Goal: Task Accomplishment & Management: Use online tool/utility

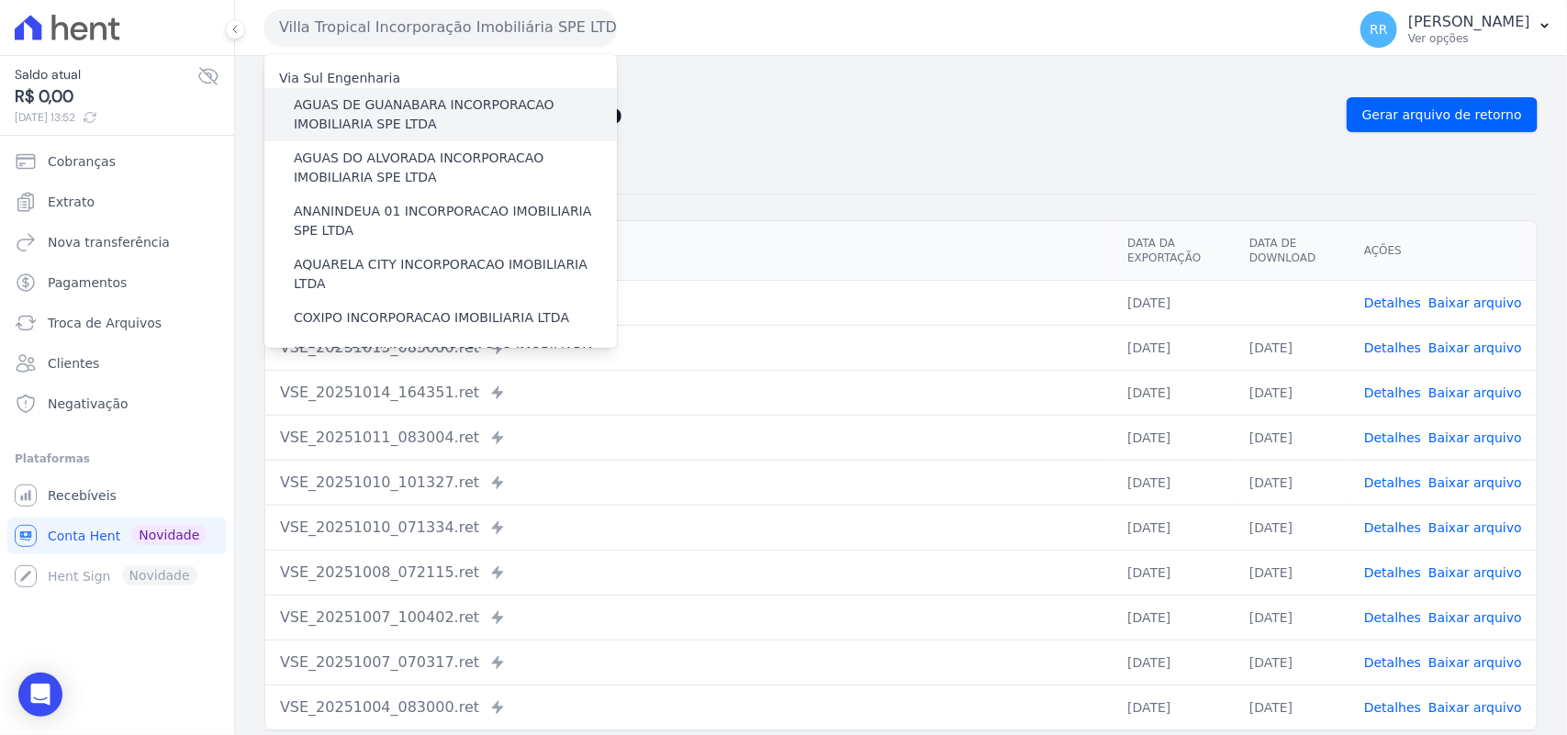
click at [340, 106] on label "AGUAS DE GUANABARA INCORPORACAO IMOBILIARIA SPE LTDA" at bounding box center [455, 114] width 323 height 39
click at [0, 0] on input "AGUAS DE GUANABARA INCORPORACAO IMOBILIARIA SPE LTDA" at bounding box center [0, 0] width 0 height 0
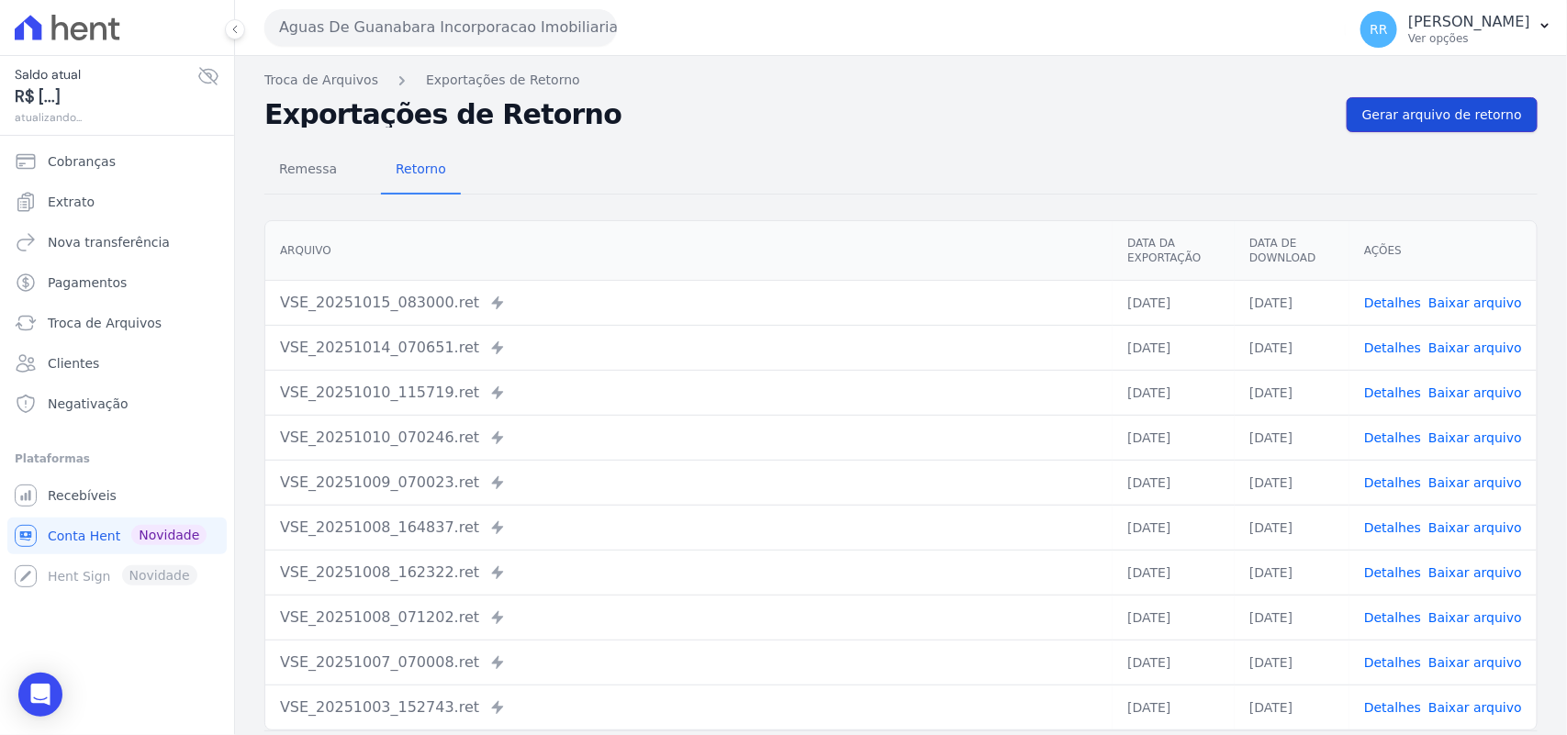
click at [1429, 113] on span "Gerar arquivo de retorno" at bounding box center [1442, 115] width 160 height 18
click at [1465, 110] on span "Gerar arquivo de retorno" at bounding box center [1442, 115] width 160 height 18
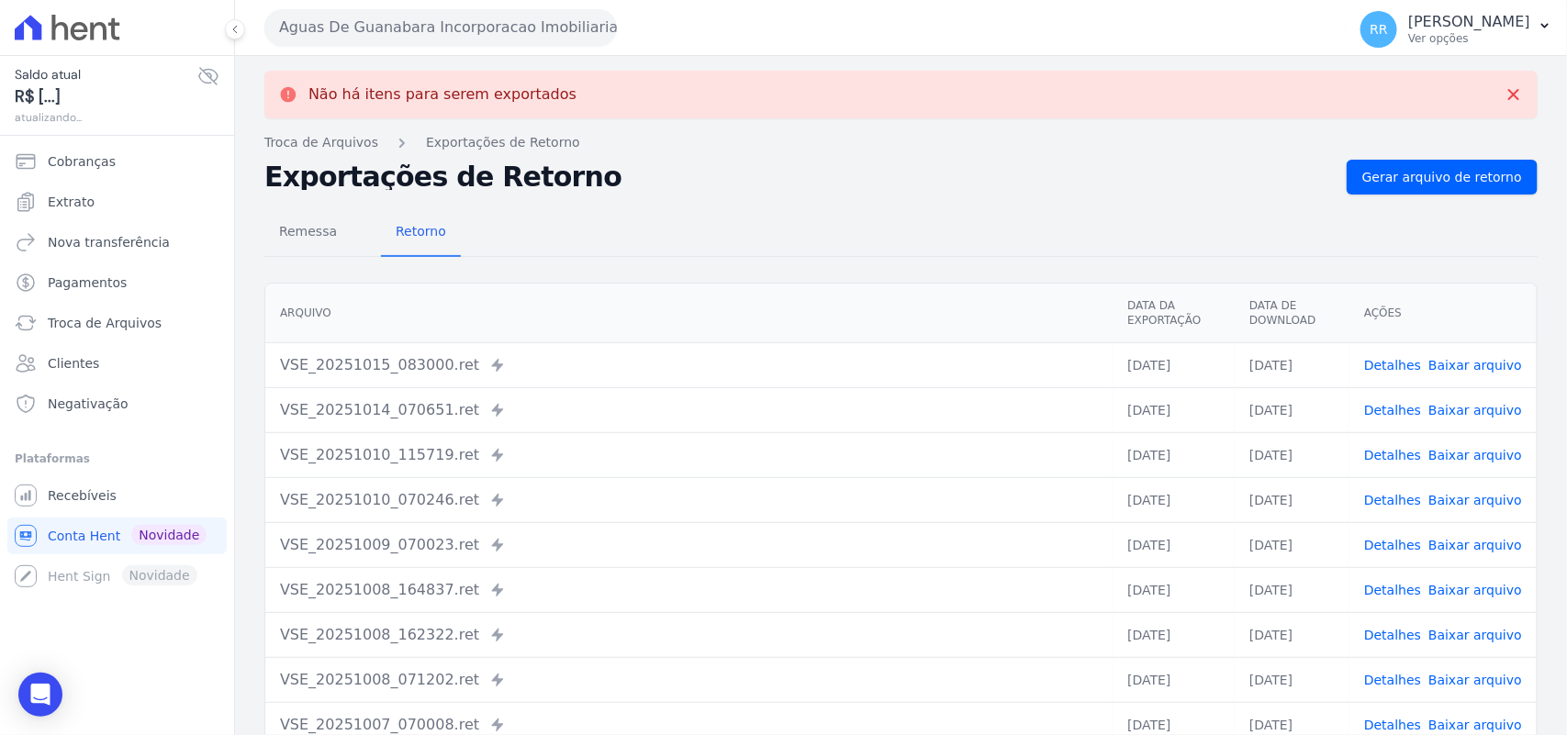
click at [360, 25] on button "Aguas De Guanabara Incorporacao Imobiliaria SPE LTDA" at bounding box center [440, 27] width 353 height 37
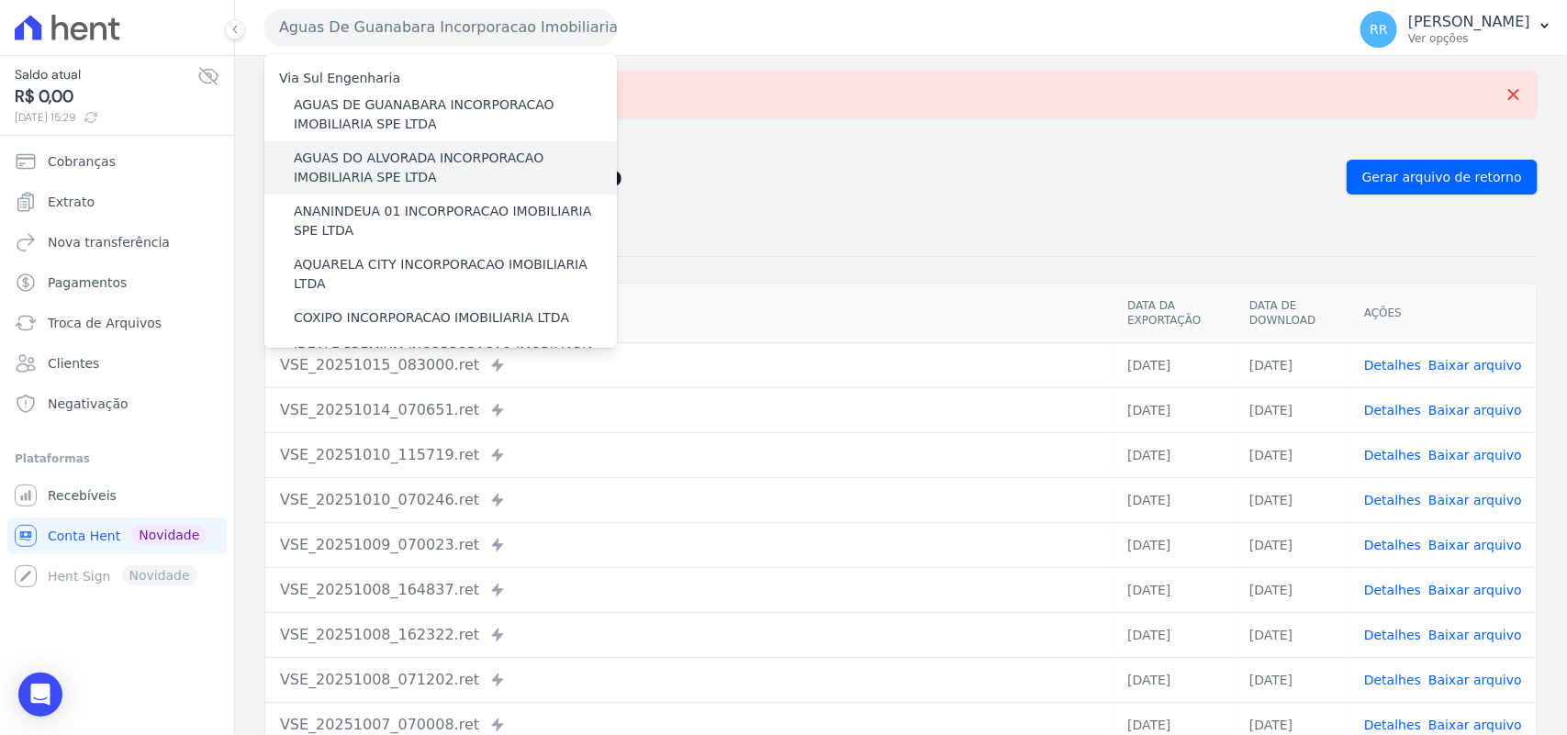
click at [377, 162] on label "AGUAS DO ALVORADA INCORPORACAO IMOBILIARIA SPE LTDA" at bounding box center [455, 168] width 323 height 39
click at [0, 0] on input "AGUAS DO ALVORADA INCORPORACAO IMOBILIARIA SPE LTDA" at bounding box center [0, 0] width 0 height 0
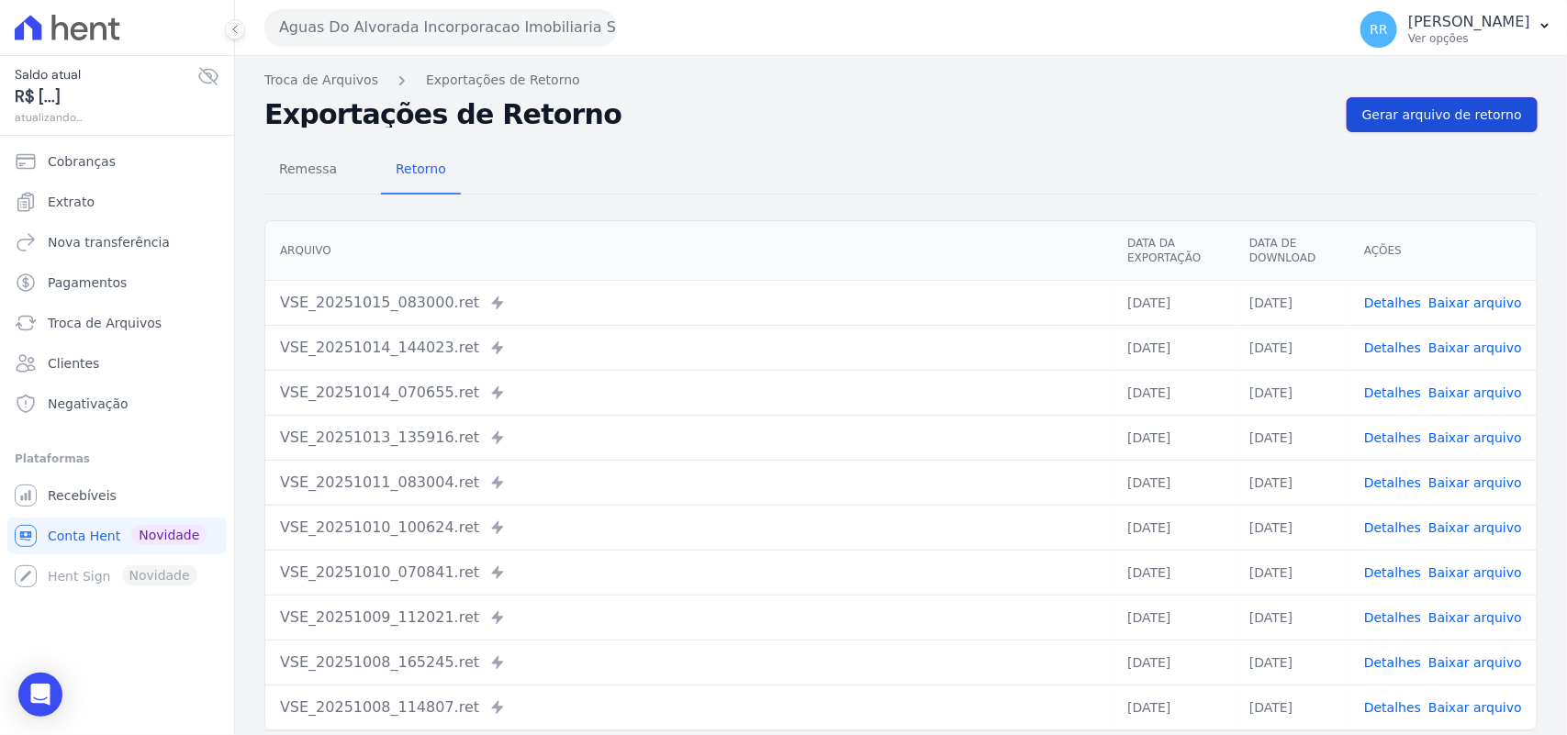
click at [1487, 110] on span "Gerar arquivo de retorno" at bounding box center [1442, 115] width 160 height 18
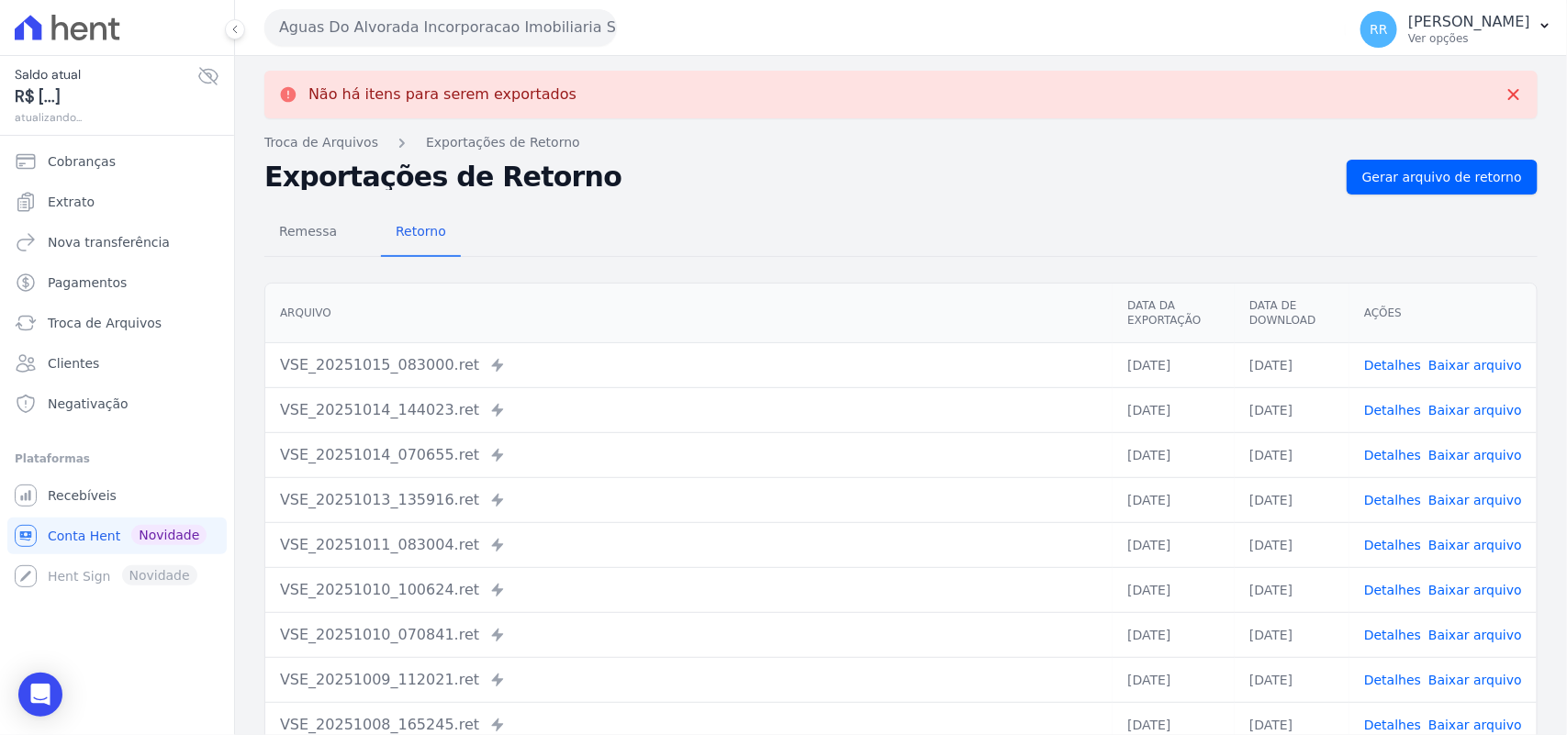
click at [407, 26] on button "Aguas Do Alvorada Incorporacao Imobiliaria SPE LTDA" at bounding box center [440, 27] width 353 height 37
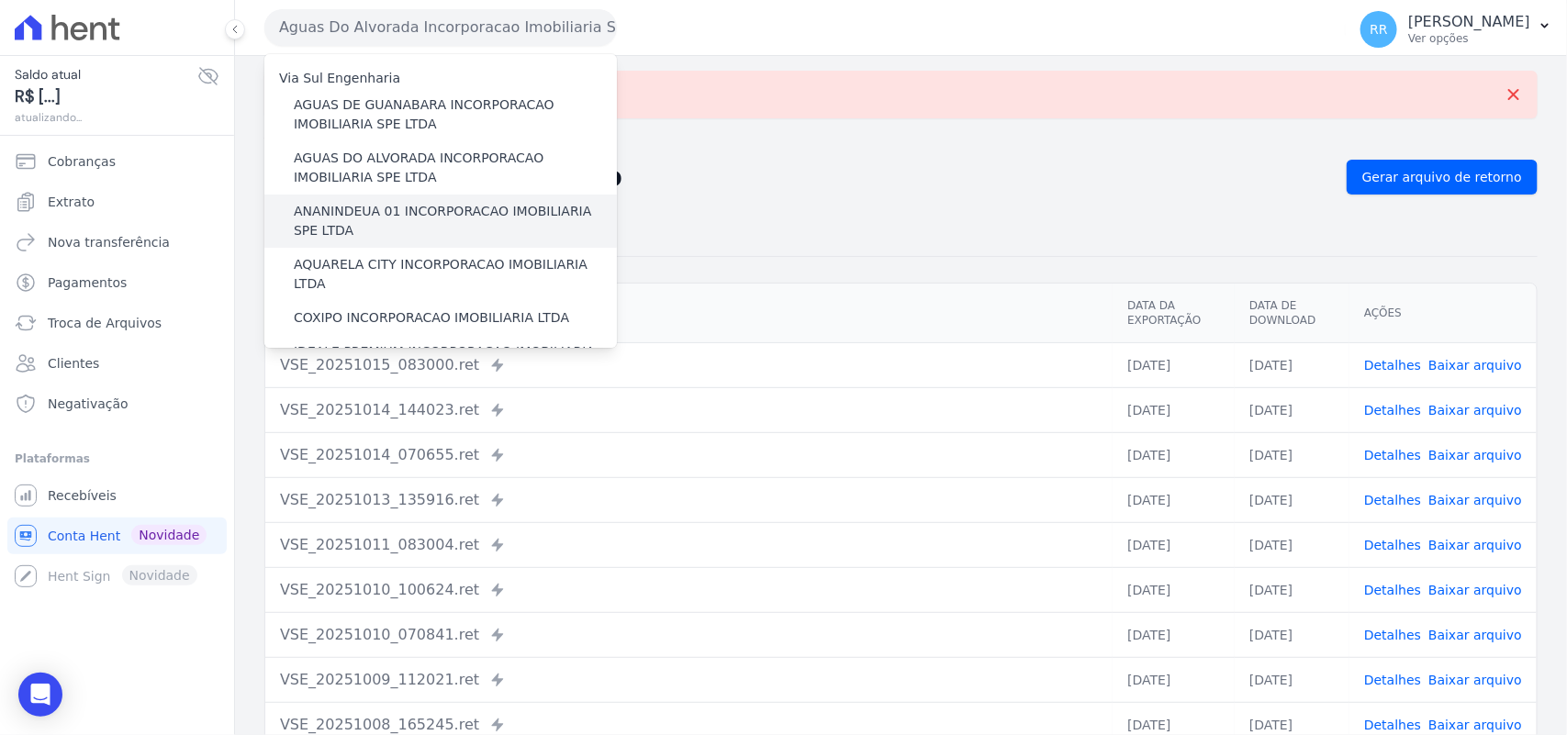
click at [395, 208] on label "ANANINDEUA 01 INCORPORACAO IMOBILIARIA SPE LTDA" at bounding box center [455, 221] width 323 height 39
click at [0, 0] on input "ANANINDEUA 01 INCORPORACAO IMOBILIARIA SPE LTDA" at bounding box center [0, 0] width 0 height 0
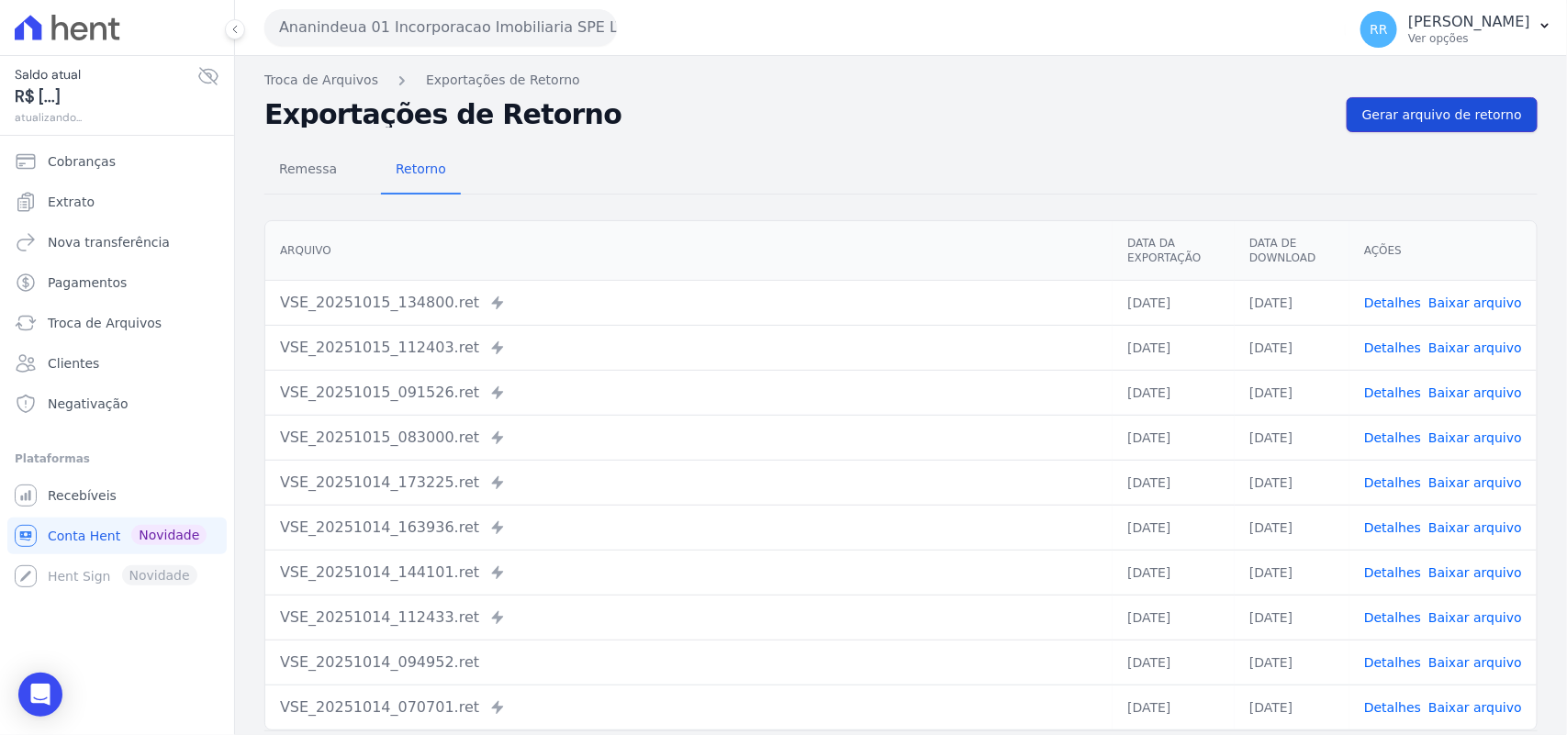
click at [1414, 115] on span "Gerar arquivo de retorno" at bounding box center [1442, 115] width 160 height 18
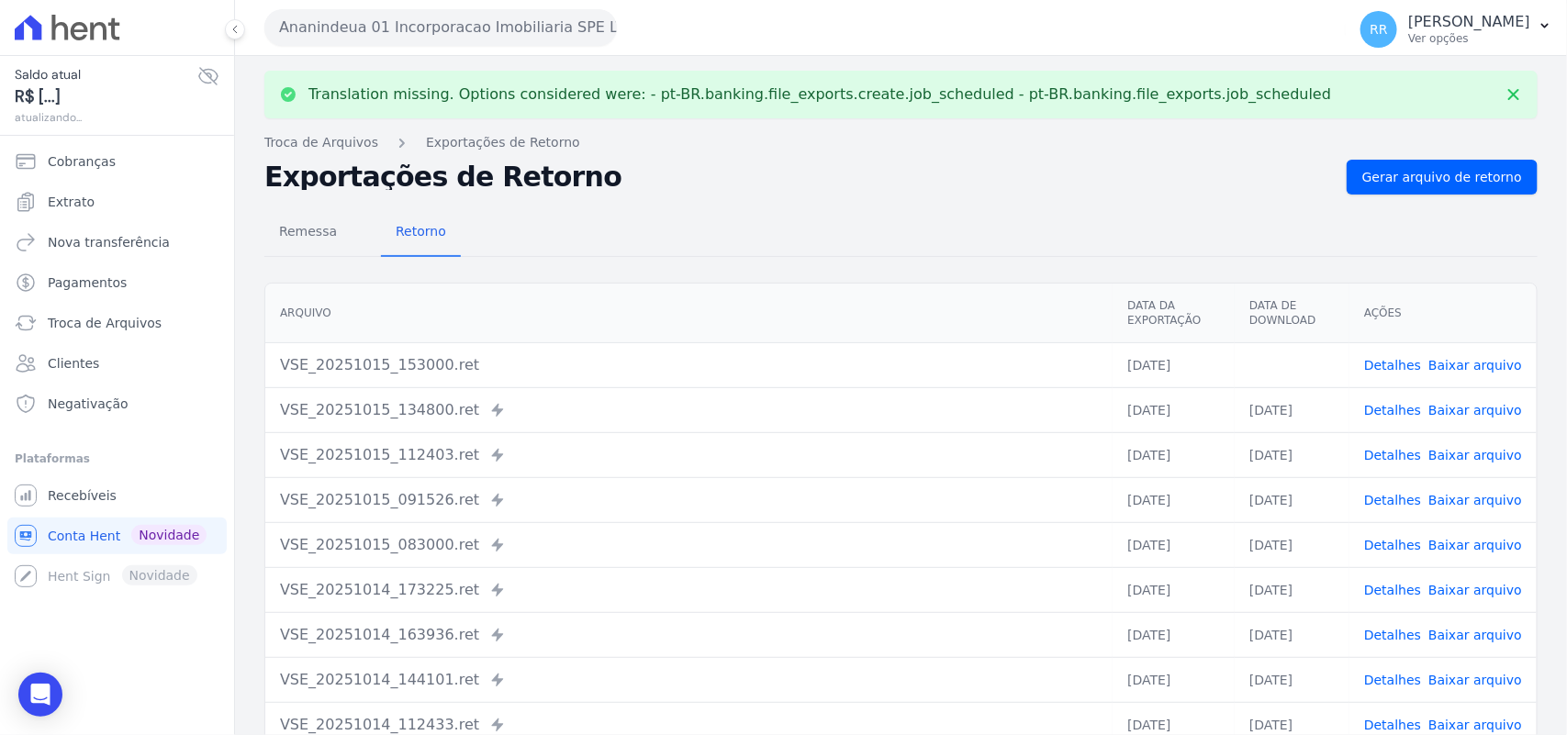
click at [1474, 360] on link "Baixar arquivo" at bounding box center [1476, 365] width 94 height 15
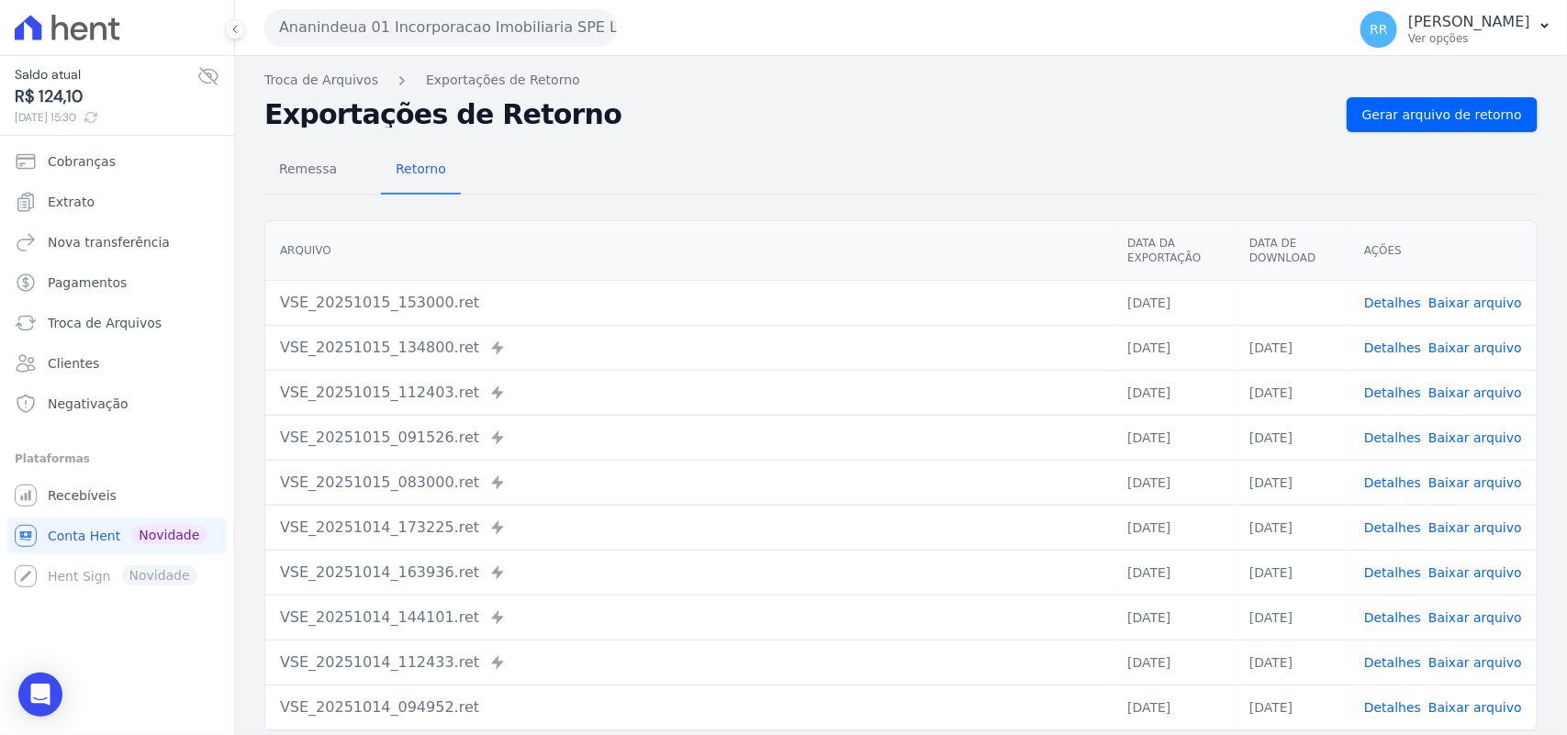
click at [957, 134] on div "Remessa Retorno [GEOGRAPHIC_DATA] Data da Exportação Data de Download Ações VSE…" at bounding box center [900, 464] width 1273 height 664
click at [321, 32] on button "Ananindeua 01 Incorporacao Imobiliaria SPE LTDA" at bounding box center [440, 27] width 353 height 37
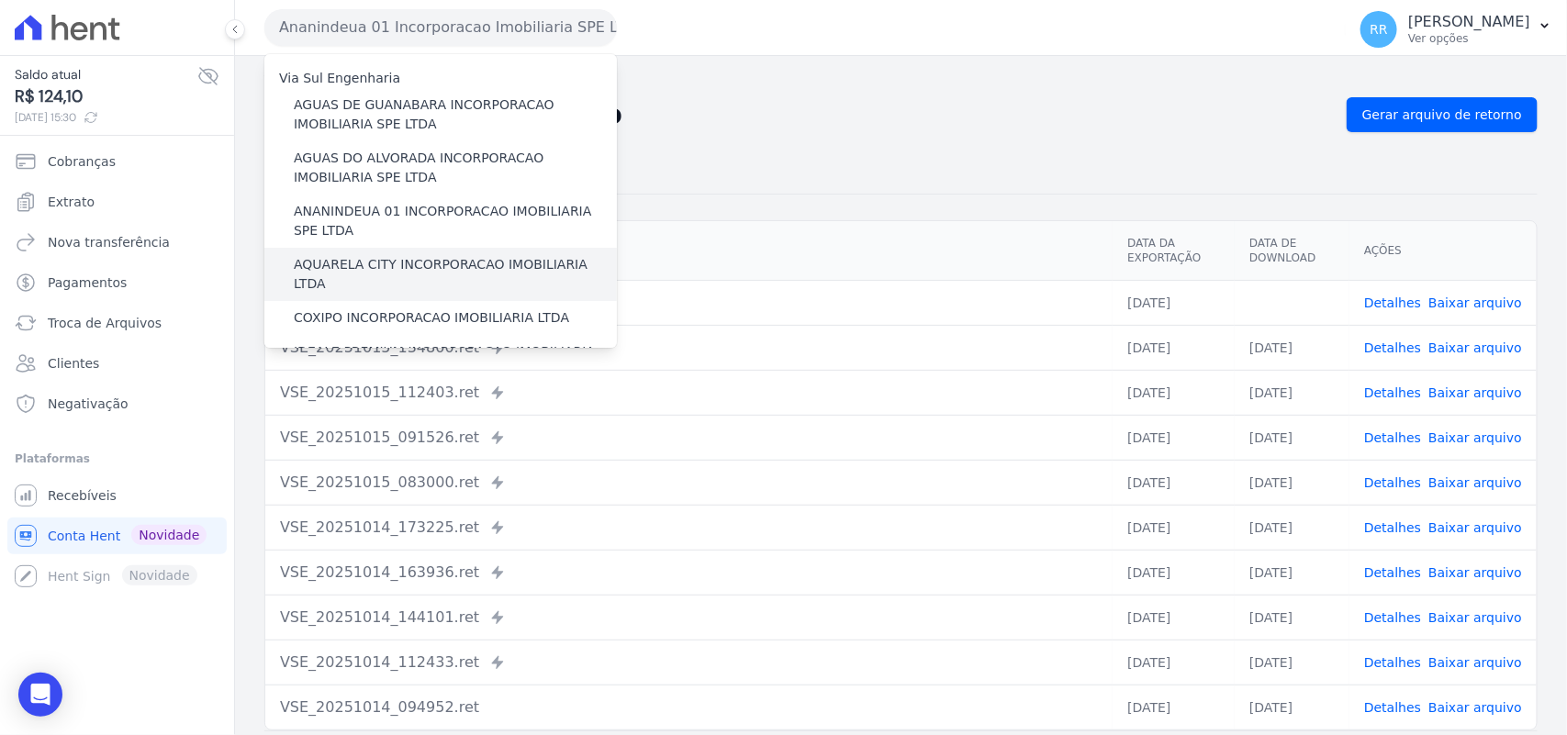
click at [319, 253] on div "AQUARELA CITY INCORPORACAO IMOBILIARIA LTDA" at bounding box center [440, 274] width 353 height 53
click at [319, 263] on label "AQUARELA CITY INCORPORACAO IMOBILIARIA LTDA" at bounding box center [455, 274] width 323 height 39
click at [0, 0] on input "AQUARELA CITY INCORPORACAO IMOBILIARIA LTDA" at bounding box center [0, 0] width 0 height 0
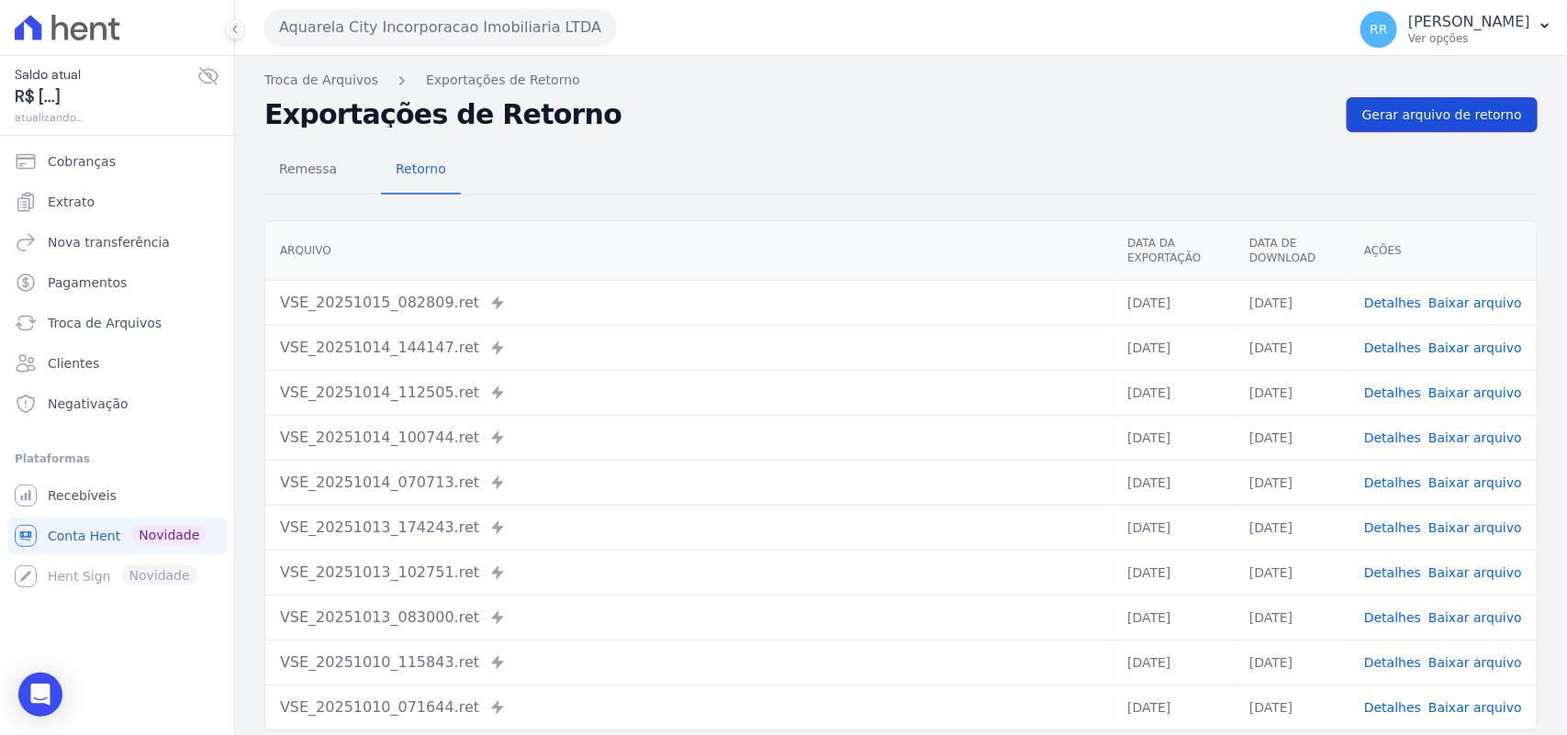
click at [1429, 120] on span "Gerar arquivo de retorno" at bounding box center [1442, 115] width 160 height 18
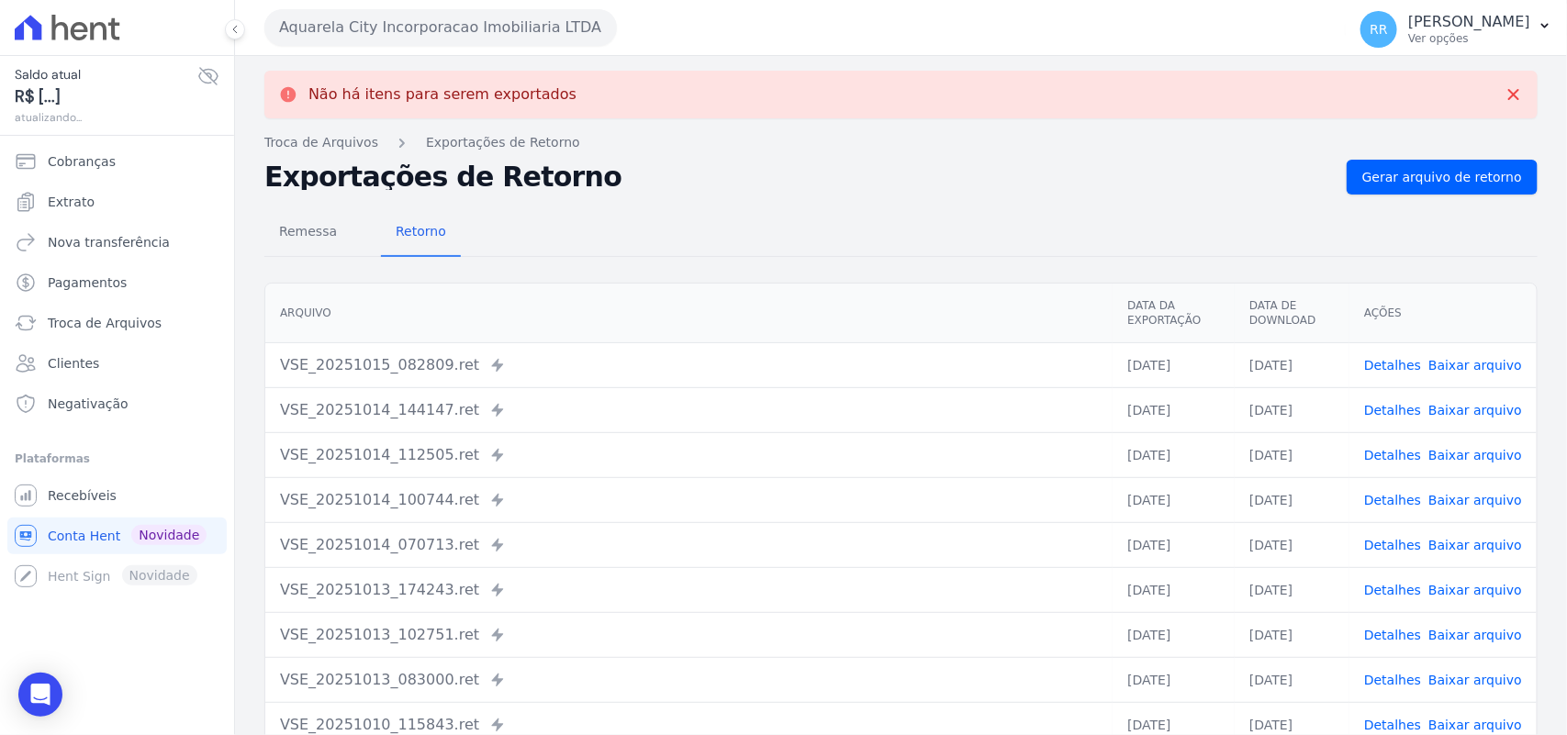
click at [410, 38] on button "Aquarela City Incorporacao Imobiliaria LTDA" at bounding box center [440, 27] width 353 height 37
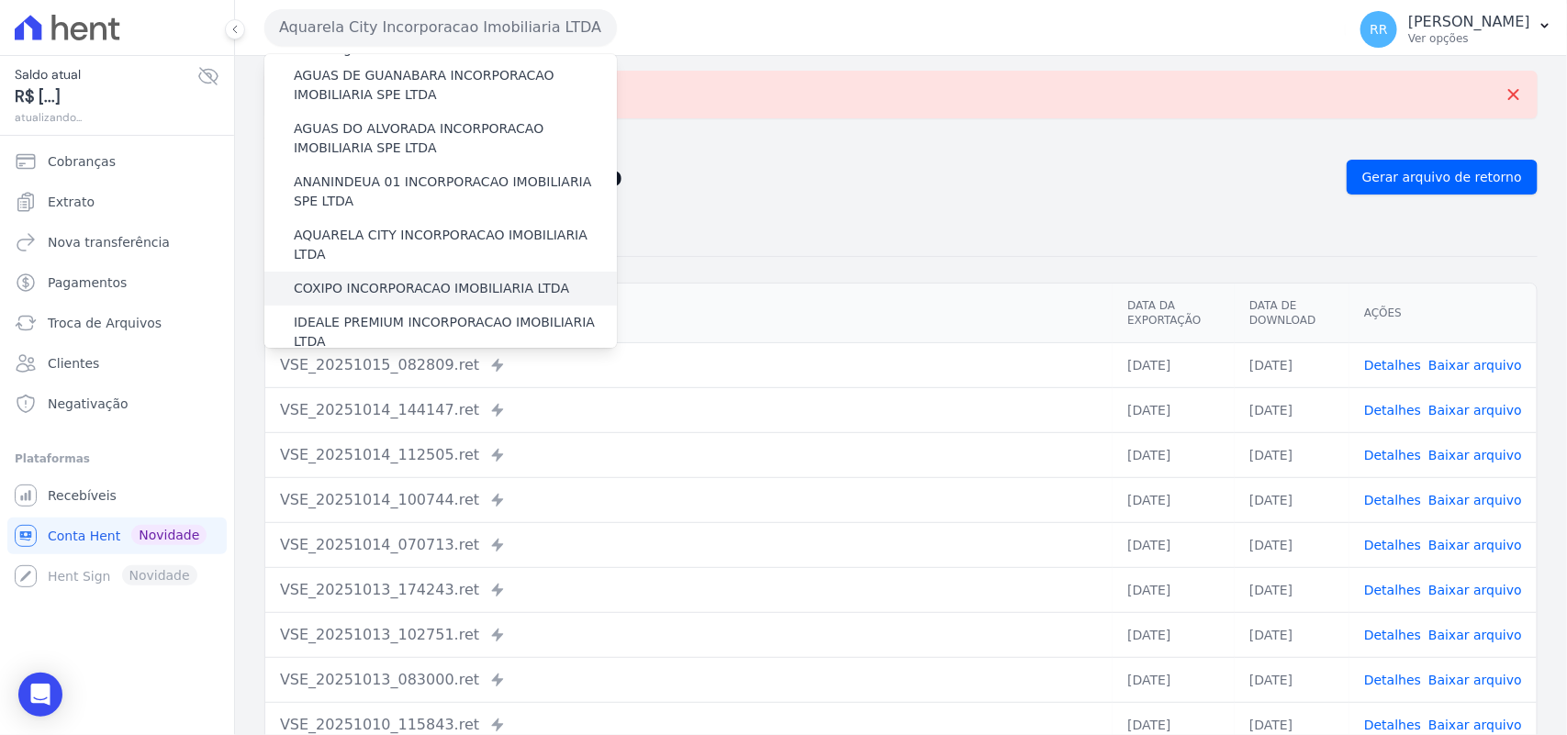
scroll to position [38, 0]
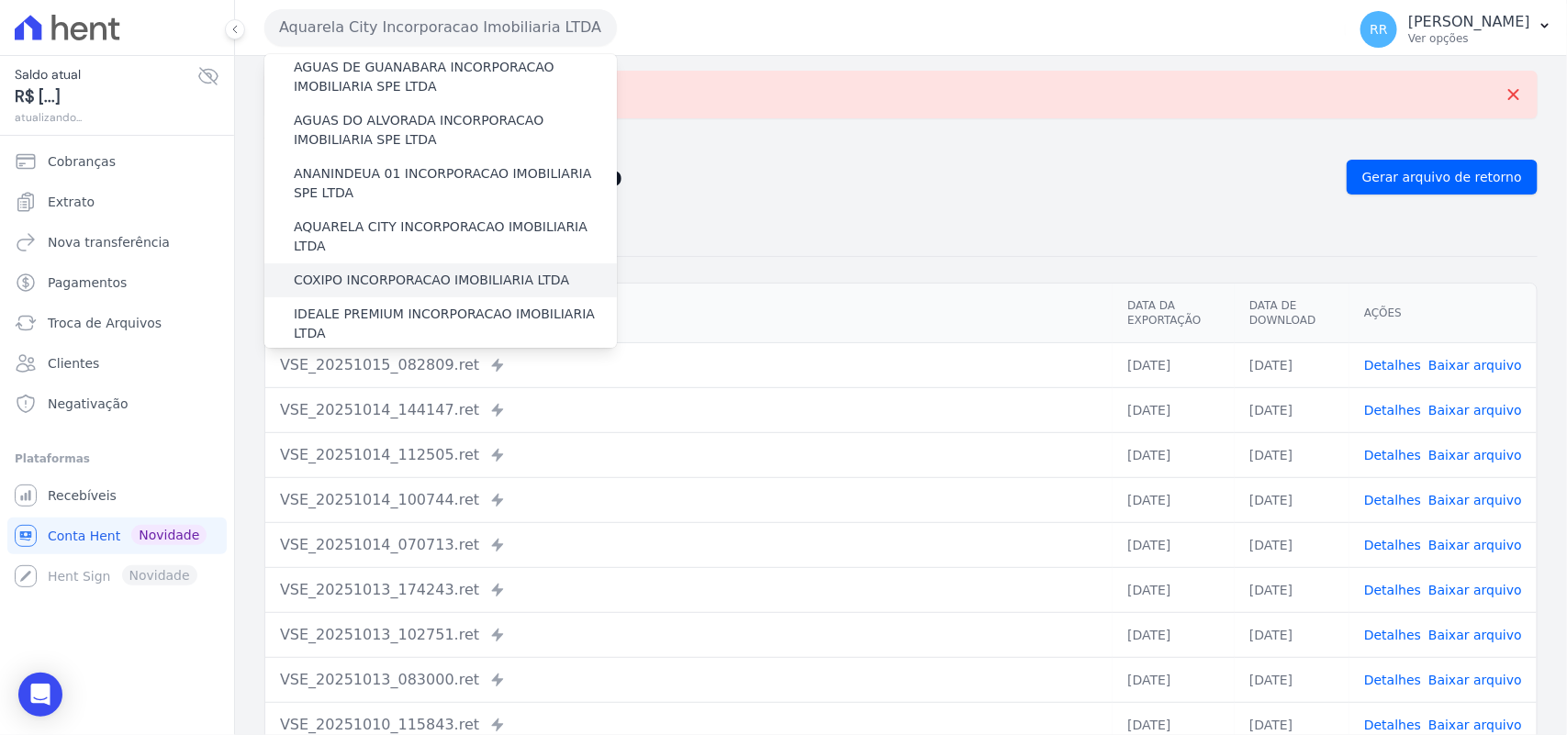
click at [358, 271] on label "COXIPO INCORPORACAO IMOBILIARIA LTDA" at bounding box center [431, 280] width 275 height 19
click at [0, 0] on input "COXIPO INCORPORACAO IMOBILIARIA LTDA" at bounding box center [0, 0] width 0 height 0
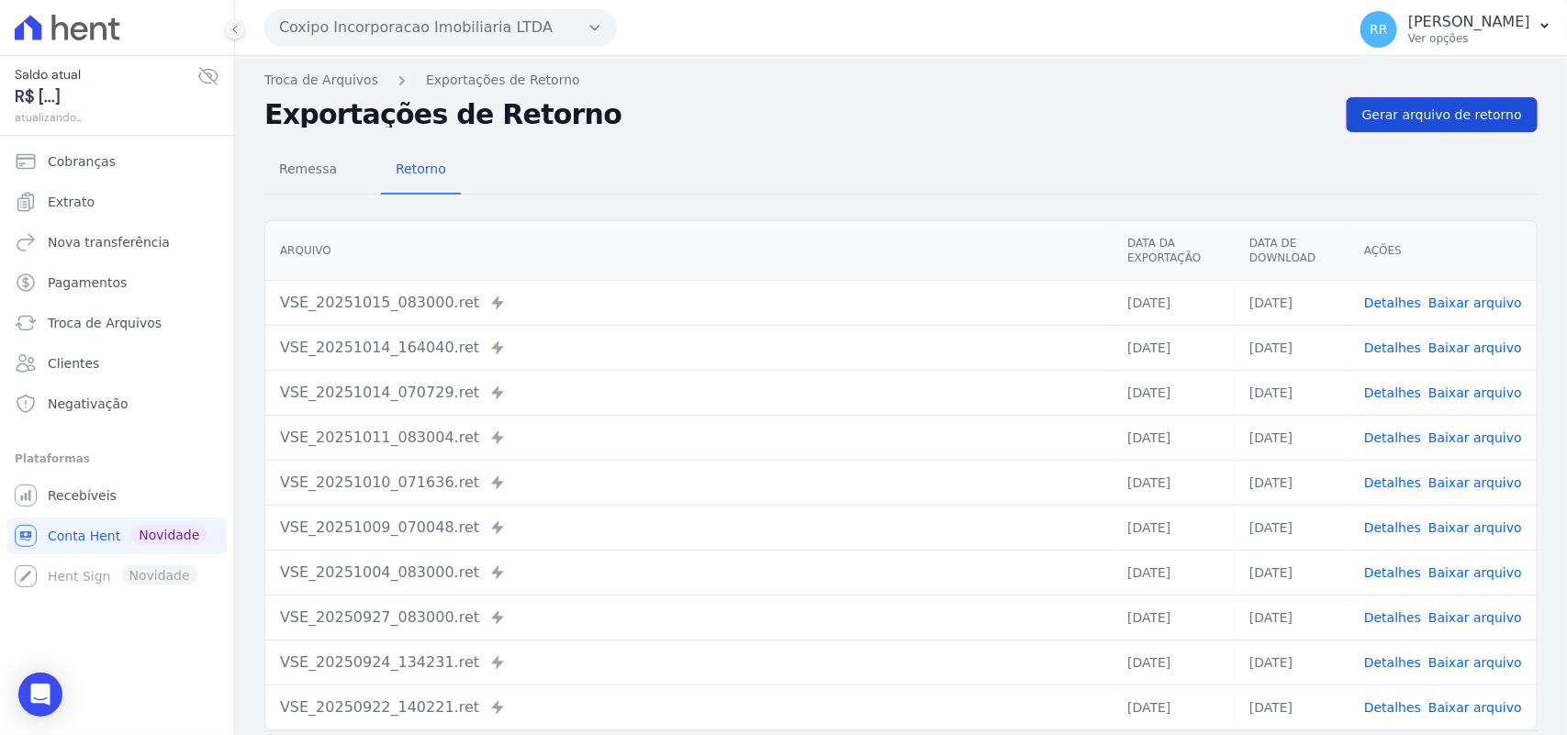
click at [1458, 120] on span "Gerar arquivo de retorno" at bounding box center [1442, 115] width 160 height 18
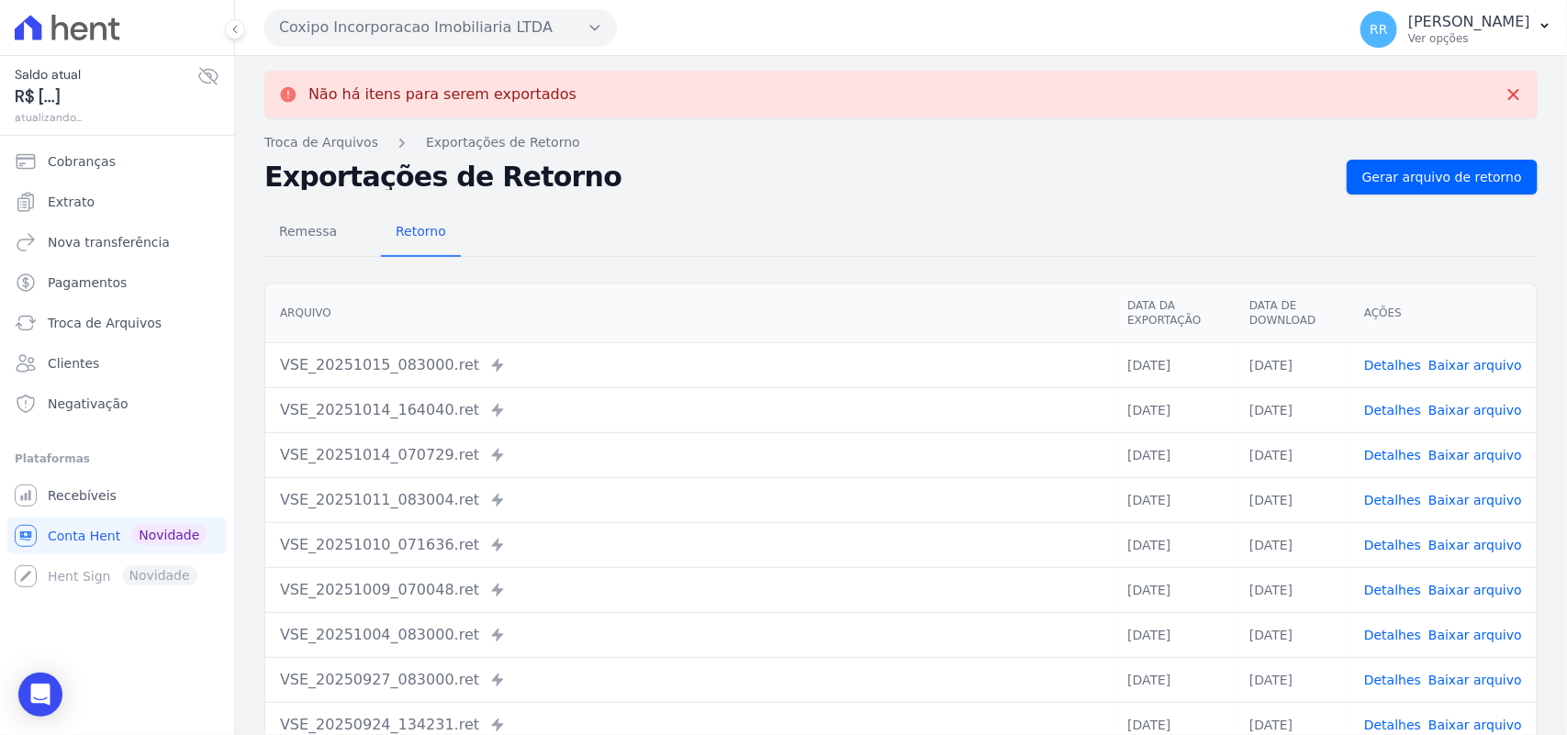
click at [342, 19] on button "Coxipo Incorporacao Imobiliaria LTDA" at bounding box center [440, 27] width 353 height 37
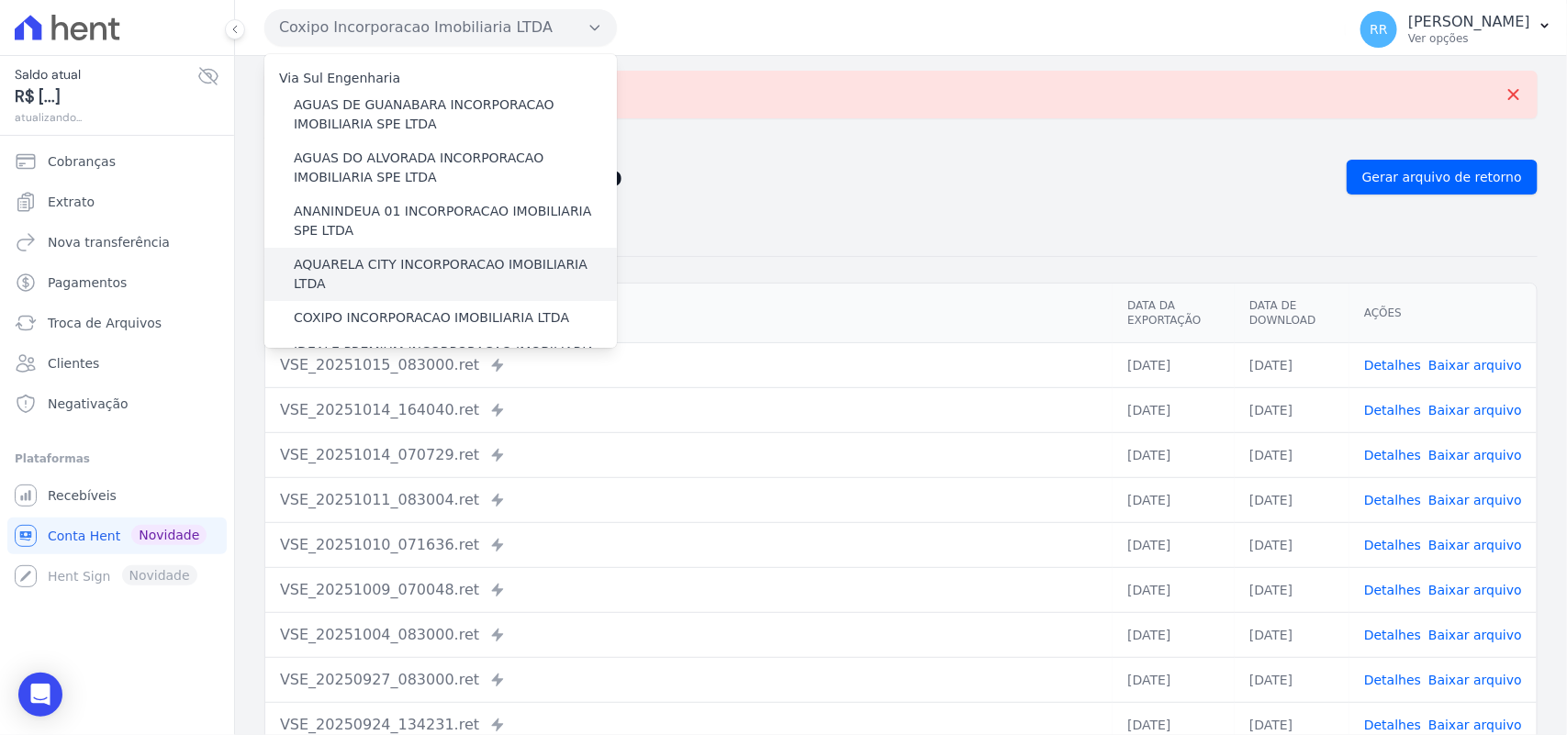
scroll to position [76, 0]
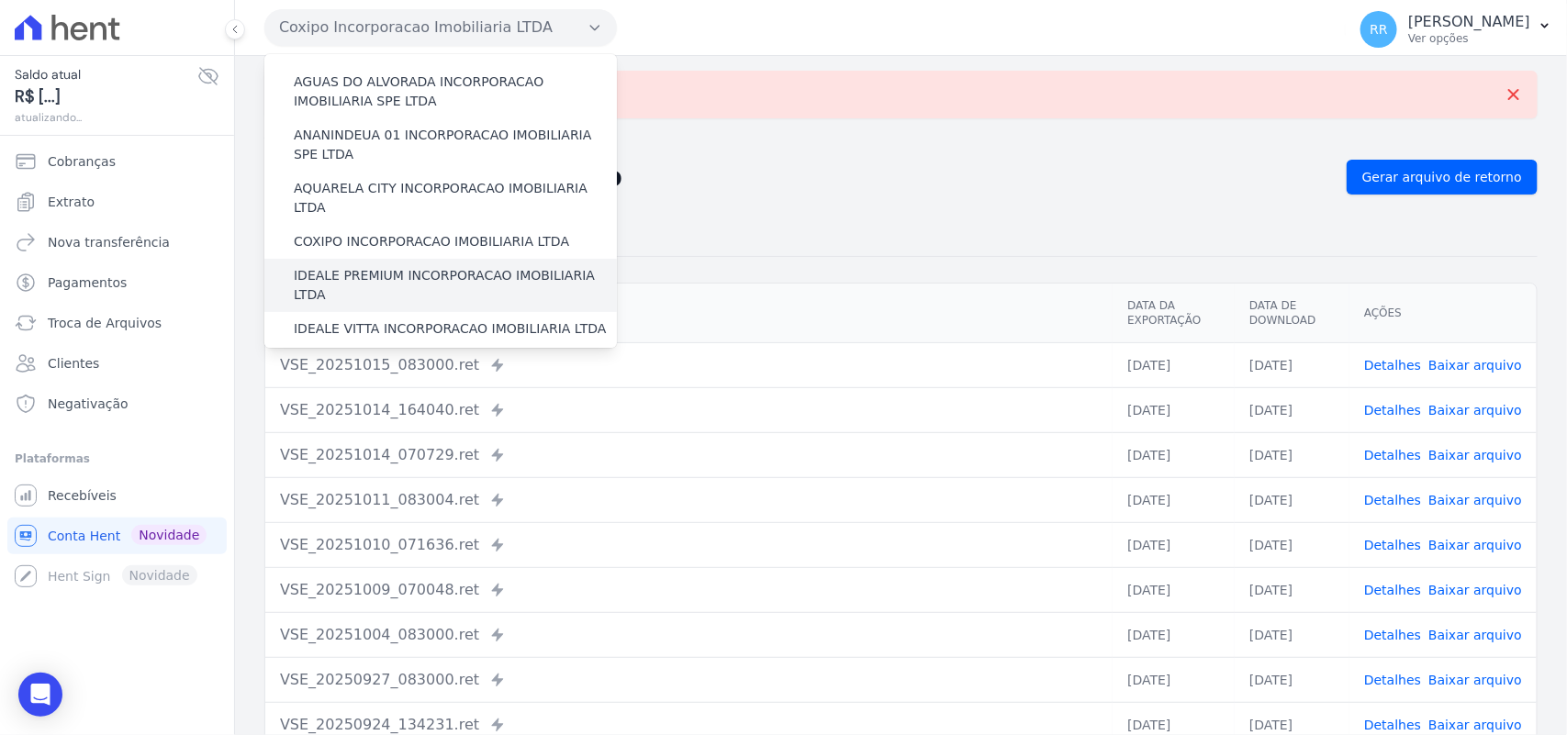
click at [353, 272] on label "IDEALE PREMIUM INCORPORACAO IMOBILIARIA LTDA" at bounding box center [455, 285] width 323 height 39
click at [0, 0] on input "IDEALE PREMIUM INCORPORACAO IMOBILIARIA LTDA" at bounding box center [0, 0] width 0 height 0
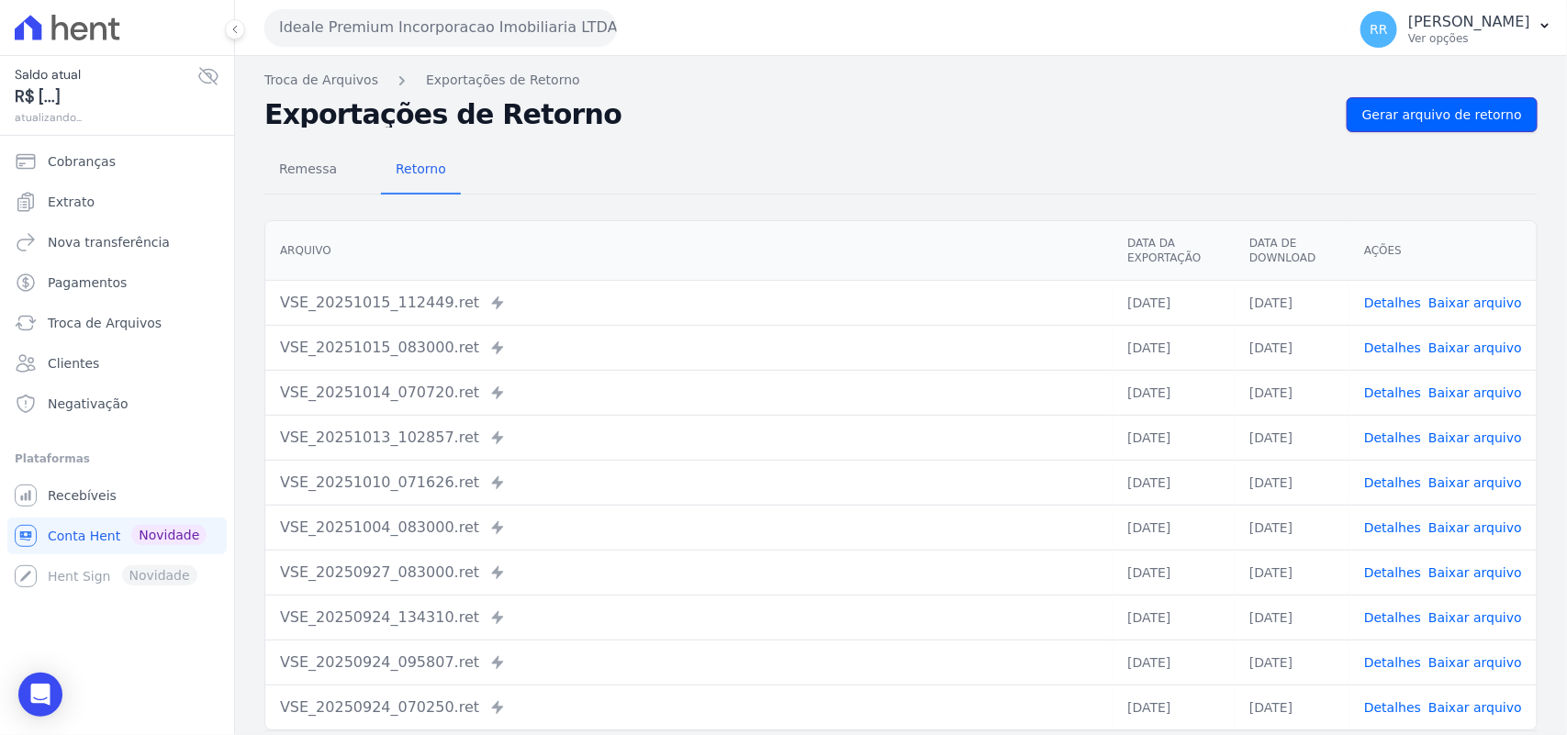
click at [1438, 116] on span "Gerar arquivo de retorno" at bounding box center [1442, 115] width 160 height 18
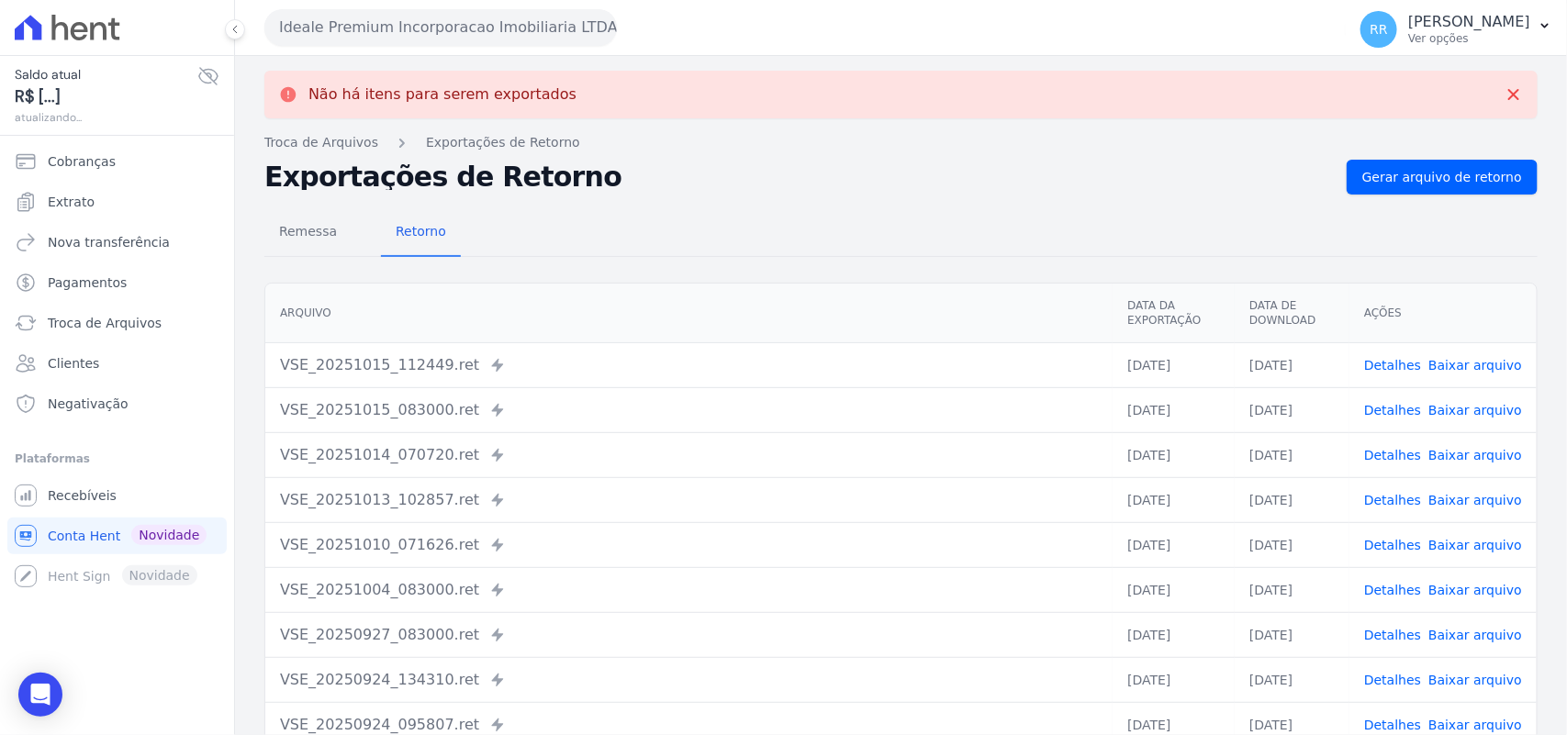
click at [360, 34] on button "Ideale Premium Incorporacao Imobiliaria LTDA" at bounding box center [440, 27] width 353 height 37
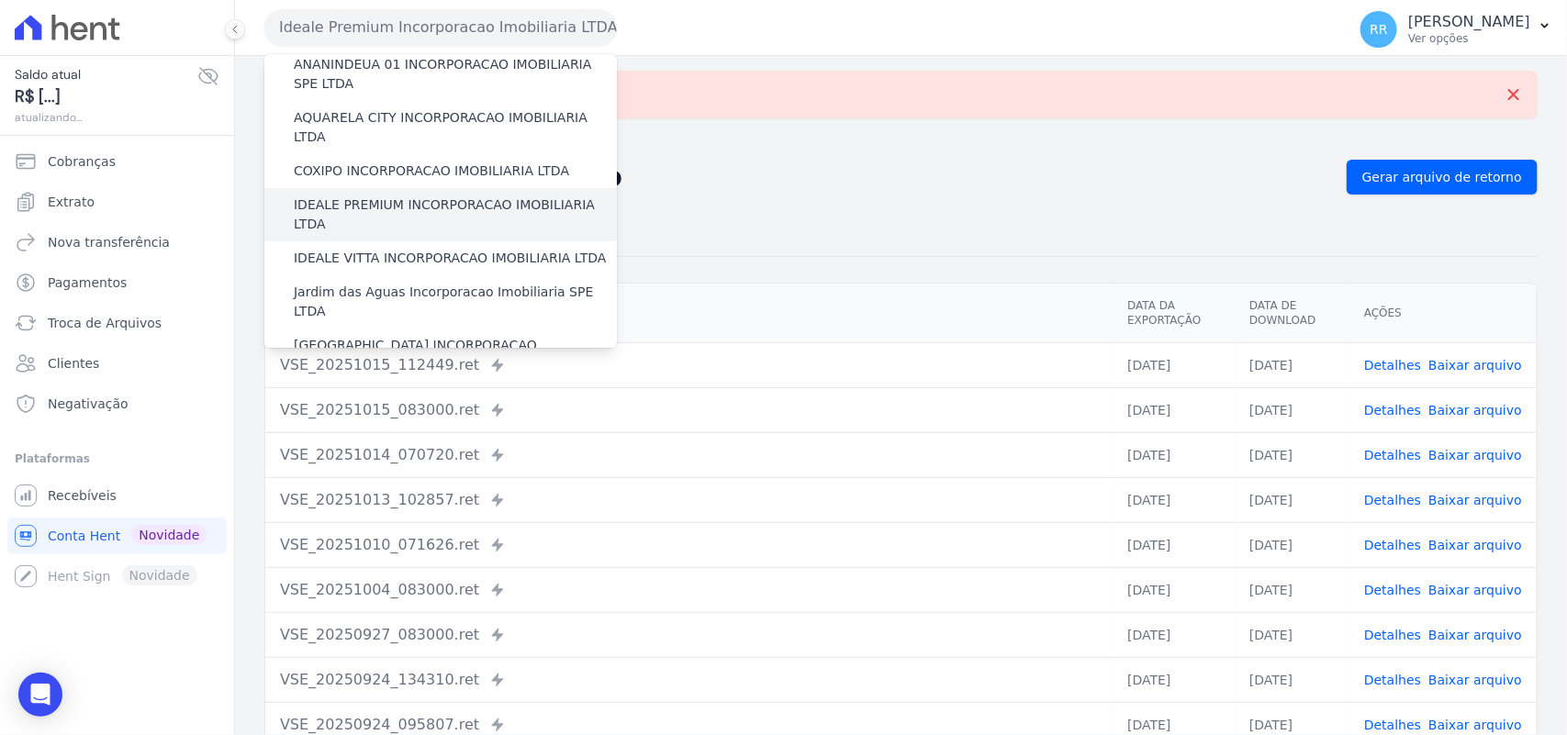
scroll to position [152, 0]
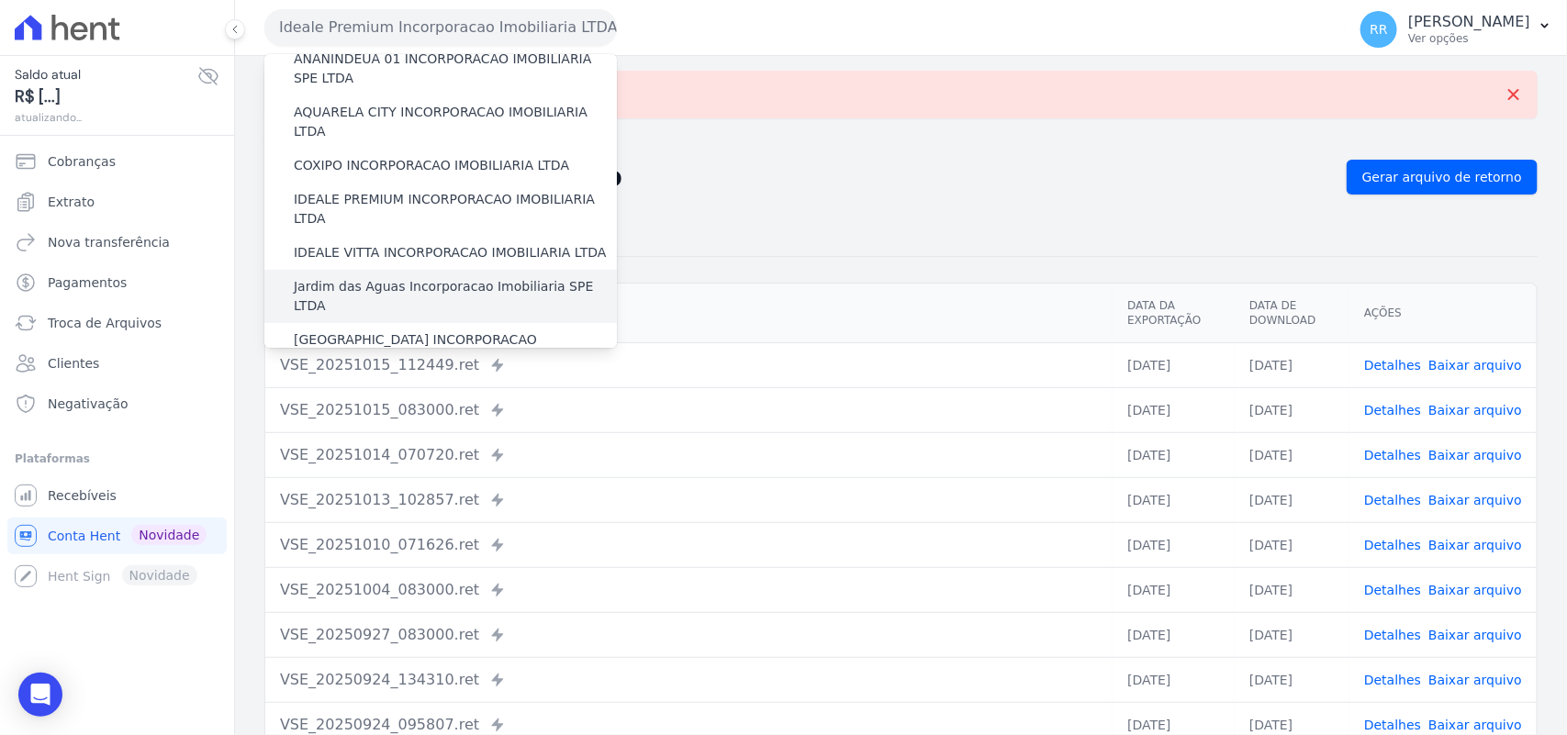
click at [364, 277] on label "Jardim das Aguas Incorporacao Imobiliaria SPE LTDA" at bounding box center [455, 296] width 323 height 39
click at [0, 0] on input "Jardim das Aguas Incorporacao Imobiliaria SPE LTDA" at bounding box center [0, 0] width 0 height 0
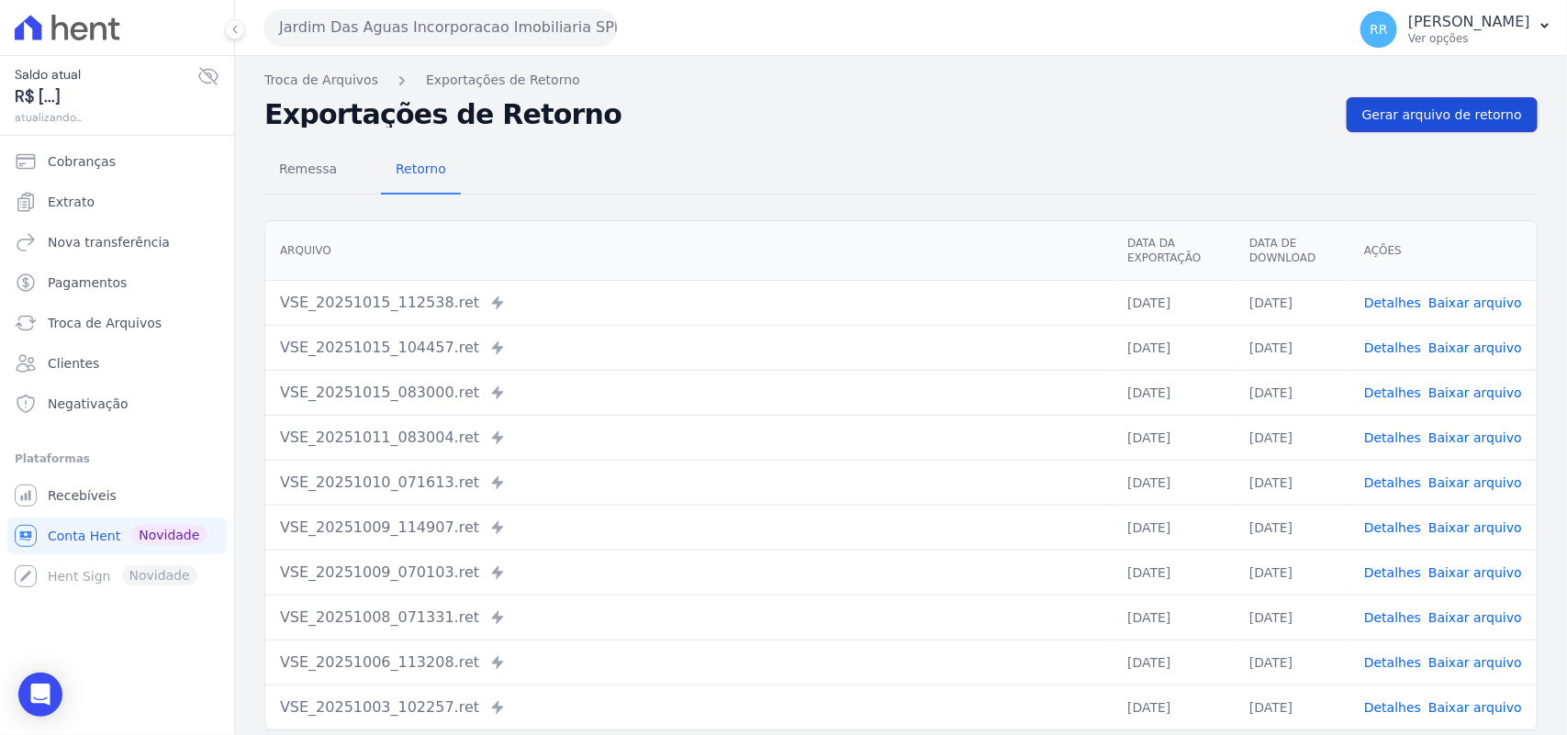
click at [1412, 115] on span "Gerar arquivo de retorno" at bounding box center [1442, 115] width 160 height 18
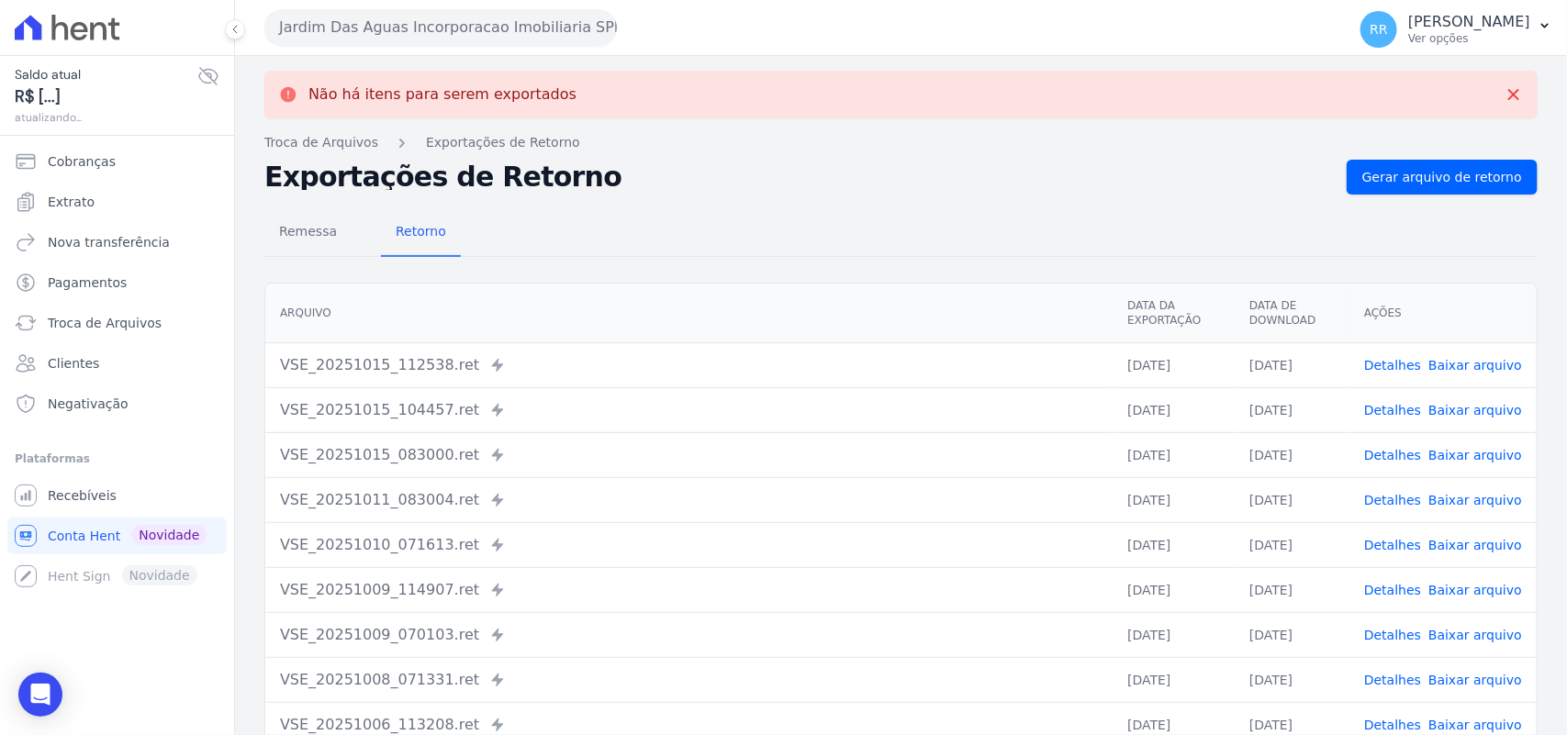
click at [363, 20] on button "Jardim Das Aguas Incorporacao Imobiliaria SPE LTDA" at bounding box center [440, 27] width 353 height 37
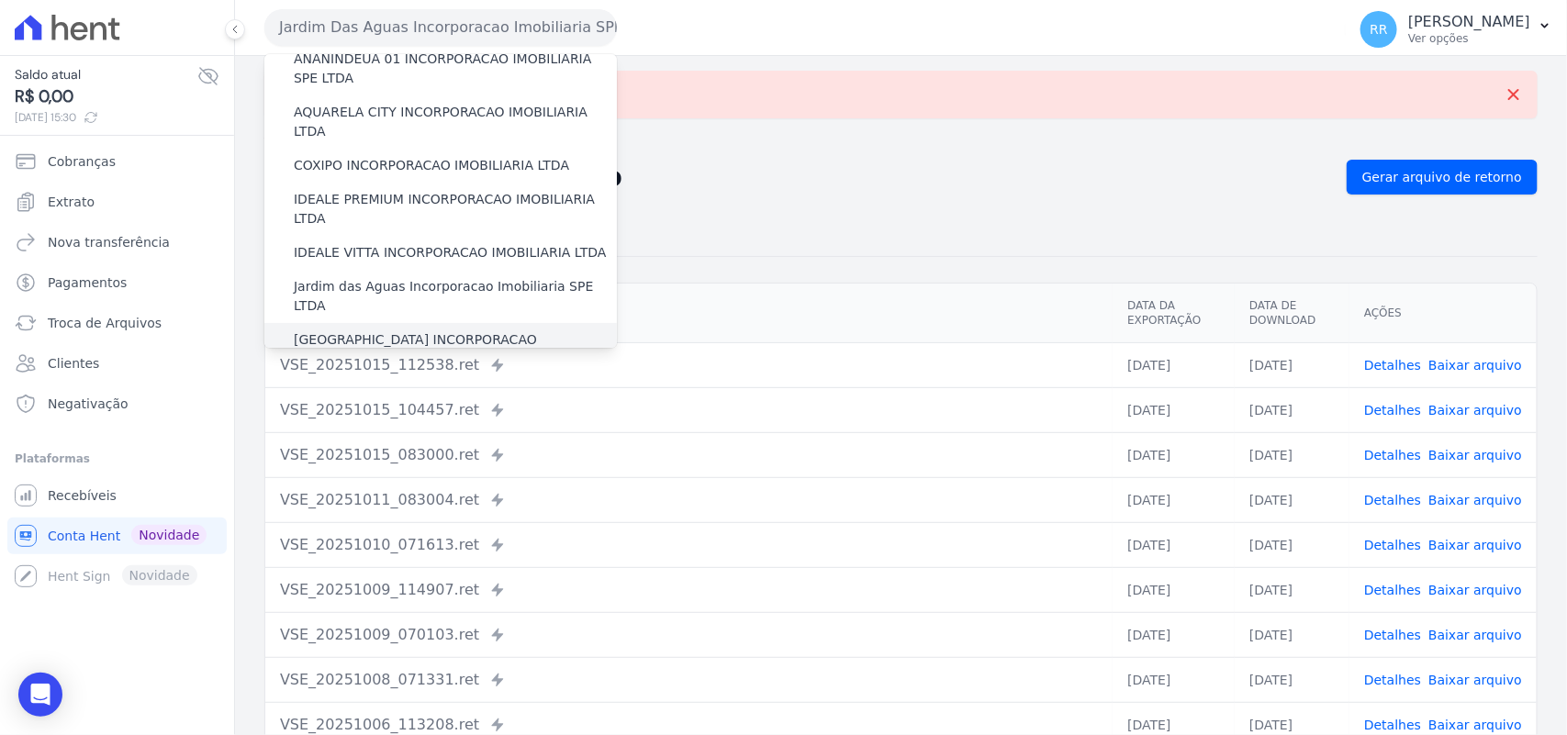
click at [376, 331] on label "[GEOGRAPHIC_DATA] INCORPORACAO IMOBILIARIA SPE LTDA" at bounding box center [455, 350] width 323 height 39
click at [0, 0] on input "[GEOGRAPHIC_DATA] INCORPORACAO IMOBILIARIA SPE LTDA" at bounding box center [0, 0] width 0 height 0
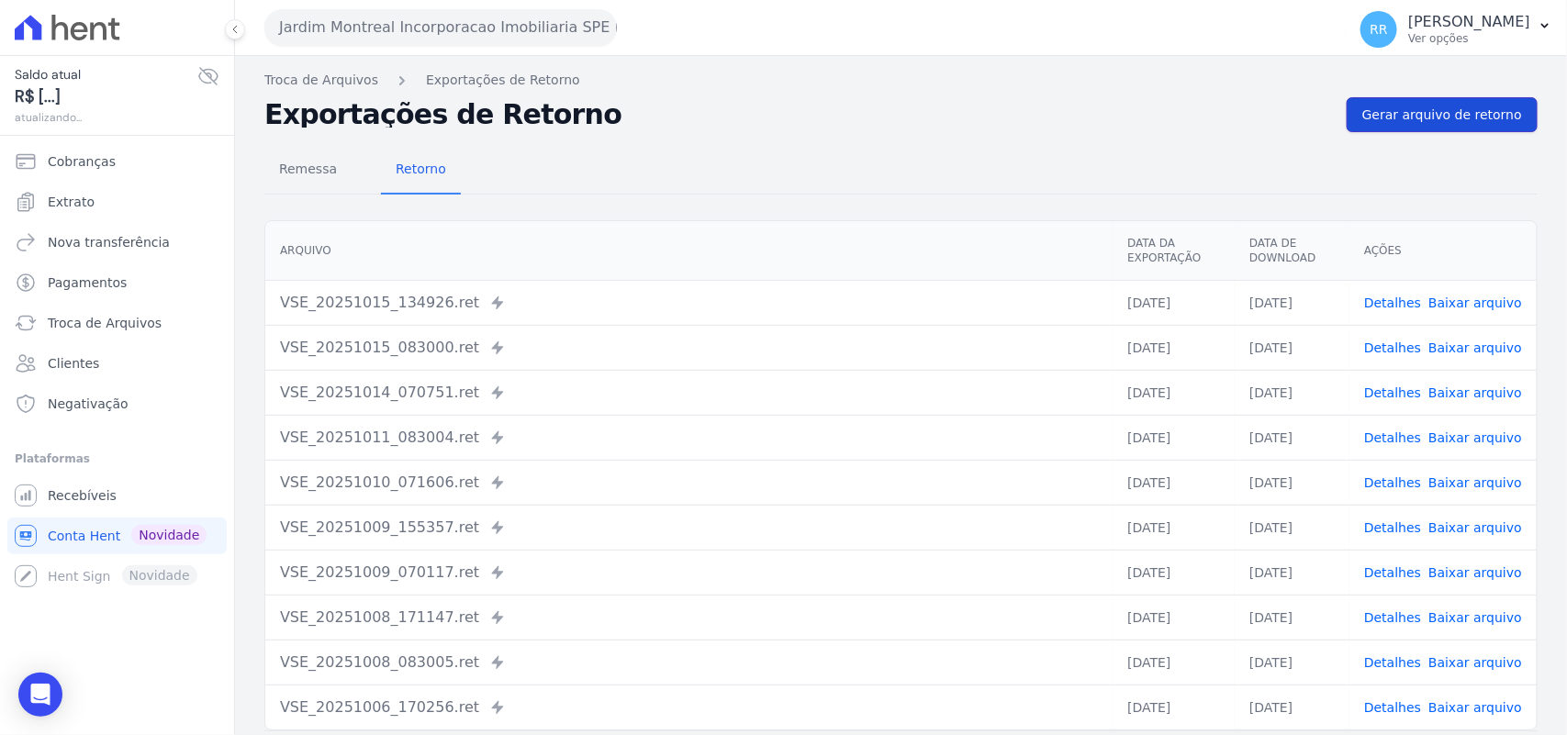
click at [1460, 106] on span "Gerar arquivo de retorno" at bounding box center [1442, 115] width 160 height 18
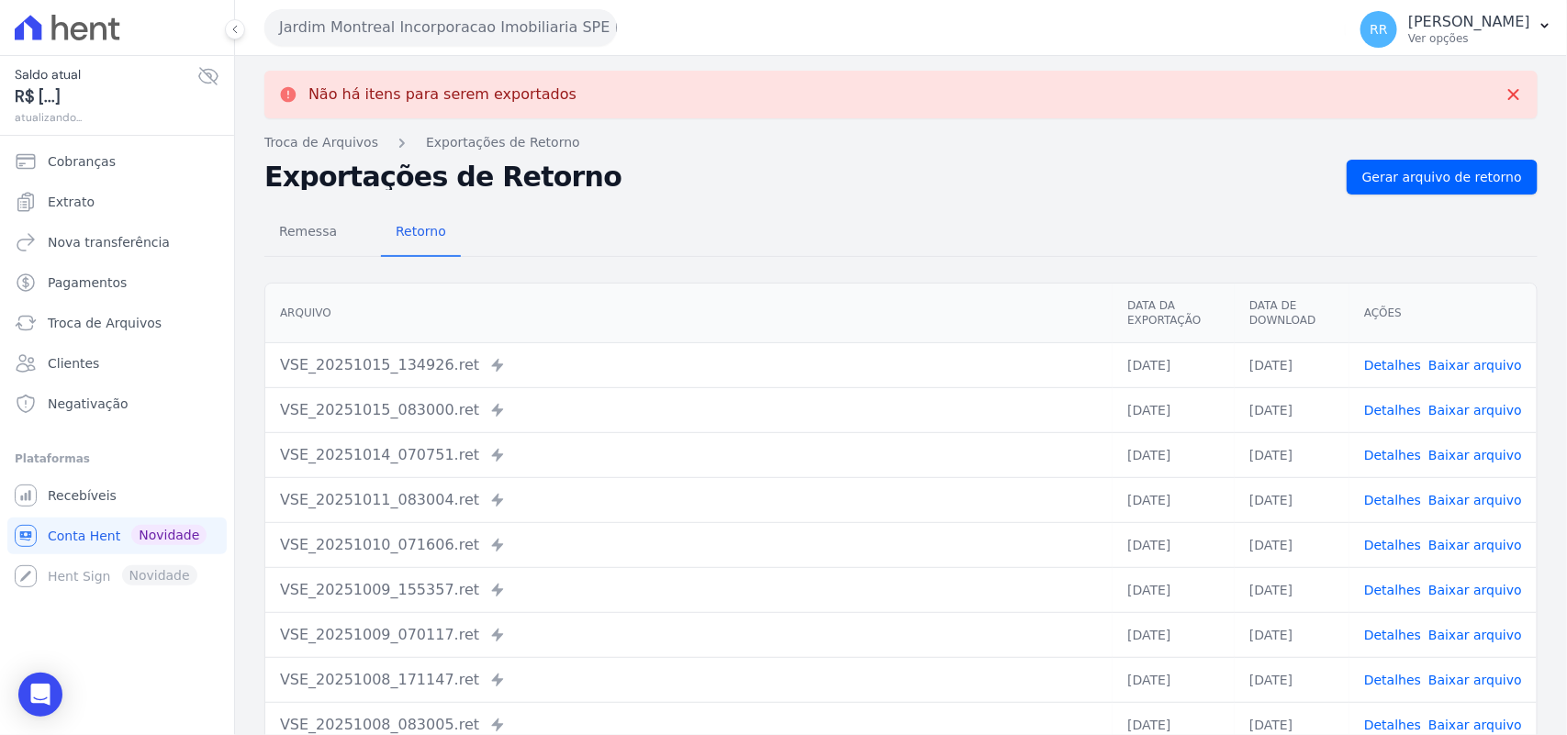
click at [378, 32] on button "Jardim Montreal Incorporacao Imobiliaria SPE LTDA" at bounding box center [440, 27] width 353 height 37
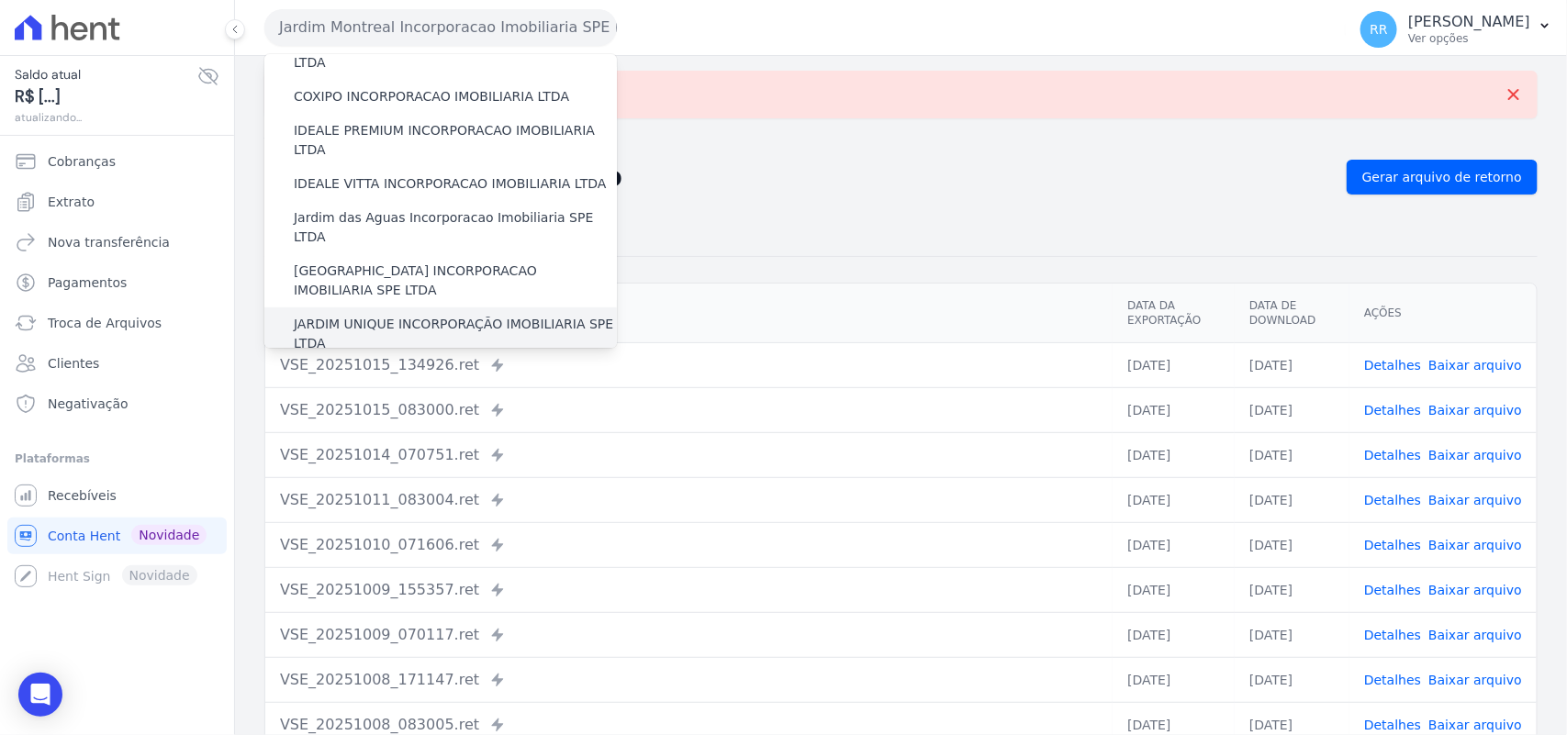
scroll to position [230, 0]
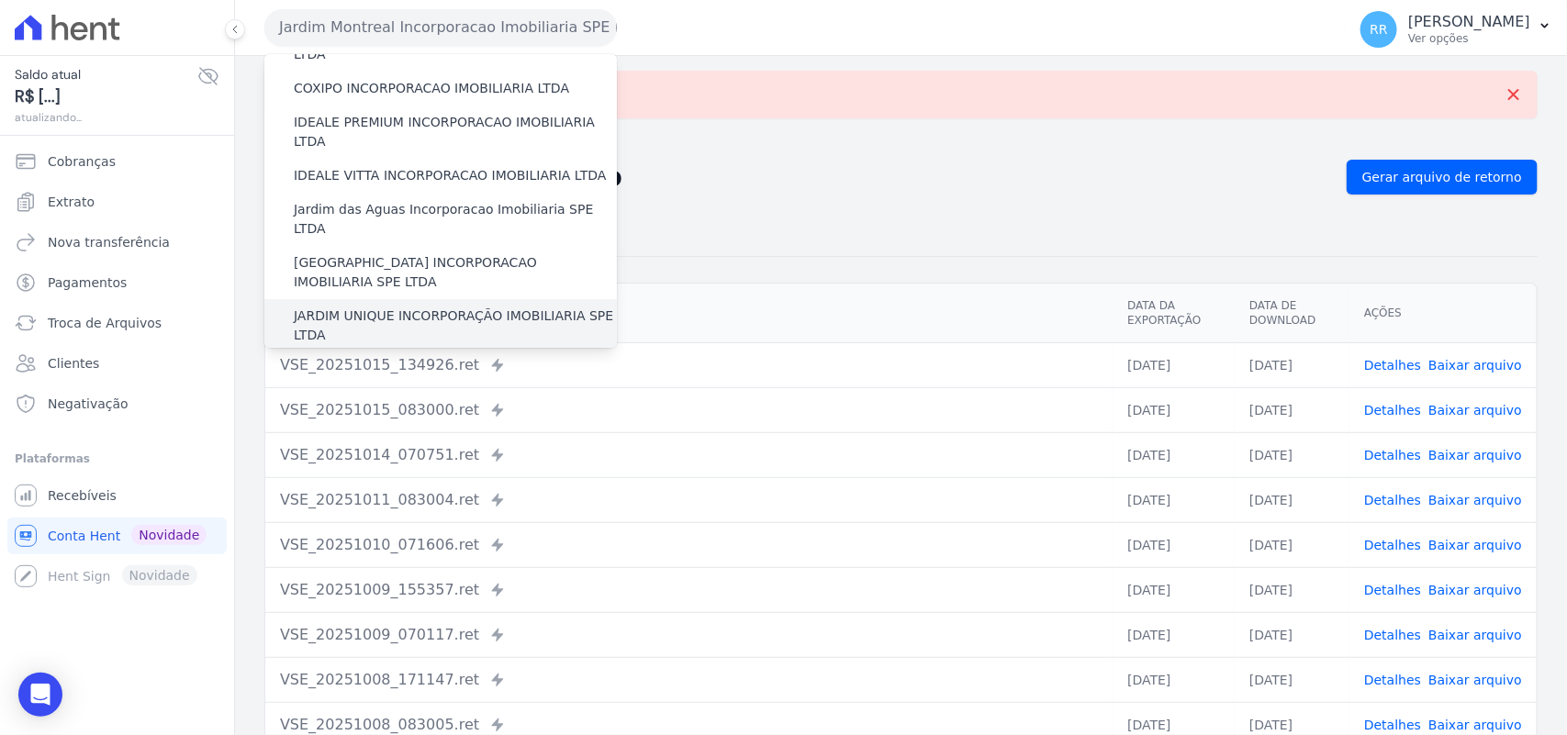
click at [372, 307] on label "JARDIM UNIQUE INCORPORAÇÃO IMOBILIARIA SPE LTDA" at bounding box center [455, 326] width 323 height 39
click at [0, 0] on input "JARDIM UNIQUE INCORPORAÇÃO IMOBILIARIA SPE LTDA" at bounding box center [0, 0] width 0 height 0
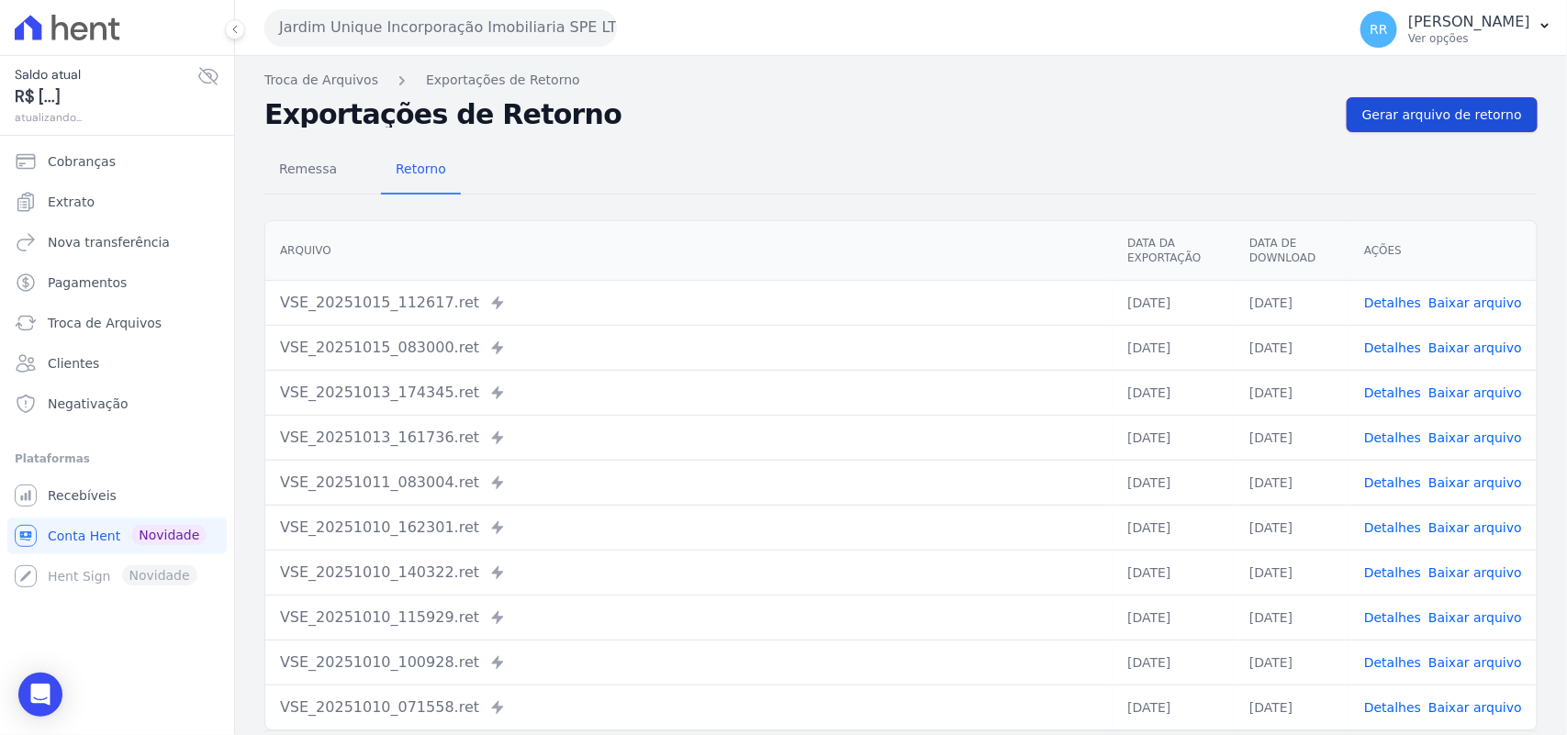
click at [1456, 101] on link "Gerar arquivo de retorno" at bounding box center [1442, 114] width 191 height 35
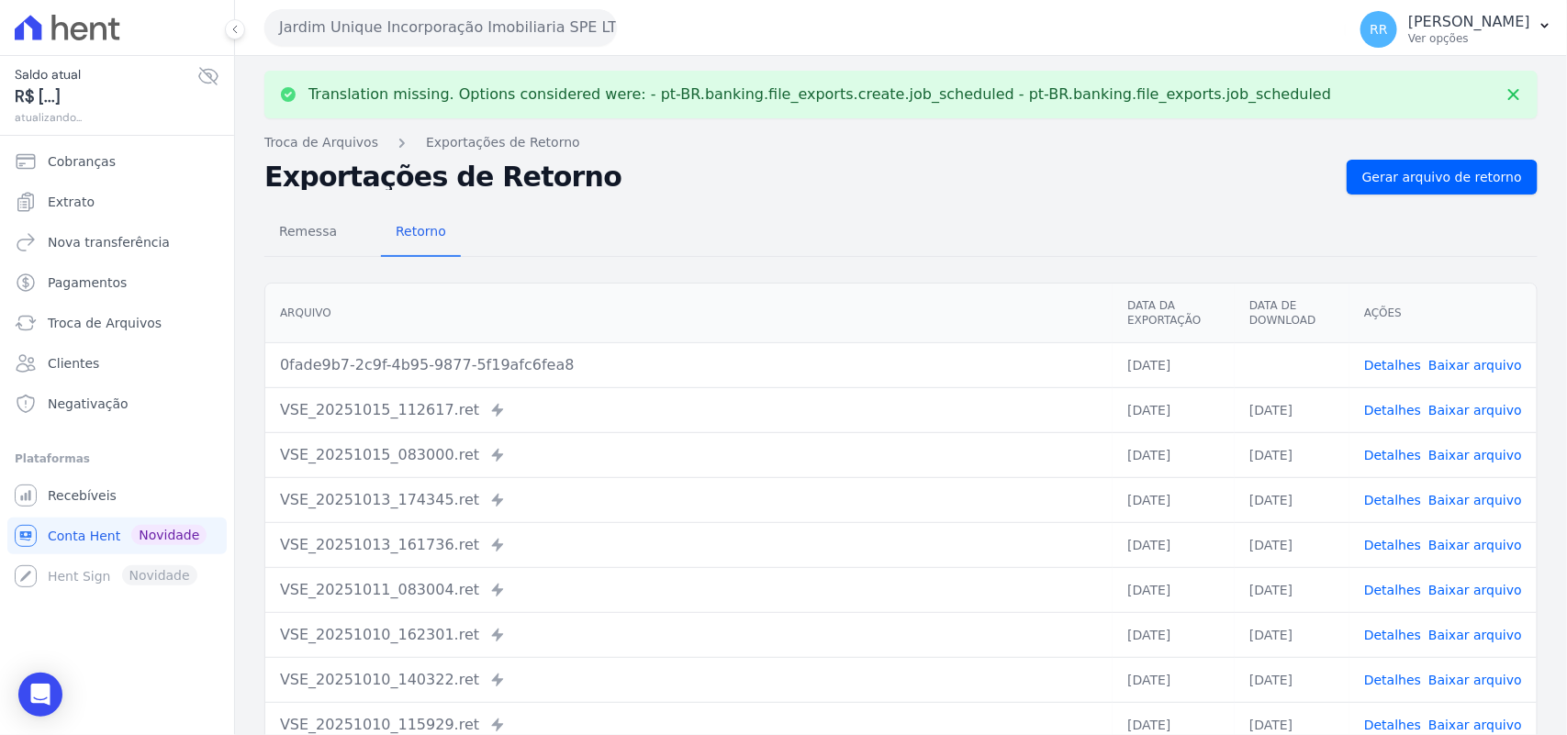
click at [1479, 367] on link "Baixar arquivo" at bounding box center [1476, 365] width 94 height 15
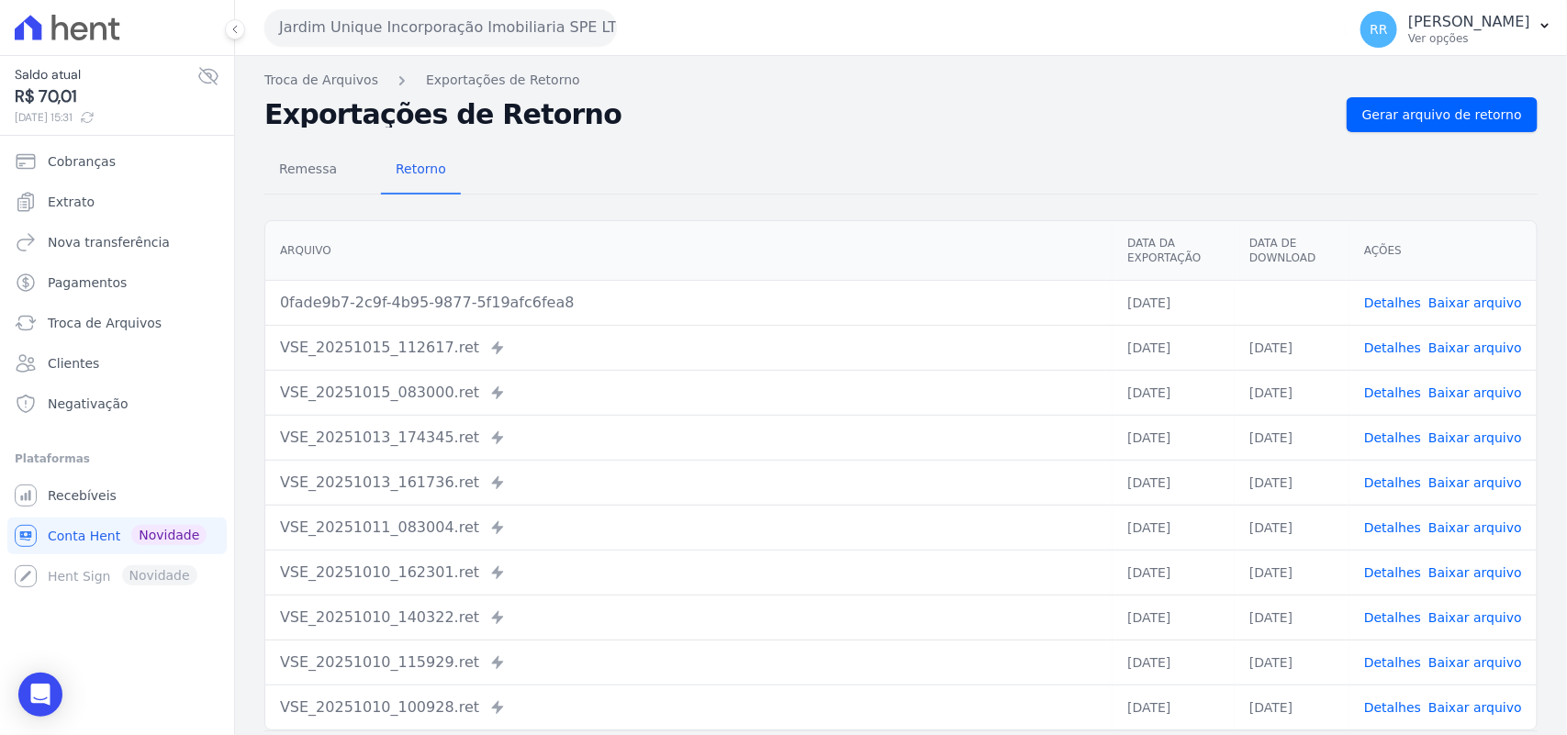
click at [803, 152] on div "Remessa Retorno" at bounding box center [900, 171] width 1273 height 48
click at [722, 177] on div "Remessa Retorno" at bounding box center [900, 171] width 1273 height 48
click at [418, 23] on button "Jardim Unique Incorporação Imobiliaria SPE LTDA" at bounding box center [440, 27] width 353 height 37
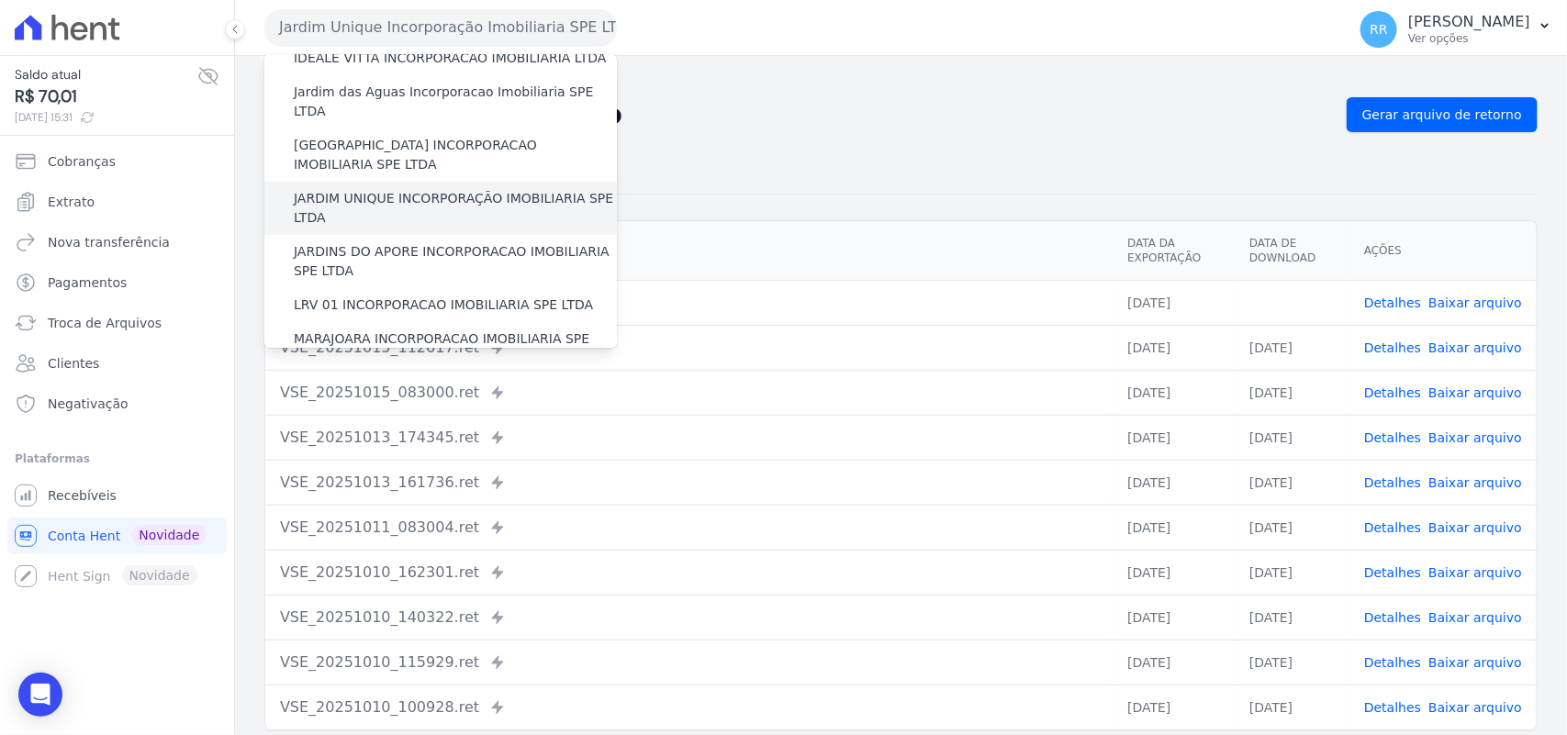
scroll to position [344, 0]
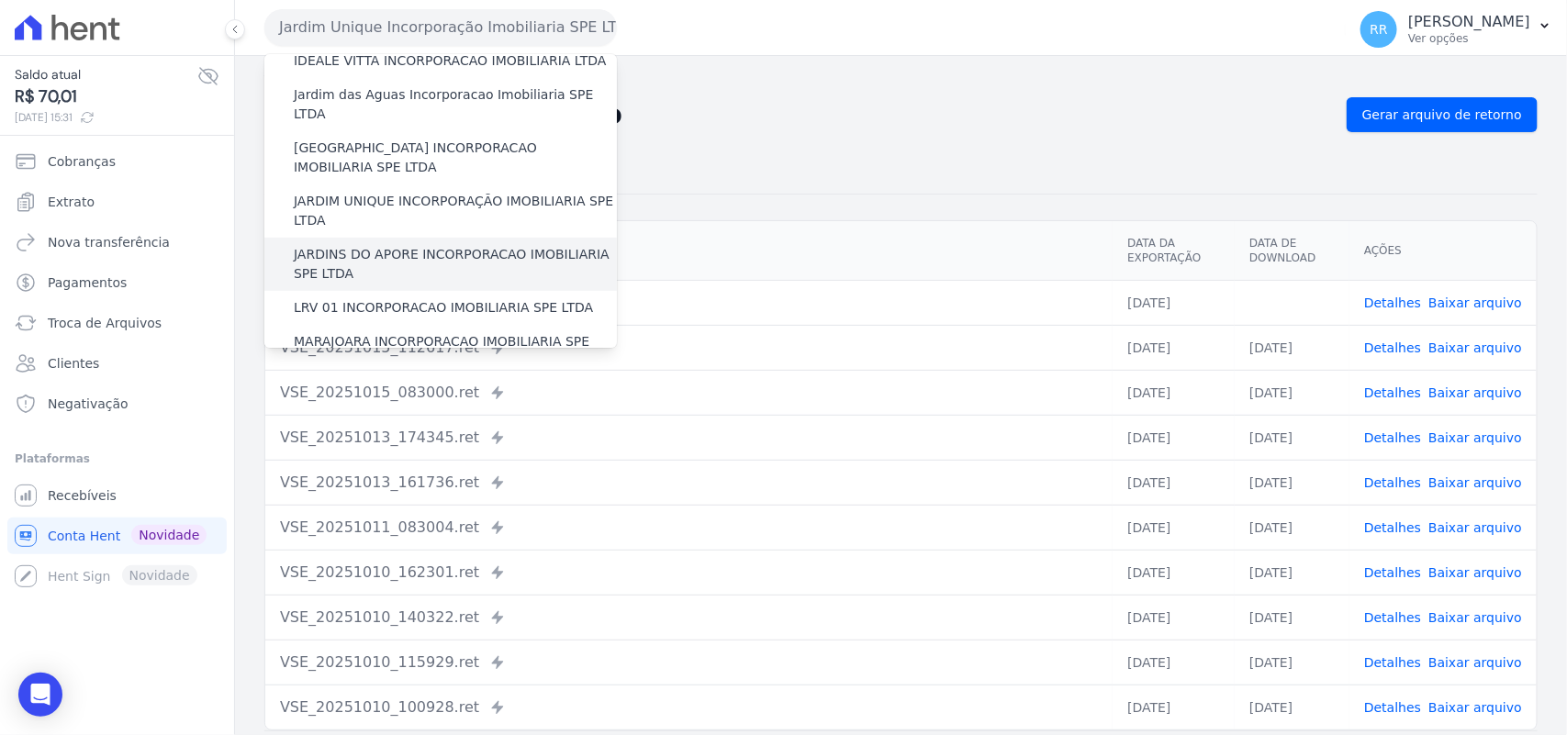
click at [382, 245] on label "JARDINS DO APORE INCORPORACAO IMOBILIARIA SPE LTDA" at bounding box center [455, 264] width 323 height 39
click at [0, 0] on input "JARDINS DO APORE INCORPORACAO IMOBILIARIA SPE LTDA" at bounding box center [0, 0] width 0 height 0
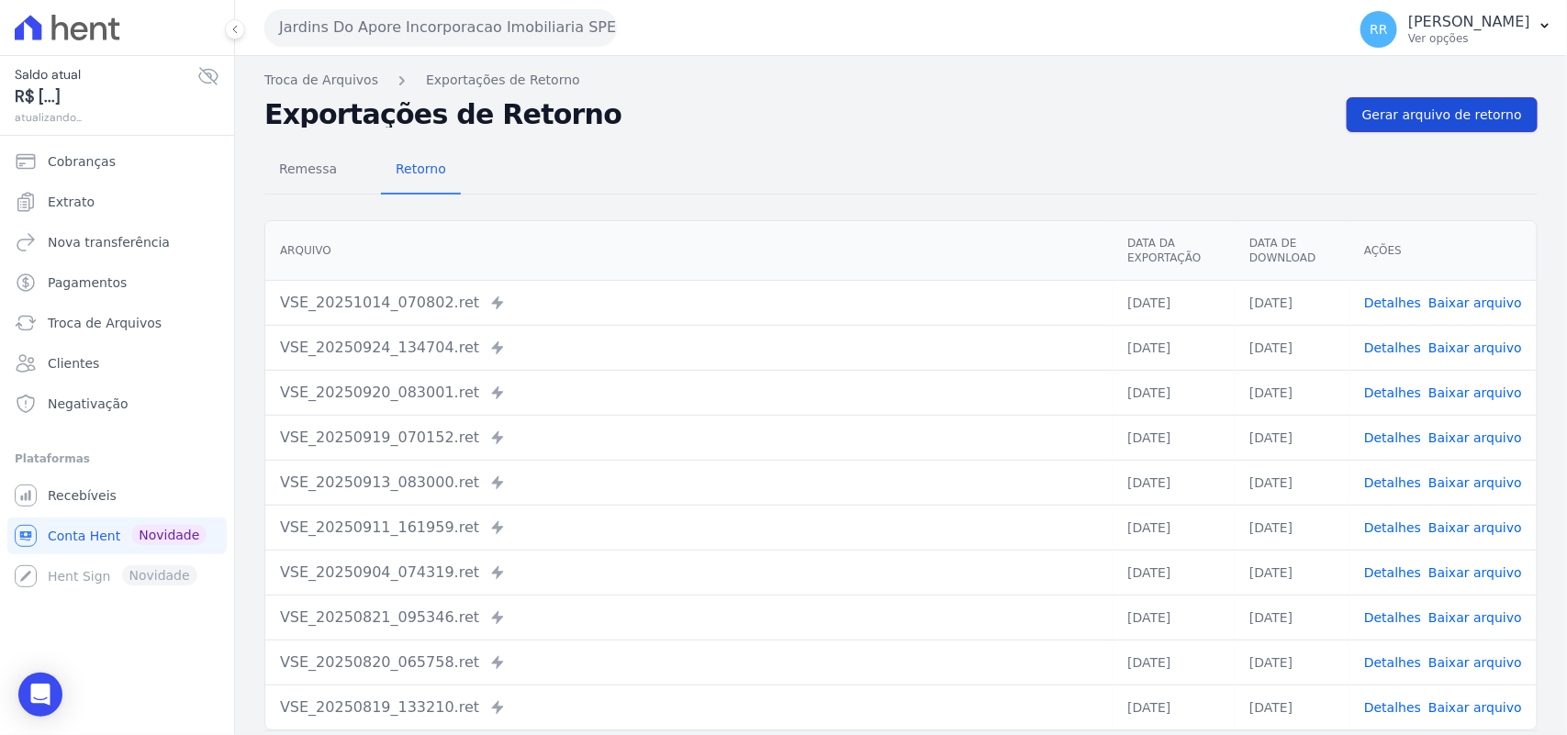
click at [1416, 122] on span "Gerar arquivo de retorno" at bounding box center [1442, 115] width 160 height 18
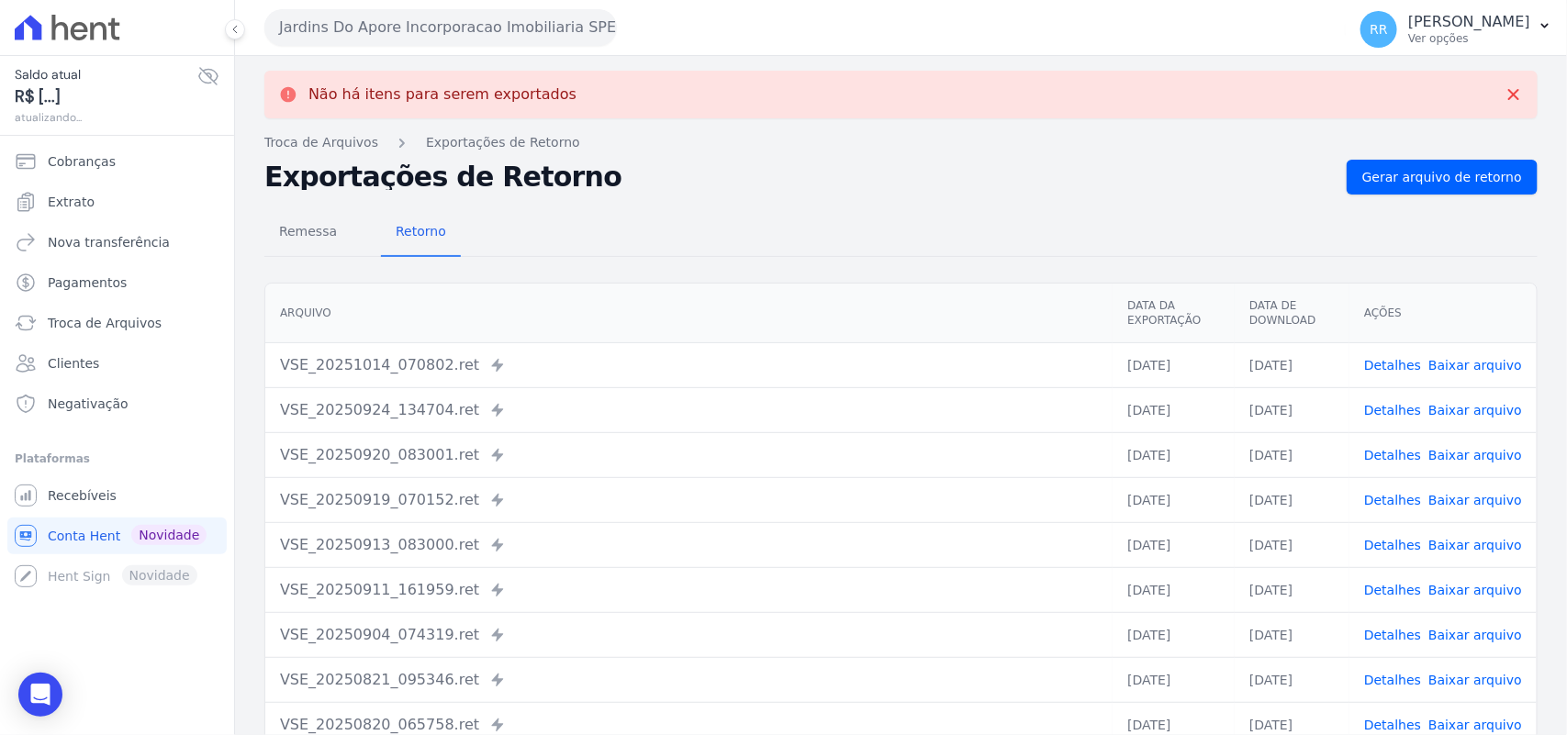
click at [392, 23] on button "Jardins Do Apore Incorporacao Imobiliaria SPE LTDA" at bounding box center [440, 27] width 353 height 37
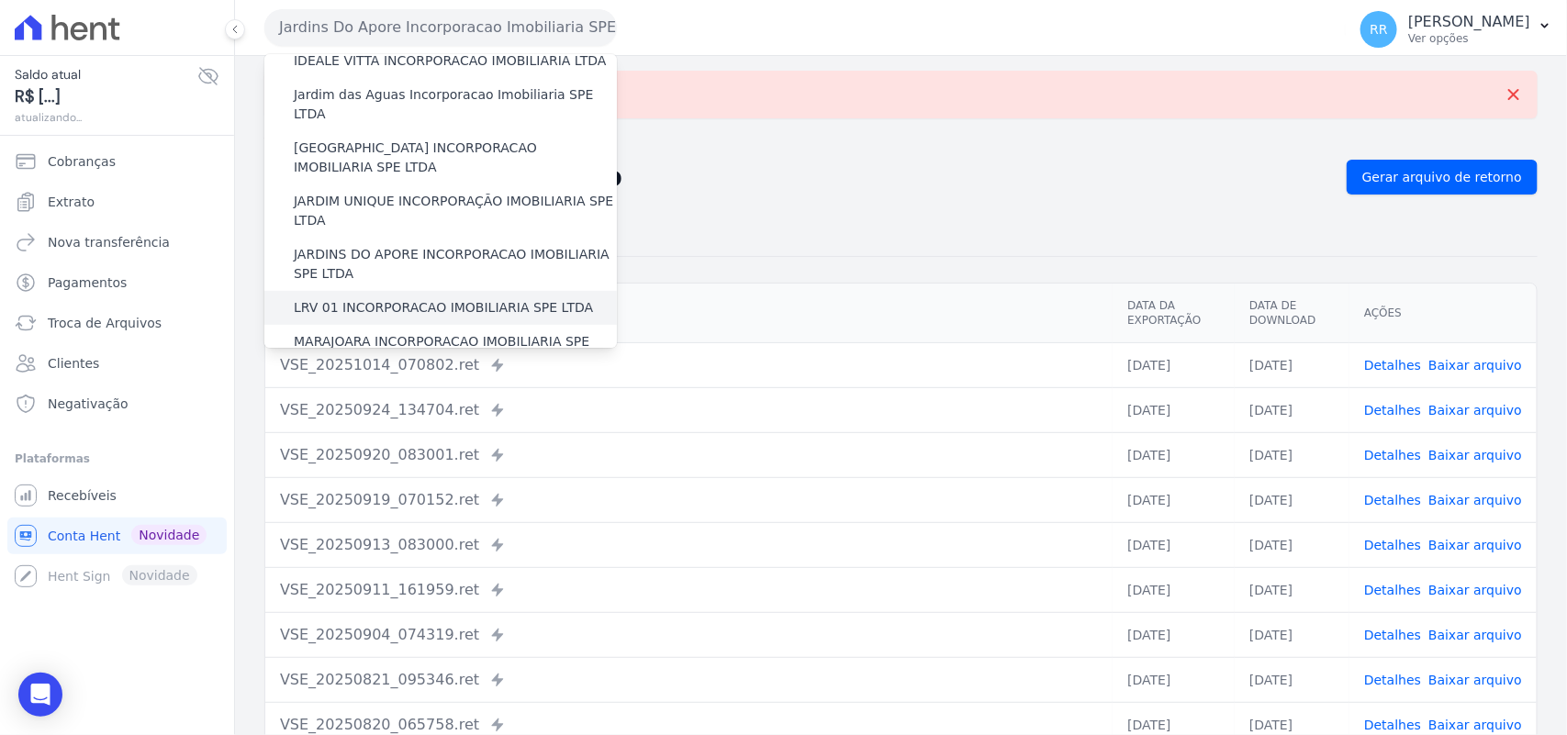
click at [391, 298] on label "LRV 01 INCORPORACAO IMOBILIARIA SPE LTDA" at bounding box center [443, 307] width 299 height 19
click at [0, 0] on input "LRV 01 INCORPORACAO IMOBILIARIA SPE LTDA" at bounding box center [0, 0] width 0 height 0
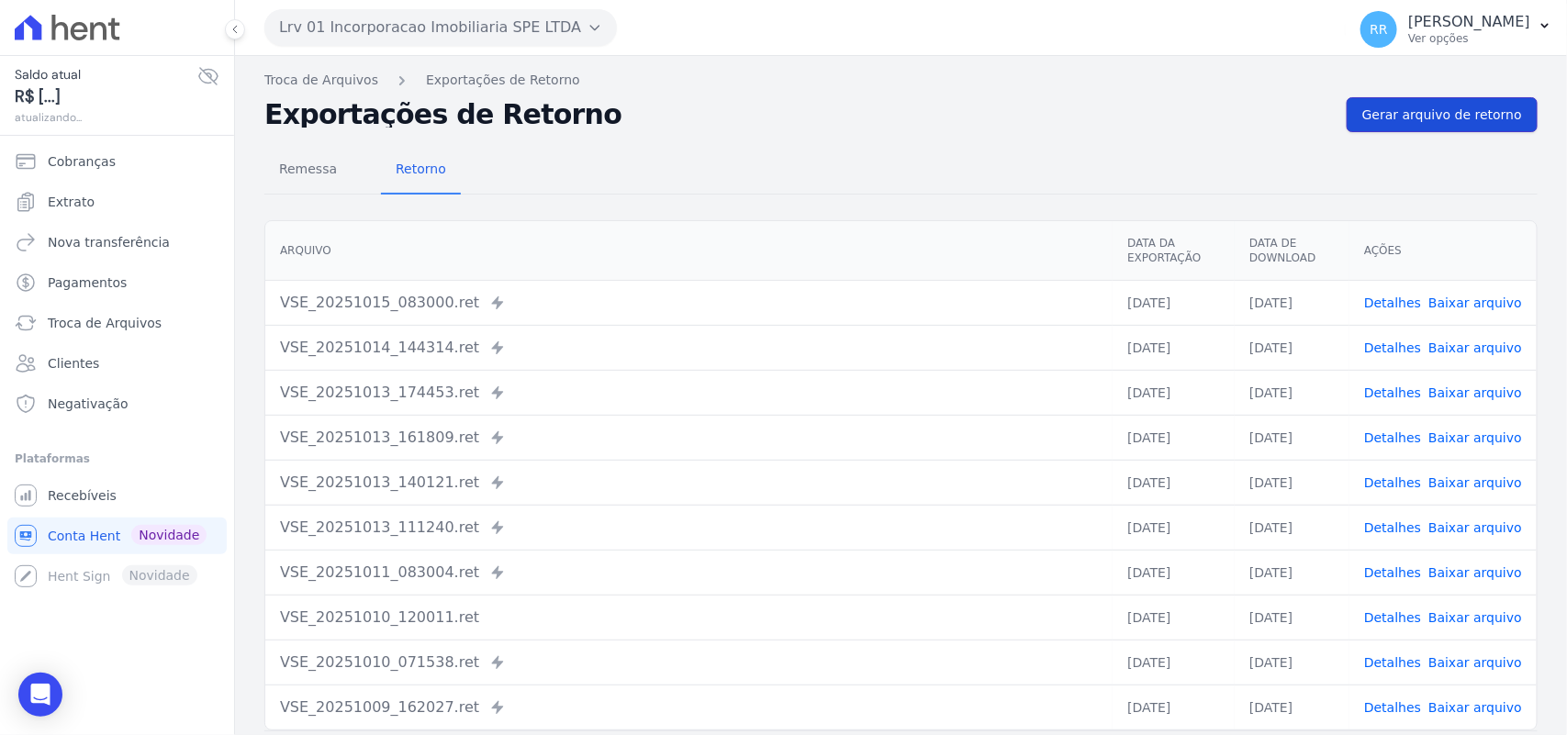
click at [1406, 121] on span "Gerar arquivo de retorno" at bounding box center [1442, 115] width 160 height 18
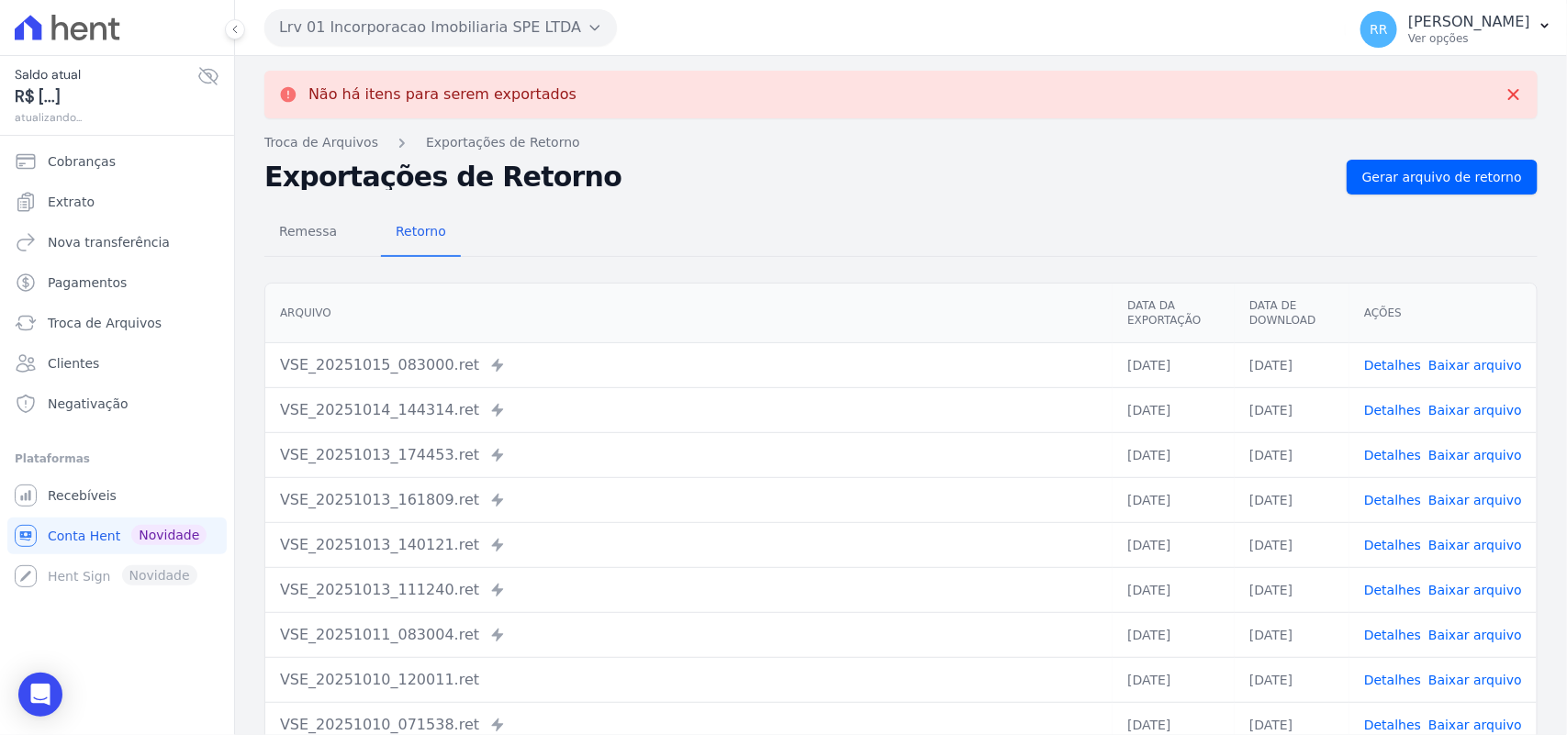
click at [381, 48] on div "Lrv 01 Incorporacao Imobiliaria SPE LTDA Via Sul Engenharia AGUAS DE [GEOGRAPHI…" at bounding box center [801, 27] width 1074 height 57
click at [396, 33] on button "Lrv 01 Incorporacao Imobiliaria SPE LTDA" at bounding box center [440, 27] width 353 height 37
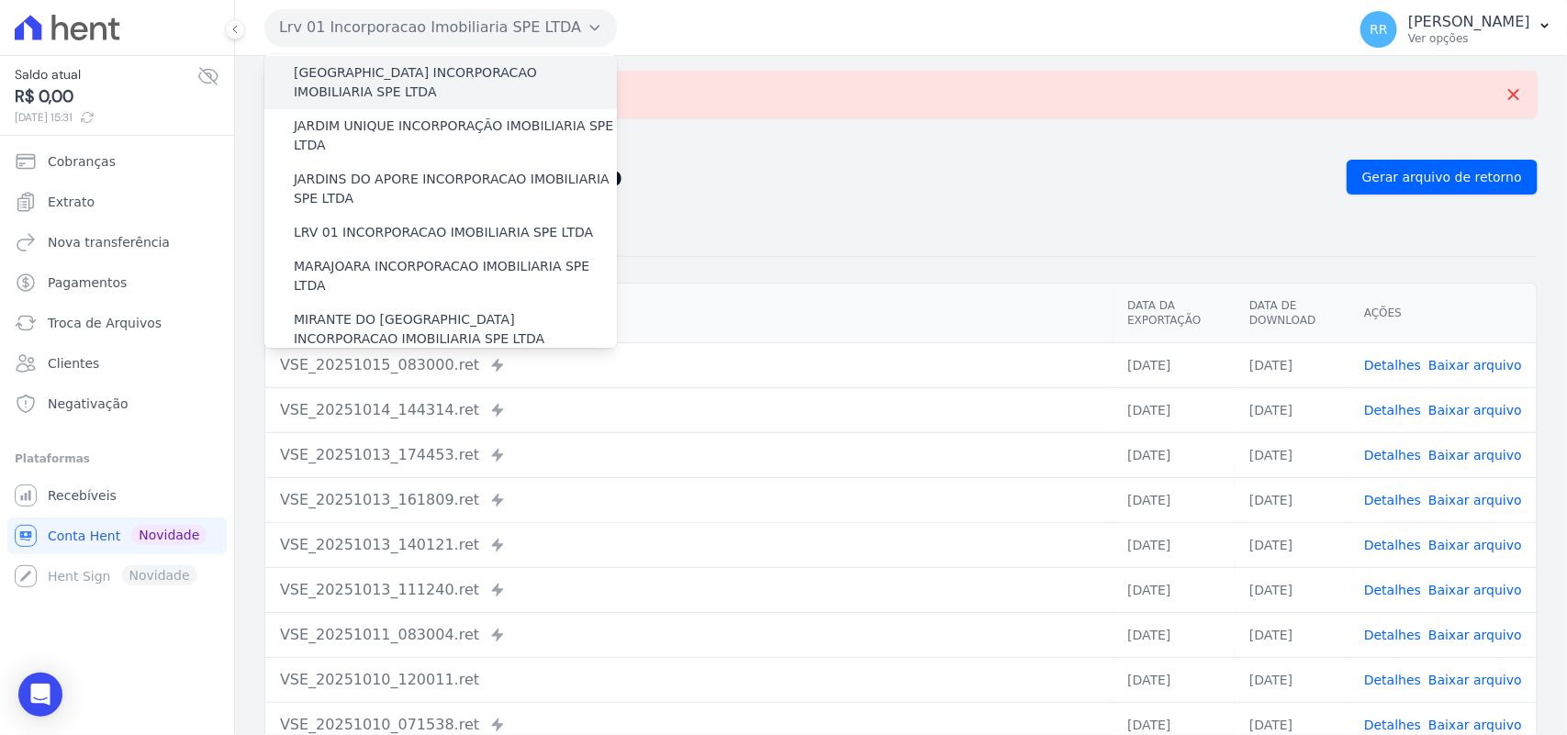
scroll to position [420, 0]
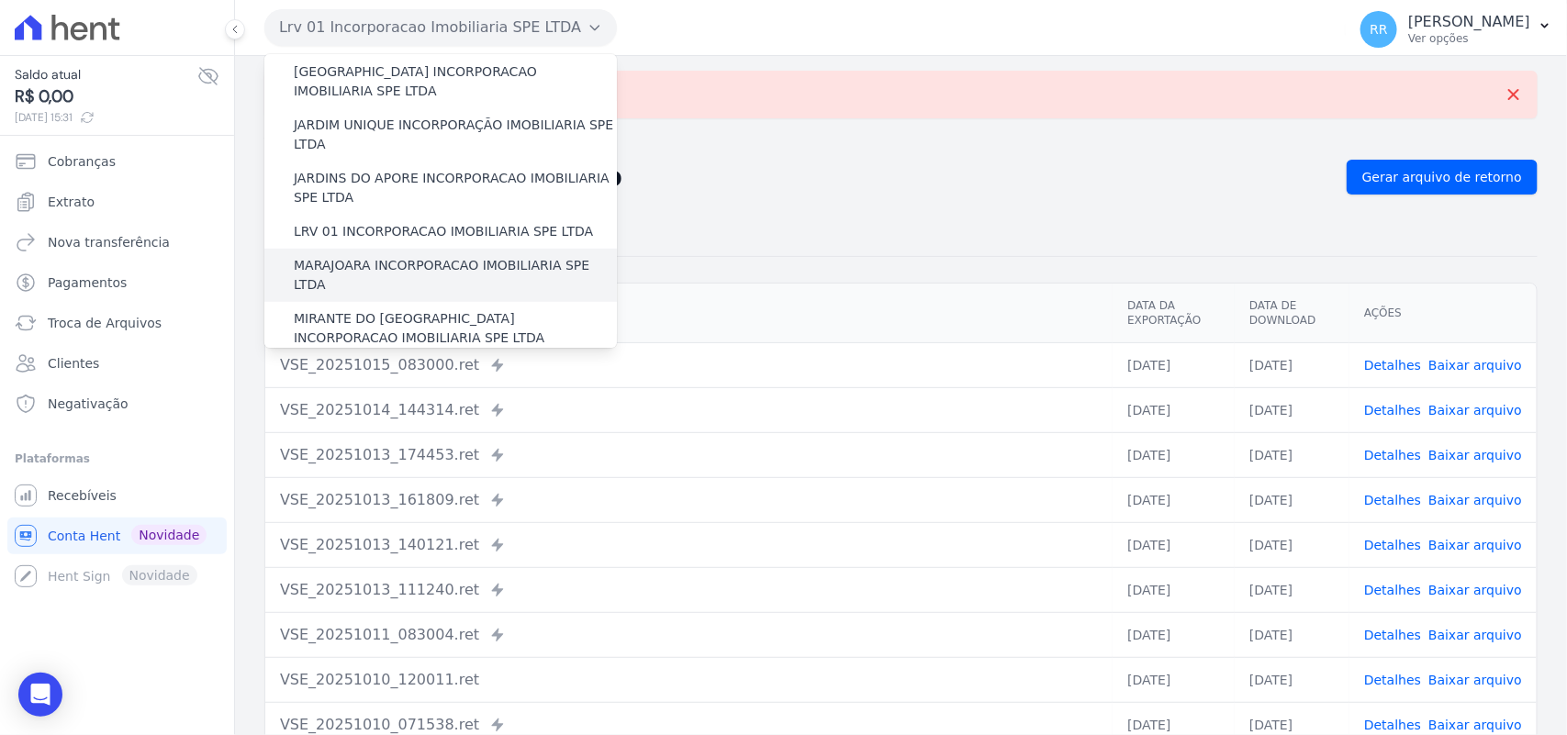
click at [353, 256] on label "MARAJOARA INCORPORACAO IMOBILIARIA SPE LTDA" at bounding box center [455, 275] width 323 height 39
click at [0, 0] on input "MARAJOARA INCORPORACAO IMOBILIARIA SPE LTDA" at bounding box center [0, 0] width 0 height 0
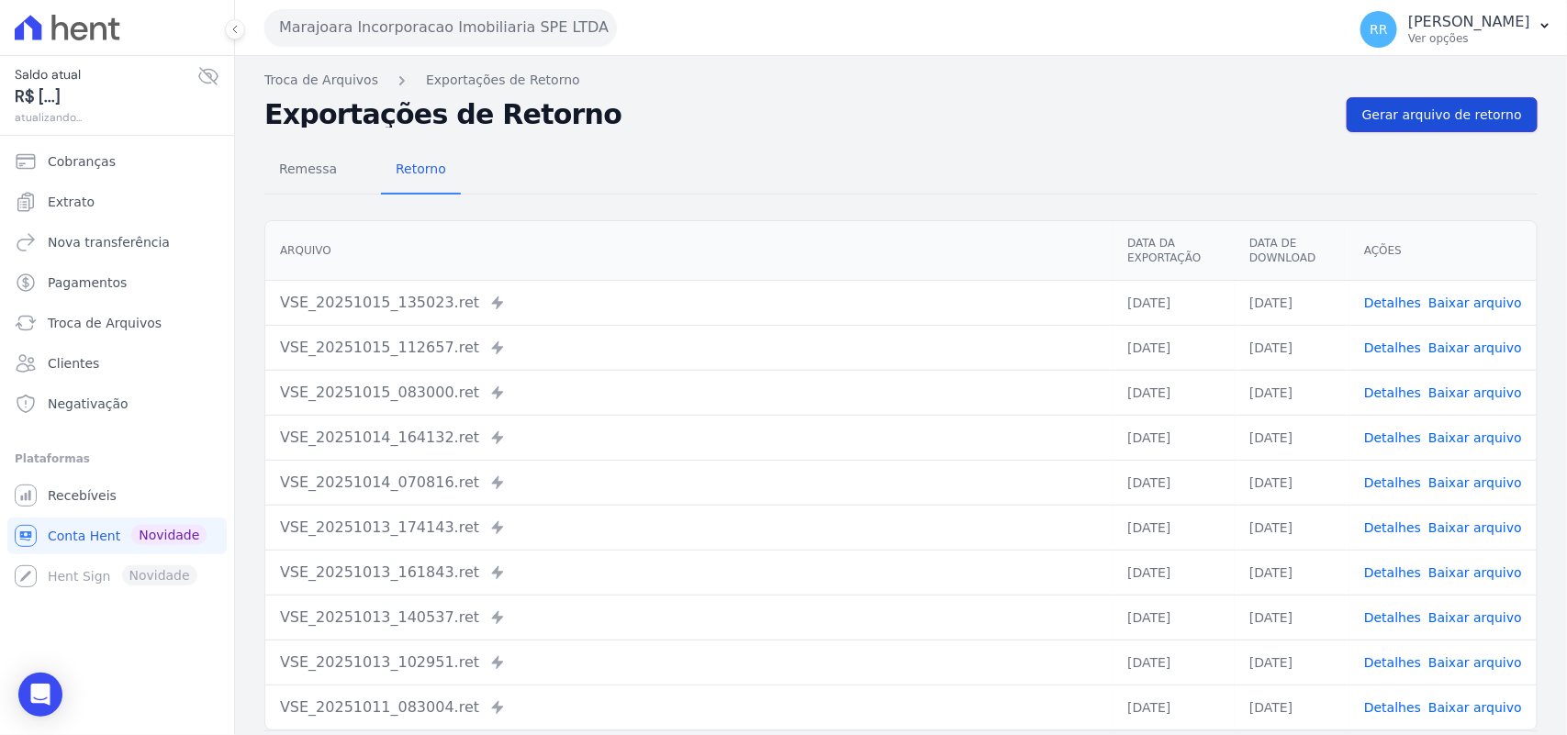
click at [1423, 119] on span "Gerar arquivo de retorno" at bounding box center [1442, 115] width 160 height 18
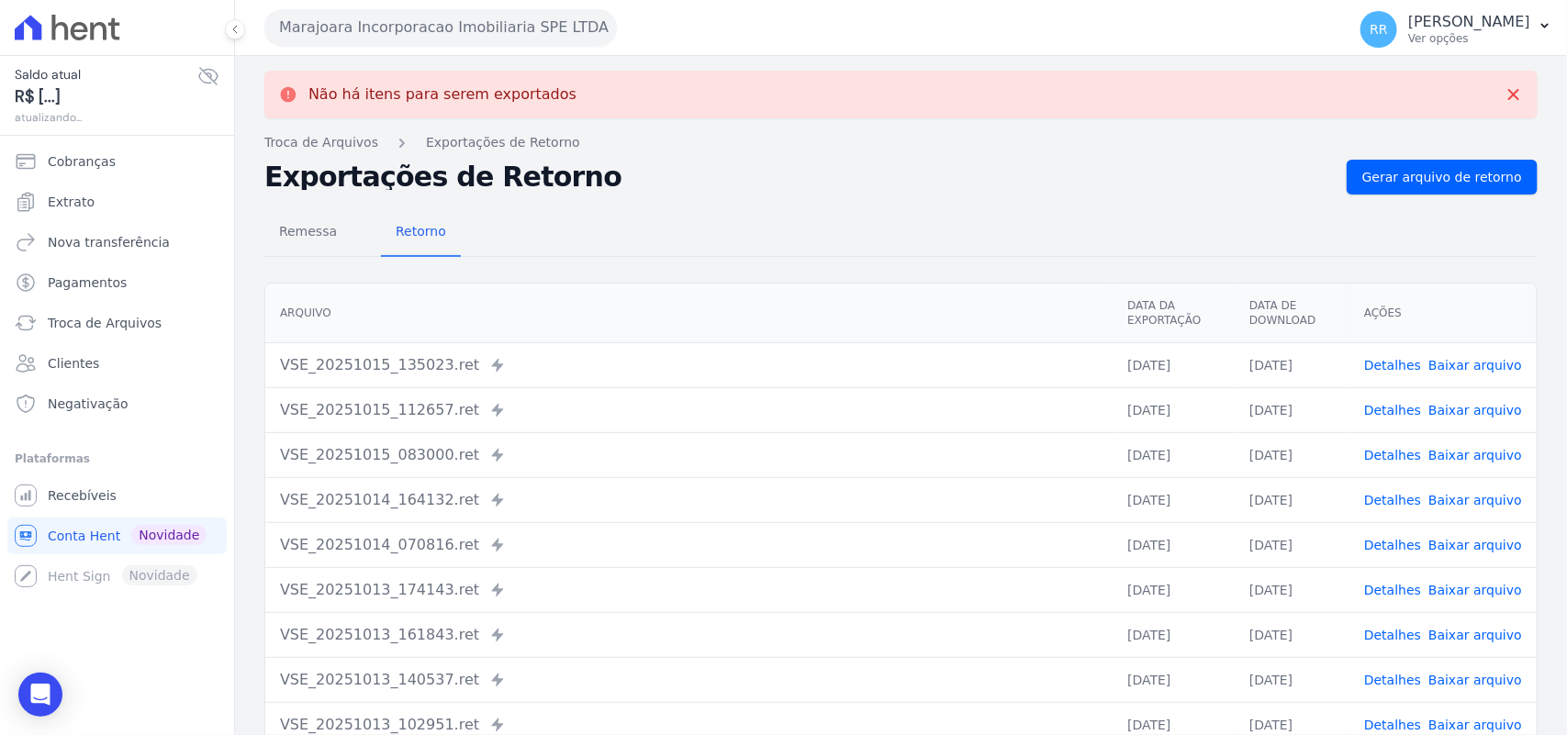
click at [384, 30] on button "Marajoara Incorporacao Imobiliaria SPE LTDA" at bounding box center [440, 27] width 353 height 37
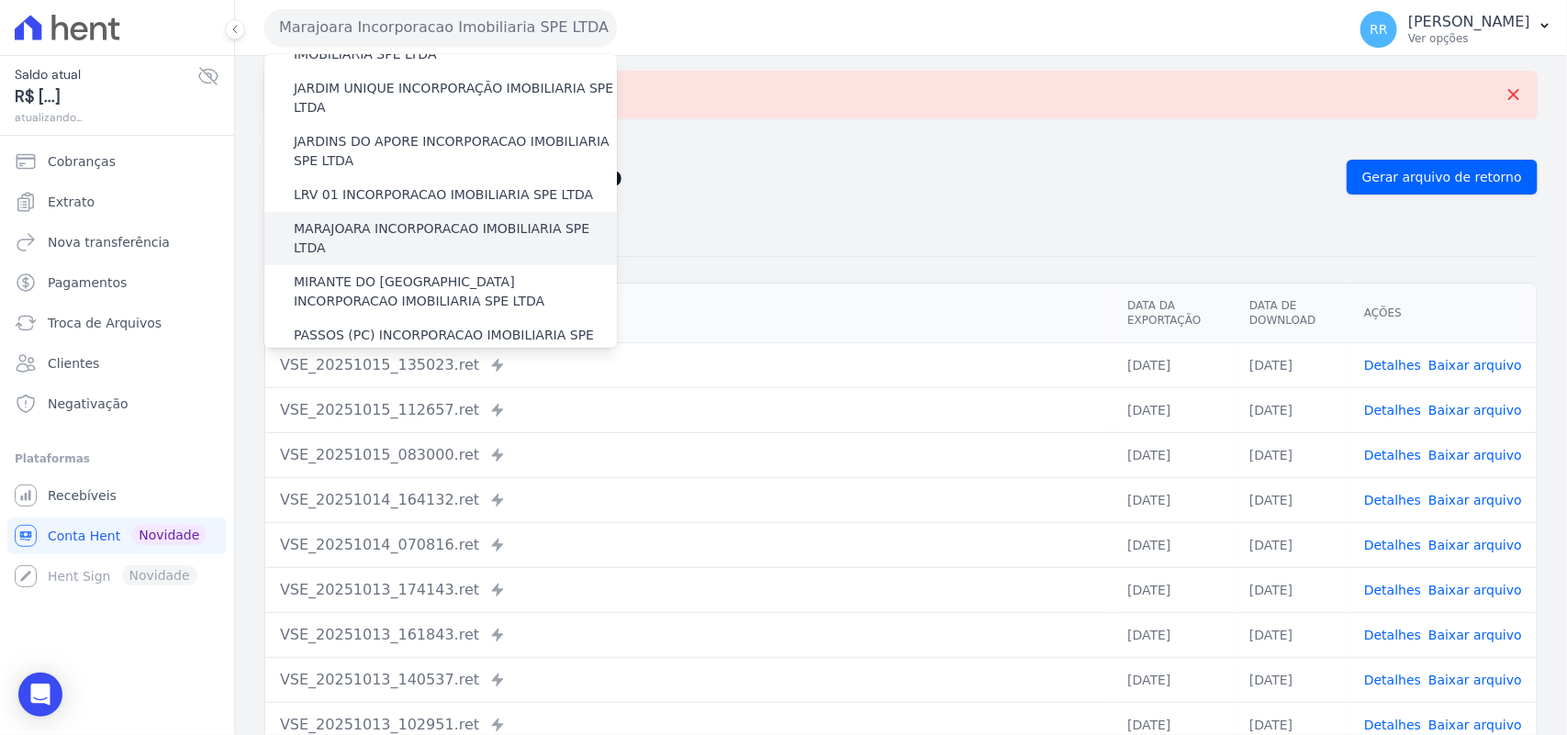
scroll to position [459, 0]
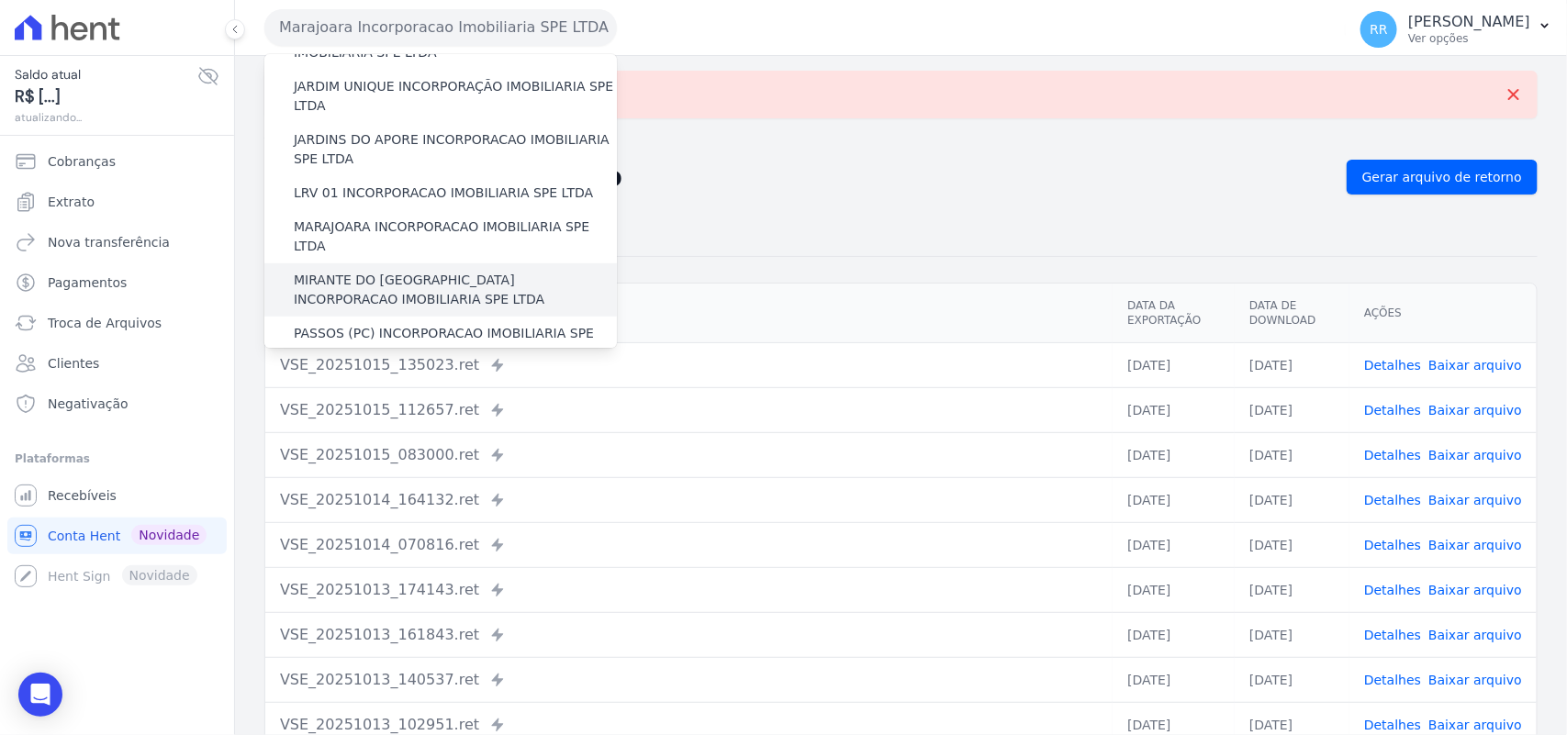
click at [353, 271] on label "MIRANTE DO [GEOGRAPHIC_DATA] INCORPORACAO IMOBILIARIA SPE LTDA" at bounding box center [455, 290] width 323 height 39
click at [0, 0] on input "MIRANTE DO [GEOGRAPHIC_DATA] INCORPORACAO IMOBILIARIA SPE LTDA" at bounding box center [0, 0] width 0 height 0
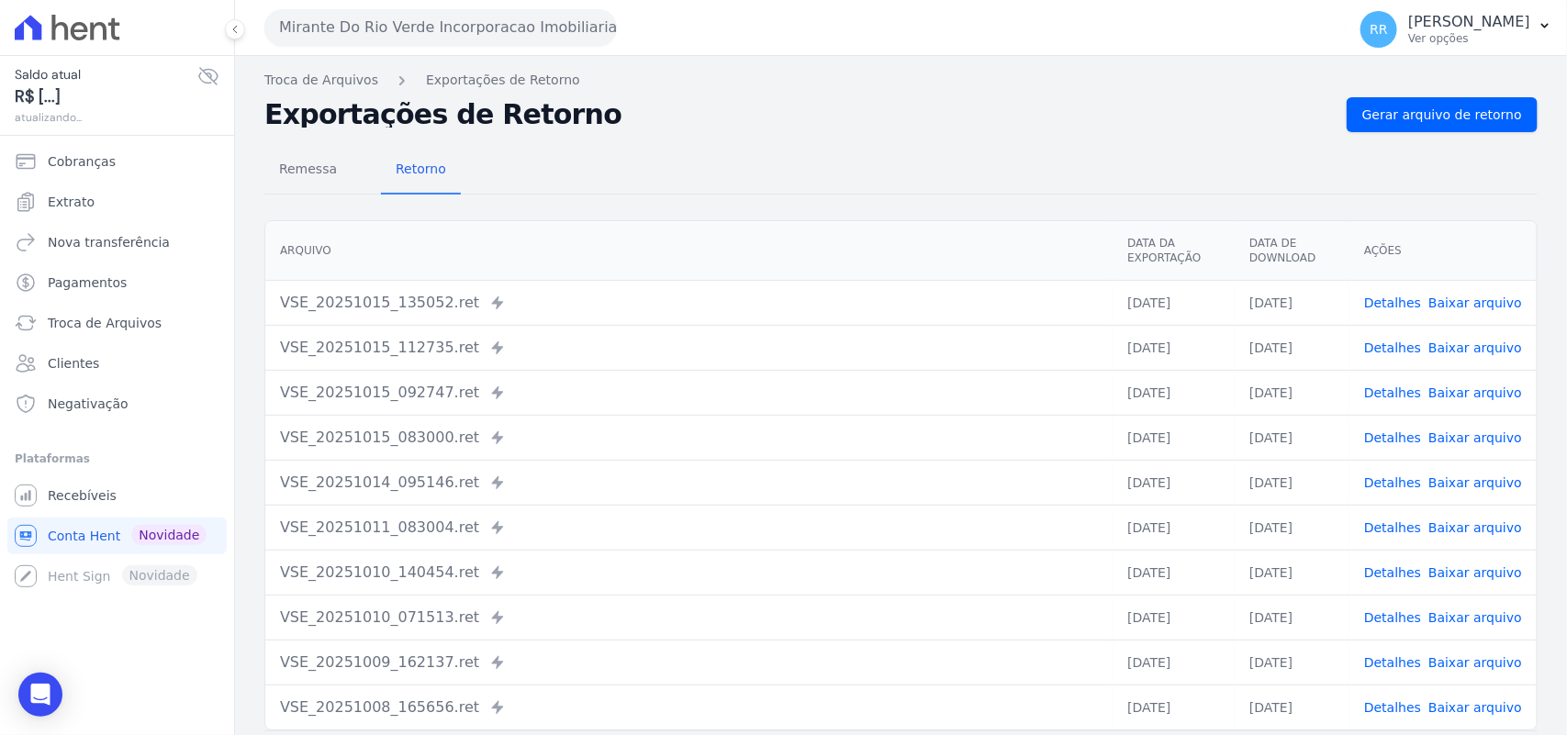
click at [1426, 94] on div "Troca de Arquivos Exportações de Retorno Exportações de Retorno Gerar arquivo d…" at bounding box center [901, 433] width 1332 height 755
click at [1417, 111] on span "Gerar arquivo de retorno" at bounding box center [1442, 115] width 160 height 18
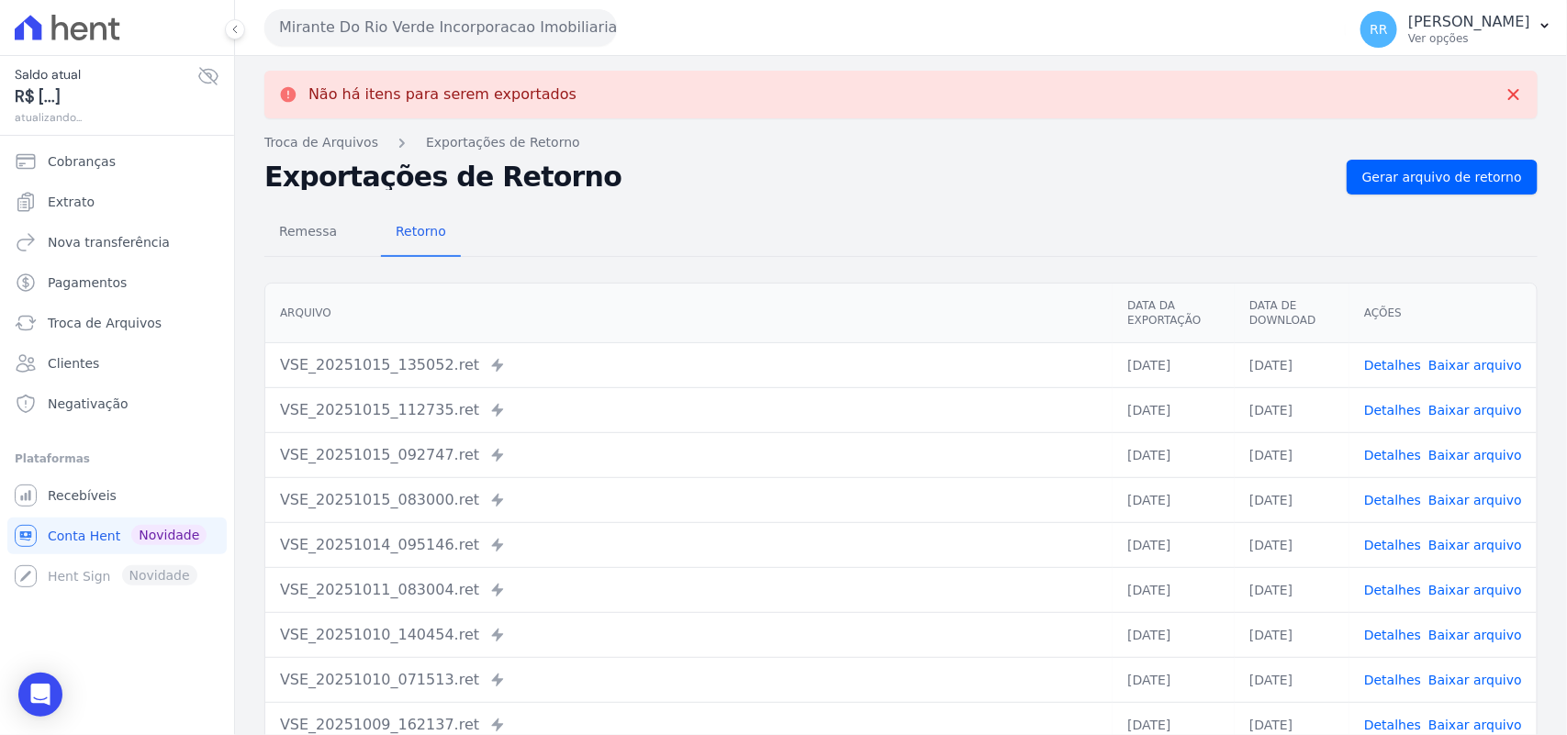
click at [359, 20] on button "Mirante Do Rio Verde Incorporacao Imobiliaria SPE LTDA" at bounding box center [440, 27] width 353 height 37
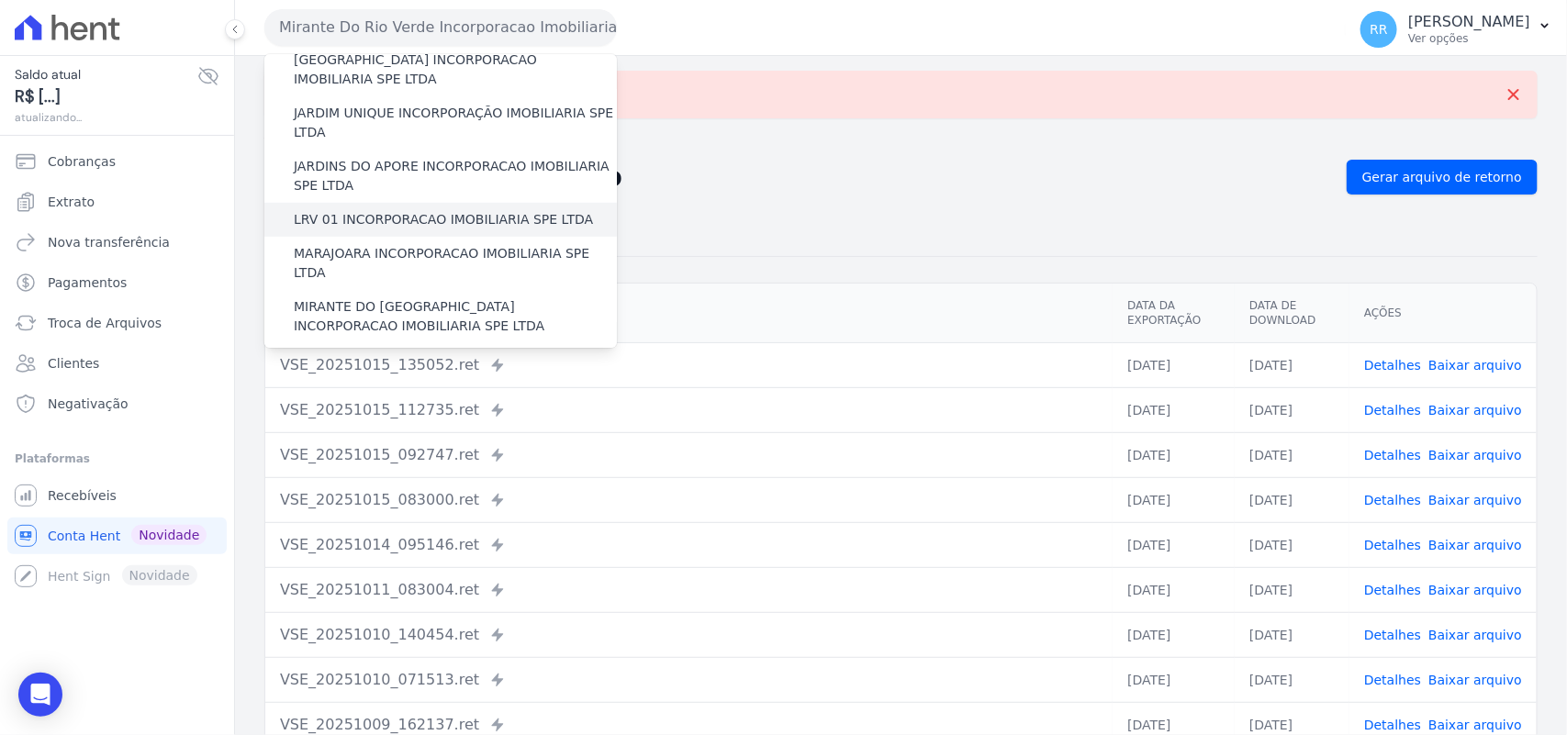
scroll to position [497, 0]
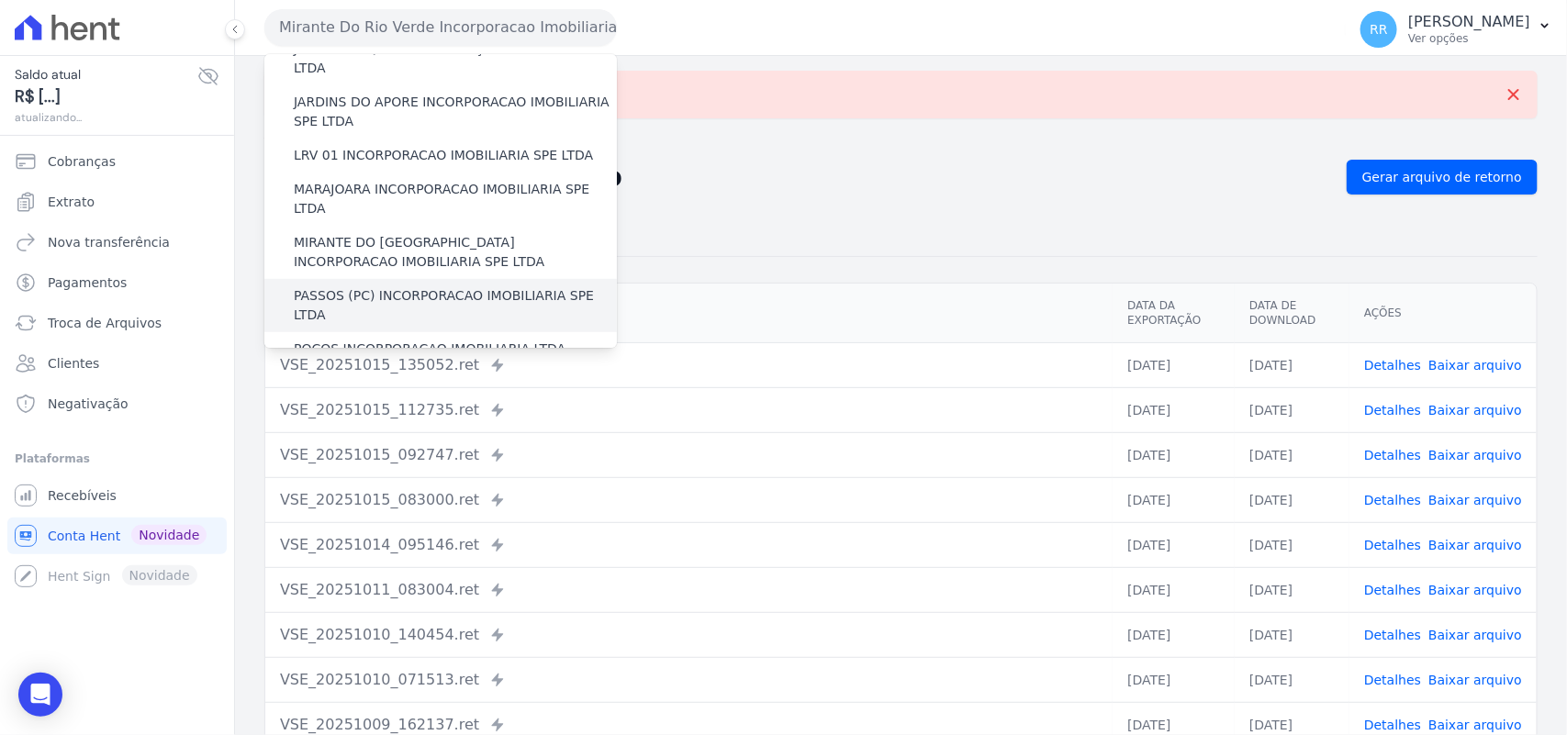
click at [353, 286] on label "PASSOS (PC) INCORPORACAO IMOBILIARIA SPE LTDA" at bounding box center [455, 305] width 323 height 39
click at [0, 0] on input "PASSOS (PC) INCORPORACAO IMOBILIARIA SPE LTDA" at bounding box center [0, 0] width 0 height 0
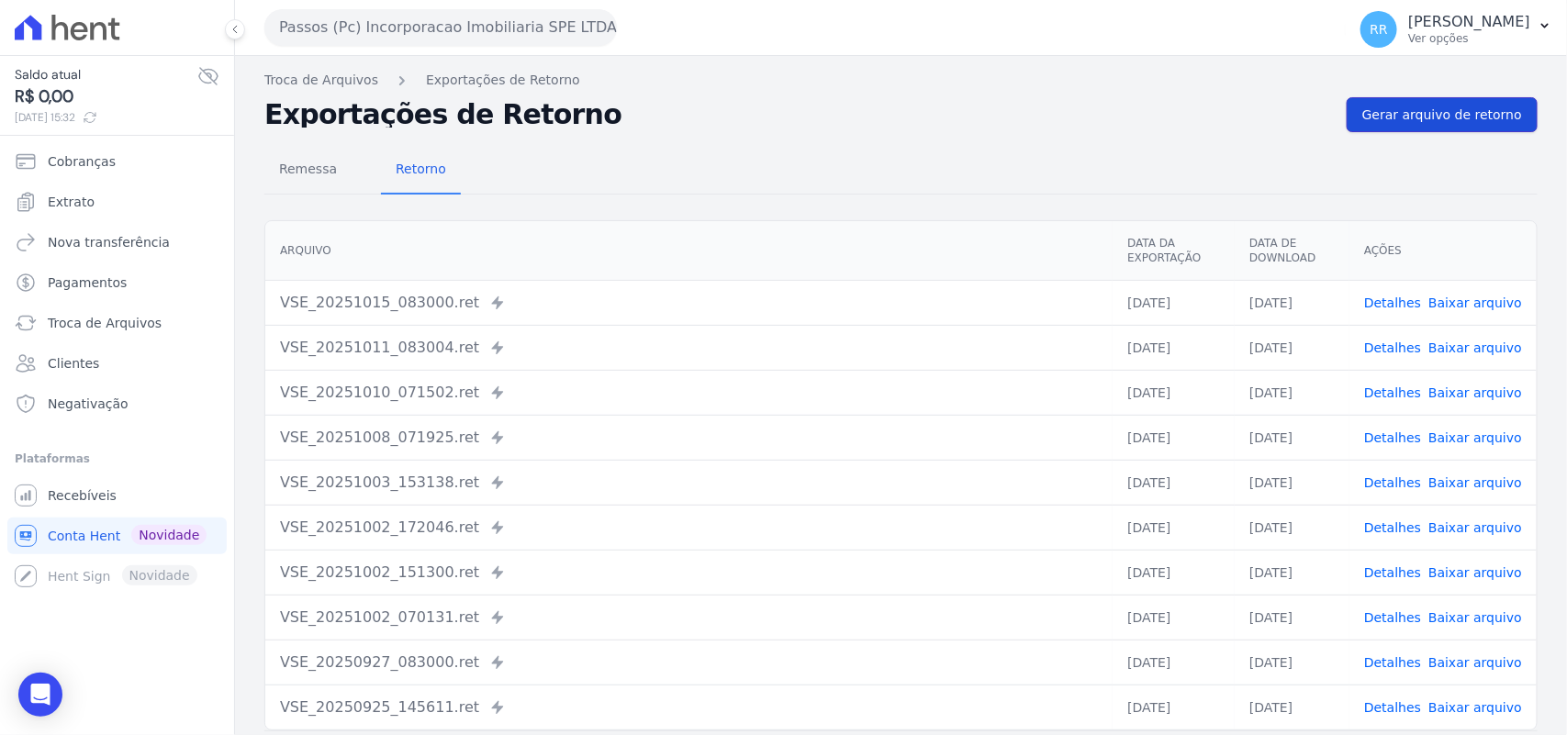
click at [1460, 116] on span "Gerar arquivo de retorno" at bounding box center [1442, 115] width 160 height 18
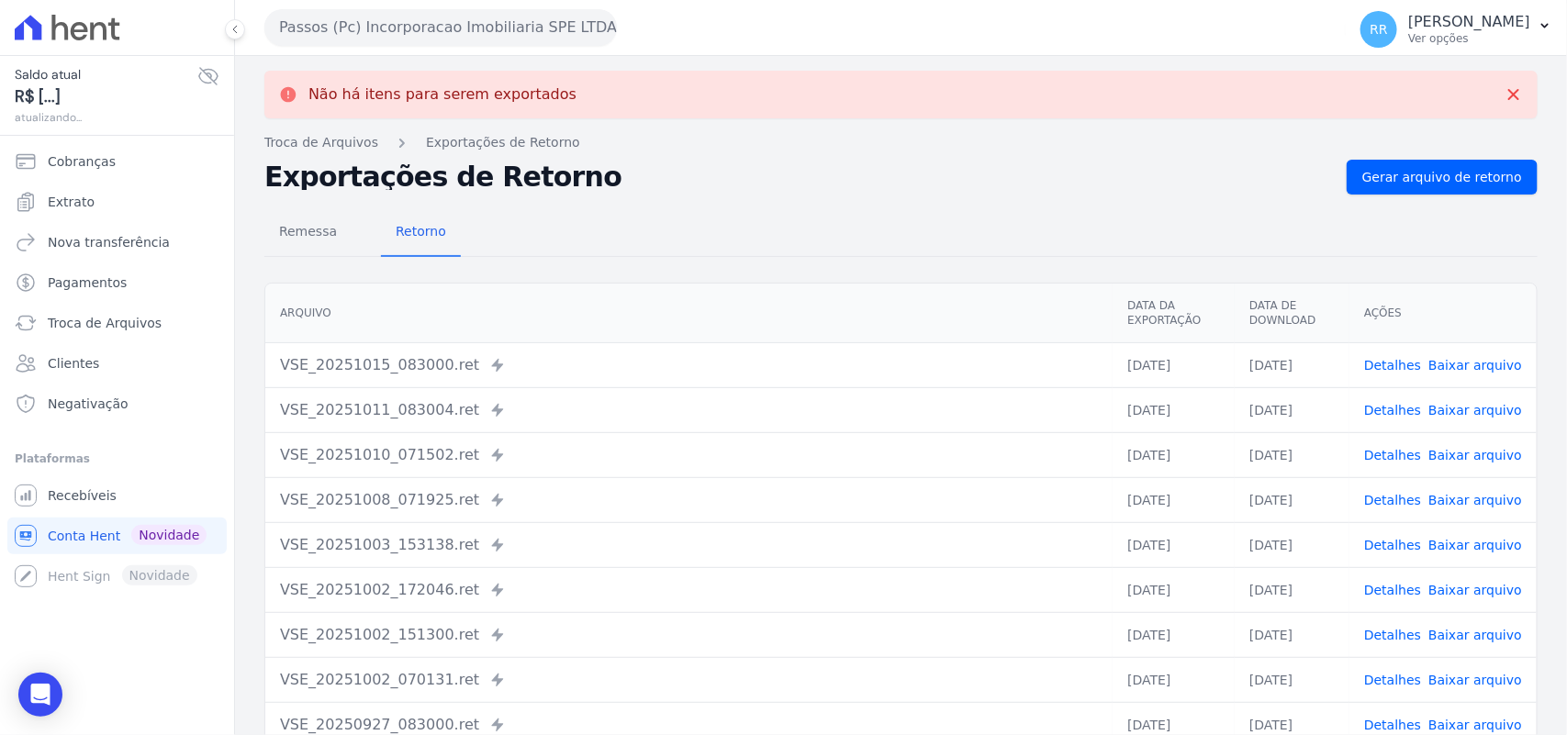
click at [368, 26] on button "Passos (Pc) Incorporacao Imobiliaria SPE LTDA" at bounding box center [440, 27] width 353 height 37
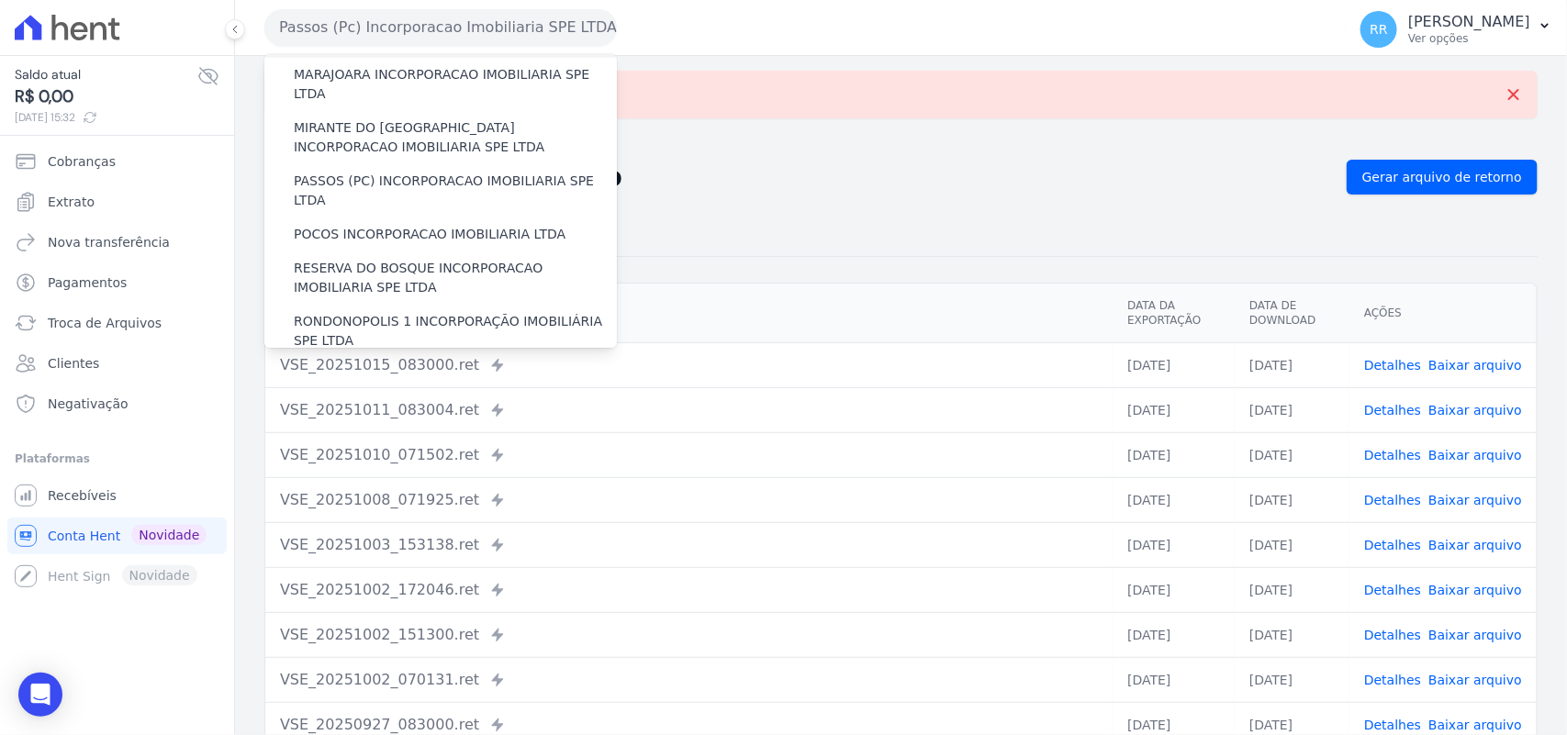
scroll to position [689, 0]
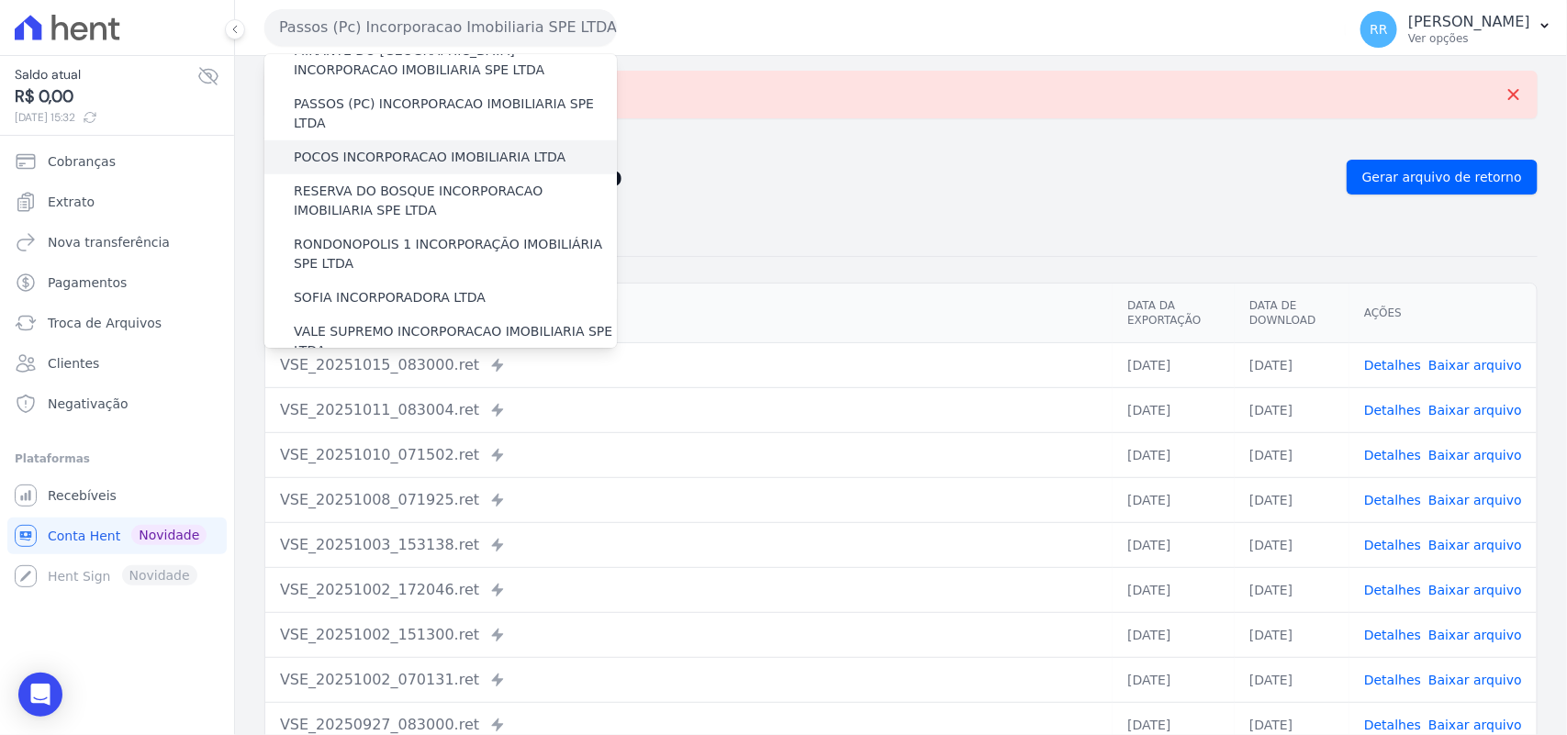
click at [337, 148] on label "POCOS INCORPORACAO IMOBILIARIA LTDA" at bounding box center [430, 157] width 272 height 19
click at [0, 0] on input "POCOS INCORPORACAO IMOBILIARIA LTDA" at bounding box center [0, 0] width 0 height 0
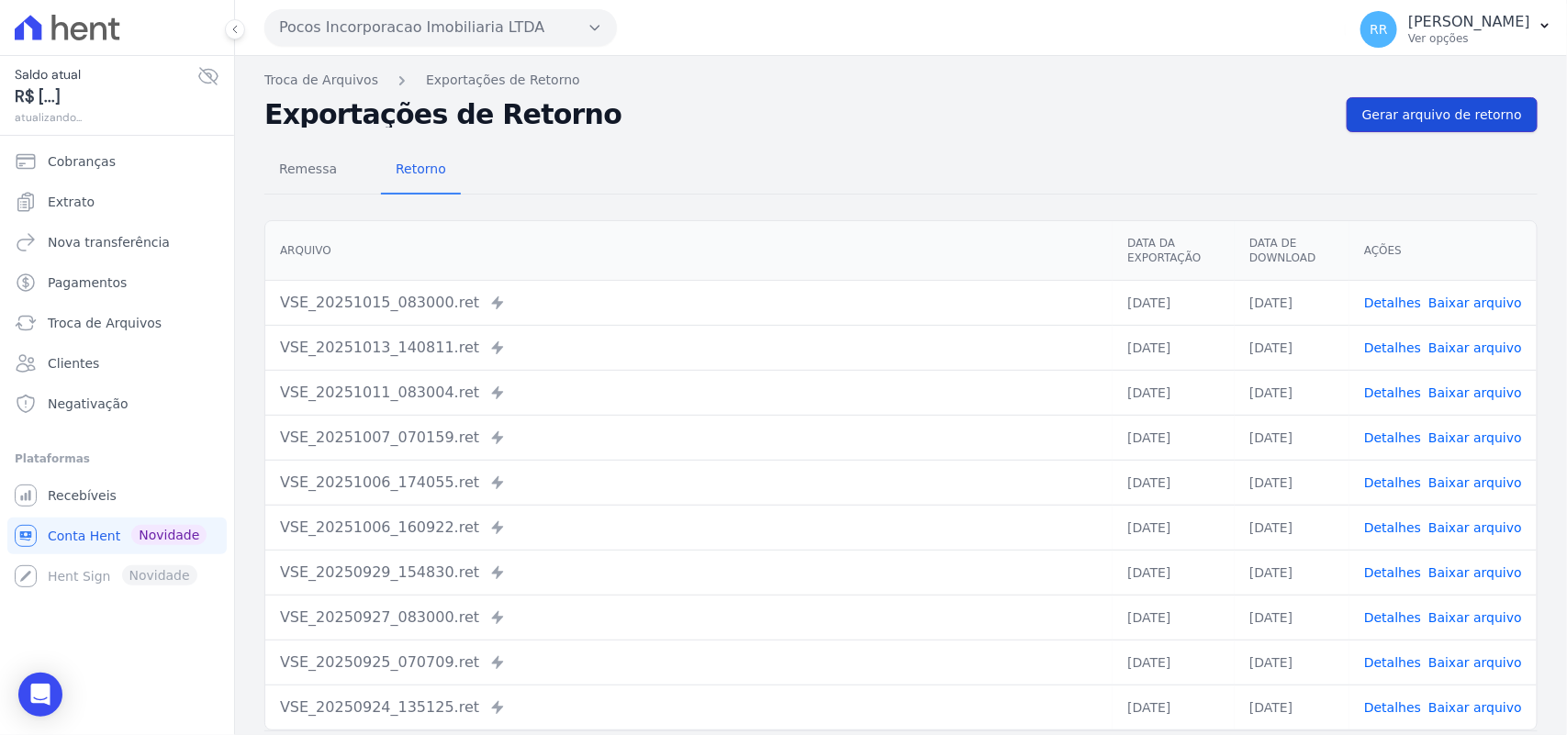
click at [1475, 112] on span "Gerar arquivo de retorno" at bounding box center [1442, 115] width 160 height 18
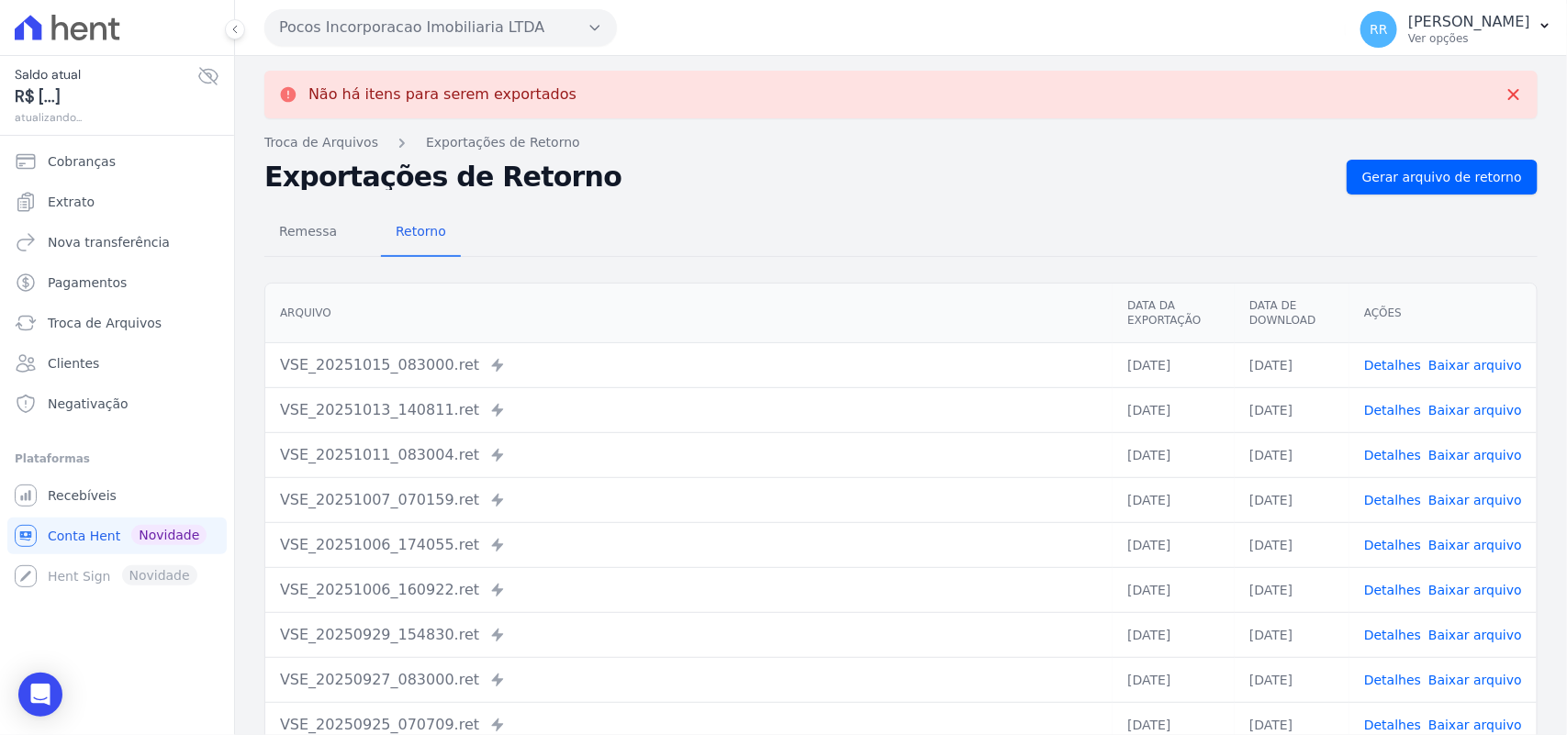
click at [437, 42] on button "Pocos Incorporacao Imobiliaria LTDA" at bounding box center [440, 27] width 353 height 37
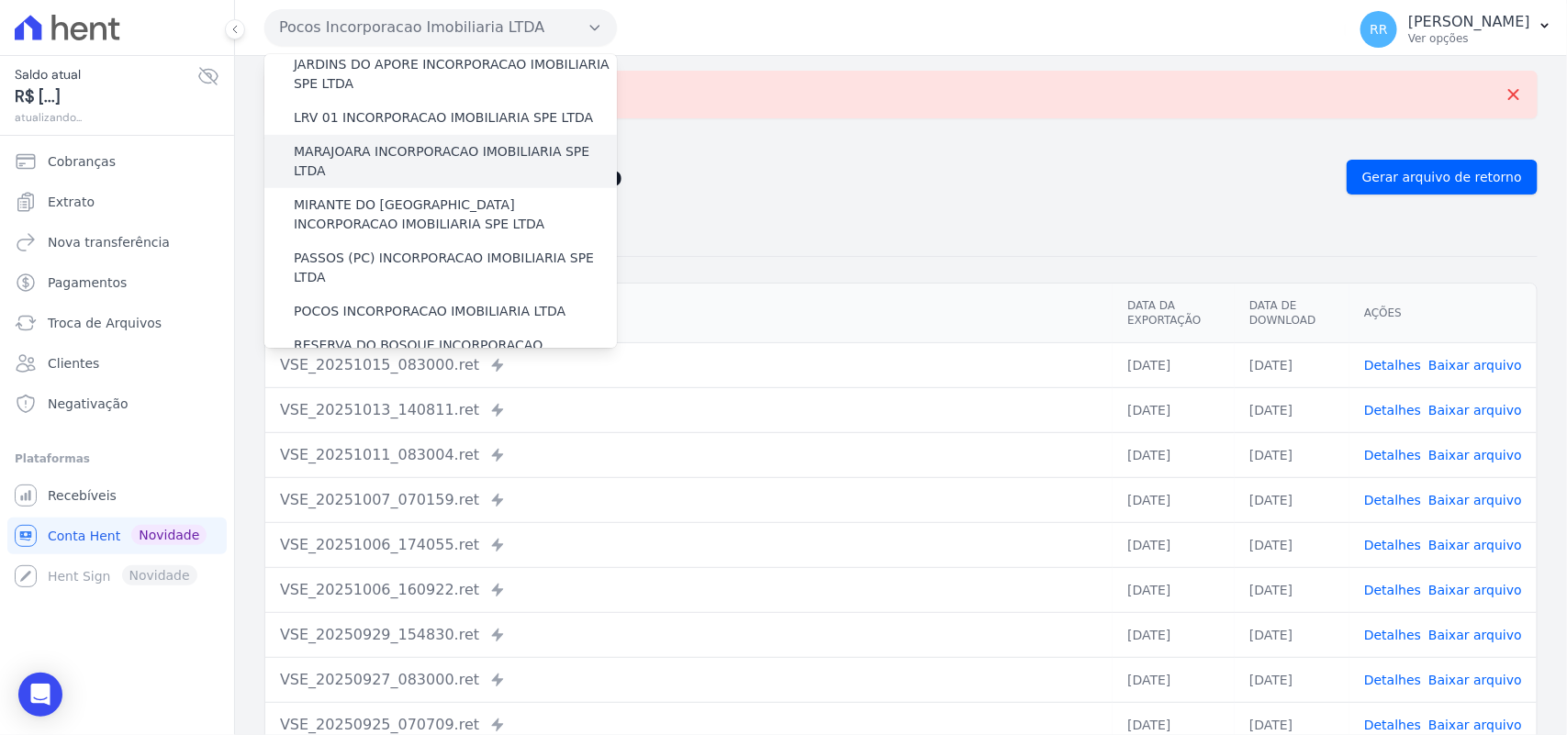
scroll to position [535, 0]
click at [329, 335] on label "RESERVA DO BOSQUE INCORPORACAO IMOBILIARIA SPE LTDA" at bounding box center [455, 354] width 323 height 39
click at [0, 0] on input "RESERVA DO BOSQUE INCORPORACAO IMOBILIARIA SPE LTDA" at bounding box center [0, 0] width 0 height 0
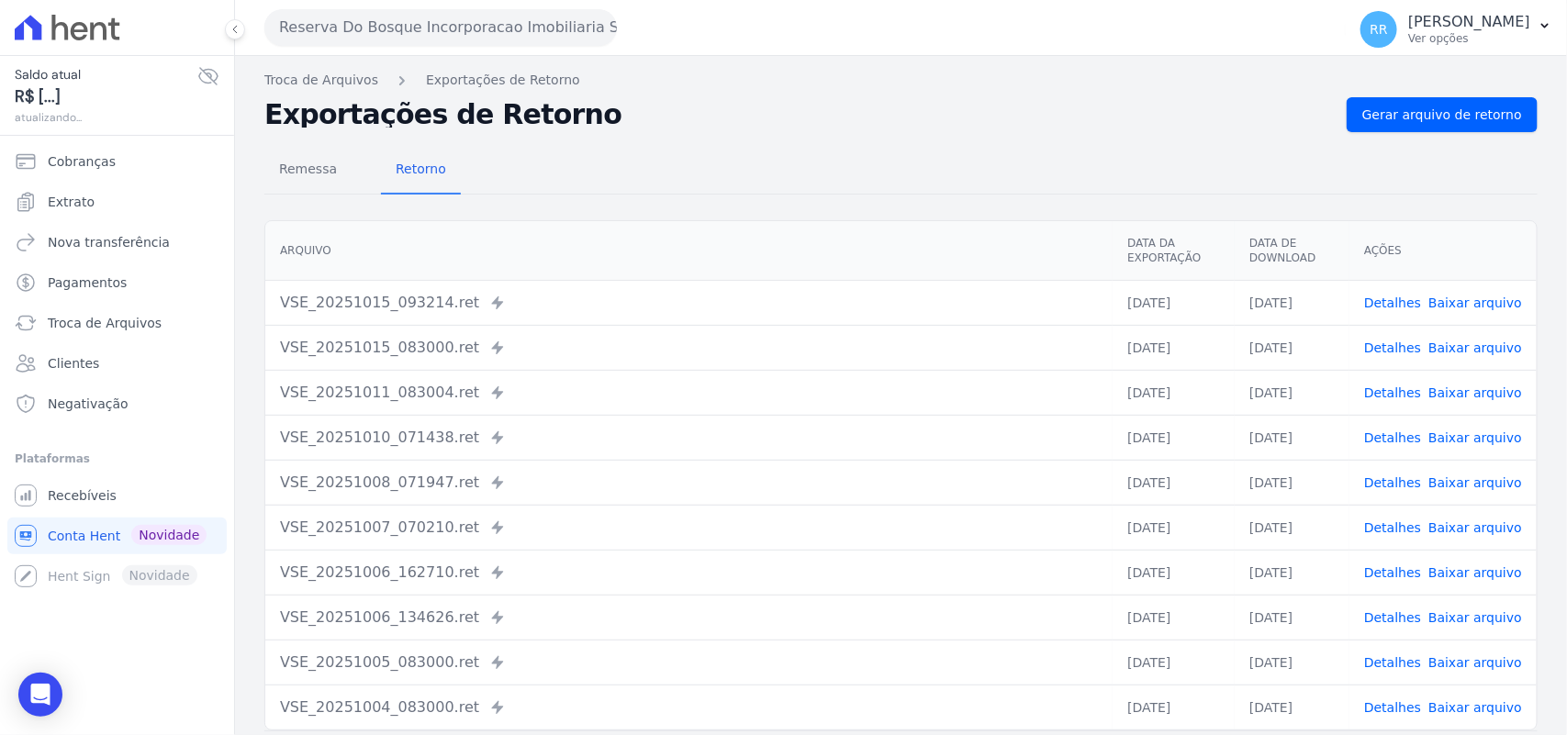
click at [1441, 93] on div "Troca de Arquivos Exportações de Retorno Exportações de Retorno Gerar arquivo d…" at bounding box center [901, 433] width 1332 height 755
click at [1439, 112] on span "Gerar arquivo de retorno" at bounding box center [1442, 115] width 160 height 18
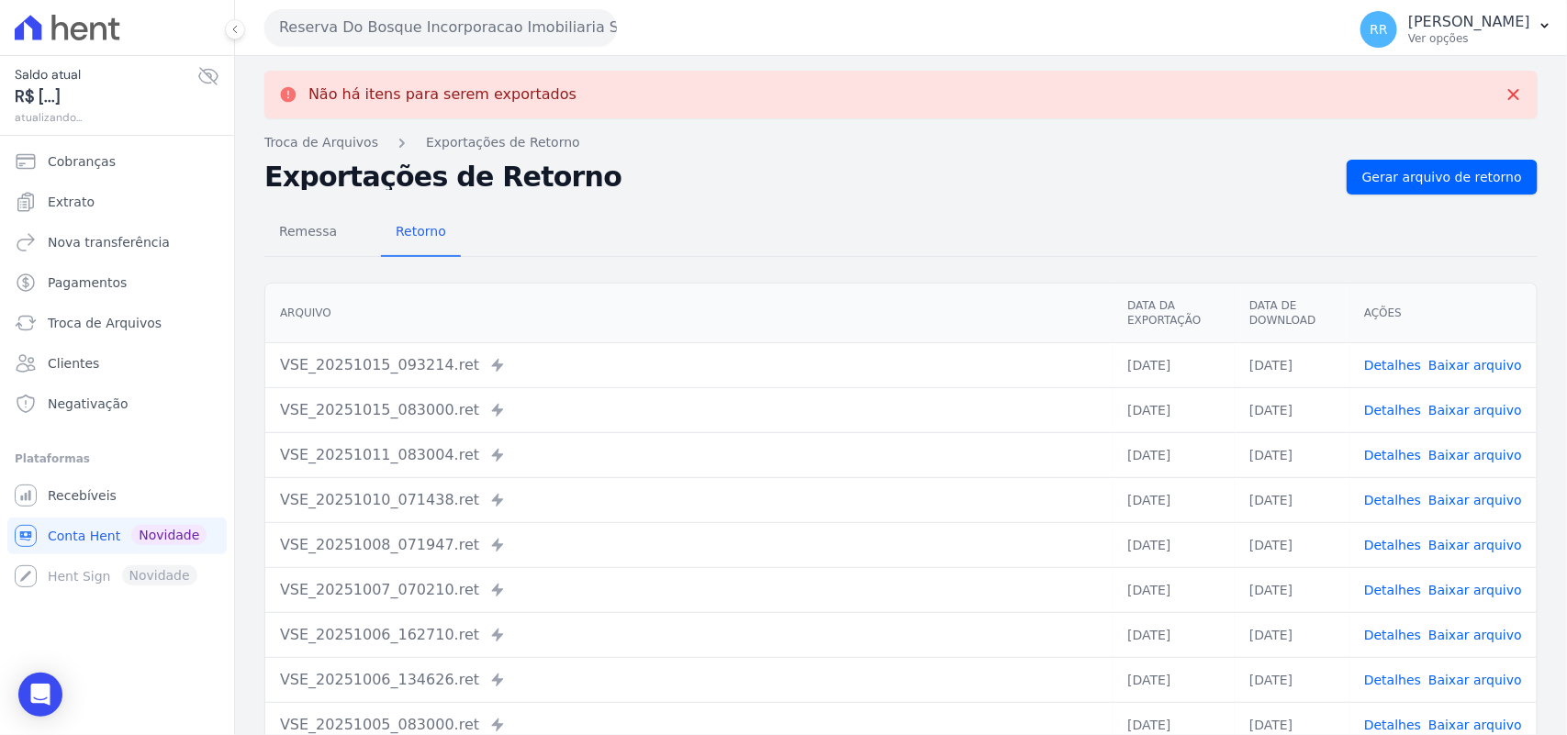
click at [354, 19] on button "Reserva Do Bosque Incorporacao Imobiliaria SPE LTDA" at bounding box center [440, 27] width 353 height 37
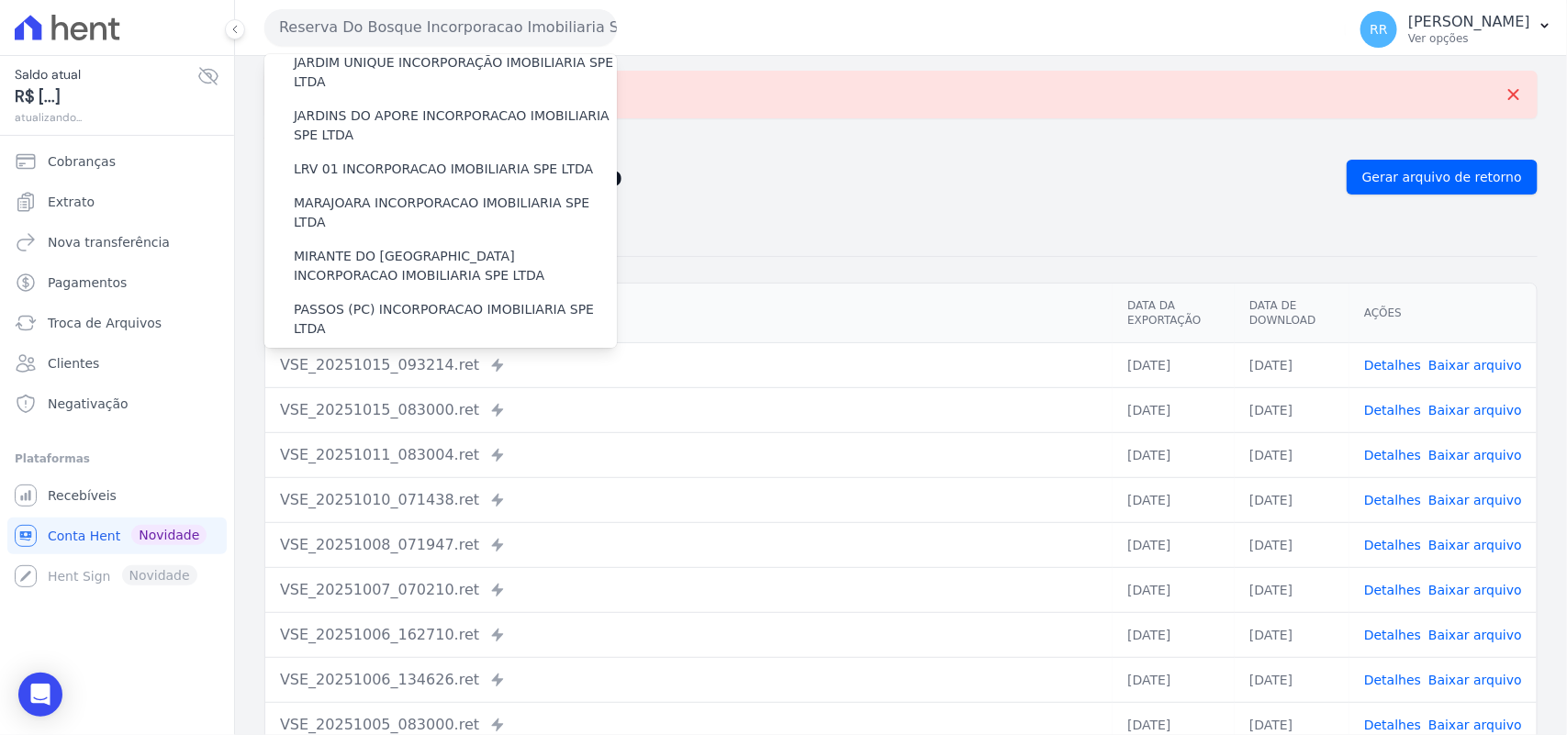
scroll to position [611, 0]
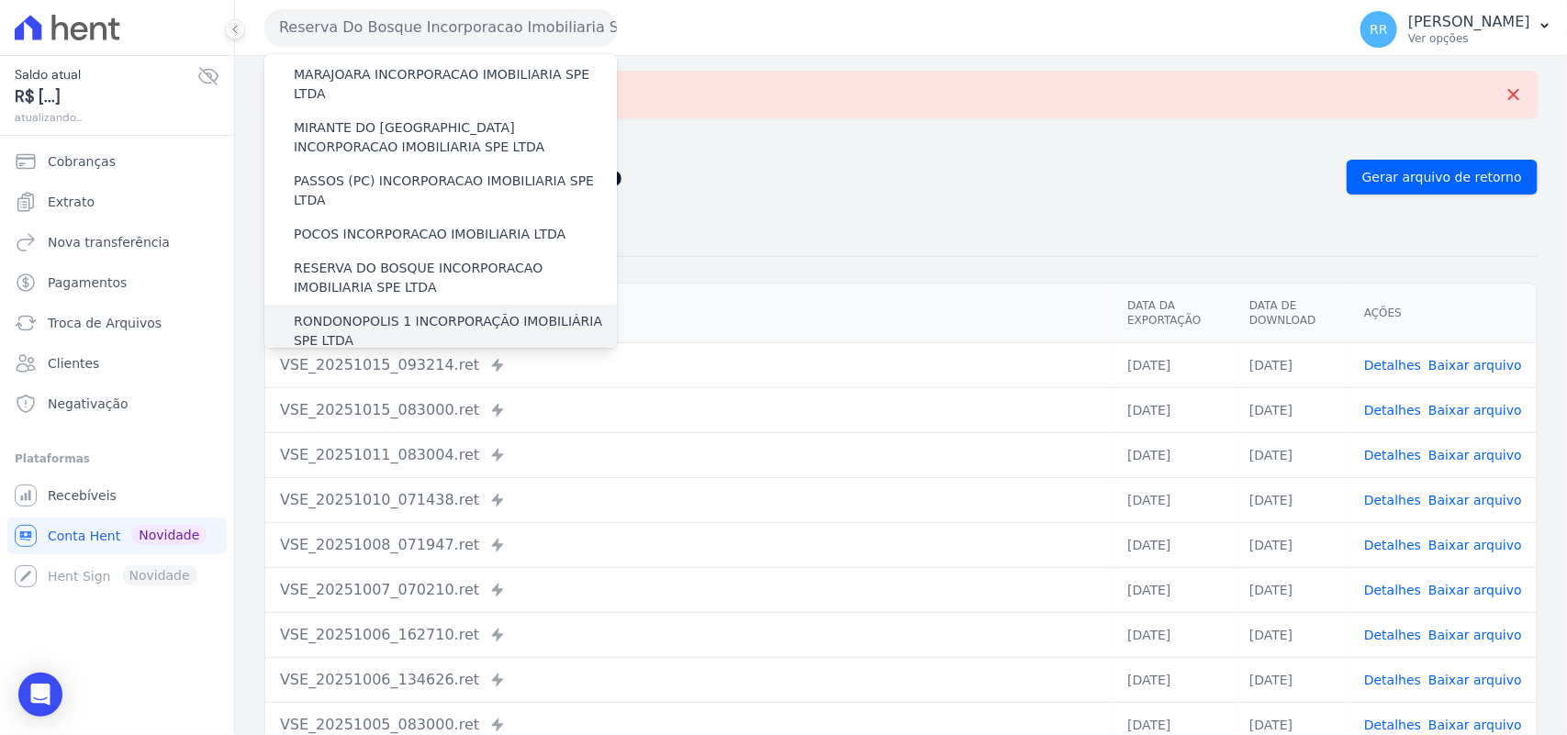
click at [369, 312] on label "RONDONOPOLIS 1 INCORPORAÇÃO IMOBILIÁRIA SPE LTDA" at bounding box center [455, 331] width 323 height 39
click at [0, 0] on input "RONDONOPOLIS 1 INCORPORAÇÃO IMOBILIÁRIA SPE LTDA" at bounding box center [0, 0] width 0 height 0
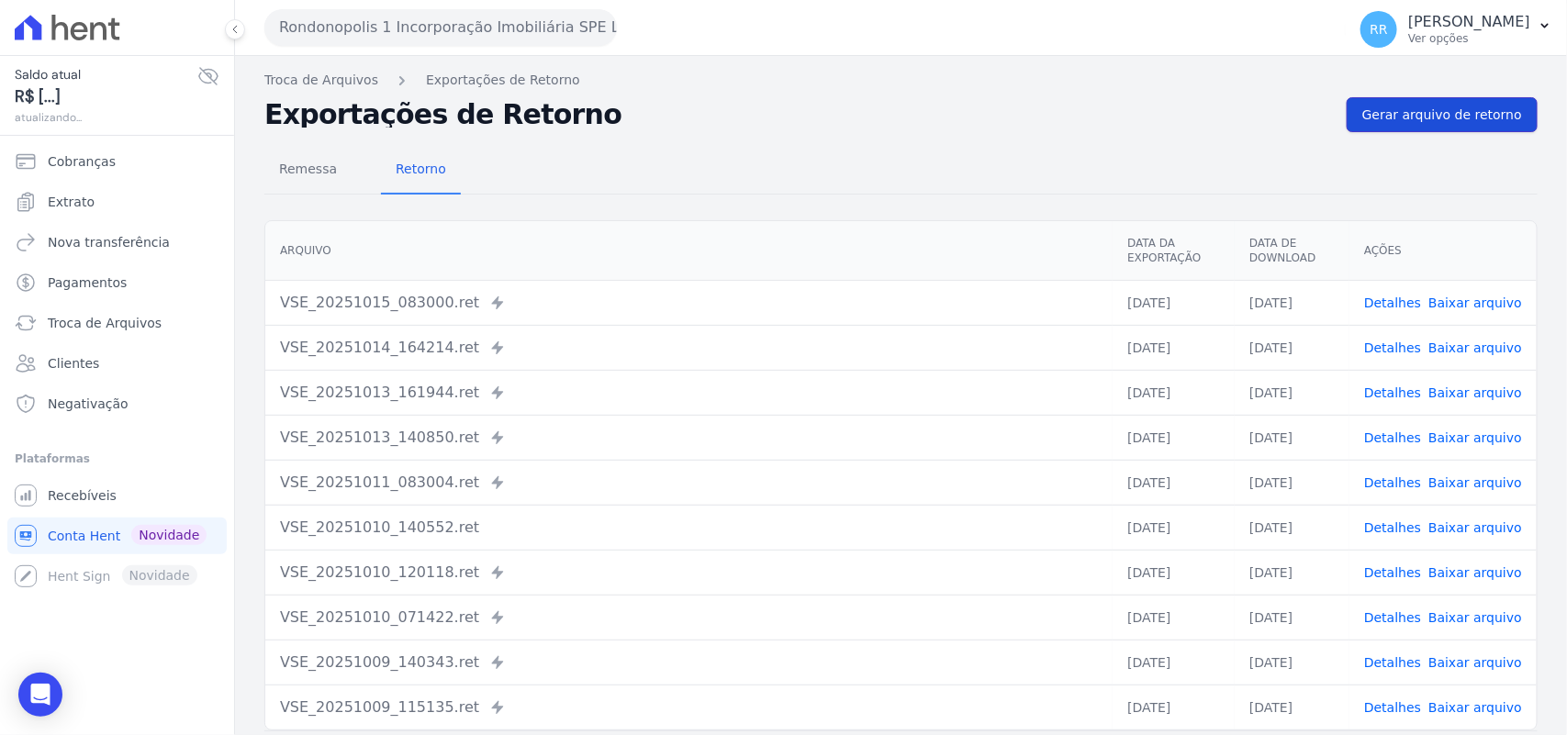
click at [1483, 110] on span "Gerar arquivo de retorno" at bounding box center [1442, 115] width 160 height 18
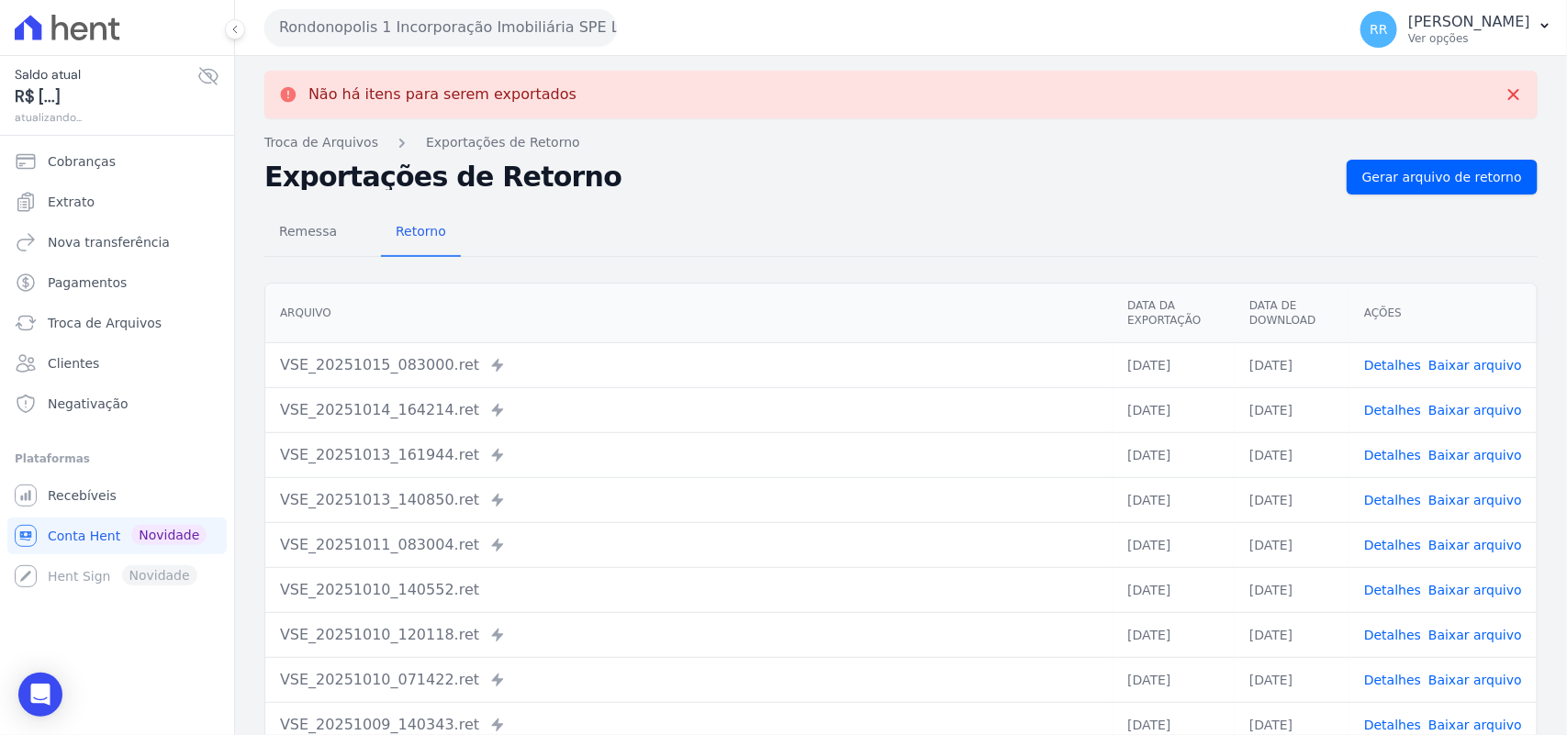
click at [356, 17] on button "Rondonopolis 1 Incorporação Imobiliária SPE LTDA" at bounding box center [440, 27] width 353 height 37
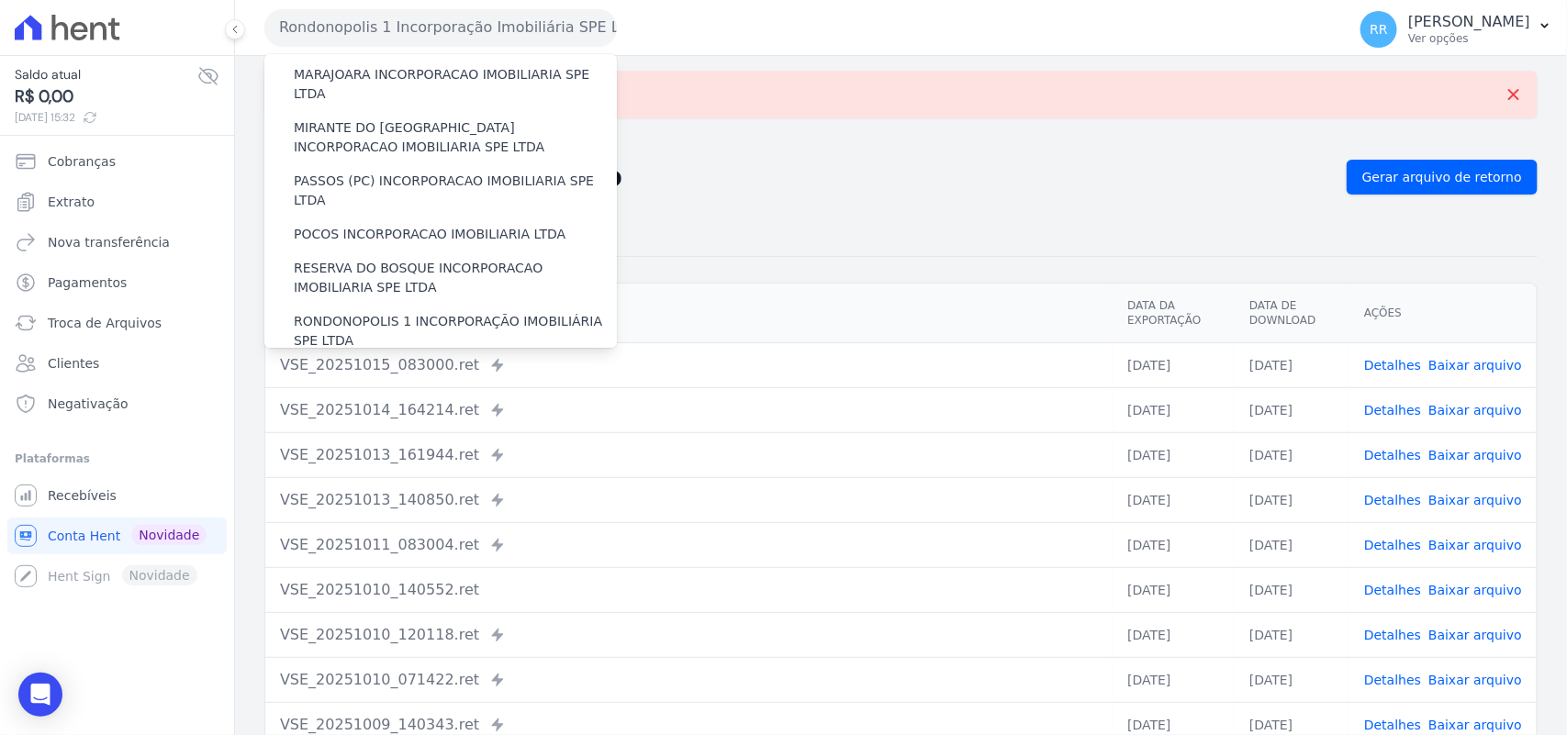
click at [377, 365] on label "SOFIA INCORPORADORA LTDA" at bounding box center [390, 374] width 192 height 19
click at [0, 0] on input "SOFIA INCORPORADORA LTDA" at bounding box center [0, 0] width 0 height 0
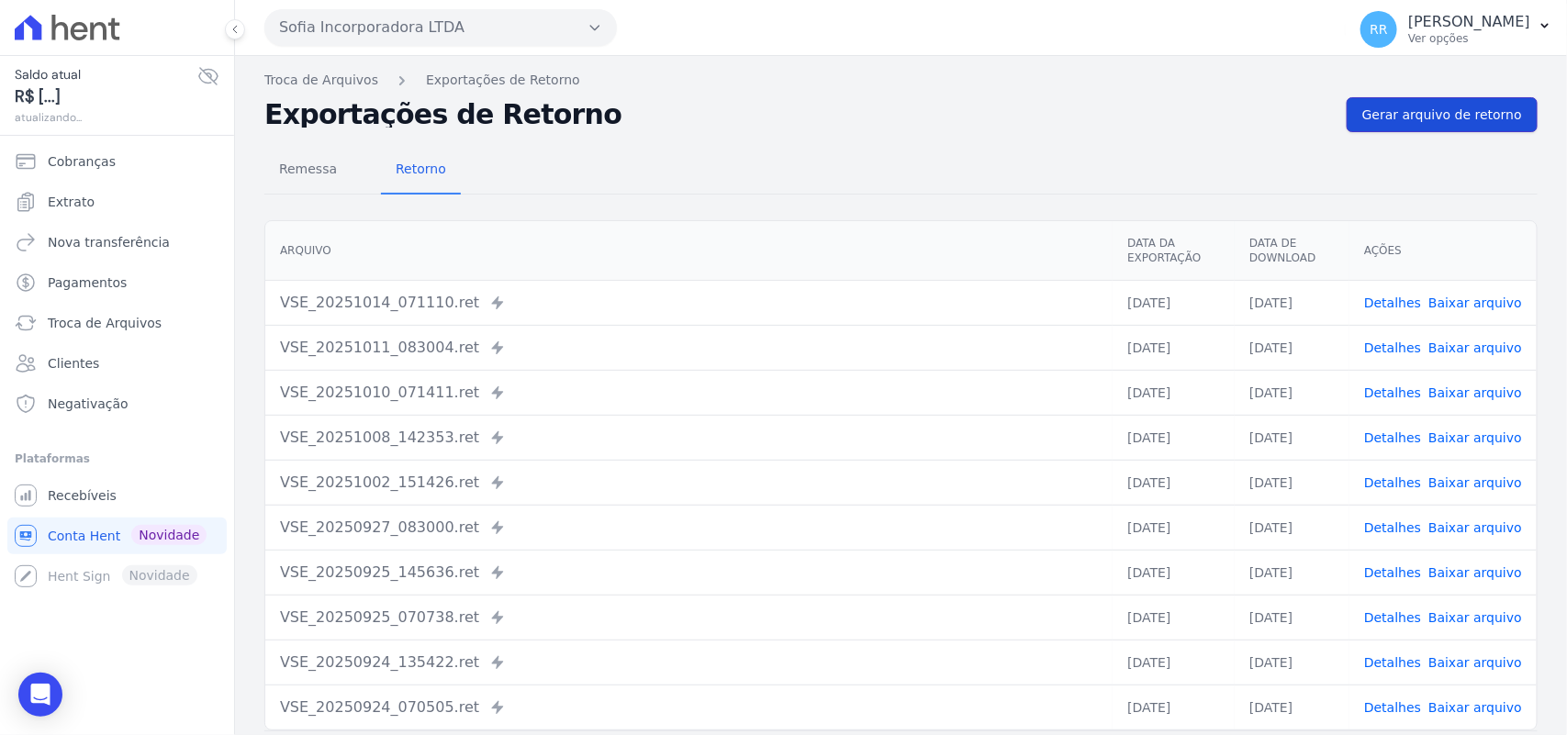
click at [1393, 104] on link "Gerar arquivo de retorno" at bounding box center [1442, 114] width 191 height 35
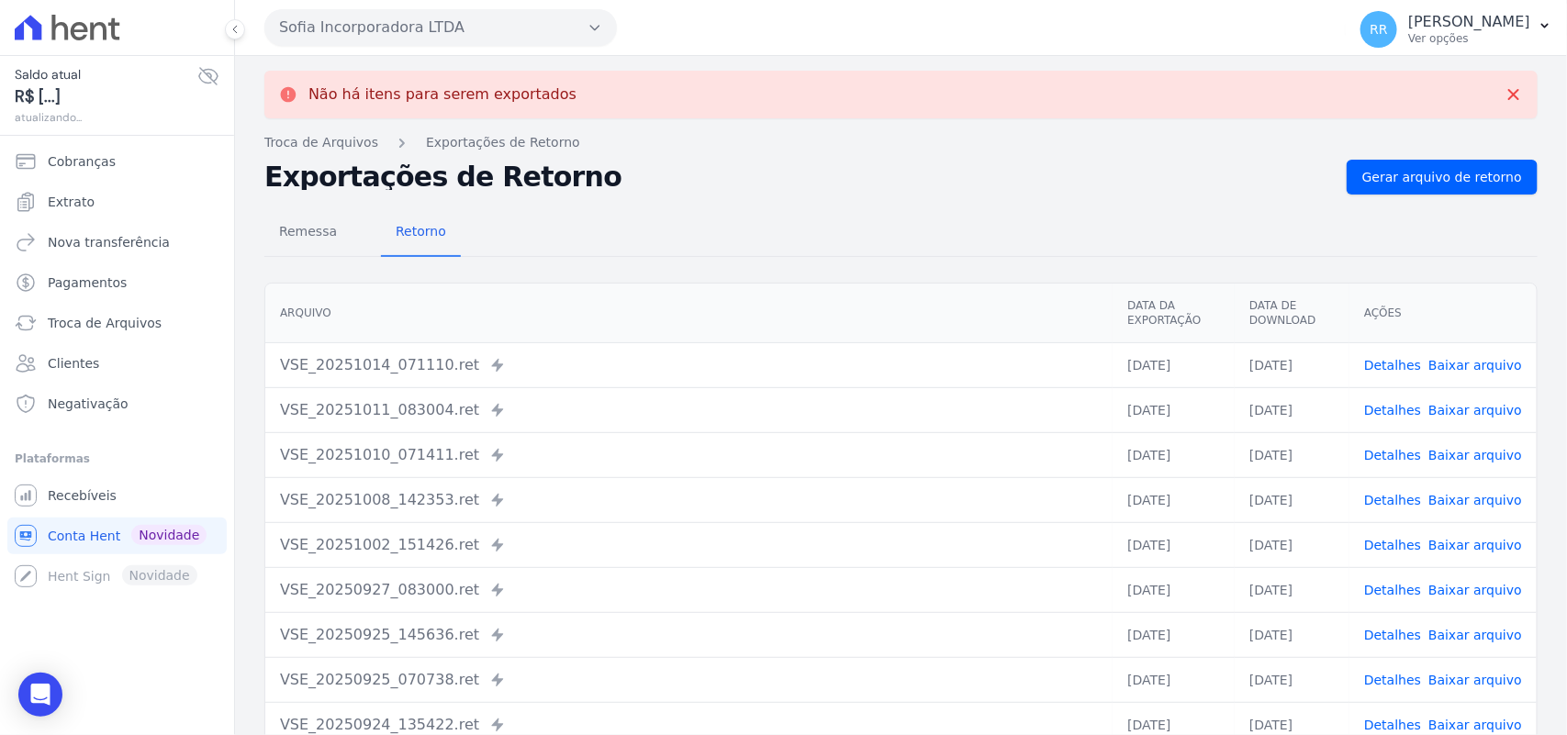
click at [396, 37] on button "Sofia Incorporadora LTDA" at bounding box center [440, 27] width 353 height 37
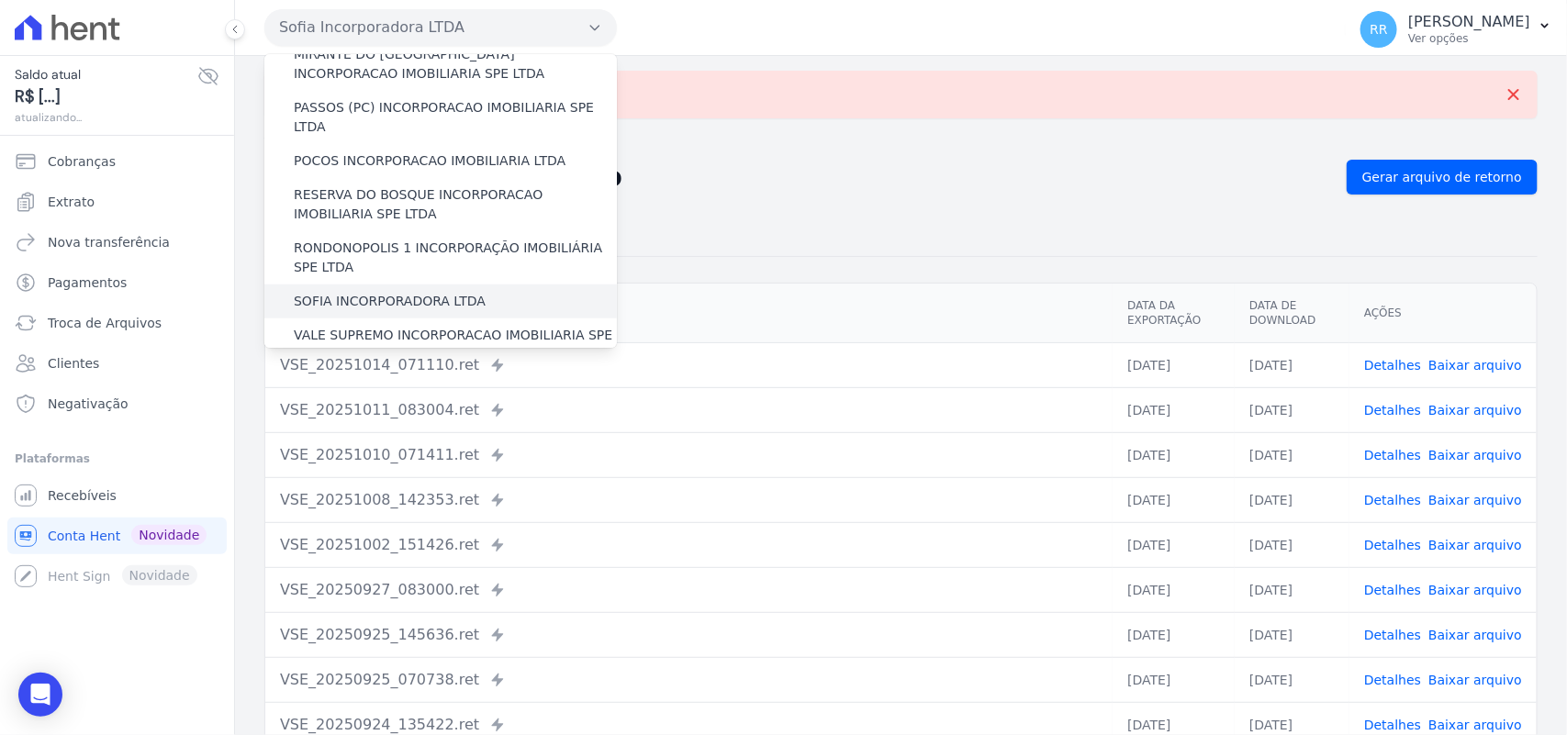
scroll to position [689, 0]
click at [367, 322] on label "VALE SUPREMO INCORPORACAO IMOBILIARIA SPE LTDA" at bounding box center [455, 341] width 323 height 39
click at [0, 0] on input "VALE SUPREMO INCORPORACAO IMOBILIARIA SPE LTDA" at bounding box center [0, 0] width 0 height 0
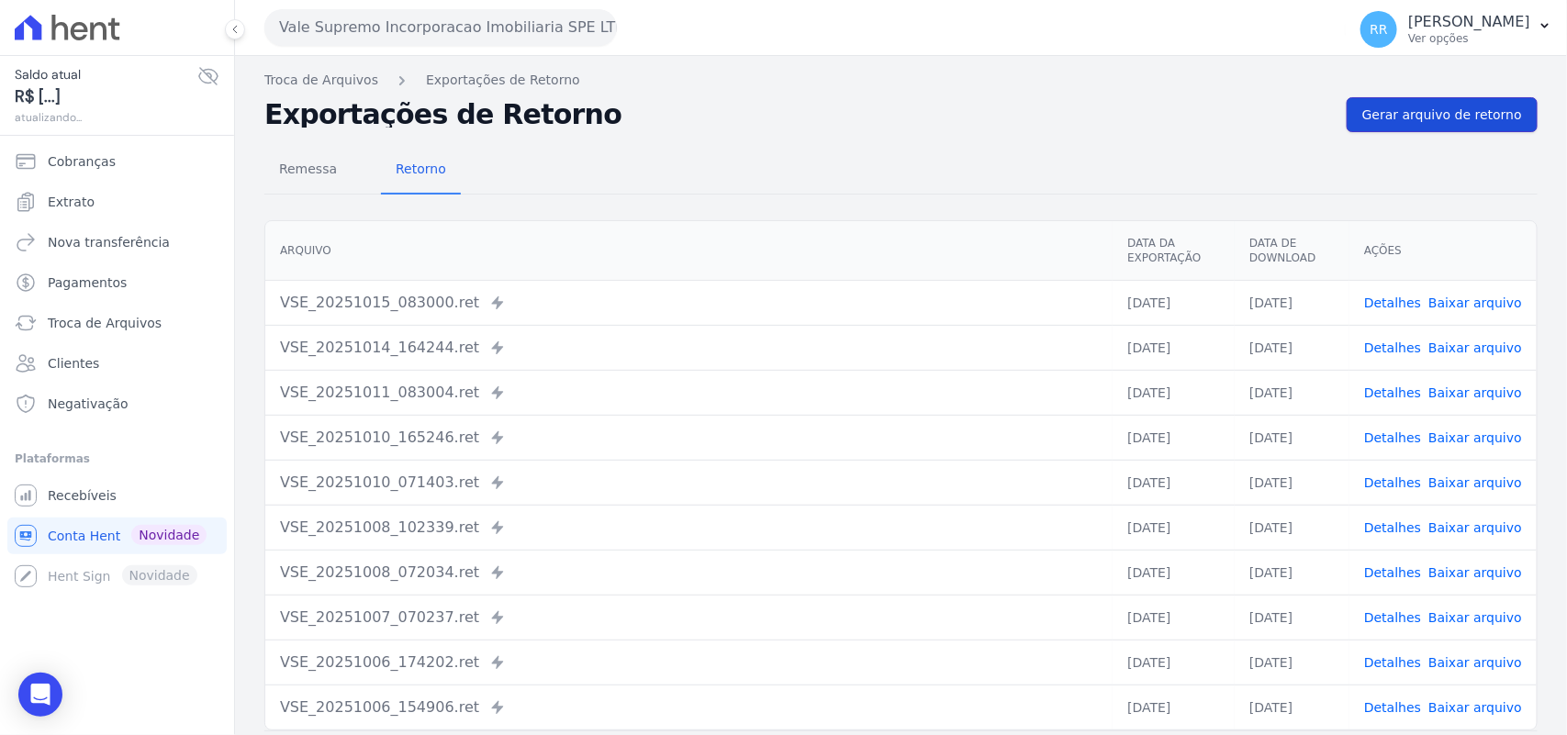
click at [1434, 106] on span "Gerar arquivo de retorno" at bounding box center [1442, 115] width 160 height 18
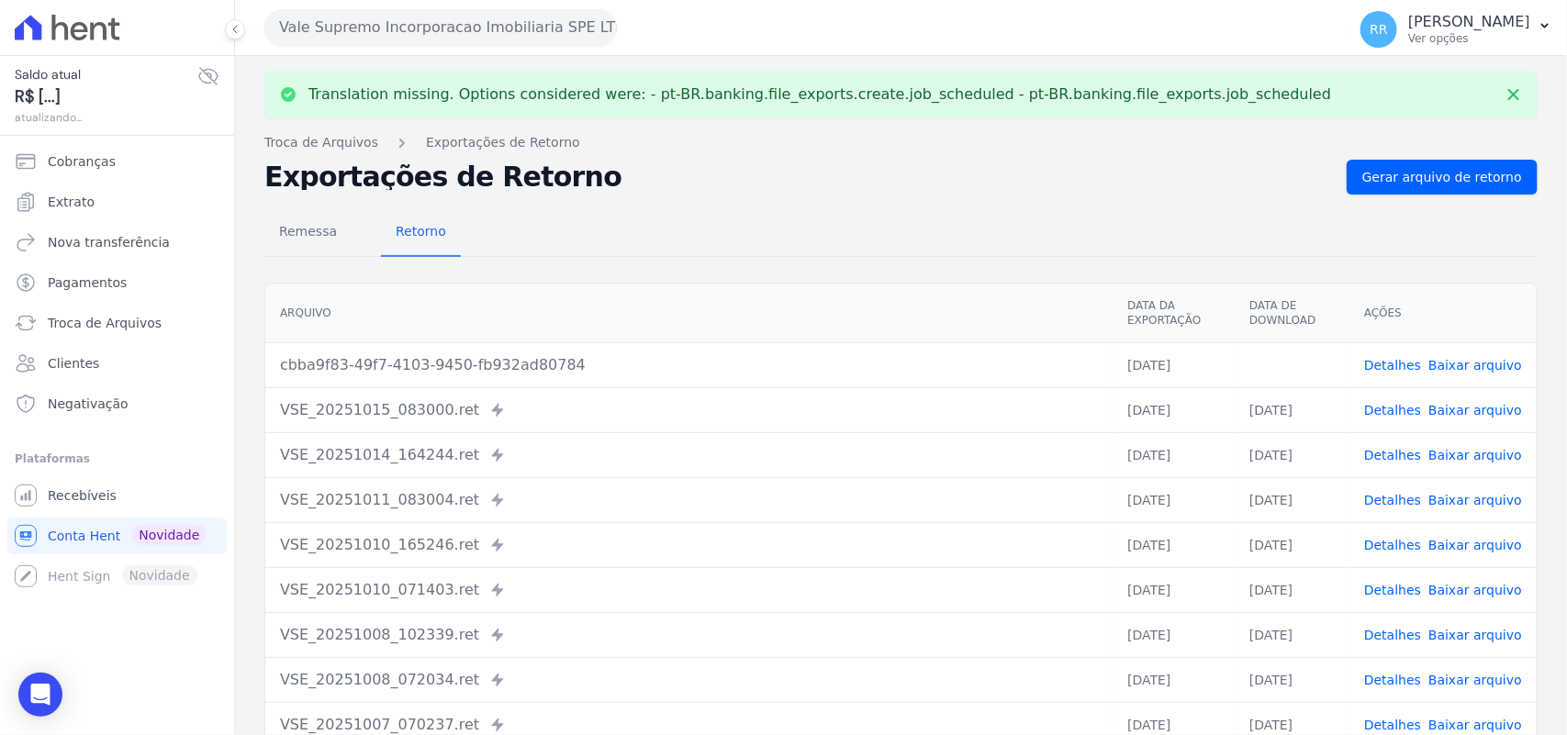
click at [1493, 370] on link "Baixar arquivo" at bounding box center [1476, 365] width 94 height 15
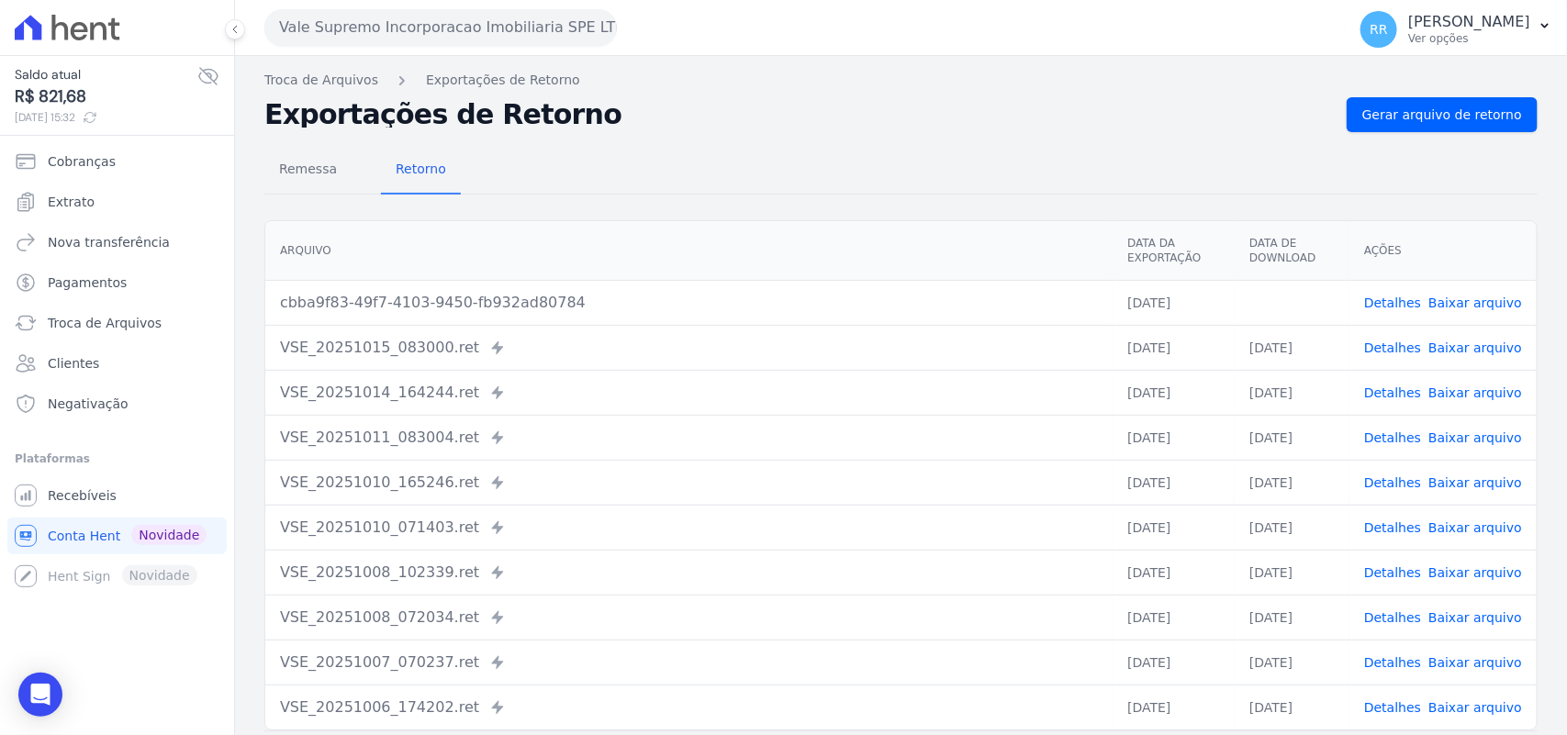
click at [905, 177] on div "Remessa Retorno" at bounding box center [900, 171] width 1273 height 48
click at [353, 12] on button "Vale Supremo Incorporacao Imobiliaria SPE LTDA" at bounding box center [440, 27] width 353 height 37
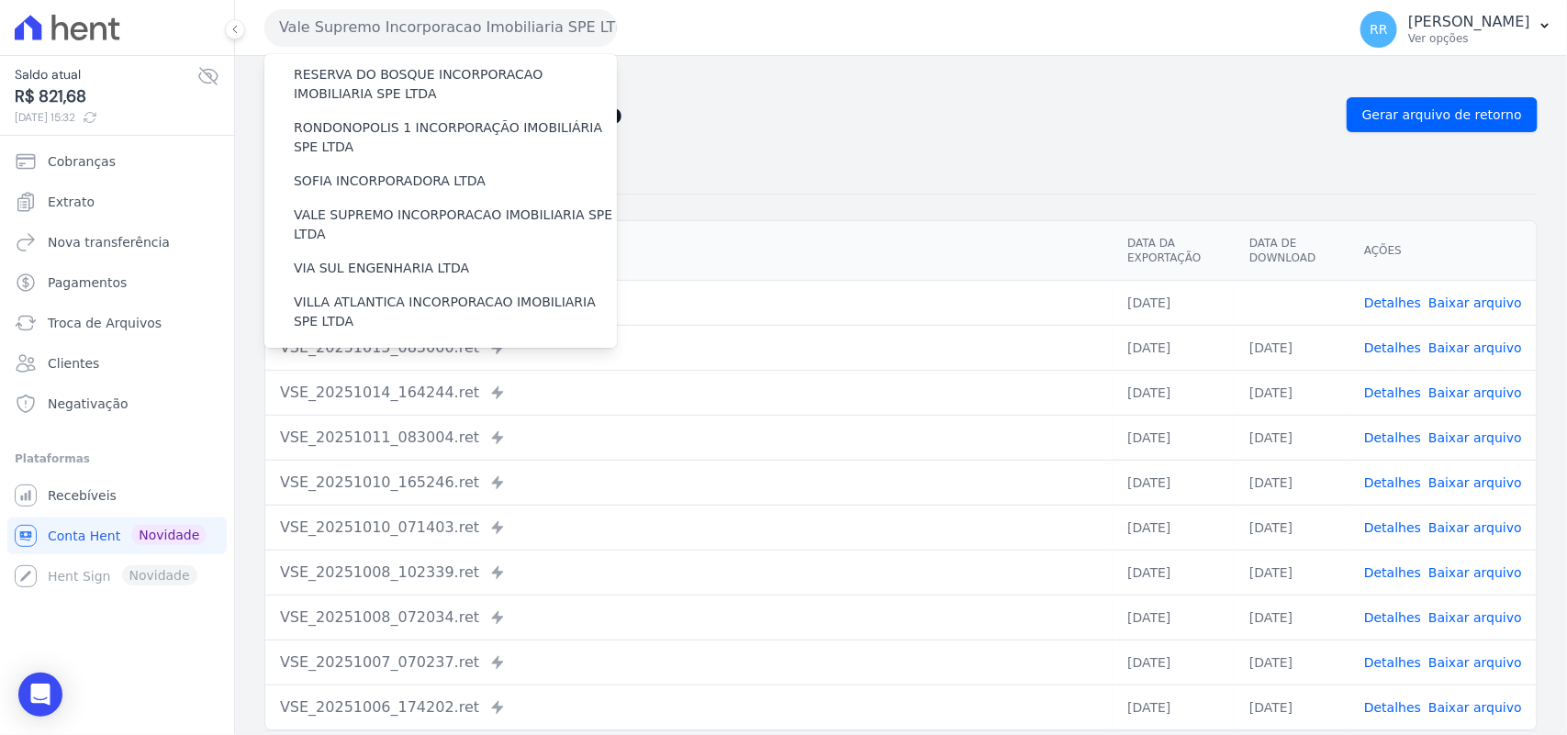
scroll to position [838, 0]
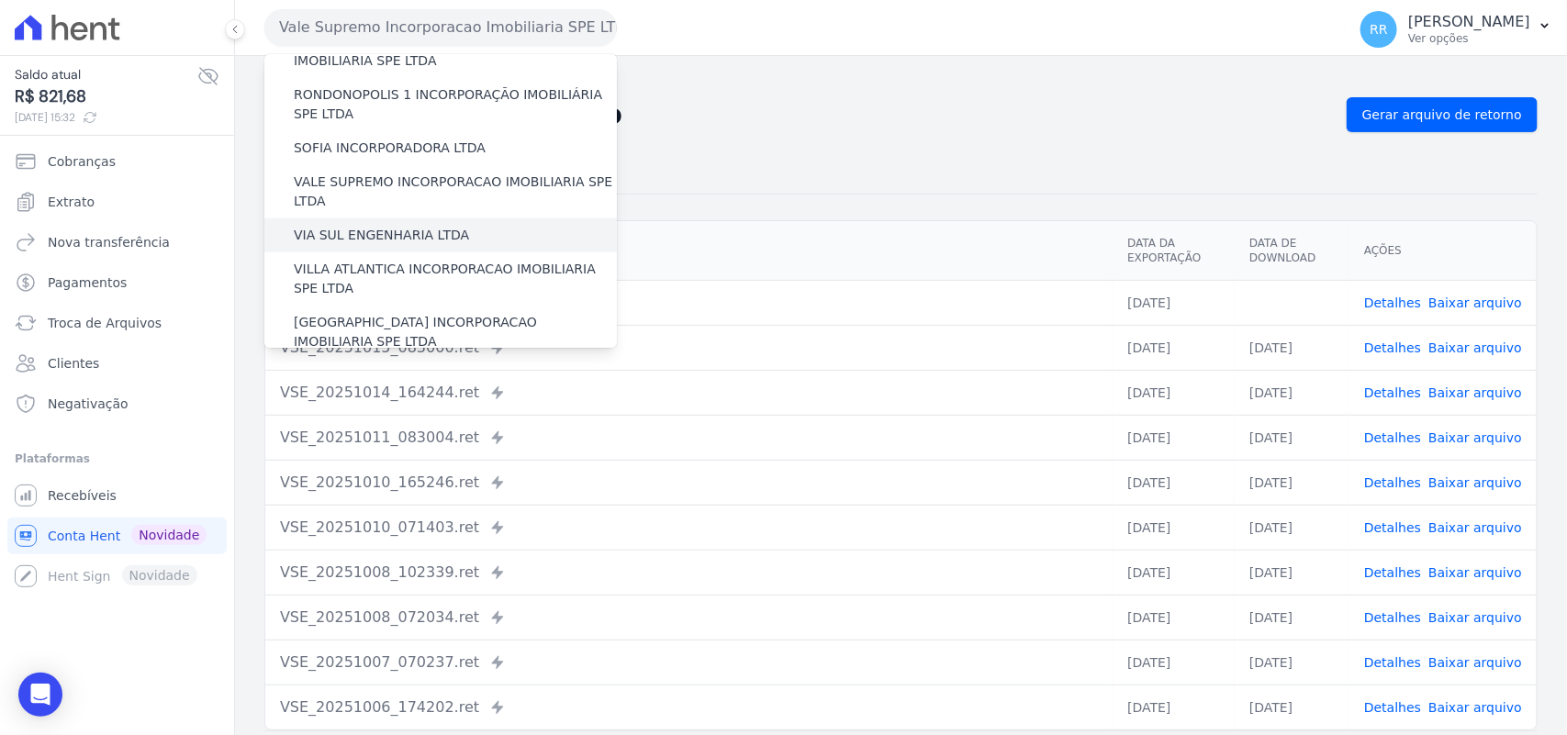
click at [363, 226] on label "VIA SUL ENGENHARIA LTDA" at bounding box center [381, 235] width 175 height 19
click at [0, 0] on input "VIA SUL ENGENHARIA LTDA" at bounding box center [0, 0] width 0 height 0
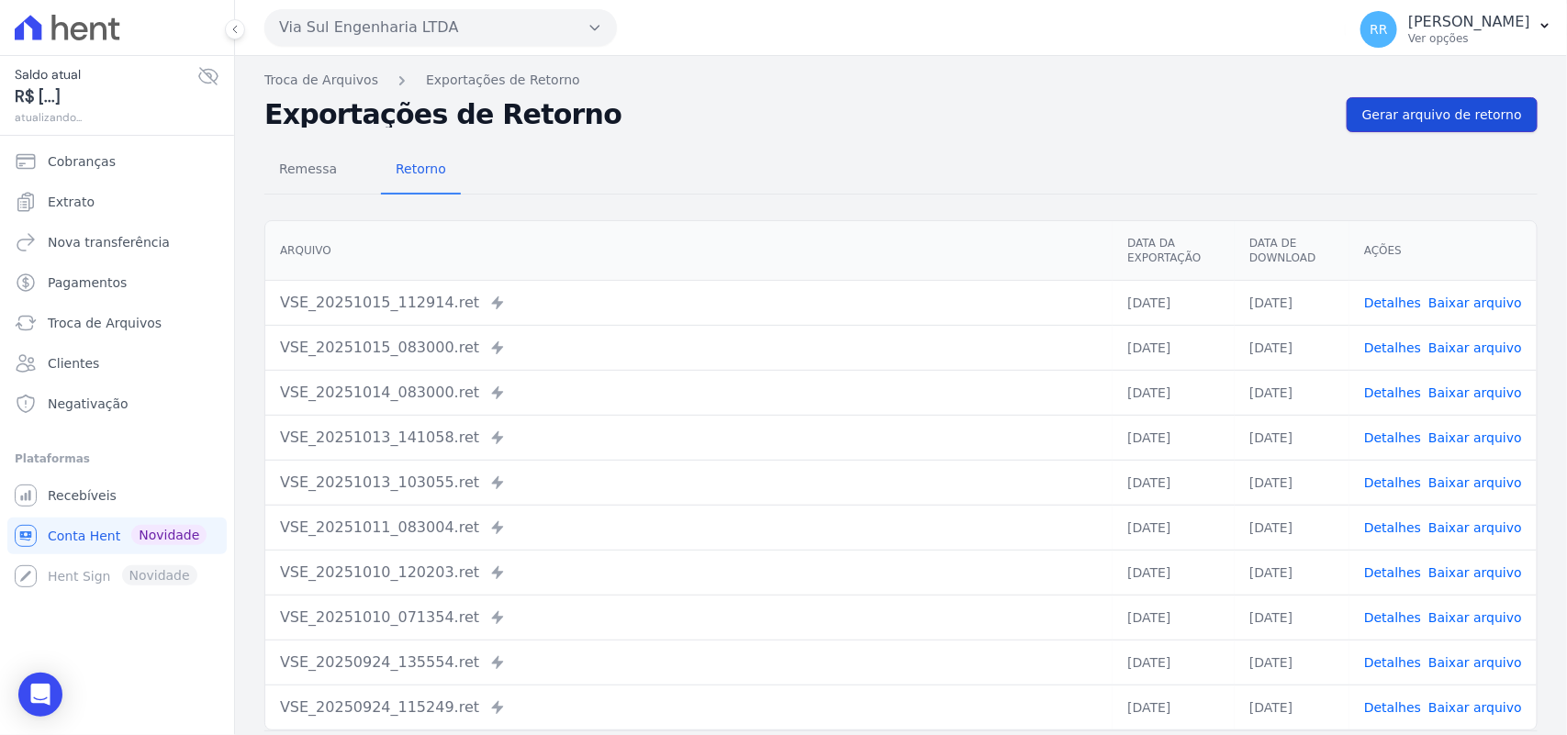
click at [1438, 107] on span "Gerar arquivo de retorno" at bounding box center [1442, 115] width 160 height 18
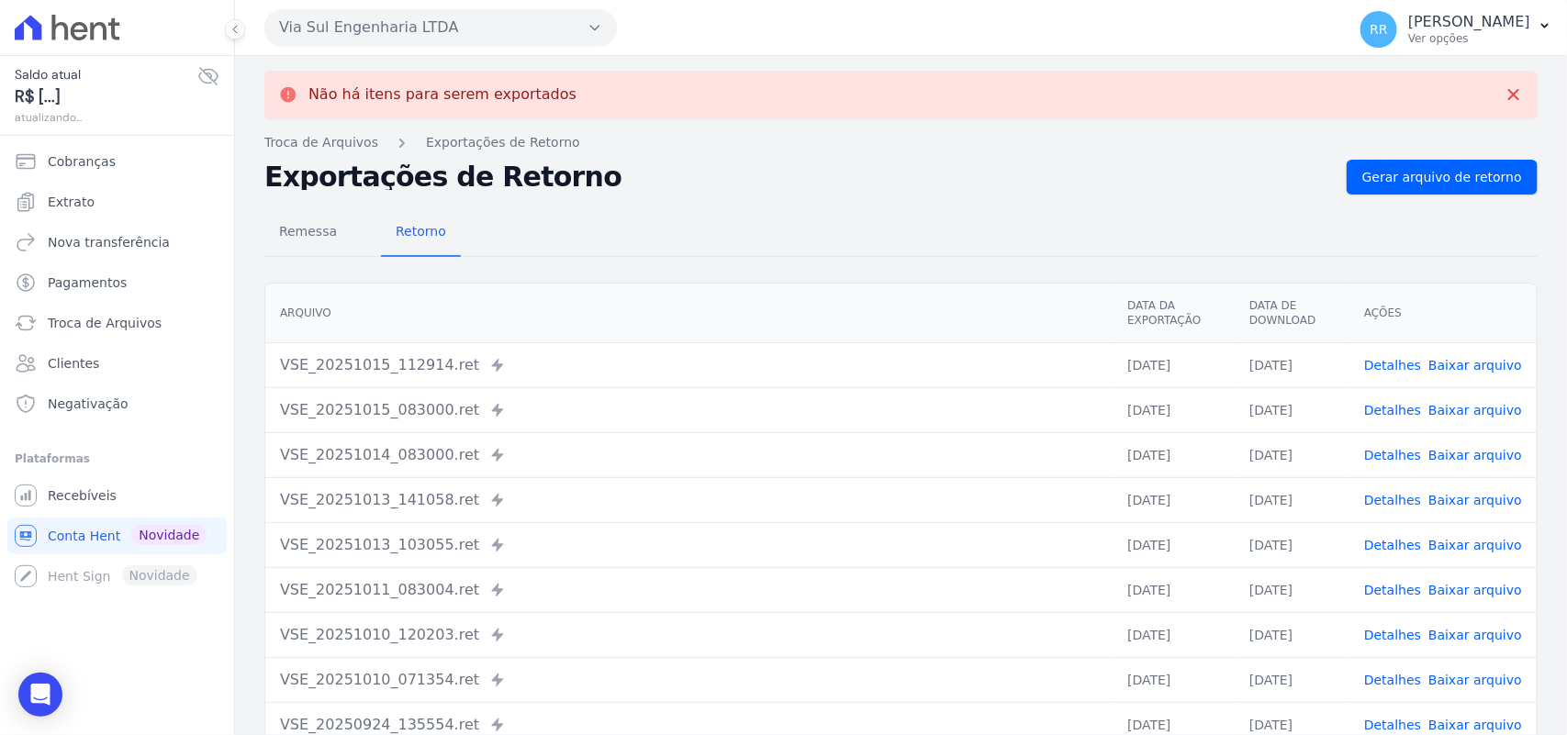
click at [303, 20] on button "Via Sul Engenharia LTDA" at bounding box center [440, 27] width 353 height 37
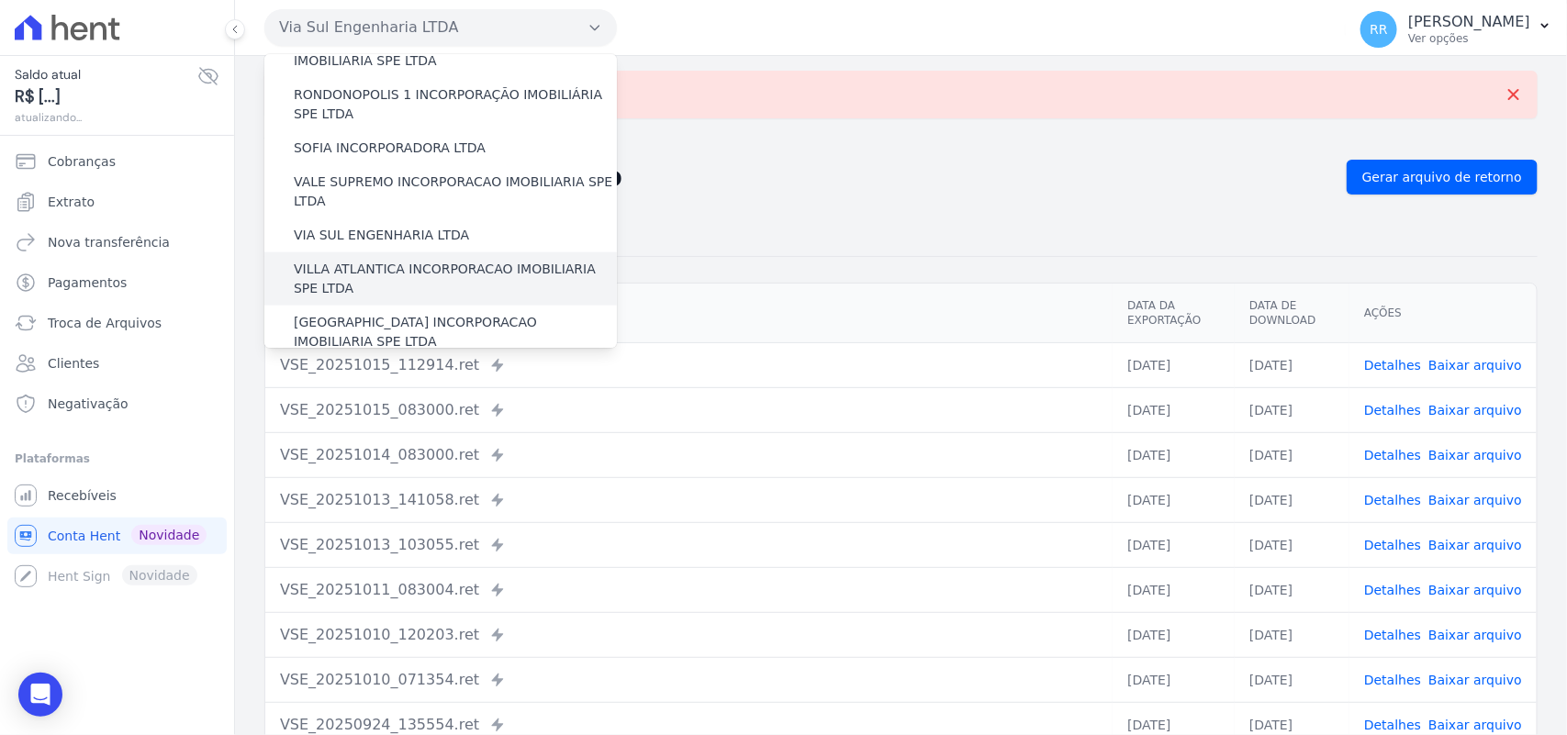
click at [373, 260] on label "VILLA ATLANTICA INCORPORACAO IMOBILIARIA SPE LTDA" at bounding box center [455, 279] width 323 height 39
click at [0, 0] on input "VILLA ATLANTICA INCORPORACAO IMOBILIARIA SPE LTDA" at bounding box center [0, 0] width 0 height 0
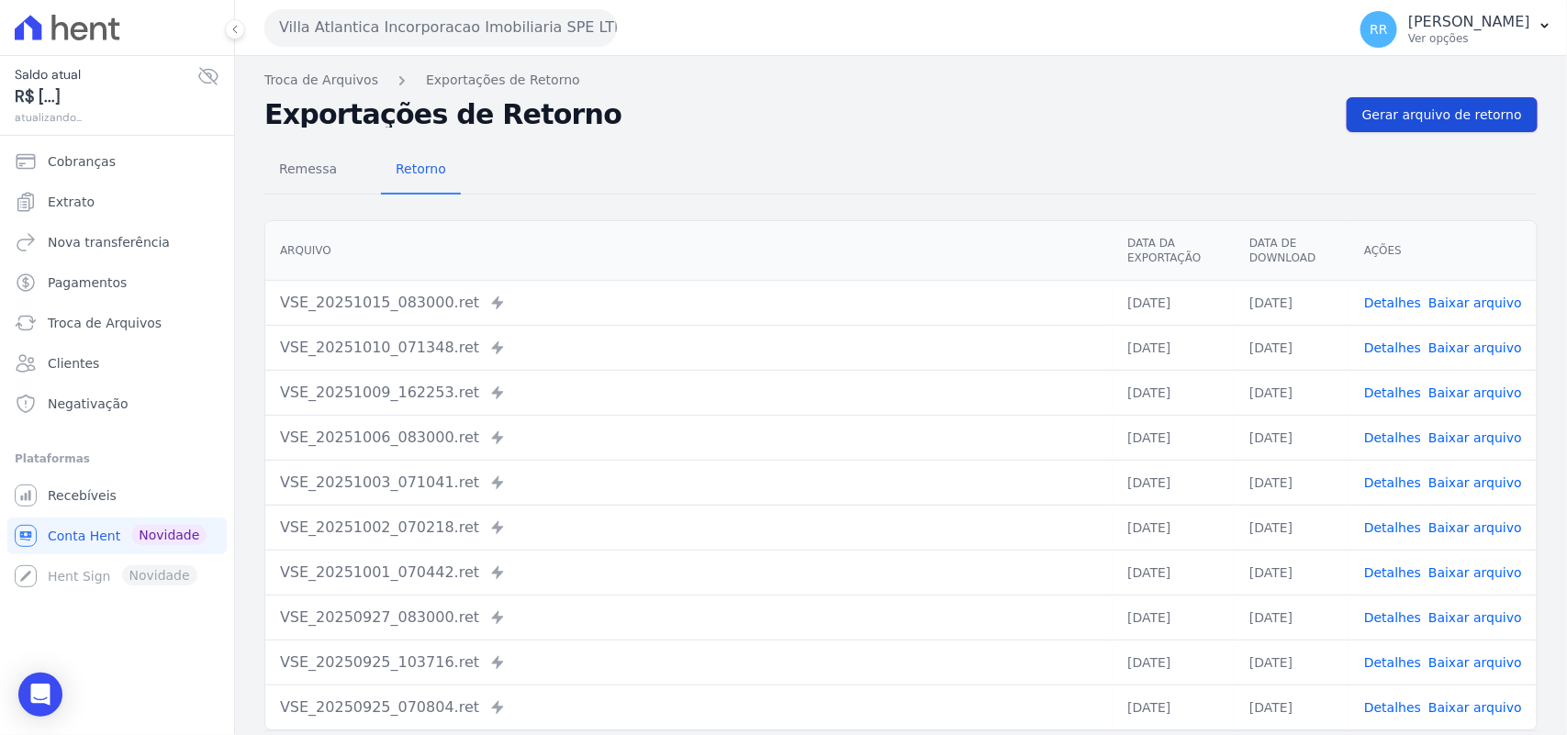
click at [1444, 106] on span "Gerar arquivo de retorno" at bounding box center [1442, 115] width 160 height 18
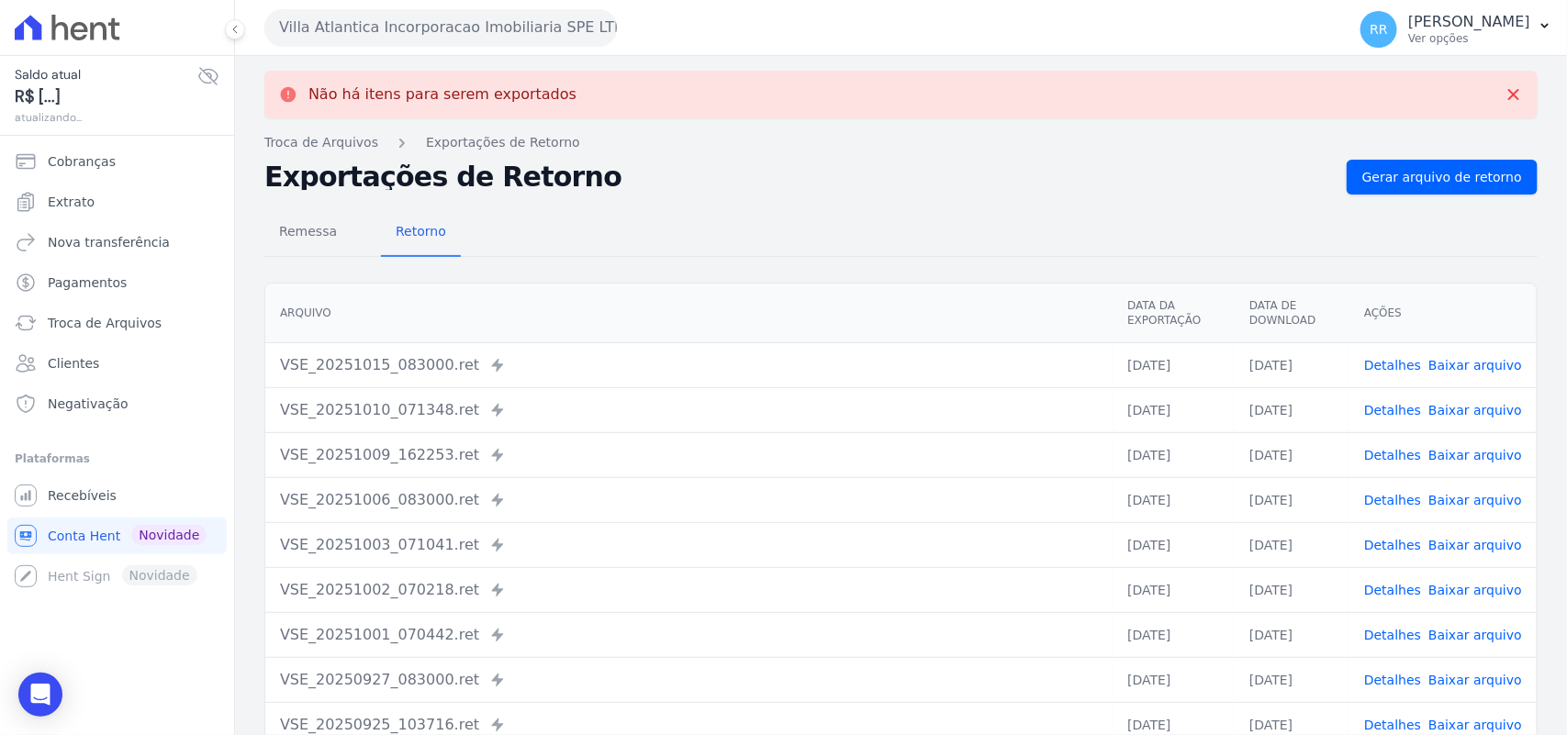
click at [396, 24] on button "Villa Atlantica Incorporacao Imobiliaria SPE LTDA" at bounding box center [440, 27] width 353 height 37
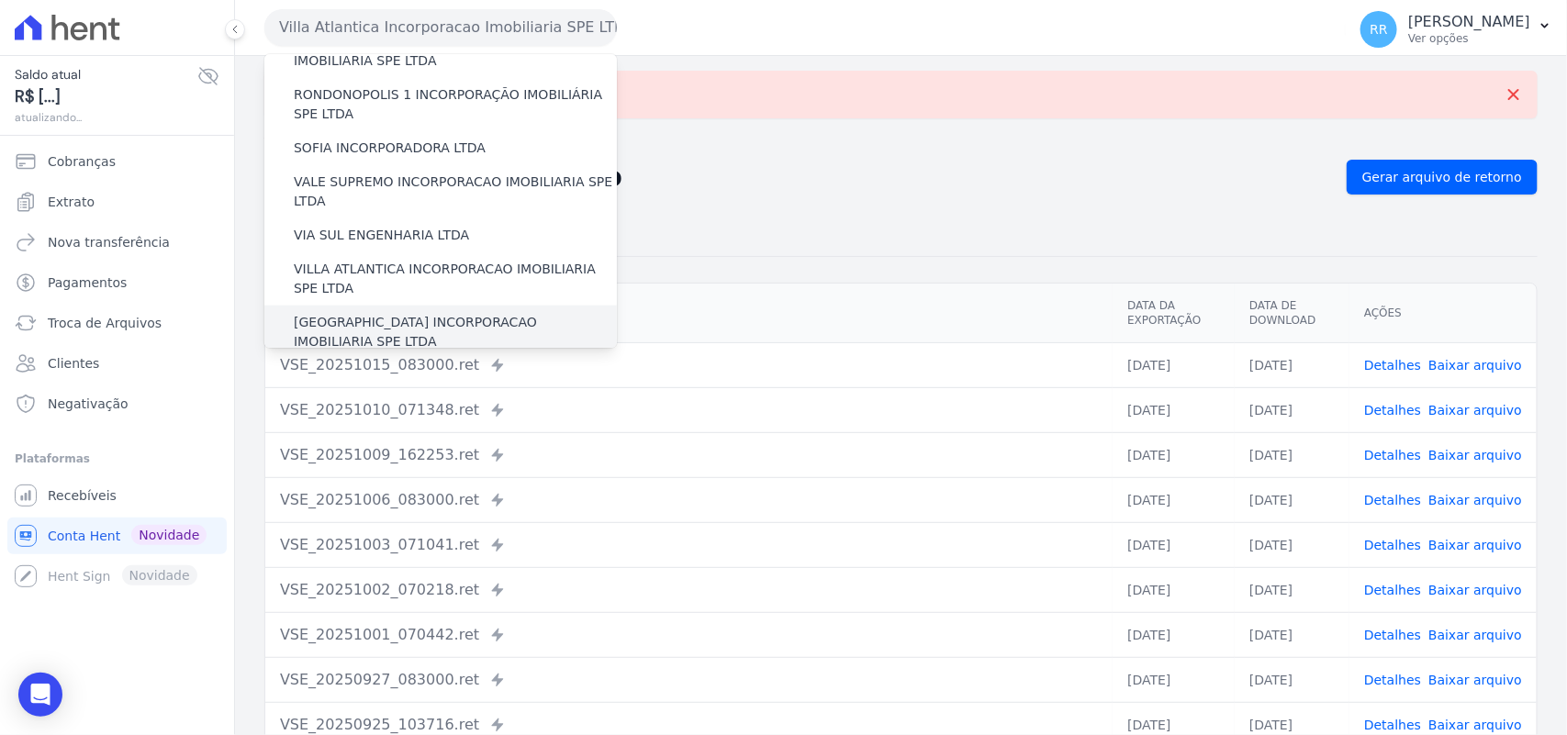
click at [365, 313] on label "[GEOGRAPHIC_DATA] INCORPORACAO IMOBILIARIA SPE LTDA" at bounding box center [455, 332] width 323 height 39
click at [0, 0] on input "[GEOGRAPHIC_DATA] INCORPORACAO IMOBILIARIA SPE LTDA" at bounding box center [0, 0] width 0 height 0
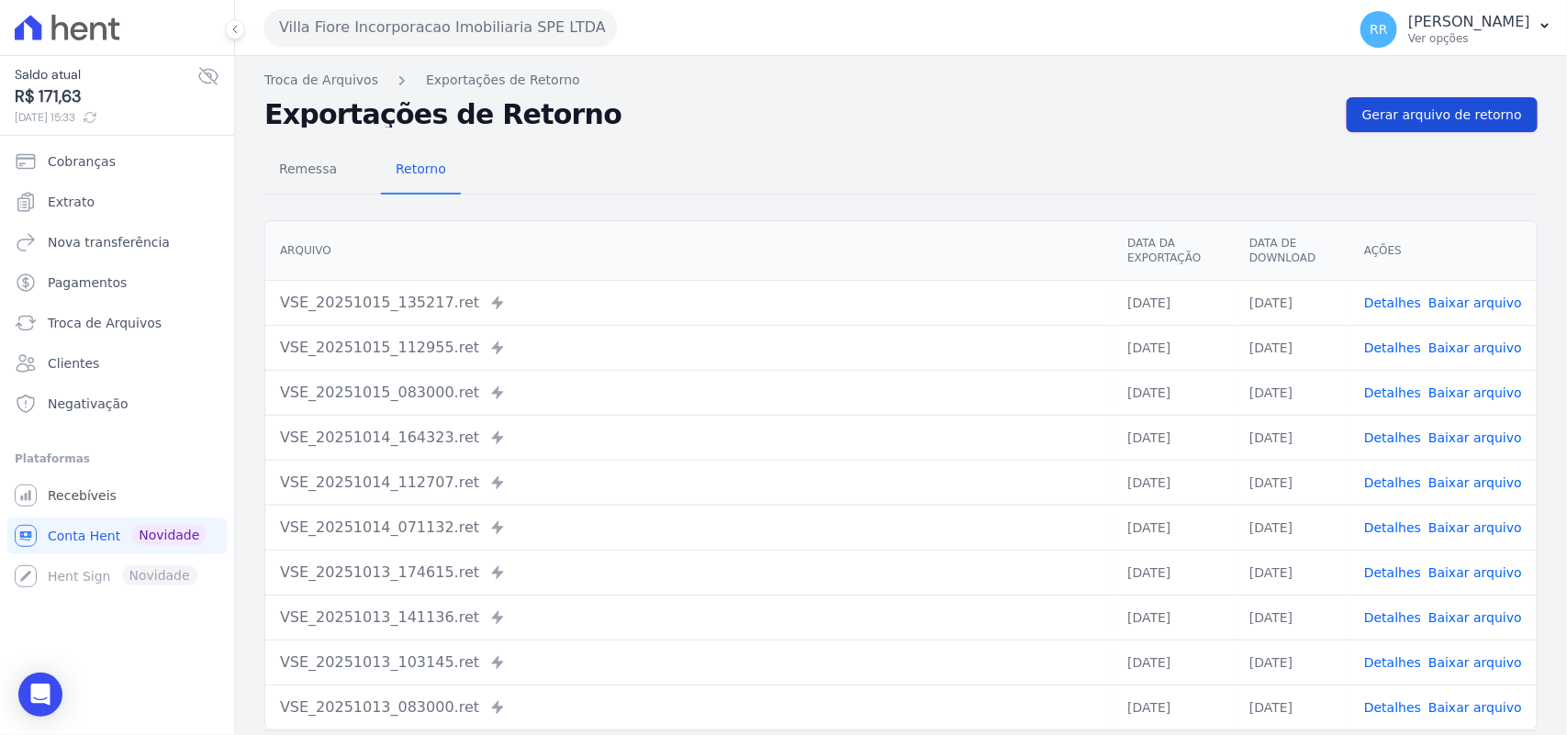
click at [1451, 120] on span "Gerar arquivo de retorno" at bounding box center [1442, 115] width 160 height 18
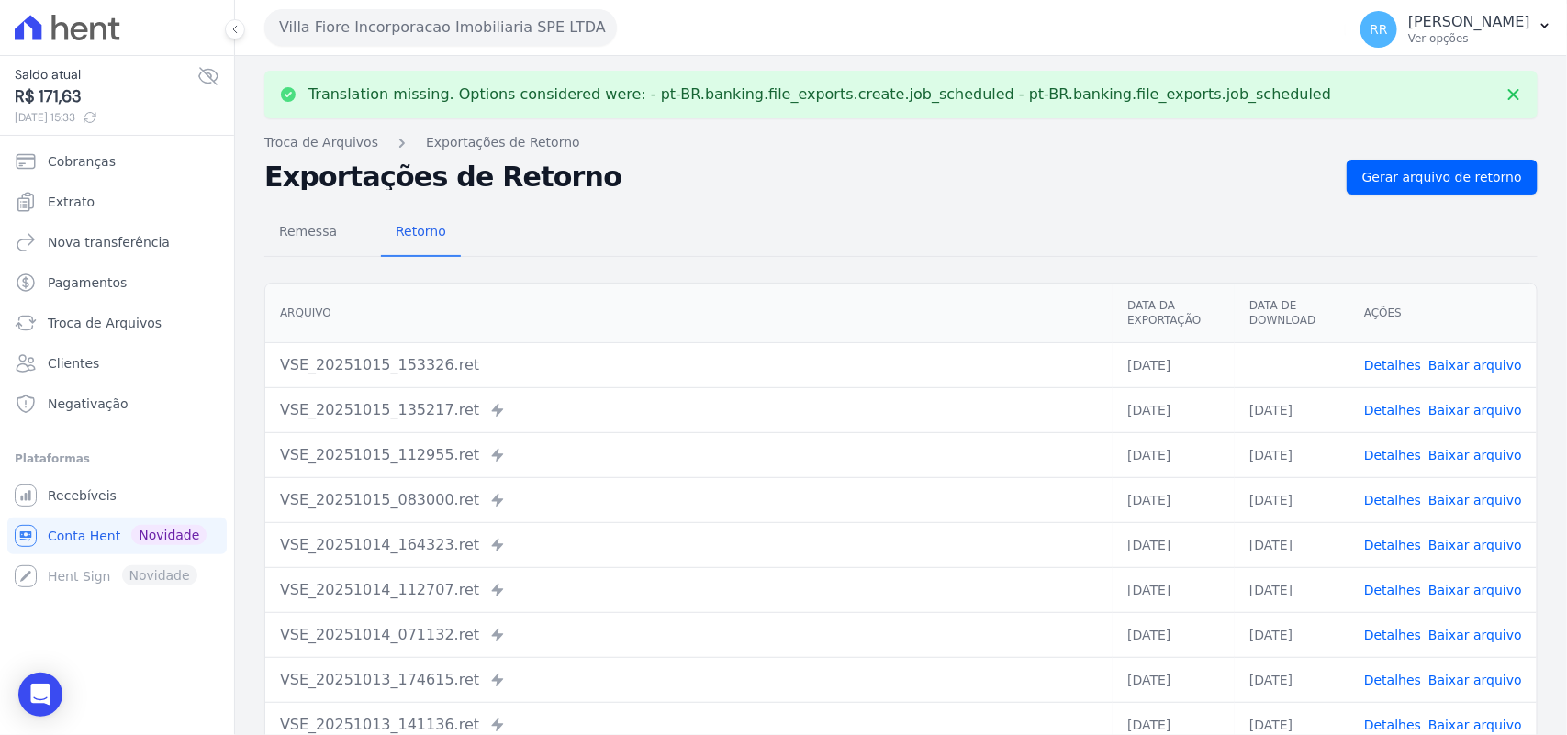
click at [1462, 364] on link "Baixar arquivo" at bounding box center [1476, 365] width 94 height 15
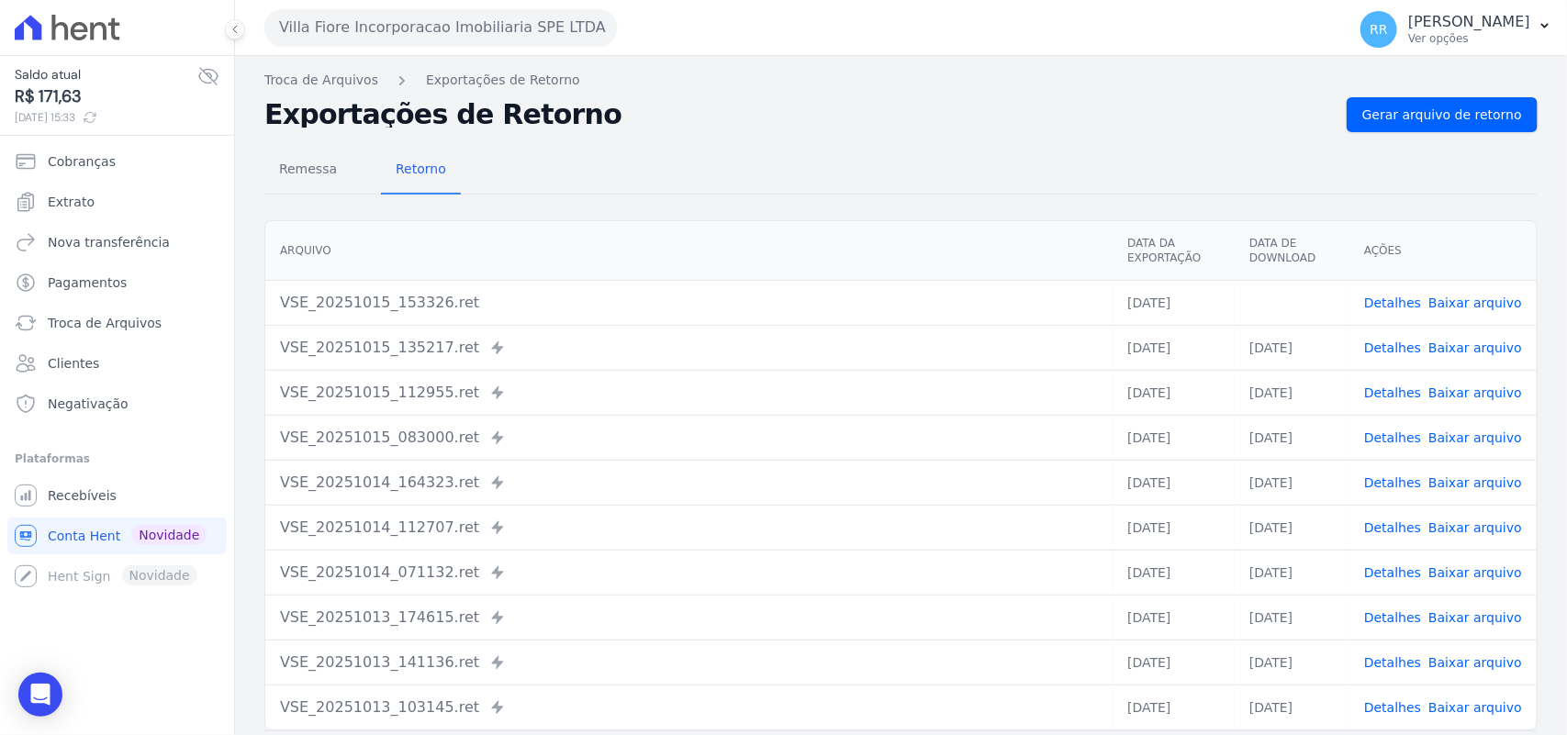
click at [756, 140] on div "Remessa Retorno [GEOGRAPHIC_DATA] Data da Exportação Data de Download Ações VSE…" at bounding box center [900, 464] width 1273 height 664
click at [336, 28] on button "Villa Fiore Incorporacao Imobiliaria SPE LTDA" at bounding box center [440, 27] width 353 height 37
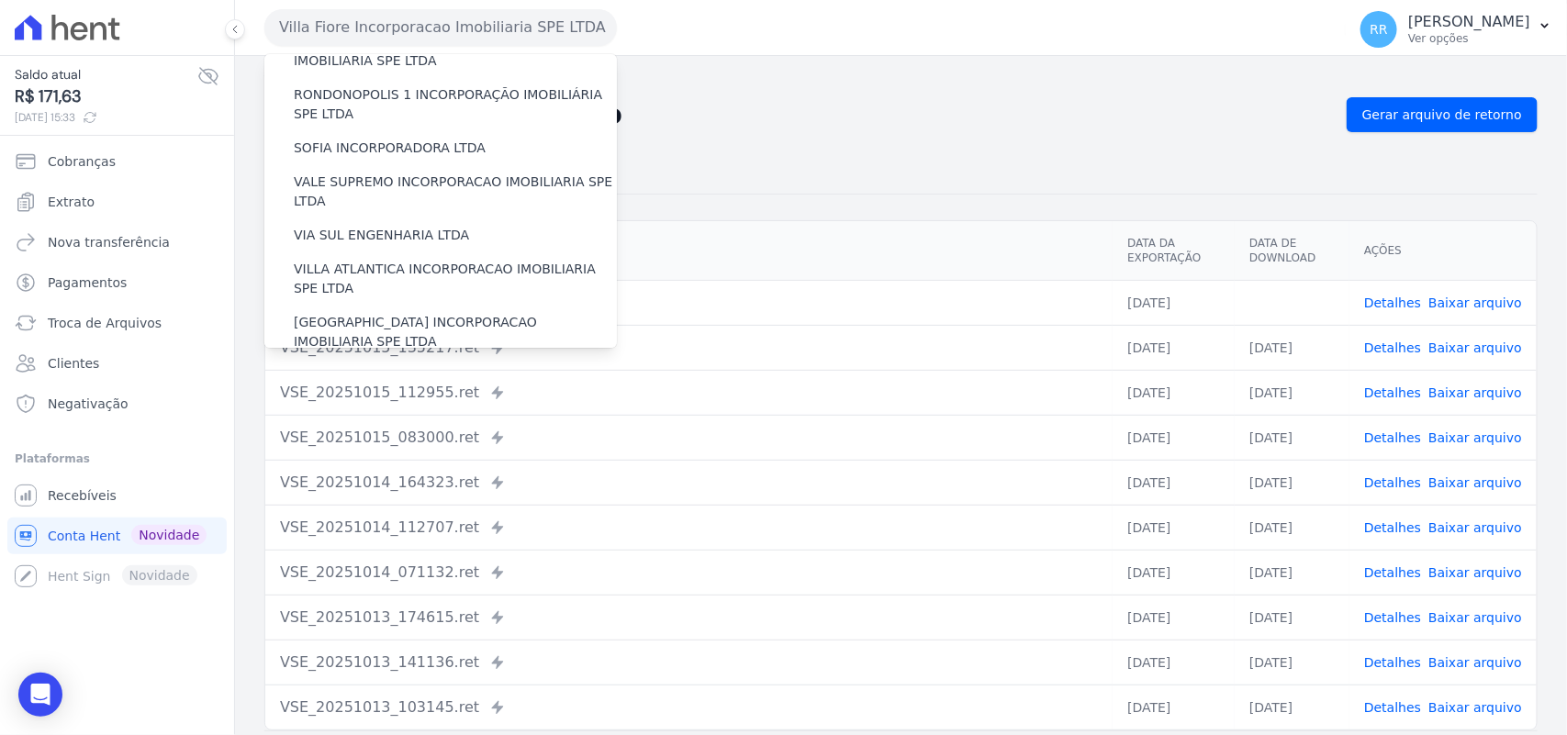
click at [335, 366] on label "VILLA TROPICAL INCORPORAÇÃO IMOBILIÁRIA SPE LTDA" at bounding box center [455, 385] width 323 height 39
click at [0, 0] on input "VILLA TROPICAL INCORPORAÇÃO IMOBILIÁRIA SPE LTDA" at bounding box center [0, 0] width 0 height 0
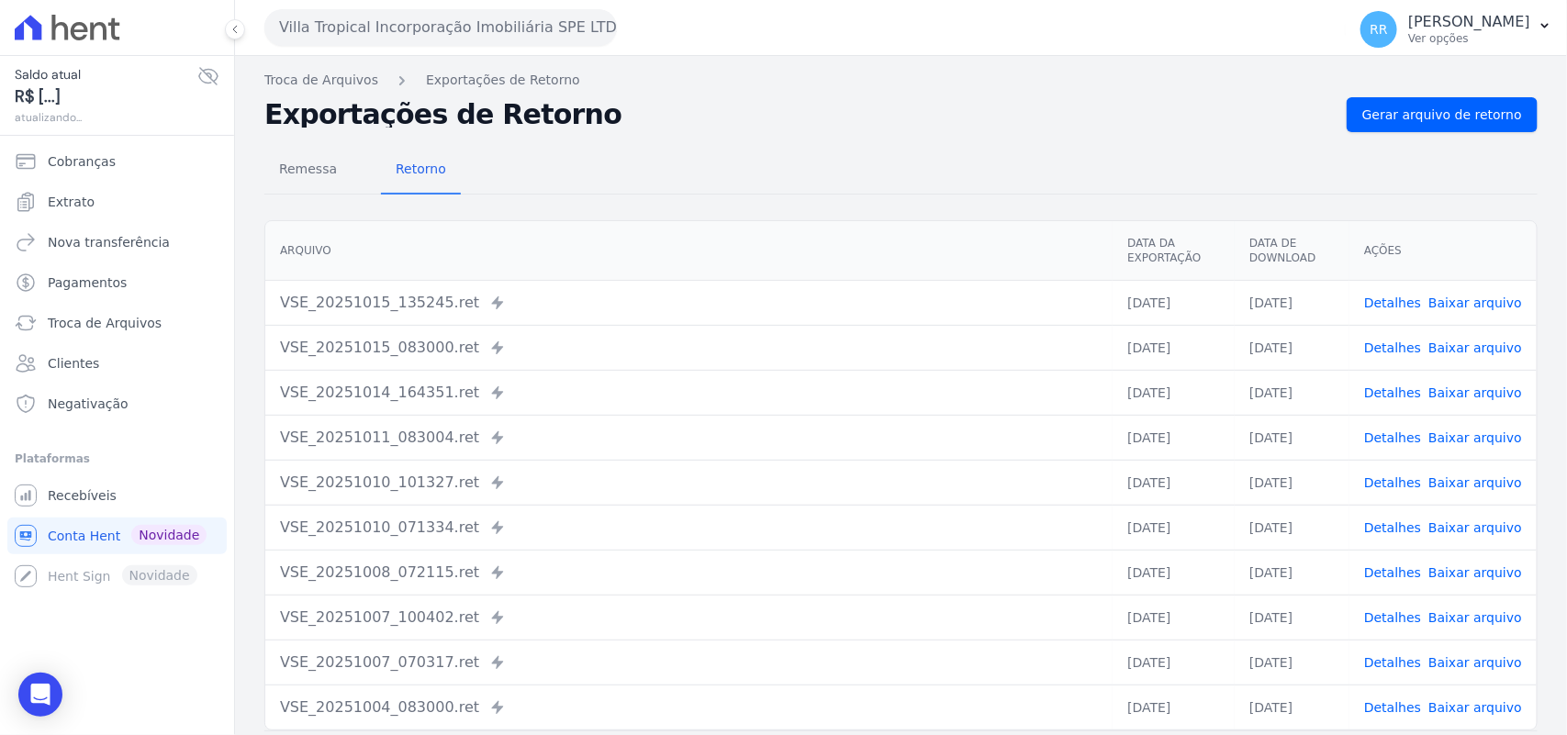
click at [1488, 94] on div "Troca de Arquivos Exportações de Retorno Exportações de Retorno Gerar arquivo d…" at bounding box center [901, 433] width 1332 height 755
click at [1478, 104] on link "Gerar arquivo de retorno" at bounding box center [1442, 114] width 191 height 35
click at [367, 29] on button "Villa Tropical Incorporação Imobiliária SPE LTDA" at bounding box center [440, 27] width 353 height 37
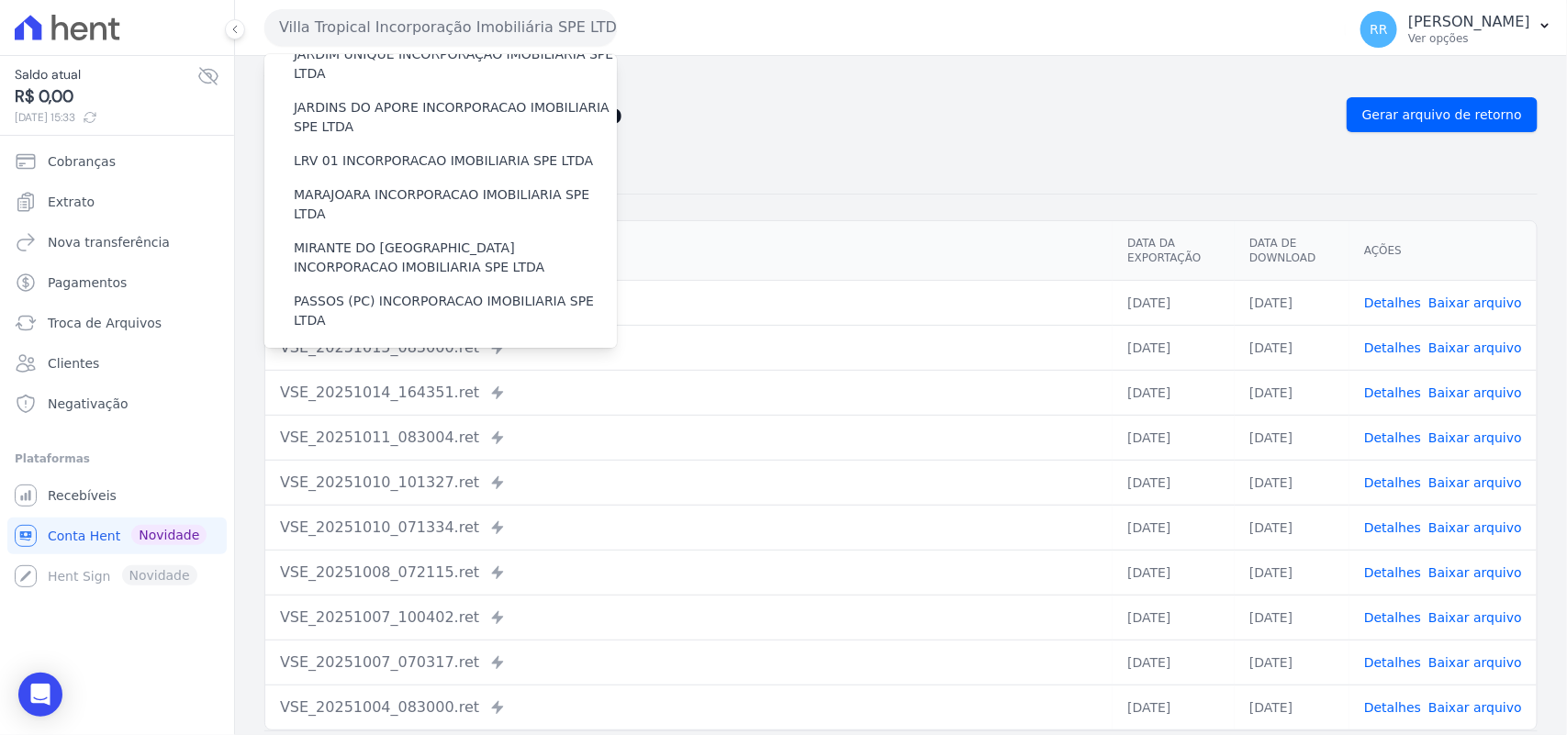
scroll to position [497, 0]
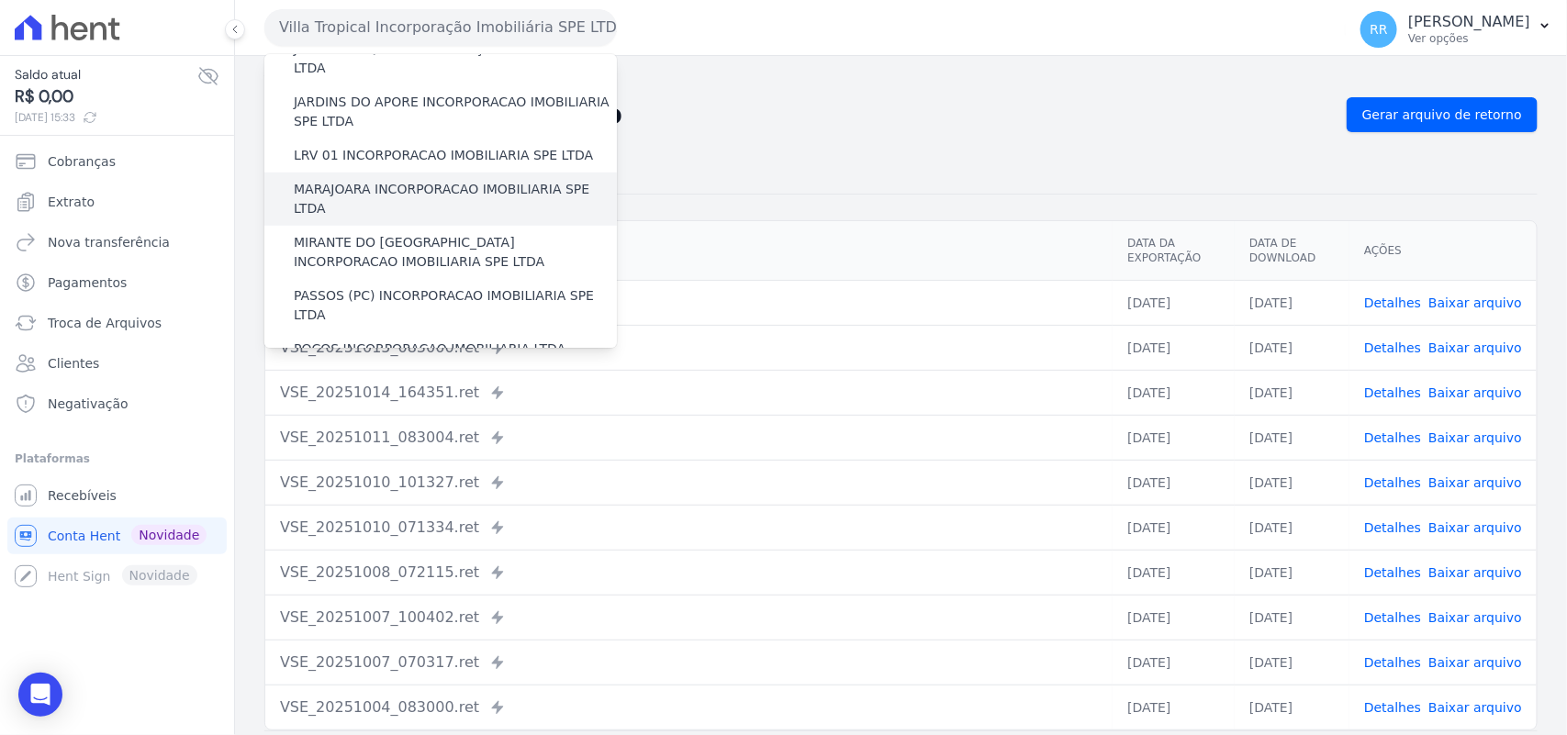
click at [401, 180] on label "MARAJOARA INCORPORACAO IMOBILIARIA SPE LTDA" at bounding box center [455, 199] width 323 height 39
click at [0, 0] on input "MARAJOARA INCORPORACAO IMOBILIARIA SPE LTDA" at bounding box center [0, 0] width 0 height 0
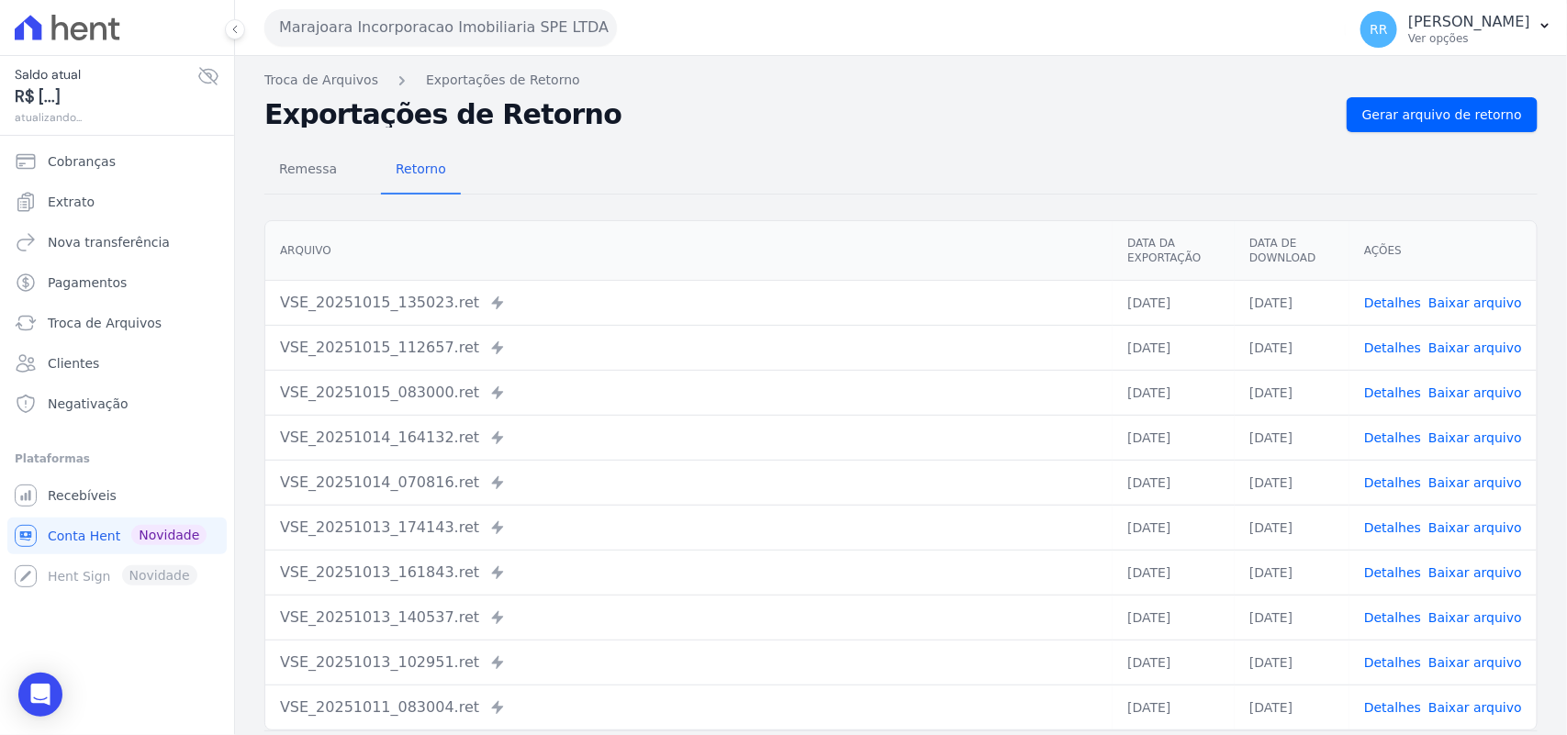
click at [1382, 298] on link "Detalhes" at bounding box center [1392, 303] width 57 height 15
click at [1411, 351] on link "Detalhes" at bounding box center [1392, 348] width 57 height 15
drag, startPoint x: 731, startPoint y: 345, endPoint x: 739, endPoint y: 322, distance: 24.4
click at [732, 344] on div "VSE_20251015_112657.ret Enviado para Nexxera em: [DATE] 11:27" at bounding box center [689, 348] width 818 height 22
click at [318, 180] on span "Remessa" at bounding box center [308, 169] width 80 height 37
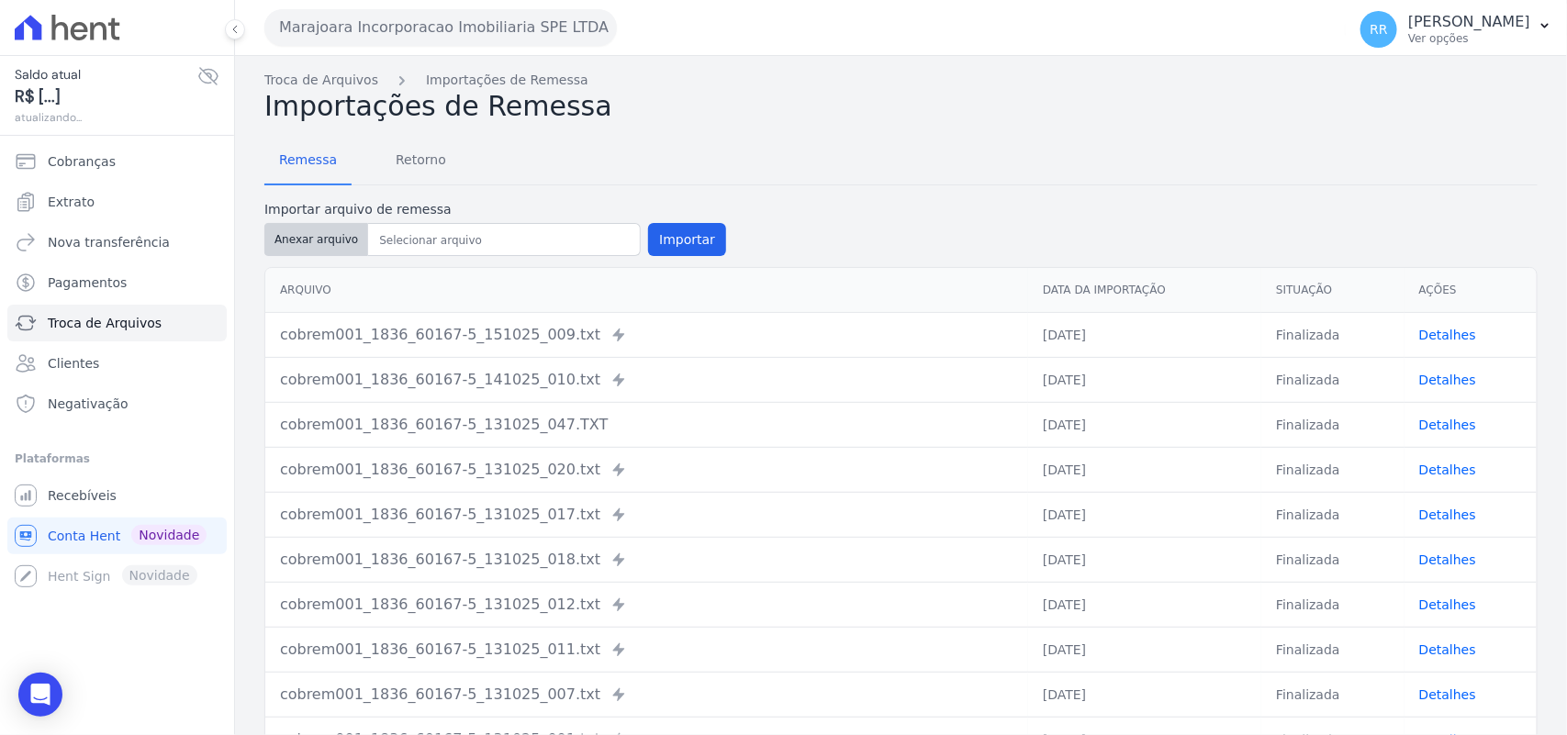
click at [328, 239] on button "Anexar arquivo" at bounding box center [316, 239] width 104 height 33
type input "cobrem001_1836_60167-5_151025_021.TXT"
click at [667, 241] on button "Importar" at bounding box center [687, 239] width 78 height 33
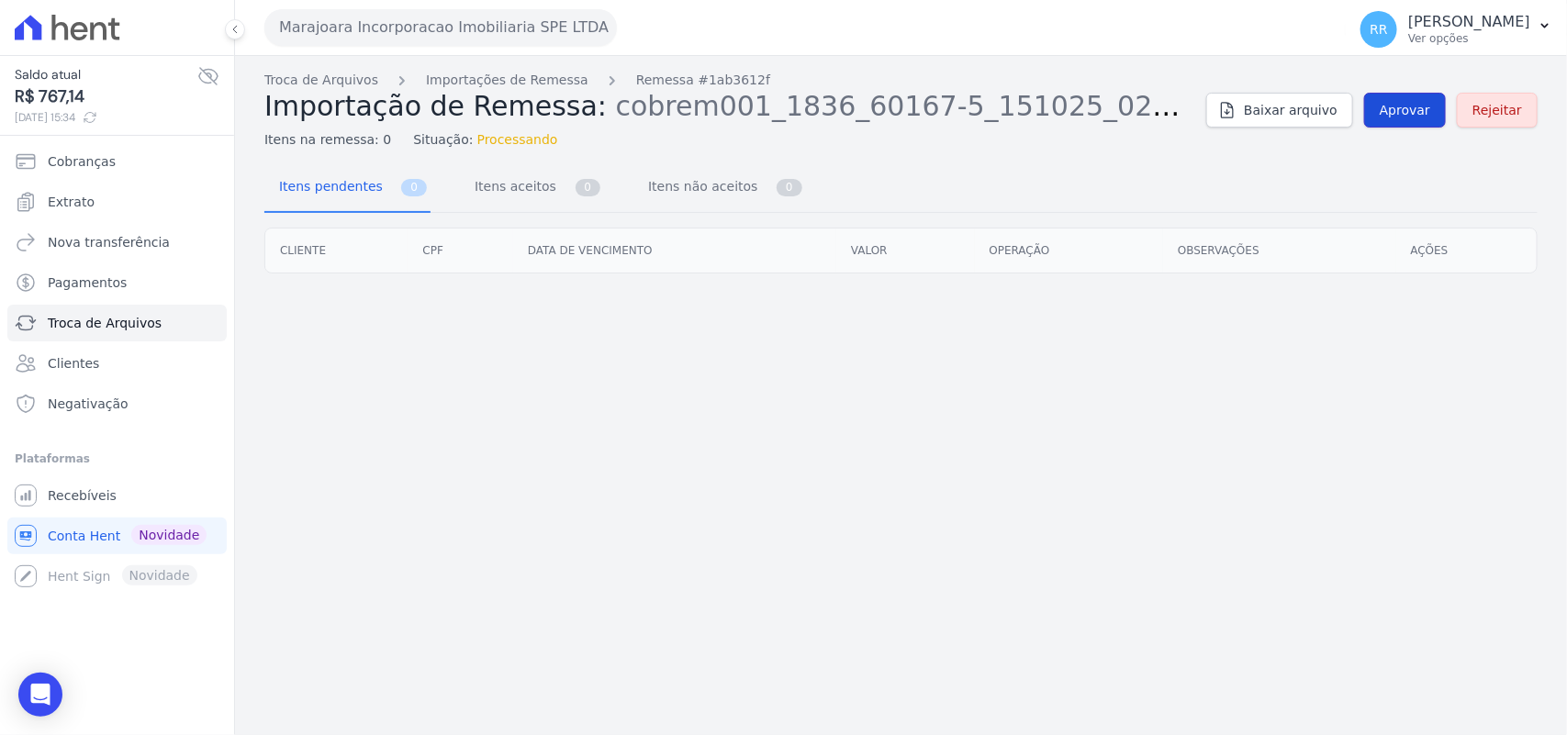
click at [1396, 116] on span "Aprovar" at bounding box center [1405, 110] width 50 height 18
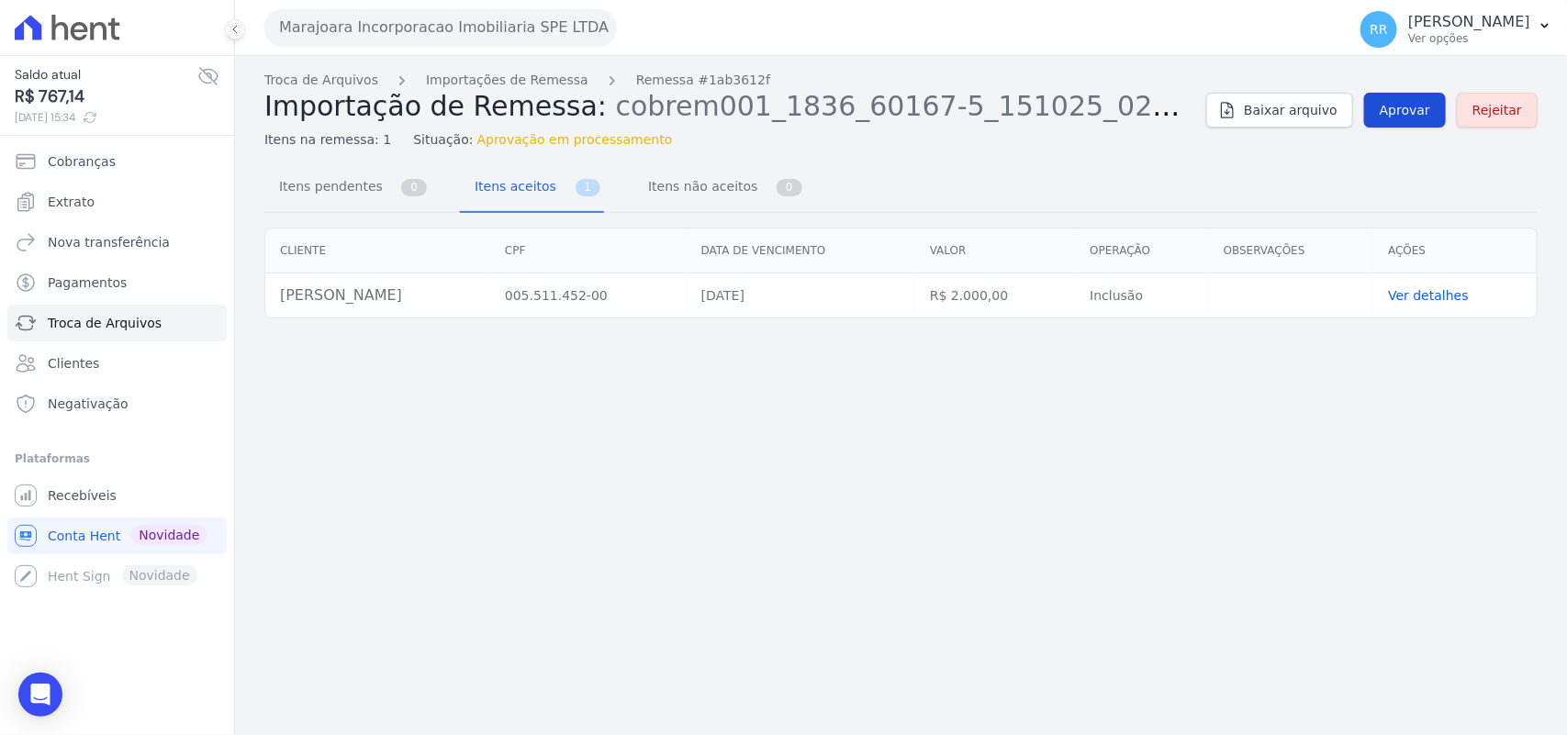
click at [1415, 103] on span "Aprovar" at bounding box center [1405, 110] width 50 height 18
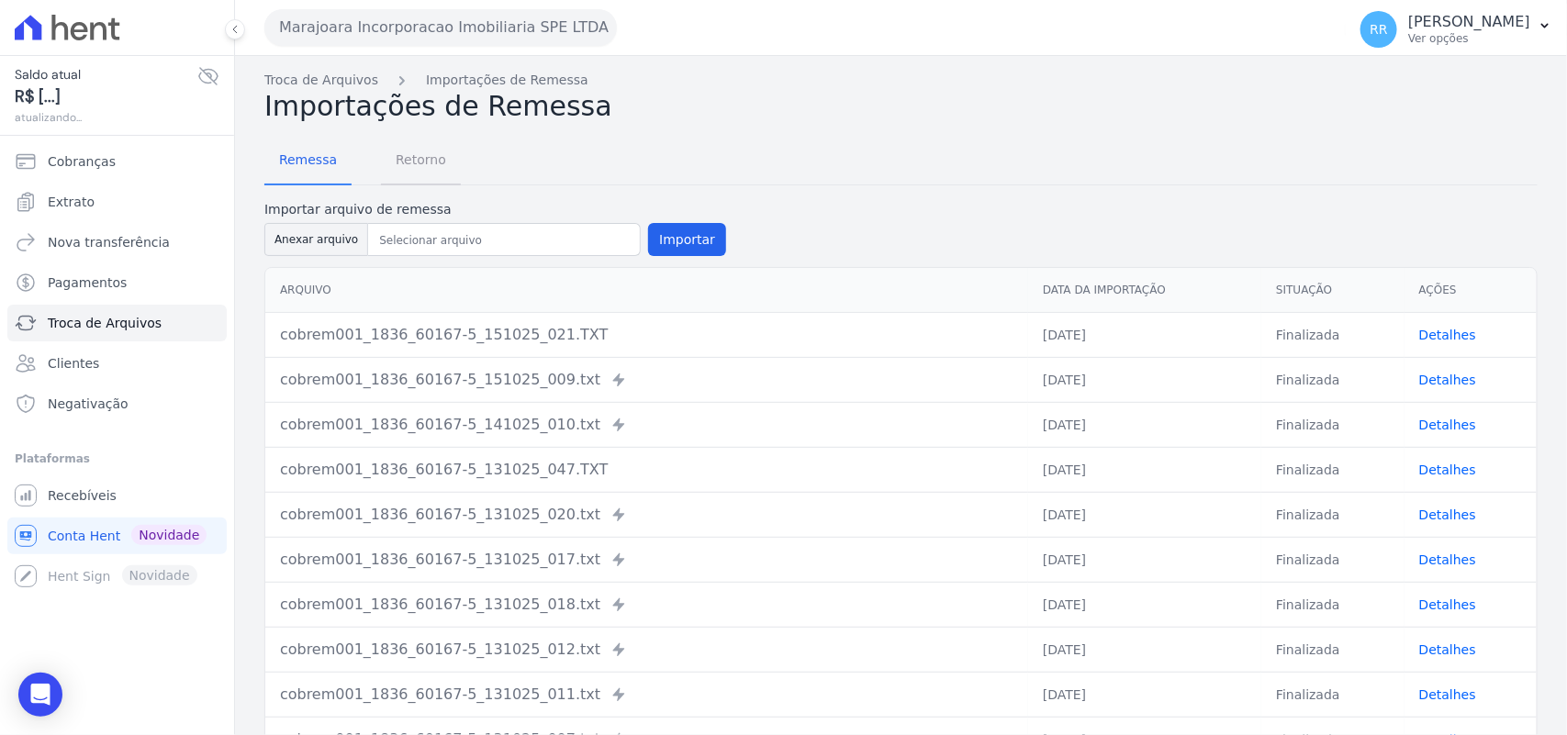
click at [409, 159] on span "Retorno" at bounding box center [421, 159] width 73 height 37
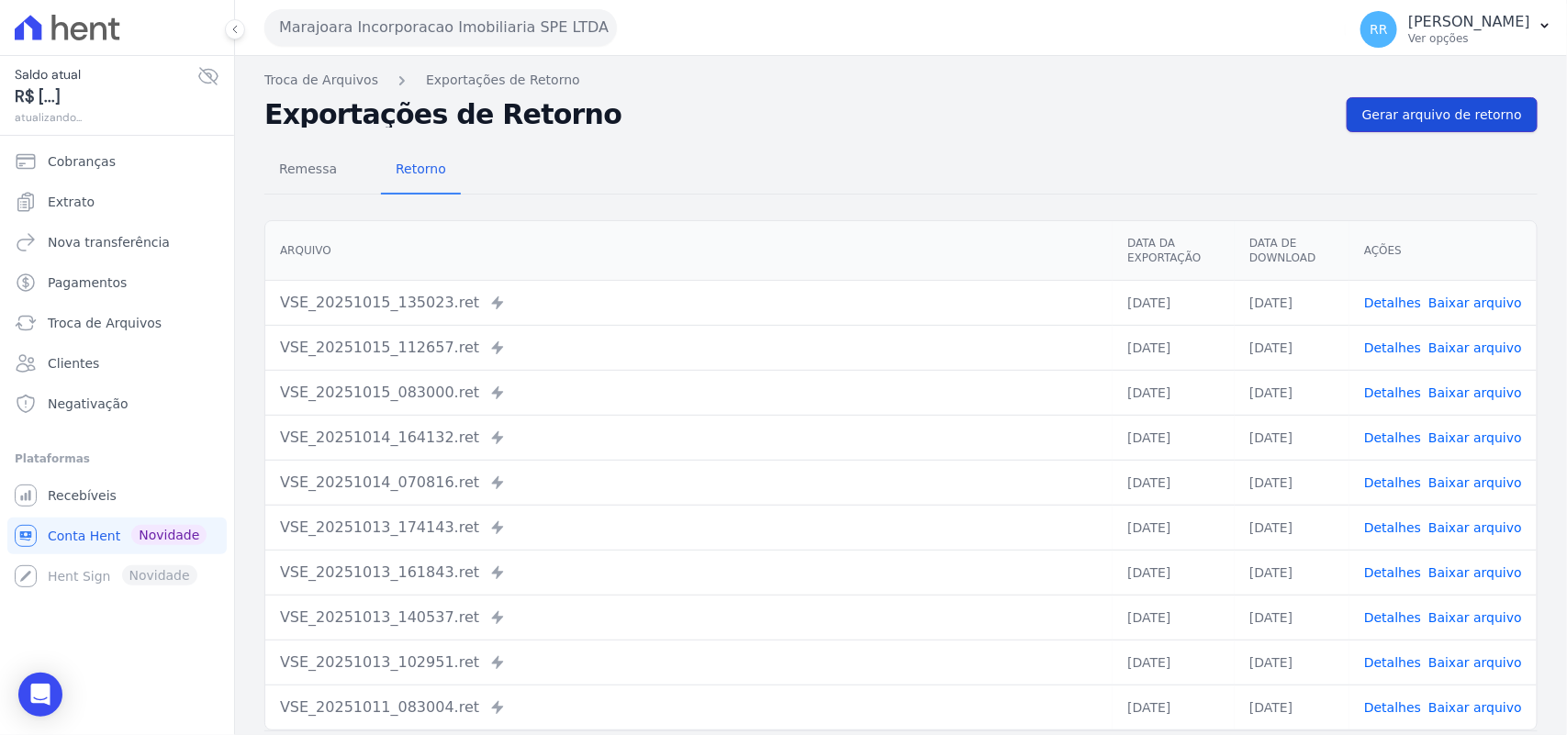
click at [1420, 125] on link "Gerar arquivo de retorno" at bounding box center [1442, 114] width 191 height 35
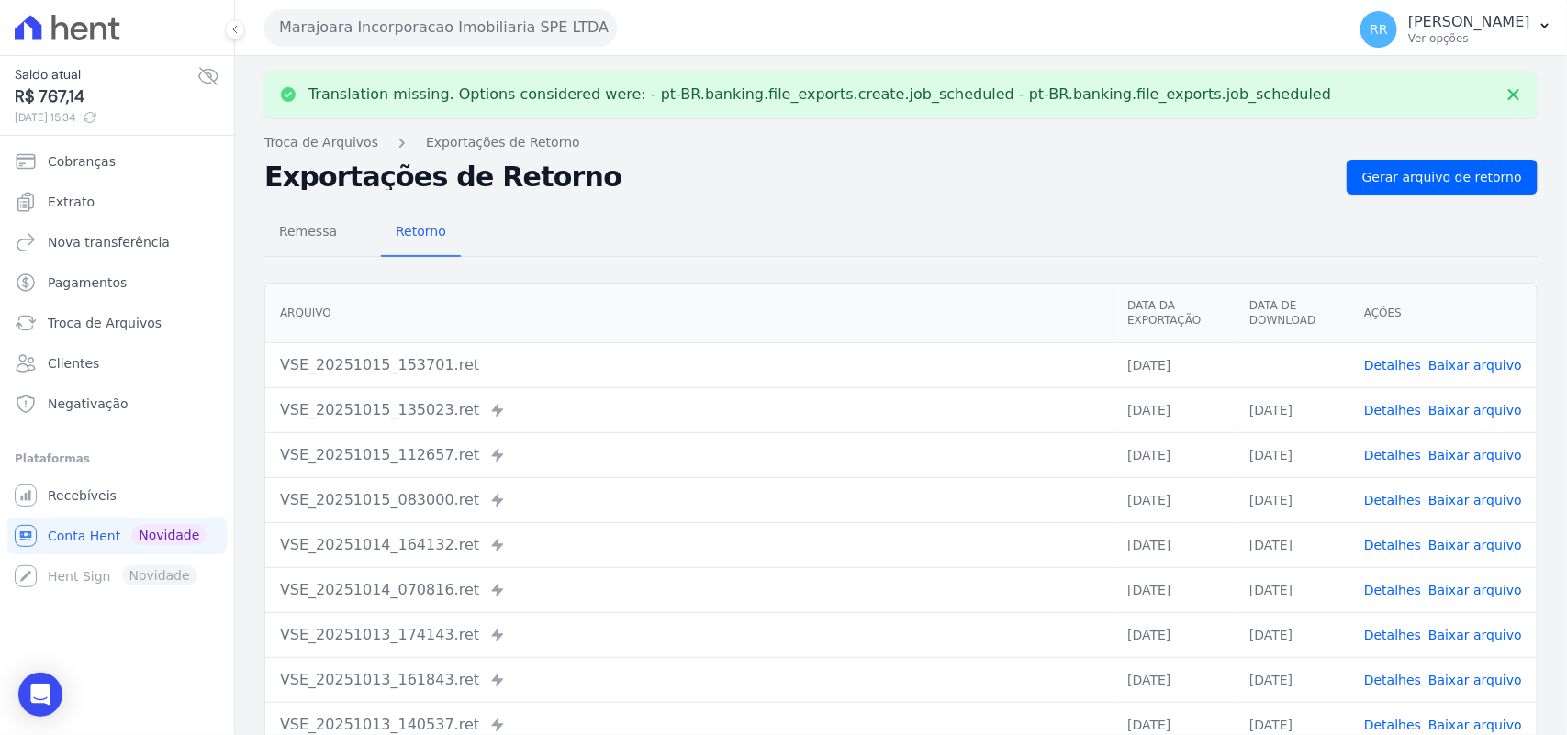
click at [1492, 368] on link "Baixar arquivo" at bounding box center [1476, 365] width 94 height 15
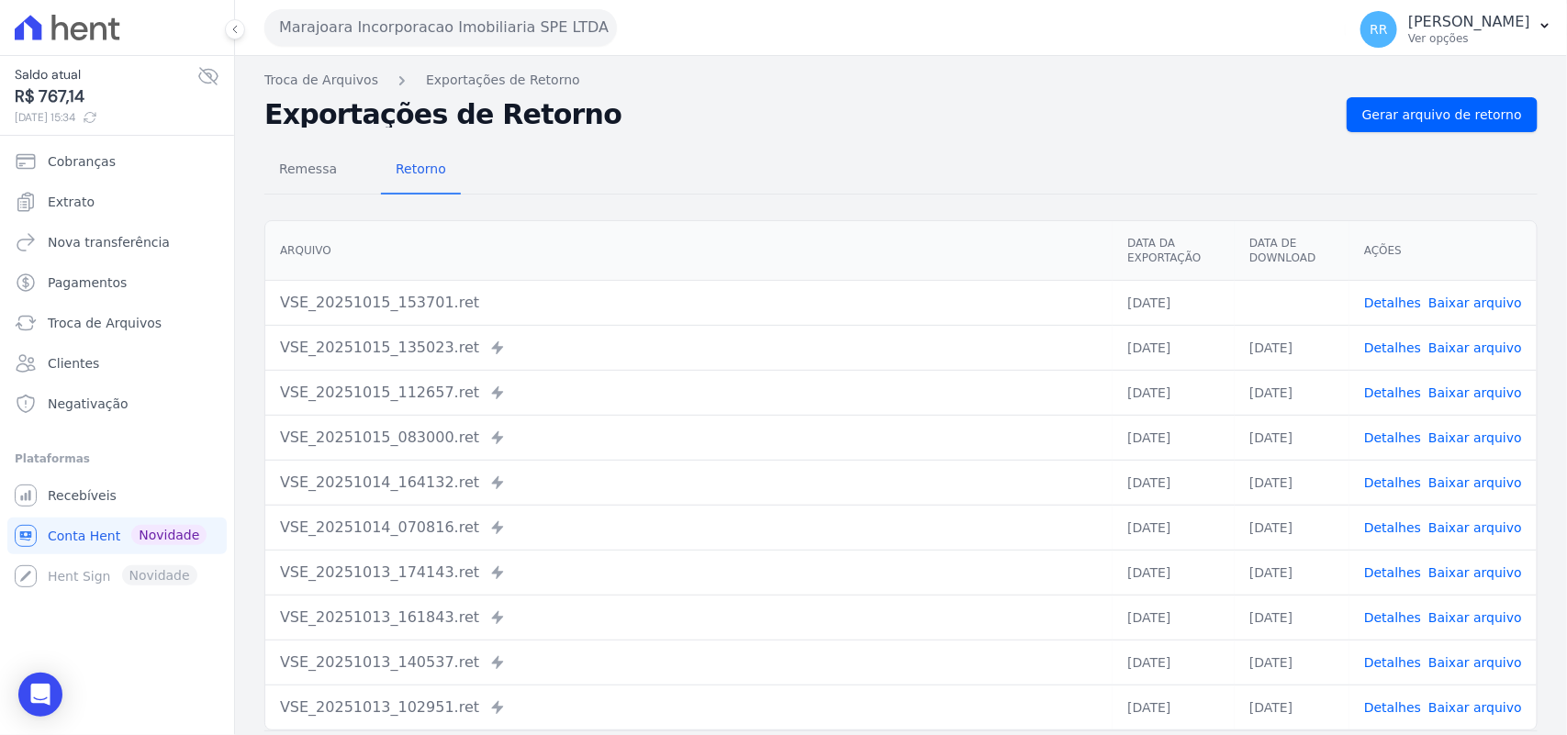
click at [700, 119] on h2 "Exportações de Retorno" at bounding box center [798, 115] width 1068 height 26
click at [611, 166] on div "Remessa Retorno" at bounding box center [900, 171] width 1273 height 48
drag, startPoint x: 607, startPoint y: 129, endPoint x: 281, endPoint y: 124, distance: 326.0
click at [281, 124] on div "Exportações de Retorno Gerar arquivo de retorno" at bounding box center [900, 114] width 1273 height 35
click at [693, 134] on div "Remessa Retorno [GEOGRAPHIC_DATA] Data da Exportação Data de Download Ações VSE…" at bounding box center [900, 464] width 1273 height 664
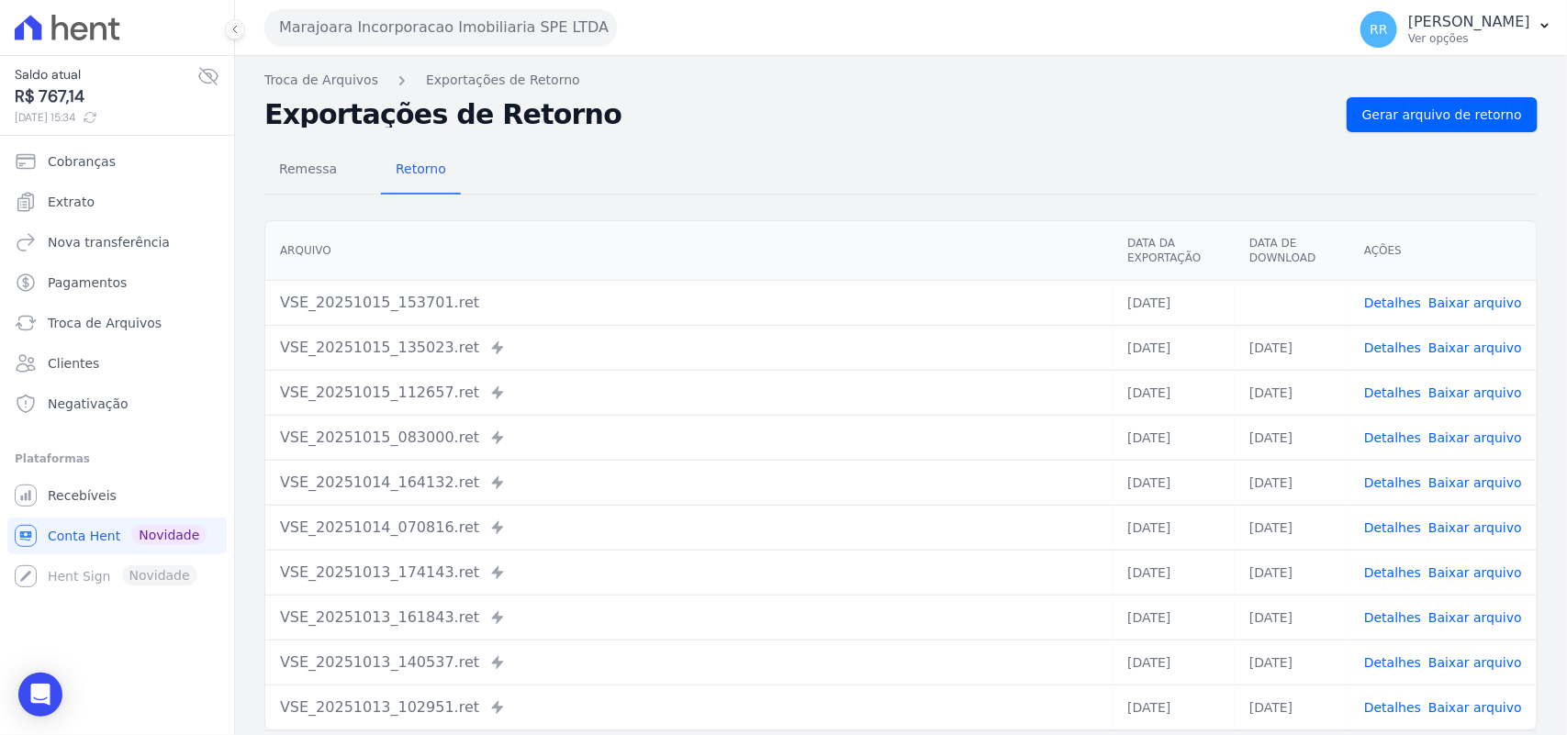
click at [657, 116] on h2 "Exportações de Retorno" at bounding box center [798, 115] width 1068 height 26
click at [103, 374] on link "Clientes" at bounding box center [116, 363] width 219 height 37
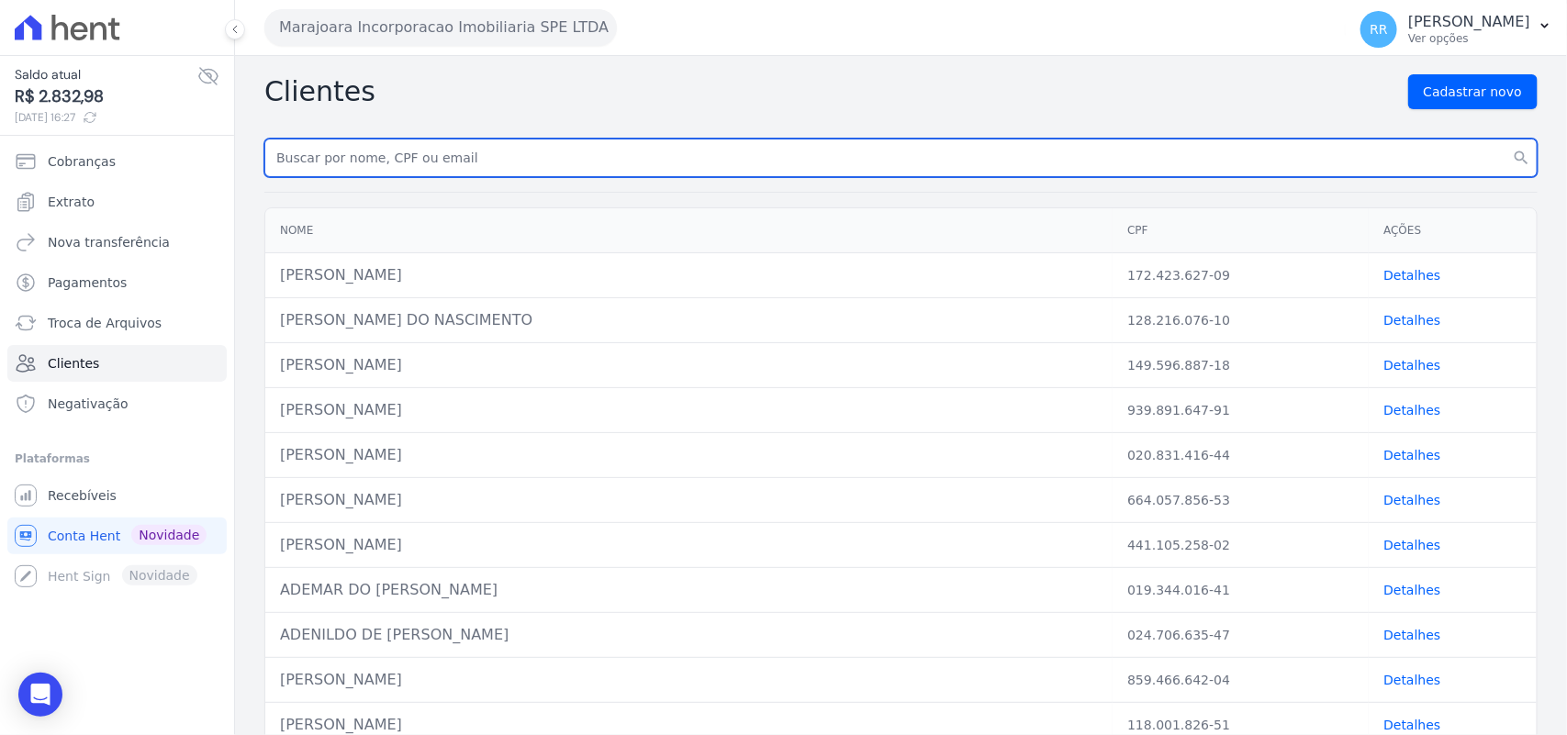
click at [500, 153] on input "text" at bounding box center [900, 158] width 1273 height 39
paste input "[PERSON_NAME]"
type input "[PERSON_NAME]"
click at [1505, 139] on button "search" at bounding box center [1521, 158] width 33 height 39
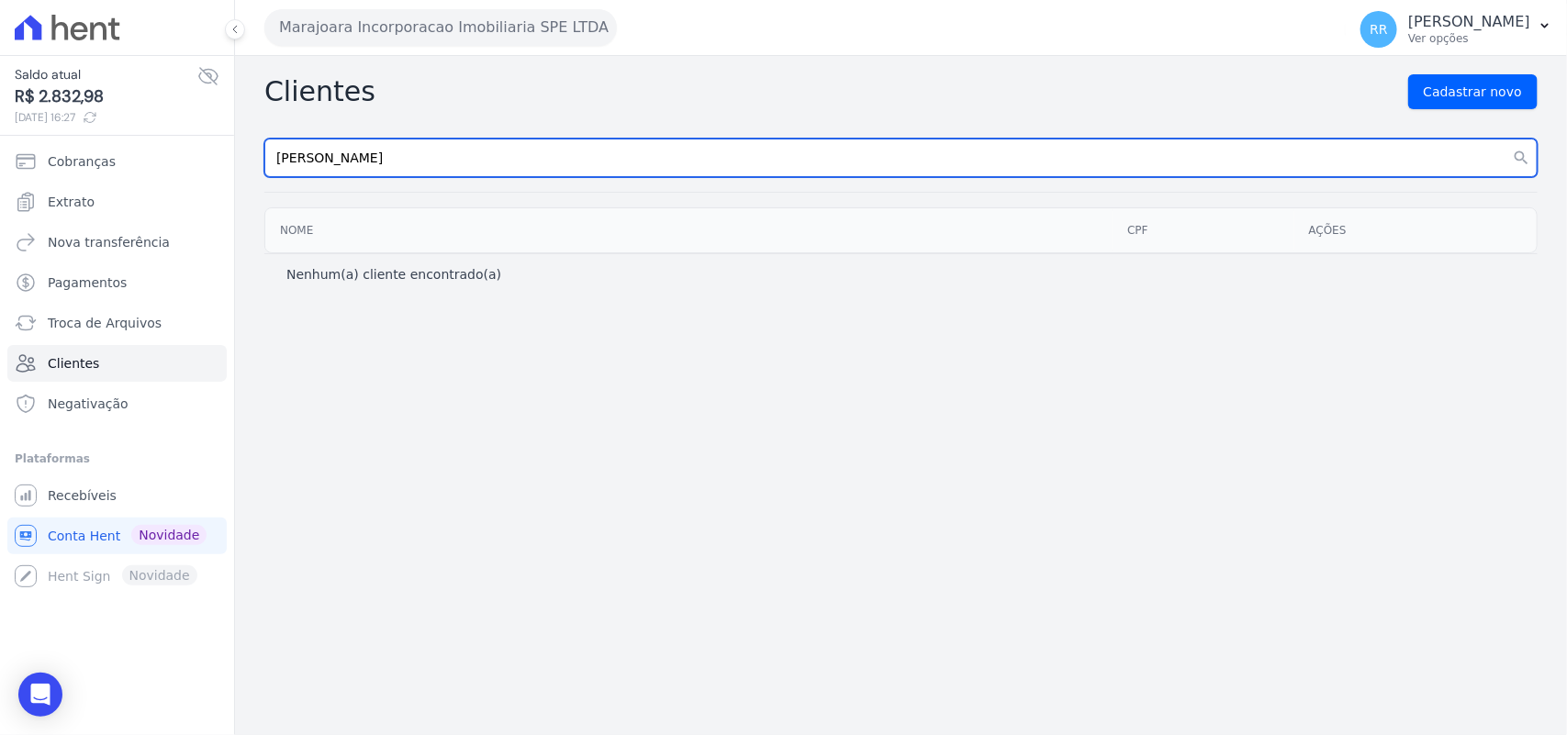
click at [323, 145] on input "[PERSON_NAME]" at bounding box center [900, 158] width 1273 height 39
click at [1505, 139] on button "search" at bounding box center [1521, 158] width 33 height 39
type input "Vitoria L,ucas da [PERSON_NAME]"
click at [369, 177] on input "[PERSON_NAME]" at bounding box center [900, 158] width 1273 height 39
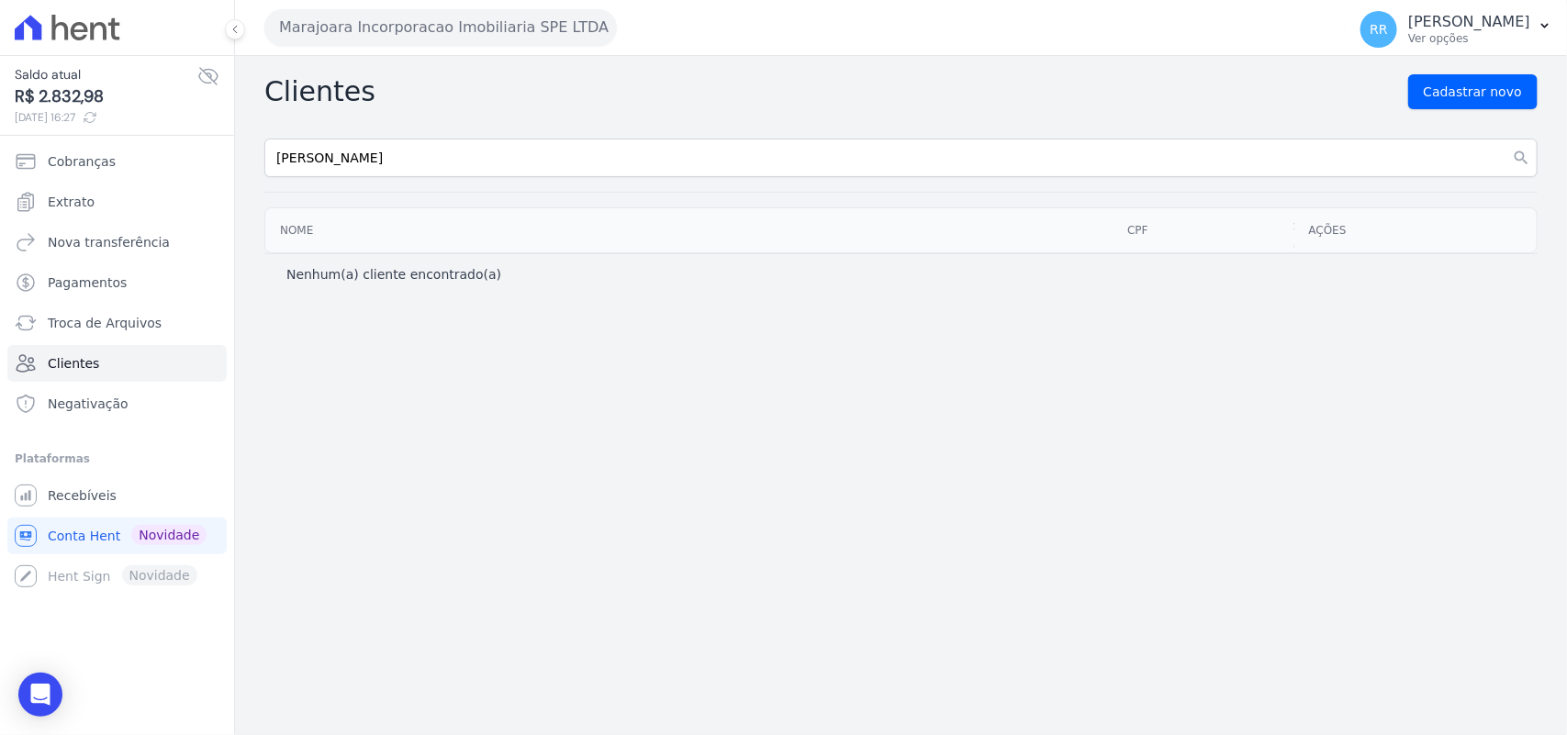
click at [365, 191] on div "Clientes Cadastrar novo [PERSON_NAME] search Nome CPF Ações Nenhum(a) cliente e…" at bounding box center [901, 395] width 1332 height 679
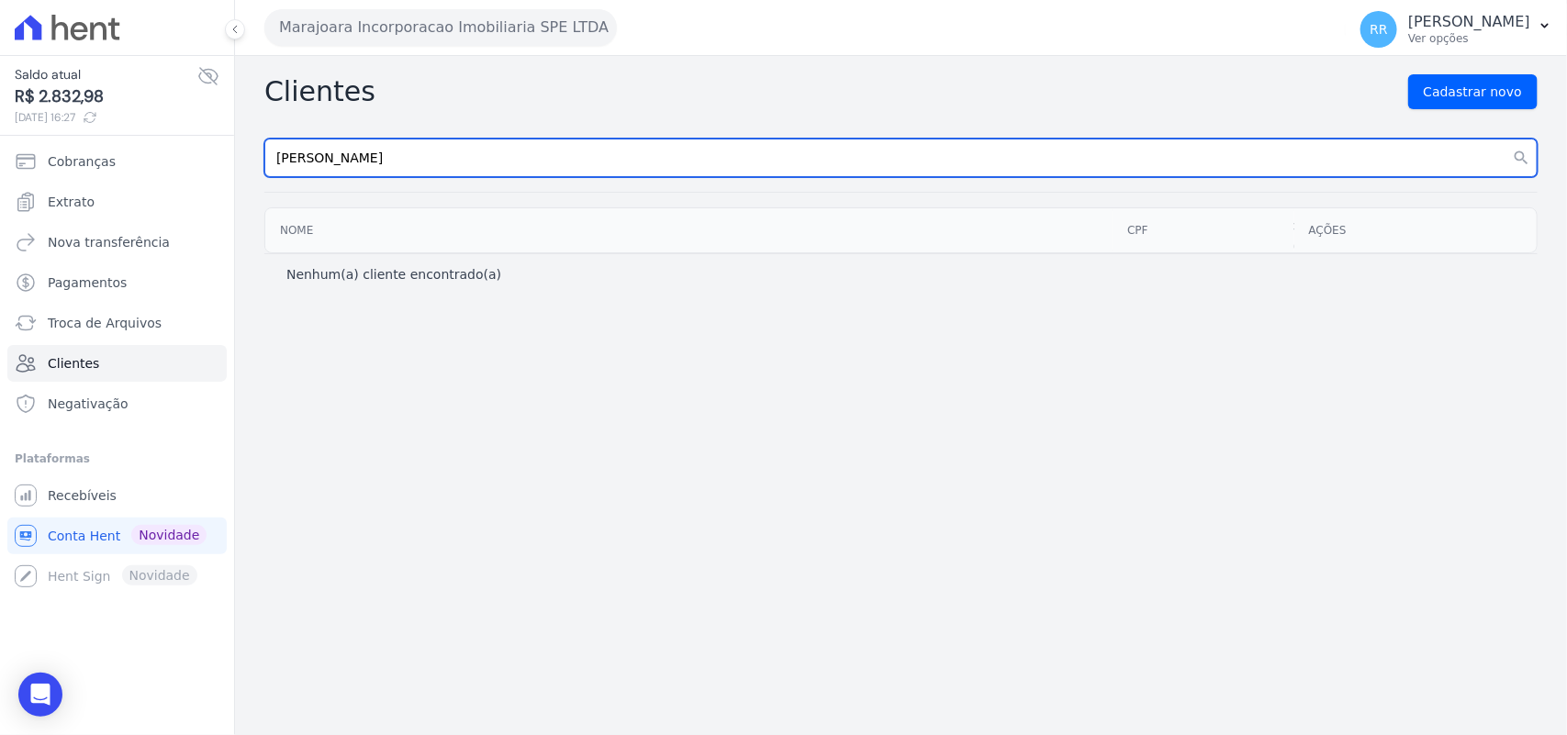
click at [406, 140] on input "[PERSON_NAME]" at bounding box center [900, 158] width 1273 height 39
click at [1505, 139] on button "search" at bounding box center [1521, 158] width 33 height 39
click at [429, 162] on input "[PERSON_NAME]" at bounding box center [900, 158] width 1273 height 39
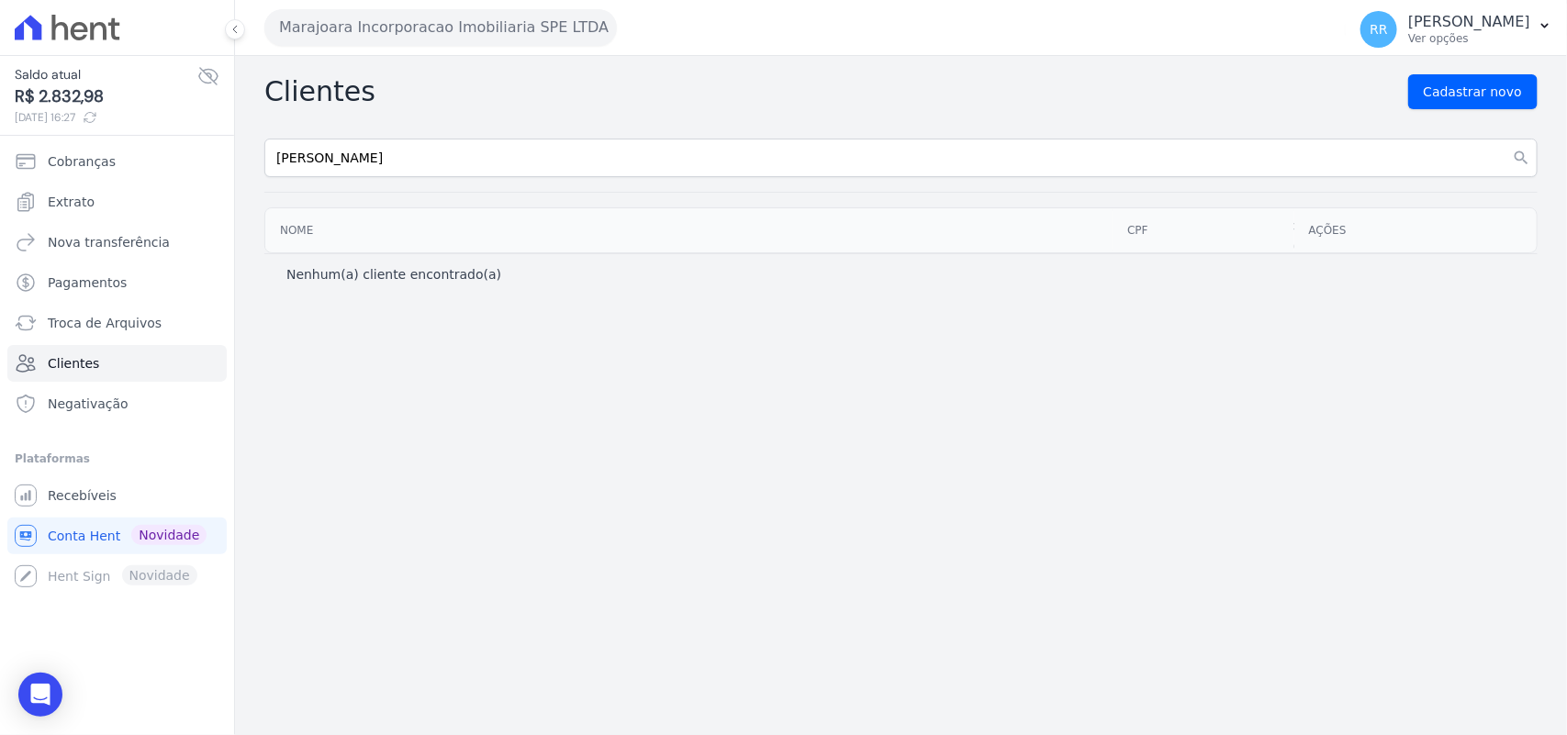
click at [891, 193] on div at bounding box center [900, 192] width 1273 height 1
click at [419, 191] on div "Clientes Cadastrar novo [PERSON_NAME] search Nome CPF Ações Nenhum(a) cliente e…" at bounding box center [901, 395] width 1332 height 679
click at [445, 190] on div "Clientes Cadastrar novo [PERSON_NAME] search Nome CPF Ações Nenhum(a) cliente e…" at bounding box center [901, 395] width 1332 height 679
click at [704, 188] on div "Clientes Cadastrar novo [PERSON_NAME] search Nome CPF Ações Nenhum(a) cliente e…" at bounding box center [901, 395] width 1332 height 679
click at [448, 193] on div at bounding box center [900, 192] width 1273 height 1
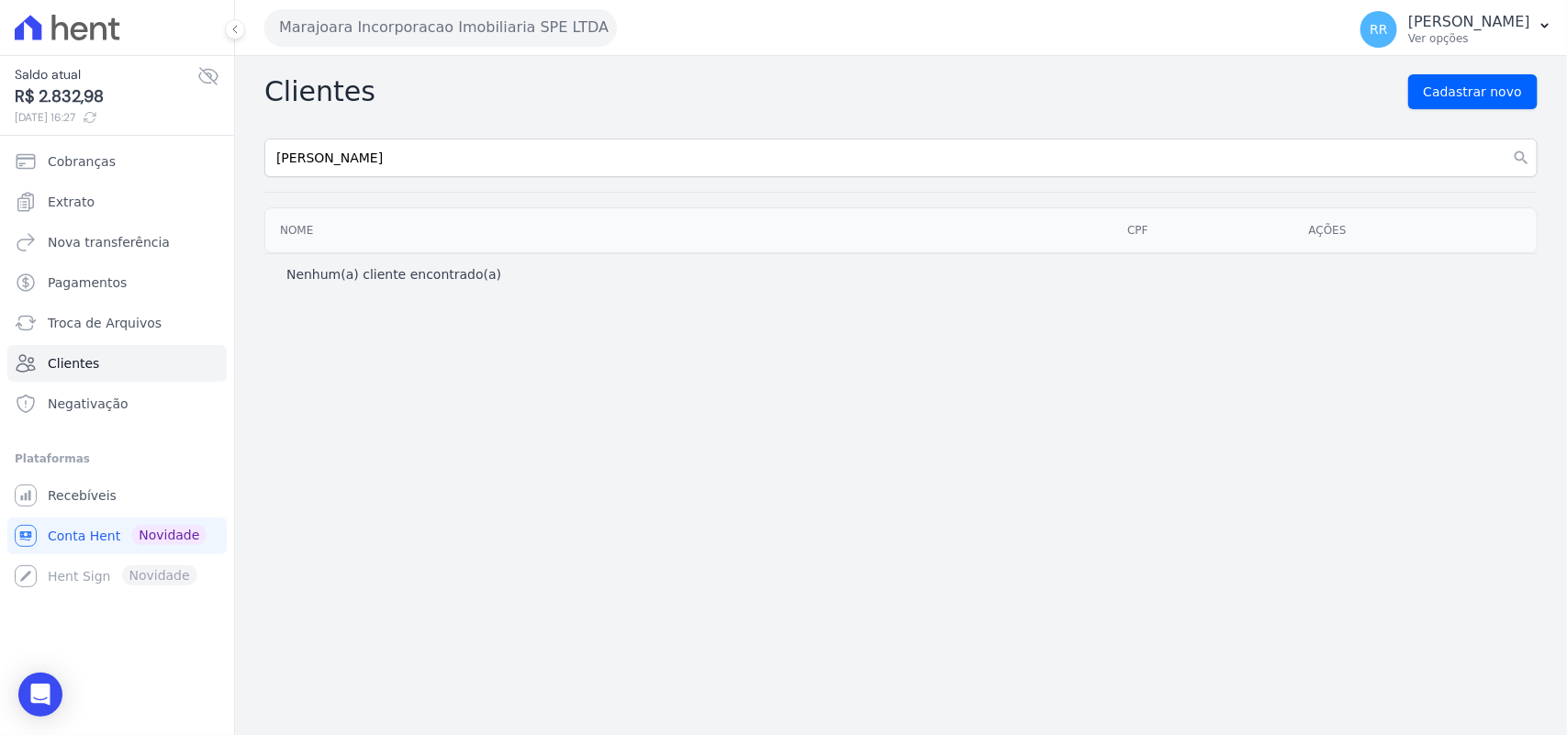
click at [482, 202] on div "Nome CPF Ações" at bounding box center [901, 230] width 1332 height 61
click at [493, 196] on div "Clientes Cadastrar novo [PERSON_NAME] search Nome CPF Ações Nenhum(a) cliente e…" at bounding box center [901, 395] width 1332 height 679
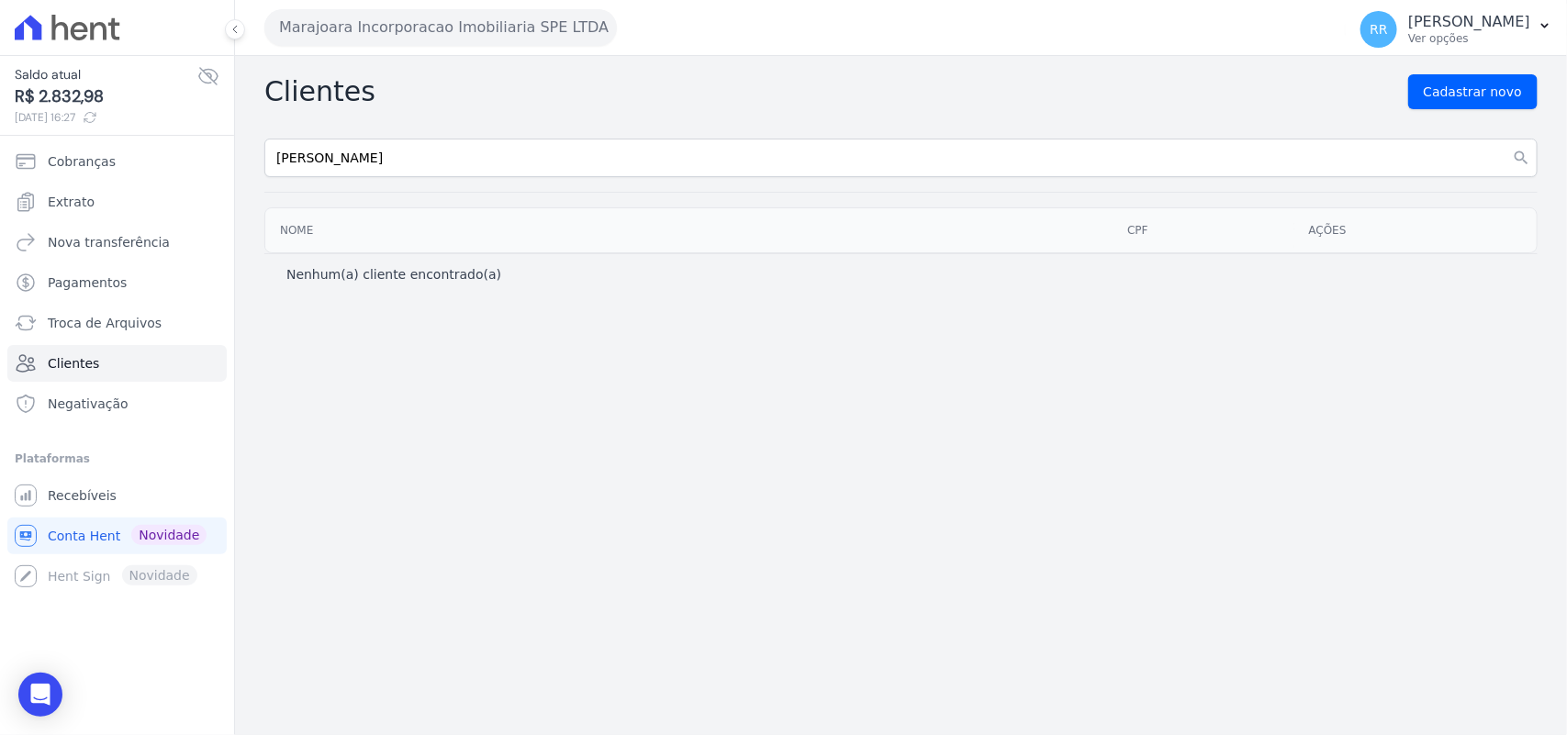
click at [493, 196] on div "Clientes Cadastrar novo [PERSON_NAME] search Nome CPF Ações Nenhum(a) cliente e…" at bounding box center [901, 395] width 1332 height 679
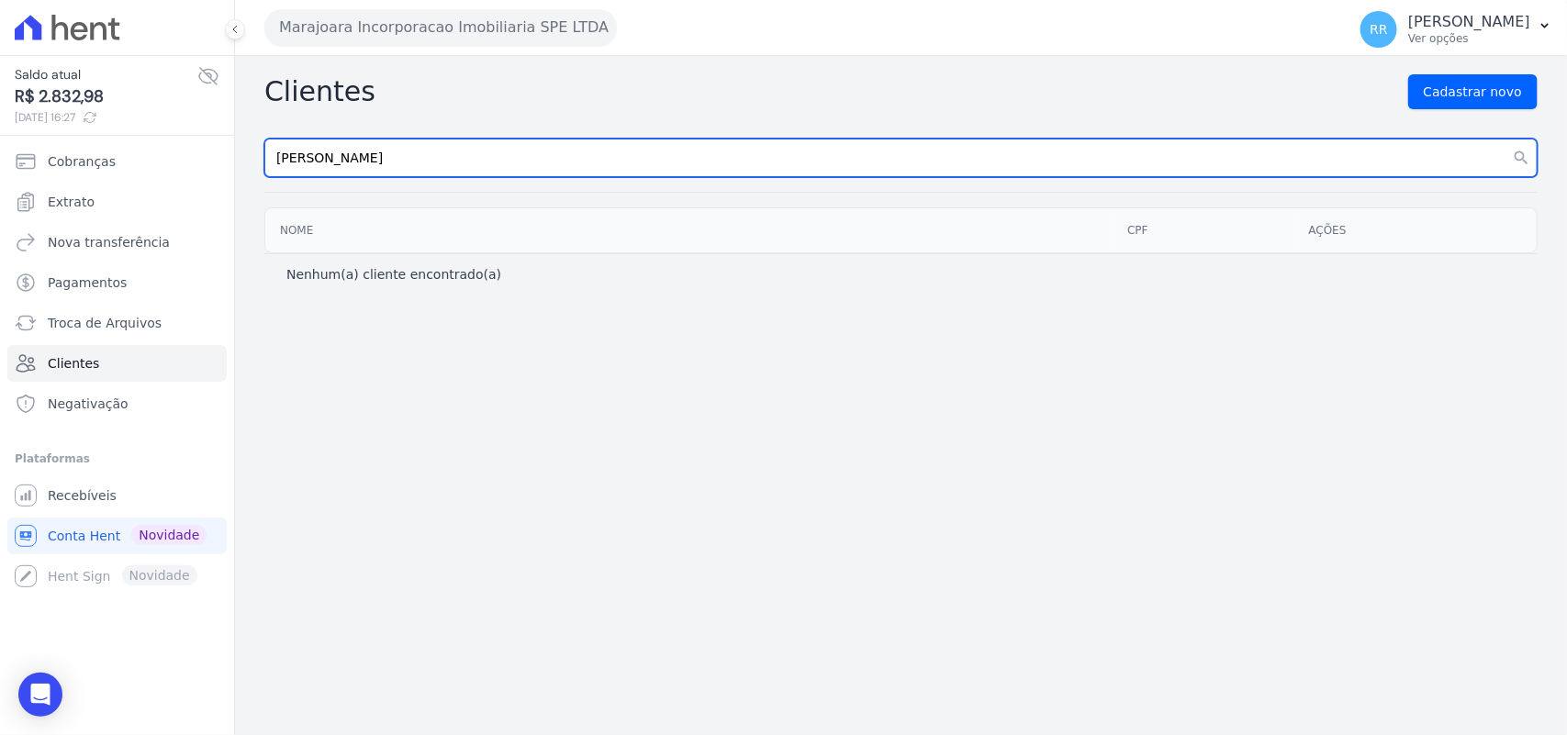
click at [465, 162] on input "[PERSON_NAME]" at bounding box center [900, 158] width 1273 height 39
click at [1505, 139] on button "search" at bounding box center [1521, 158] width 33 height 39
click at [465, 162] on input "[PERSON_NAME]" at bounding box center [900, 158] width 1273 height 39
type input "[PERSON_NAME]"
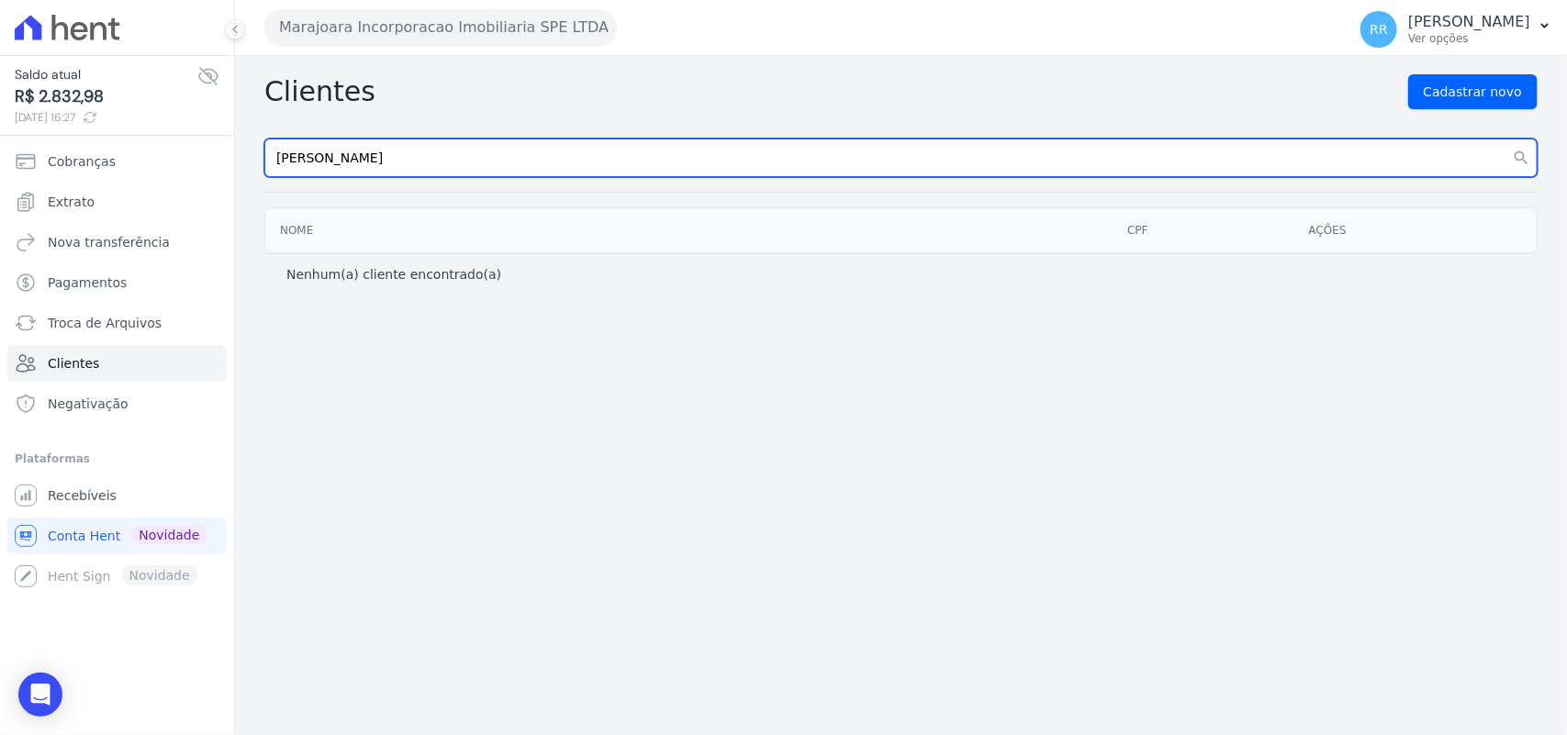
click at [1505, 139] on button "search" at bounding box center [1521, 158] width 33 height 39
click at [465, 162] on input "[PERSON_NAME]" at bounding box center [900, 158] width 1273 height 39
type input "Vitoria"
click at [1505, 139] on button "search" at bounding box center [1521, 158] width 33 height 39
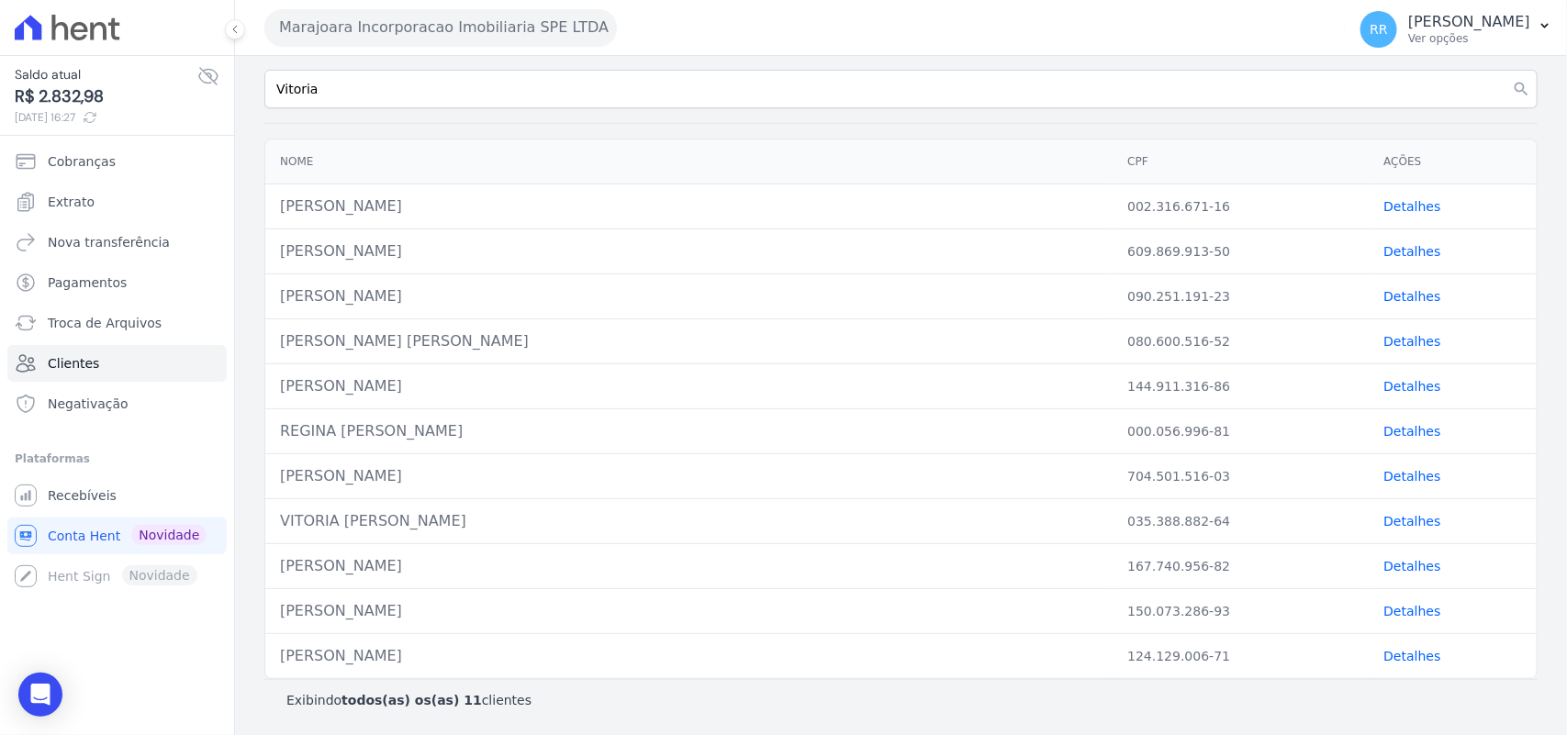
scroll to position [34, 0]
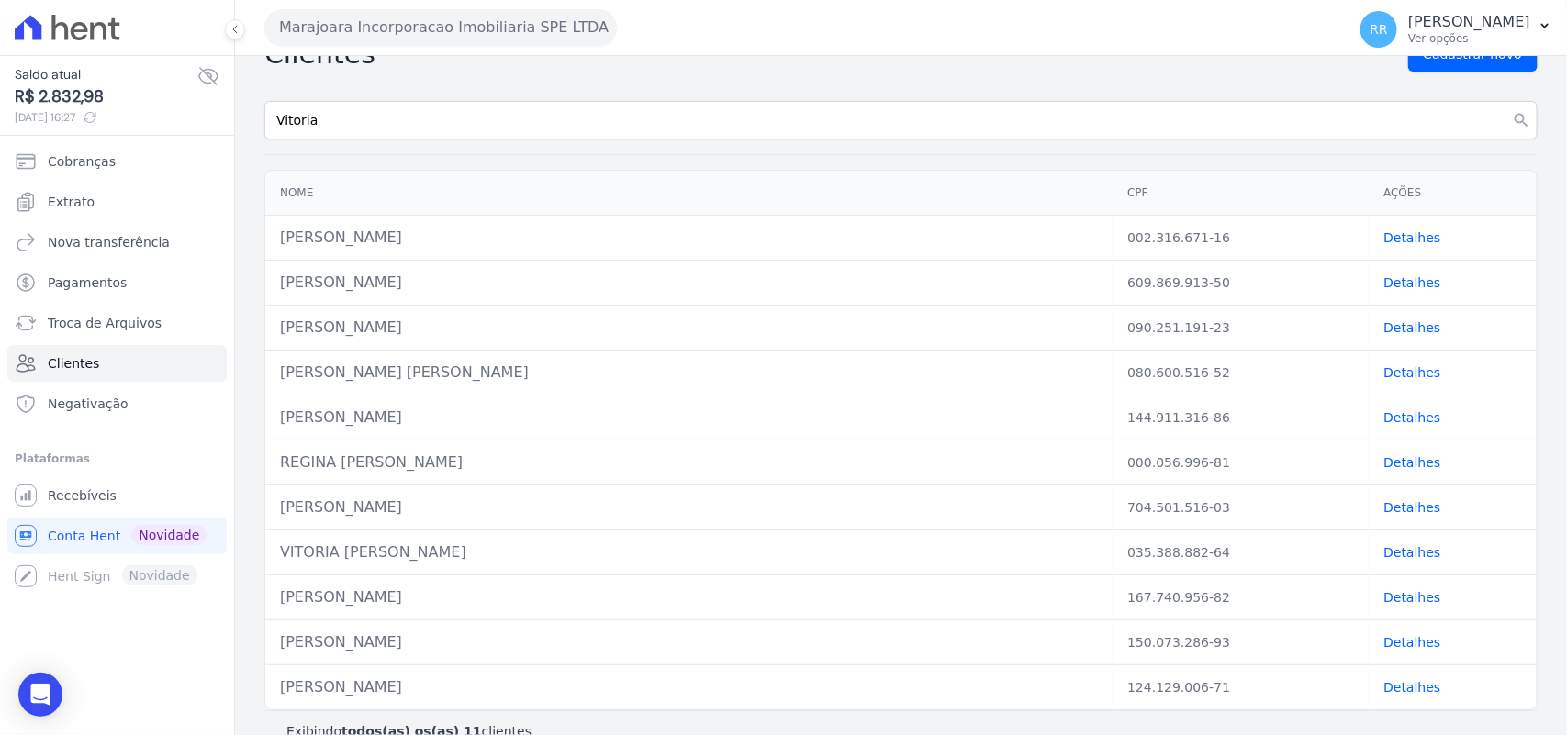
click at [439, 578] on tbody "[PERSON_NAME] 002.316.671-16 Detalhes [PERSON_NAME][GEOGRAPHIC_DATA] 609.869.91…" at bounding box center [901, 463] width 1272 height 495
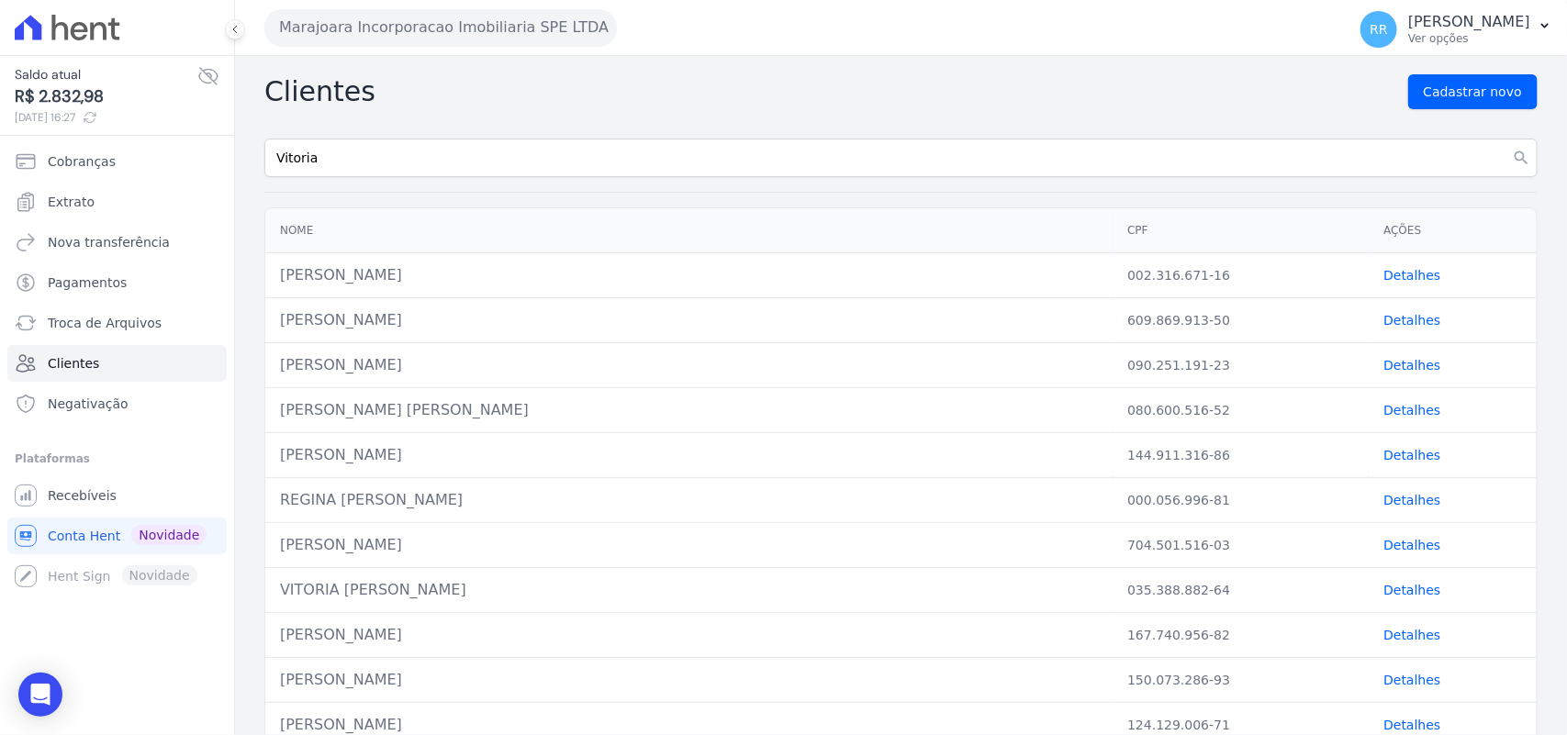
click at [388, 28] on button "Marajoara Incorporacao Imobiliaria SPE LTDA" at bounding box center [440, 27] width 353 height 37
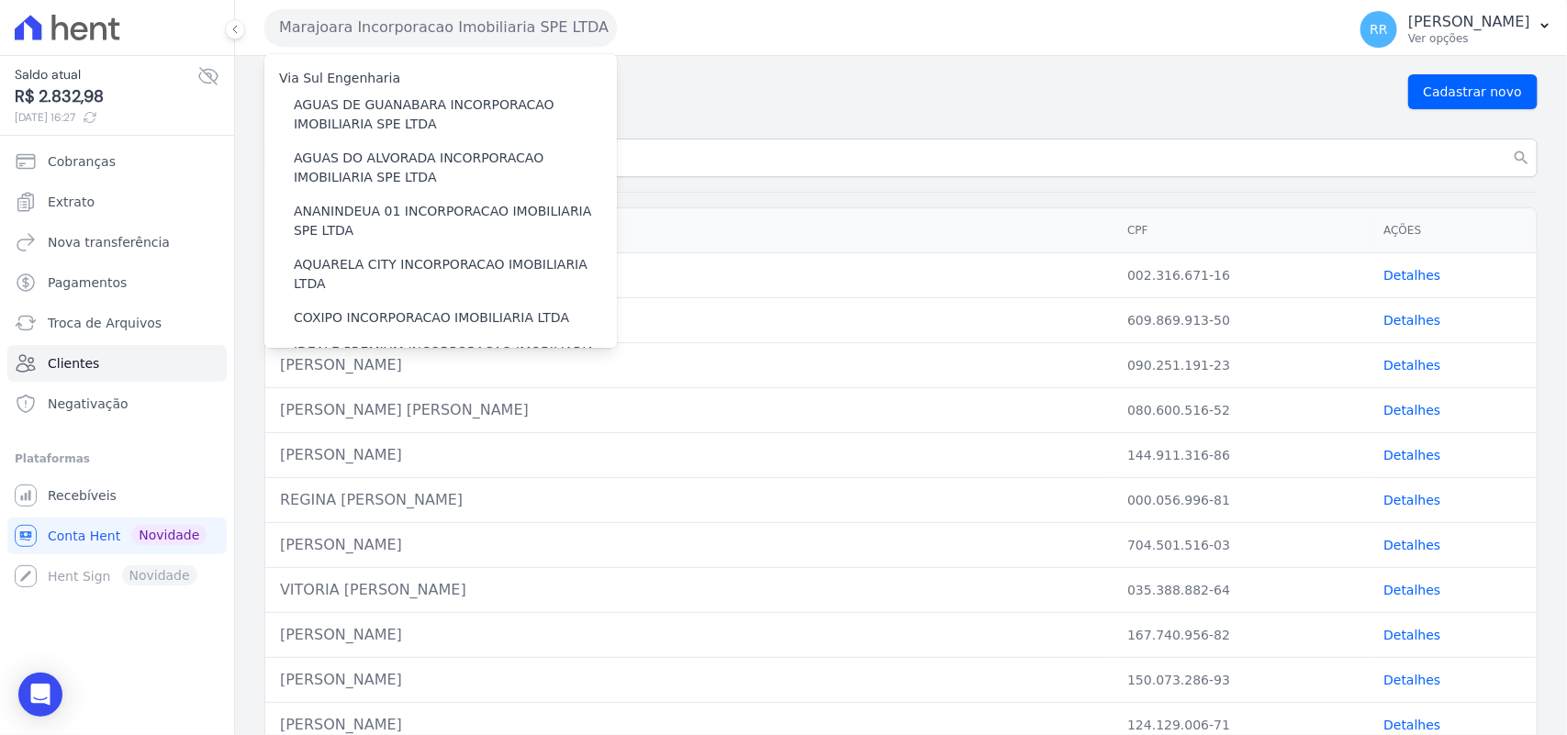
click at [372, 12] on button "Marajoara Incorporacao Imobiliaria SPE LTDA" at bounding box center [440, 27] width 353 height 37
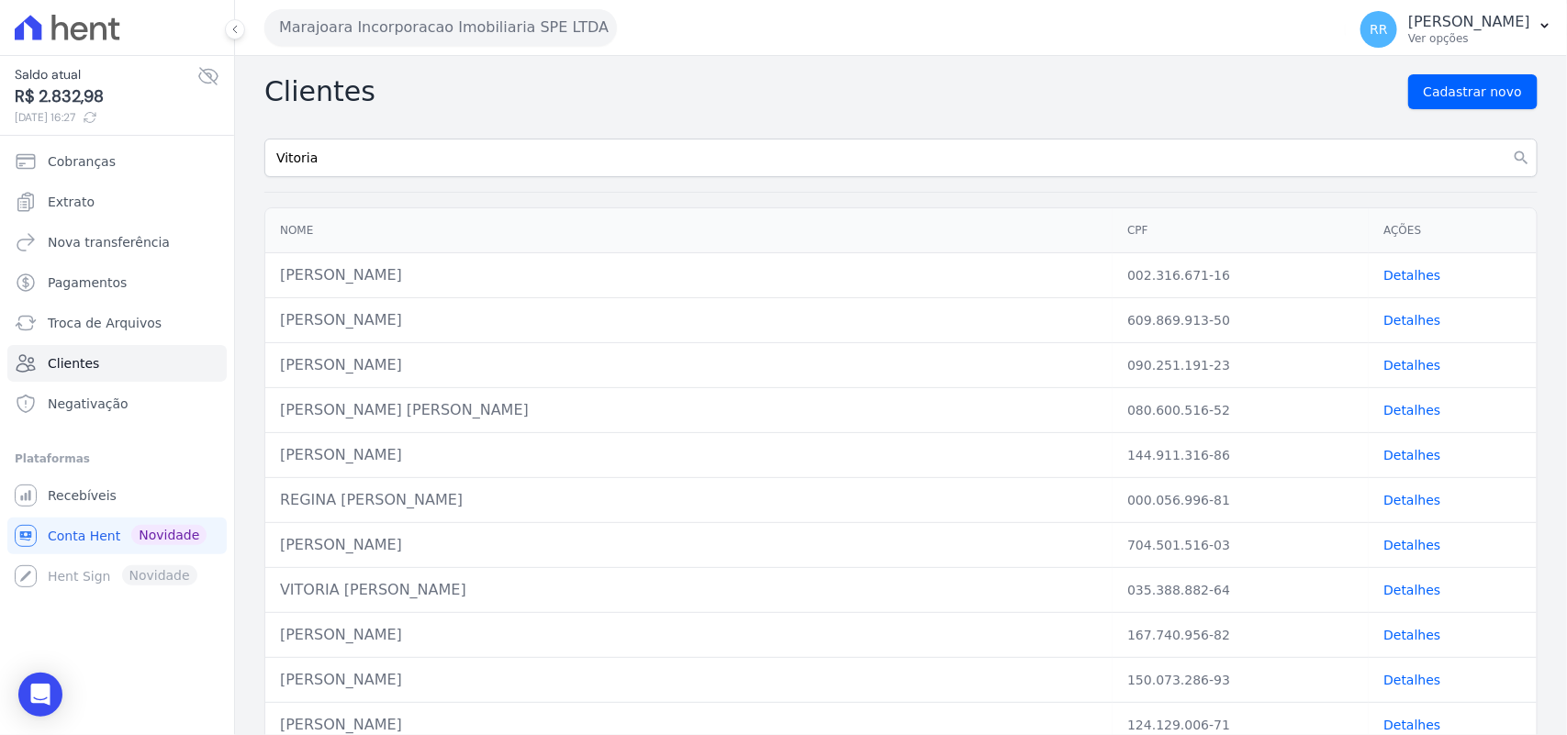
click at [372, 12] on button "Marajoara Incorporacao Imobiliaria SPE LTDA" at bounding box center [440, 27] width 353 height 37
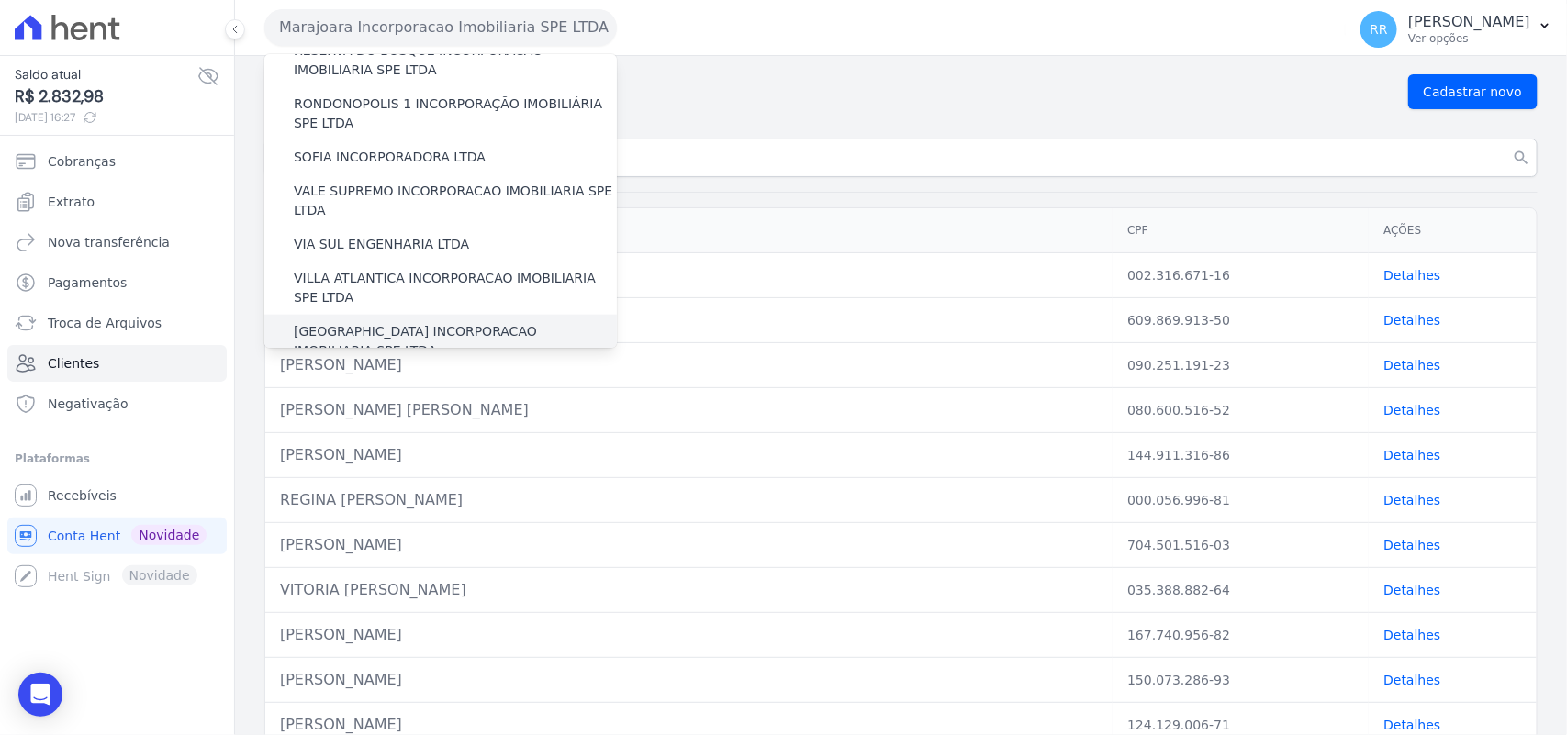
scroll to position [838, 0]
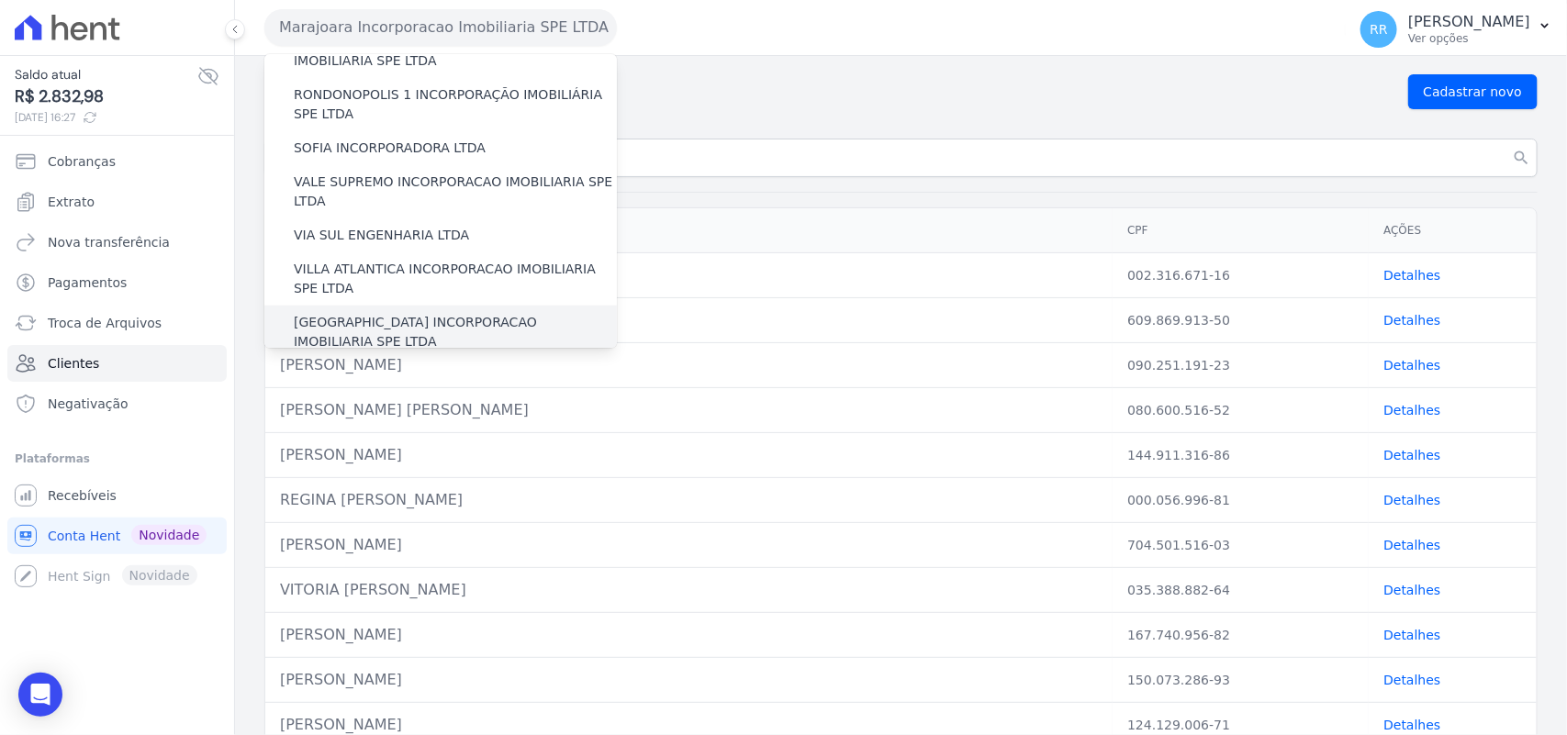
click at [370, 313] on label "[GEOGRAPHIC_DATA] INCORPORACAO IMOBILIARIA SPE LTDA" at bounding box center [455, 332] width 323 height 39
click at [0, 0] on input "[GEOGRAPHIC_DATA] INCORPORACAO IMOBILIARIA SPE LTDA" at bounding box center [0, 0] width 0 height 0
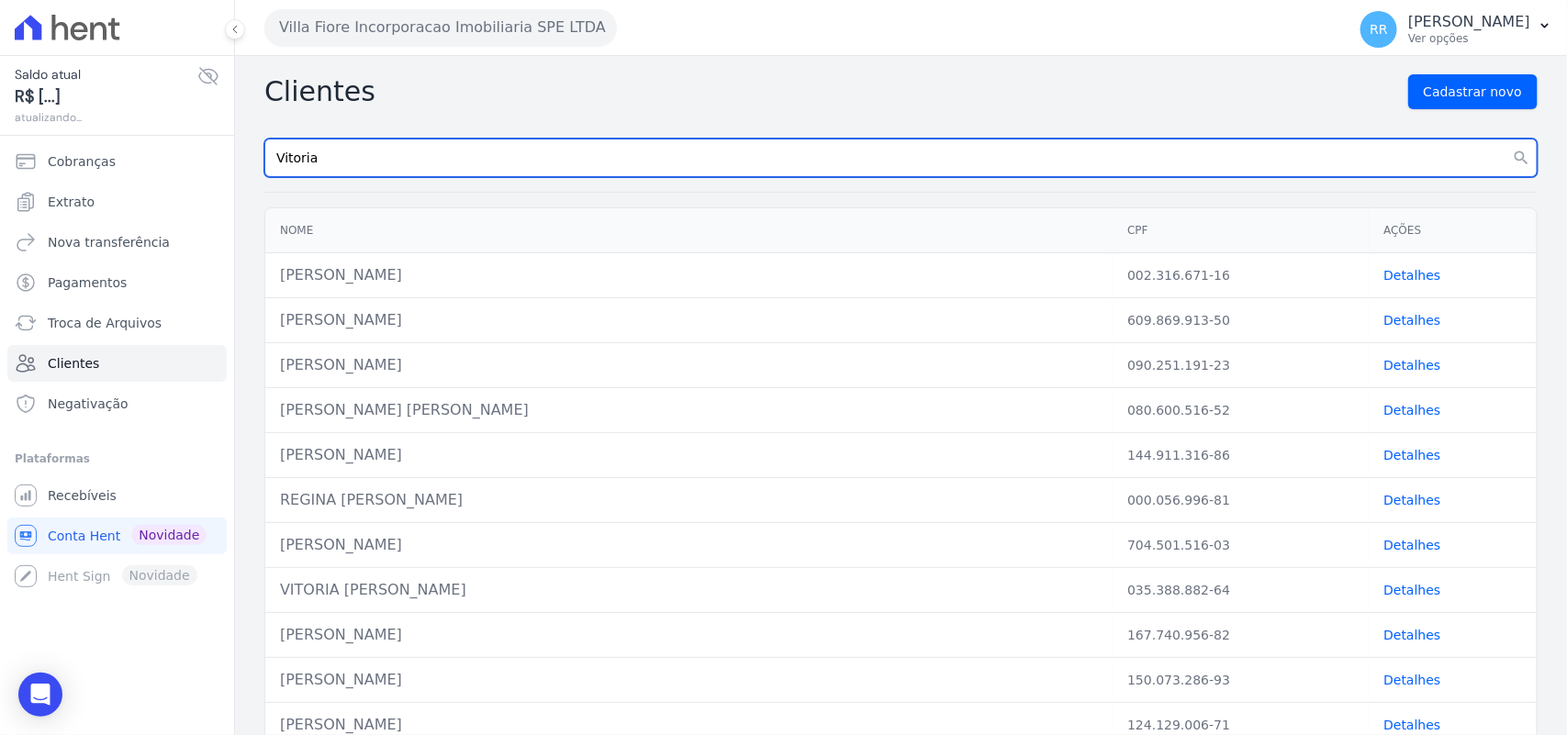
click at [405, 165] on input "Vitoria" at bounding box center [900, 158] width 1273 height 39
click at [1505, 139] on button "search" at bounding box center [1521, 158] width 33 height 39
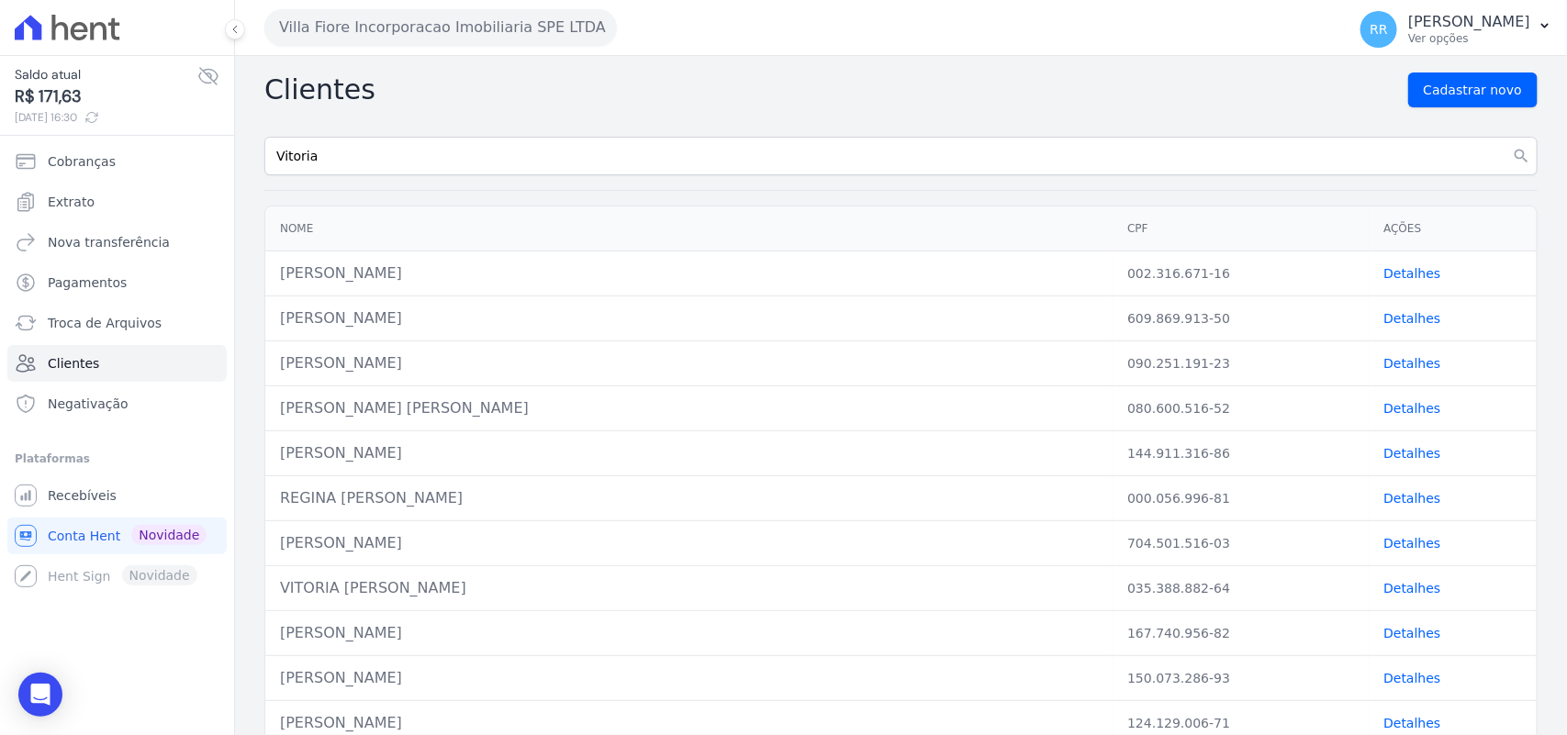
scroll to position [0, 0]
click at [1512, 158] on icon "search" at bounding box center [1521, 158] width 18 height 18
drag, startPoint x: 1499, startPoint y: 158, endPoint x: 1240, endPoint y: 171, distance: 259.2
click at [1512, 159] on icon "search" at bounding box center [1521, 158] width 18 height 18
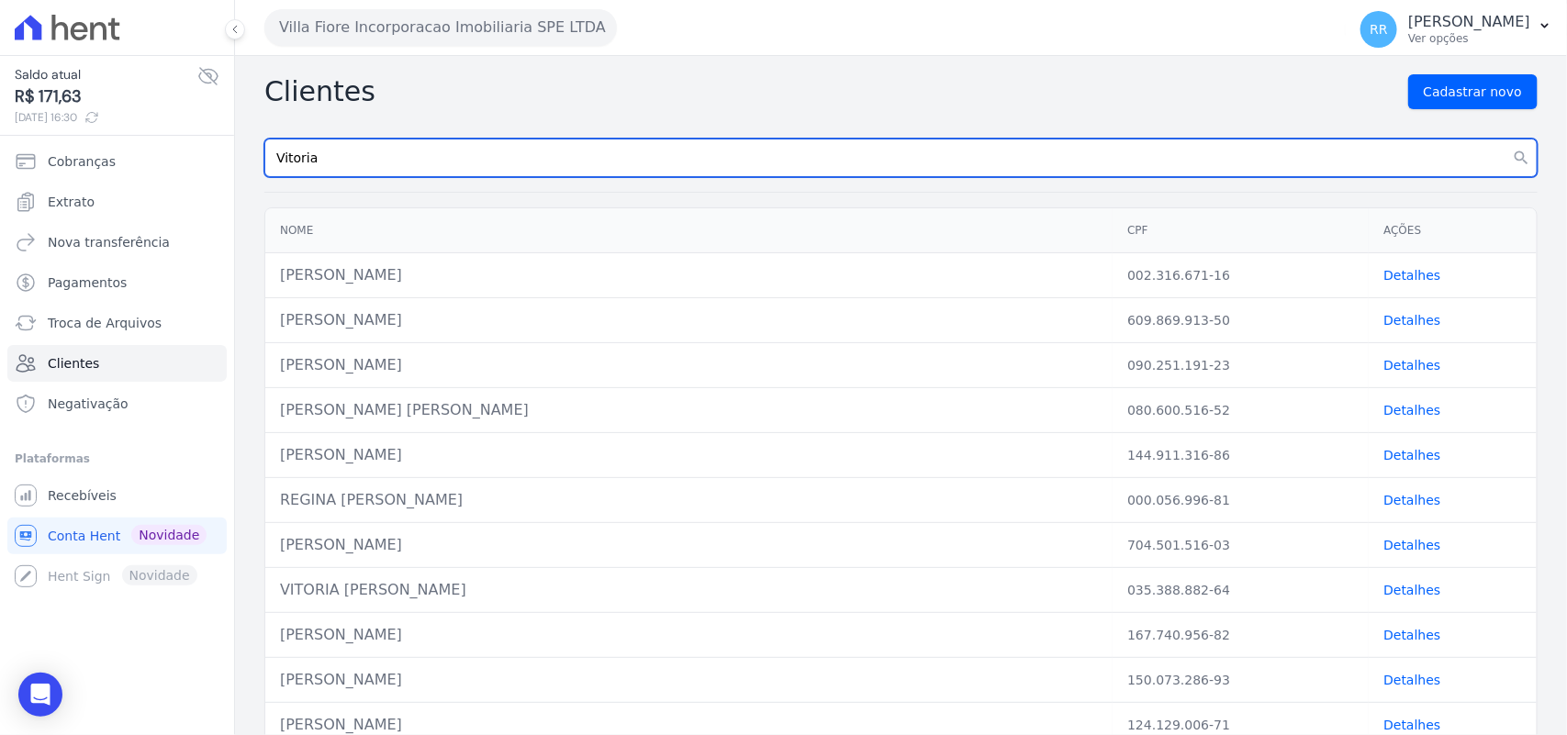
click at [531, 173] on input "Vitoria" at bounding box center [900, 158] width 1273 height 39
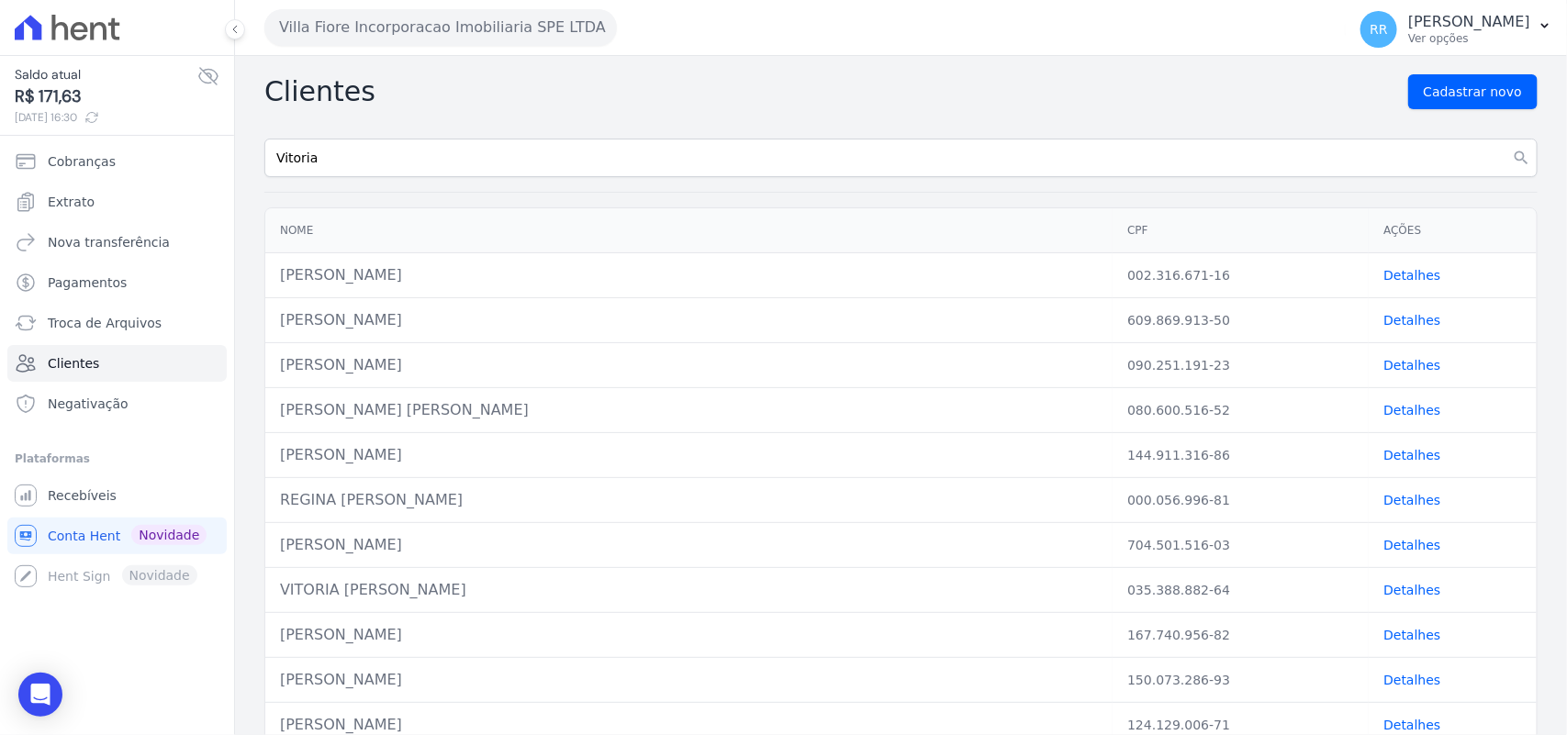
click at [414, 119] on div "Clientes Cadastrar novo [GEOGRAPHIC_DATA] search Nome CPF Ações [PERSON_NAME] 0…" at bounding box center [901, 430] width 1332 height 748
click at [375, 92] on div "Clientes Cadastrar novo" at bounding box center [900, 91] width 1273 height 35
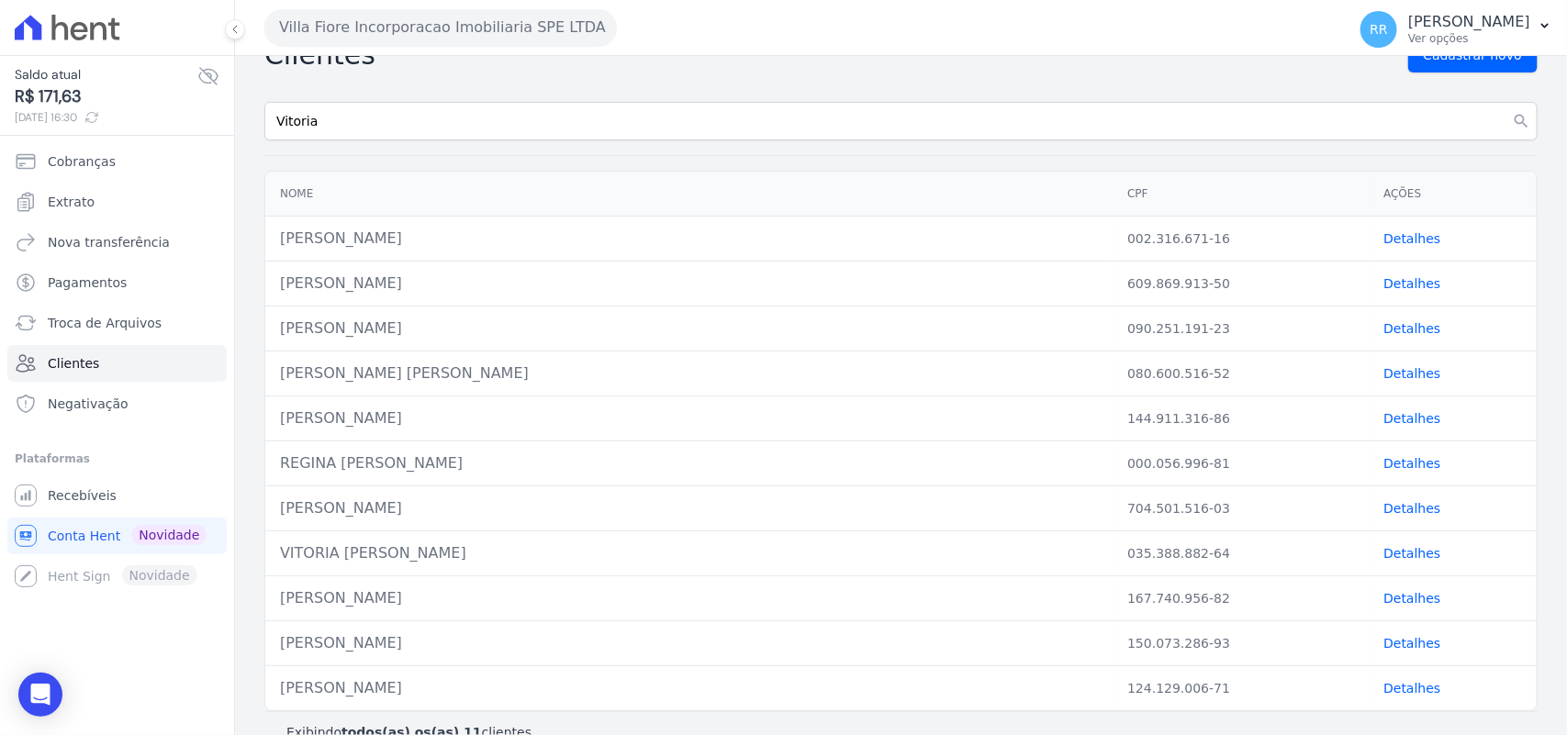
scroll to position [72, 0]
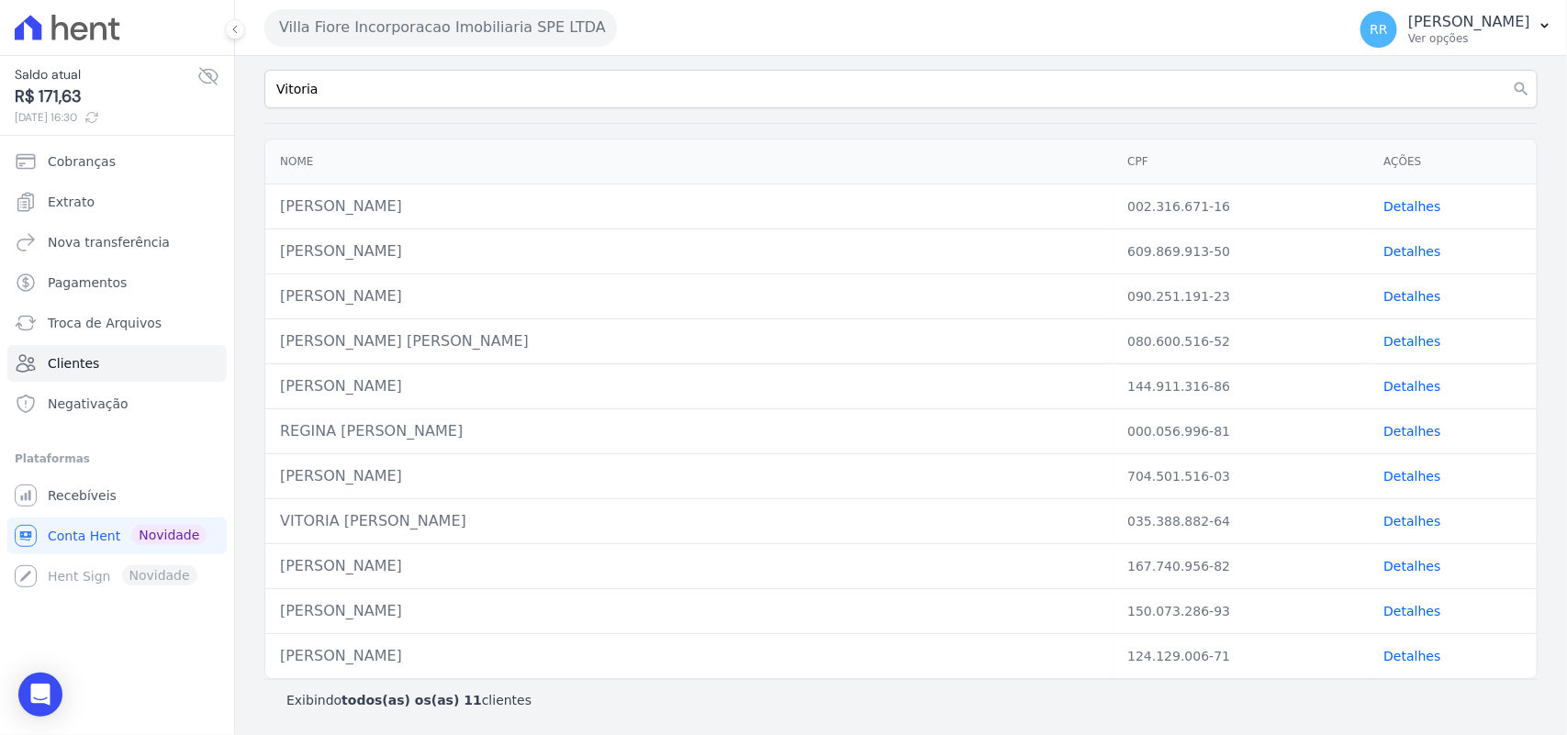
drag, startPoint x: 563, startPoint y: 342, endPoint x: 482, endPoint y: 291, distance: 95.8
click at [563, 341] on div "[PERSON_NAME] [PERSON_NAME]" at bounding box center [689, 342] width 818 height 22
click at [482, 291] on div "[PERSON_NAME]" at bounding box center [689, 297] width 818 height 22
click at [549, 326] on td "[PERSON_NAME] [PERSON_NAME]" at bounding box center [688, 341] width 847 height 45
click at [566, 211] on div "[PERSON_NAME]" at bounding box center [689, 207] width 818 height 22
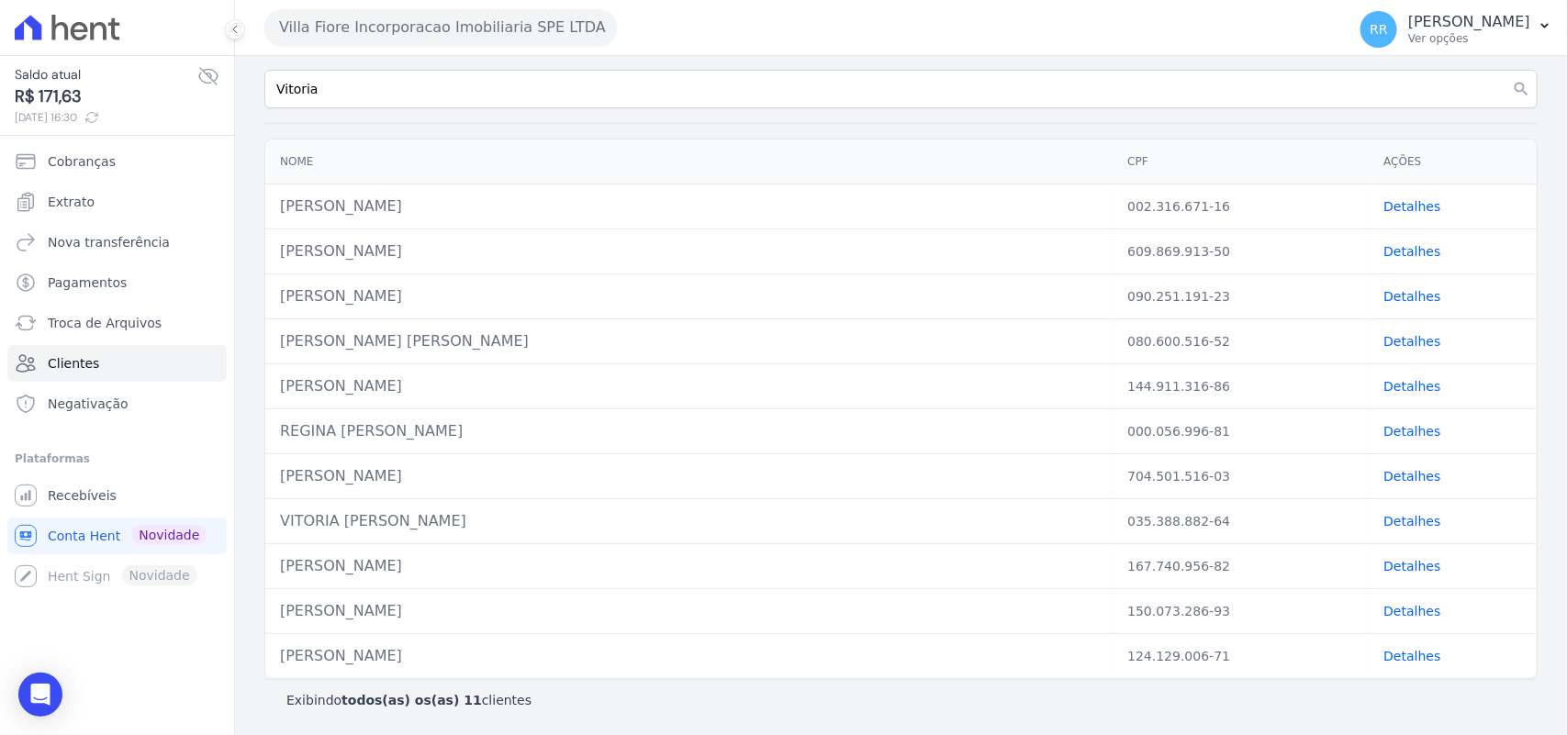
click at [557, 216] on div "[PERSON_NAME]" at bounding box center [689, 207] width 818 height 22
click at [616, 189] on td "[PERSON_NAME]" at bounding box center [688, 207] width 847 height 45
click at [1397, 199] on link "Detalhes" at bounding box center [1412, 206] width 57 height 15
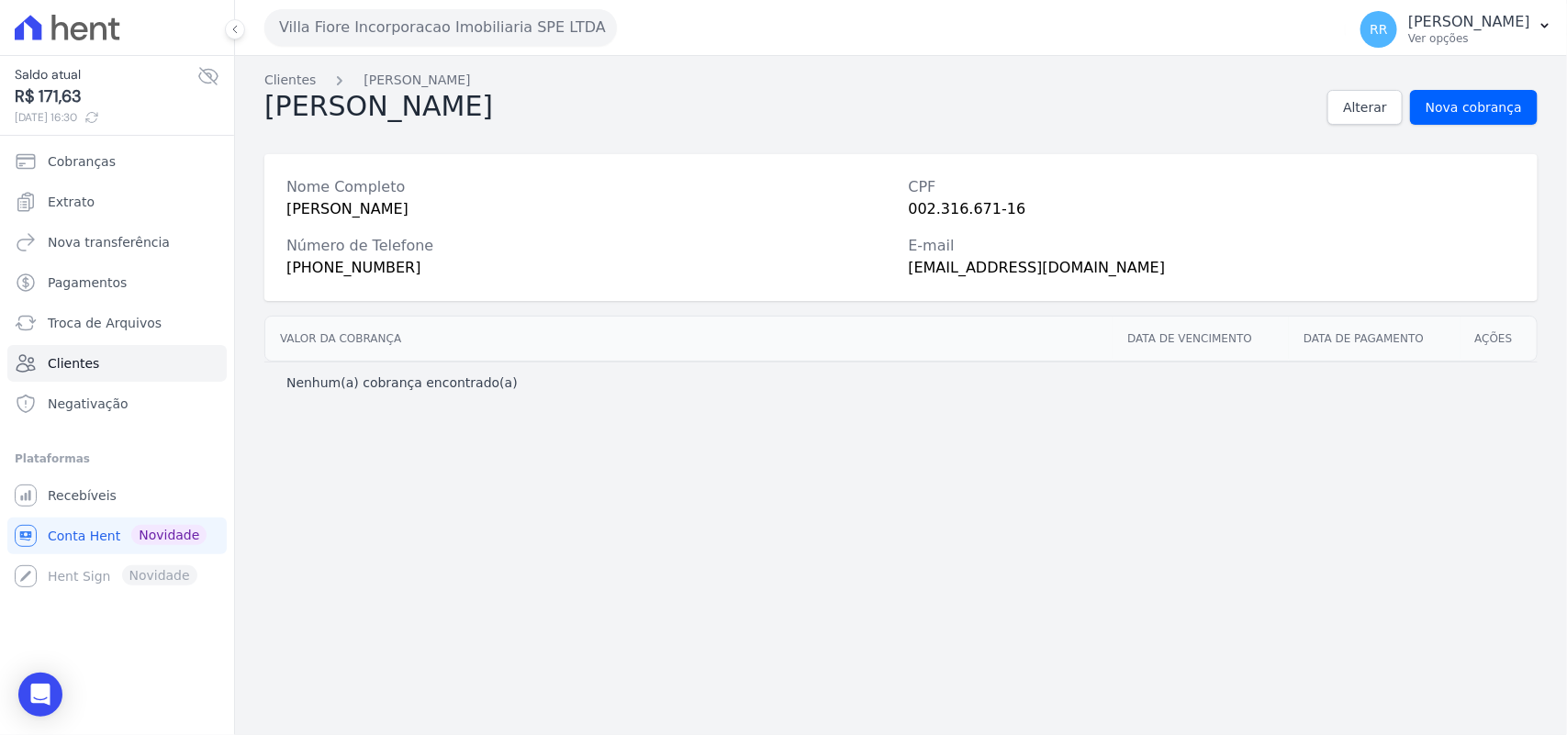
click at [847, 291] on div "Nome Completo [PERSON_NAME] CPF 002.316.671-16 Número de Telefone [PHONE_NUMBER…" at bounding box center [900, 227] width 1273 height 147
click at [823, 237] on div "Número de Telefone" at bounding box center [590, 246] width 608 height 22
click at [837, 189] on div "Nome Completo" at bounding box center [590, 187] width 608 height 22
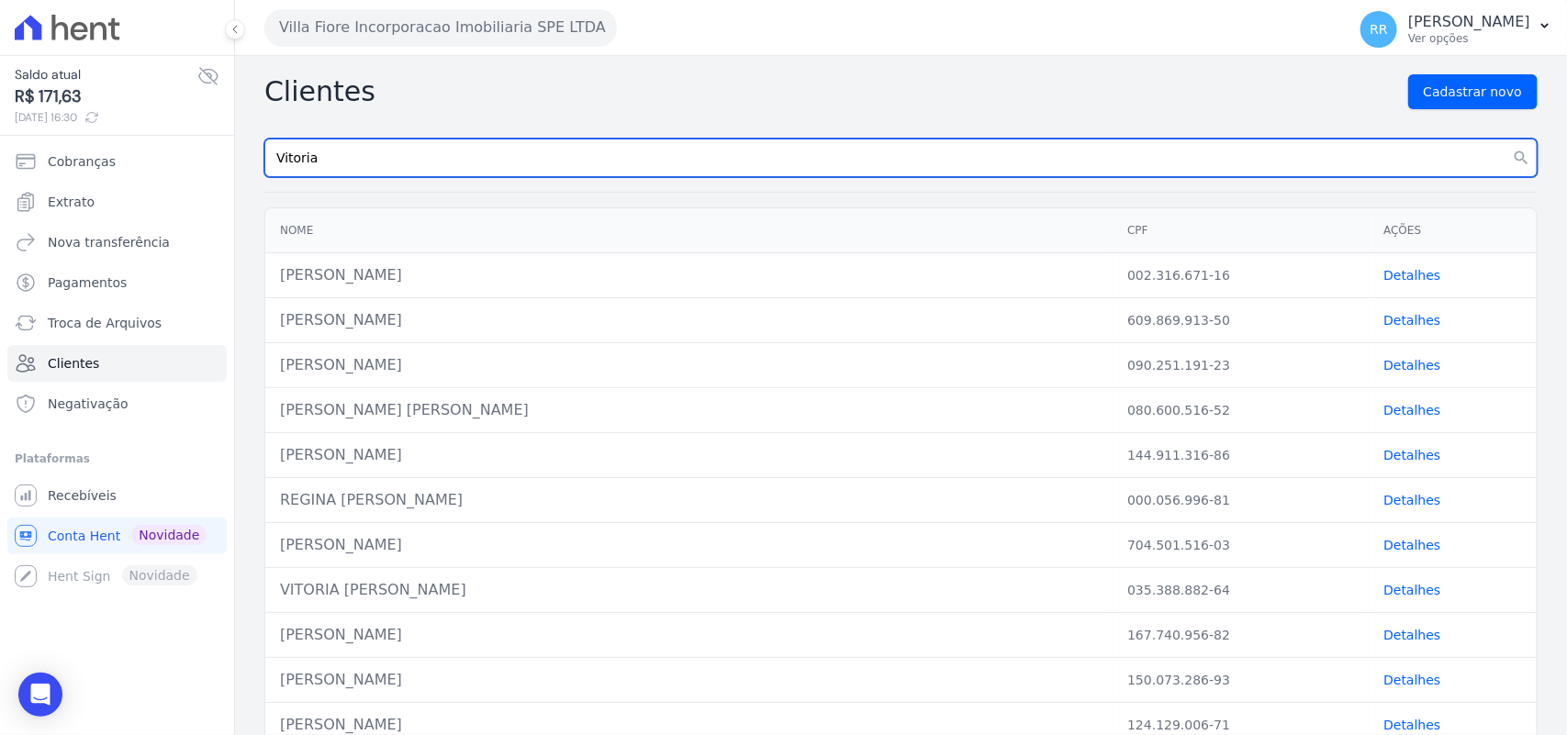
click at [345, 147] on input "Vitoria" at bounding box center [900, 158] width 1273 height 39
click at [323, 171] on input "Vitoria" at bounding box center [900, 158] width 1273 height 39
click at [318, 170] on input "Vitoria" at bounding box center [900, 158] width 1273 height 39
click at [286, 153] on input "Vitoria" at bounding box center [900, 158] width 1273 height 39
click at [970, 148] on input "Vitoria" at bounding box center [900, 158] width 1273 height 39
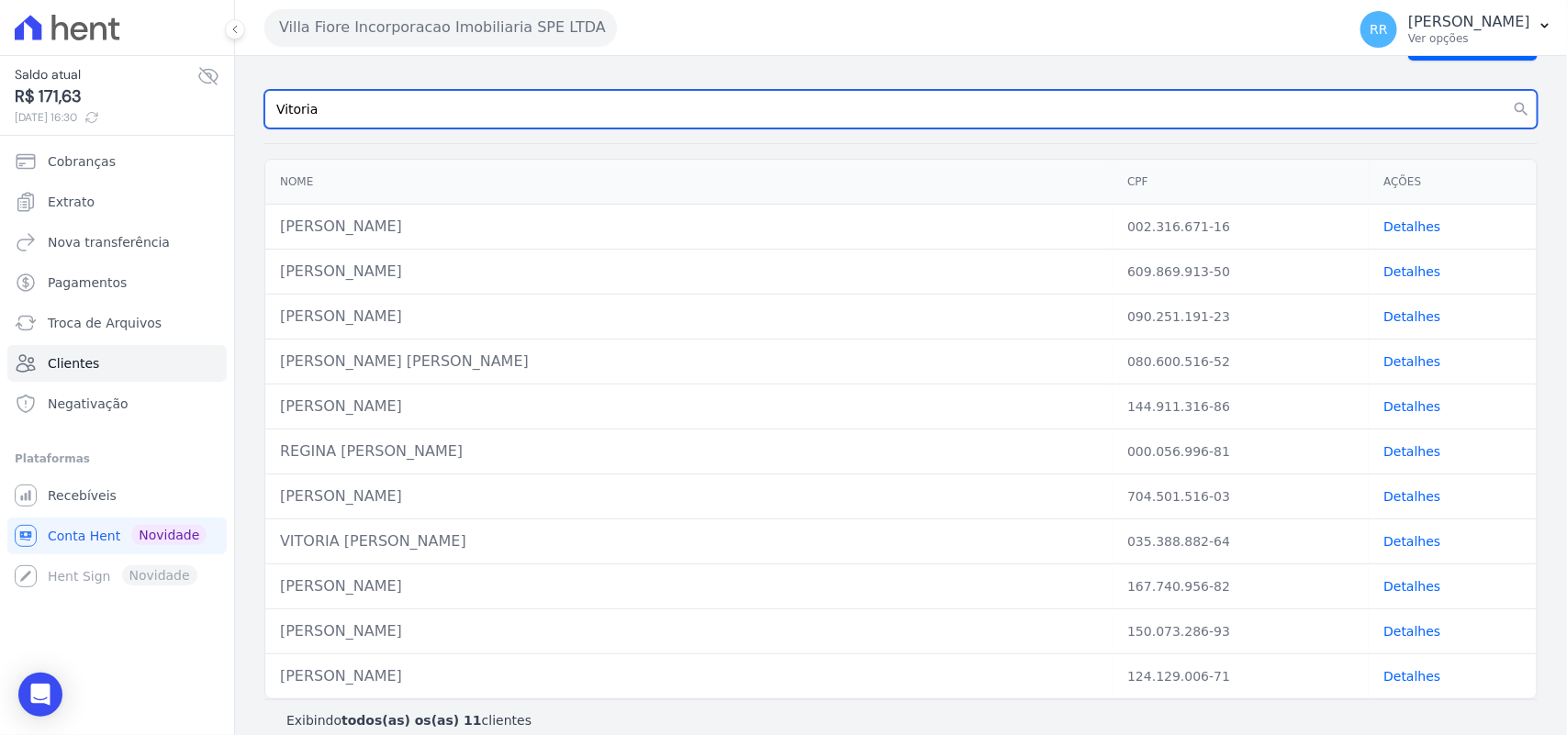
scroll to position [72, 0]
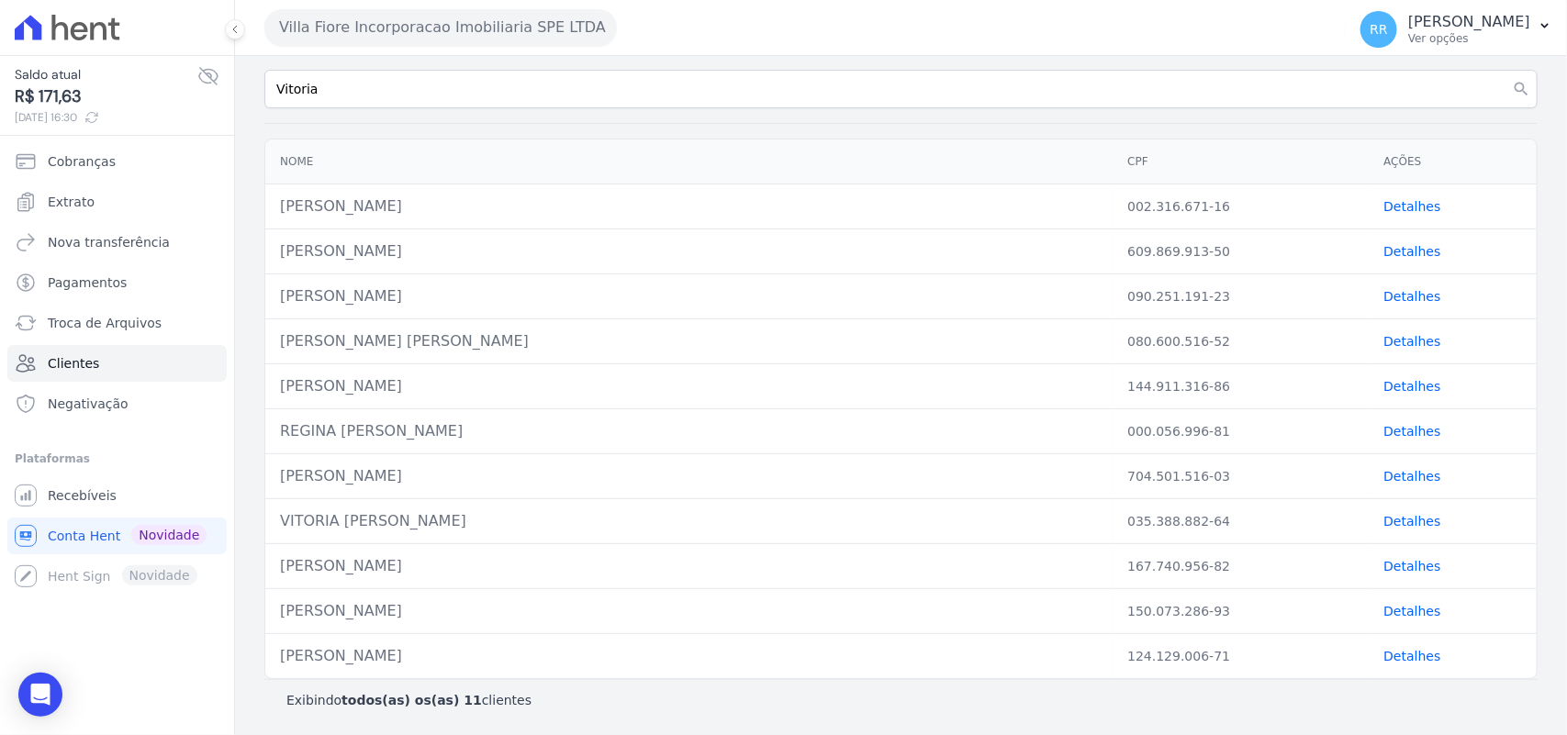
click at [654, 332] on div "[PERSON_NAME] [PERSON_NAME]" at bounding box center [689, 342] width 818 height 22
click at [406, 124] on div "Clientes Cadastrar novo [GEOGRAPHIC_DATA] search Nome CPF Ações [PERSON_NAME] 0…" at bounding box center [901, 361] width 1332 height 748
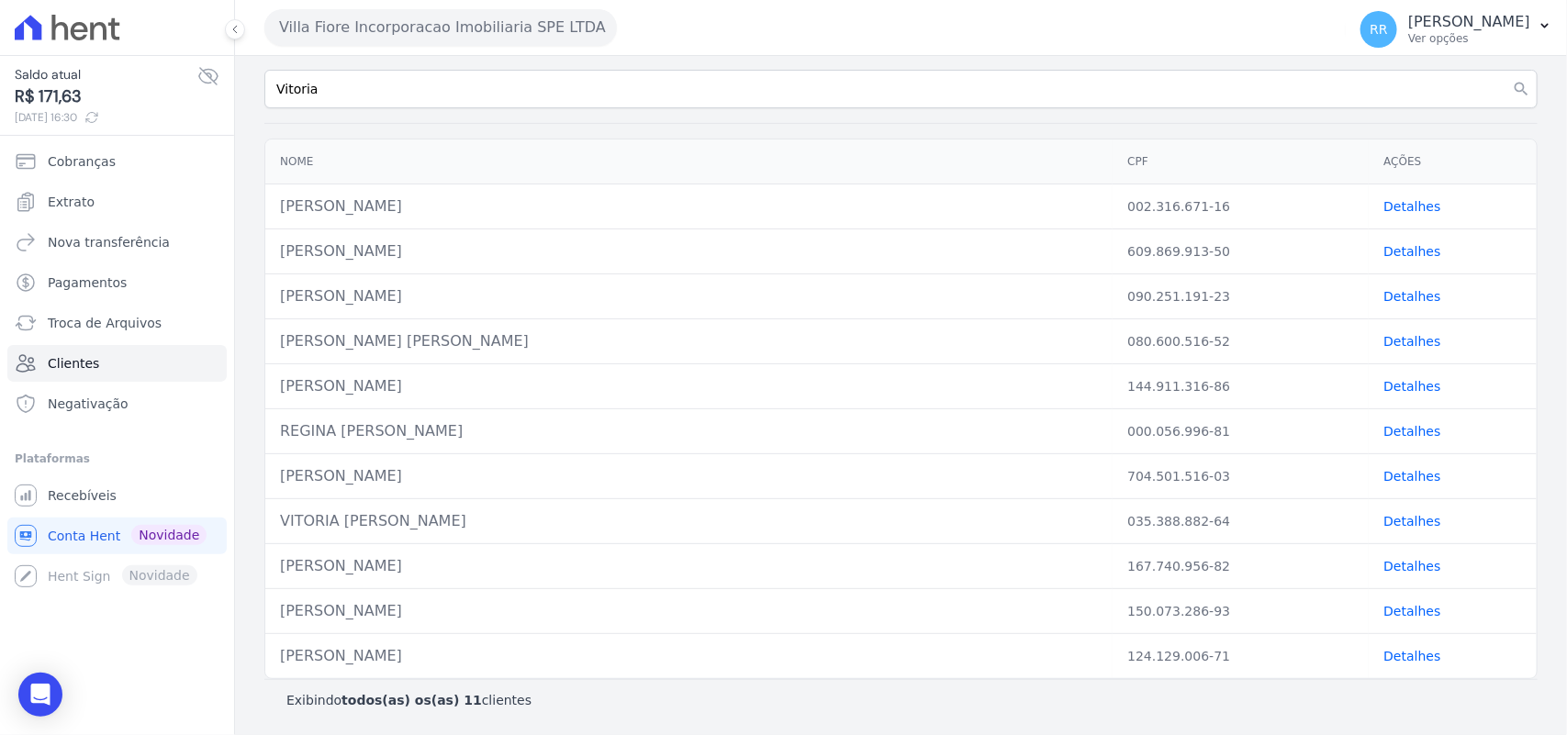
click at [375, 119] on div "Clientes Cadastrar novo [GEOGRAPHIC_DATA] search Nome CPF Ações [PERSON_NAME] 0…" at bounding box center [901, 361] width 1332 height 748
click at [653, 168] on th "Nome" at bounding box center [688, 162] width 847 height 45
click at [632, 170] on th "Nome" at bounding box center [688, 162] width 847 height 45
click at [567, 170] on th "Nome" at bounding box center [688, 162] width 847 height 45
click at [565, 170] on th "Nome" at bounding box center [688, 162] width 847 height 45
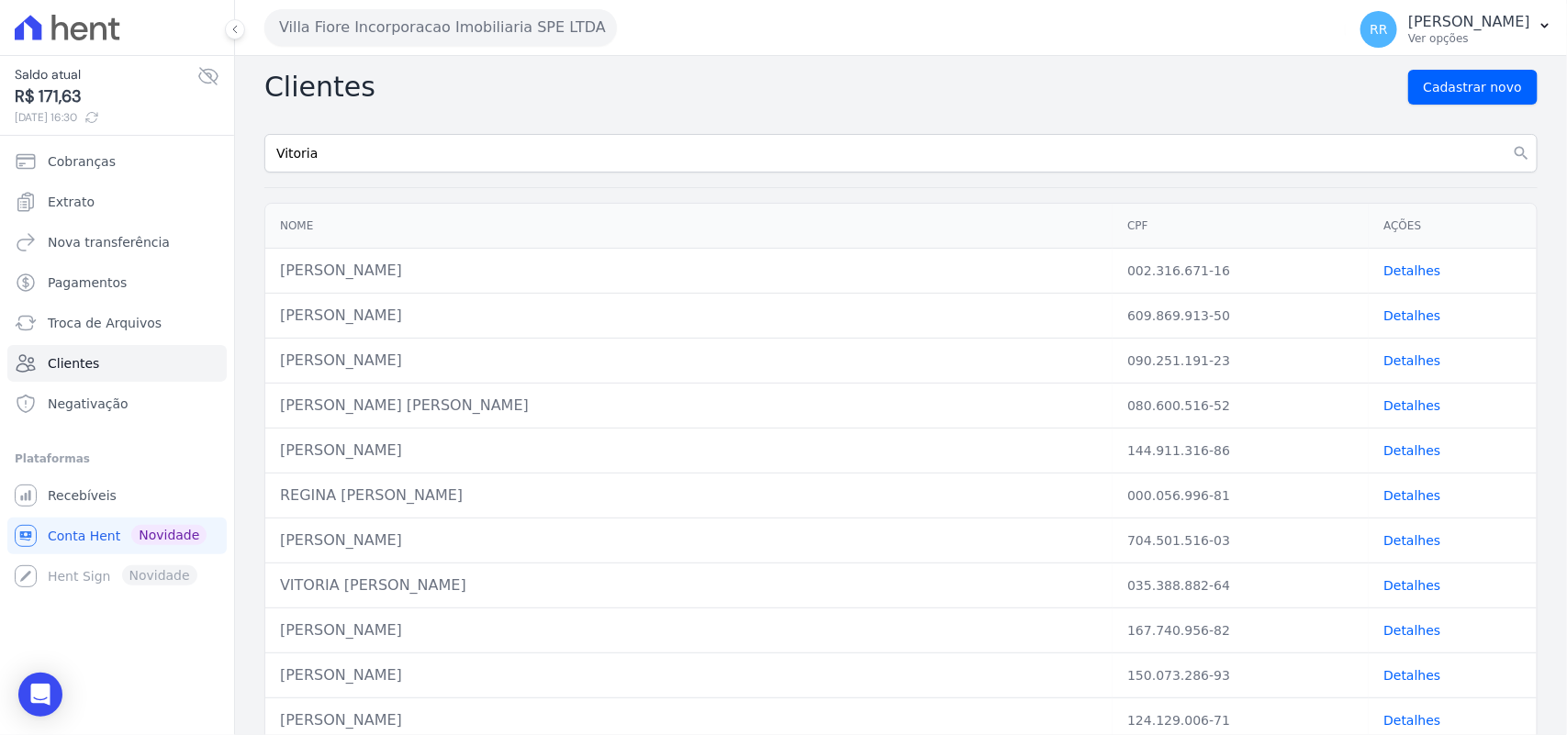
scroll to position [0, 0]
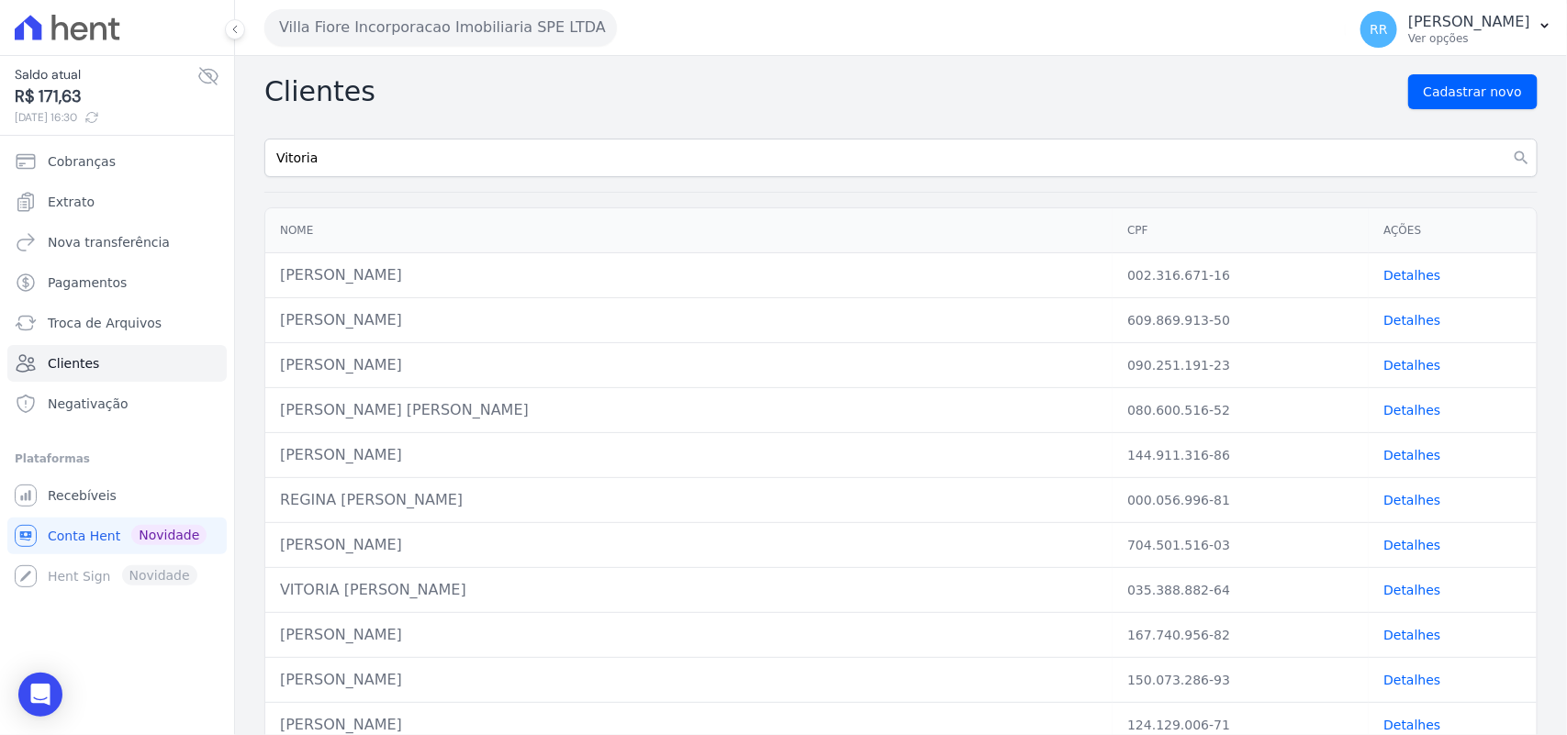
click at [382, 96] on div "Clientes Cadastrar novo" at bounding box center [900, 91] width 1273 height 35
click at [381, 191] on div "Clientes Cadastrar novo [GEOGRAPHIC_DATA] search Nome CPF Ações [PERSON_NAME] 0…" at bounding box center [901, 430] width 1332 height 748
click at [503, 197] on div "Clientes Cadastrar novo [GEOGRAPHIC_DATA] search Nome CPF Ações [PERSON_NAME] 0…" at bounding box center [901, 430] width 1332 height 748
click at [1391, 276] on link "Detalhes" at bounding box center [1412, 275] width 57 height 15
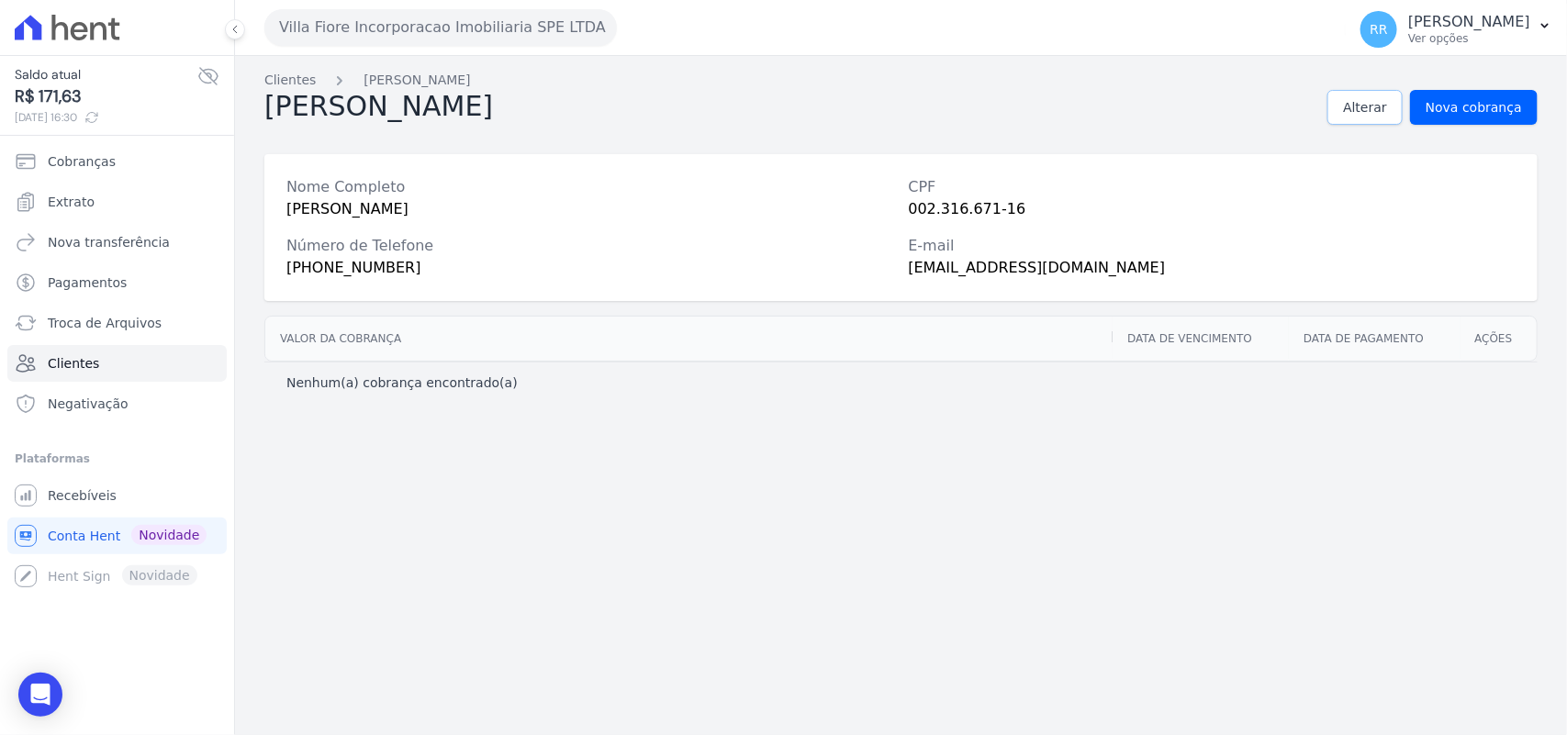
click at [1360, 119] on link "Alterar" at bounding box center [1365, 107] width 75 height 35
click at [456, 188] on div "Nome Completo" at bounding box center [590, 187] width 608 height 22
click at [346, 41] on button "Villa Fiore Incorporacao Imobiliaria SPE LTDA" at bounding box center [440, 27] width 353 height 37
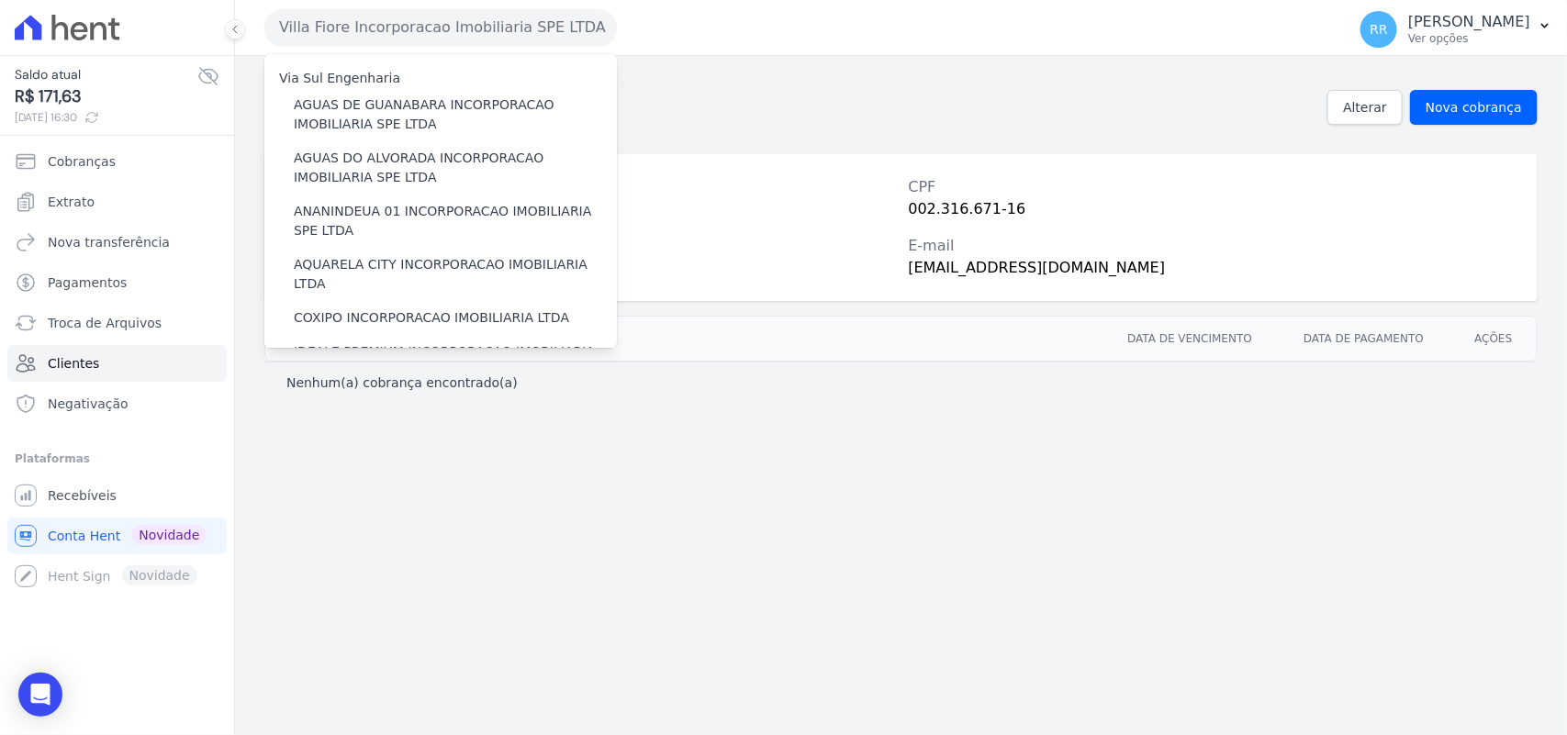
click at [779, 60] on div "Clientes [PERSON_NAME] [PERSON_NAME] Alterar Nova cobrança Nome Completo [PERSO…" at bounding box center [901, 395] width 1332 height 679
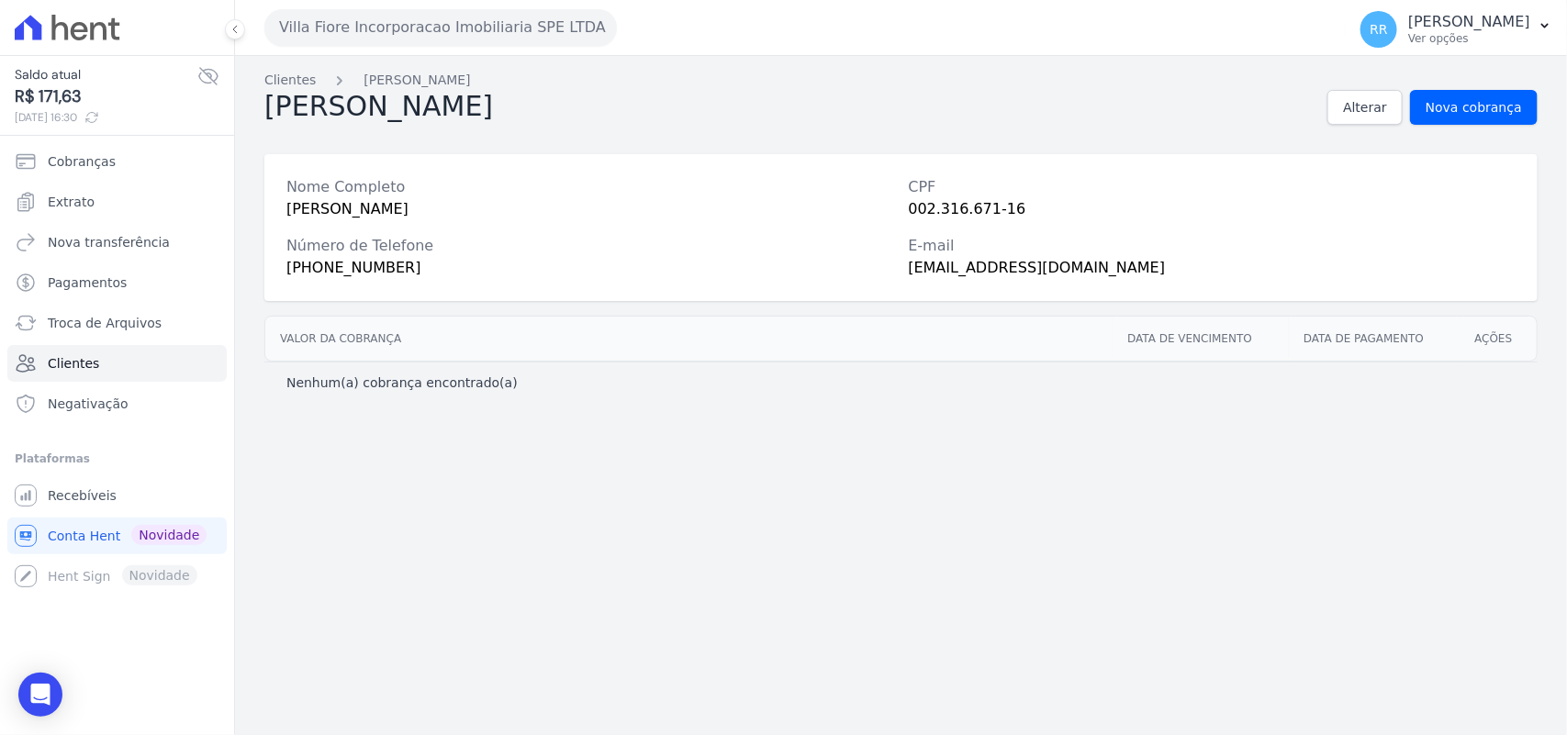
click at [846, 174] on div "Nome Completo [PERSON_NAME] CPF 002.316.671-16 Número de Telefone [PHONE_NUMBER…" at bounding box center [900, 227] width 1273 height 147
click at [61, 375] on link "Clientes" at bounding box center [116, 363] width 219 height 37
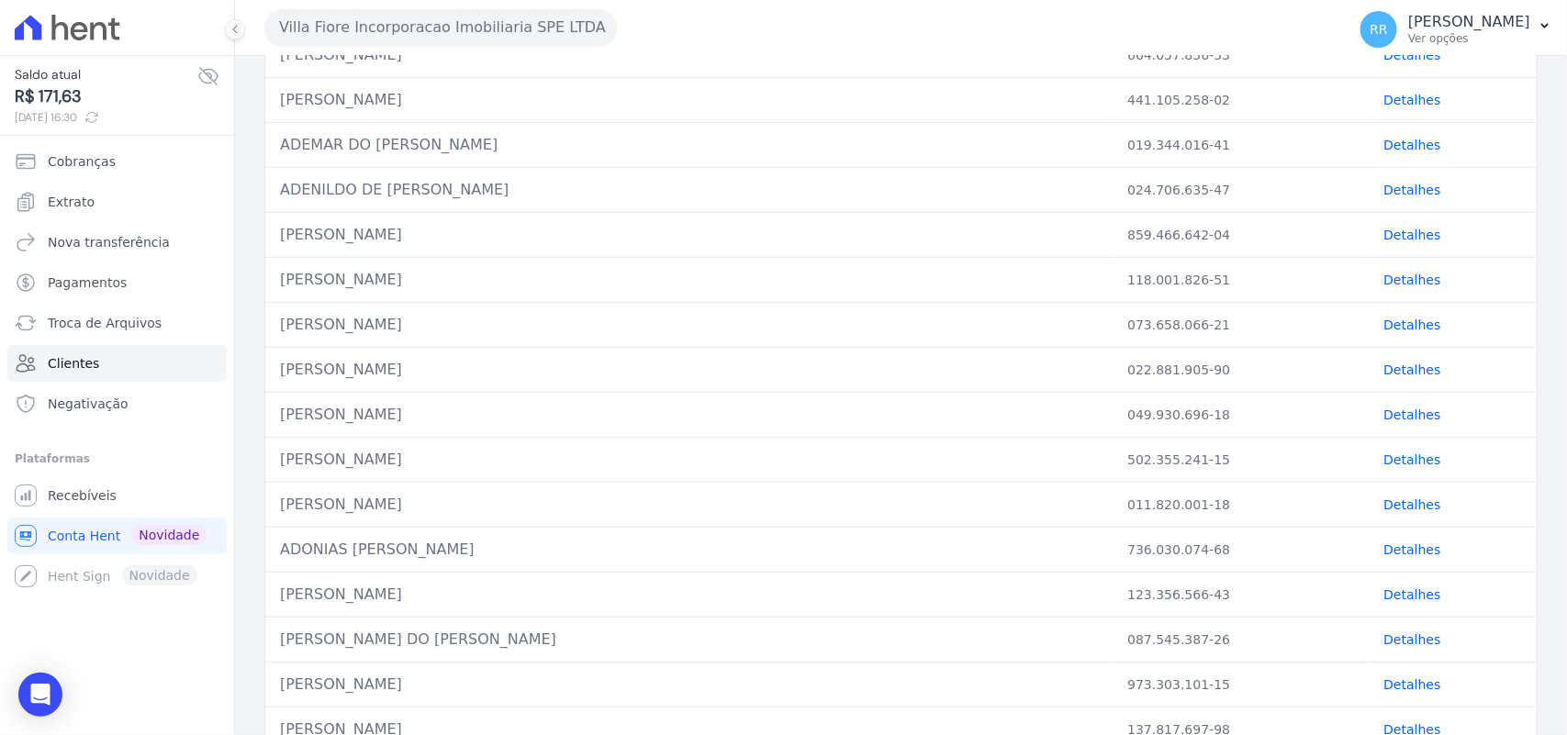
scroll to position [730, 0]
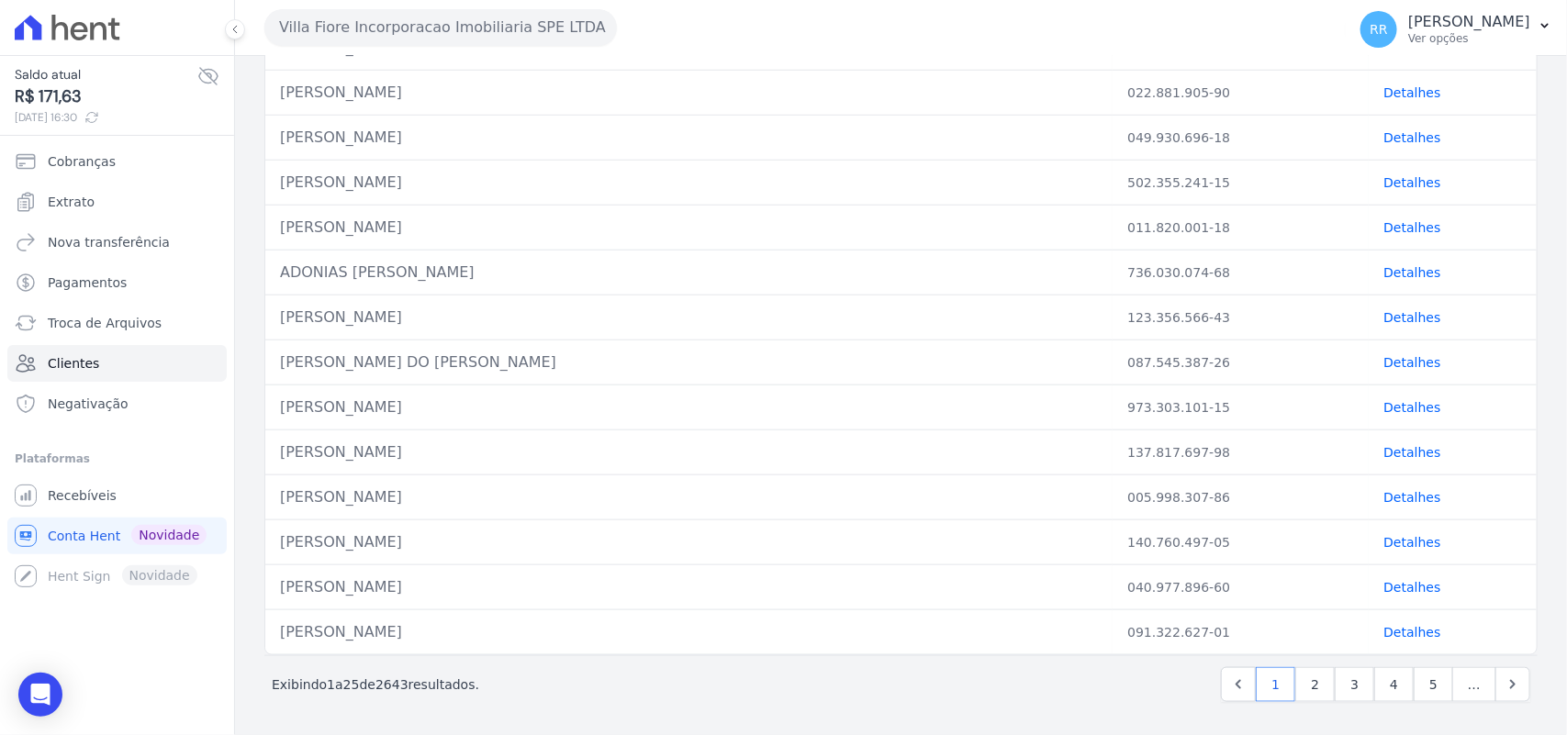
click at [354, 689] on span "25" at bounding box center [351, 685] width 17 height 15
click at [1460, 689] on span "…" at bounding box center [1474, 684] width 44 height 35
click at [1452, 686] on span "…" at bounding box center [1474, 684] width 44 height 35
click at [1428, 686] on link "5" at bounding box center [1433, 684] width 39 height 35
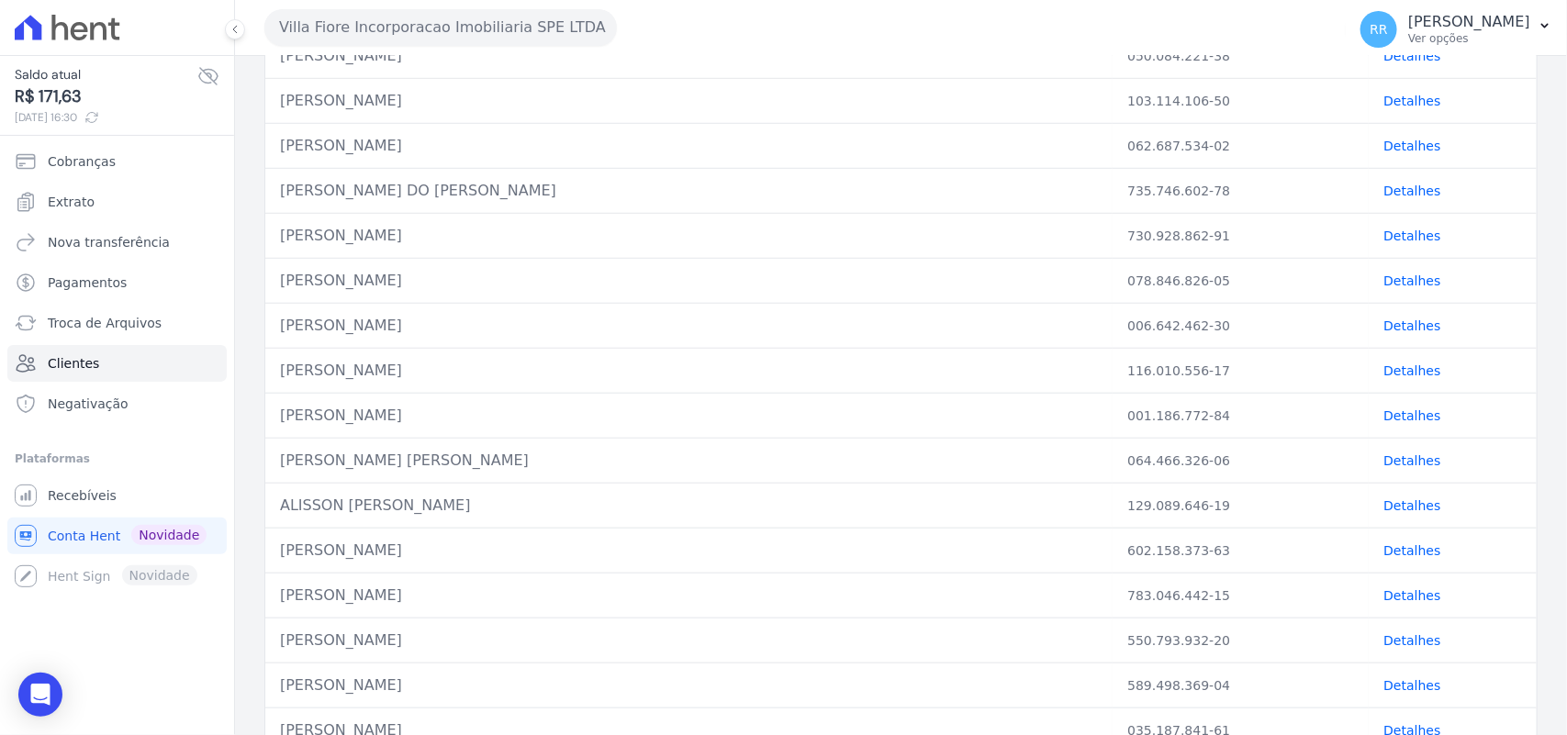
scroll to position [730, 0]
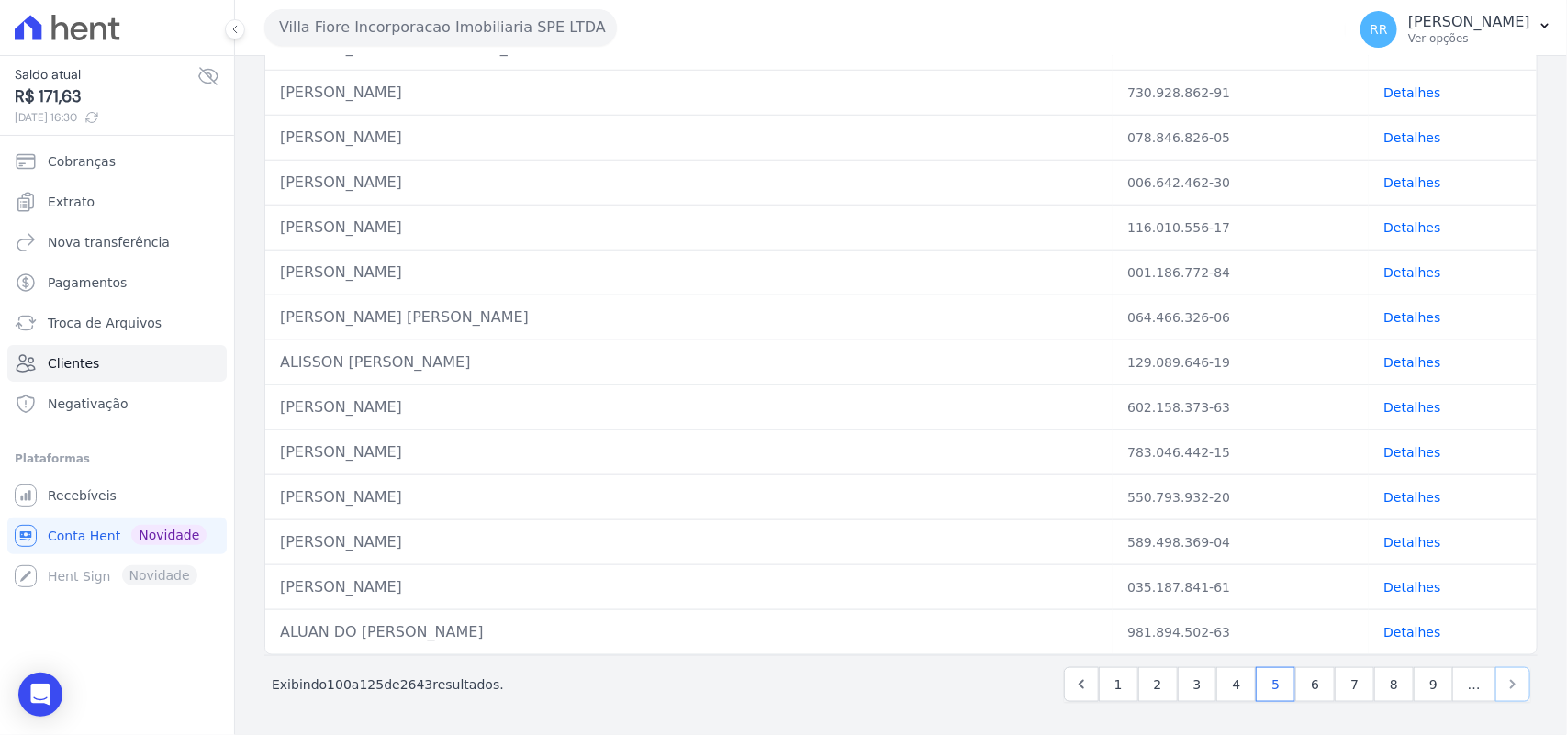
click at [1504, 676] on icon "Next" at bounding box center [1513, 685] width 18 height 18
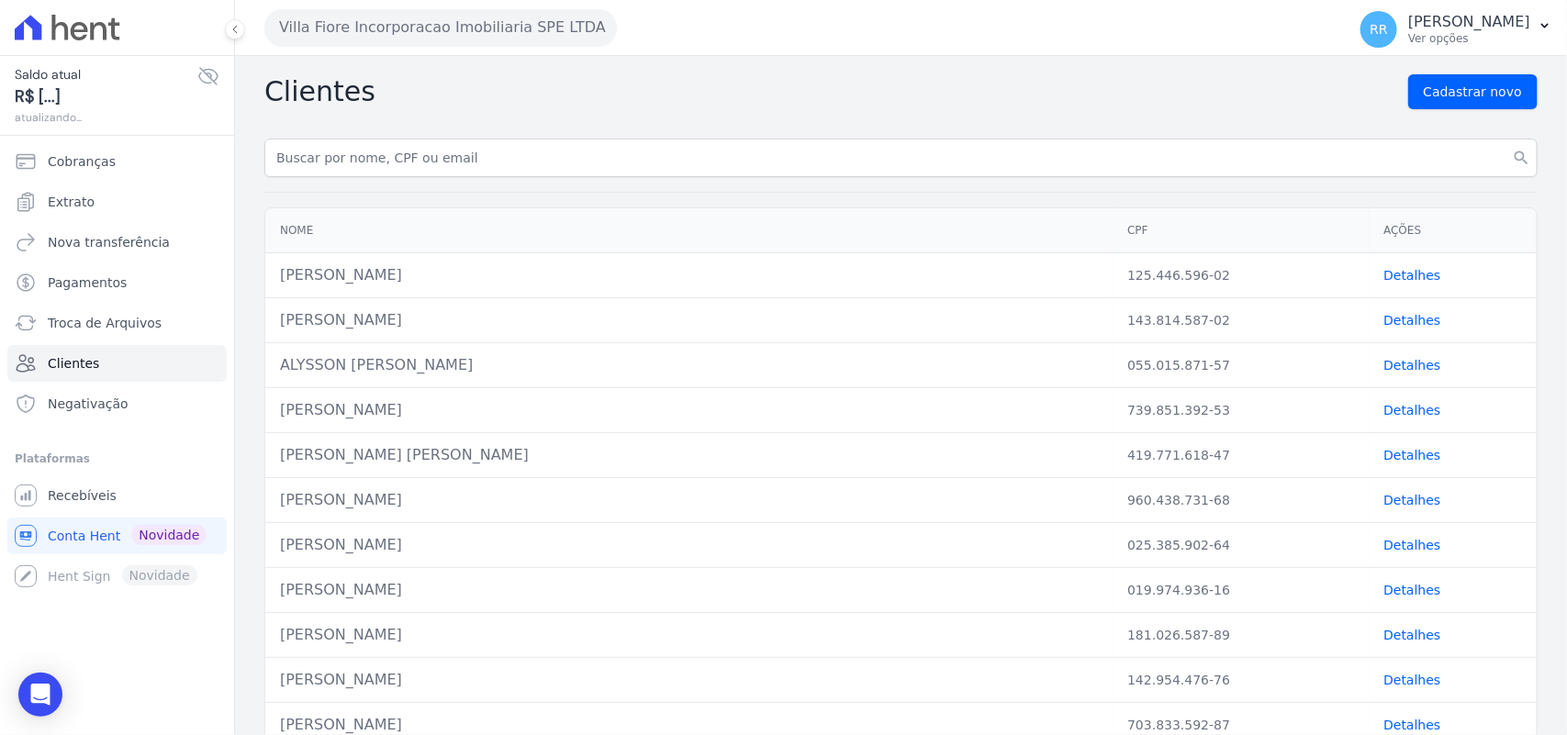
click at [1502, 675] on td "Detalhes" at bounding box center [1453, 680] width 168 height 45
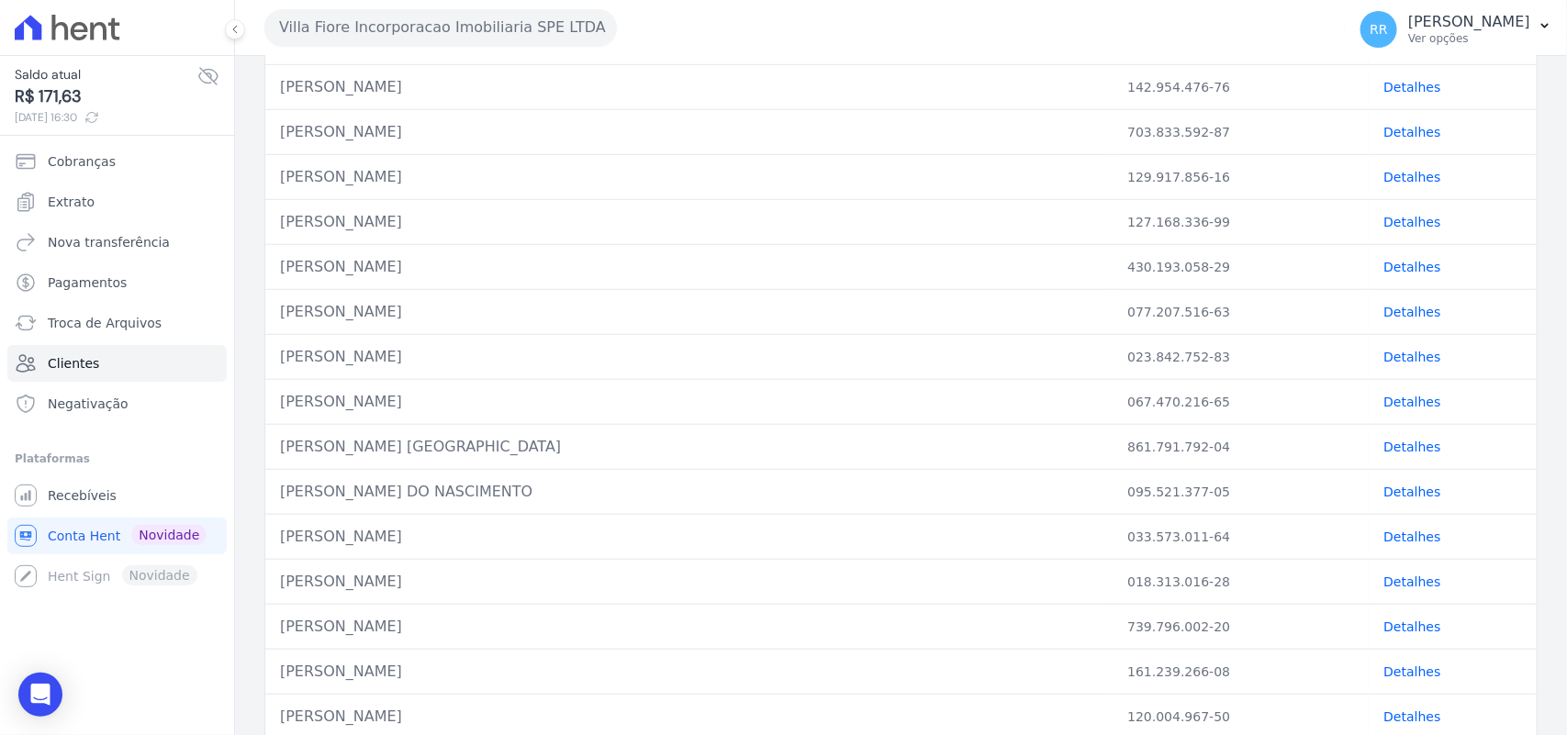
scroll to position [730, 0]
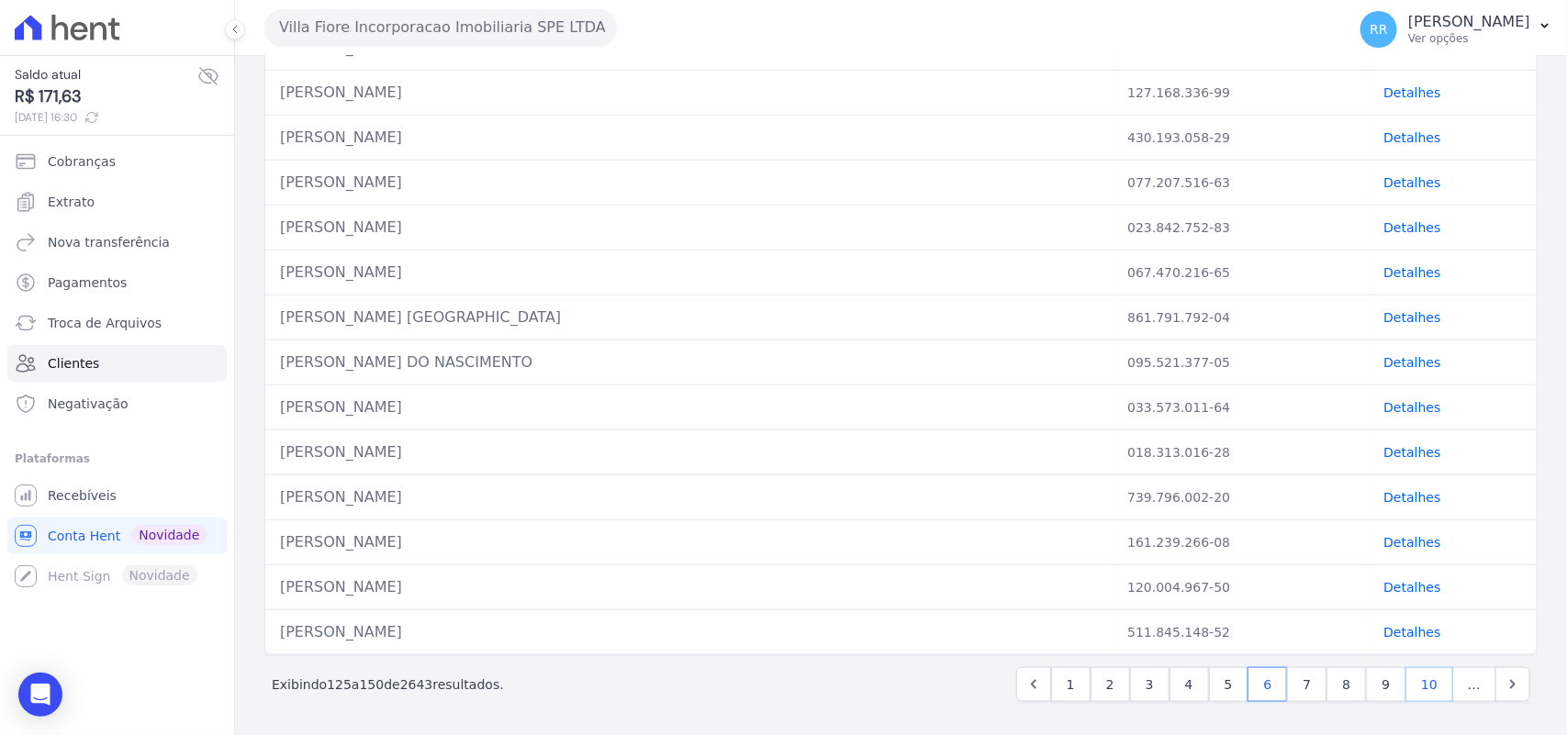
click at [1414, 684] on link "10" at bounding box center [1430, 684] width 48 height 35
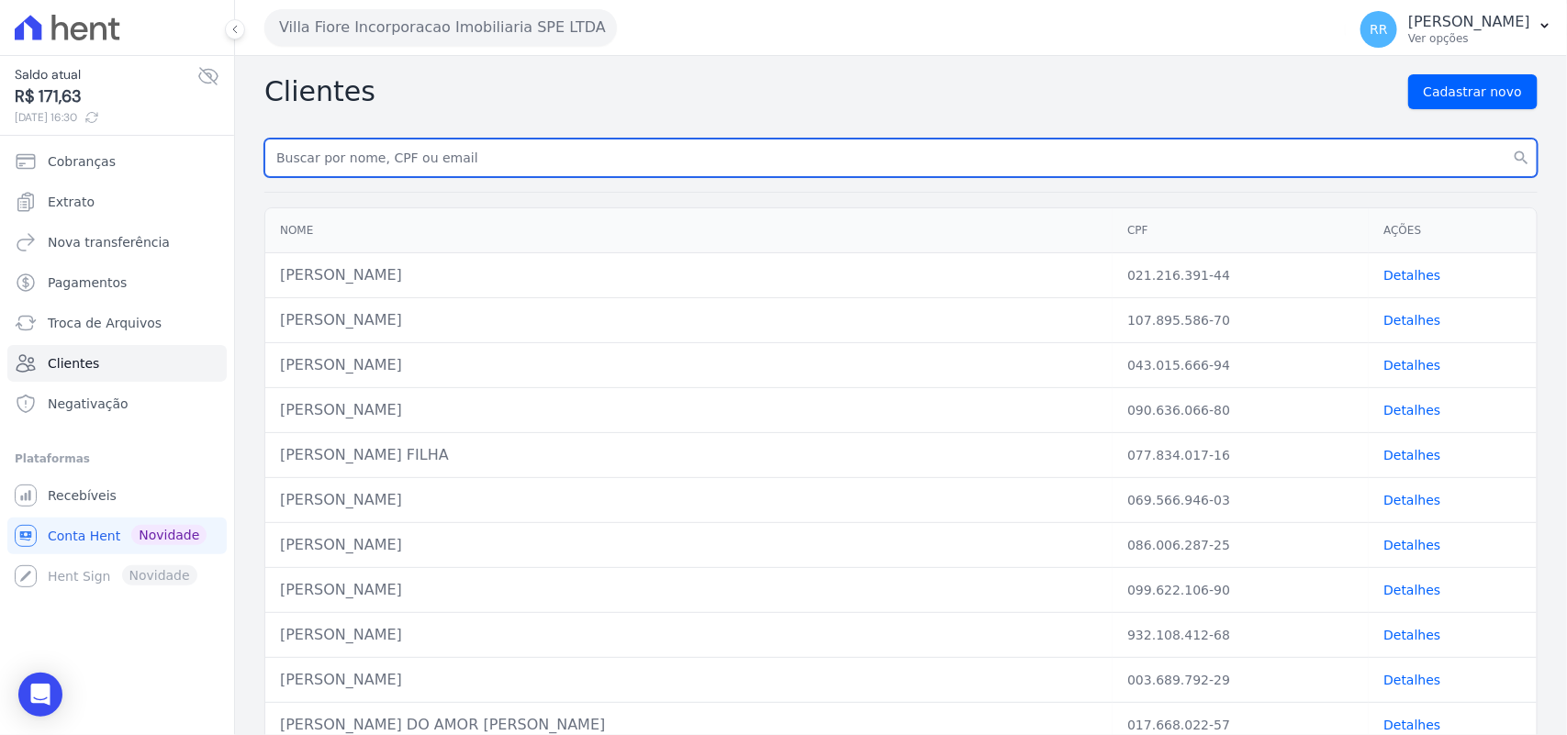
drag, startPoint x: 494, startPoint y: 173, endPoint x: 498, endPoint y: 151, distance: 21.4
click at [496, 156] on input "text" at bounding box center [900, 158] width 1273 height 39
type input "14255443637"
click at [1505, 139] on button "search" at bounding box center [1521, 158] width 33 height 39
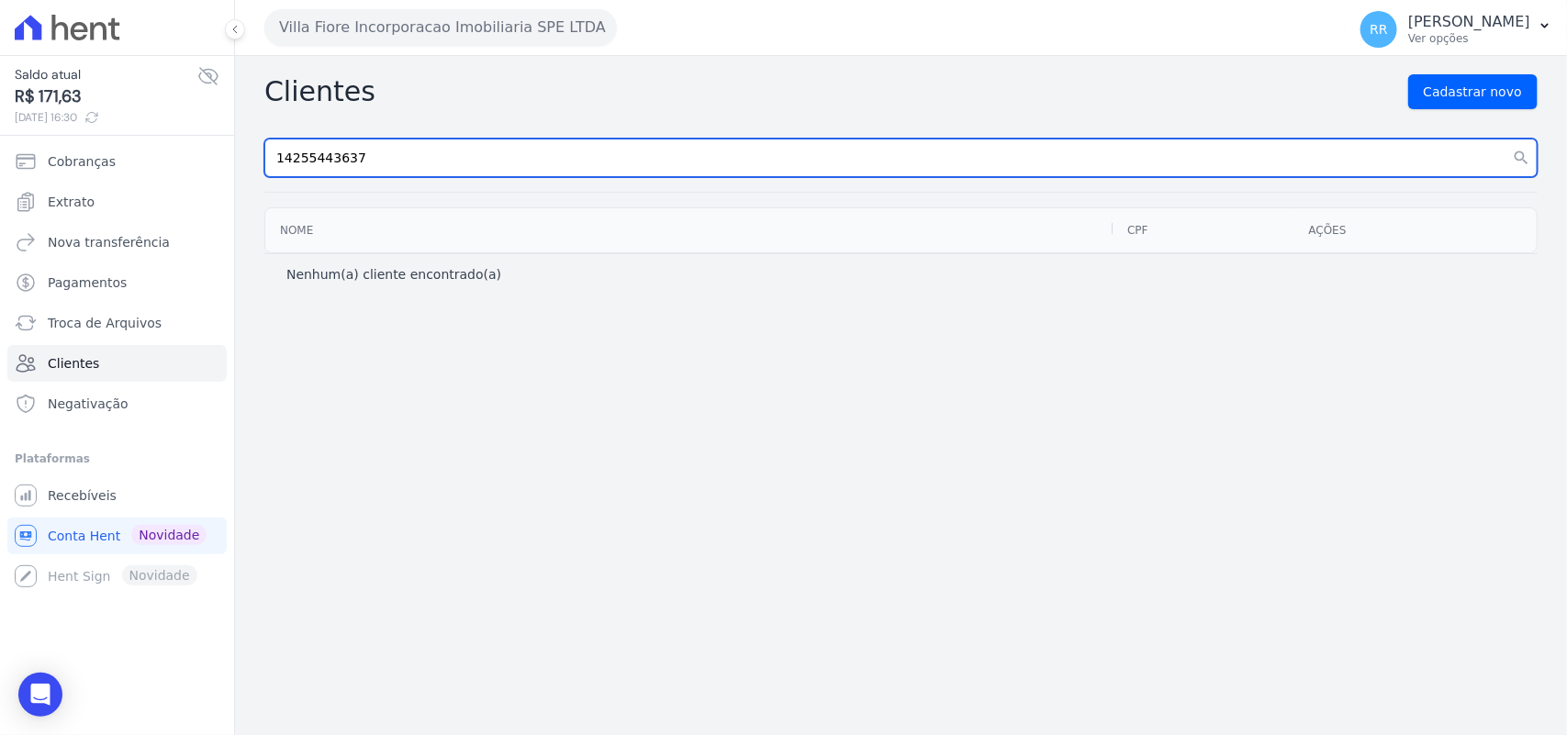
click at [410, 162] on input "14255443637" at bounding box center [900, 158] width 1273 height 39
click at [1505, 139] on button "search" at bounding box center [1521, 158] width 33 height 39
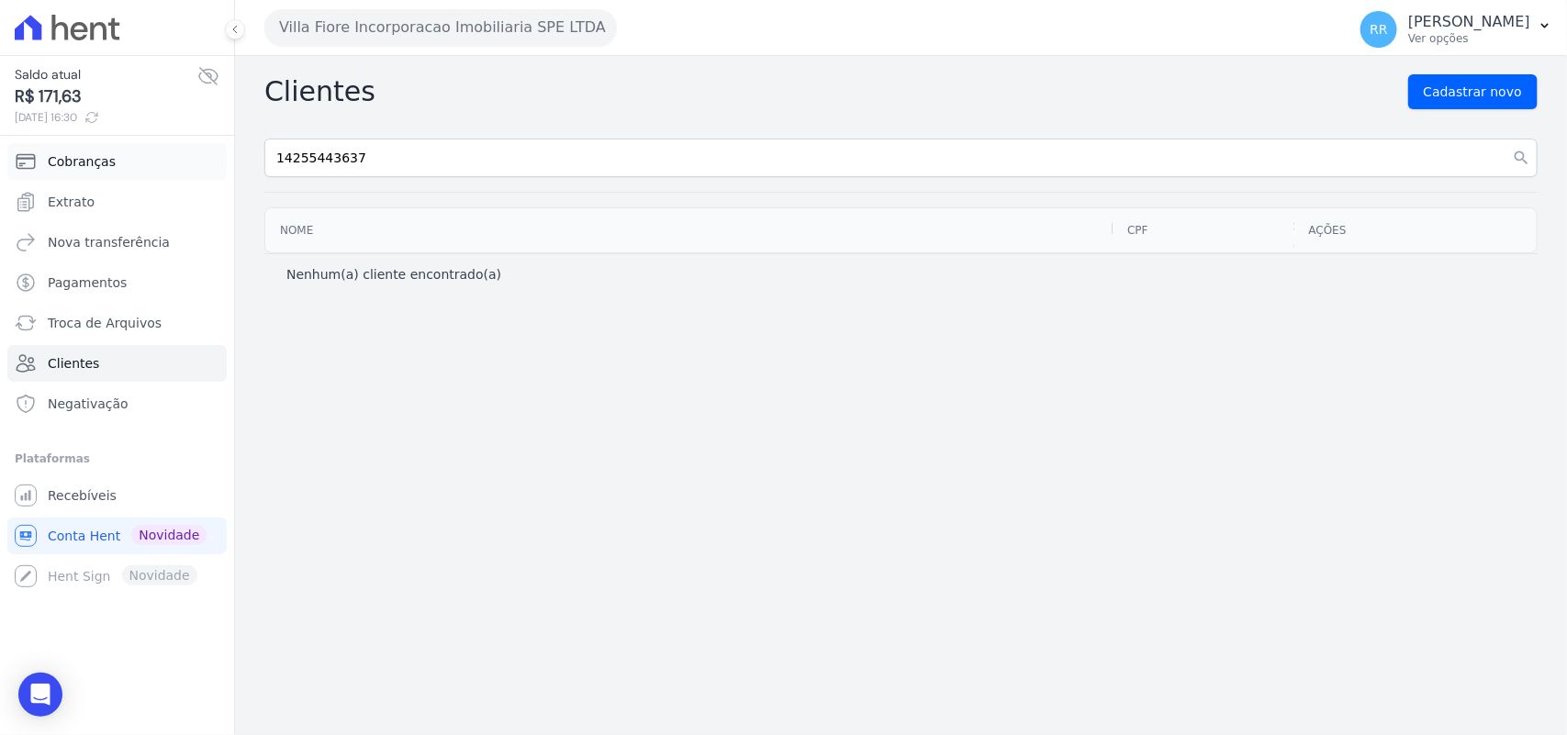
click at [79, 153] on span "Cobranças" at bounding box center [82, 161] width 68 height 18
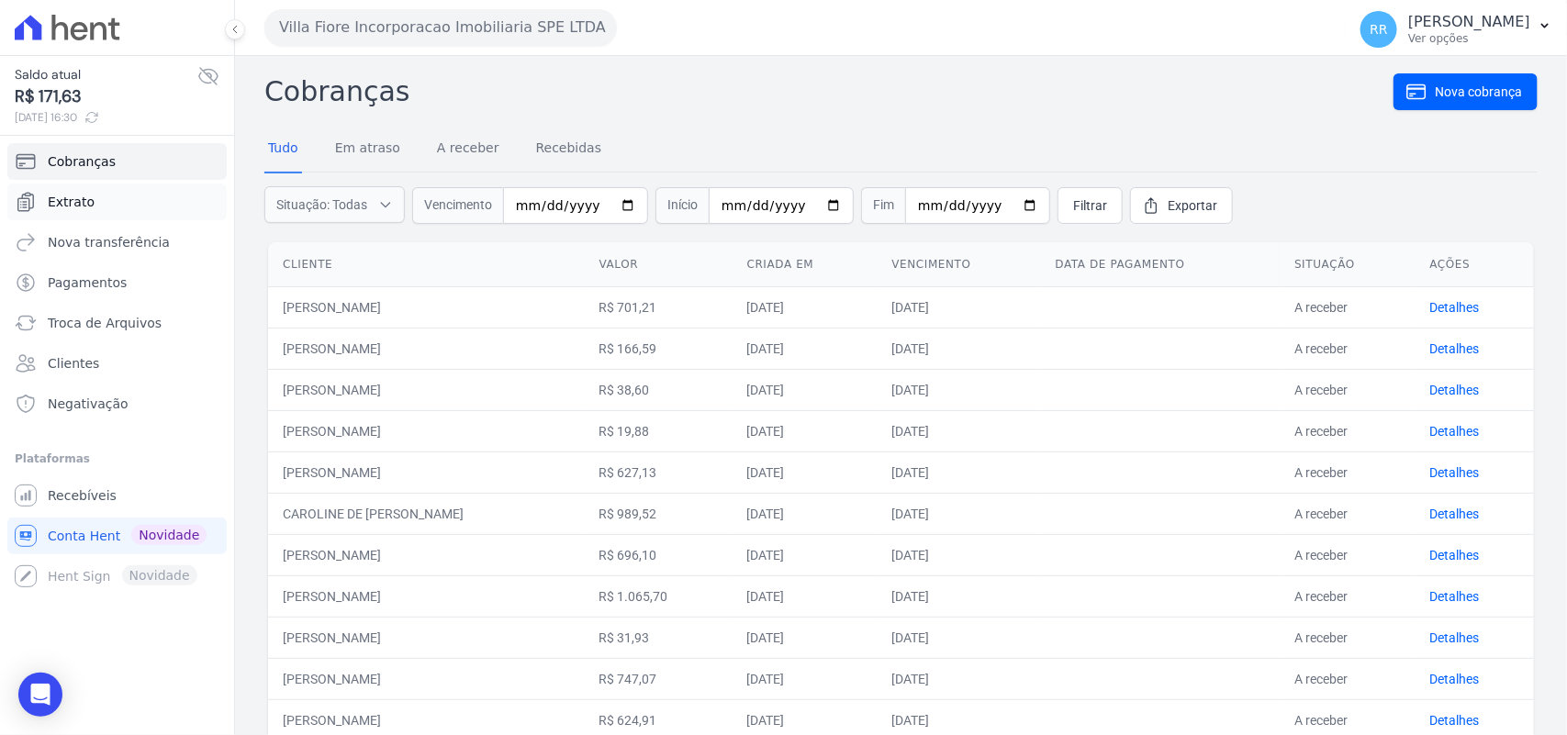
click at [84, 204] on span "Extrato" at bounding box center [71, 202] width 47 height 18
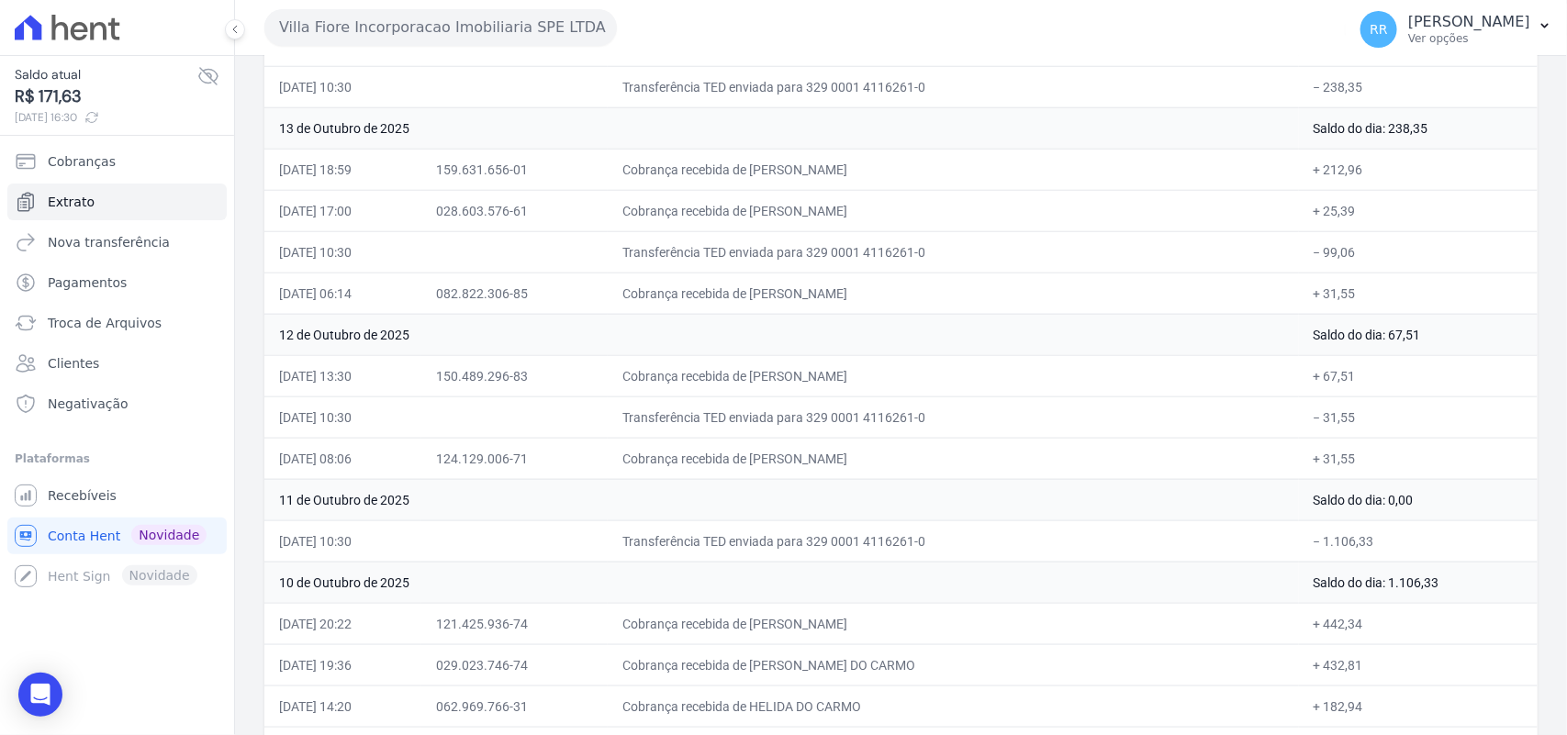
scroll to position [841, 0]
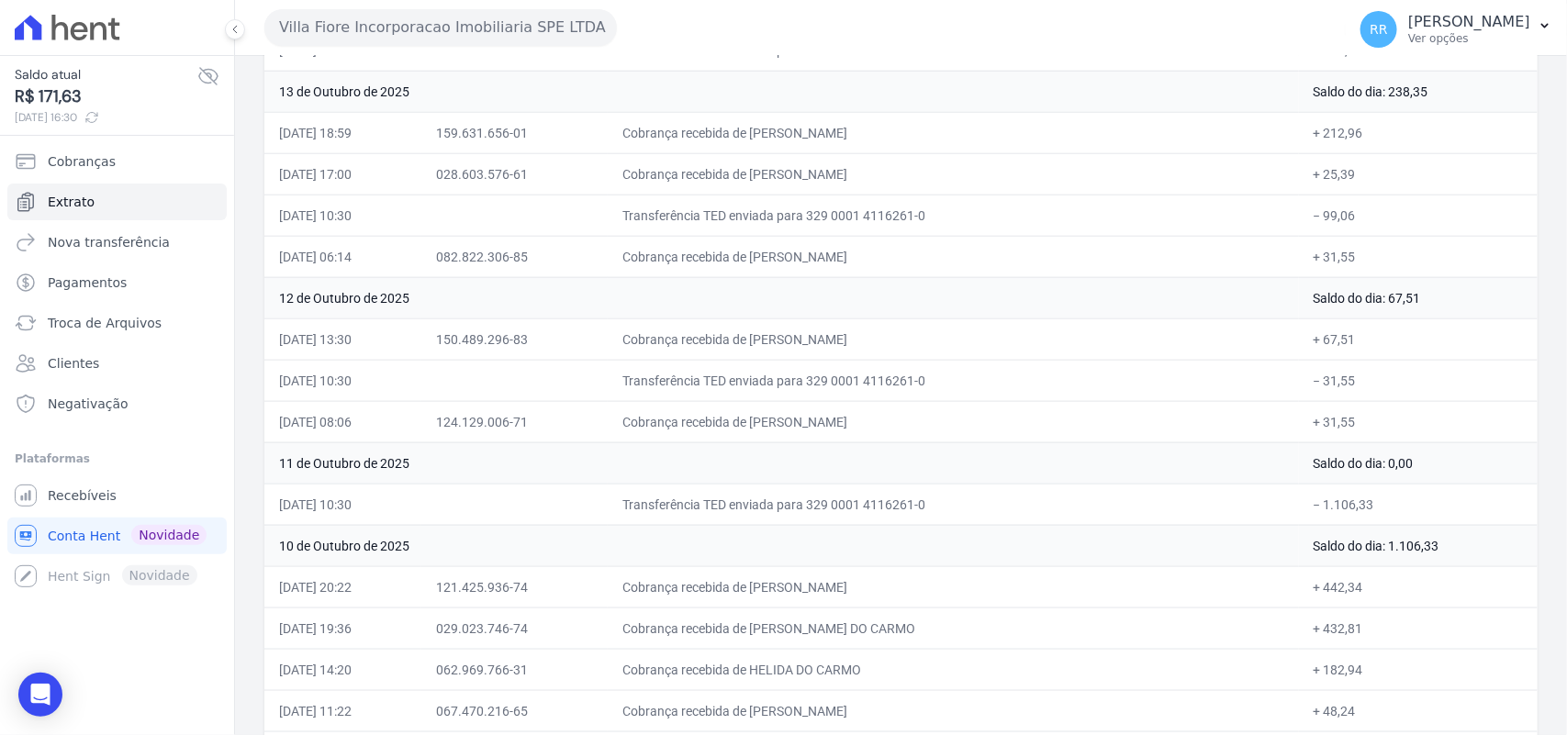
click at [608, 227] on td at bounding box center [514, 215] width 186 height 41
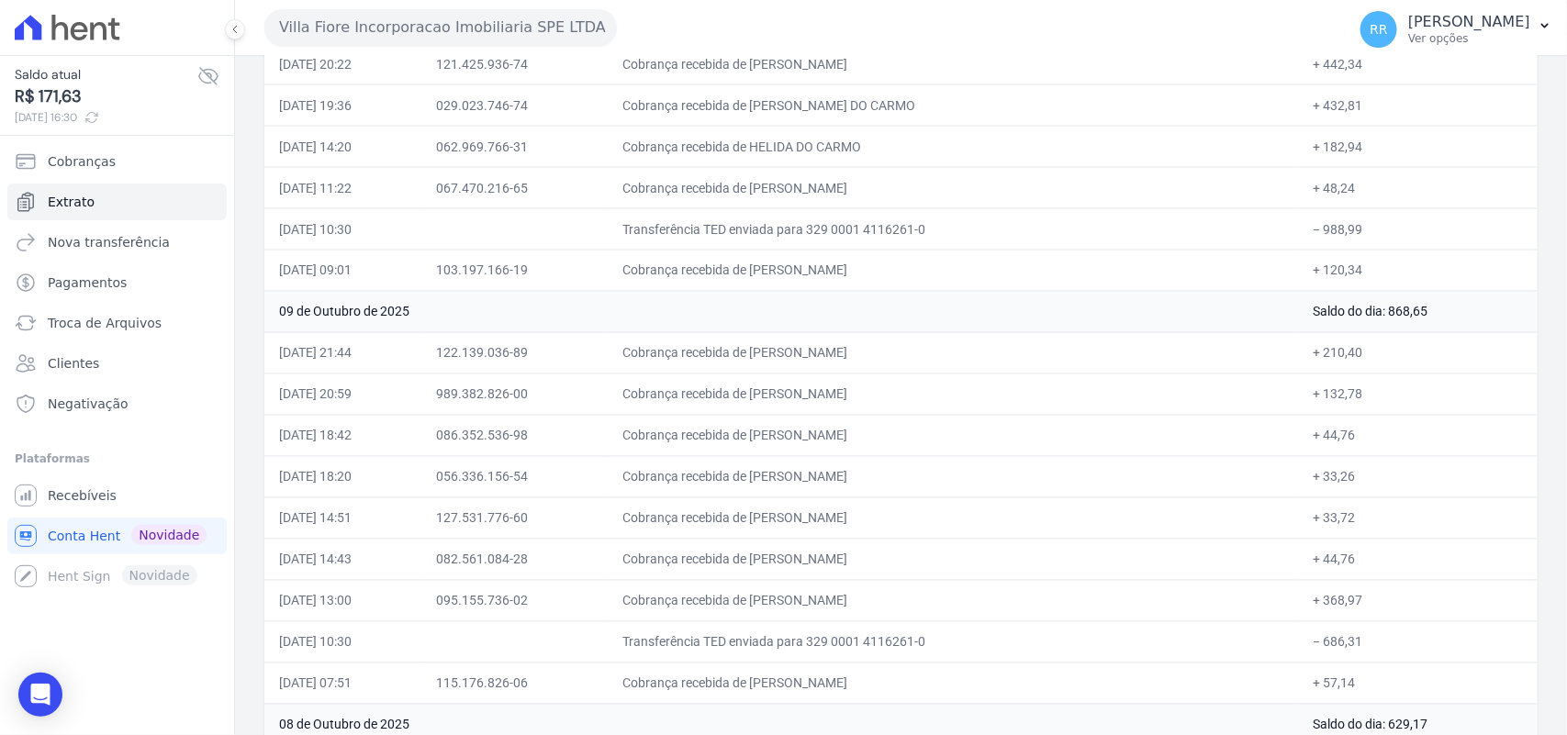
scroll to position [1377, 0]
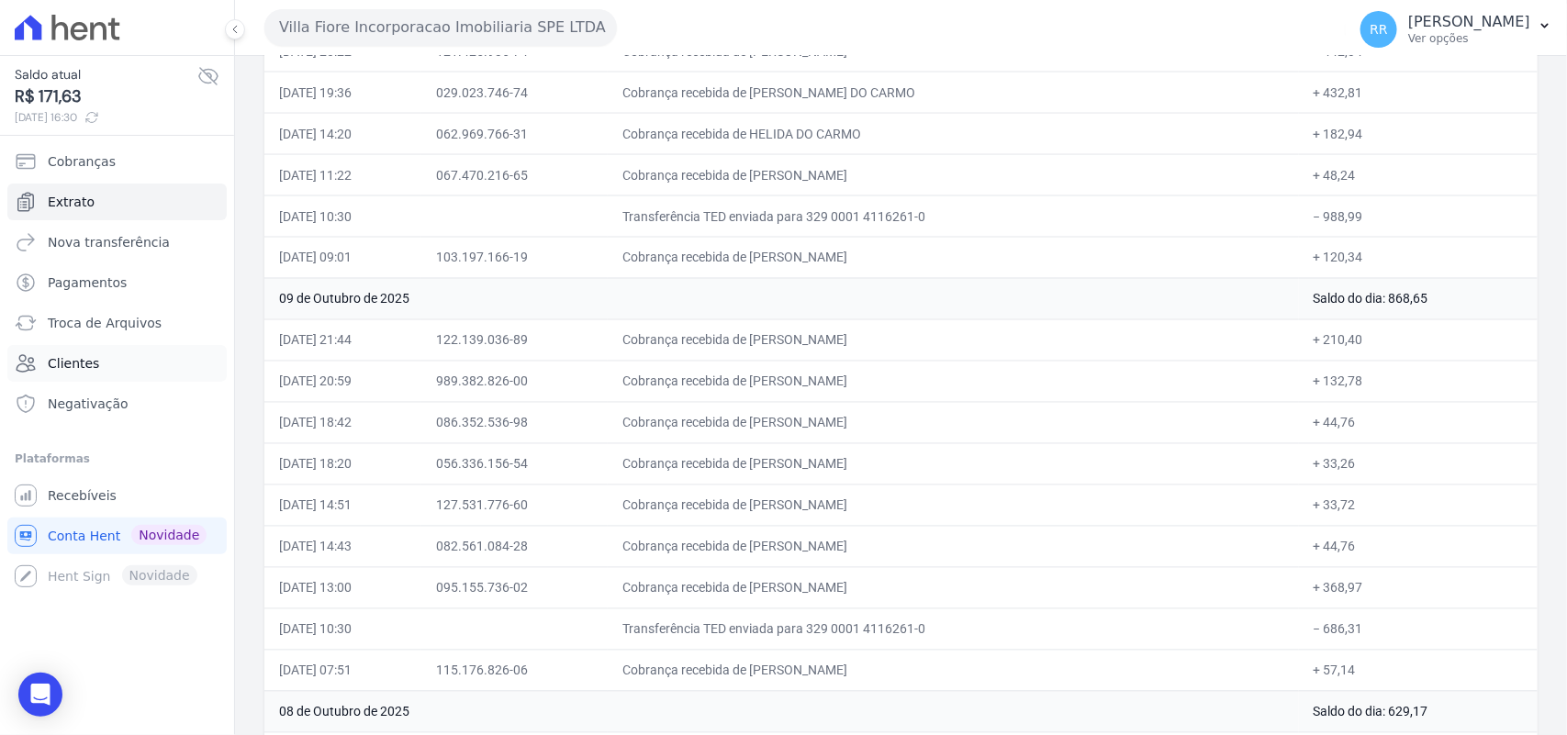
click at [90, 364] on span "Clientes" at bounding box center [73, 363] width 51 height 18
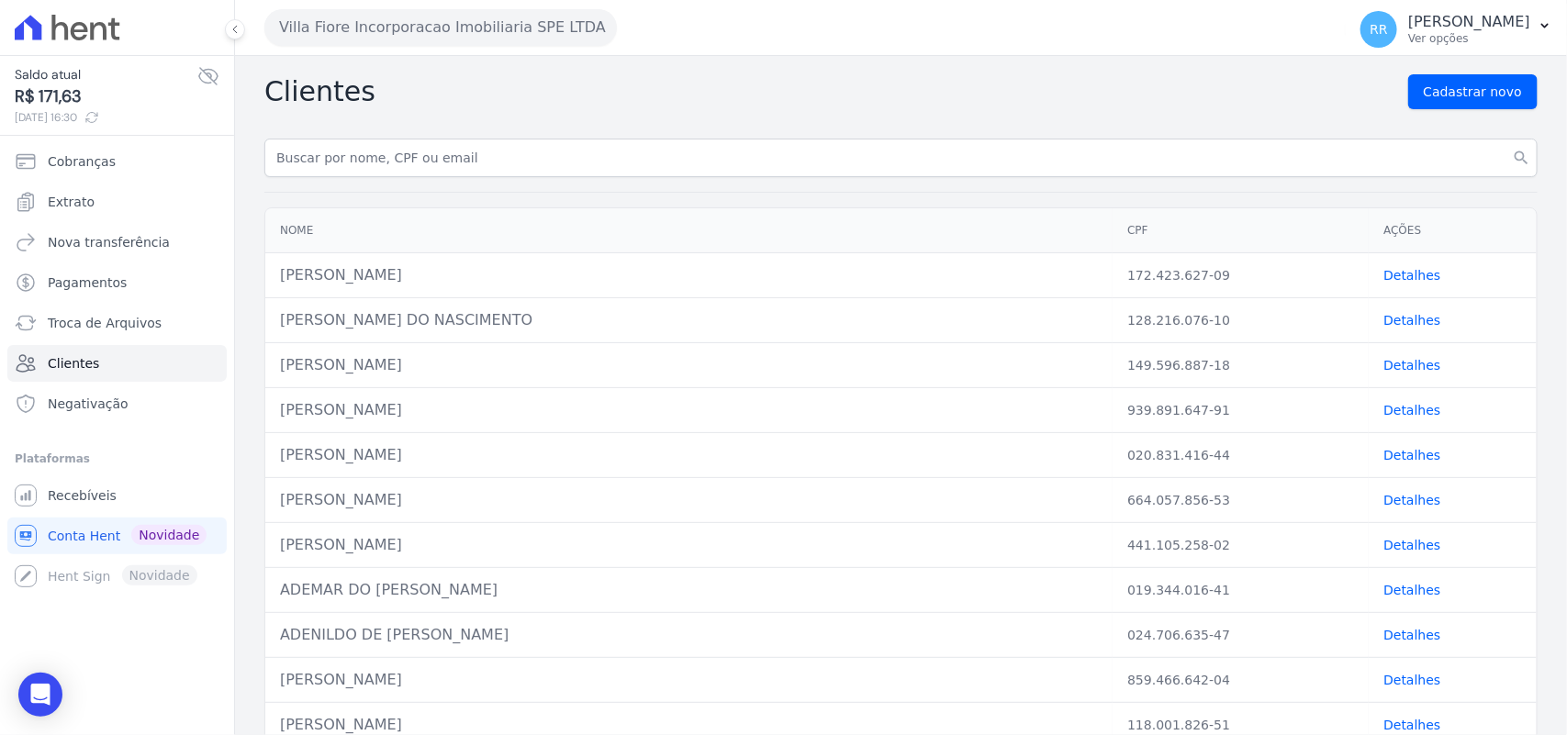
click at [445, 42] on button "Villa Fiore Incorporacao Imobiliaria SPE LTDA" at bounding box center [440, 27] width 353 height 37
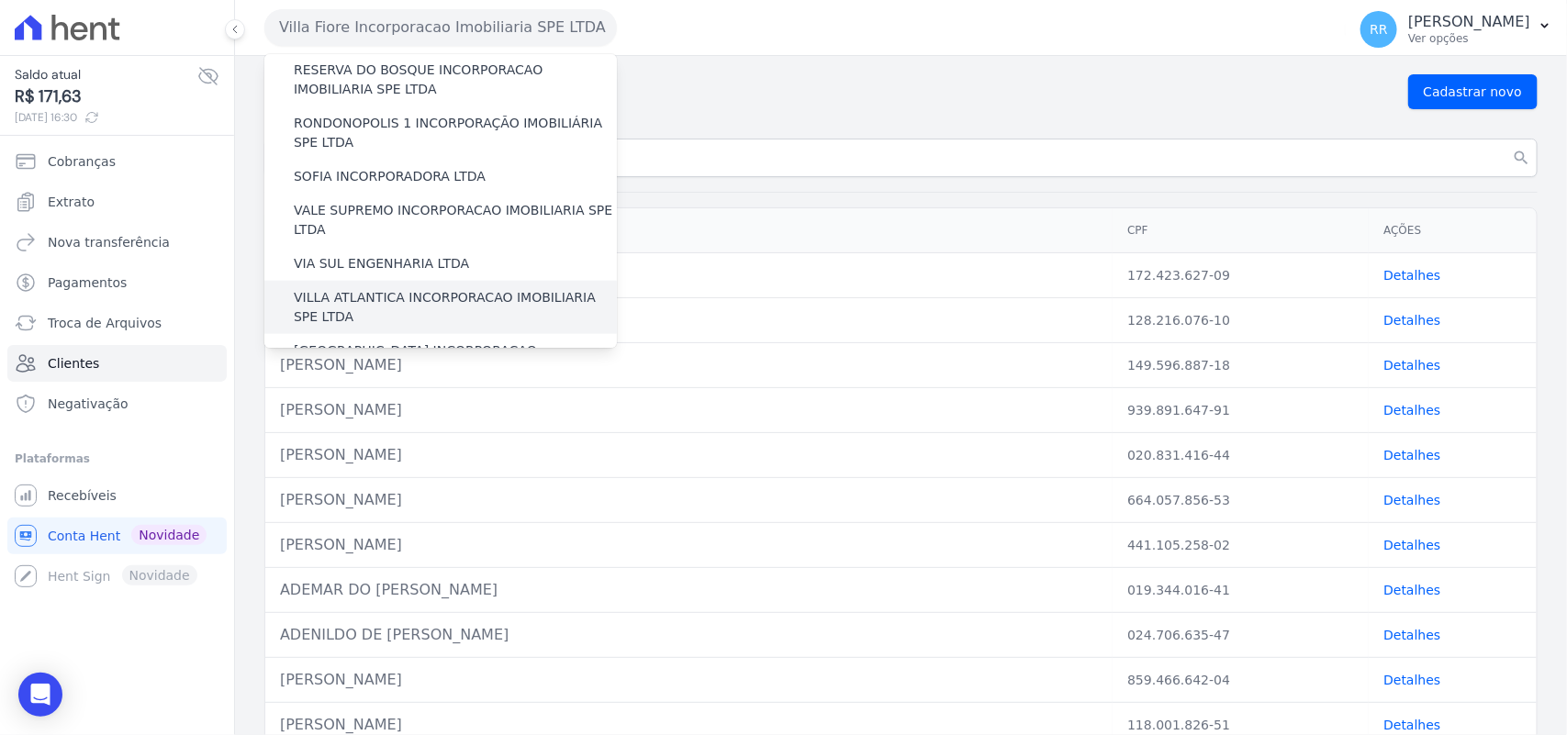
scroll to position [838, 0]
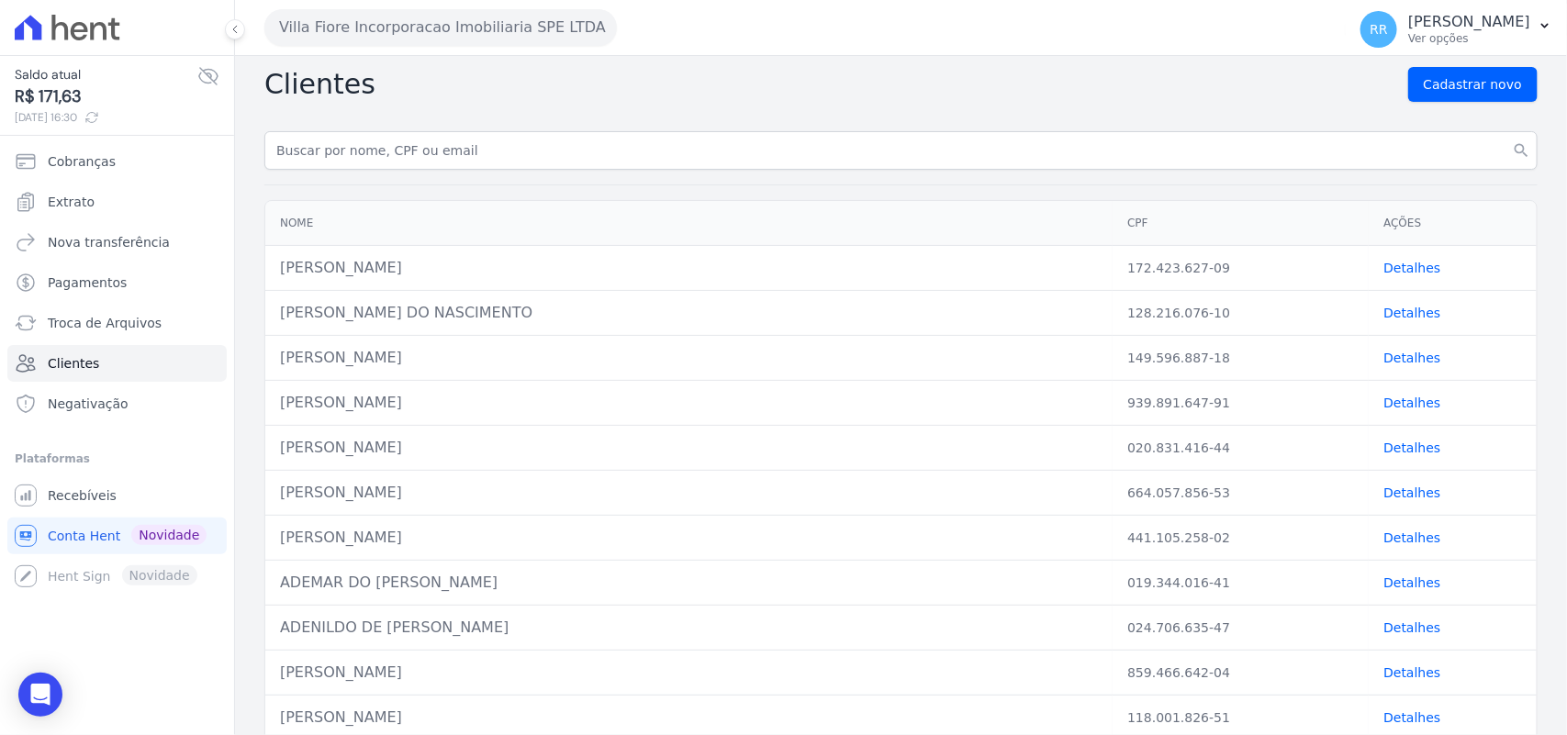
scroll to position [0, 0]
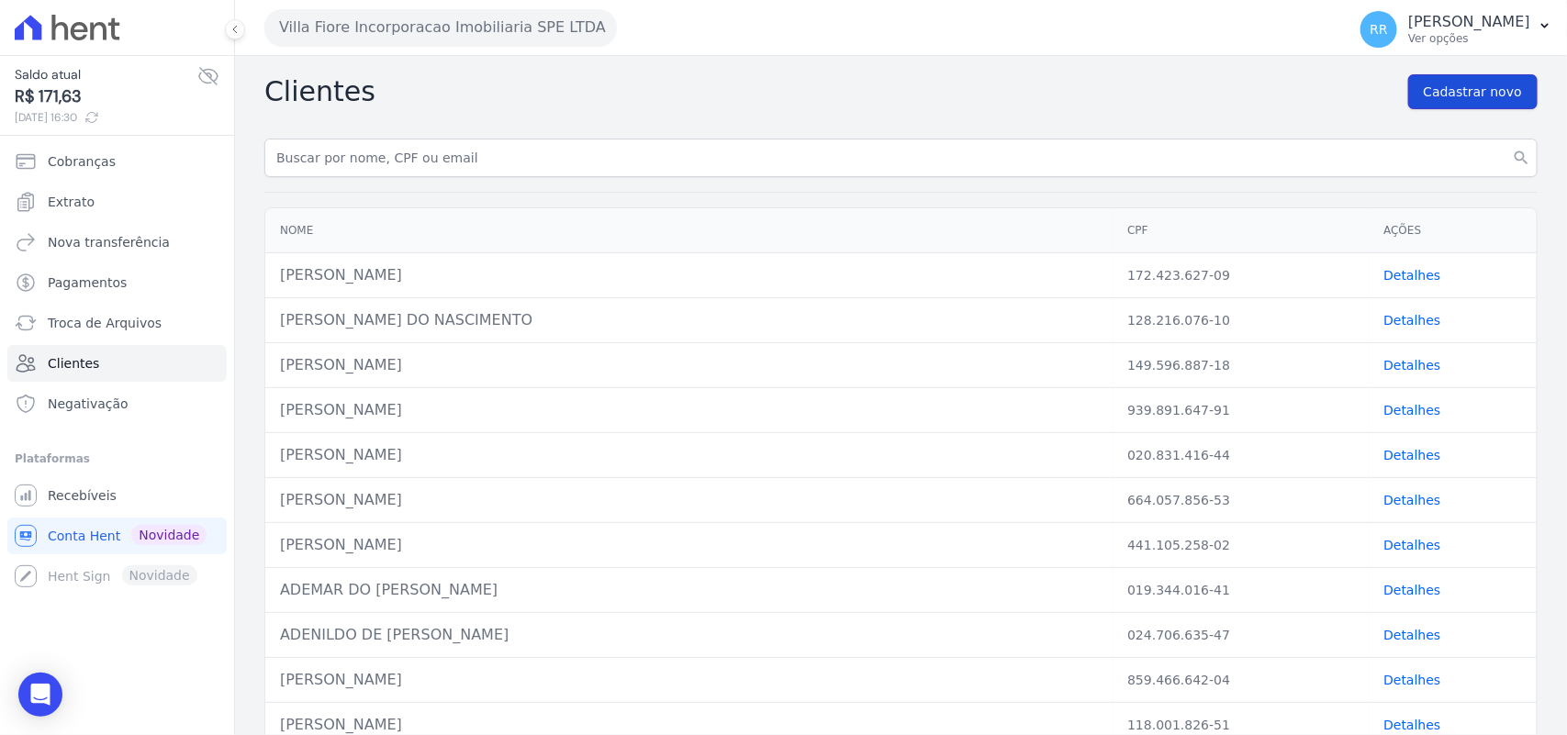
click at [1444, 93] on span "Cadastrar novo" at bounding box center [1473, 92] width 98 height 18
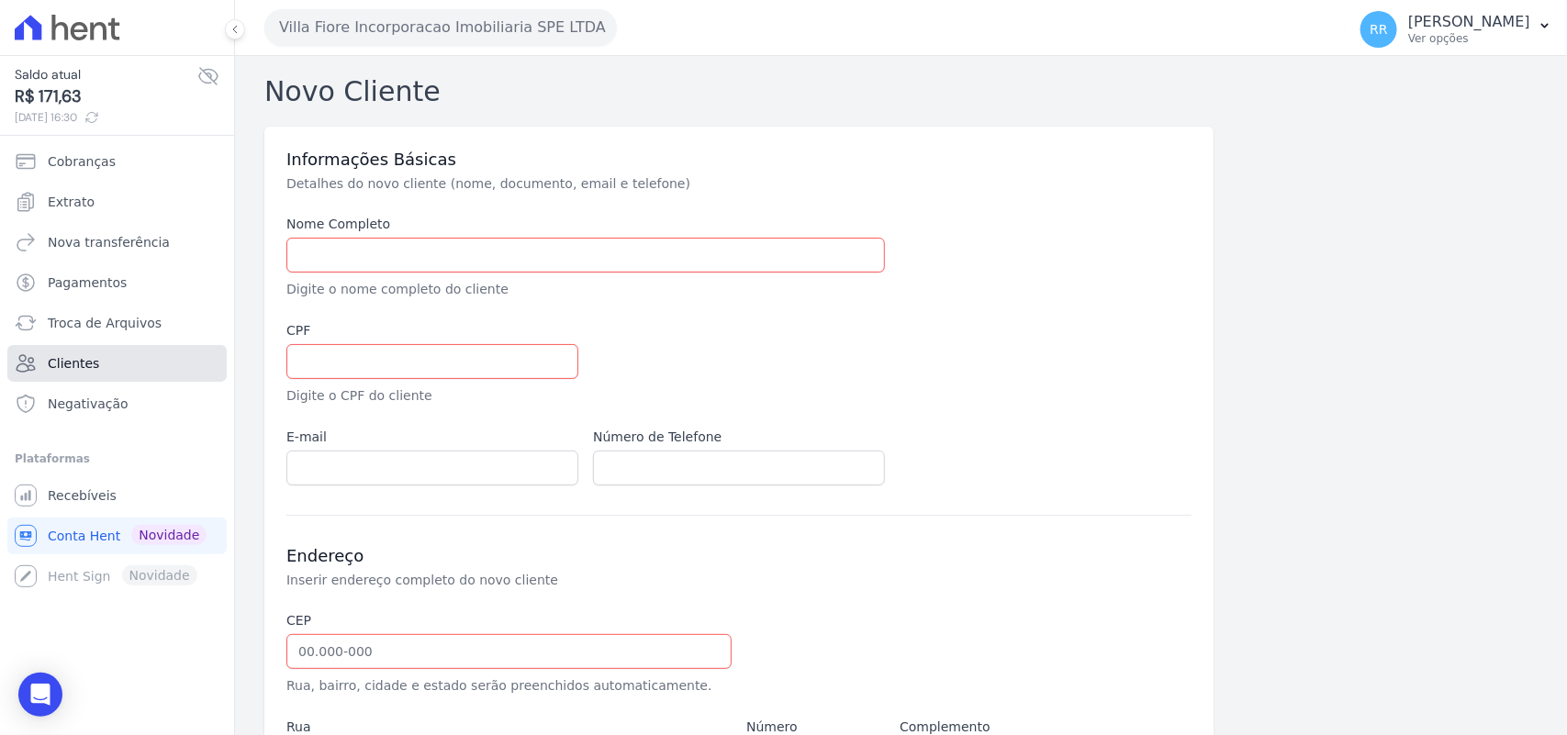
click at [61, 372] on link "Clientes" at bounding box center [116, 363] width 219 height 37
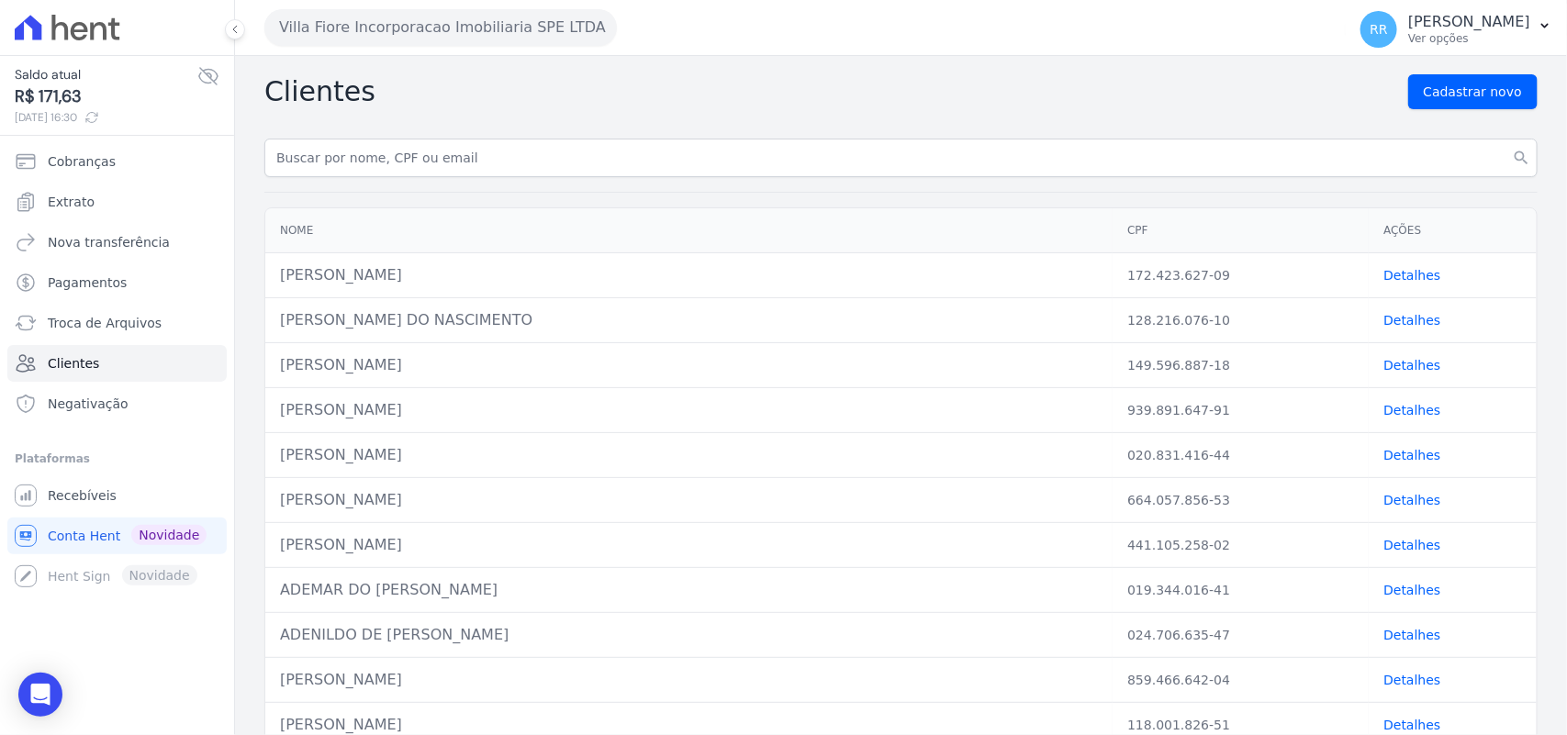
click at [1301, 218] on th "CPF" at bounding box center [1241, 230] width 256 height 45
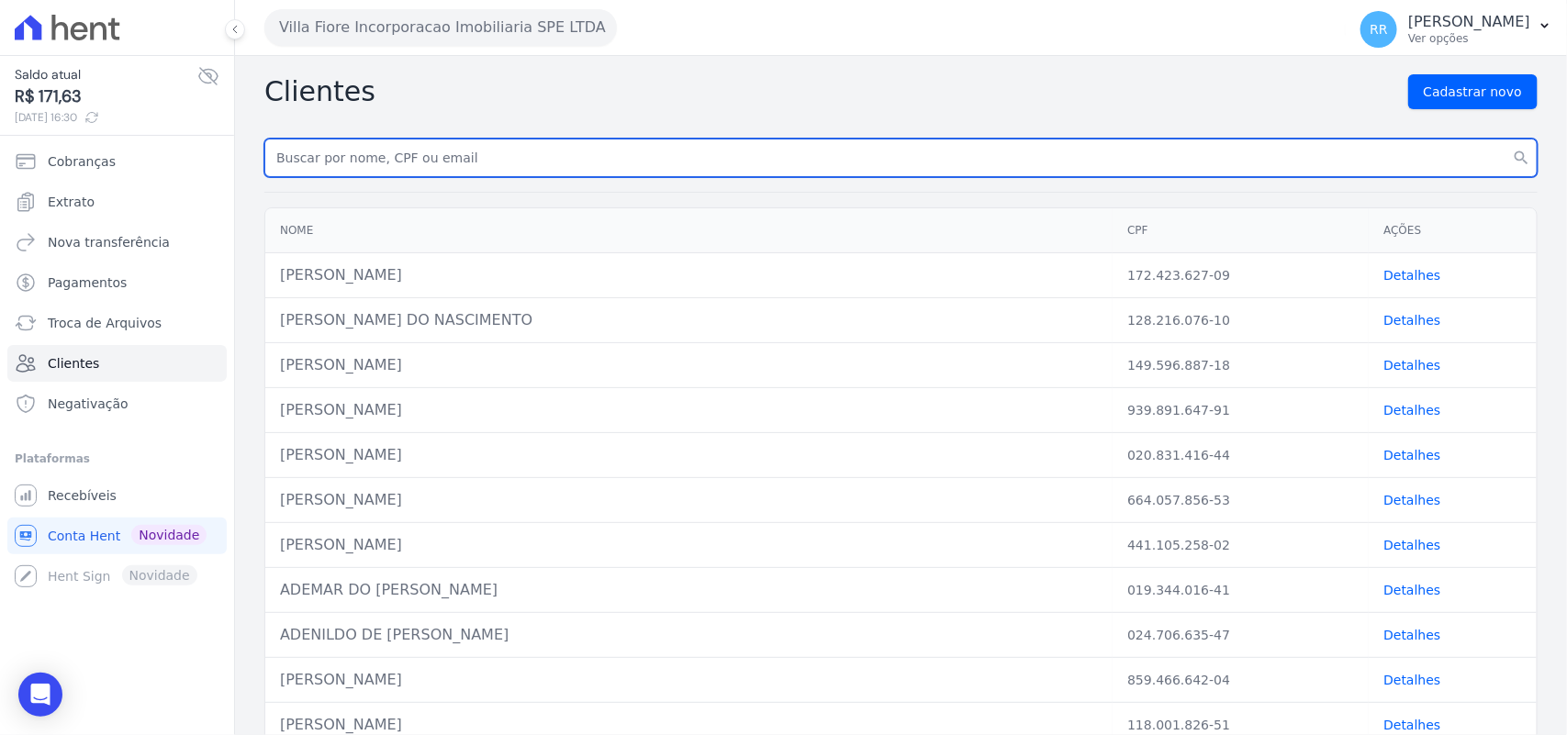
click at [407, 165] on input "text" at bounding box center [900, 158] width 1273 height 39
type input "[PERSON_NAME]"
click at [1505, 139] on button "search" at bounding box center [1521, 158] width 33 height 39
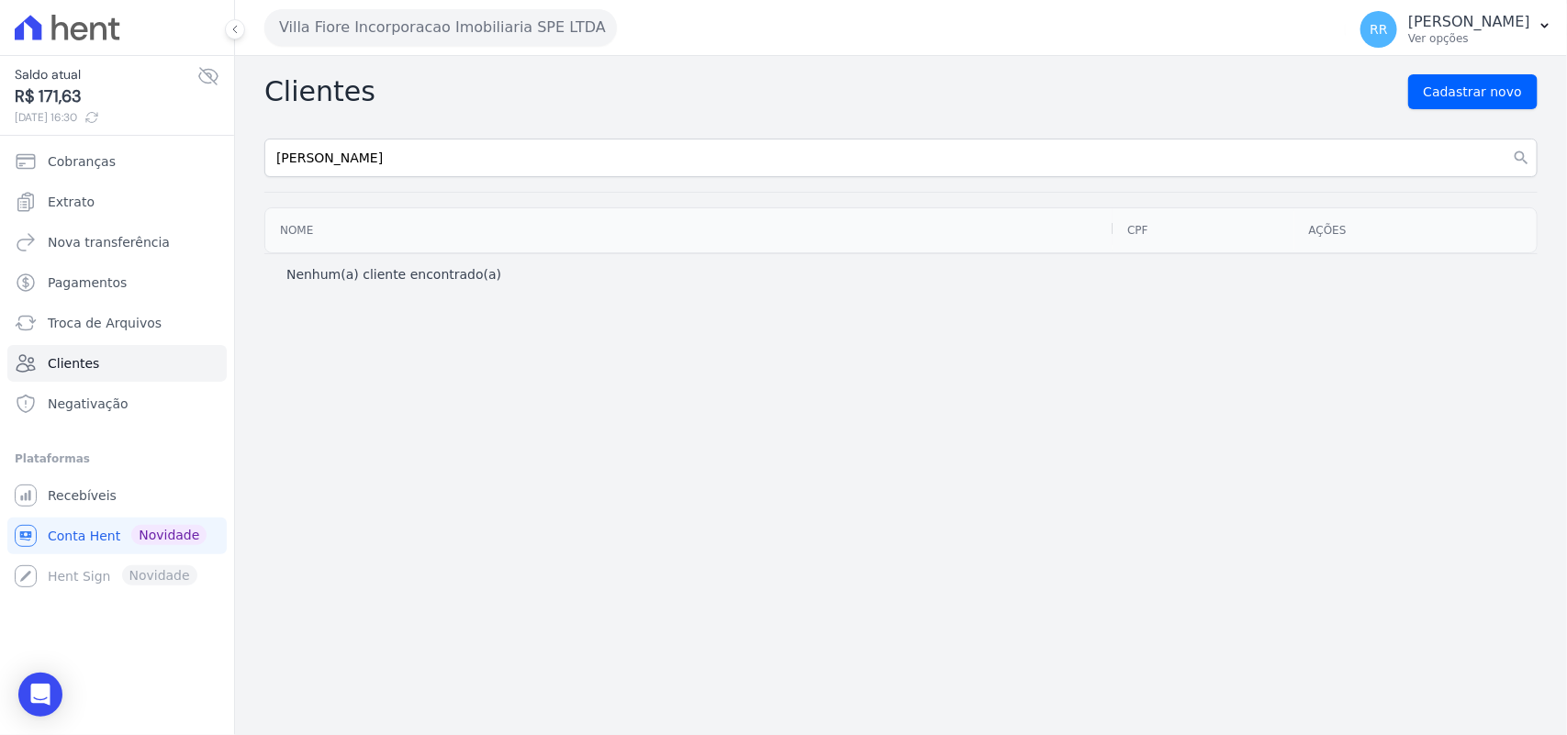
click at [428, 182] on div "Clientes Cadastrar novo [PERSON_NAME] search Nome CPF Ações Nenhum(a) cliente e…" at bounding box center [901, 395] width 1332 height 679
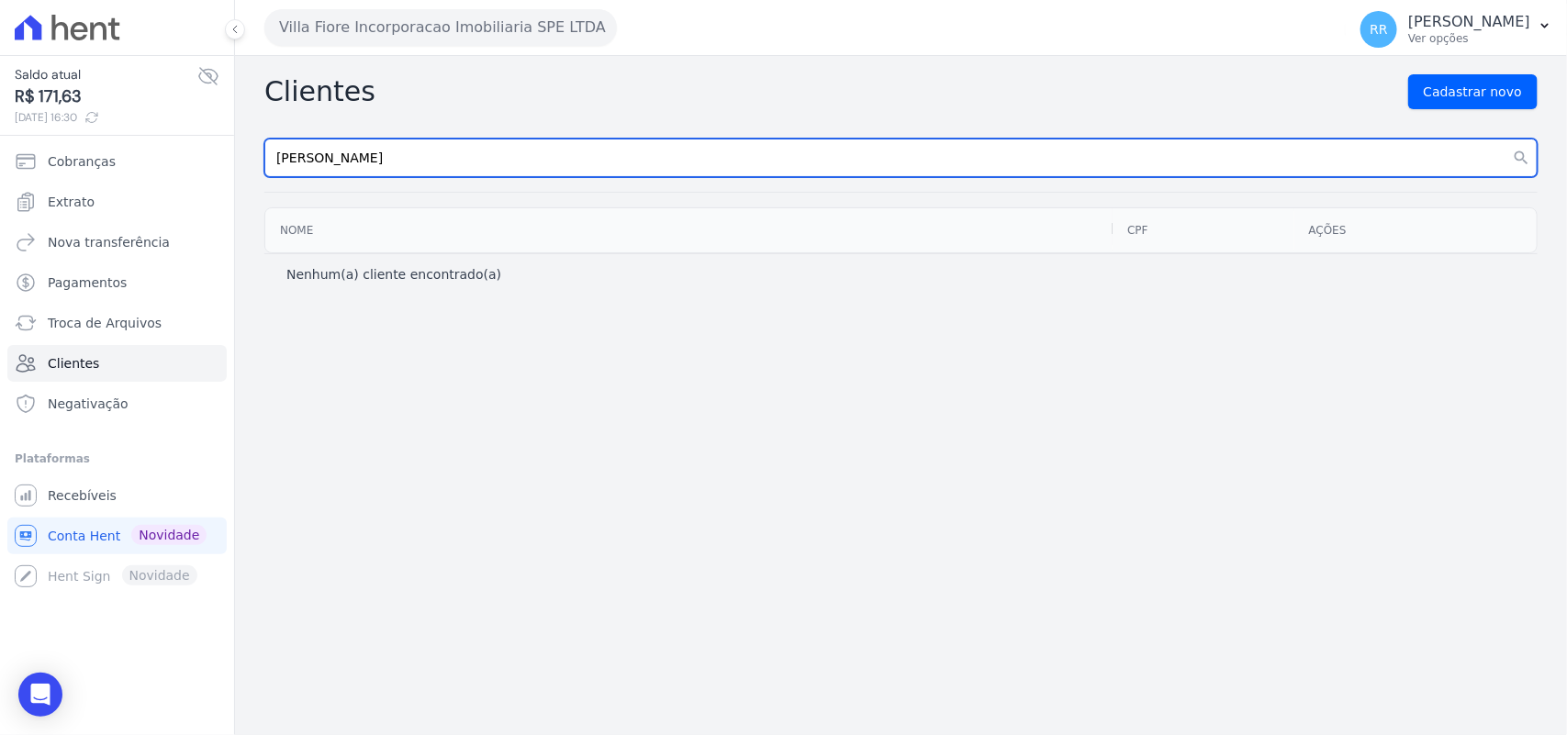
click at [477, 140] on input "[PERSON_NAME]" at bounding box center [900, 158] width 1273 height 39
click at [1505, 139] on button "search" at bounding box center [1521, 158] width 33 height 39
click at [465, 161] on input "[PERSON_NAME]" at bounding box center [900, 158] width 1273 height 39
type input "[PERSON_NAME]"
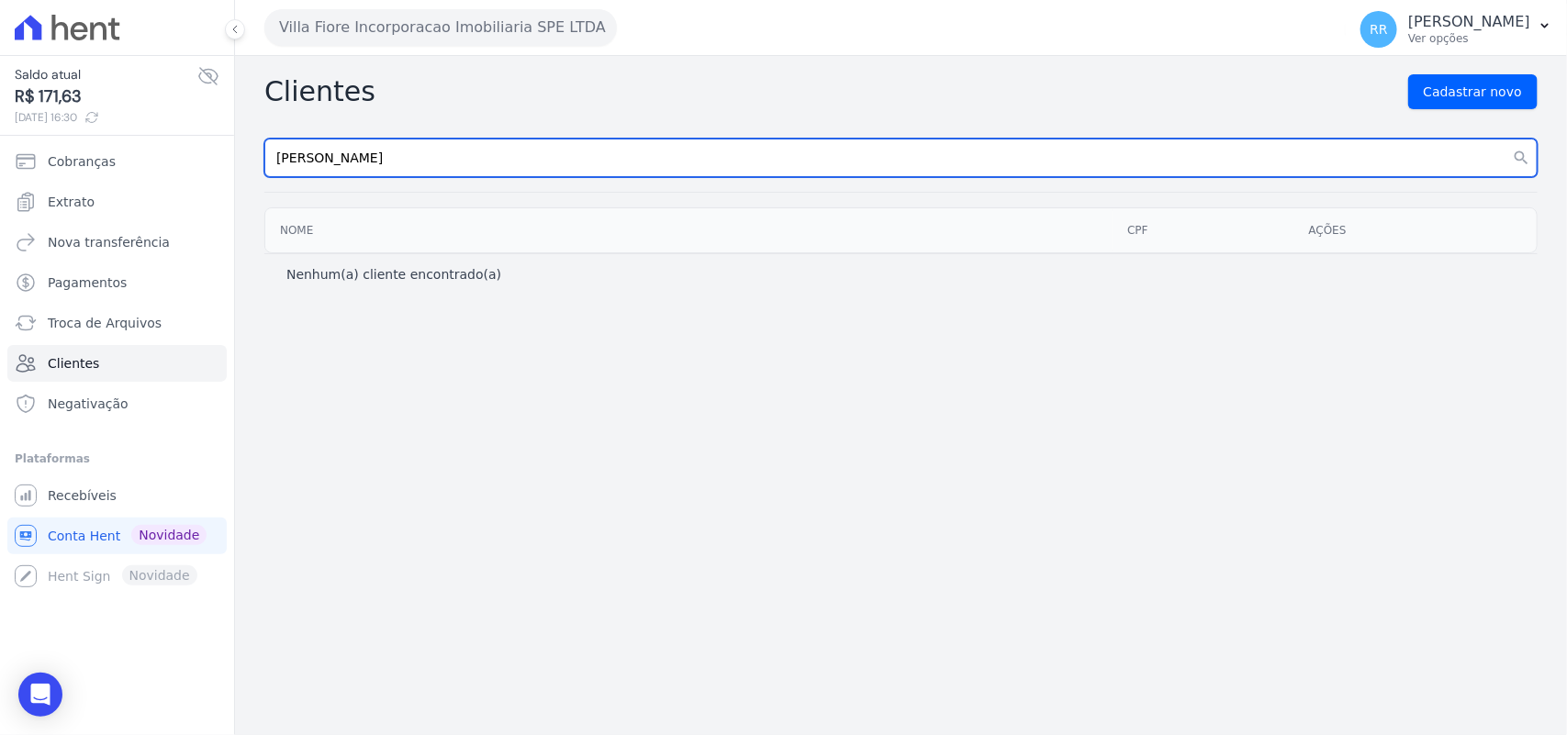
click at [1505, 139] on button "search" at bounding box center [1521, 158] width 33 height 39
click at [431, 168] on input "[PERSON_NAME]" at bounding box center [900, 158] width 1273 height 39
click at [1505, 139] on button "search" at bounding box center [1521, 158] width 33 height 39
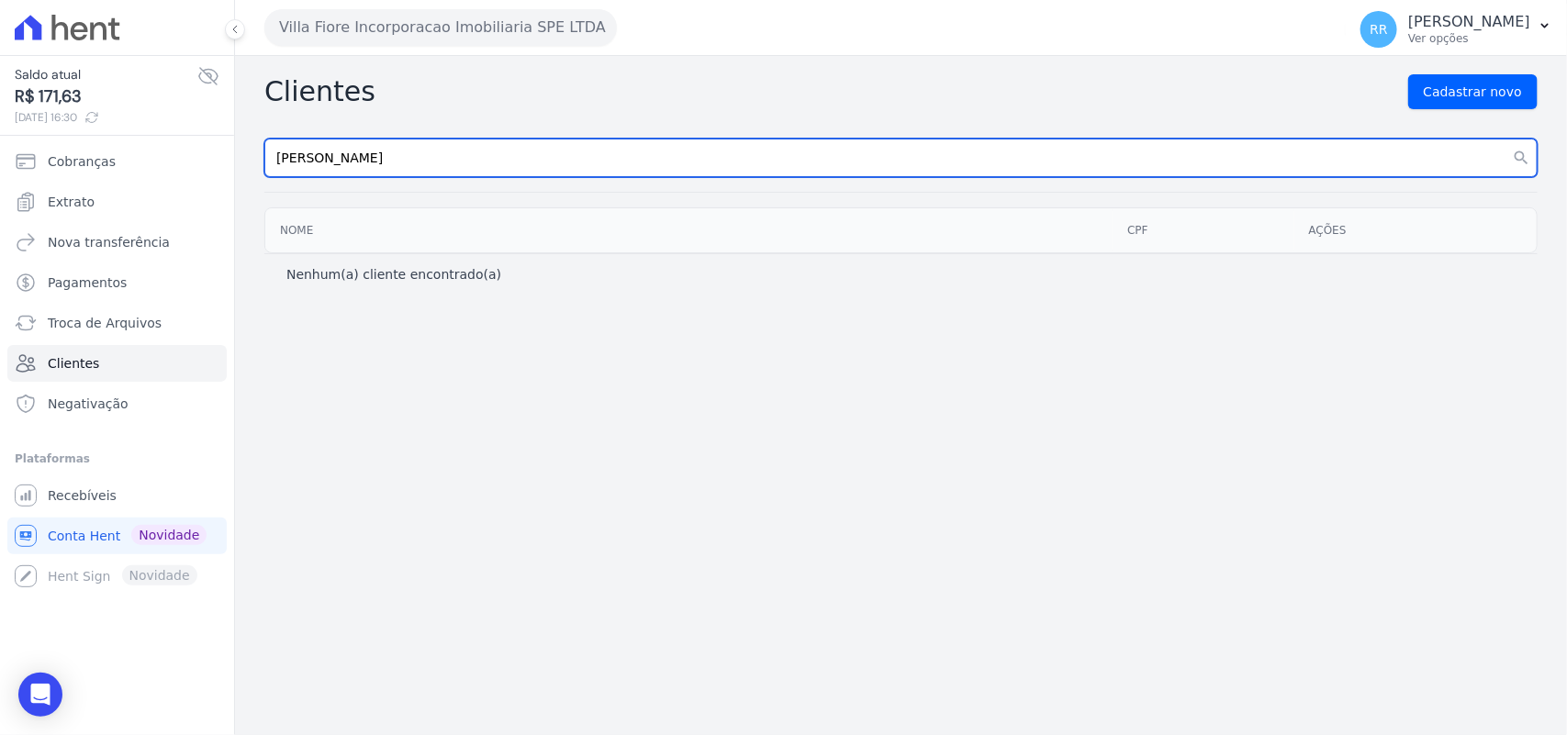
click at [502, 174] on input "[PERSON_NAME]" at bounding box center [900, 158] width 1273 height 39
click at [480, 157] on input "[PERSON_NAME]" at bounding box center [900, 158] width 1273 height 39
click at [1505, 139] on button "search" at bounding box center [1521, 158] width 33 height 39
click at [476, 170] on input "[PERSON_NAME]" at bounding box center [900, 158] width 1273 height 39
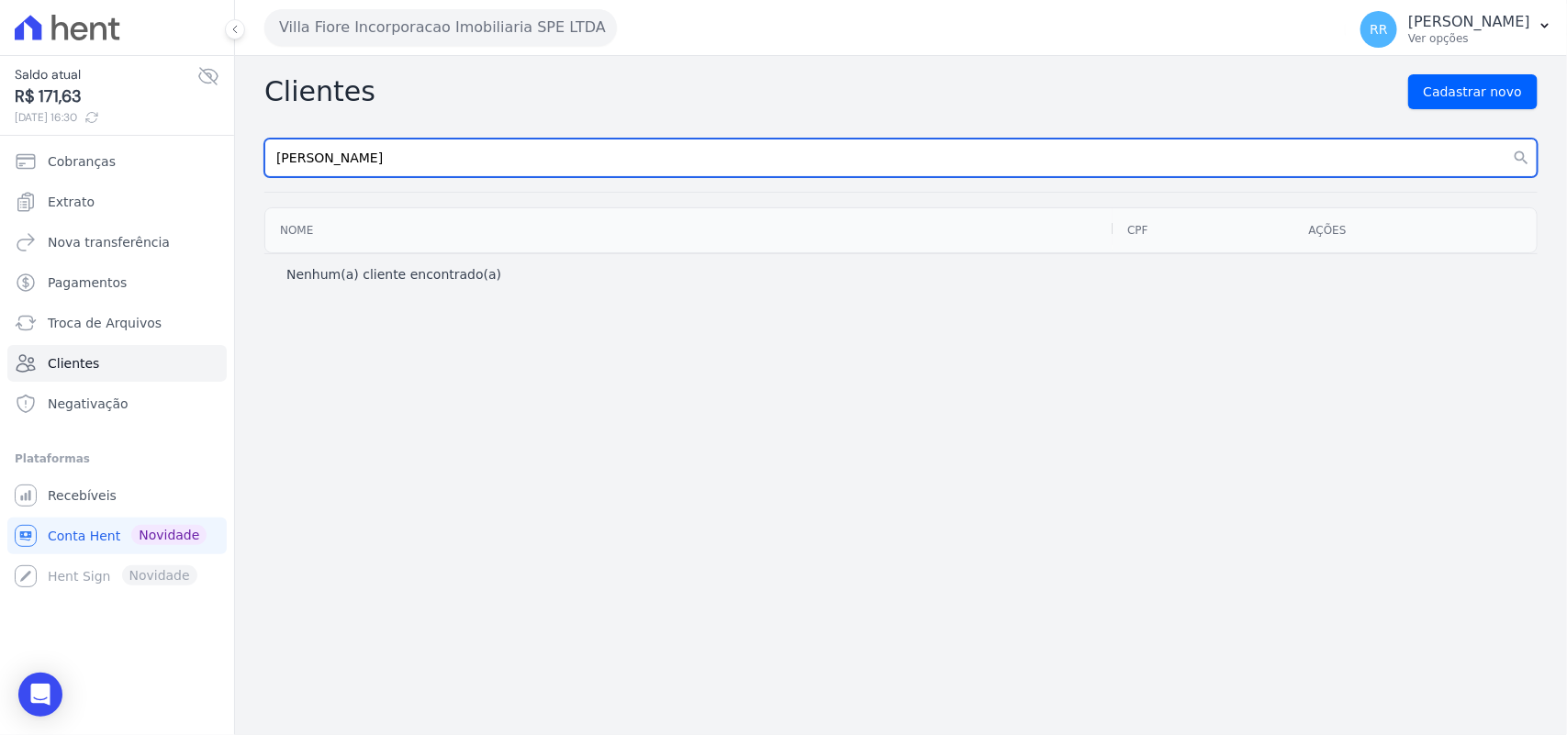
click at [476, 170] on input "[PERSON_NAME]" at bounding box center [900, 158] width 1273 height 39
click at [476, 159] on input "[PERSON_NAME]" at bounding box center [900, 158] width 1273 height 39
type input "[PERSON_NAME]´"
click at [1505, 139] on button "search" at bounding box center [1521, 158] width 33 height 39
drag, startPoint x: 443, startPoint y: 165, endPoint x: 129, endPoint y: 112, distance: 317.6
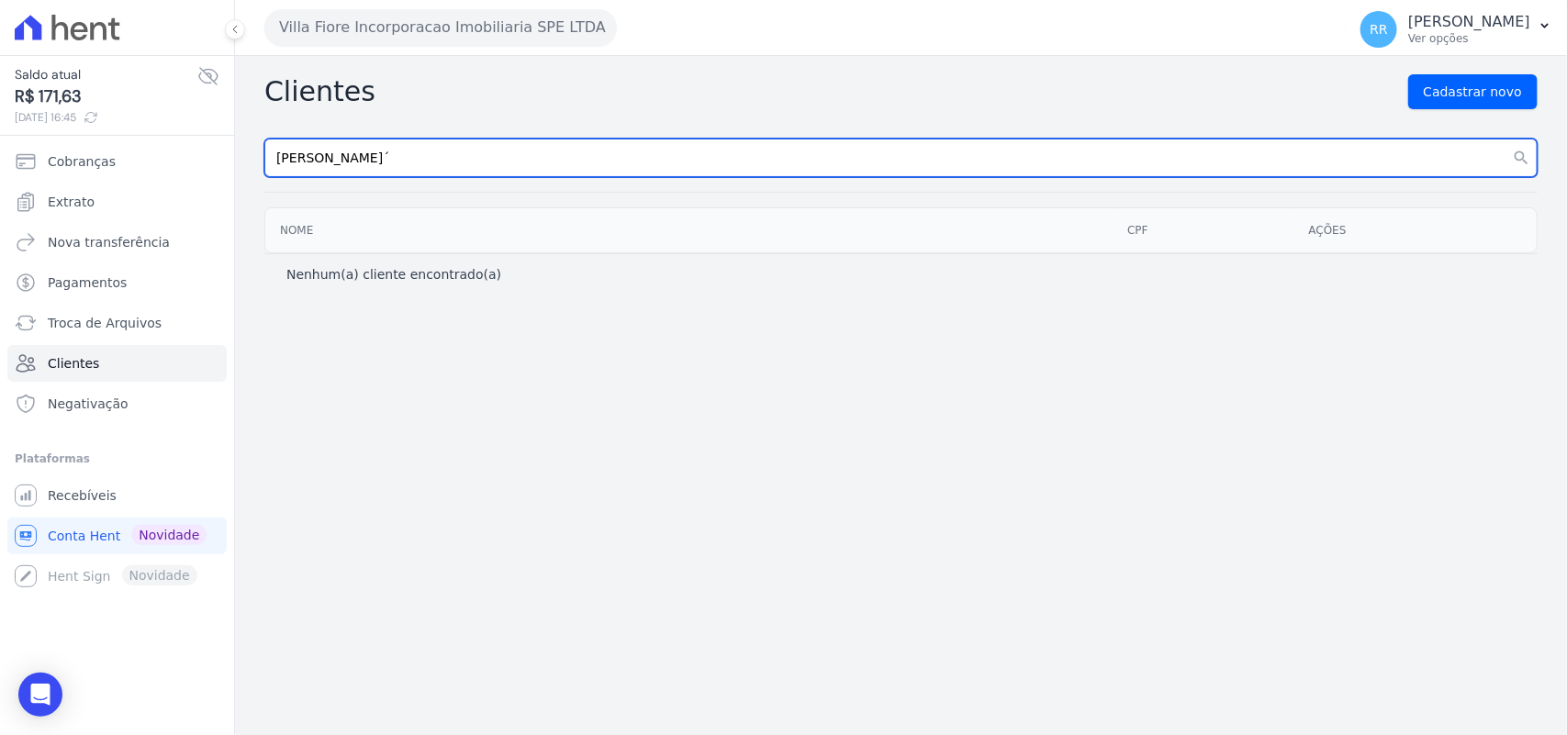
click at [163, 162] on div "Saldo atual R$ 171,63 [DATE] 16:45 Cobranças Extrato Nova transferência Pagamen…" at bounding box center [783, 367] width 1567 height 735
paste input "[PERSON_NAME]"
type input "[PERSON_NAME]"
click at [1505, 139] on button "search" at bounding box center [1521, 158] width 33 height 39
drag, startPoint x: 323, startPoint y: 156, endPoint x: 399, endPoint y: 152, distance: 76.3
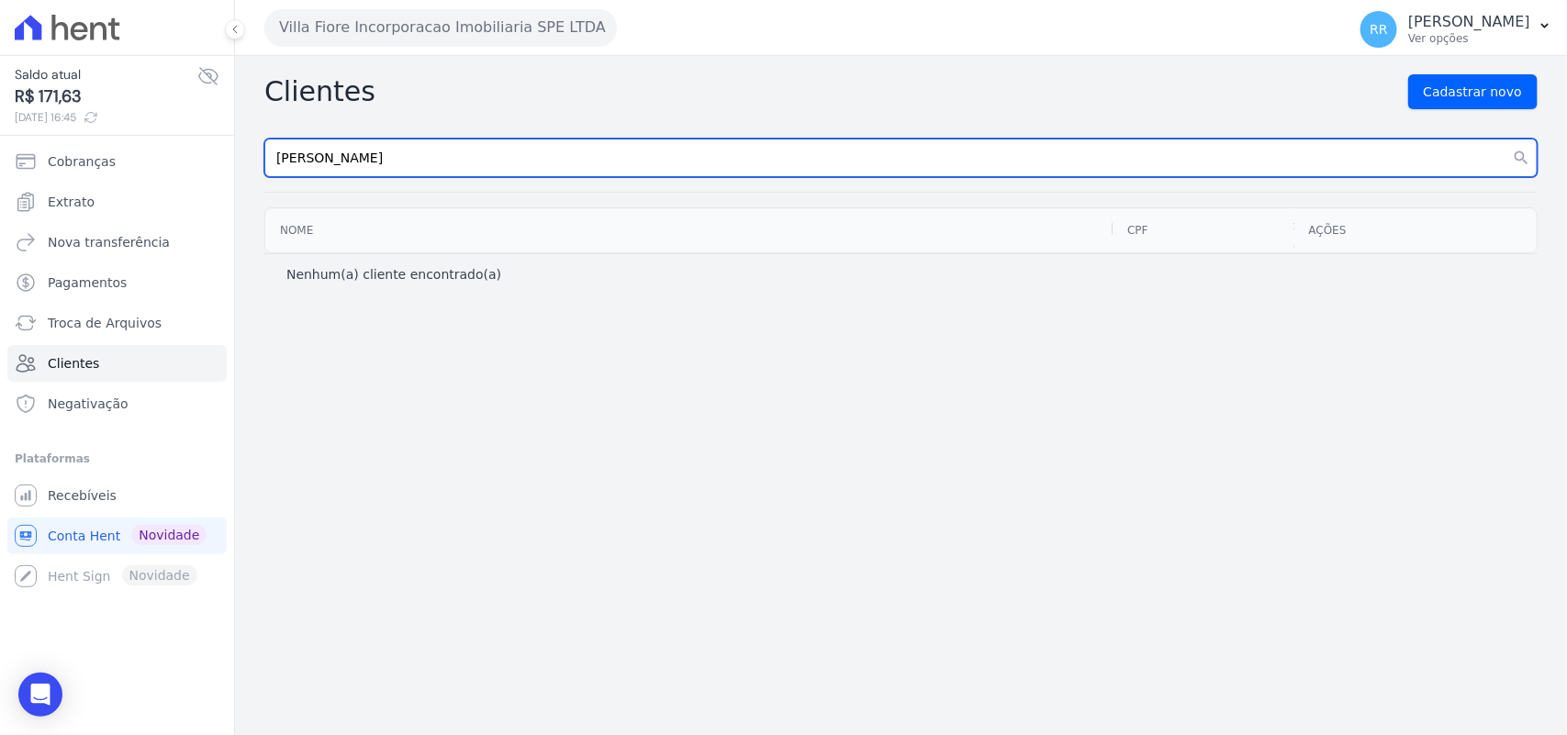
click at [323, 156] on input "[PERSON_NAME]" at bounding box center [900, 158] width 1273 height 39
click at [422, 152] on input "[PERSON_NAME]" at bounding box center [900, 158] width 1273 height 39
drag, startPoint x: 276, startPoint y: 159, endPoint x: 517, endPoint y: 162, distance: 240.6
click at [276, 159] on input "[PERSON_NAME]" at bounding box center [900, 158] width 1273 height 39
click at [1505, 139] on button "search" at bounding box center [1521, 158] width 33 height 39
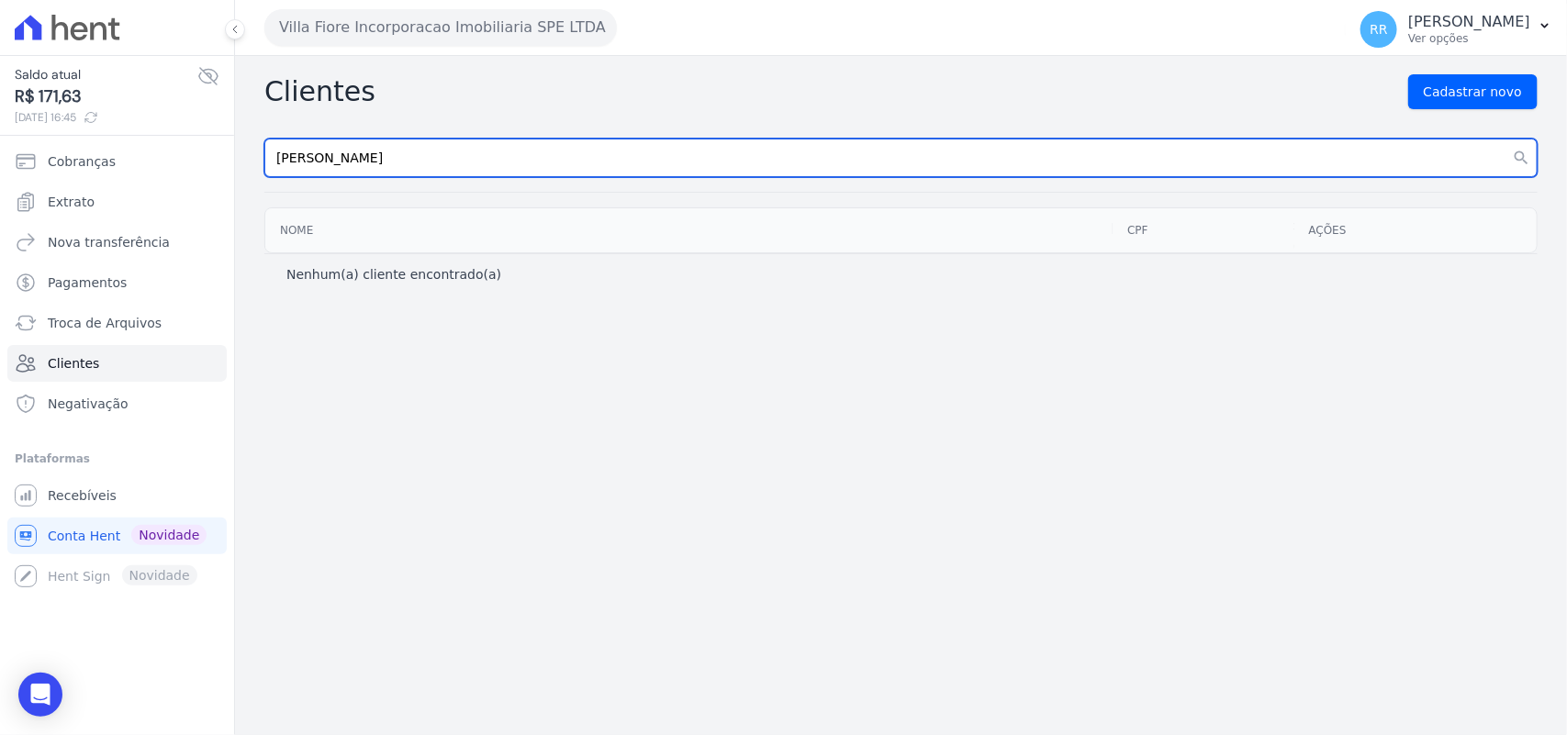
click at [1505, 139] on button "search" at bounding box center [1521, 158] width 33 height 39
click at [466, 159] on input "[PERSON_NAME]" at bounding box center [900, 158] width 1273 height 39
click at [1505, 139] on button "search" at bounding box center [1521, 158] width 33 height 39
click at [466, 159] on input "[PERSON_NAME]" at bounding box center [900, 158] width 1273 height 39
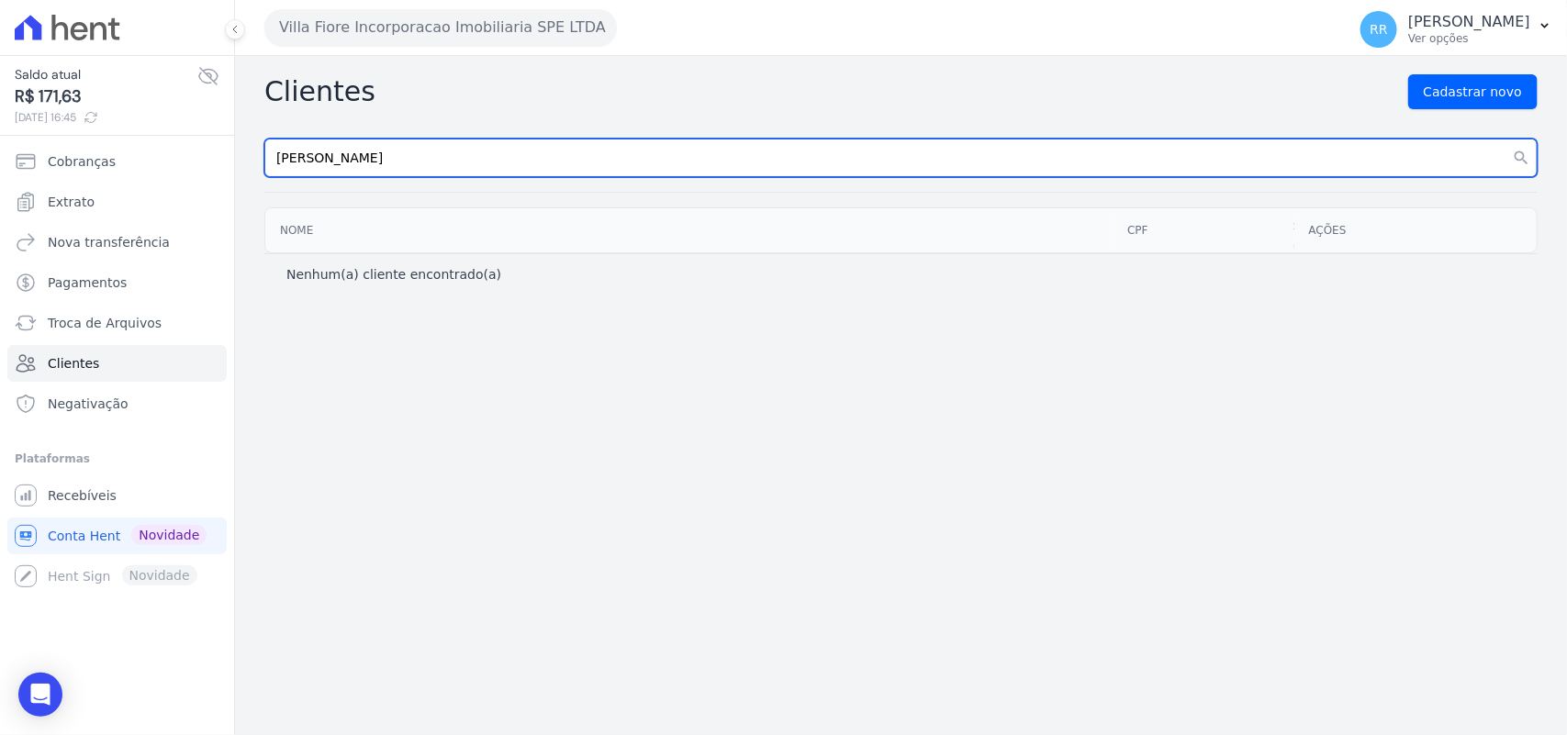
click at [462, 140] on input "[PERSON_NAME]" at bounding box center [900, 158] width 1273 height 39
drag, startPoint x: 273, startPoint y: 153, endPoint x: 297, endPoint y: 153, distance: 23.9
click at [273, 153] on input "[PERSON_NAME]" at bounding box center [900, 158] width 1273 height 39
click at [1505, 139] on button "search" at bounding box center [1521, 158] width 33 height 39
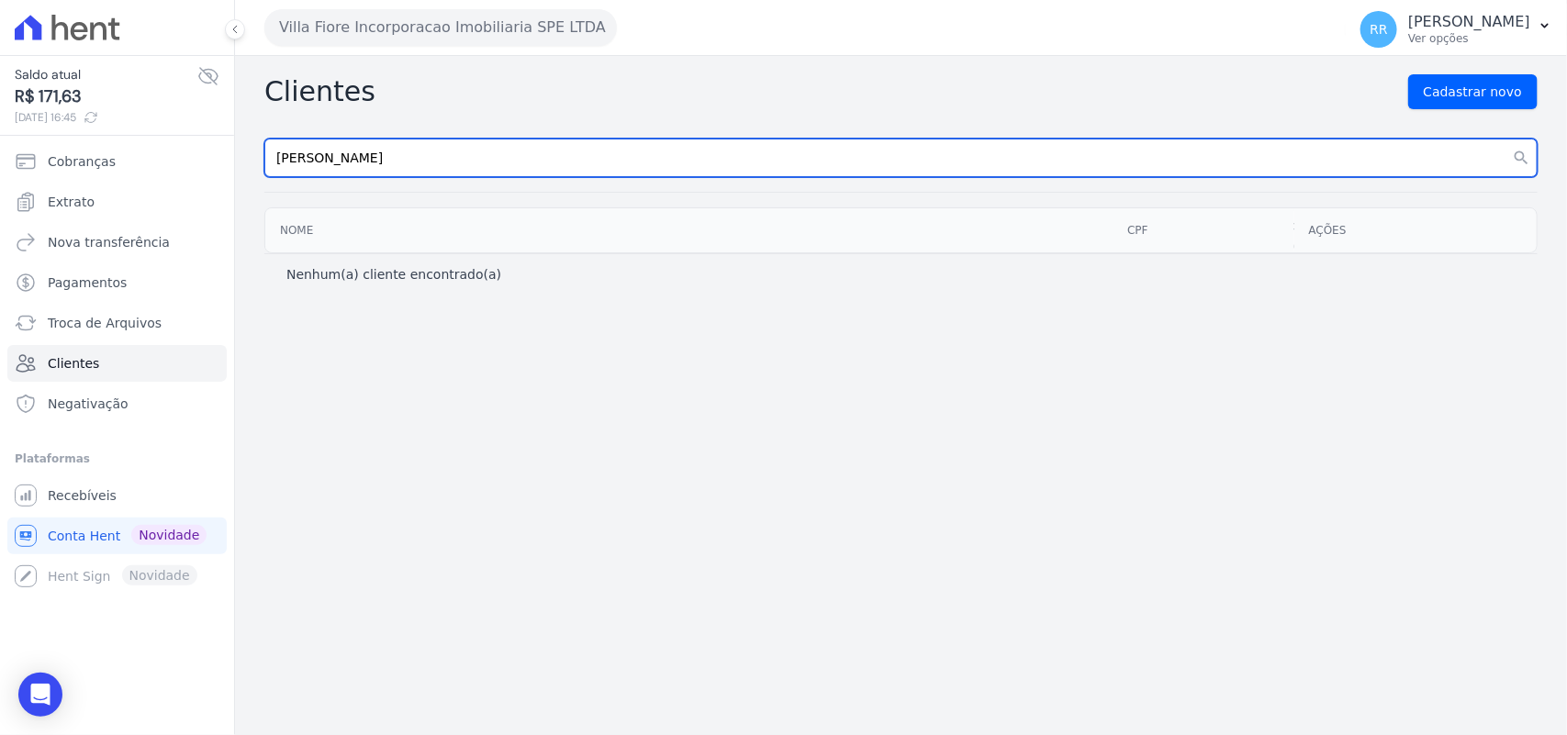
click at [383, 152] on input "[PERSON_NAME]" at bounding box center [900, 158] width 1273 height 39
type input "[PERSON_NAME]"
click at [1505, 139] on button "search" at bounding box center [1521, 158] width 33 height 39
click at [415, 156] on input "[PERSON_NAME]" at bounding box center [900, 158] width 1273 height 39
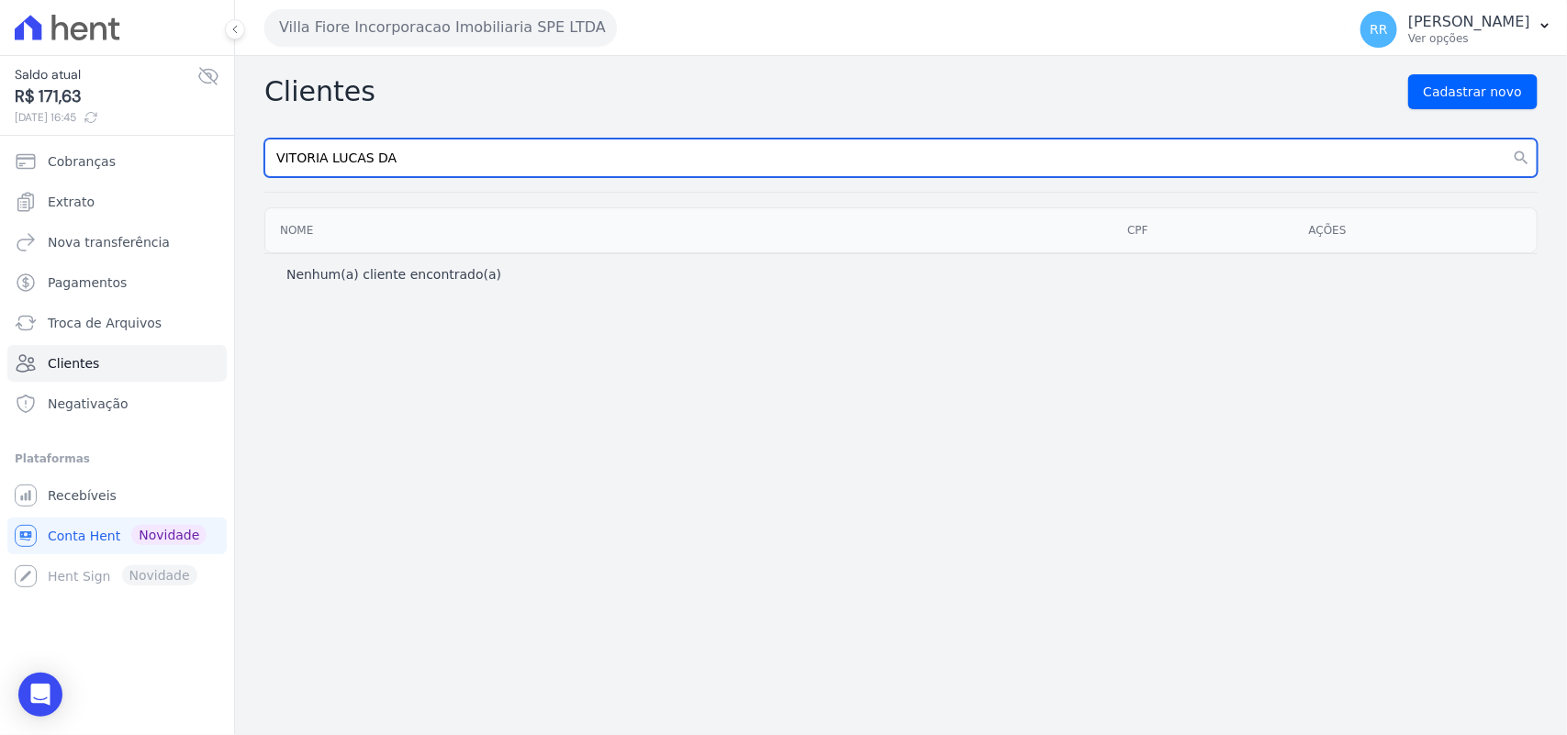
type input "VITORIA LUCAS DA"
click at [1505, 139] on button "search" at bounding box center [1521, 158] width 33 height 39
click at [432, 150] on input "VITORIA LUCAS DA" at bounding box center [900, 158] width 1273 height 39
click at [313, 144] on input "VITORIA LUCAS DA" at bounding box center [900, 158] width 1273 height 39
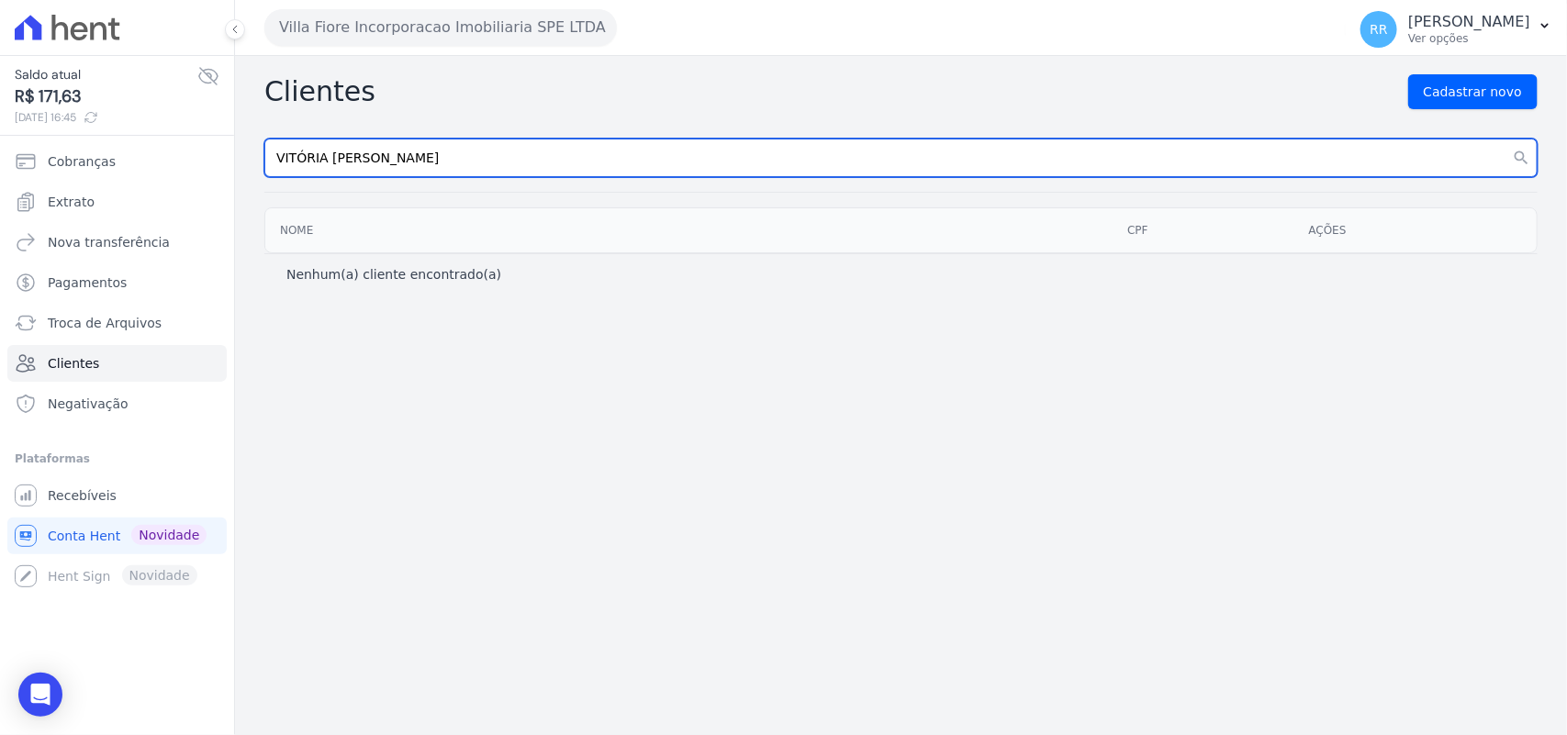
type input "VITÓRIA [PERSON_NAME]"
click at [1505, 139] on button "search" at bounding box center [1521, 158] width 33 height 39
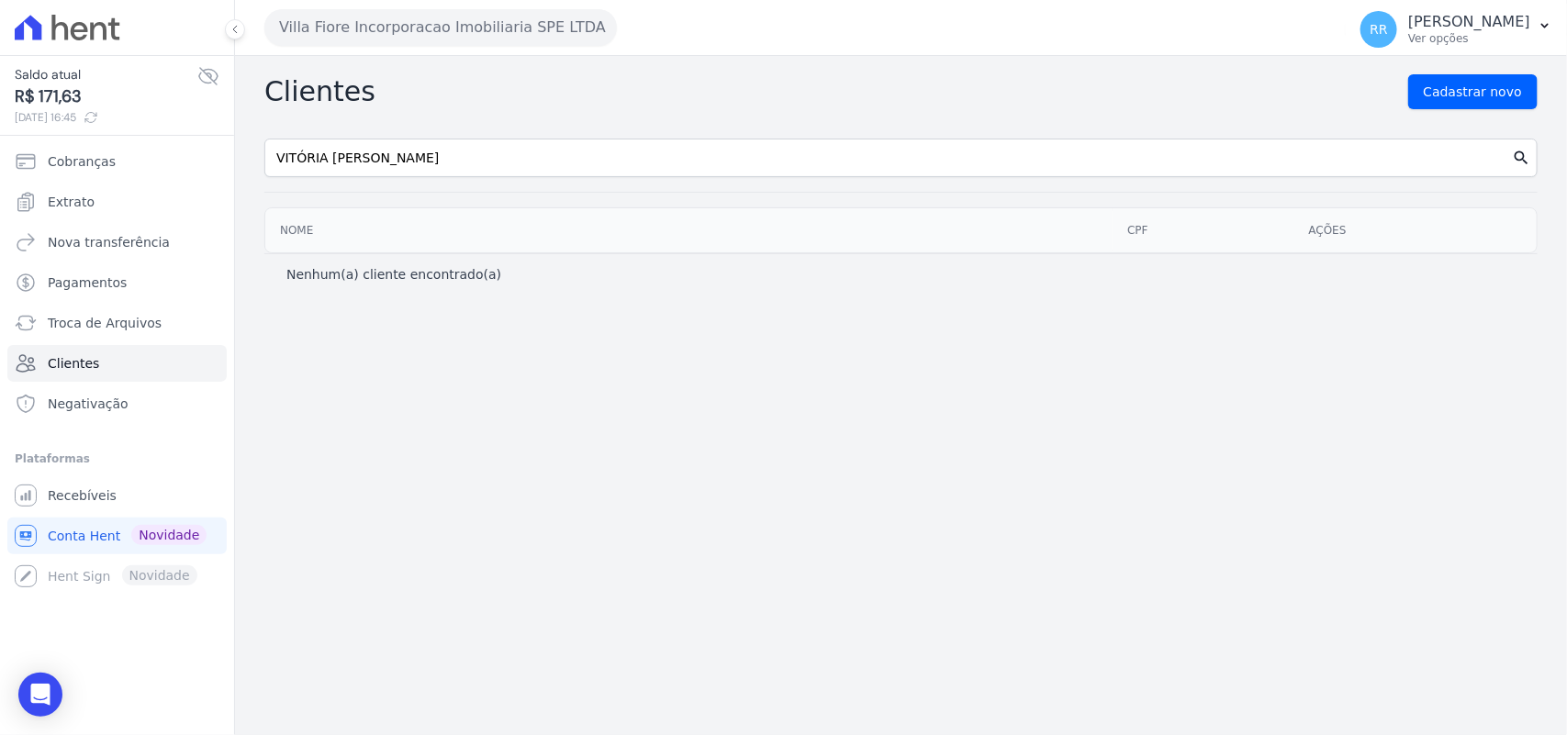
click at [1520, 161] on icon "search" at bounding box center [1521, 158] width 18 height 18
click at [429, 129] on div "Clientes Cadastrar novo [PERSON_NAME] search Nome CPF Ações Nenhum(a) cliente e…" at bounding box center [901, 395] width 1332 height 679
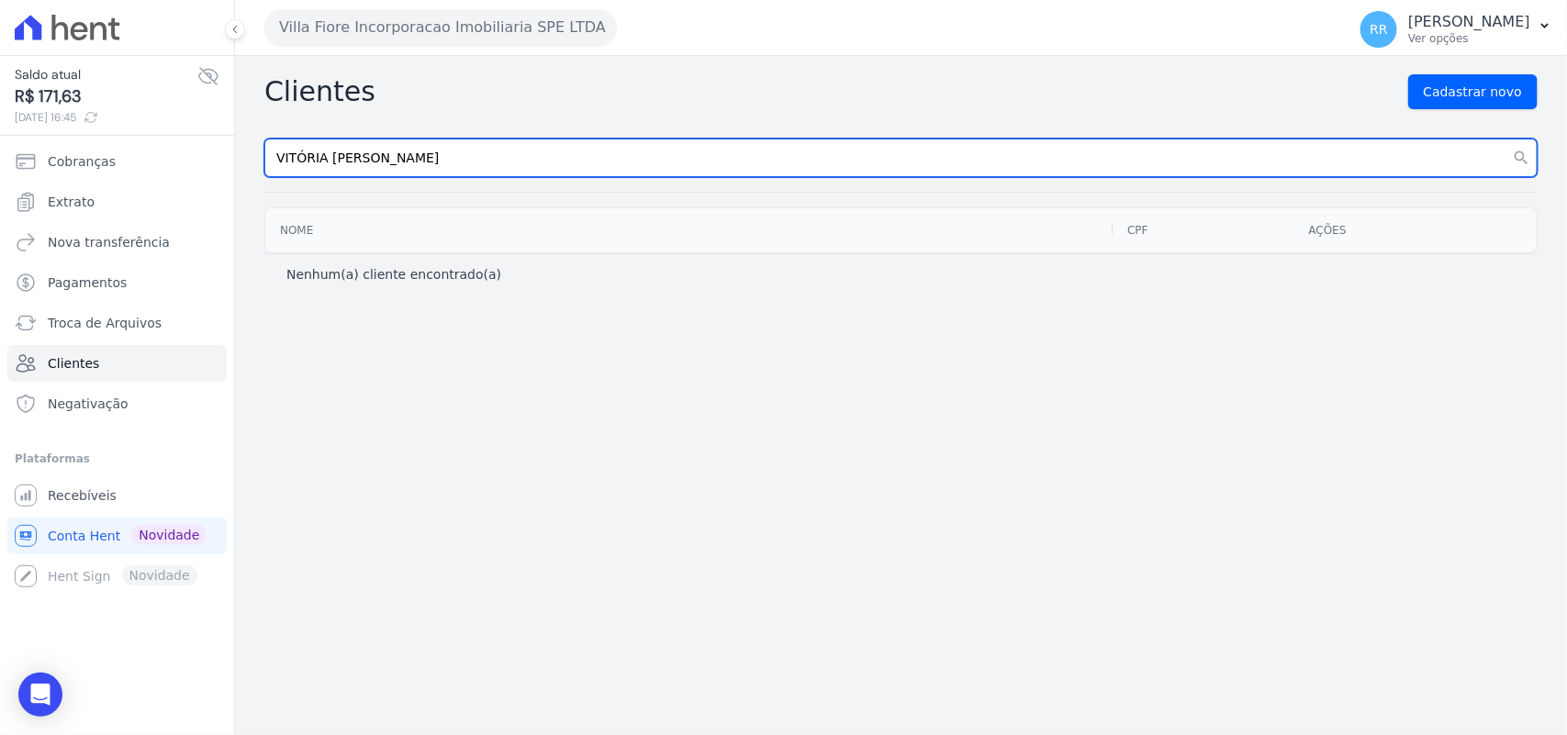
click at [445, 168] on input "VITÓRIA [PERSON_NAME]" at bounding box center [900, 158] width 1273 height 39
click at [555, 162] on input "VITÓRIA [PERSON_NAME]" at bounding box center [900, 158] width 1273 height 39
click at [1505, 139] on button "search" at bounding box center [1521, 158] width 33 height 39
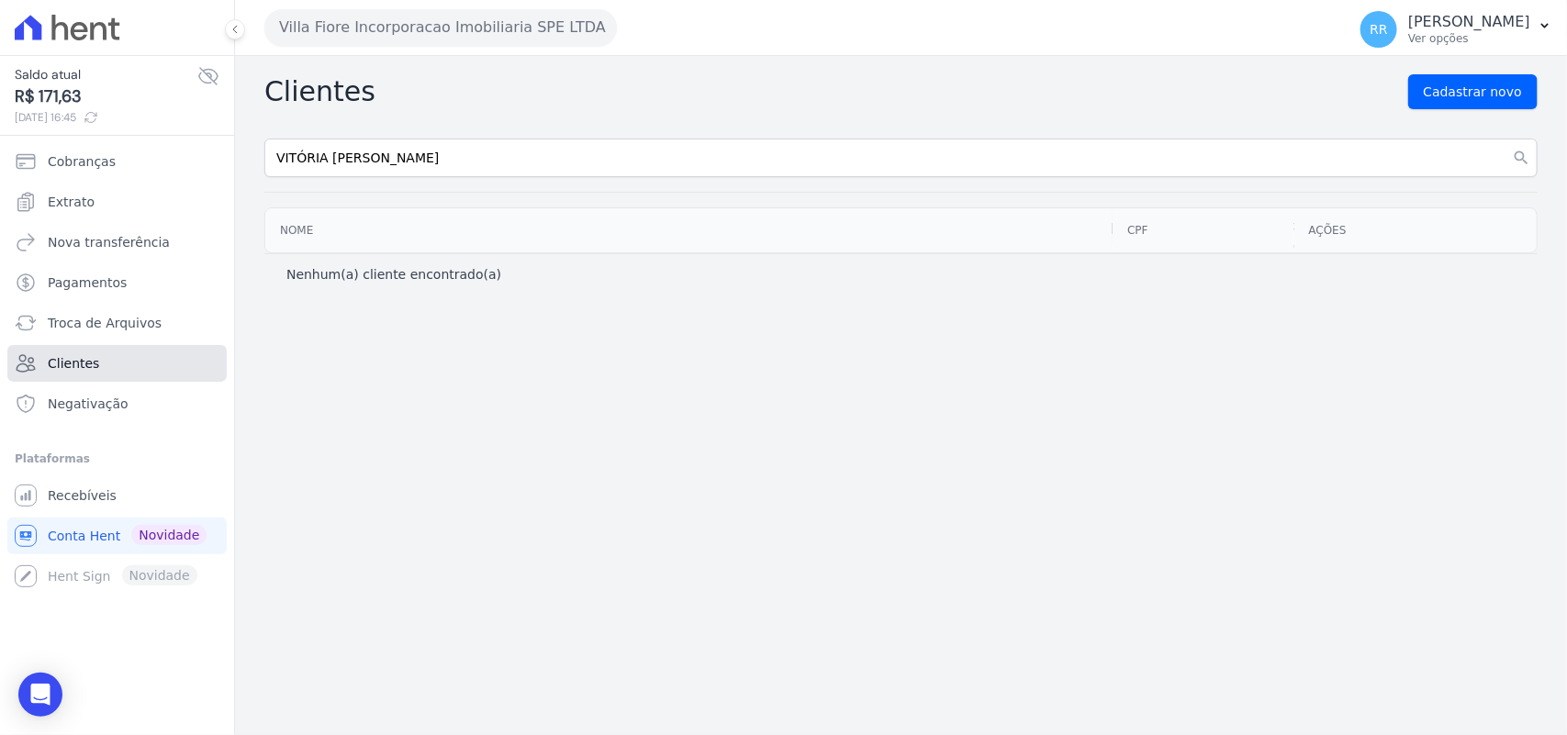
click at [113, 368] on link "Clientes" at bounding box center [116, 363] width 219 height 37
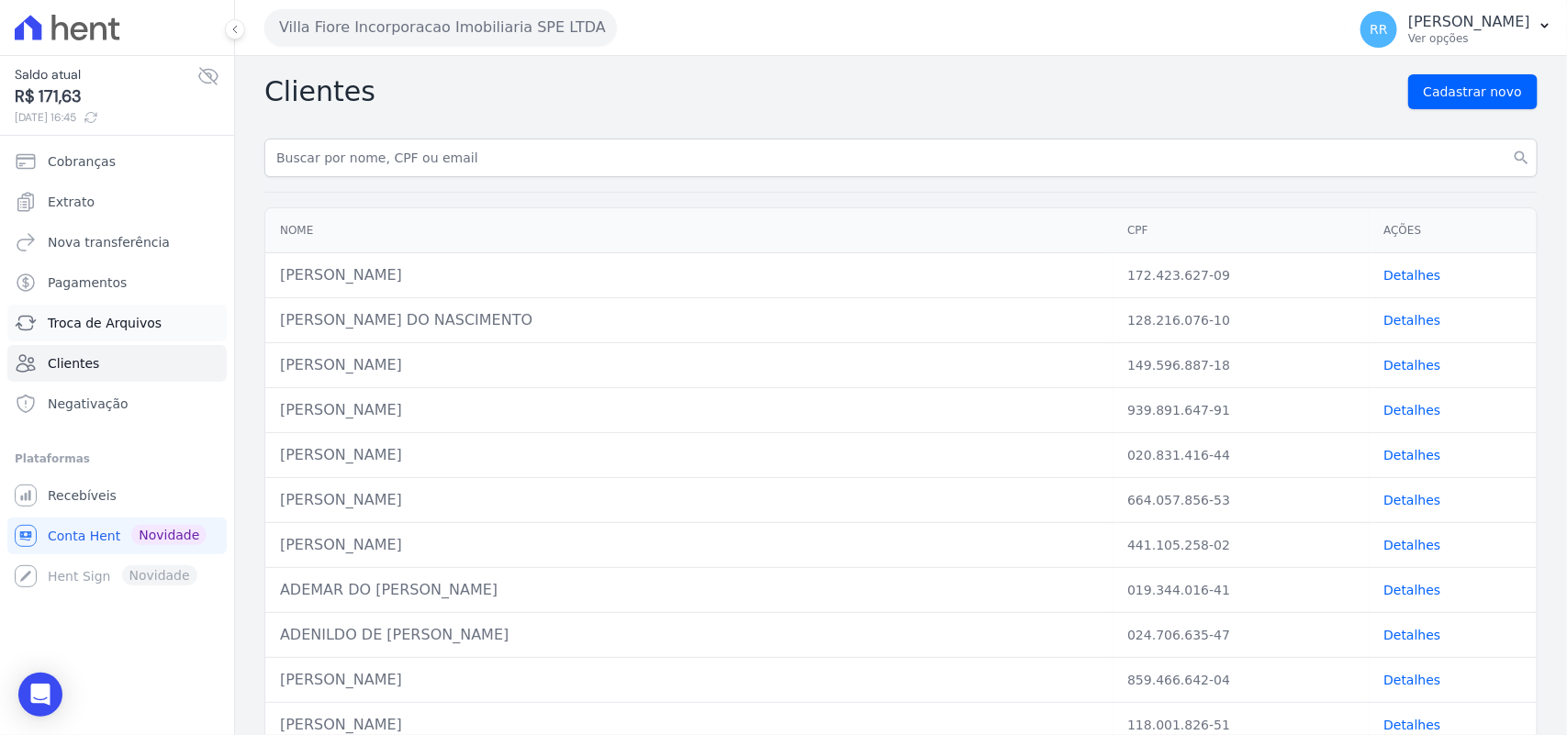
click at [84, 329] on span "Troca de Arquivos" at bounding box center [105, 323] width 114 height 18
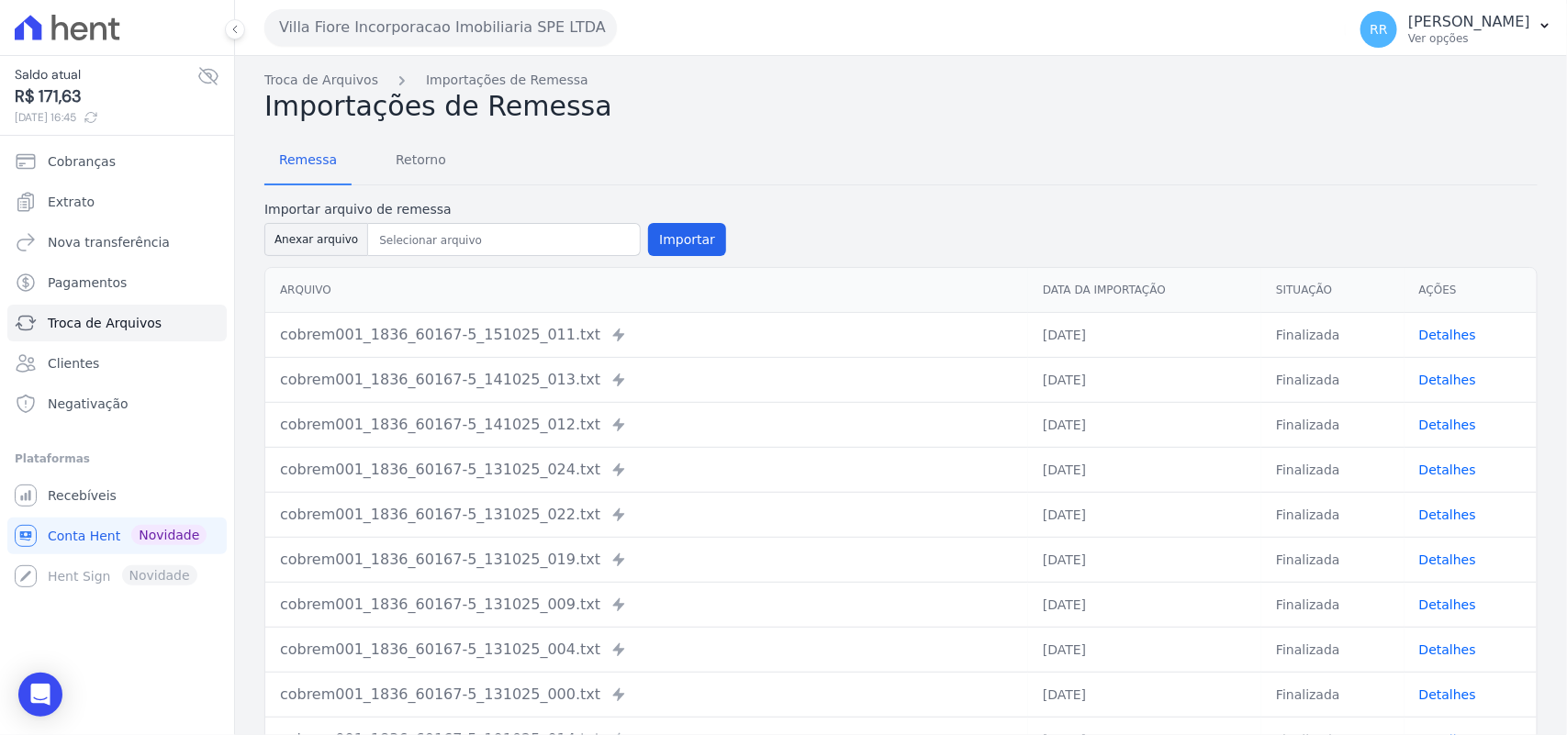
click at [425, 38] on button "Villa Fiore Incorporacao Imobiliaria SPE LTDA" at bounding box center [440, 27] width 353 height 37
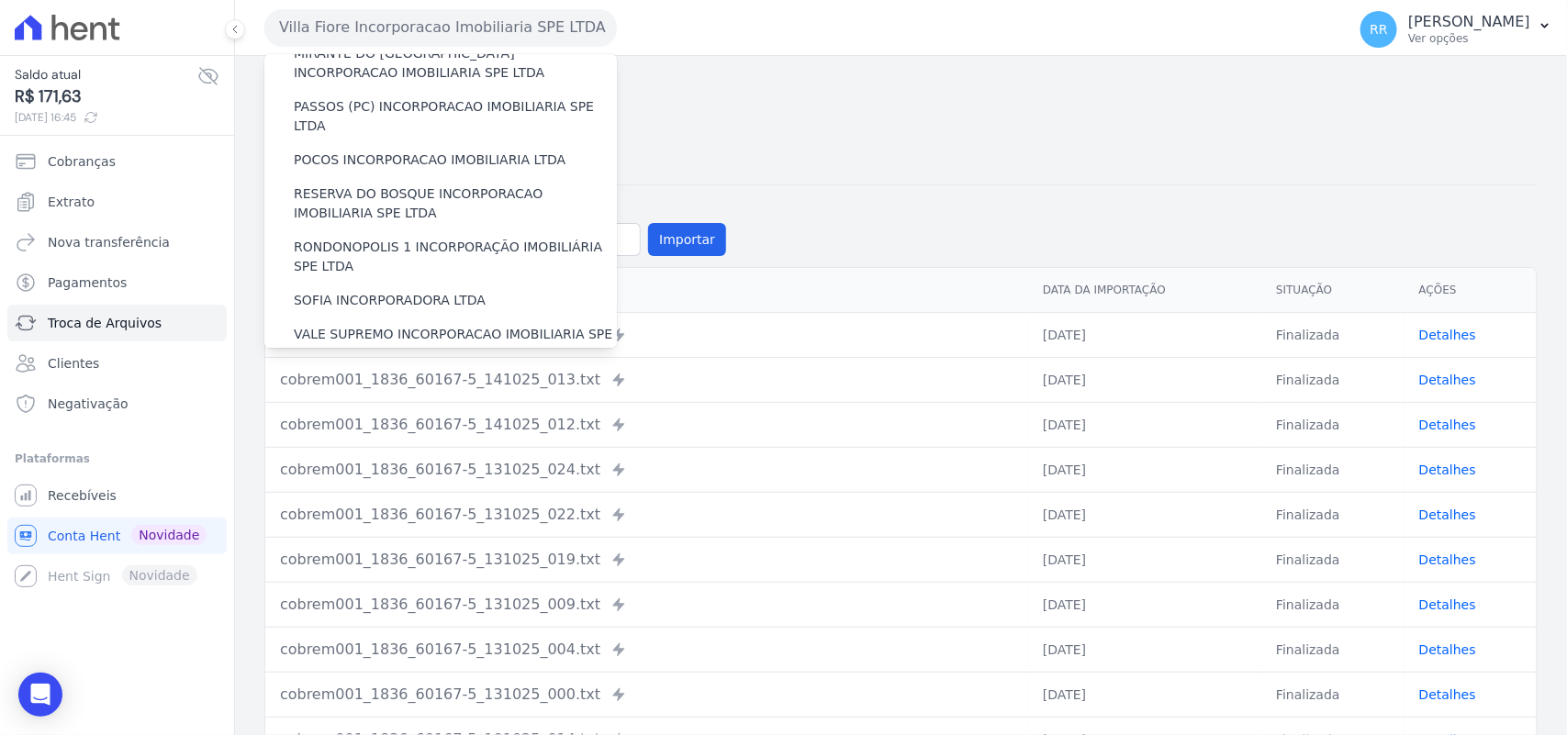
scroll to position [838, 0]
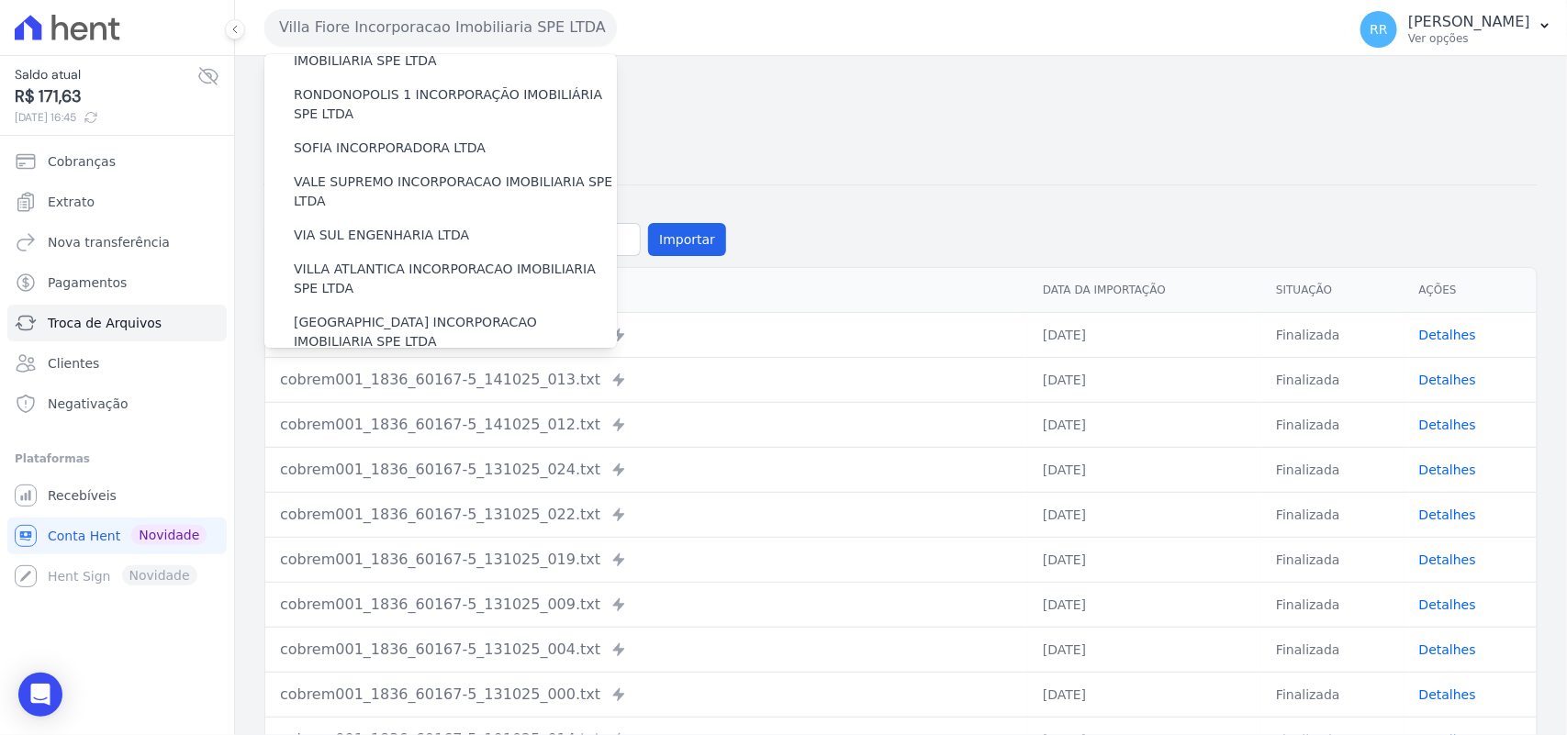
click at [386, 366] on label "VILLA TROPICAL INCORPORAÇÃO IMOBILIÁRIA SPE LTDA" at bounding box center [455, 385] width 323 height 39
click at [0, 0] on input "VILLA TROPICAL INCORPORAÇÃO IMOBILIÁRIA SPE LTDA" at bounding box center [0, 0] width 0 height 0
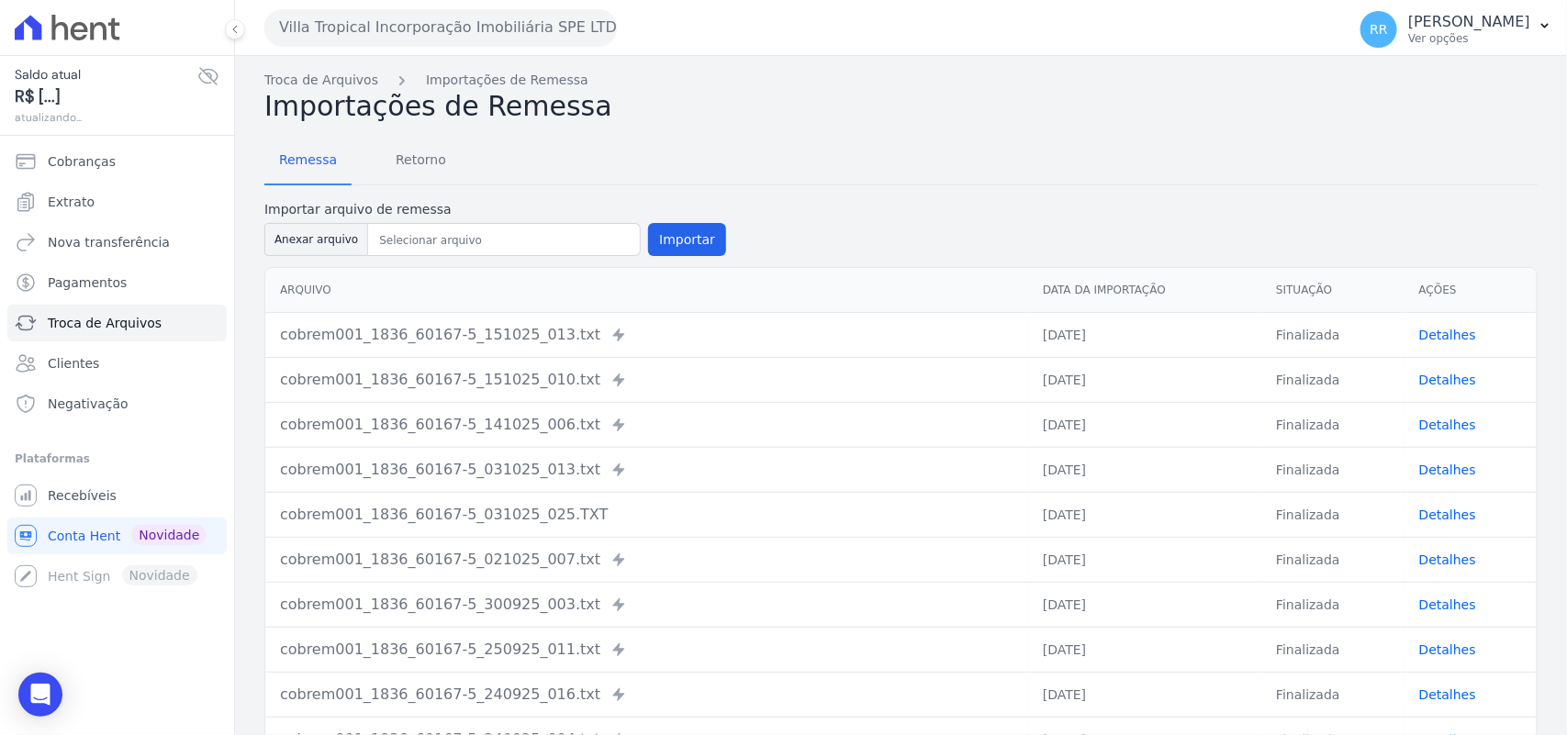
click at [324, 217] on label "Importar arquivo de remessa" at bounding box center [495, 209] width 462 height 19
click at [324, 223] on button "Anexar arquivo" at bounding box center [316, 239] width 104 height 33
type input "cobrem001_1836_60167-5_151025_020.TXT"
click at [648, 235] on button "Importar" at bounding box center [687, 239] width 78 height 33
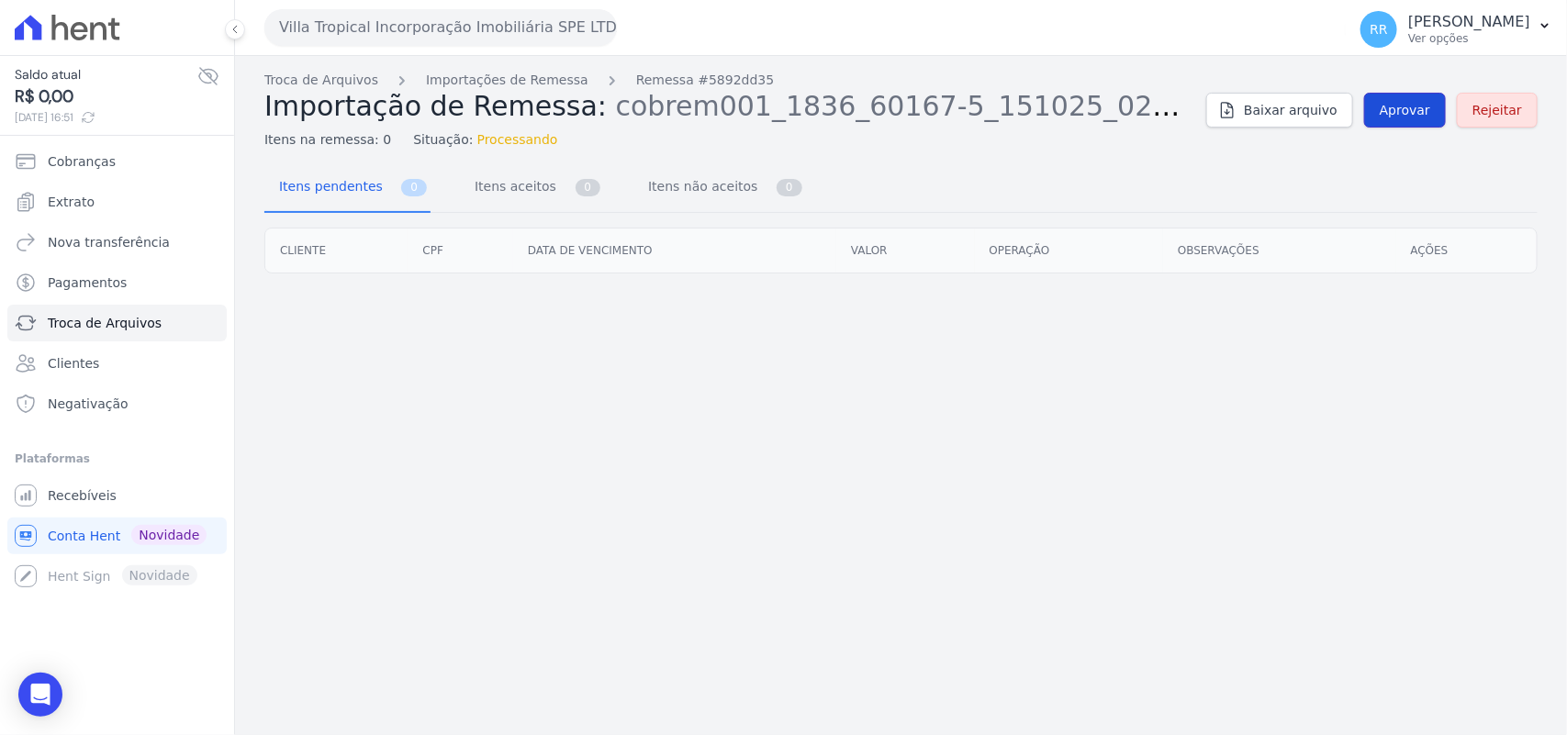
click at [1392, 102] on span "Aprovar" at bounding box center [1405, 110] width 50 height 18
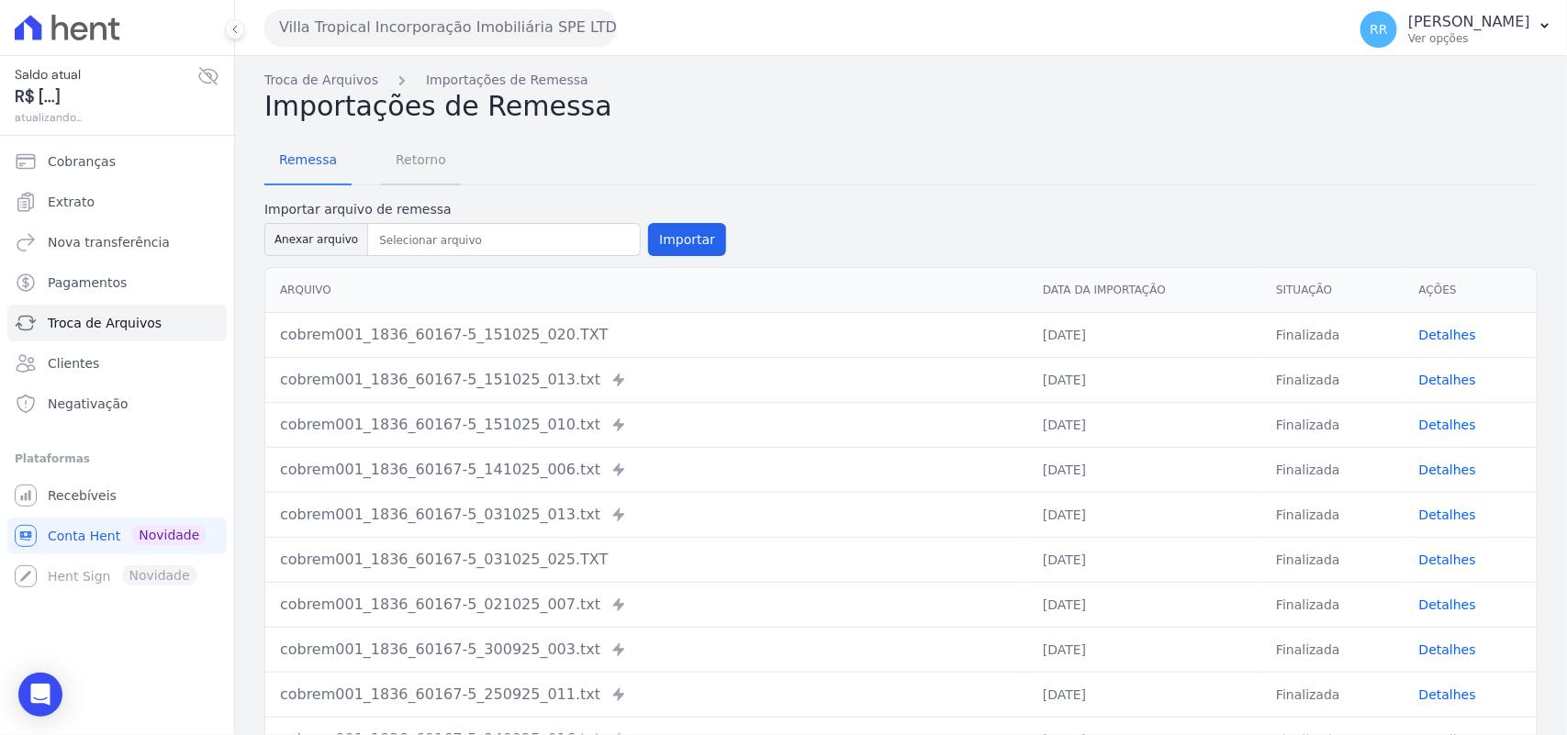
click at [441, 151] on span "Retorno" at bounding box center [421, 159] width 73 height 37
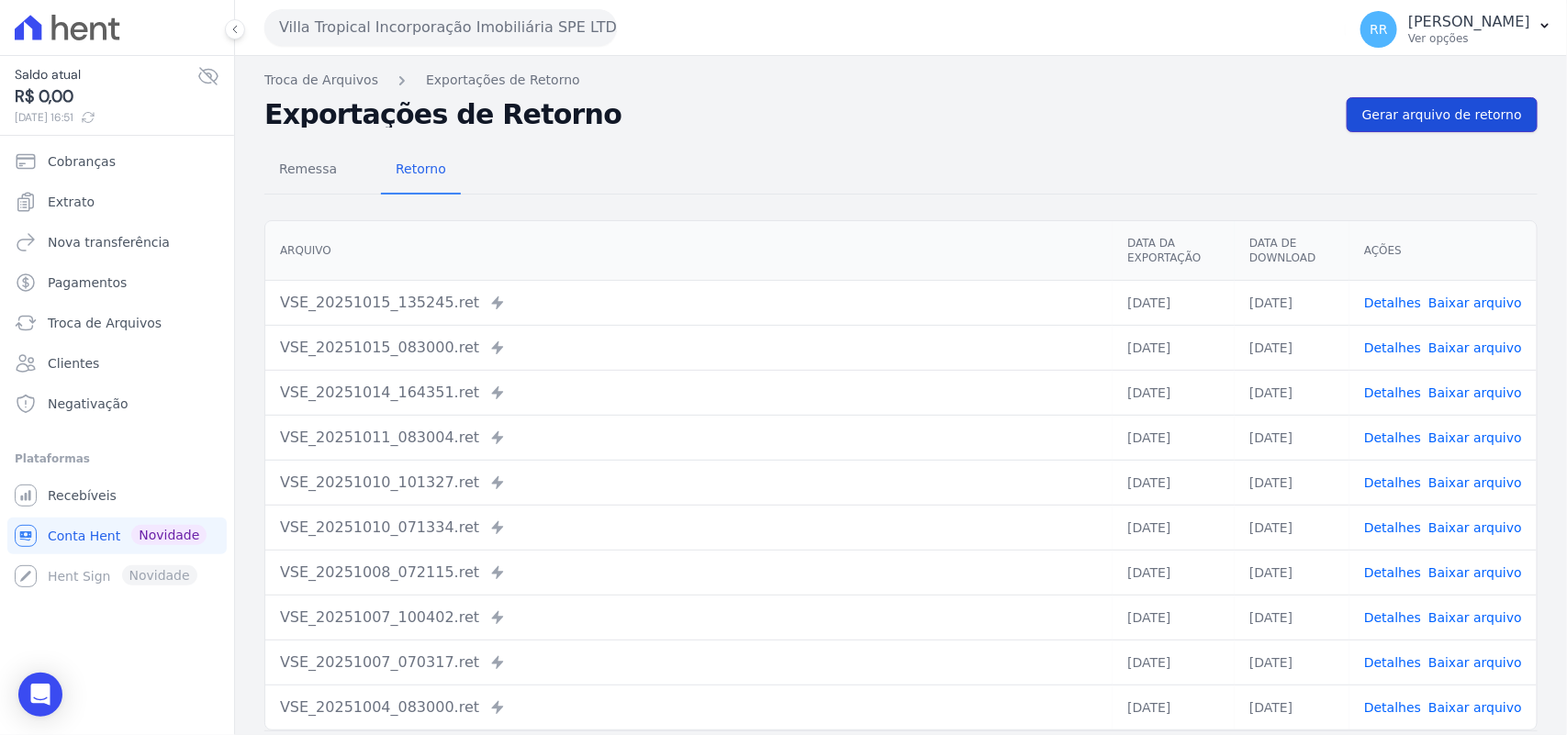
click at [1471, 106] on span "Gerar arquivo de retorno" at bounding box center [1442, 115] width 160 height 18
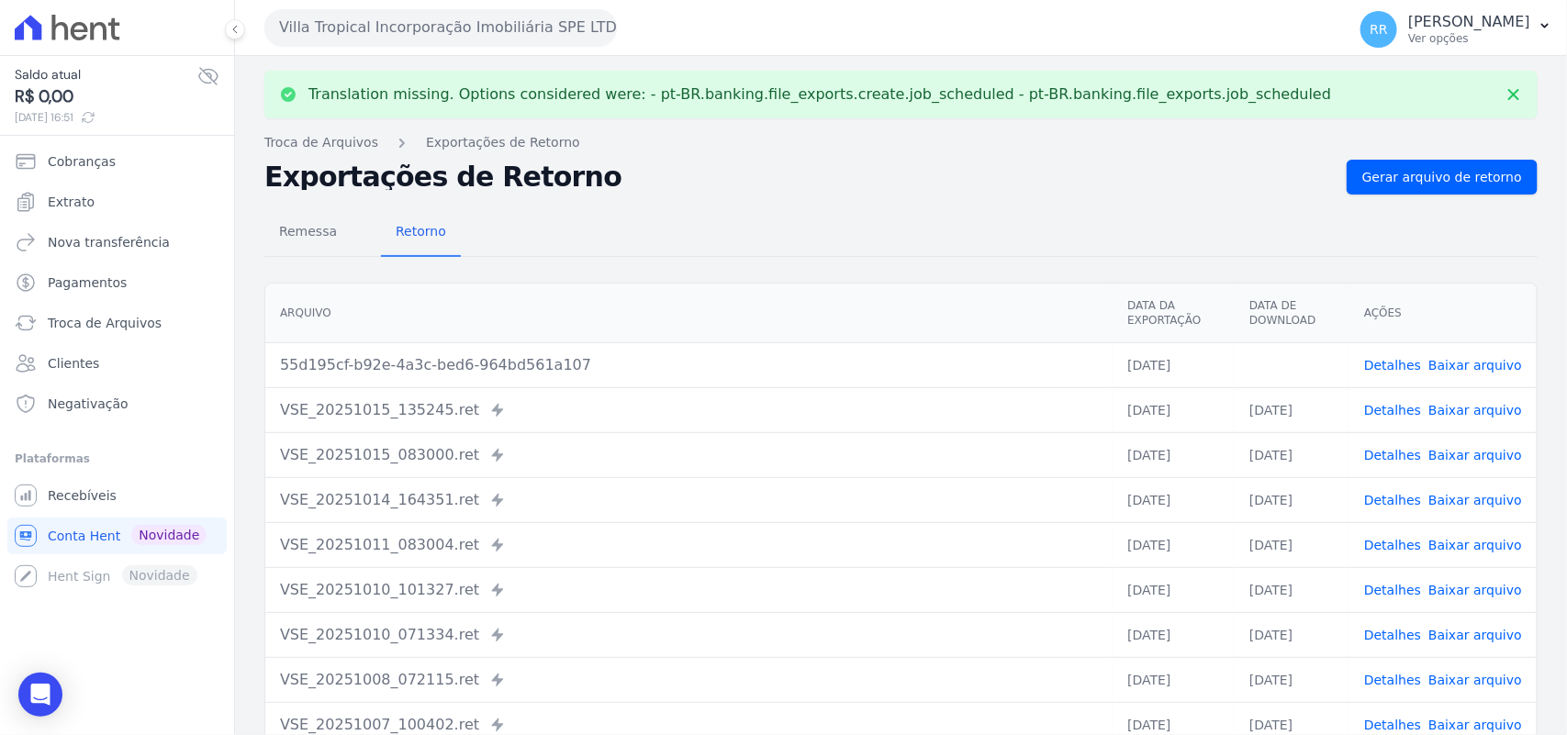
click at [1458, 364] on link "Baixar arquivo" at bounding box center [1476, 365] width 94 height 15
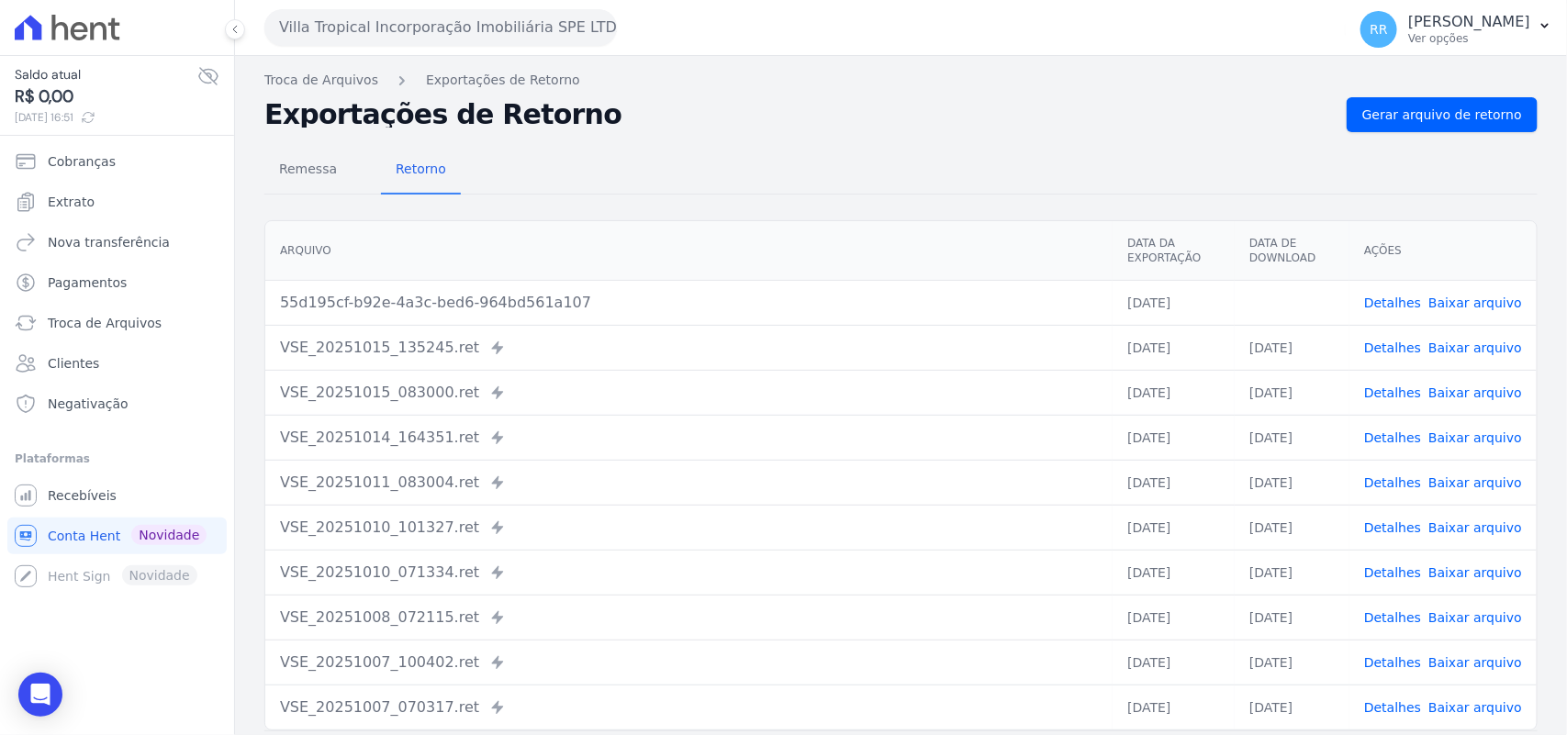
click at [696, 139] on div "Remessa Retorno [GEOGRAPHIC_DATA] Data da Exportação Data de Download Ações 55d…" at bounding box center [900, 464] width 1273 height 664
click at [535, 177] on div "Remessa Retorno" at bounding box center [900, 171] width 1273 height 48
click at [346, 35] on button "Villa Tropical Incorporação Imobiliária SPE LTDA" at bounding box center [440, 27] width 353 height 37
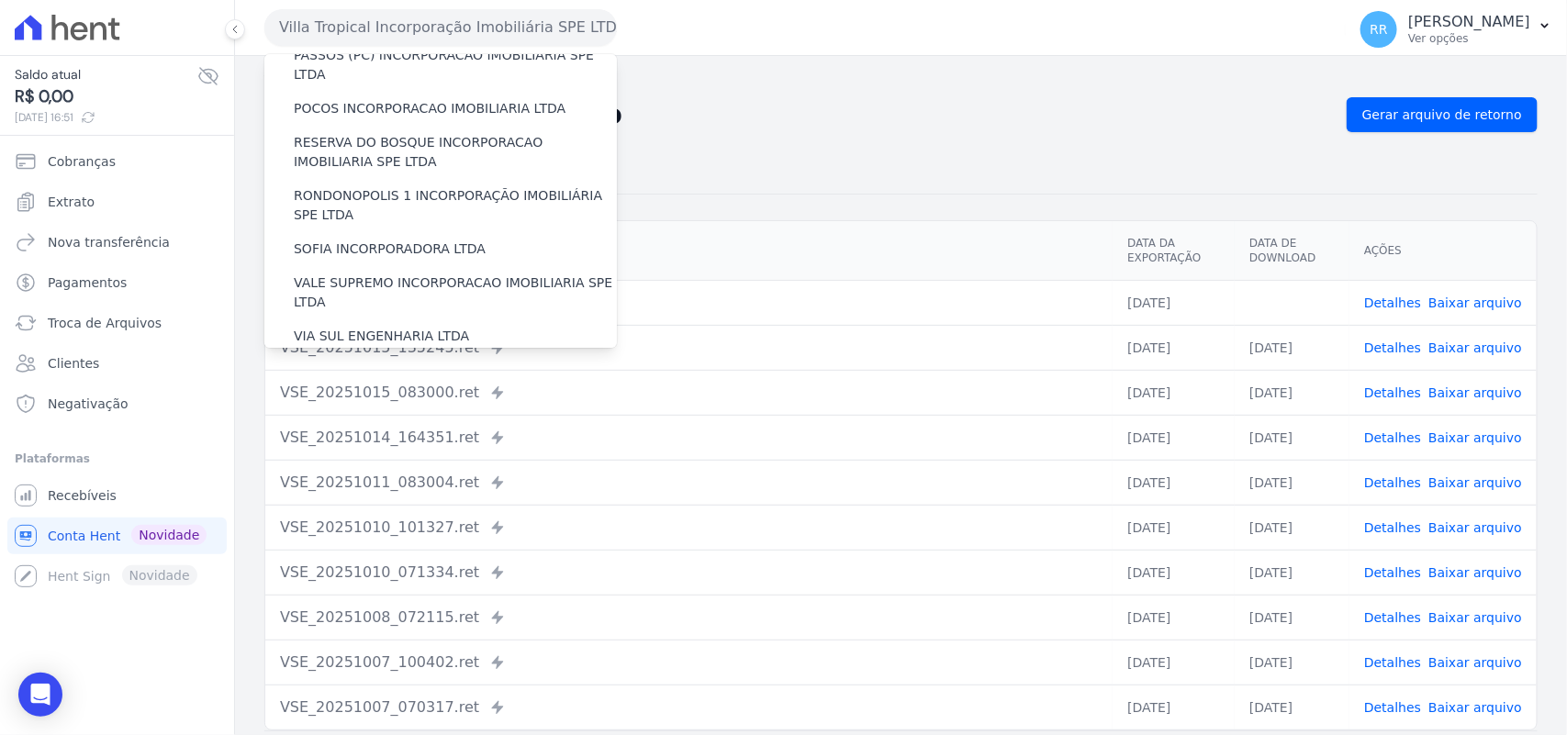
scroll to position [838, 0]
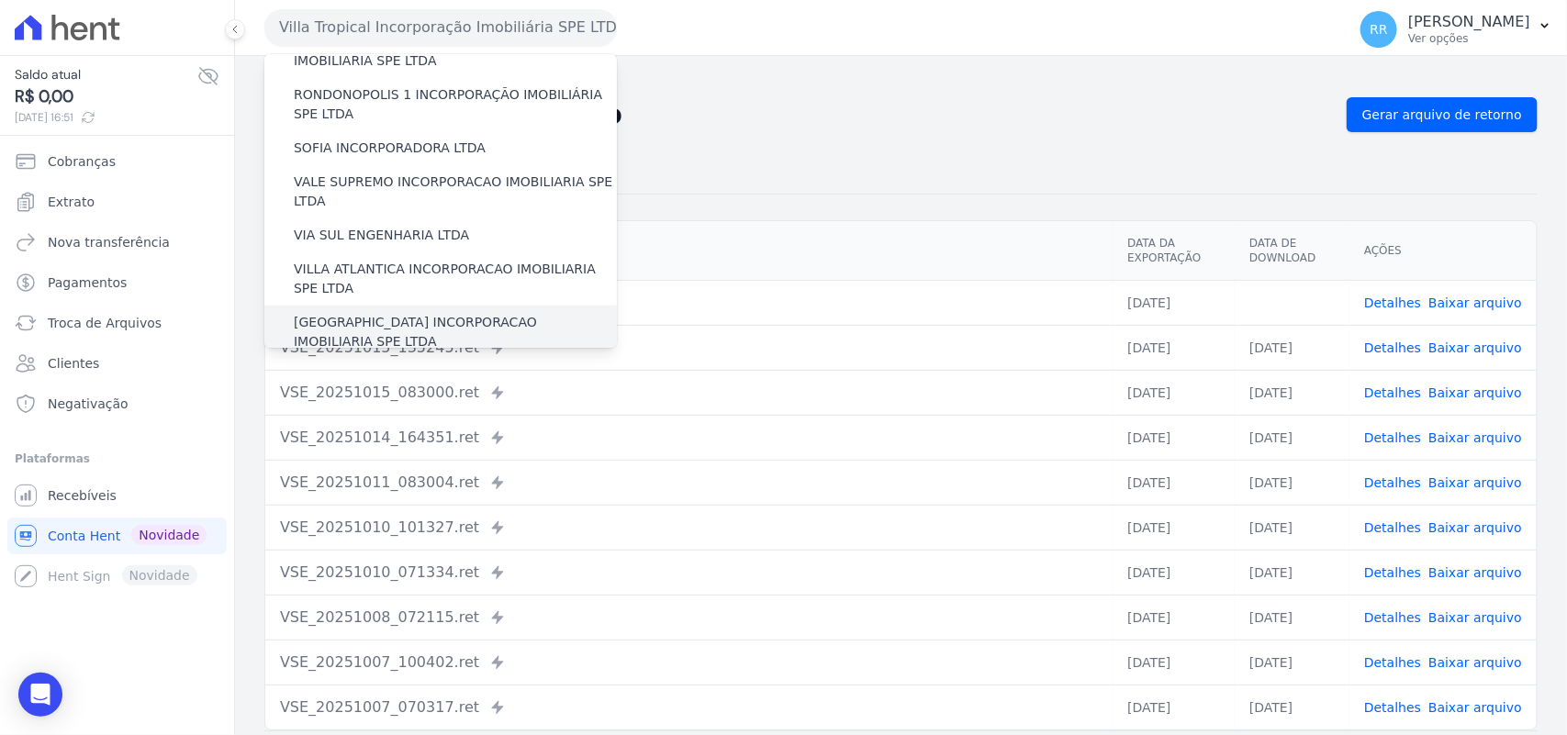
click at [370, 313] on label "[GEOGRAPHIC_DATA] INCORPORACAO IMOBILIARIA SPE LTDA" at bounding box center [455, 332] width 323 height 39
click at [0, 0] on input "[GEOGRAPHIC_DATA] INCORPORACAO IMOBILIARIA SPE LTDA" at bounding box center [0, 0] width 0 height 0
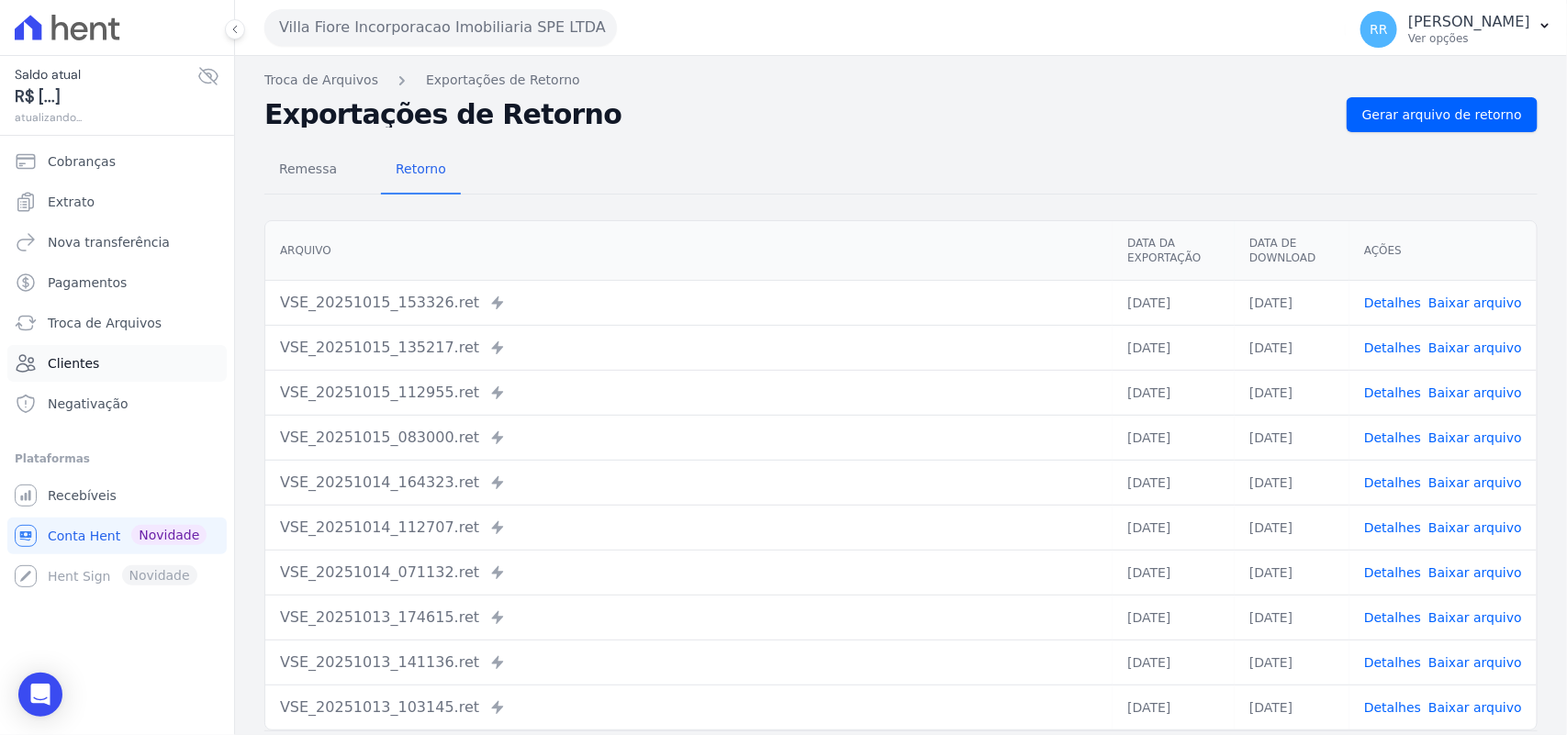
click at [83, 369] on span "Clientes" at bounding box center [73, 363] width 51 height 18
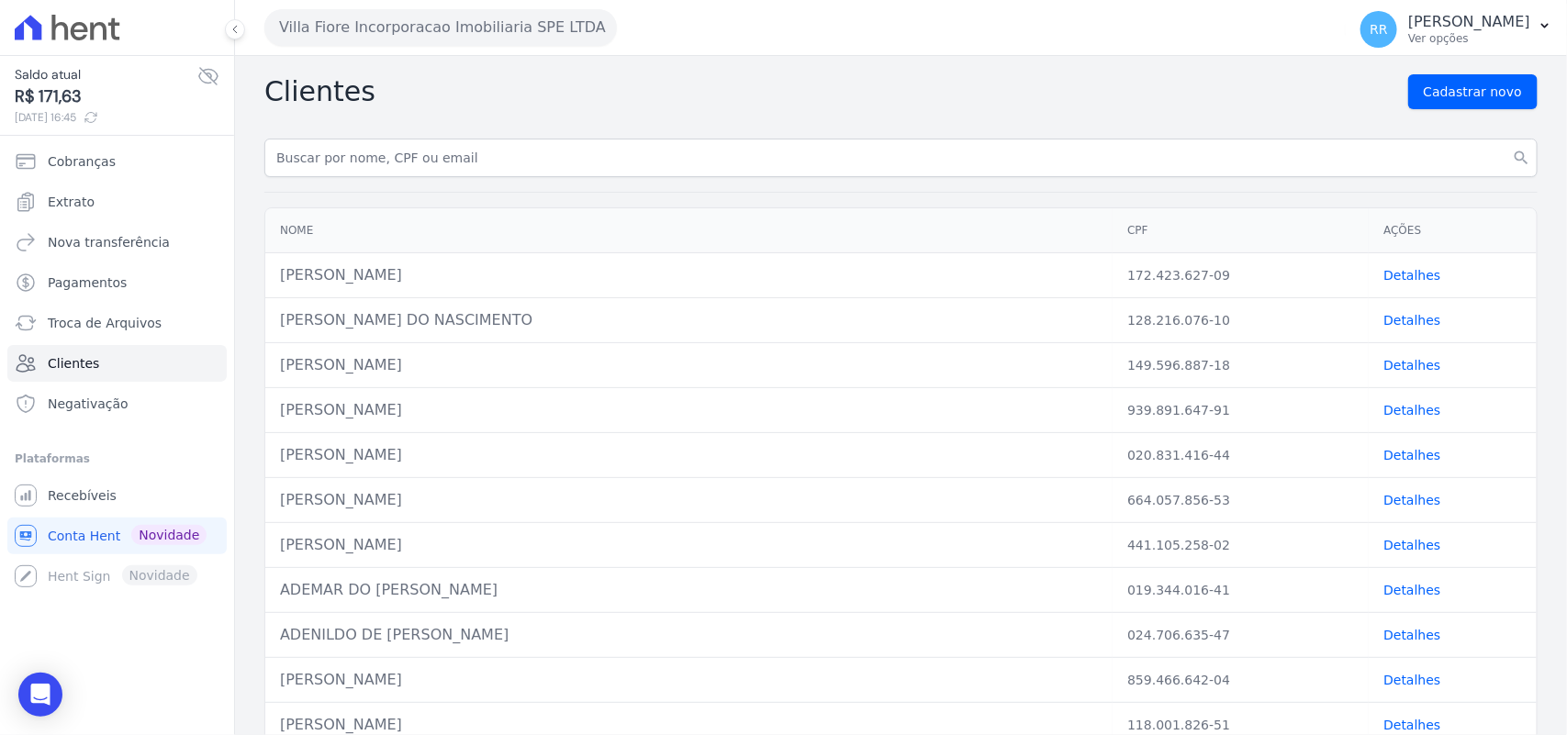
drag, startPoint x: 987, startPoint y: 489, endPoint x: 957, endPoint y: 424, distance: 71.9
click at [987, 489] on td "[PERSON_NAME]" at bounding box center [688, 500] width 847 height 45
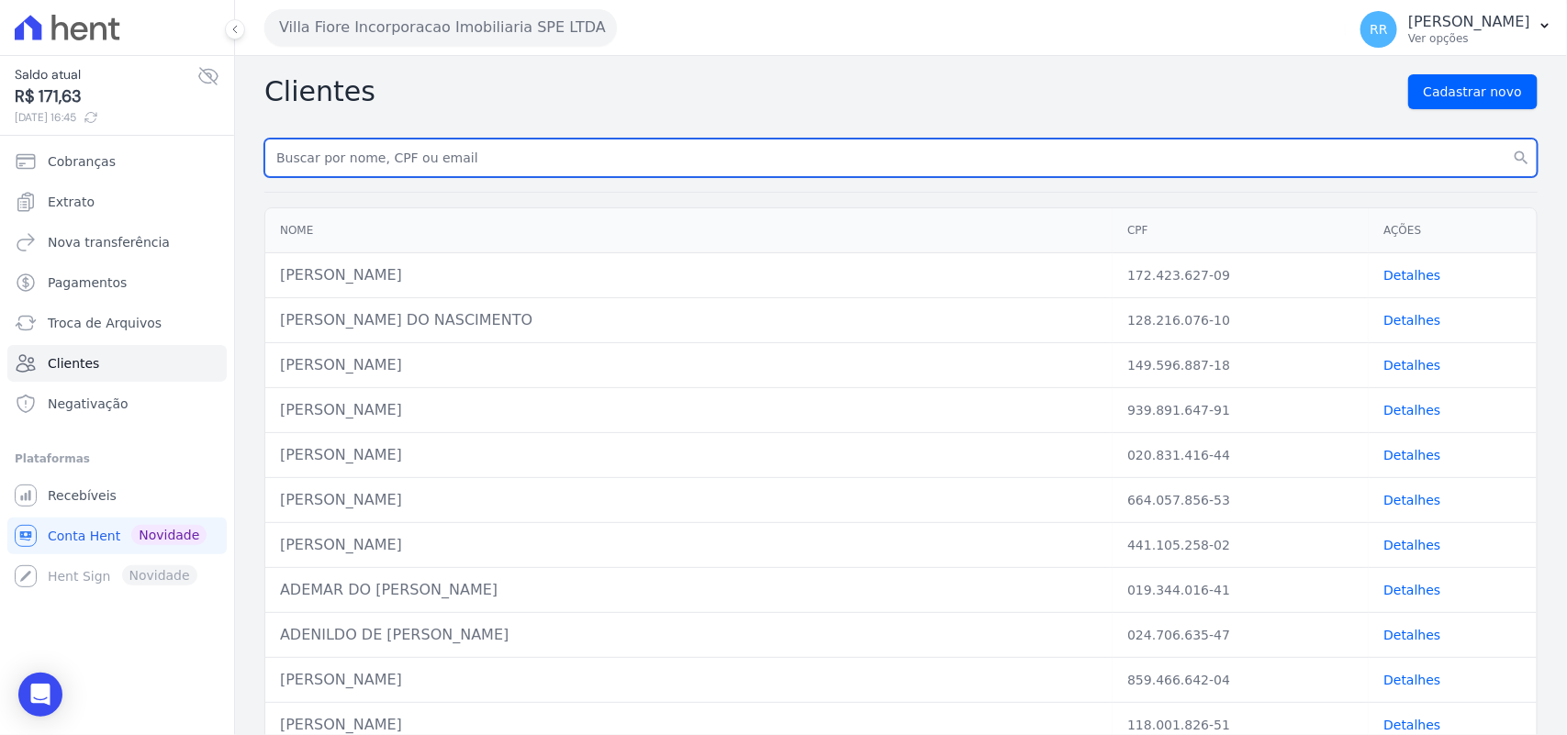
click at [355, 156] on input "text" at bounding box center [900, 158] width 1273 height 39
type input "v"
type input "[PERSON_NAME]"
click at [1505, 139] on button "search" at bounding box center [1521, 158] width 33 height 39
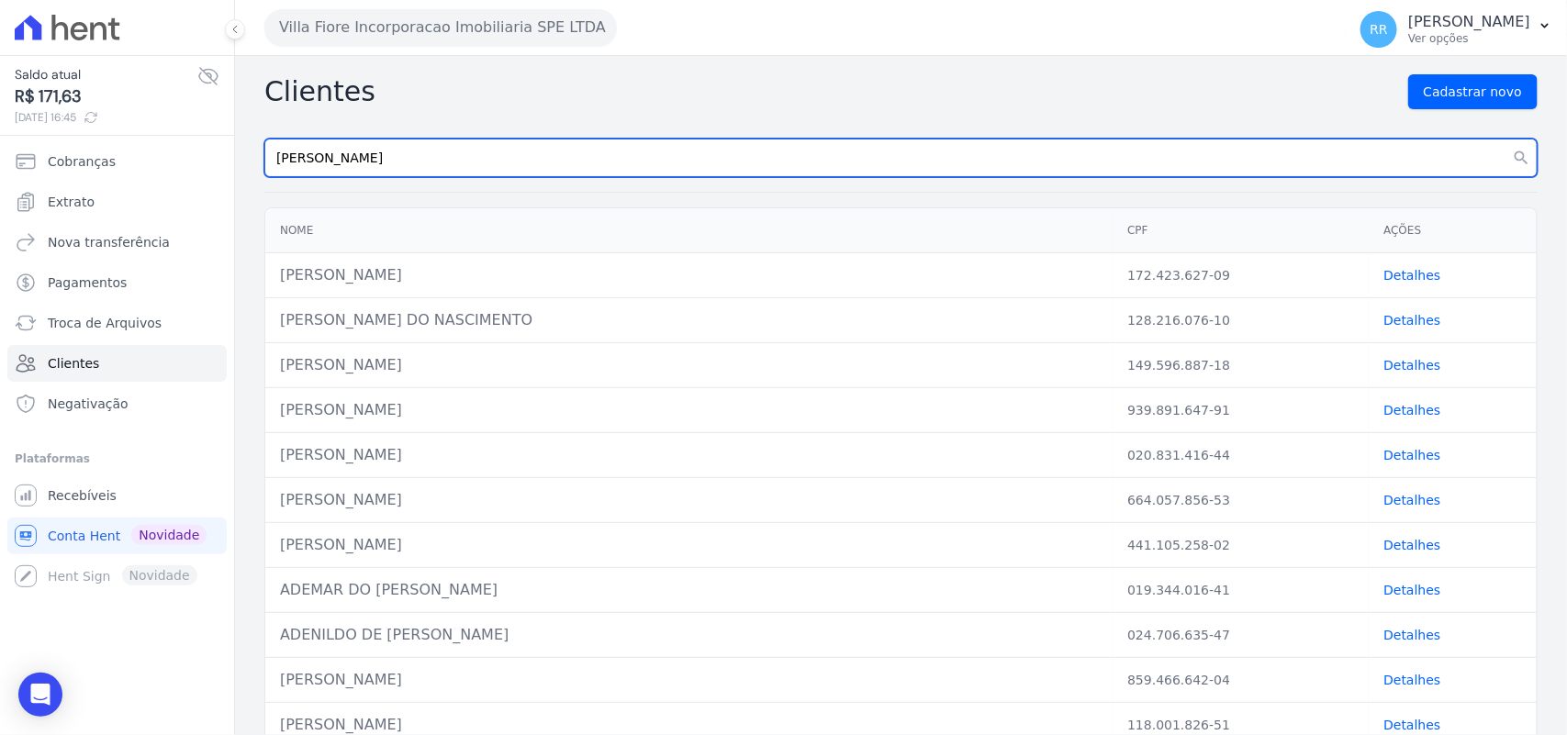
click button "search" at bounding box center [1521, 158] width 33 height 39
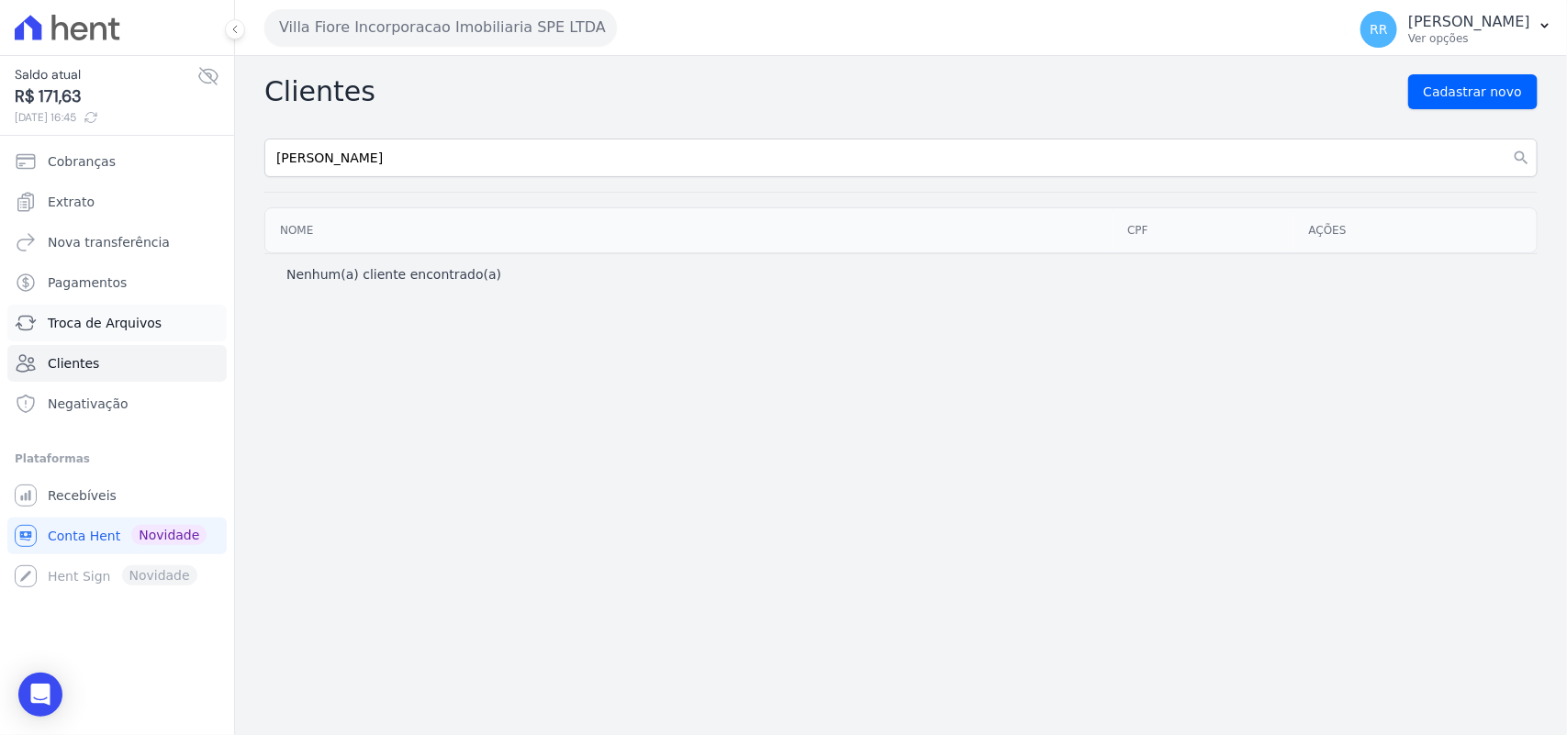
click at [94, 318] on span "Troca de Arquivos" at bounding box center [105, 323] width 114 height 18
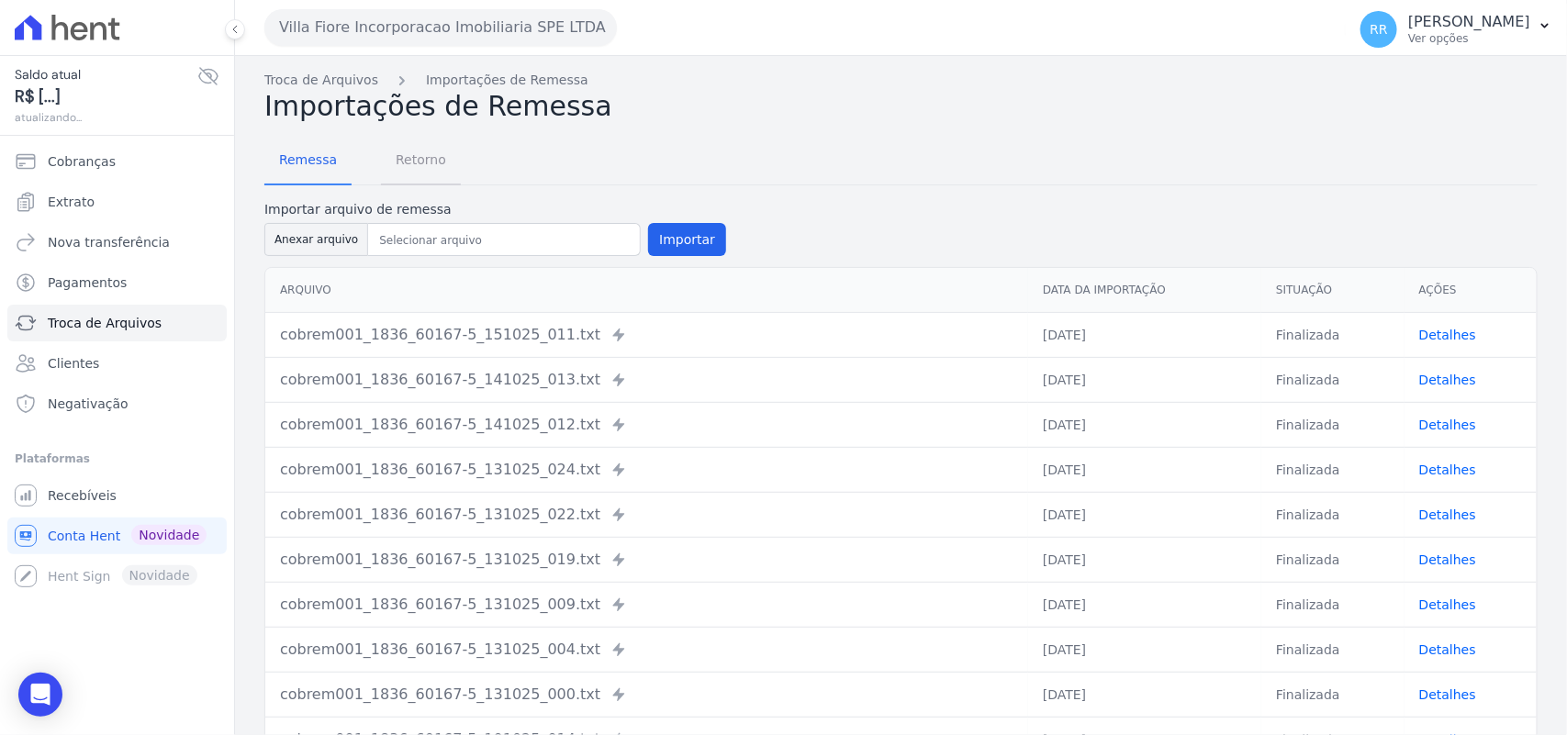
click at [415, 181] on link "Retorno" at bounding box center [421, 162] width 80 height 48
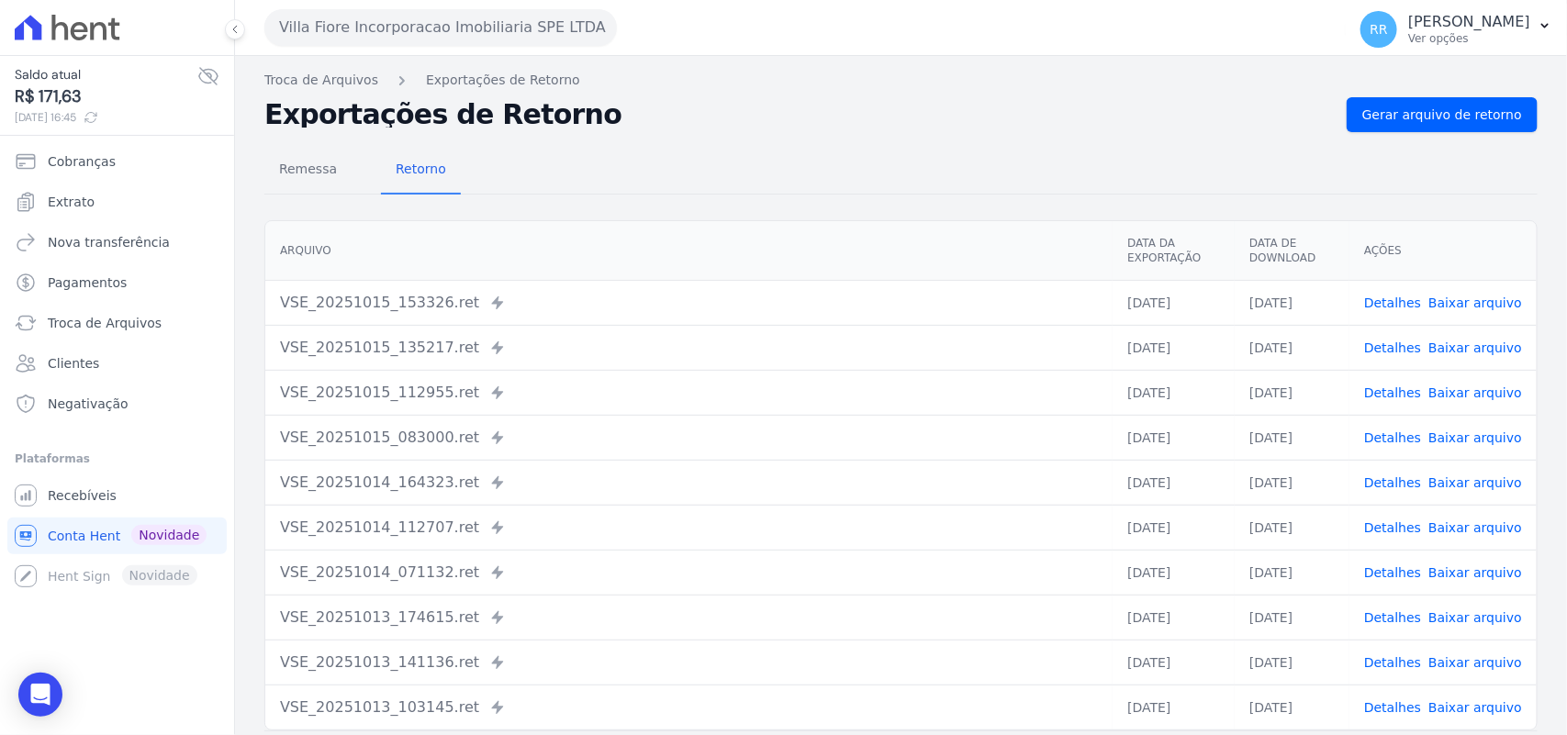
click at [445, 34] on button "Villa Fiore Incorporacao Imobiliaria SPE LTDA" at bounding box center [440, 27] width 353 height 37
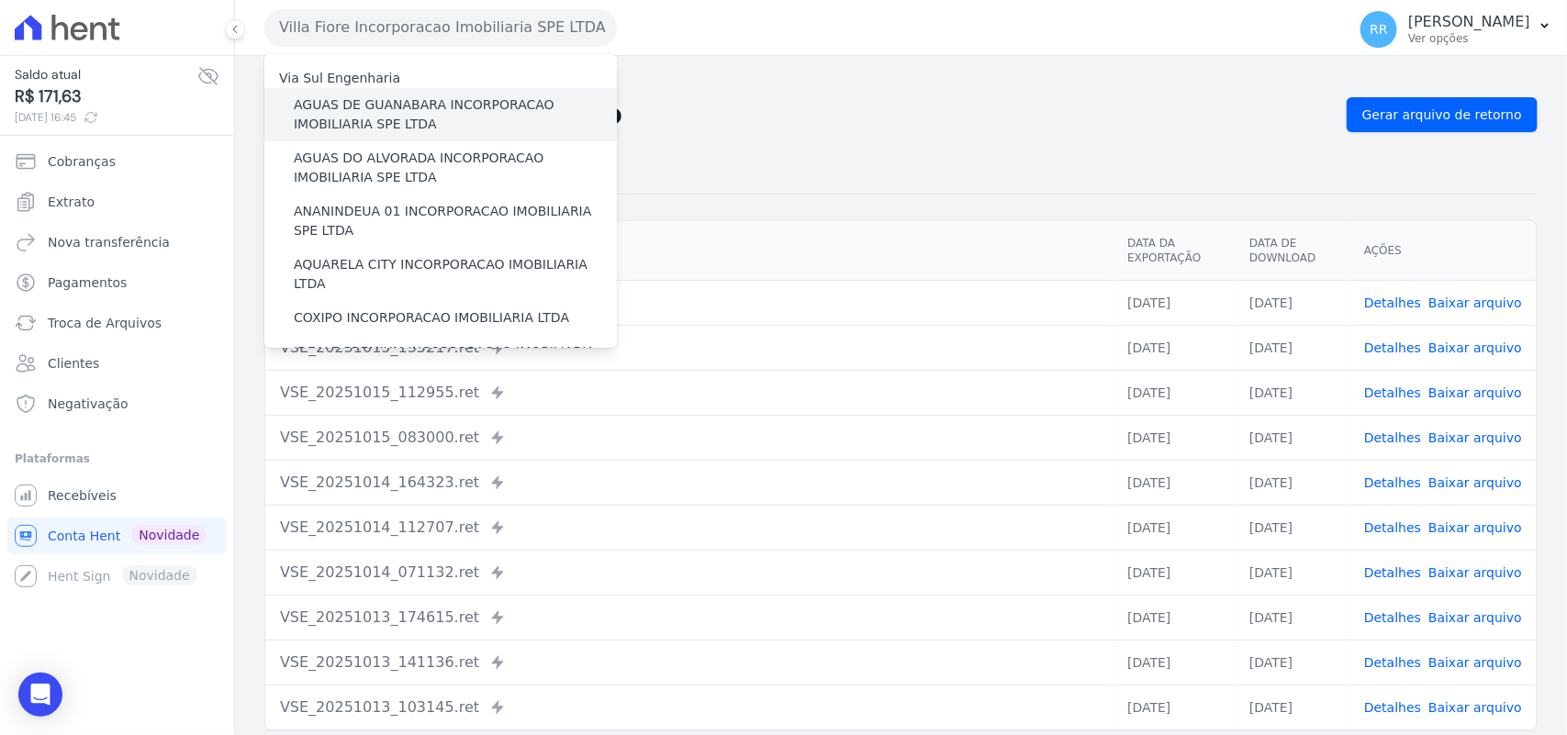
click at [354, 122] on label "AGUAS DE GUANABARA INCORPORACAO IMOBILIARIA SPE LTDA" at bounding box center [455, 114] width 323 height 39
click at [0, 0] on input "AGUAS DE GUANABARA INCORPORACAO IMOBILIARIA SPE LTDA" at bounding box center [0, 0] width 0 height 0
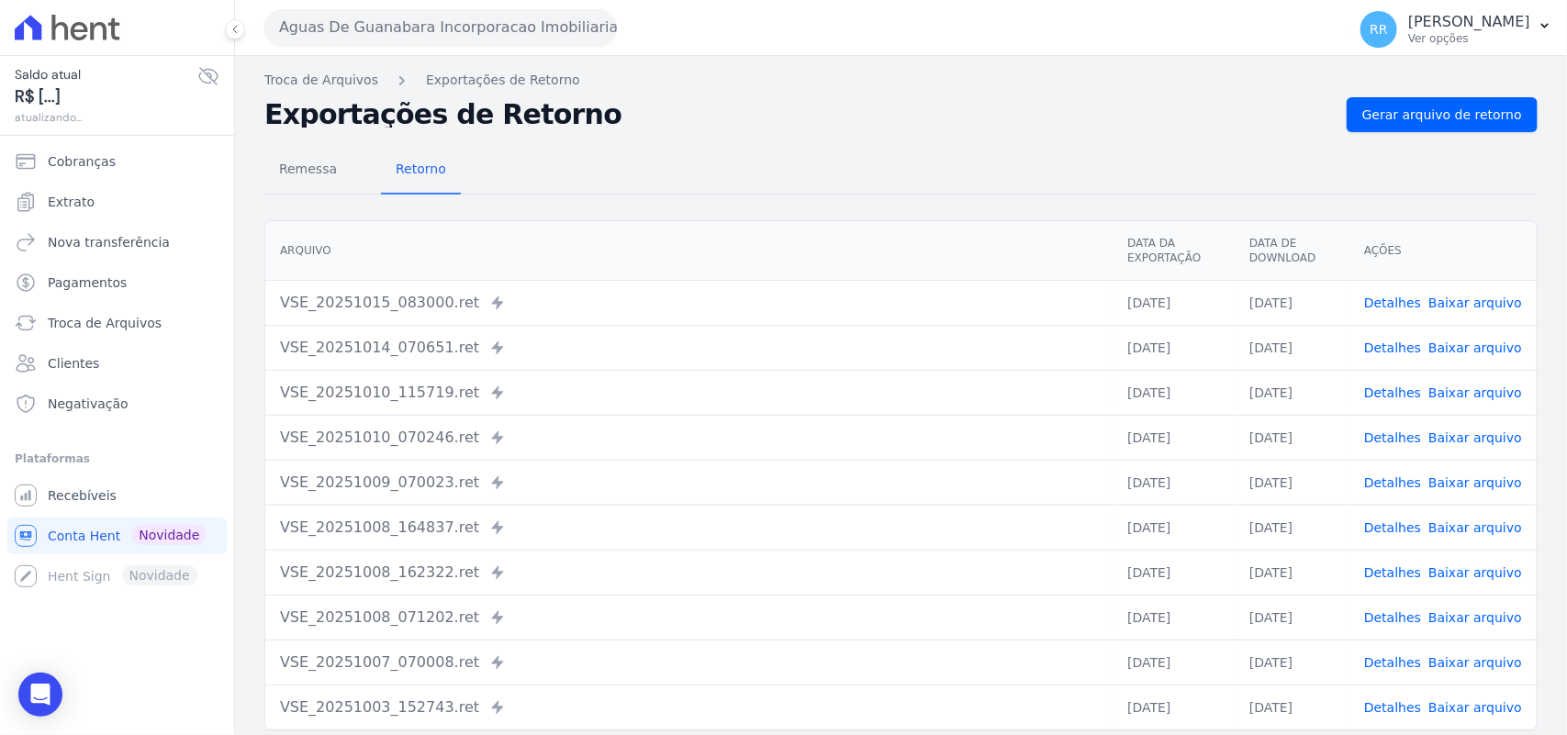
click at [1439, 93] on div "Troca de Arquivos Exportações de Retorno Exportações de Retorno Gerar arquivo d…" at bounding box center [901, 433] width 1332 height 755
click at [1420, 95] on div "Troca de Arquivos Exportações de Retorno Exportações de Retorno Gerar arquivo d…" at bounding box center [901, 433] width 1332 height 755
click at [1410, 118] on span "Gerar arquivo de retorno" at bounding box center [1442, 115] width 160 height 18
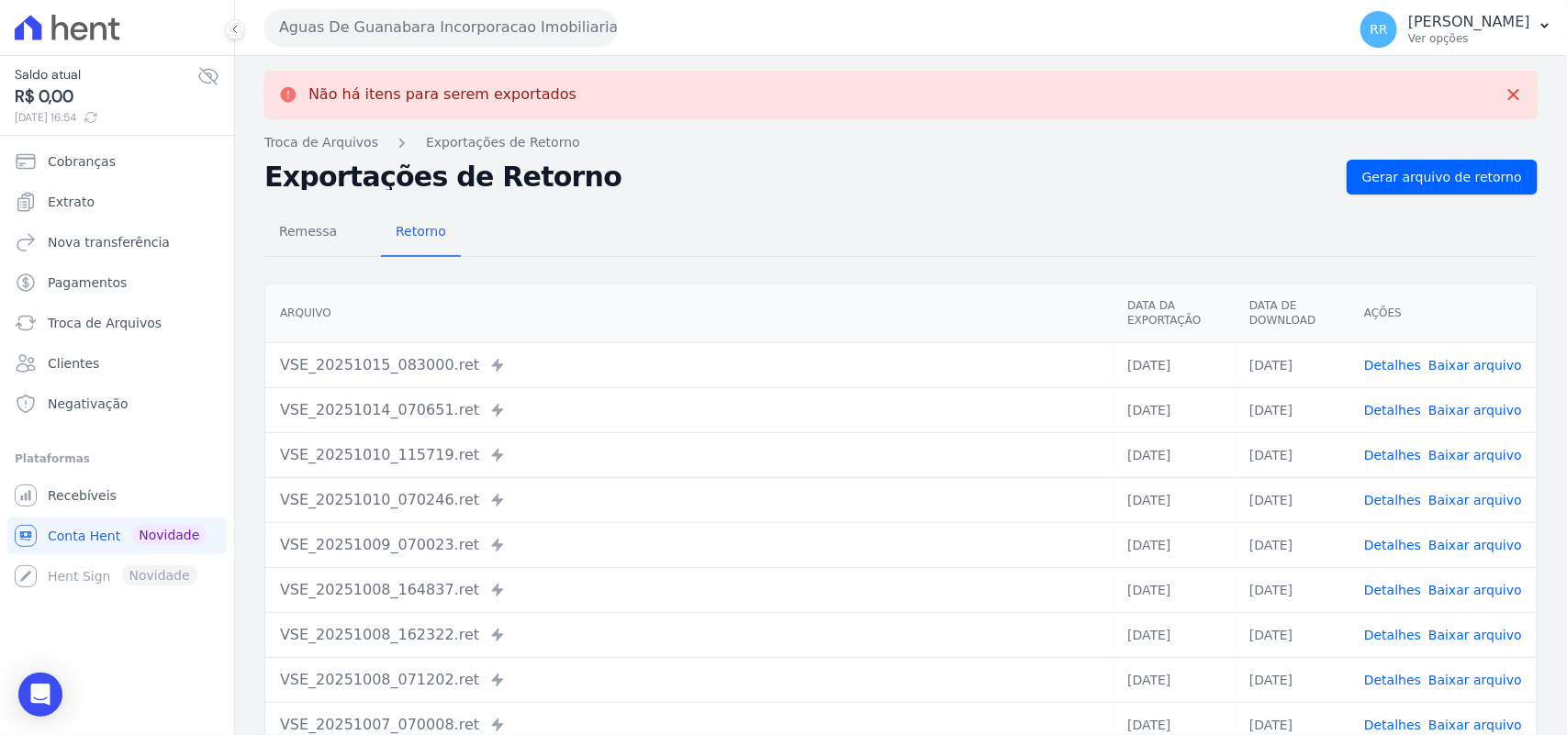
click at [359, 38] on button "Aguas De Guanabara Incorporacao Imobiliaria SPE LTDA" at bounding box center [440, 27] width 353 height 37
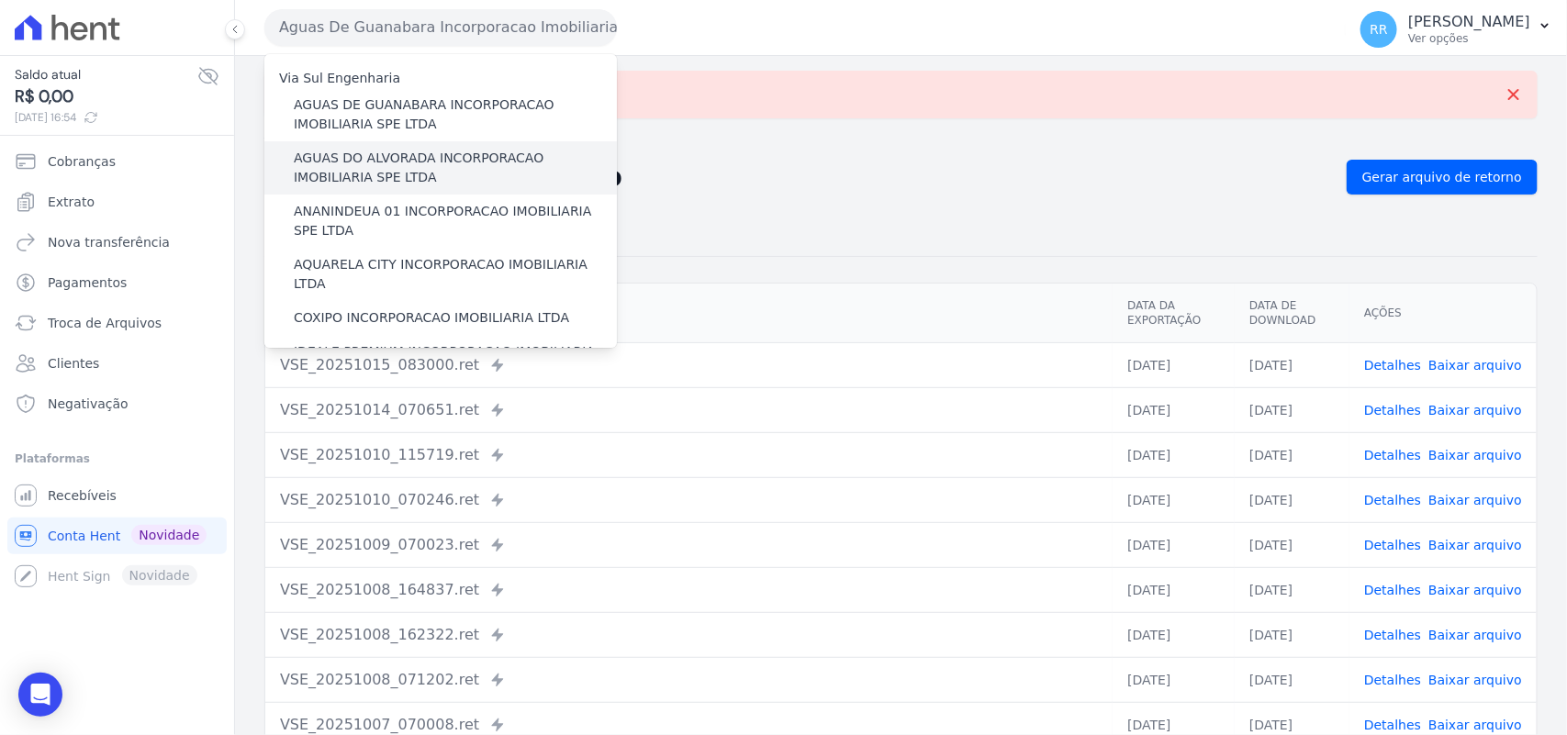
click at [364, 157] on label "AGUAS DO ALVORADA INCORPORACAO IMOBILIARIA SPE LTDA" at bounding box center [455, 168] width 323 height 39
click at [0, 0] on input "AGUAS DO ALVORADA INCORPORACAO IMOBILIARIA SPE LTDA" at bounding box center [0, 0] width 0 height 0
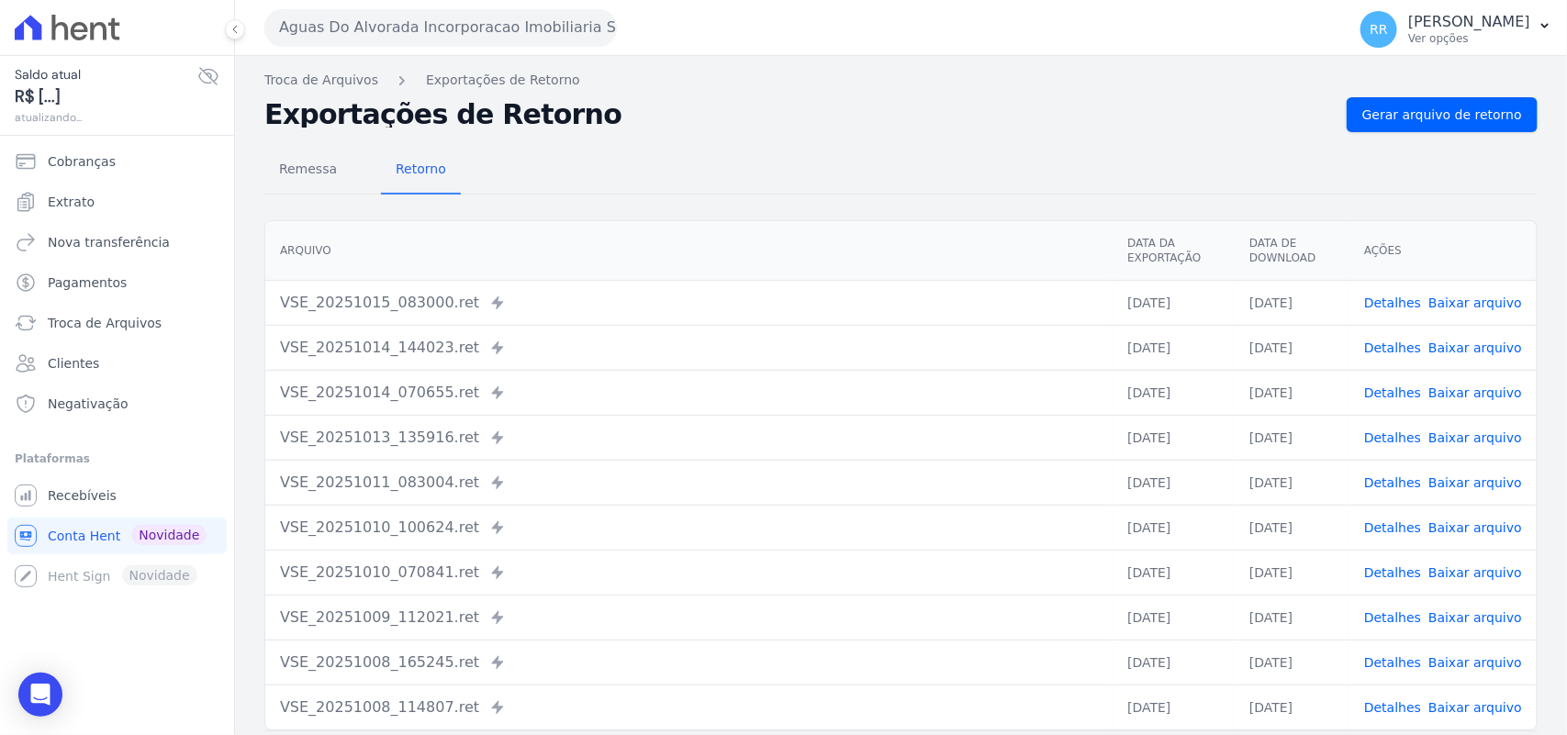
click at [1462, 94] on div "Troca de Arquivos Exportações de Retorno Exportações de Retorno Gerar arquivo d…" at bounding box center [901, 433] width 1332 height 755
click at [1458, 93] on div "Troca de Arquivos Exportações de Retorno Exportações de Retorno Gerar arquivo d…" at bounding box center [901, 433] width 1332 height 755
click at [1453, 107] on span "Gerar arquivo de retorno" at bounding box center [1442, 115] width 160 height 18
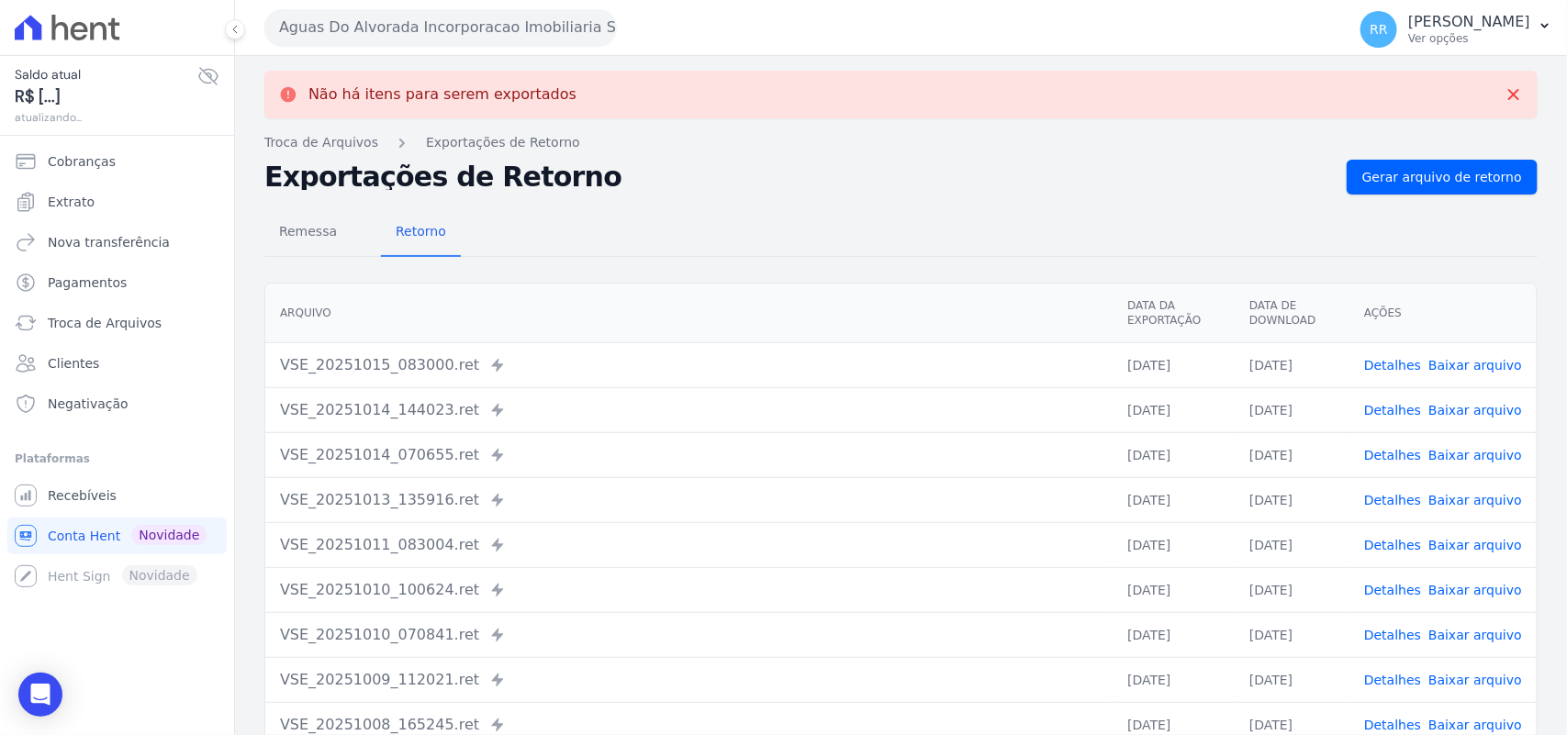
click at [1347, 194] on div "Gerar arquivo de retorno" at bounding box center [1442, 177] width 191 height 35
click at [1406, 175] on span "Gerar arquivo de retorno" at bounding box center [1442, 177] width 160 height 18
click at [427, 24] on button "Aguas Do Alvorada Incorporacao Imobiliaria SPE LTDA" at bounding box center [440, 27] width 353 height 37
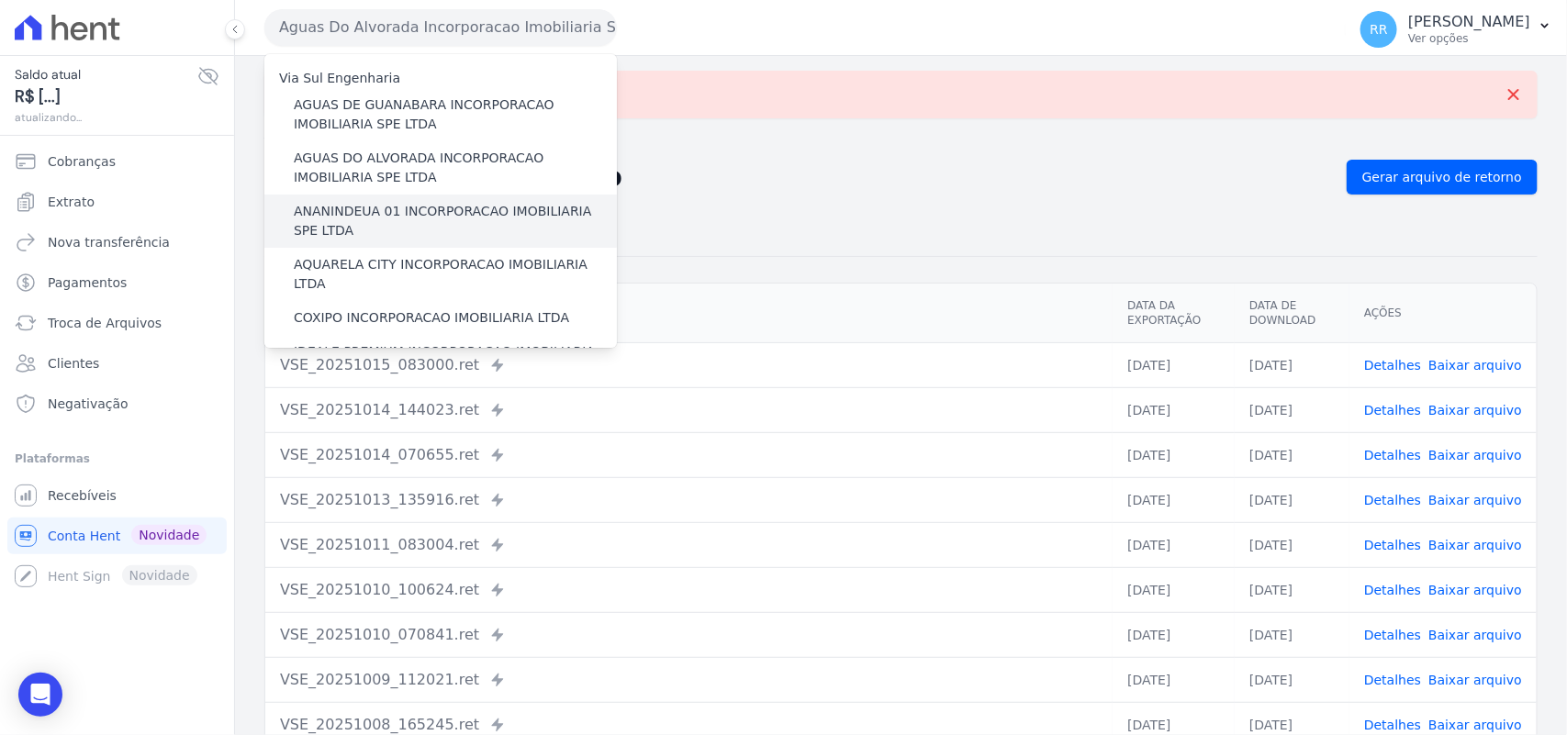
click at [378, 197] on div "ANANINDEUA 01 INCORPORACAO IMOBILIARIA SPE LTDA" at bounding box center [440, 221] width 353 height 53
click at [368, 208] on label "ANANINDEUA 01 INCORPORACAO IMOBILIARIA SPE LTDA" at bounding box center [455, 221] width 323 height 39
click at [0, 0] on input "ANANINDEUA 01 INCORPORACAO IMOBILIARIA SPE LTDA" at bounding box center [0, 0] width 0 height 0
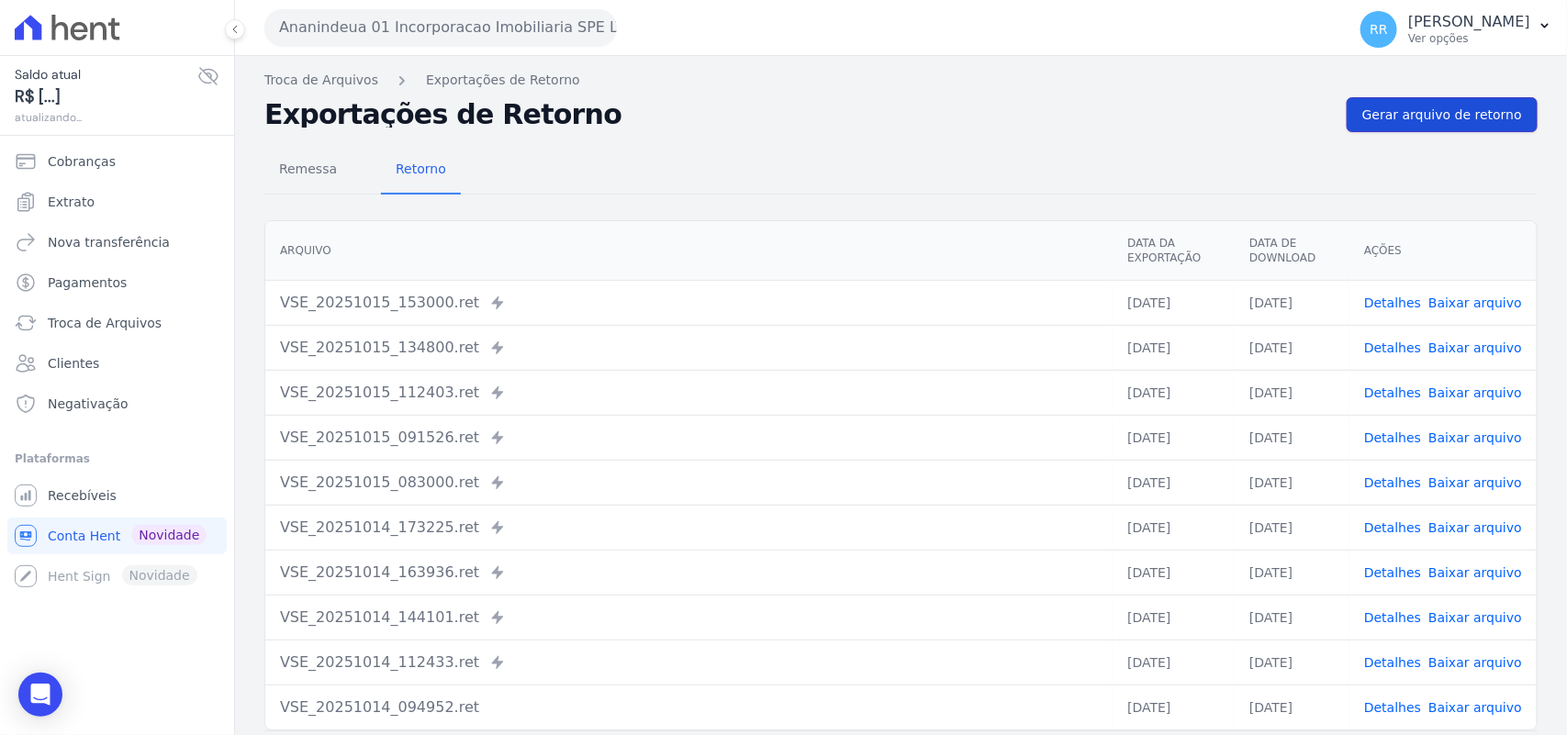
click at [1472, 97] on link "Gerar arquivo de retorno" at bounding box center [1442, 114] width 191 height 35
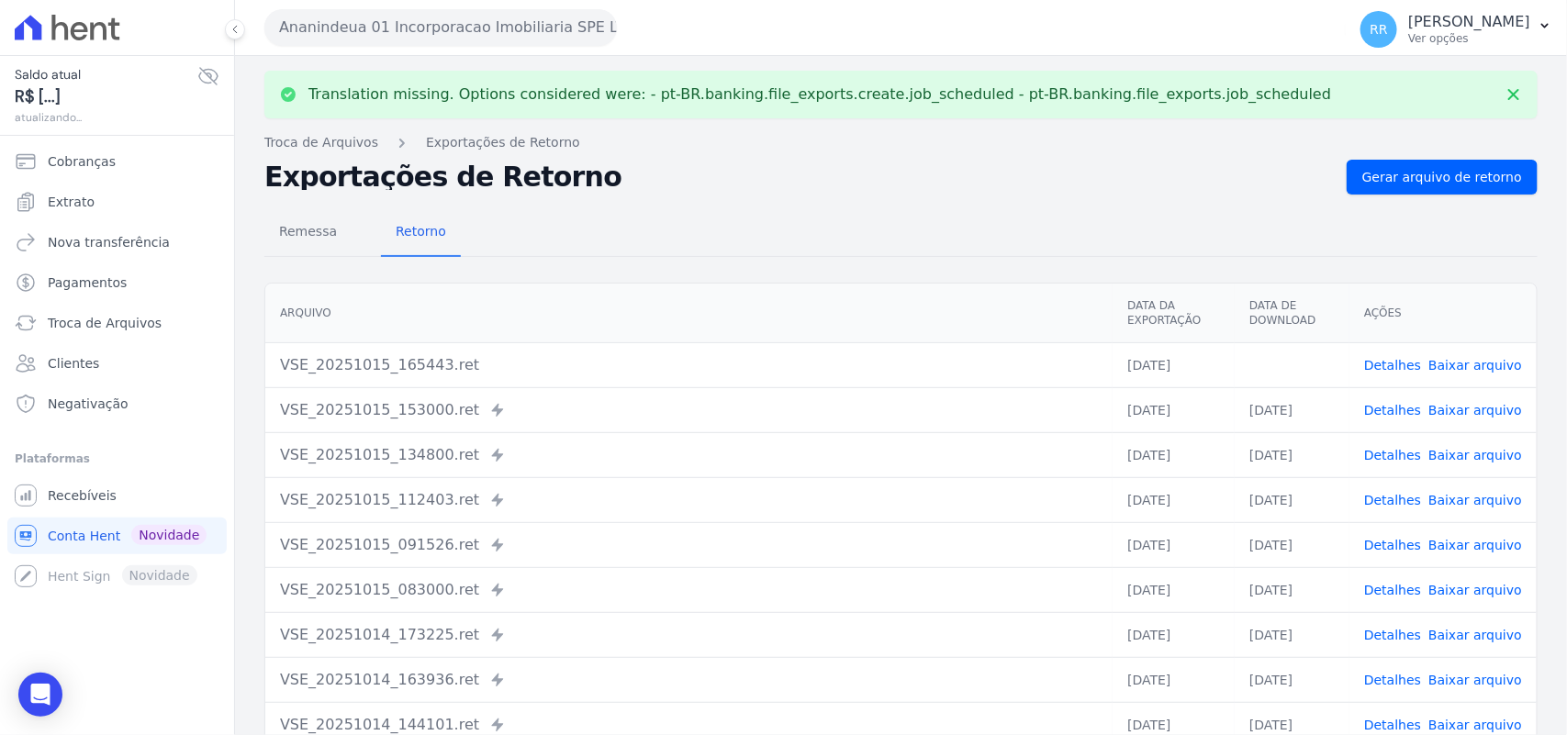
click at [1444, 367] on link "Baixar arquivo" at bounding box center [1476, 365] width 94 height 15
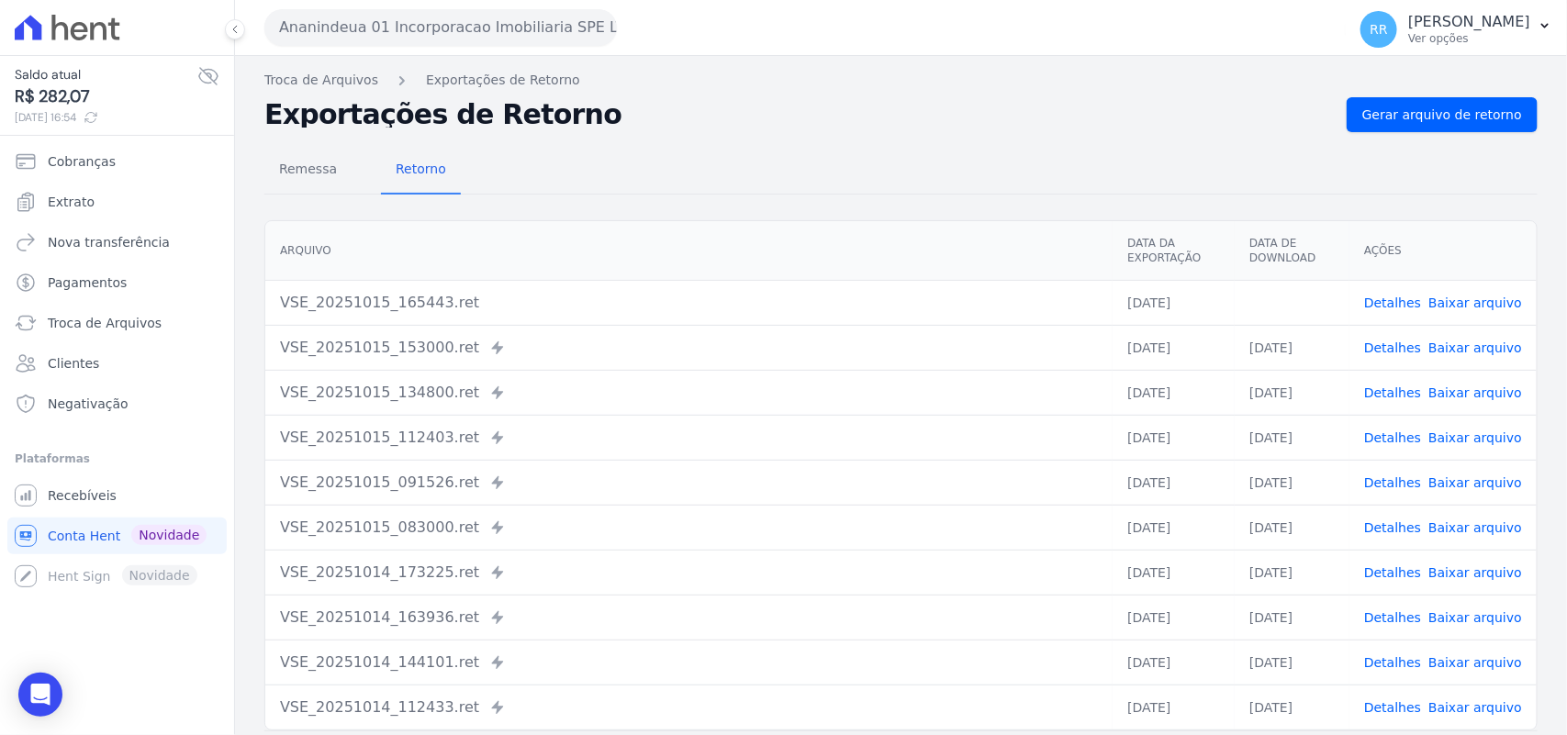
click at [621, 181] on div "Remessa Retorno" at bounding box center [900, 171] width 1273 height 48
click at [488, 39] on button "Ananindeua 01 Incorporacao Imobiliaria SPE LTDA" at bounding box center [440, 27] width 353 height 37
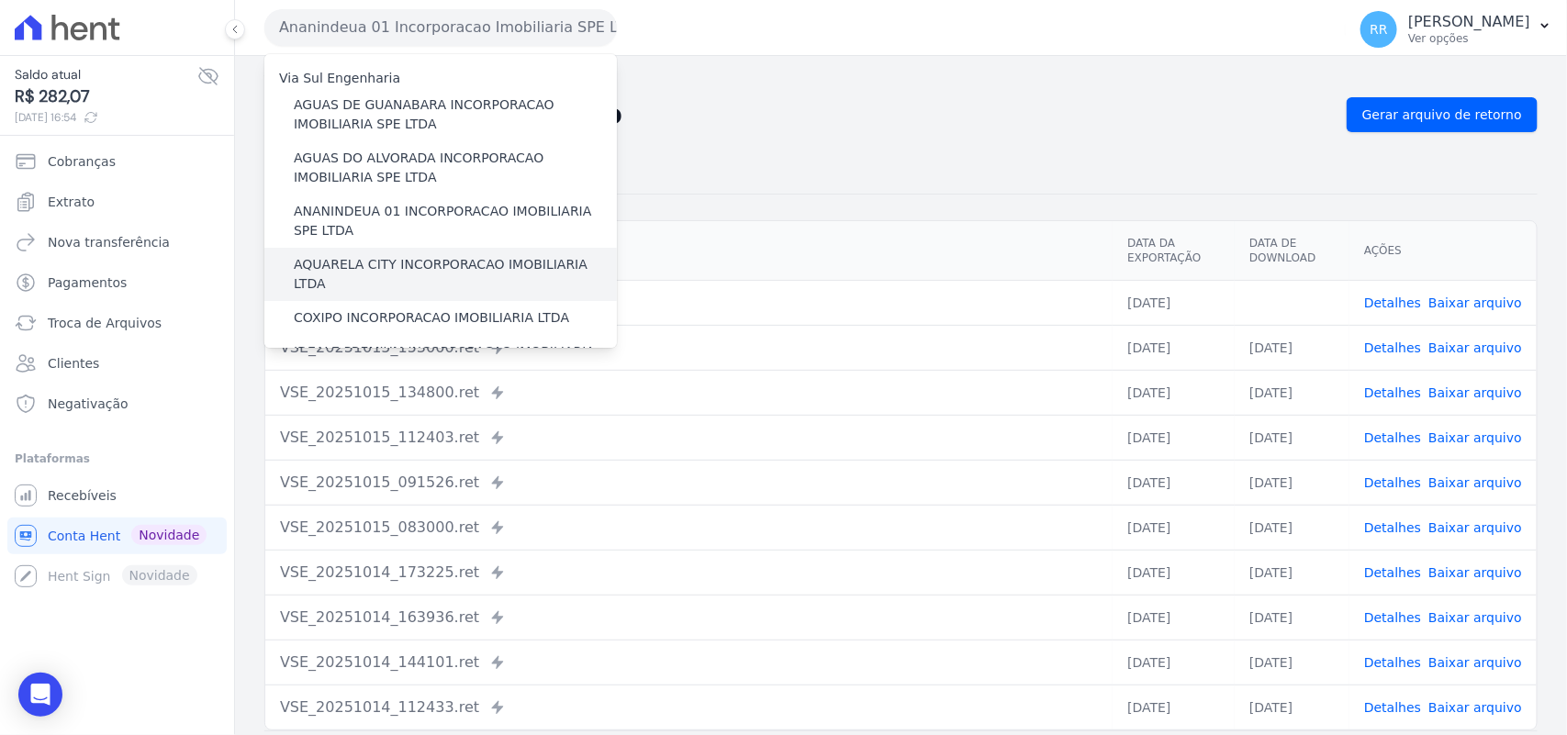
click at [323, 262] on label "AQUARELA CITY INCORPORACAO IMOBILIARIA LTDA" at bounding box center [455, 274] width 323 height 39
click at [0, 0] on input "AQUARELA CITY INCORPORACAO IMOBILIARIA LTDA" at bounding box center [0, 0] width 0 height 0
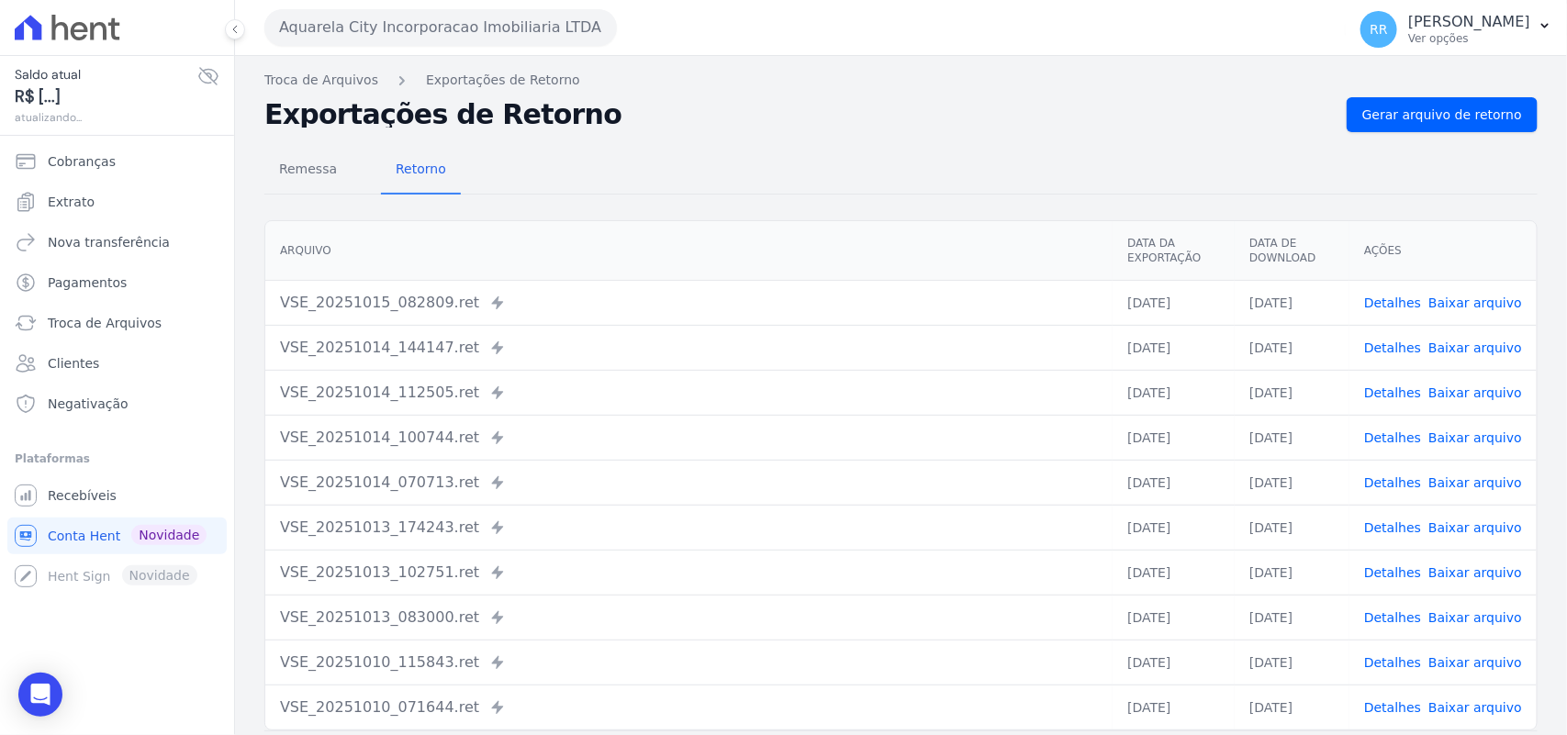
click at [1364, 152] on div "Remessa Retorno" at bounding box center [900, 171] width 1273 height 48
click at [1407, 118] on span "Gerar arquivo de retorno" at bounding box center [1442, 115] width 160 height 18
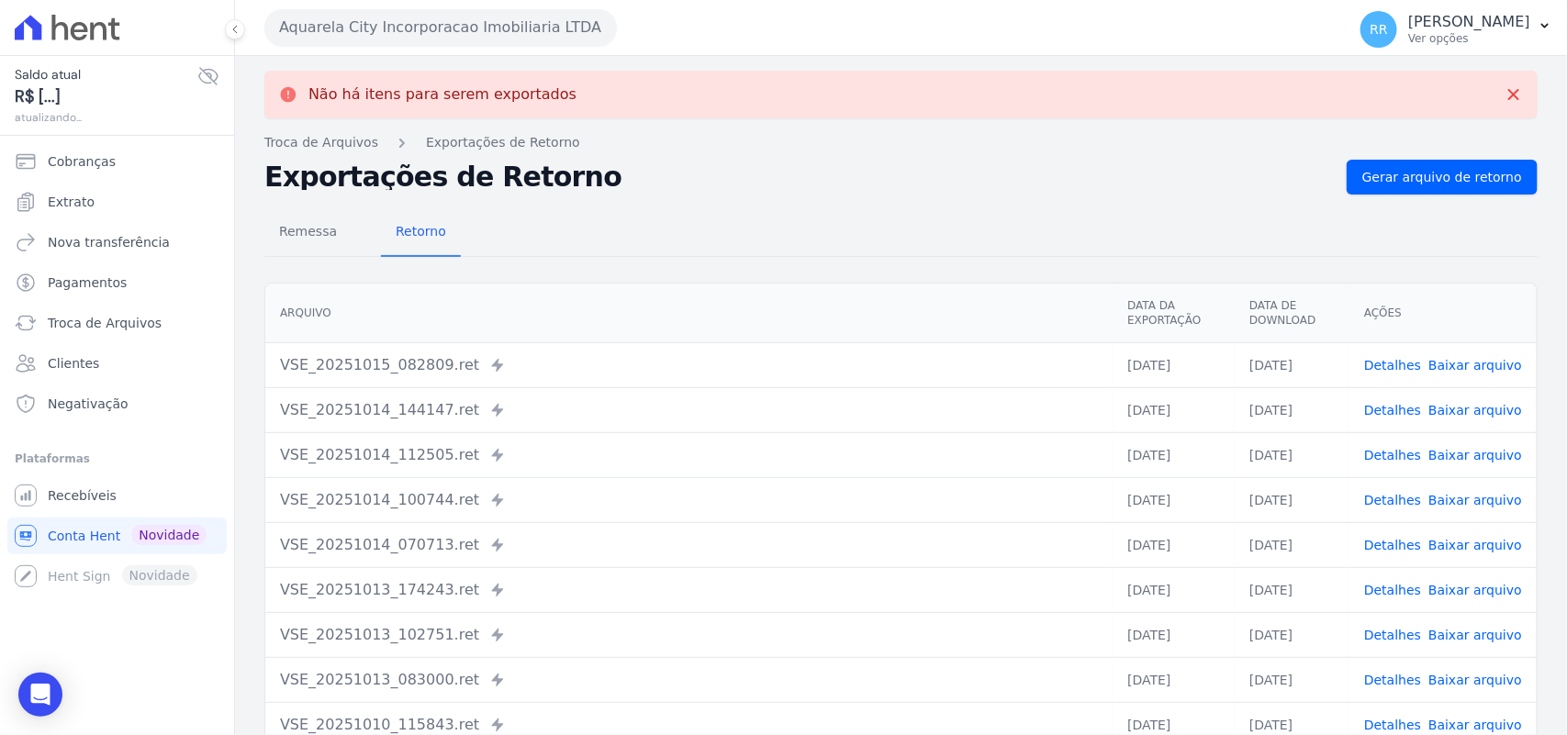
click at [465, 26] on button "Aquarela City Incorporacao Imobiliaria LTDA" at bounding box center [440, 27] width 353 height 37
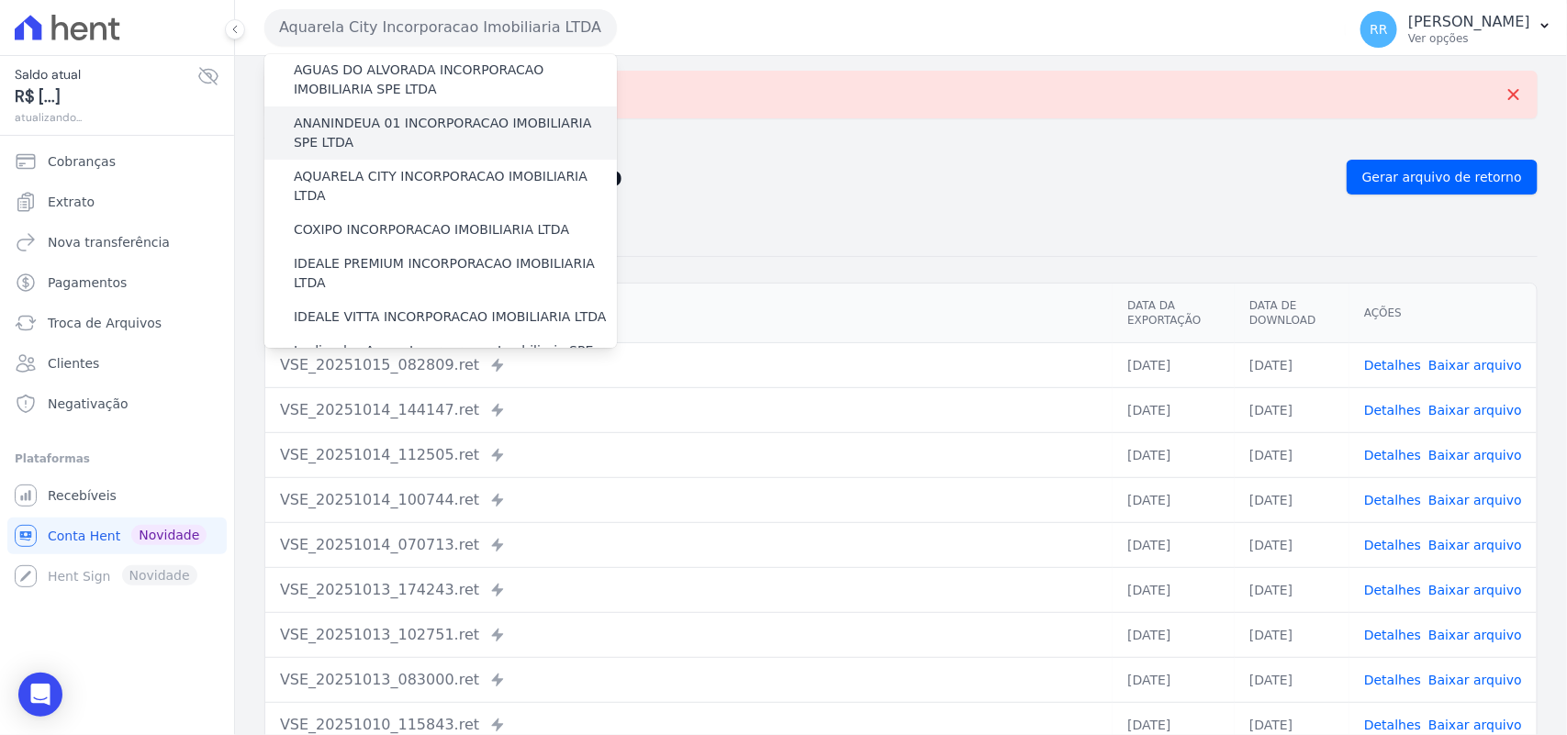
scroll to position [191, 0]
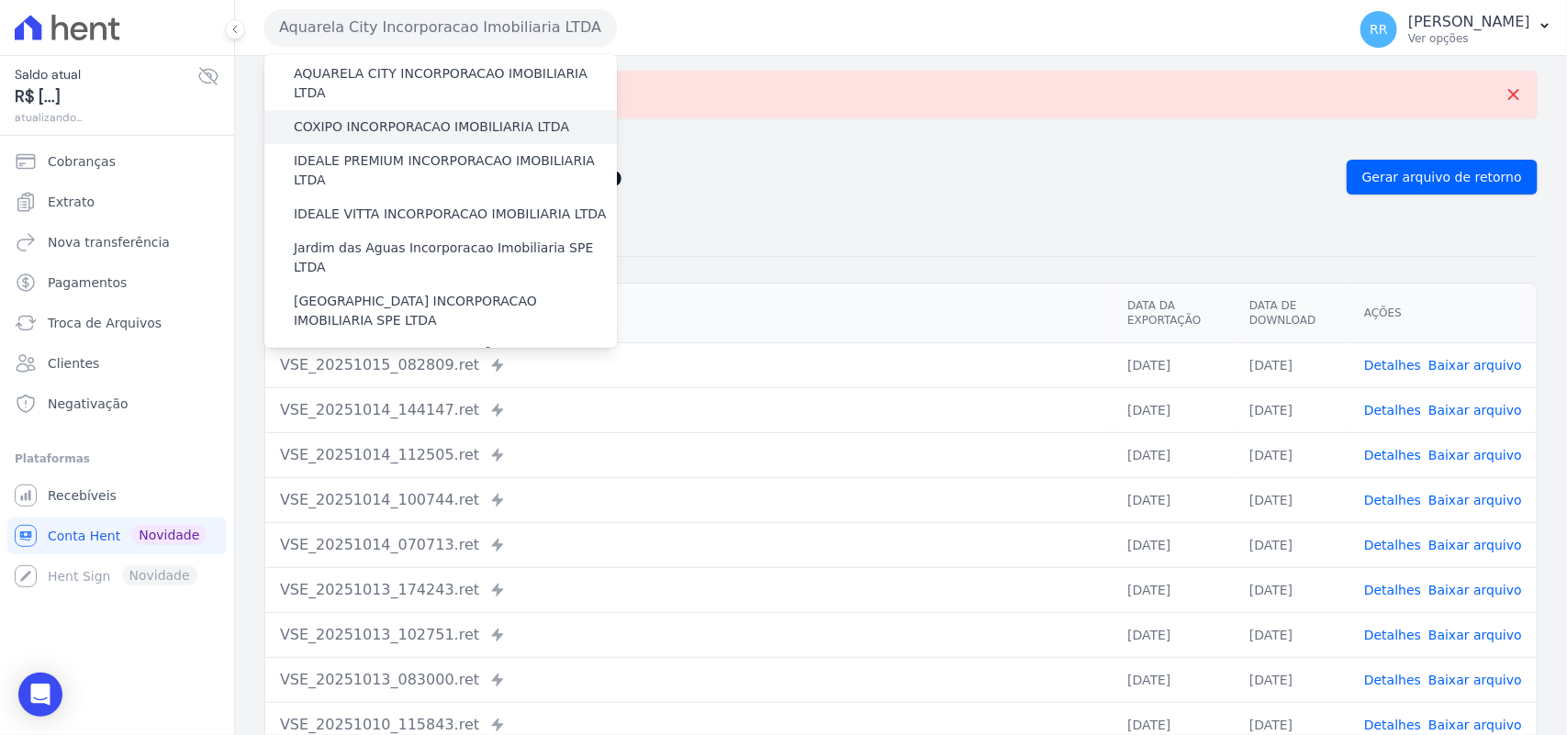
click at [418, 118] on label "COXIPO INCORPORACAO IMOBILIARIA LTDA" at bounding box center [431, 127] width 275 height 19
click at [0, 0] on input "COXIPO INCORPORACAO IMOBILIARIA LTDA" at bounding box center [0, 0] width 0 height 0
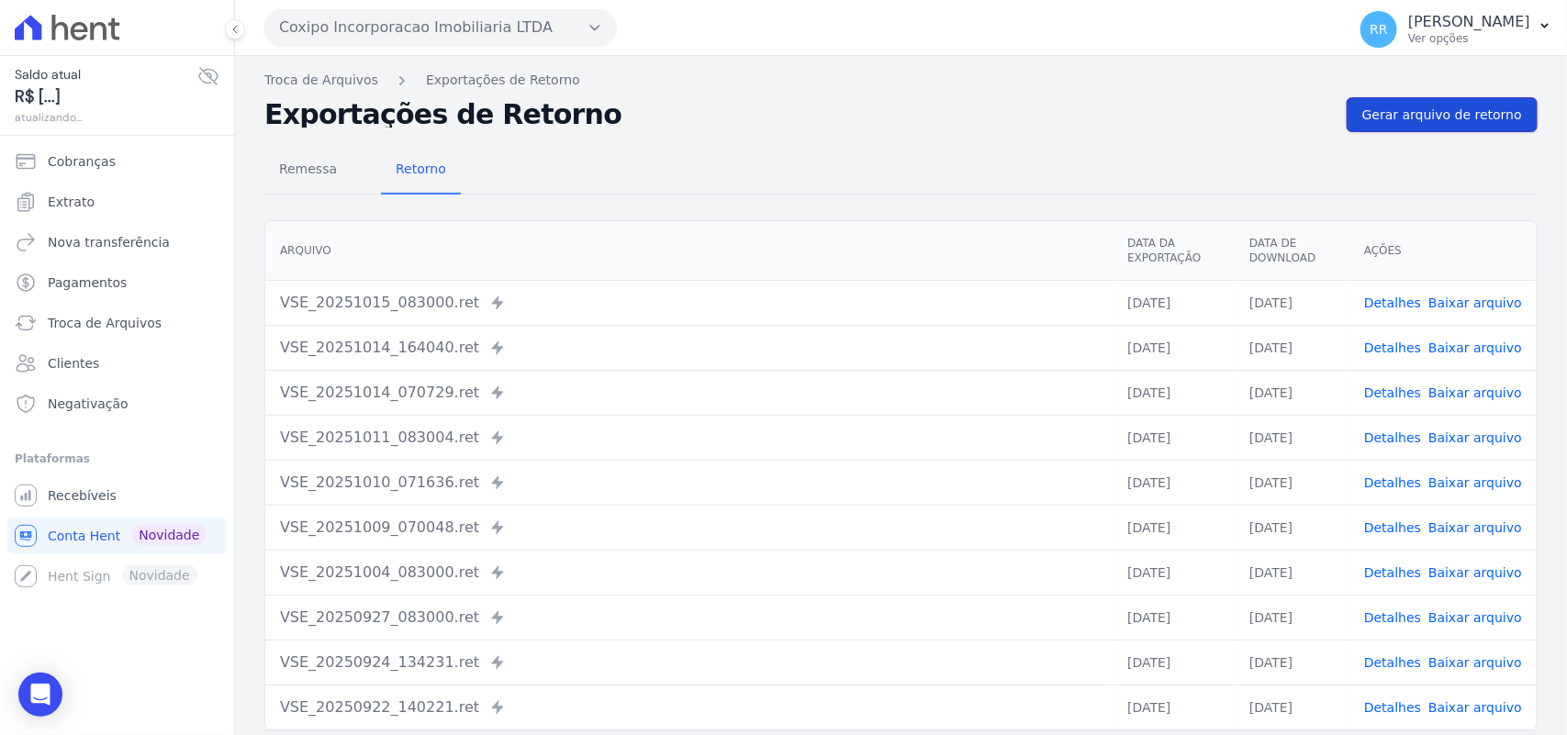
click at [1416, 129] on link "Gerar arquivo de retorno" at bounding box center [1442, 114] width 191 height 35
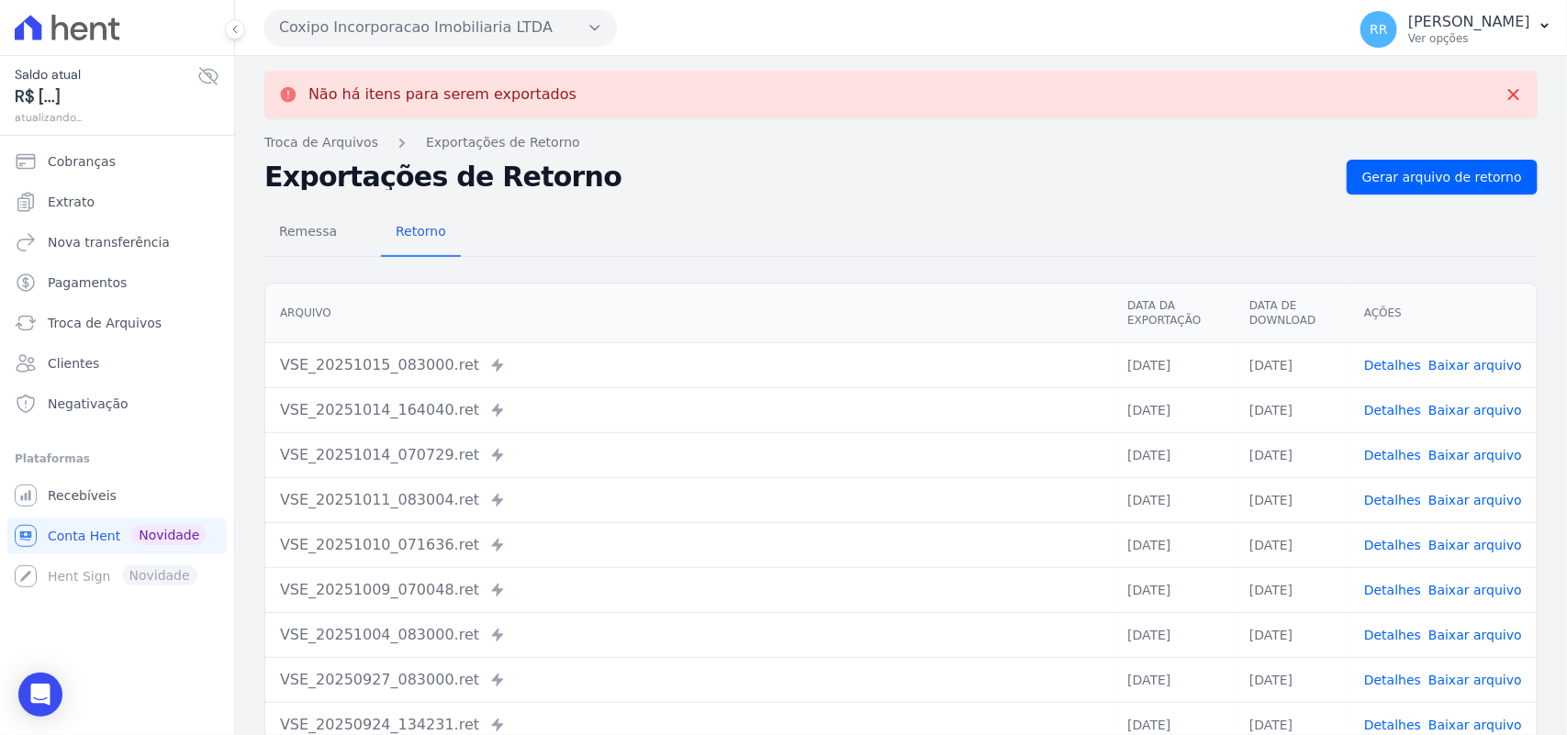
click at [455, 25] on button "Coxipo Incorporacao Imobiliaria LTDA" at bounding box center [440, 27] width 353 height 37
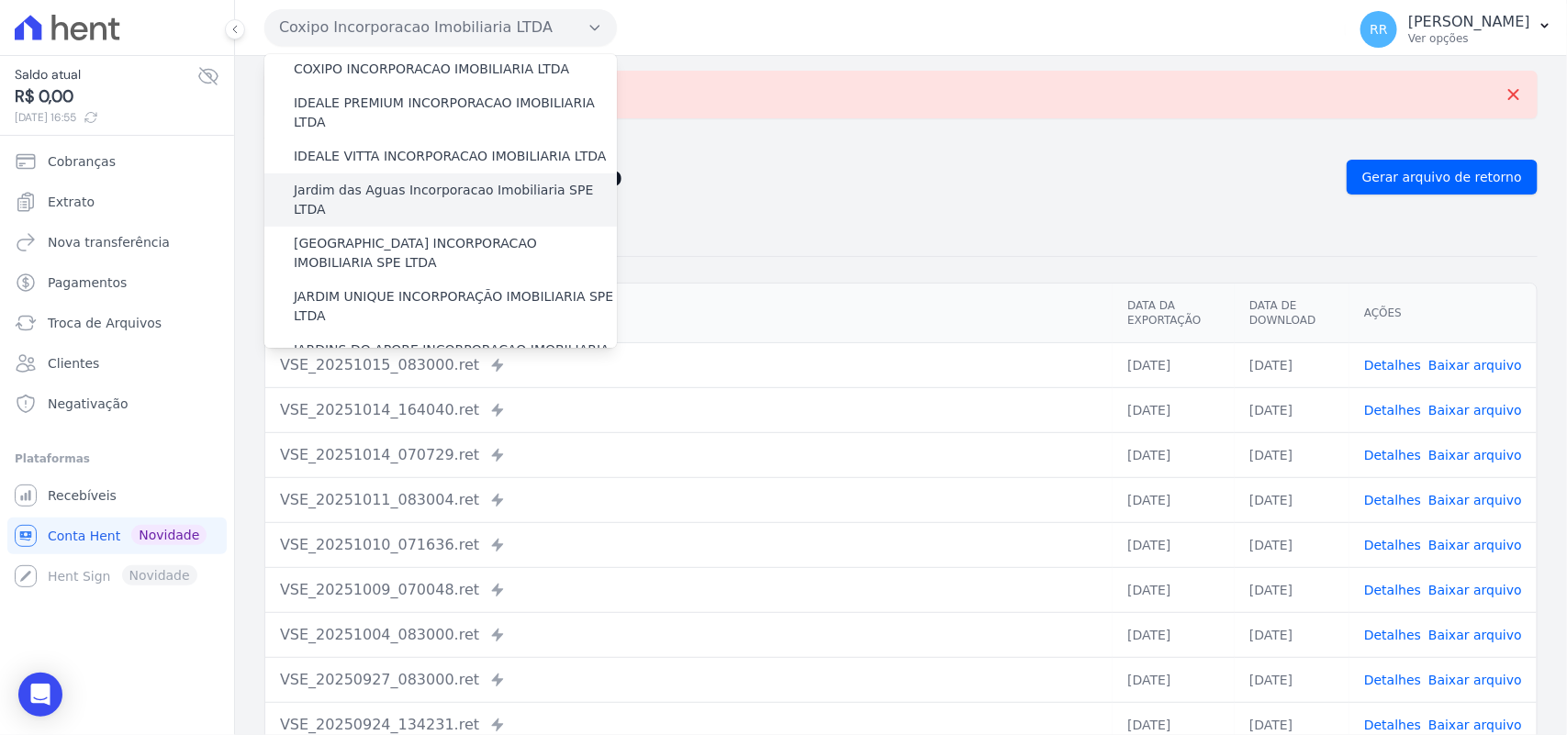
scroll to position [230, 0]
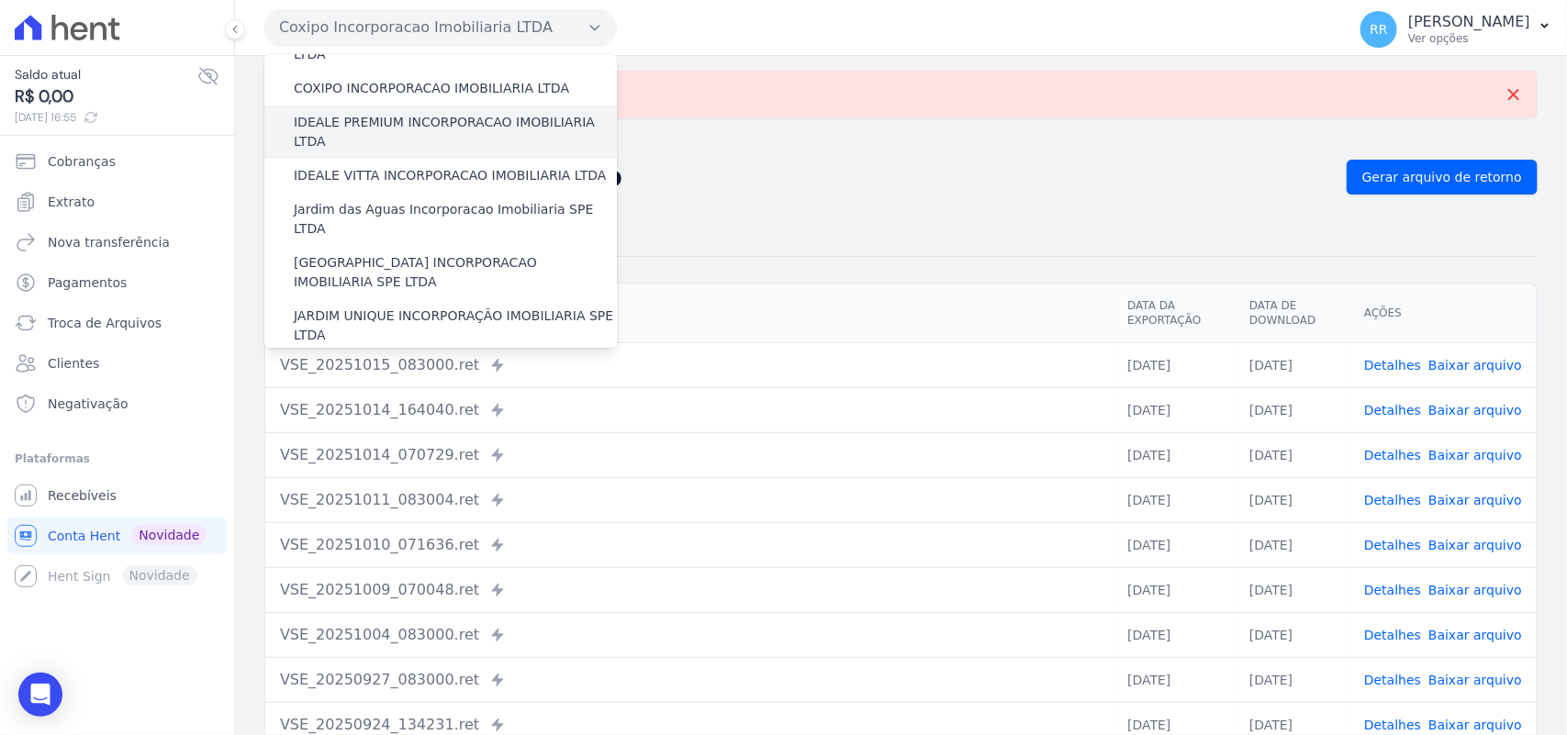
click at [355, 113] on label "IDEALE PREMIUM INCORPORACAO IMOBILIARIA LTDA" at bounding box center [455, 132] width 323 height 39
click at [0, 0] on input "IDEALE PREMIUM INCORPORACAO IMOBILIARIA LTDA" at bounding box center [0, 0] width 0 height 0
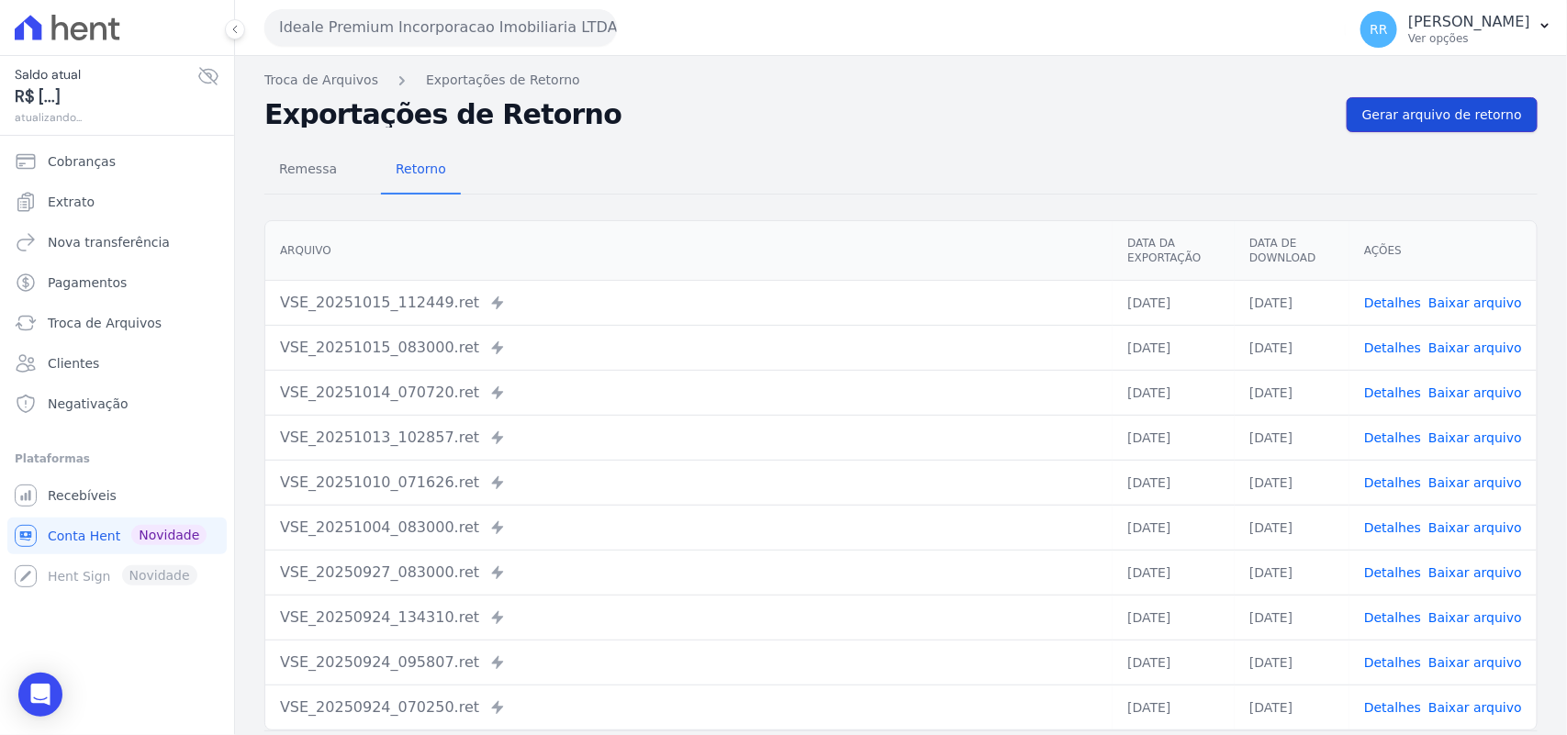
click at [1488, 125] on link "Gerar arquivo de retorno" at bounding box center [1442, 114] width 191 height 35
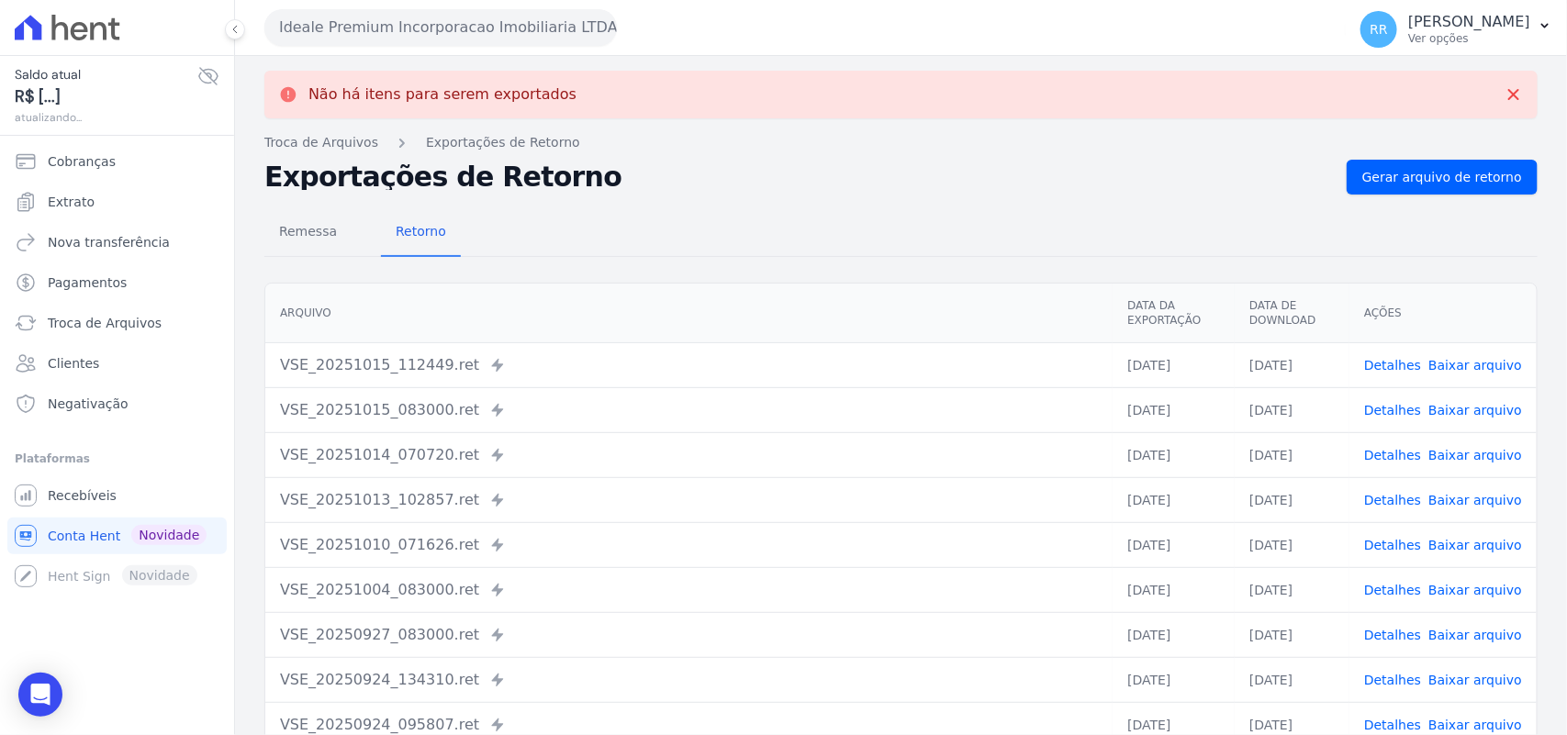
click at [465, 35] on button "Ideale Premium Incorporacao Imobiliaria LTDA" at bounding box center [440, 27] width 353 height 37
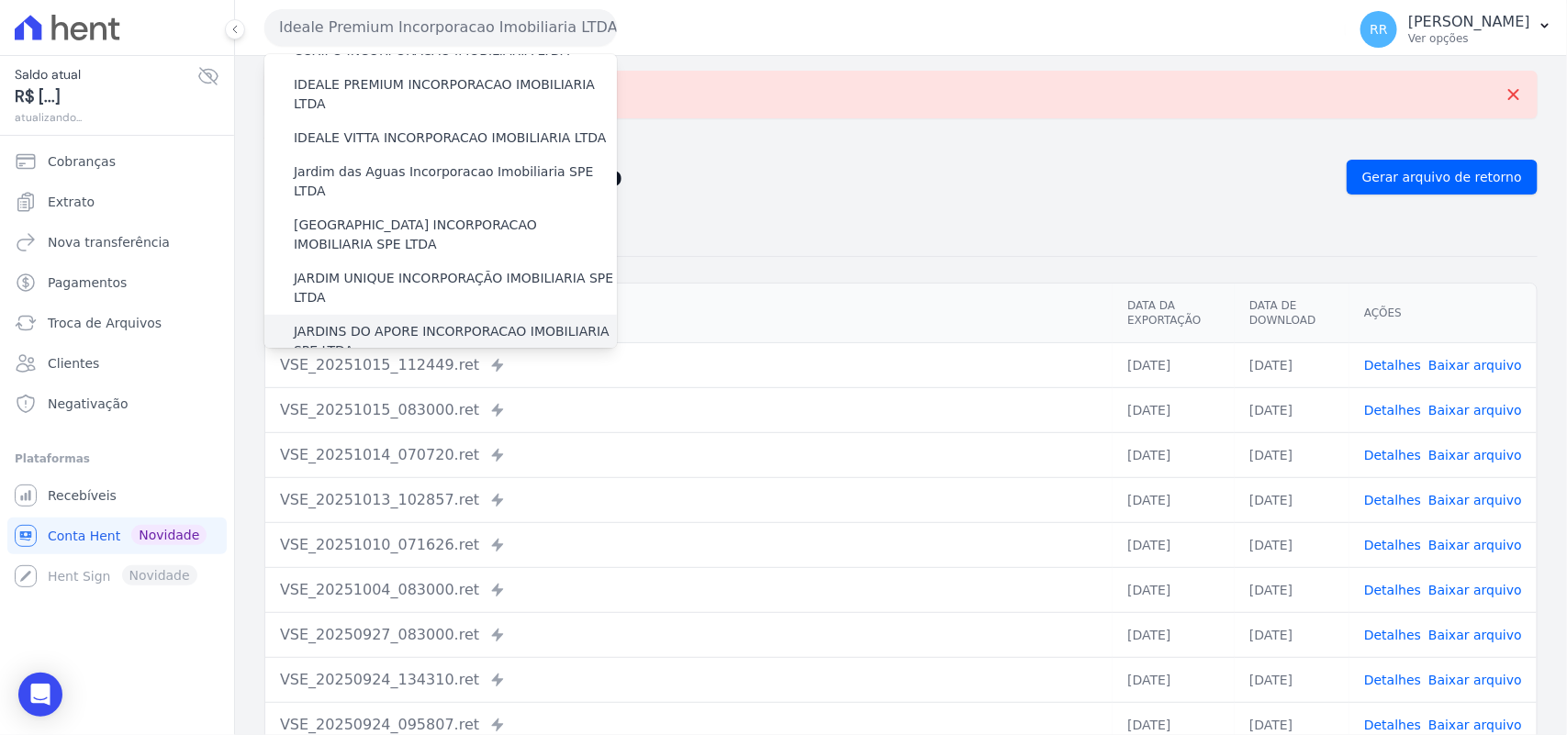
scroll to position [191, 0]
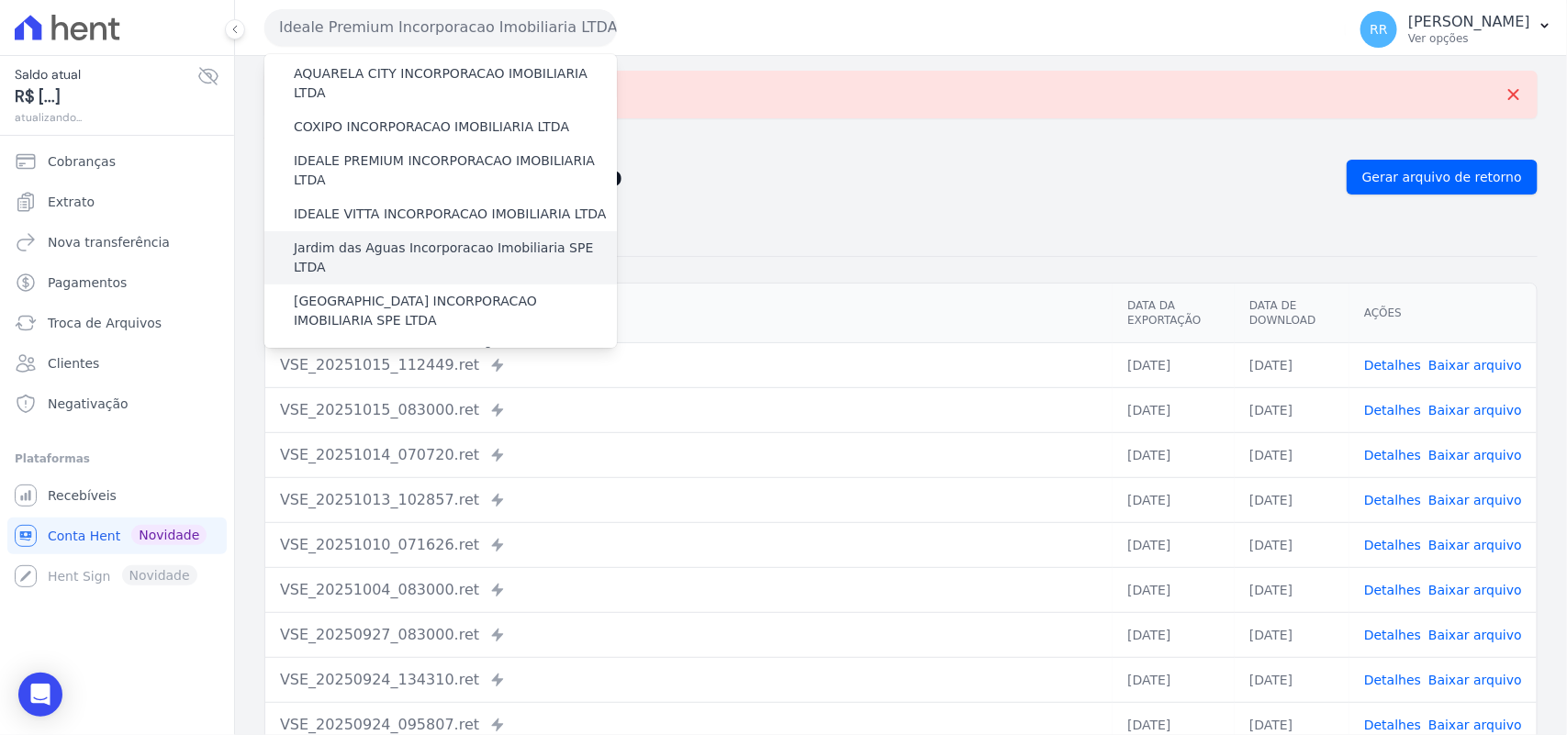
click at [363, 239] on label "Jardim das Aguas Incorporacao Imobiliaria SPE LTDA" at bounding box center [455, 258] width 323 height 39
click at [0, 0] on input "Jardim das Aguas Incorporacao Imobiliaria SPE LTDA" at bounding box center [0, 0] width 0 height 0
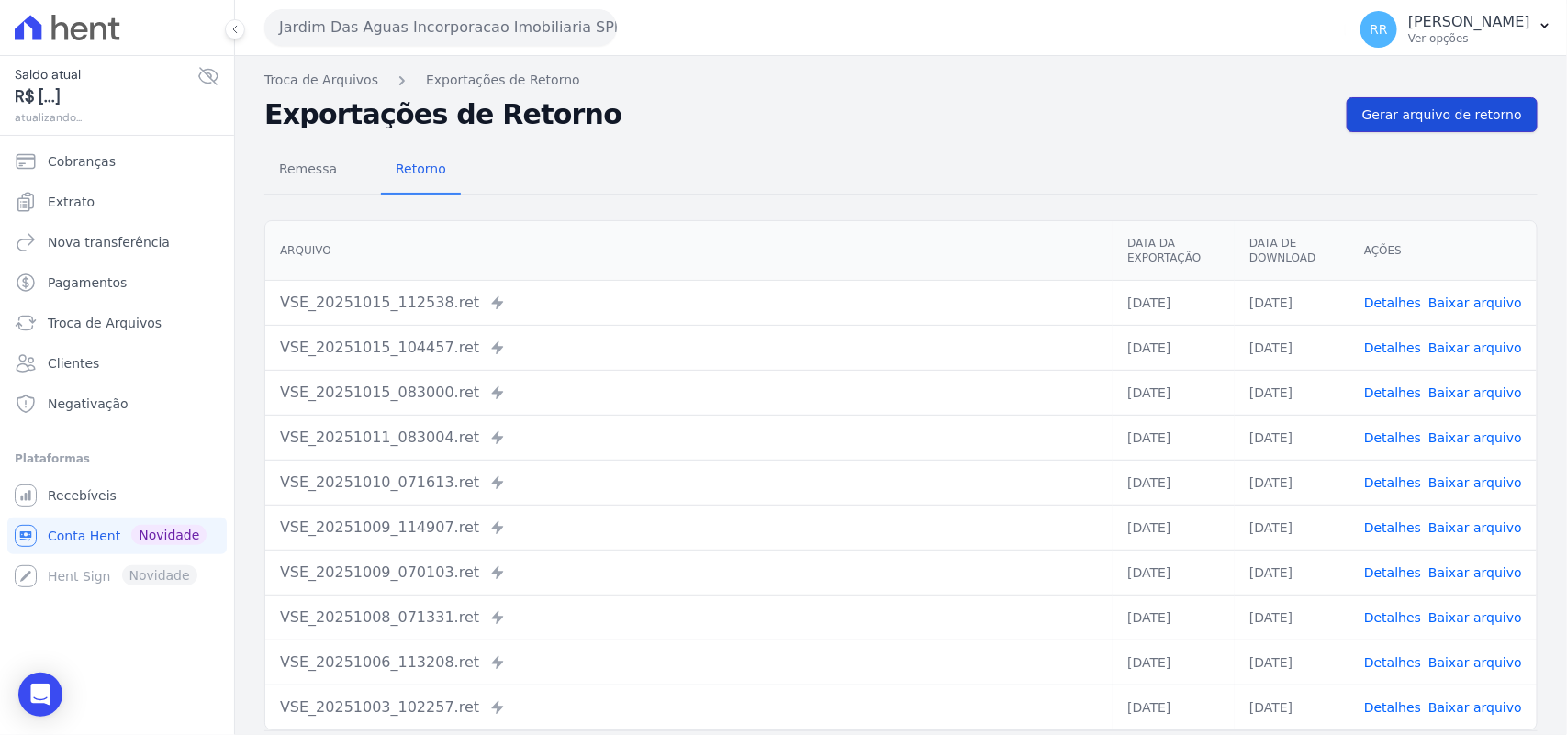
click at [1460, 115] on span "Gerar arquivo de retorno" at bounding box center [1442, 115] width 160 height 18
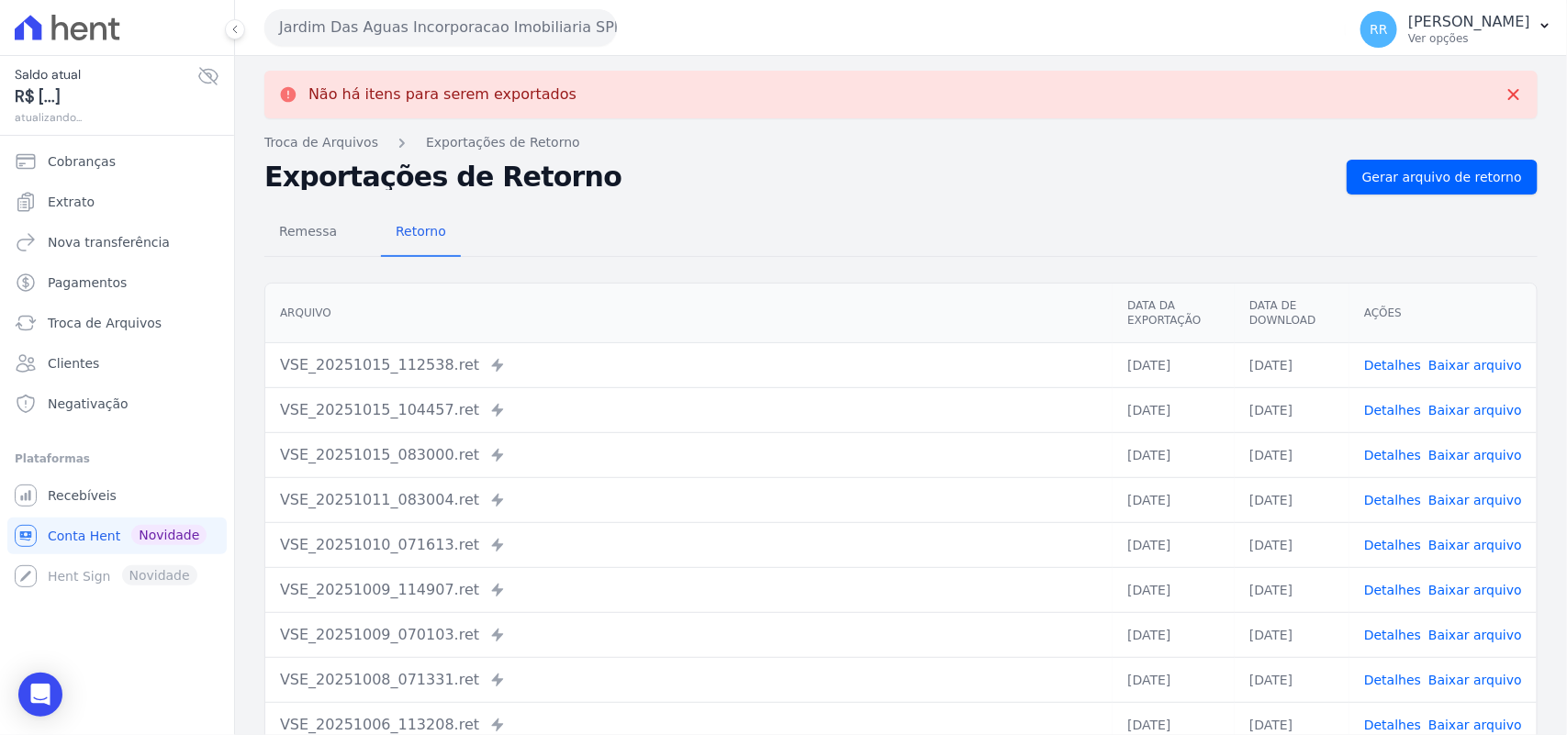
click at [526, 19] on button "Jardim Das Aguas Incorporacao Imobiliaria SPE LTDA" at bounding box center [440, 27] width 353 height 37
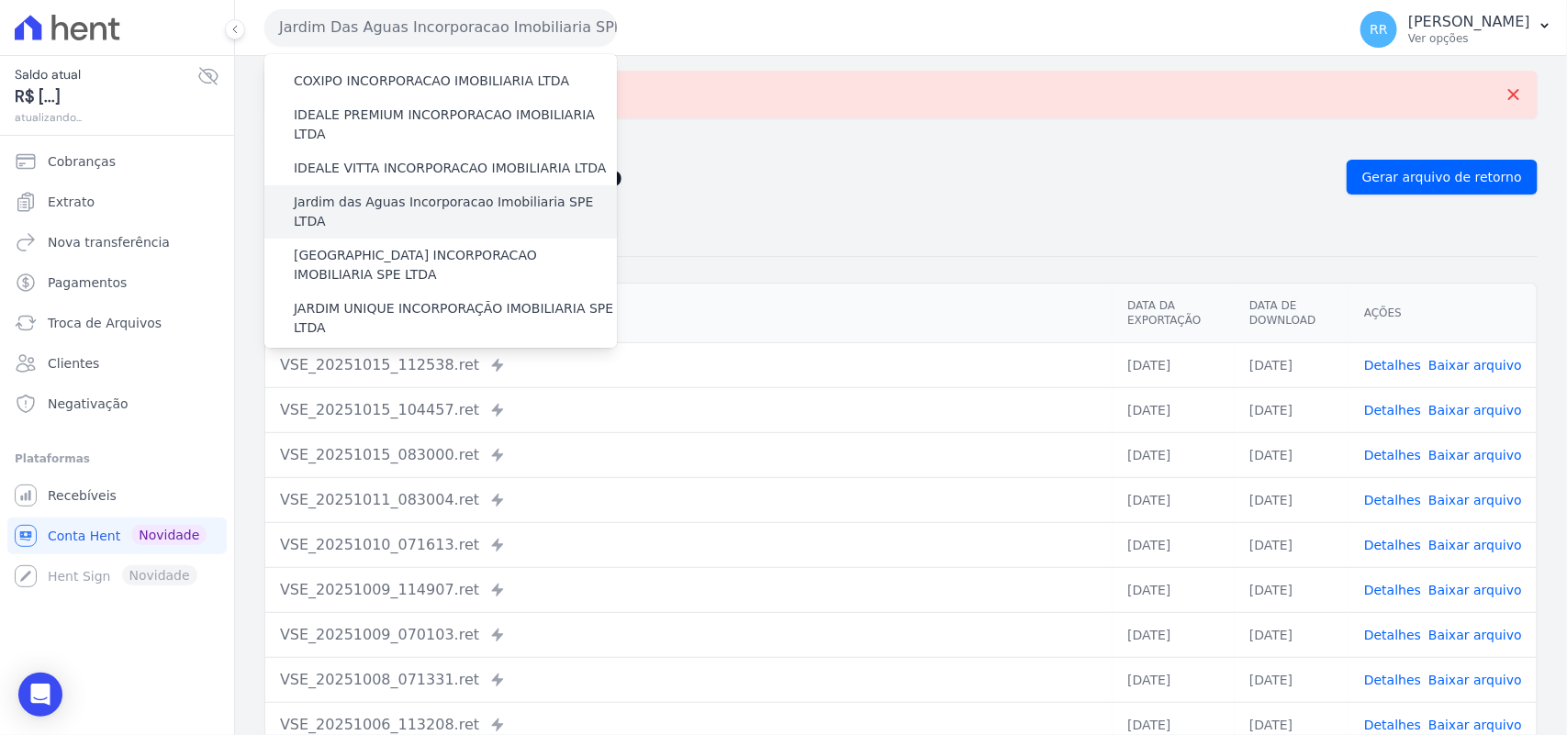
scroll to position [230, 0]
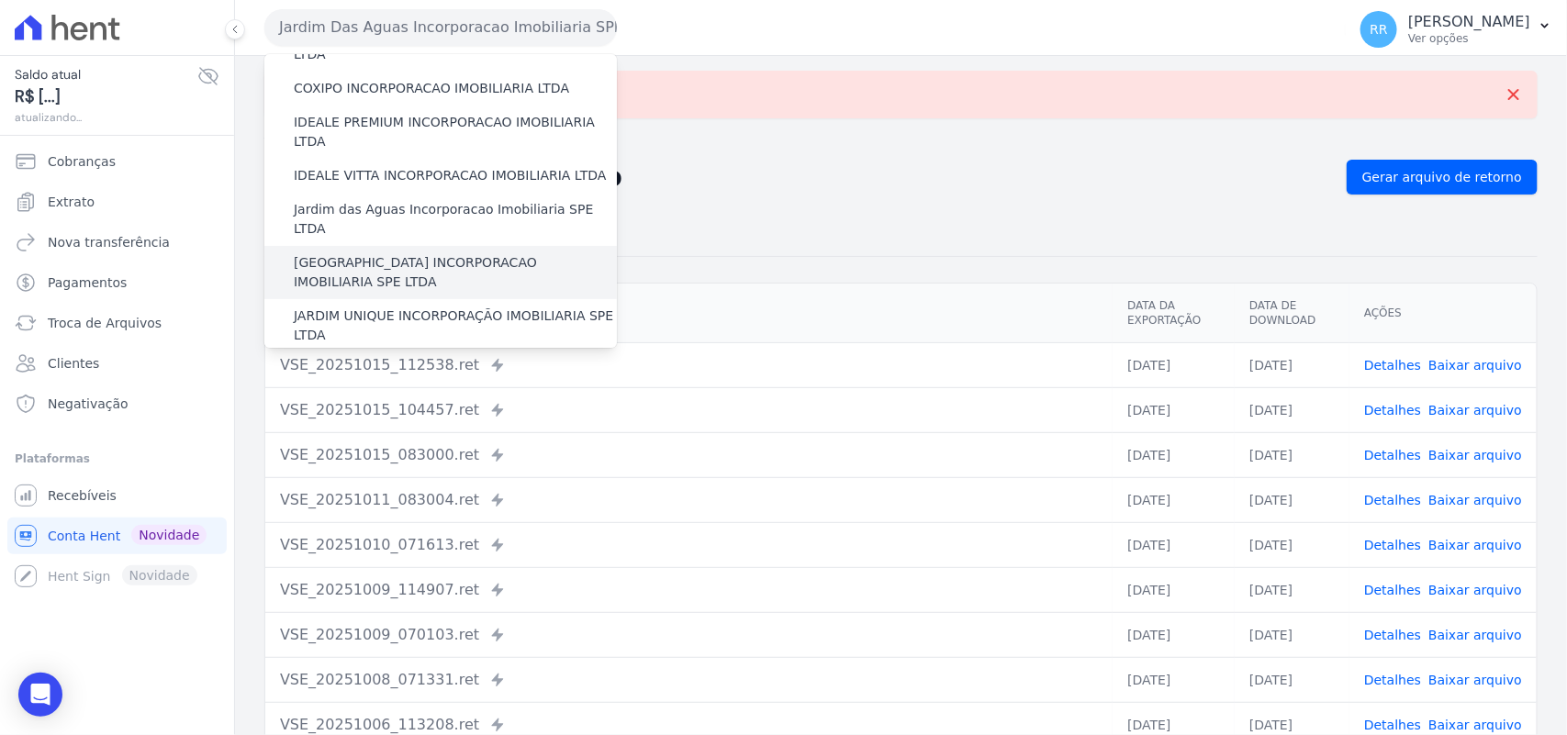
click at [457, 253] on label "[GEOGRAPHIC_DATA] INCORPORACAO IMOBILIARIA SPE LTDA" at bounding box center [455, 272] width 323 height 39
click at [0, 0] on input "[GEOGRAPHIC_DATA] INCORPORACAO IMOBILIARIA SPE LTDA" at bounding box center [0, 0] width 0 height 0
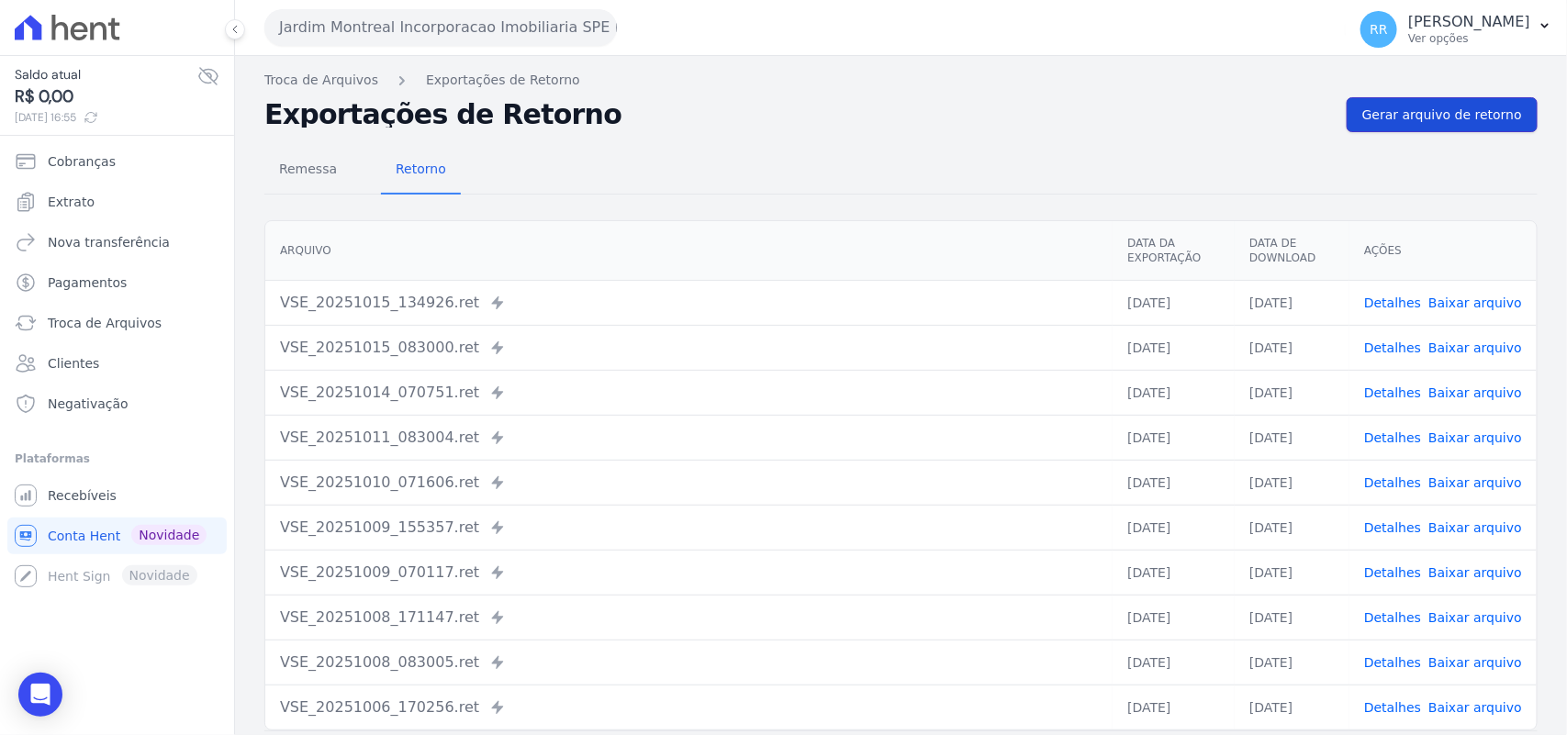
click at [1434, 116] on span "Gerar arquivo de retorno" at bounding box center [1442, 115] width 160 height 18
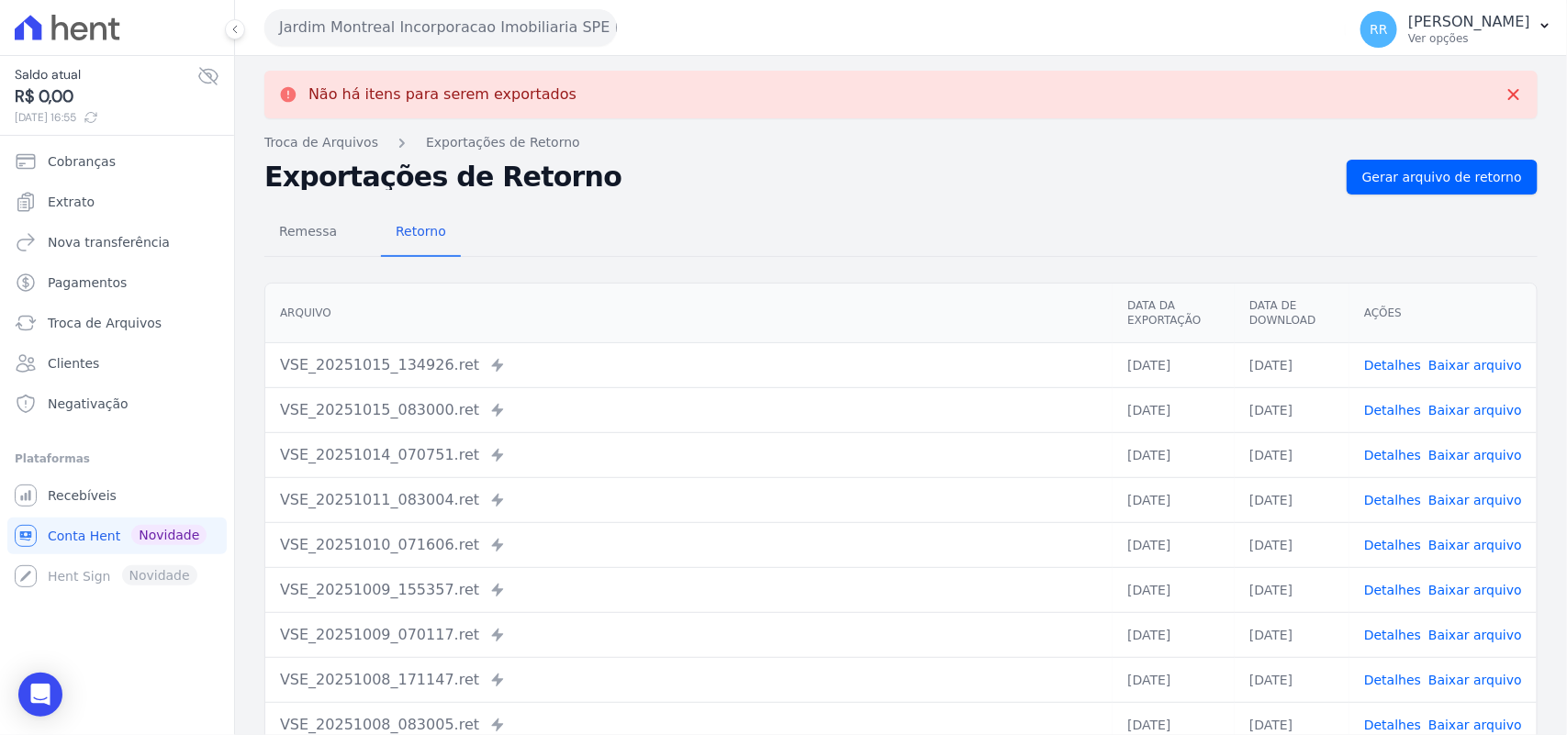
click at [601, 165] on h2 "Exportações de Retorno" at bounding box center [798, 177] width 1068 height 26
click at [427, 3] on div "Jardim Montreal Incorporacao Imobiliaria SPE LTDA Via Sul Engenharia AGUAS DE […" at bounding box center [801, 27] width 1074 height 57
click at [405, 10] on button "Jardim Montreal Incorporacao Imobiliaria SPE LTDA" at bounding box center [440, 27] width 353 height 37
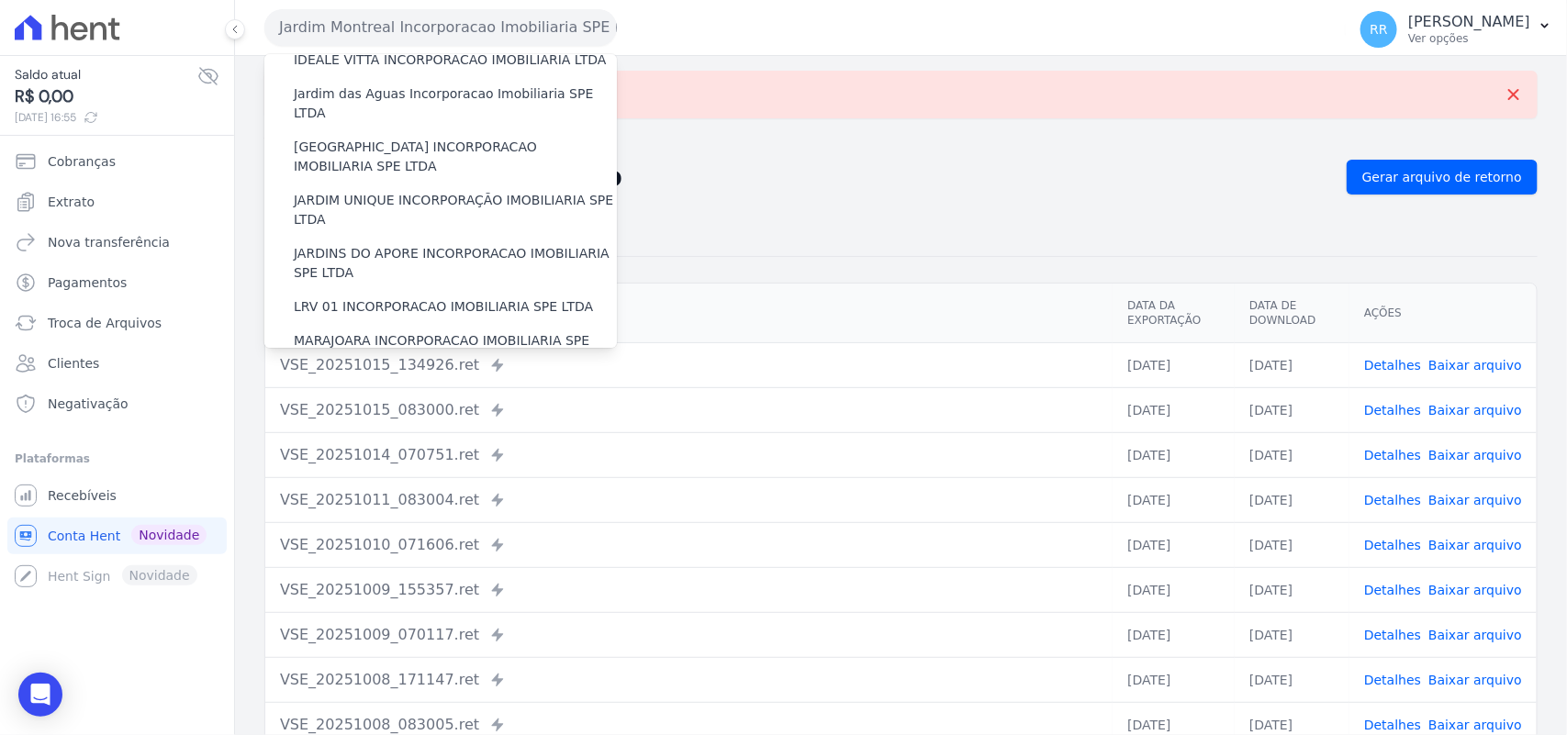
scroll to position [306, 0]
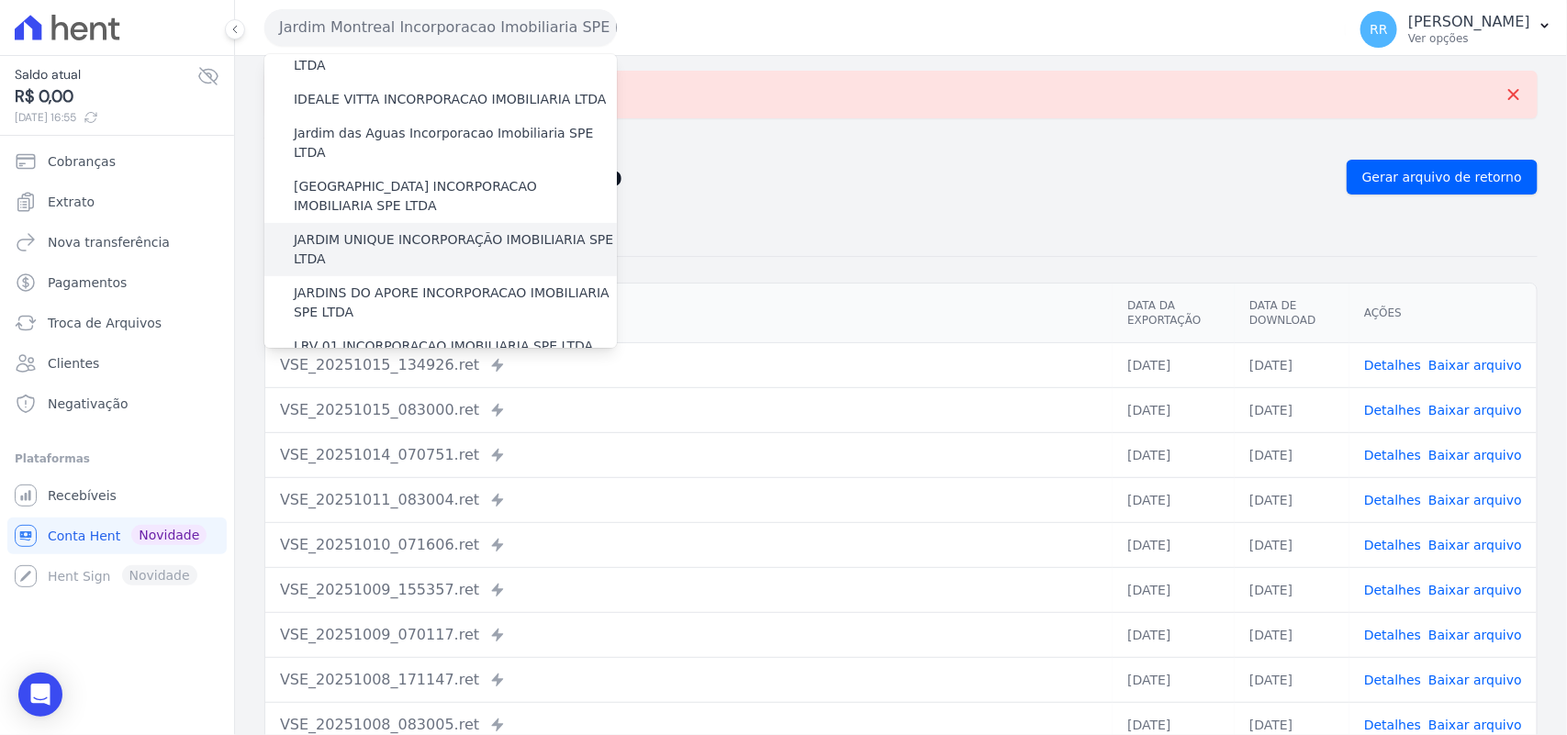
click at [337, 230] on label "JARDIM UNIQUE INCORPORAÇÃO IMOBILIARIA SPE LTDA" at bounding box center [455, 249] width 323 height 39
click at [0, 0] on input "JARDIM UNIQUE INCORPORAÇÃO IMOBILIARIA SPE LTDA" at bounding box center [0, 0] width 0 height 0
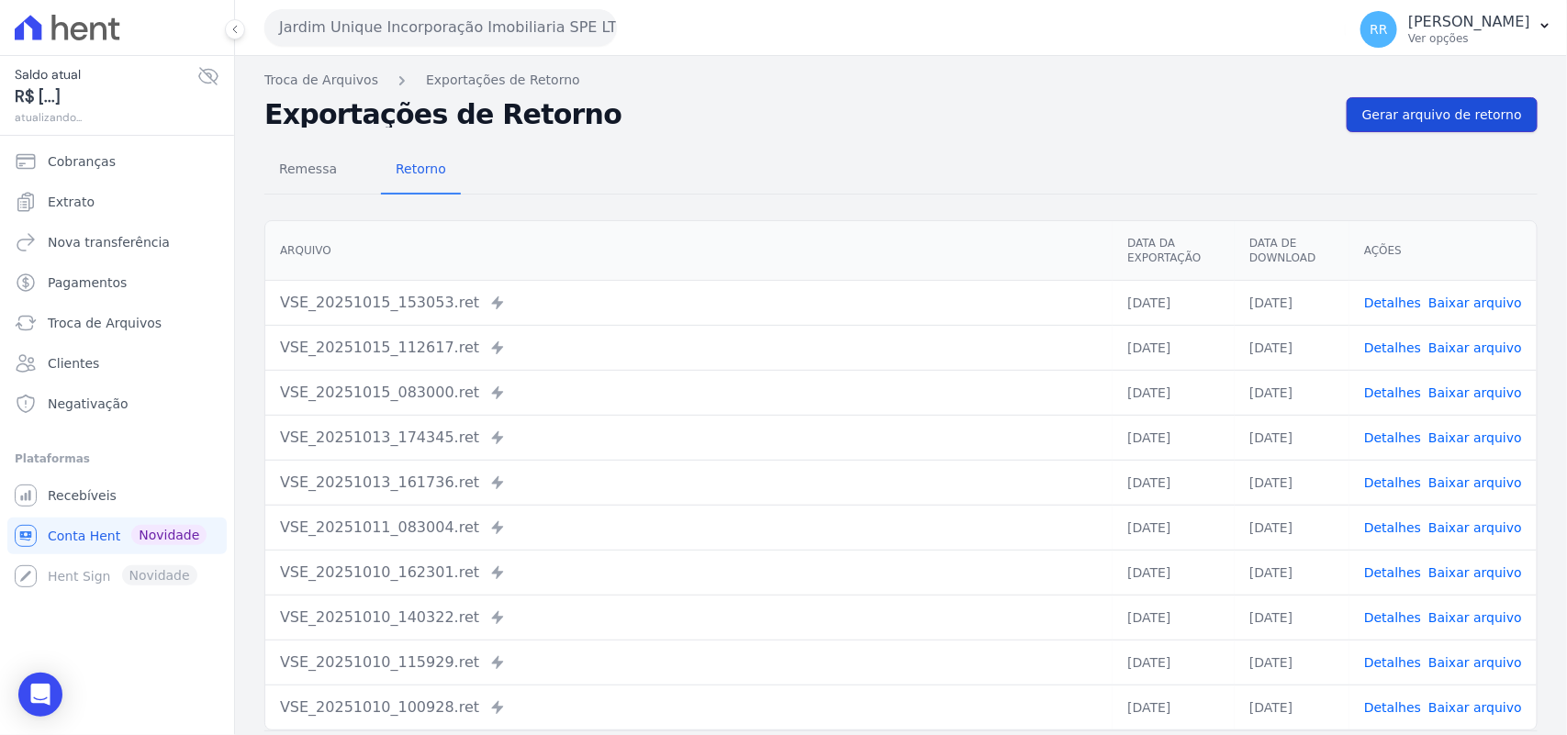
click at [1429, 120] on span "Gerar arquivo de retorno" at bounding box center [1442, 115] width 160 height 18
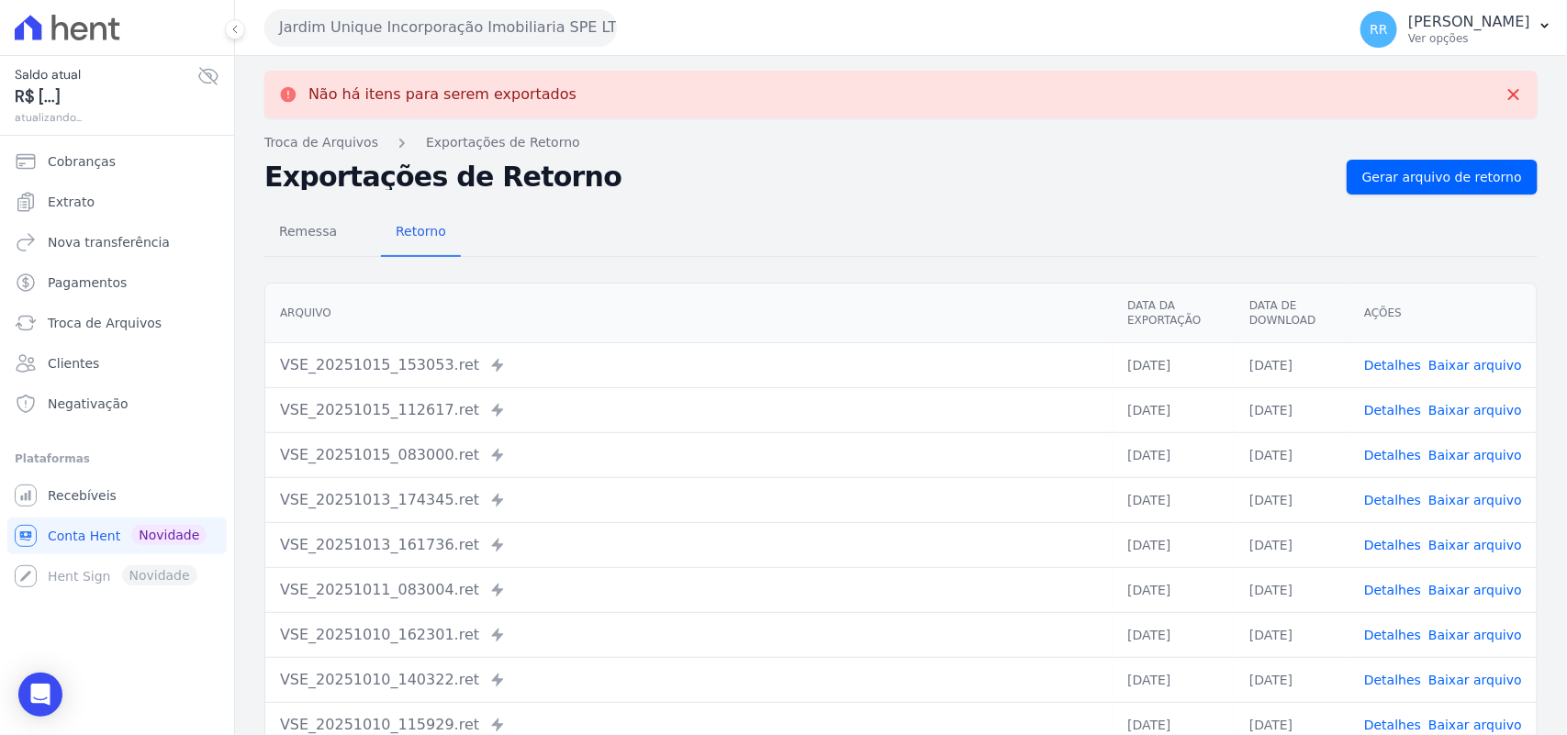
click at [414, 25] on button "Jardim Unique Incorporação Imobiliaria SPE LTDA" at bounding box center [440, 27] width 353 height 37
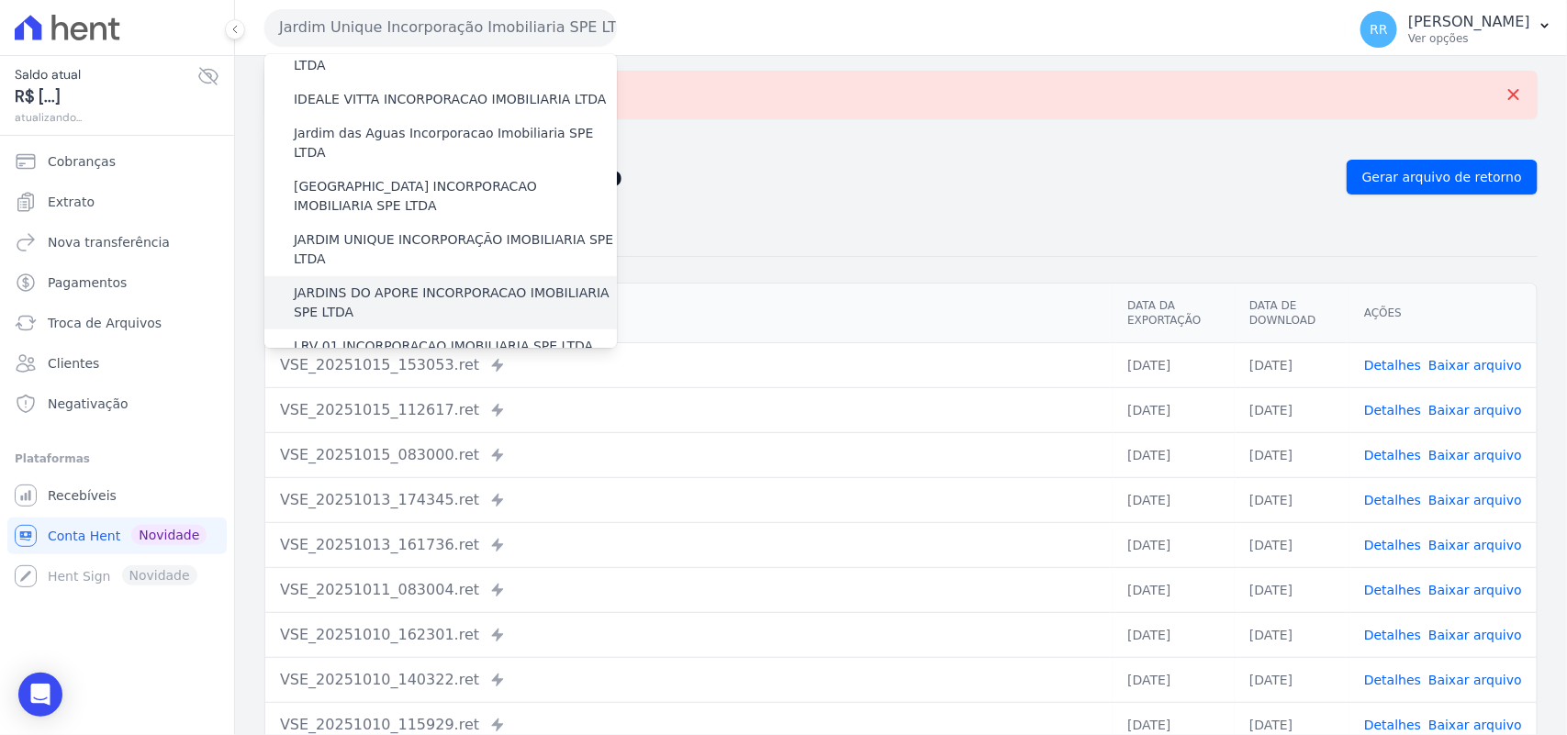
click at [327, 284] on label "JARDINS DO APORE INCORPORACAO IMOBILIARIA SPE LTDA" at bounding box center [455, 303] width 323 height 39
click at [0, 0] on input "JARDINS DO APORE INCORPORACAO IMOBILIARIA SPE LTDA" at bounding box center [0, 0] width 0 height 0
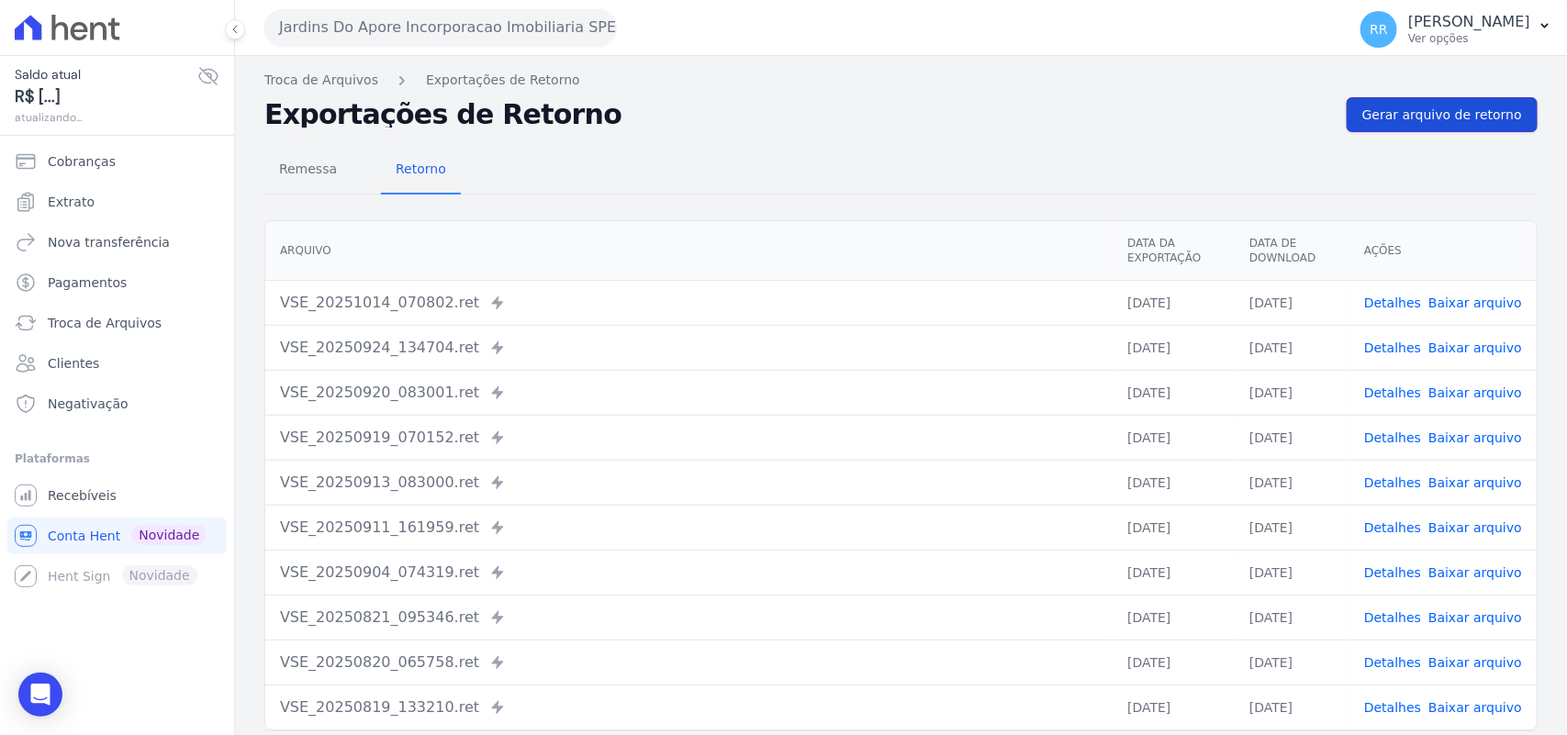
click at [1475, 116] on span "Gerar arquivo de retorno" at bounding box center [1442, 115] width 160 height 18
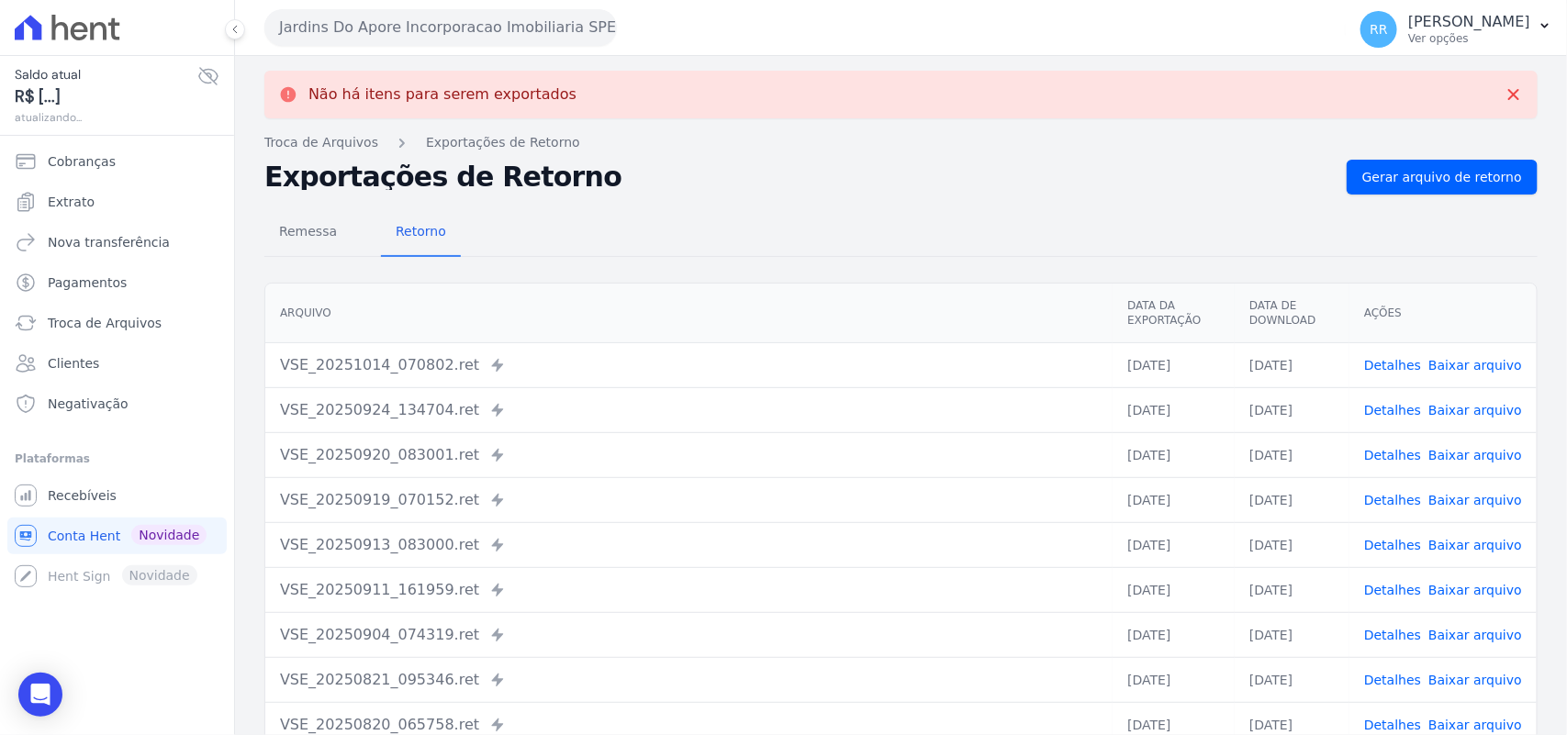
click at [562, 61] on div "Não há itens para serem exportados Troca de [GEOGRAPHIC_DATA] Exportações de Re…" at bounding box center [901, 464] width 1332 height 817
click at [553, 49] on div "Jardins Do Apore Incorporacao Imobiliaria SPE LTDA Via Sul Engenharia AGUAS DE …" at bounding box center [801, 27] width 1074 height 57
click at [553, 44] on button "Jardins Do Apore Incorporacao Imobiliaria SPE LTDA" at bounding box center [440, 27] width 353 height 37
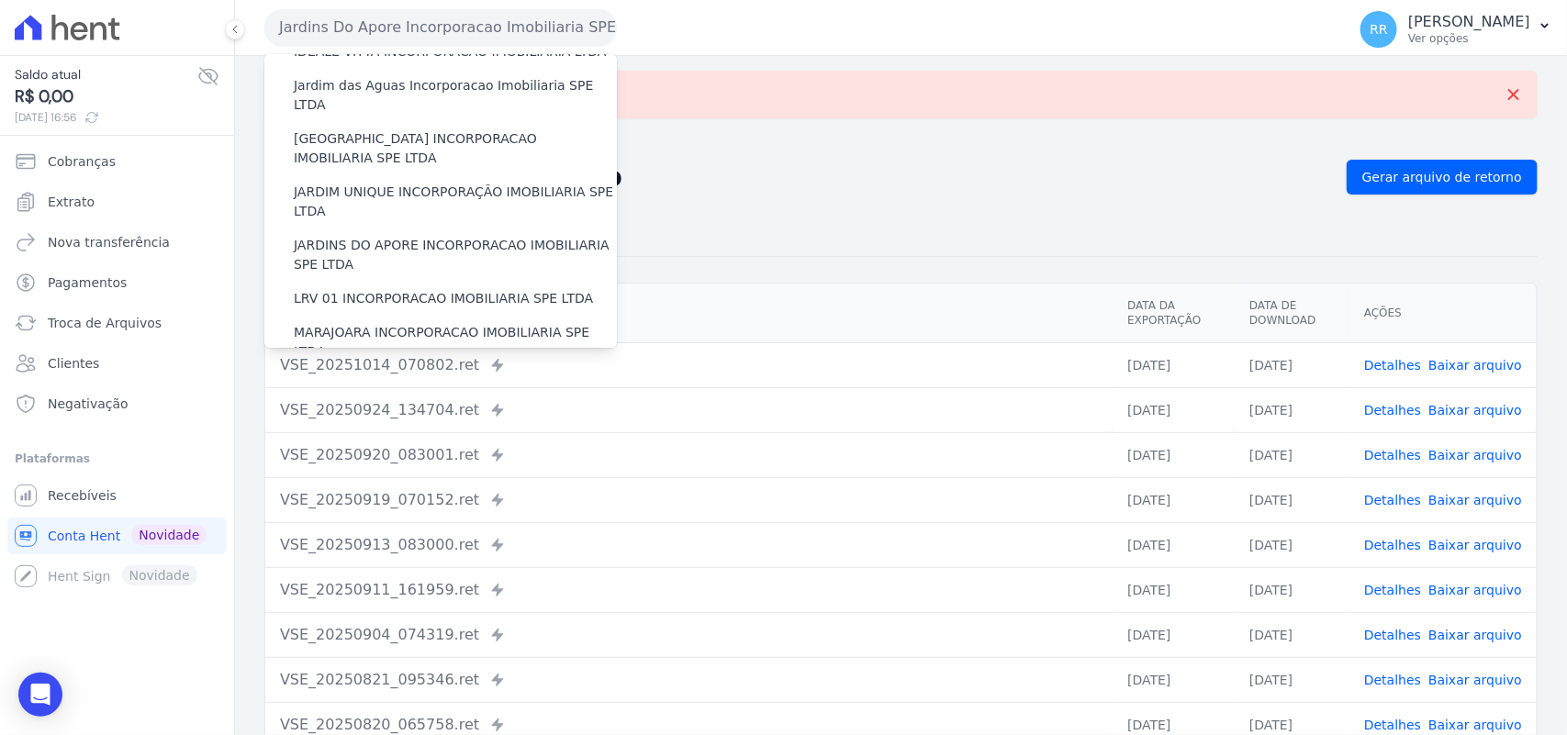
scroll to position [342, 0]
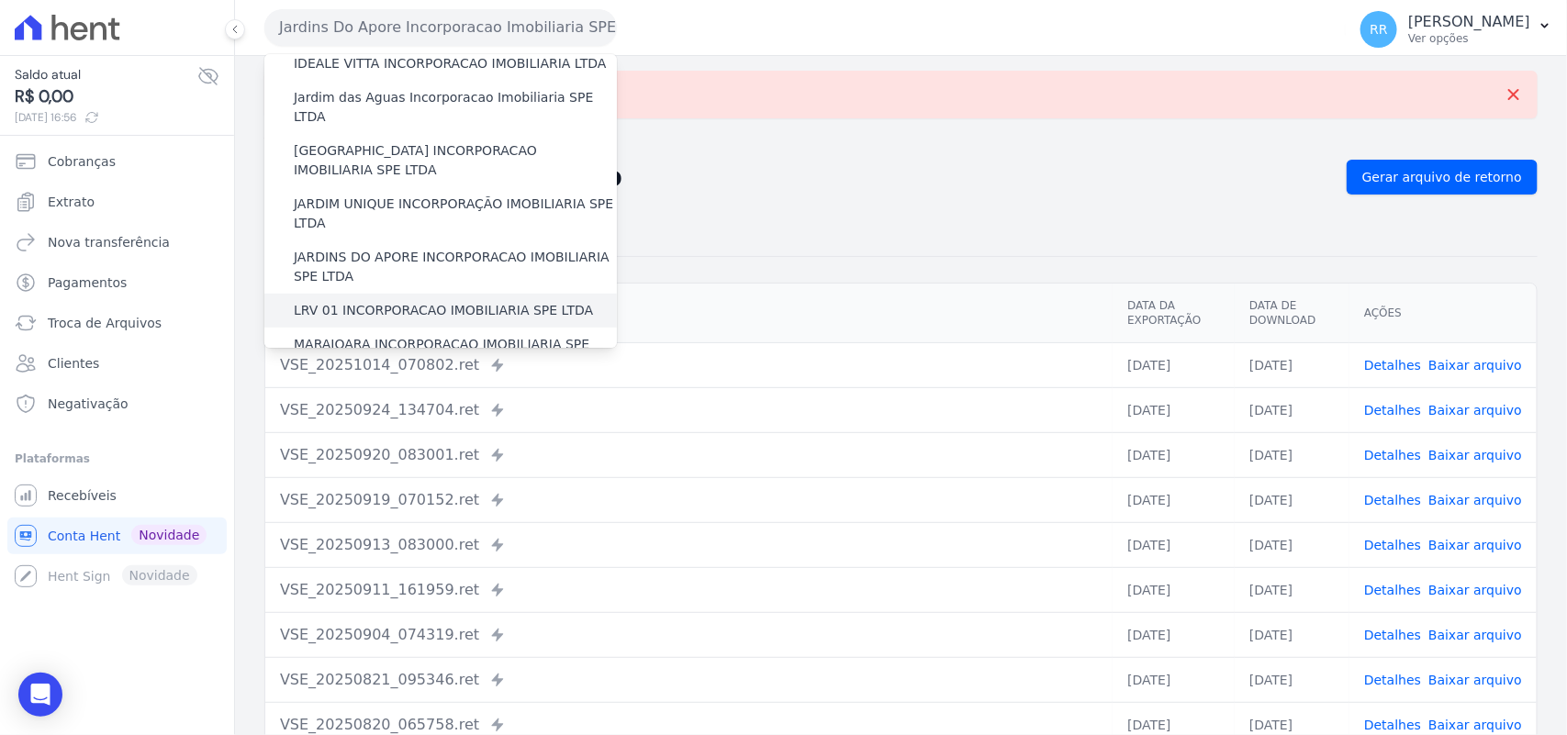
click at [363, 294] on div "LRV 01 INCORPORACAO IMOBILIARIA SPE LTDA" at bounding box center [440, 311] width 353 height 34
click at [356, 301] on label "LRV 01 INCORPORACAO IMOBILIARIA SPE LTDA" at bounding box center [443, 310] width 299 height 19
click at [0, 0] on input "LRV 01 INCORPORACAO IMOBILIARIA SPE LTDA" at bounding box center [0, 0] width 0 height 0
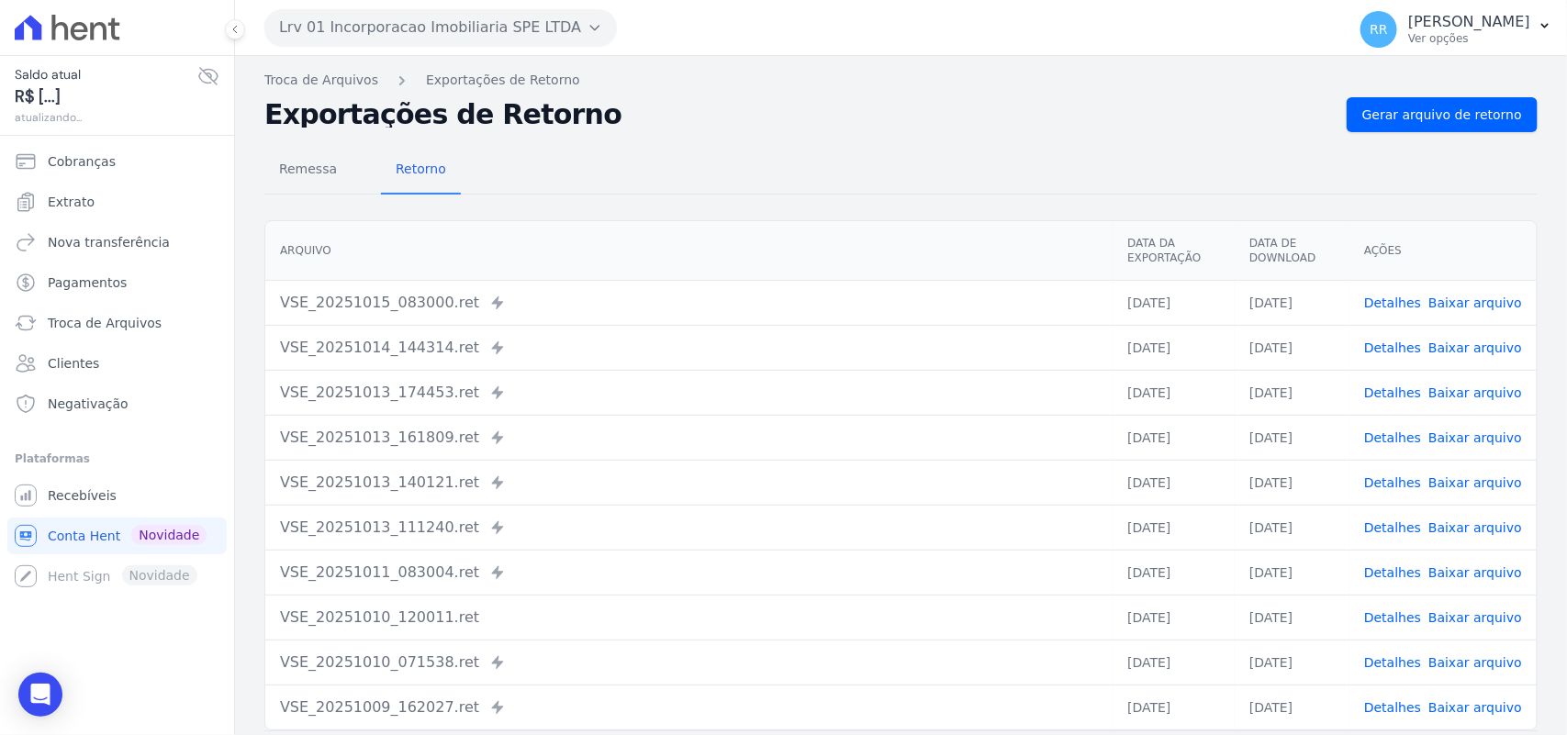
click at [1438, 134] on div "Remessa Retorno [GEOGRAPHIC_DATA] Data da Exportação Data de Download Ações VSE…" at bounding box center [900, 464] width 1273 height 664
click at [1451, 124] on span "Gerar arquivo de retorno" at bounding box center [1442, 115] width 160 height 18
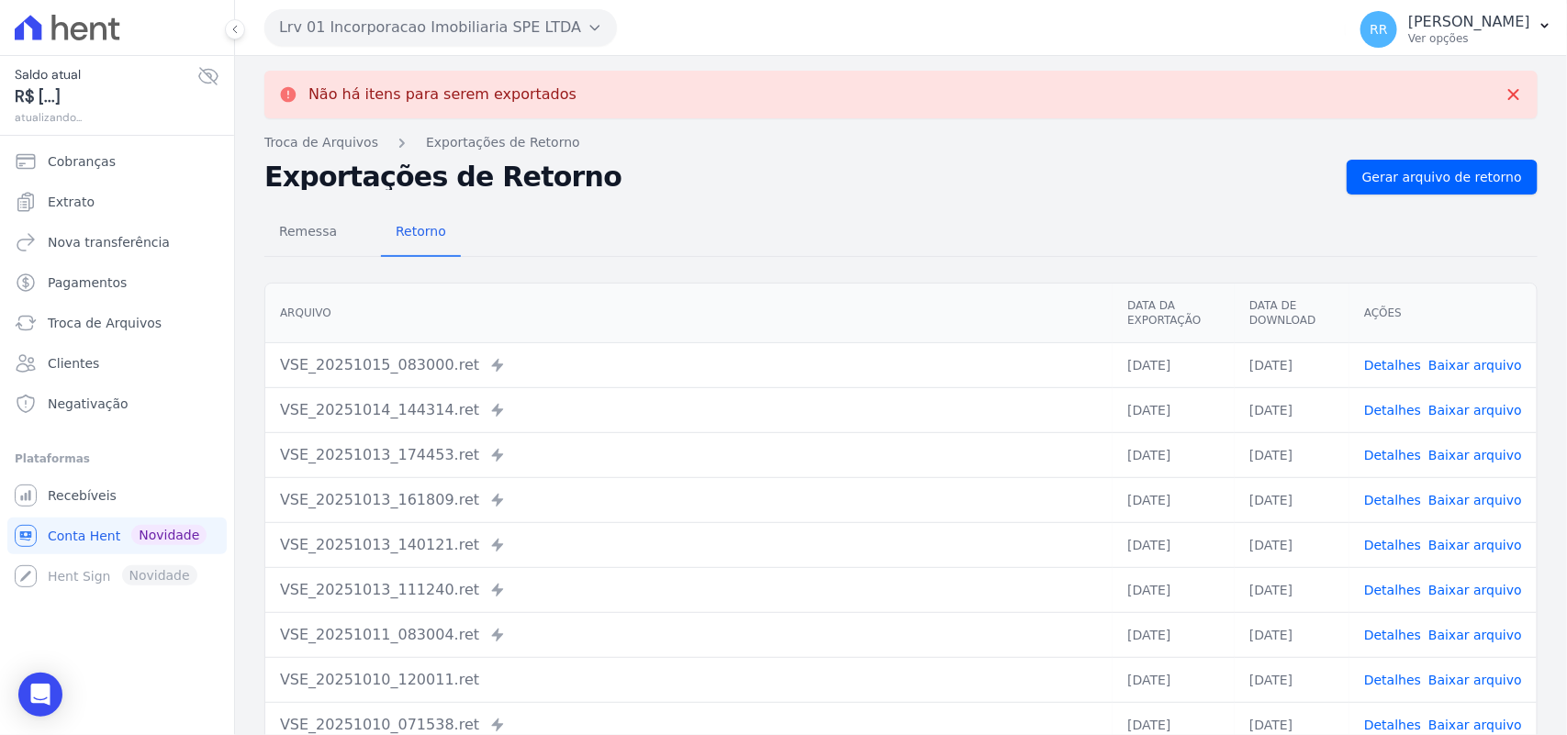
click at [401, 20] on button "Lrv 01 Incorporacao Imobiliaria SPE LTDA" at bounding box center [440, 27] width 353 height 37
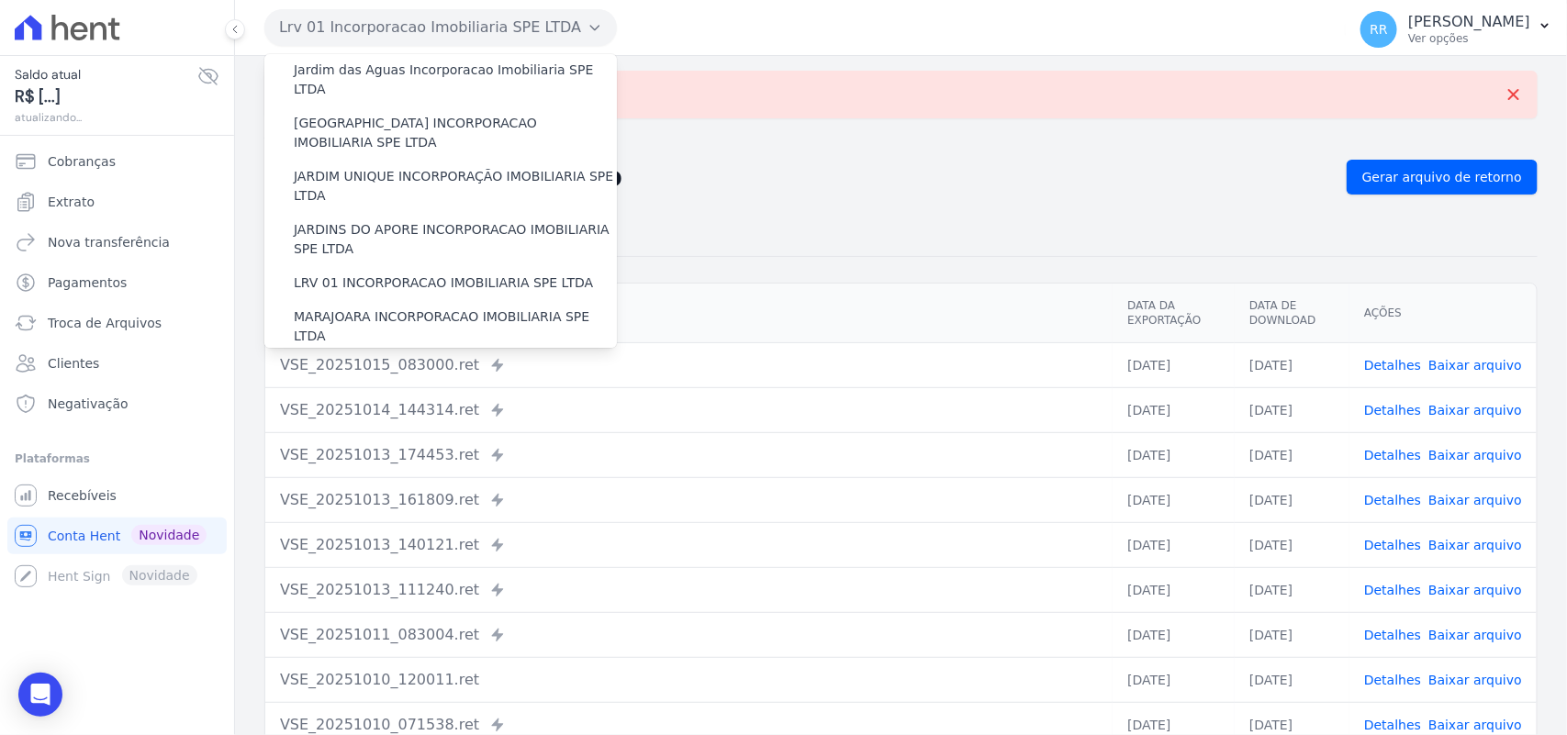
scroll to position [344, 0]
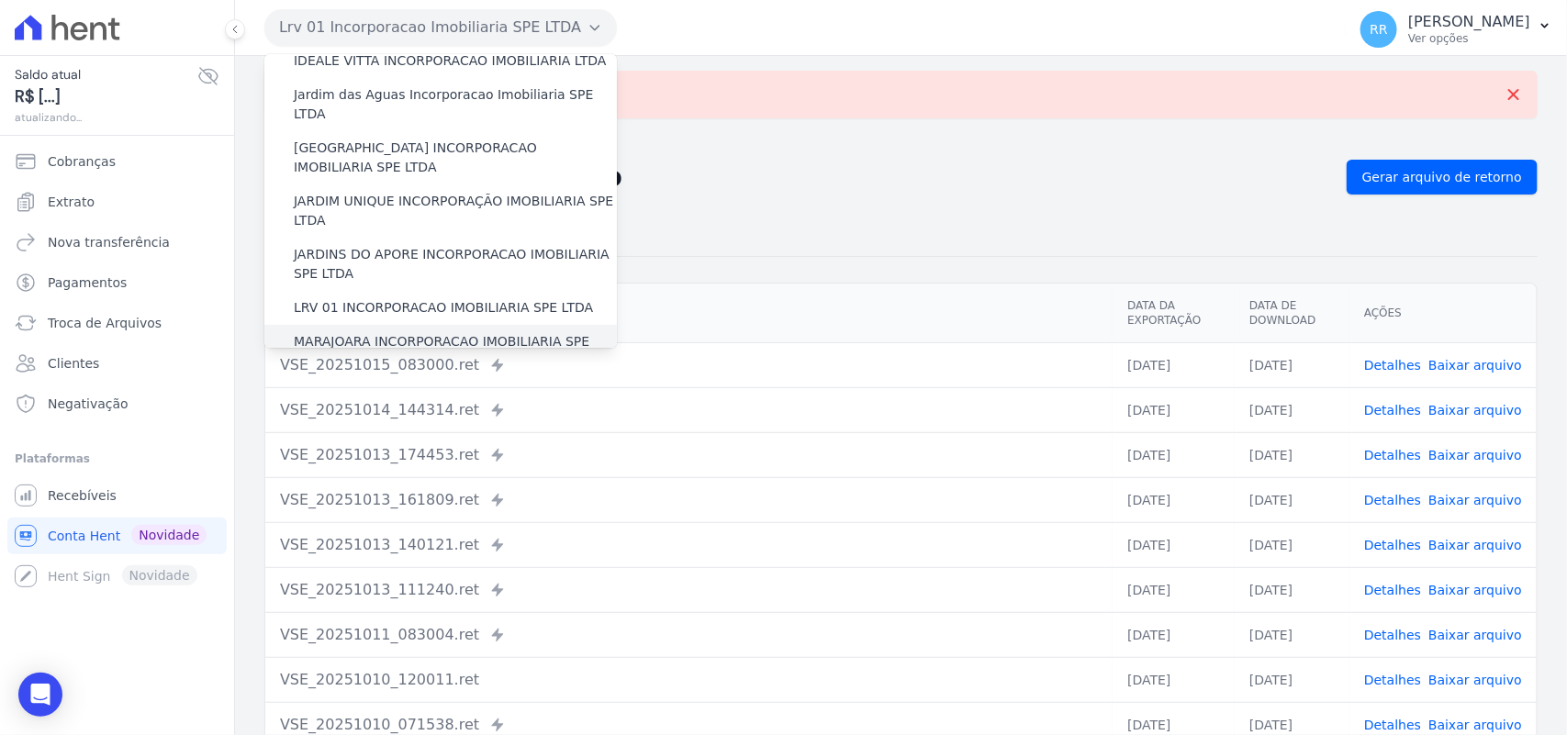
click at [365, 332] on label "MARAJOARA INCORPORACAO IMOBILIARIA SPE LTDA" at bounding box center [455, 351] width 323 height 39
click at [0, 0] on input "MARAJOARA INCORPORACAO IMOBILIARIA SPE LTDA" at bounding box center [0, 0] width 0 height 0
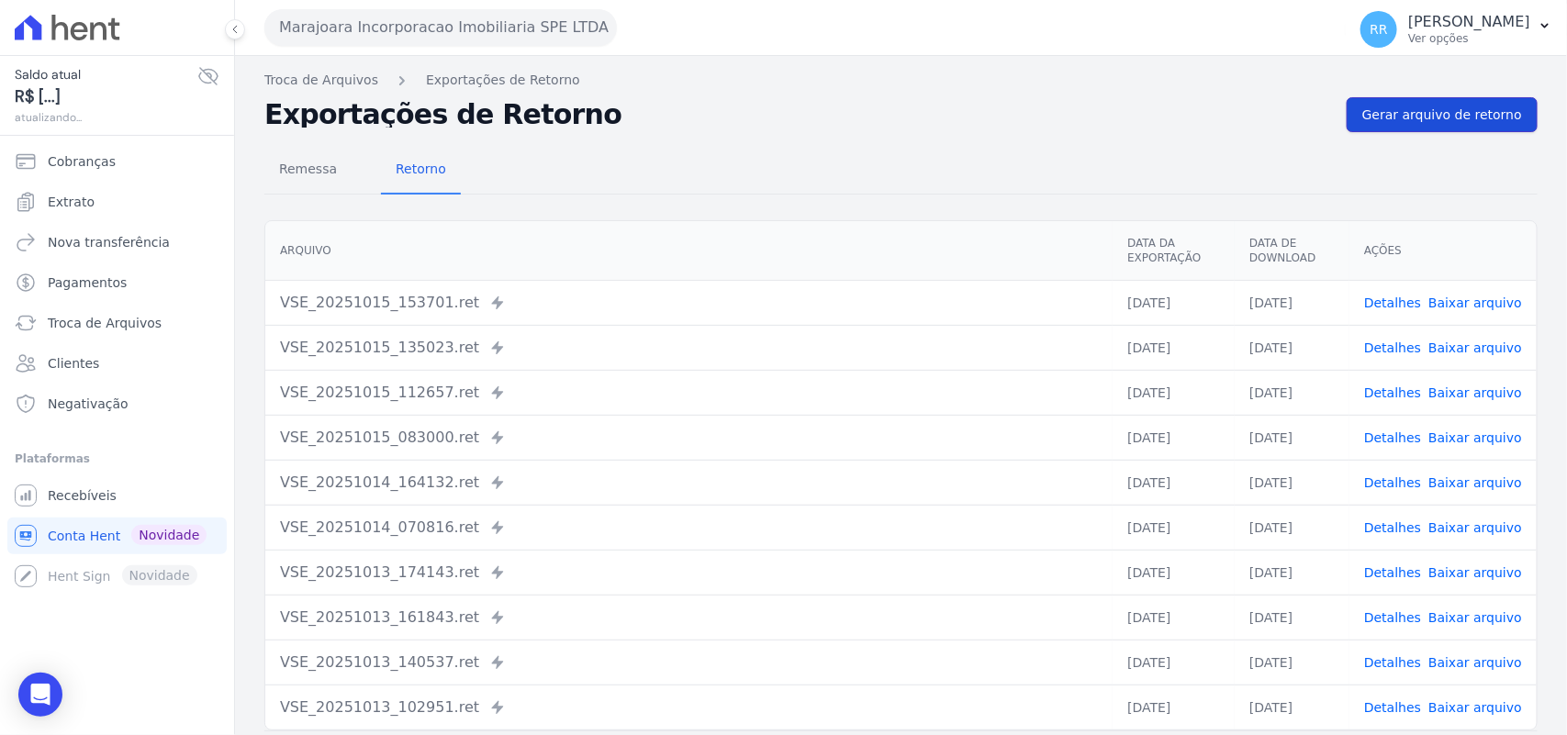
click at [1433, 102] on link "Gerar arquivo de retorno" at bounding box center [1442, 114] width 191 height 35
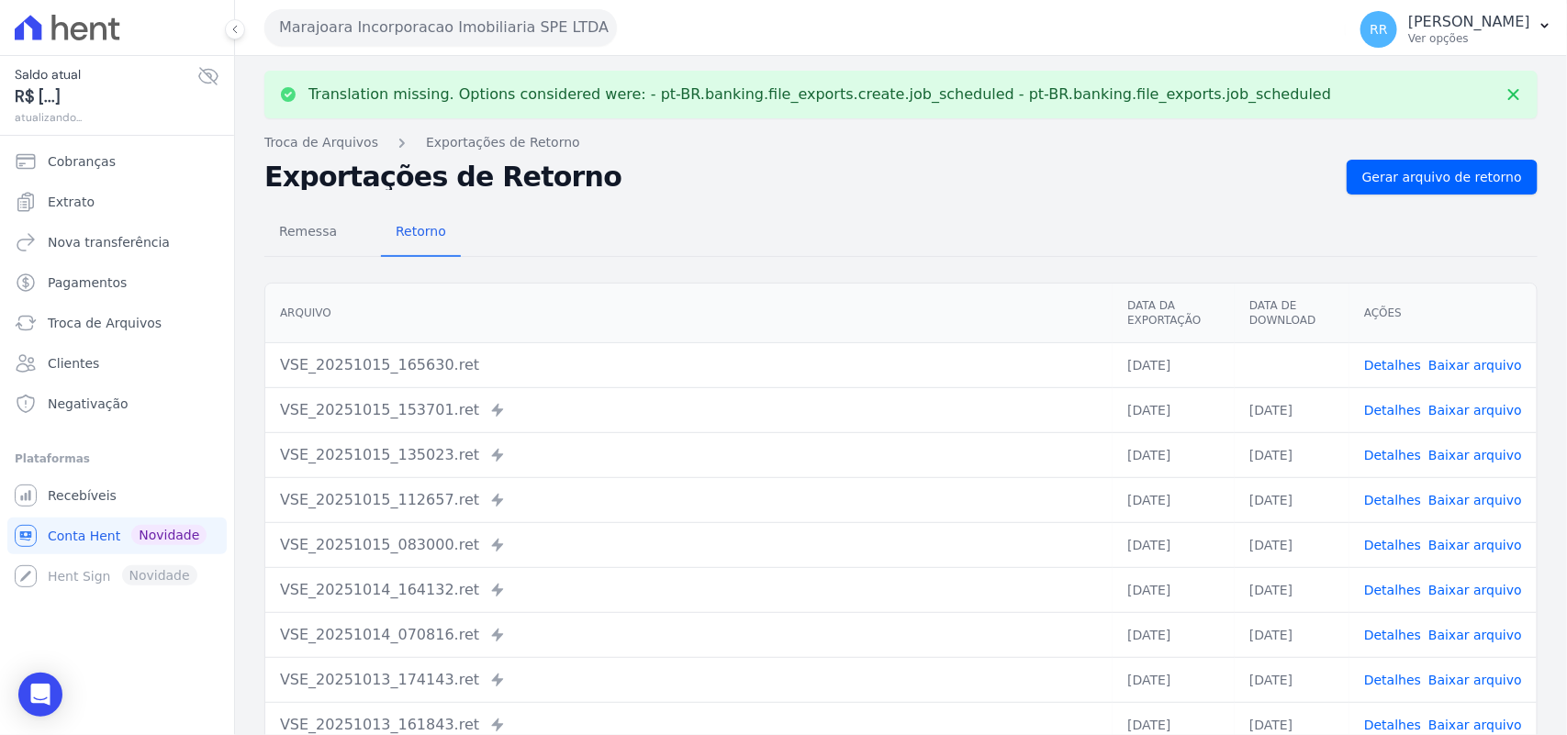
click at [450, 37] on button "Marajoara Incorporacao Imobiliaria SPE LTDA" at bounding box center [440, 27] width 353 height 37
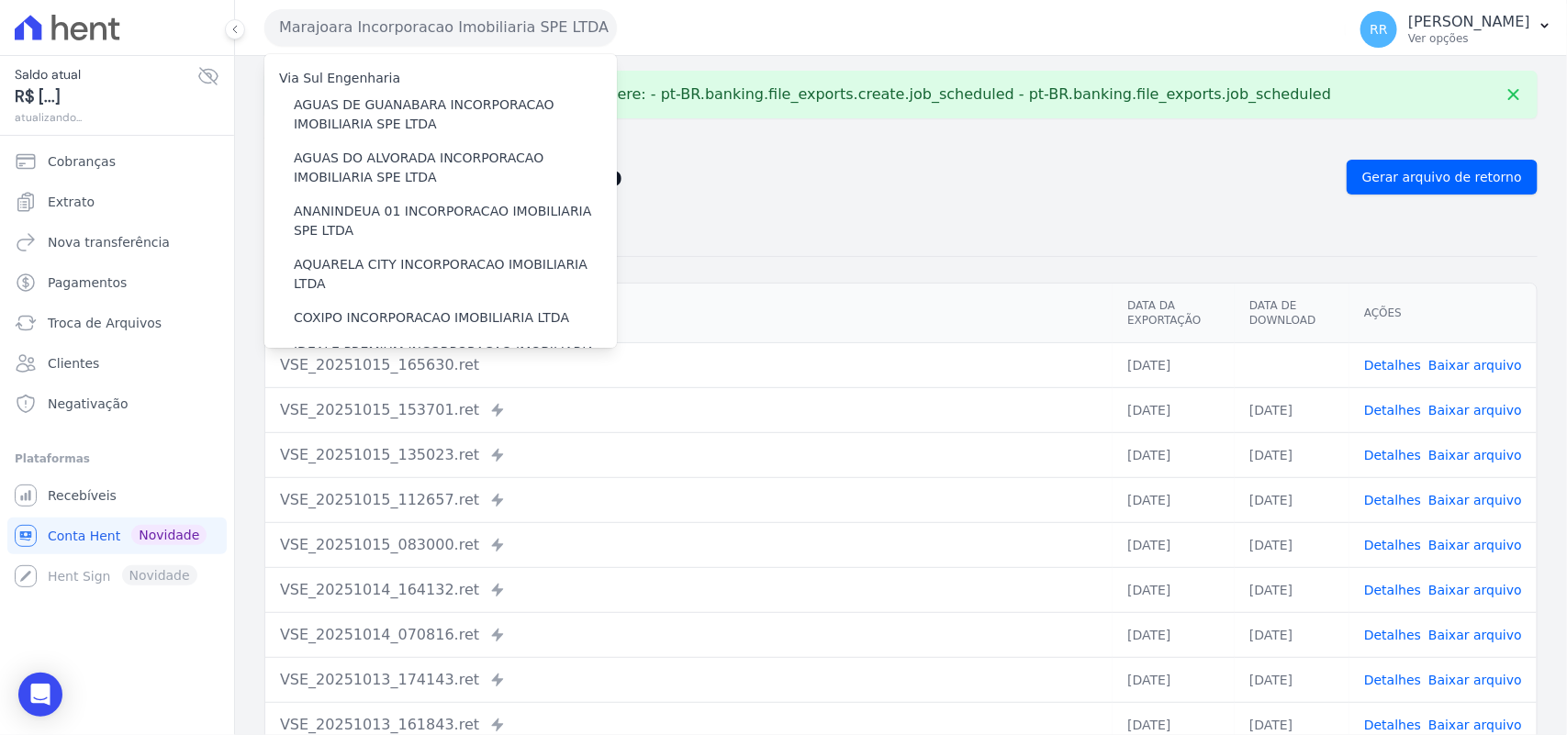
click at [1003, 177] on h2 "Exportações de Retorno" at bounding box center [798, 177] width 1068 height 26
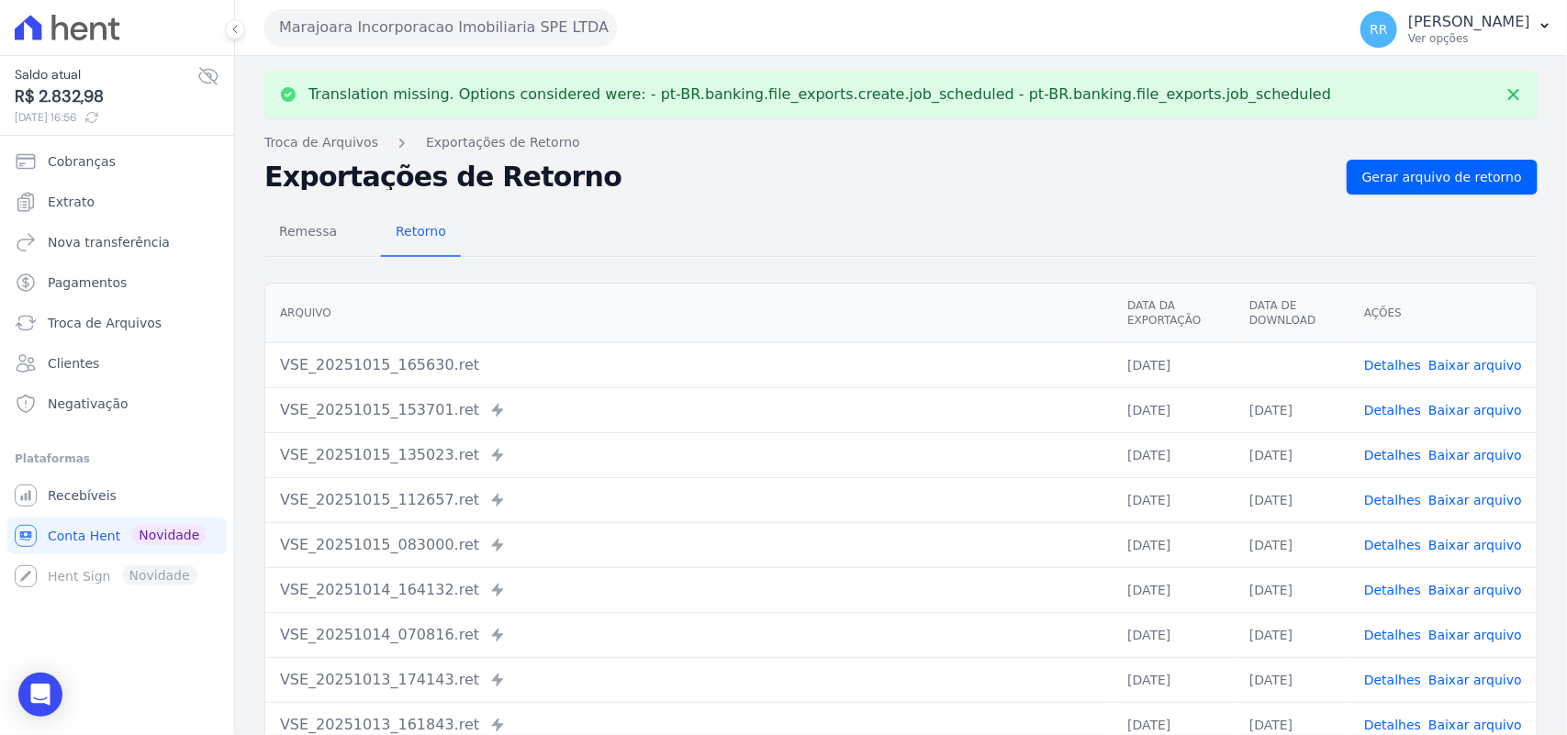
click at [1446, 364] on link "Baixar arquivo" at bounding box center [1476, 365] width 94 height 15
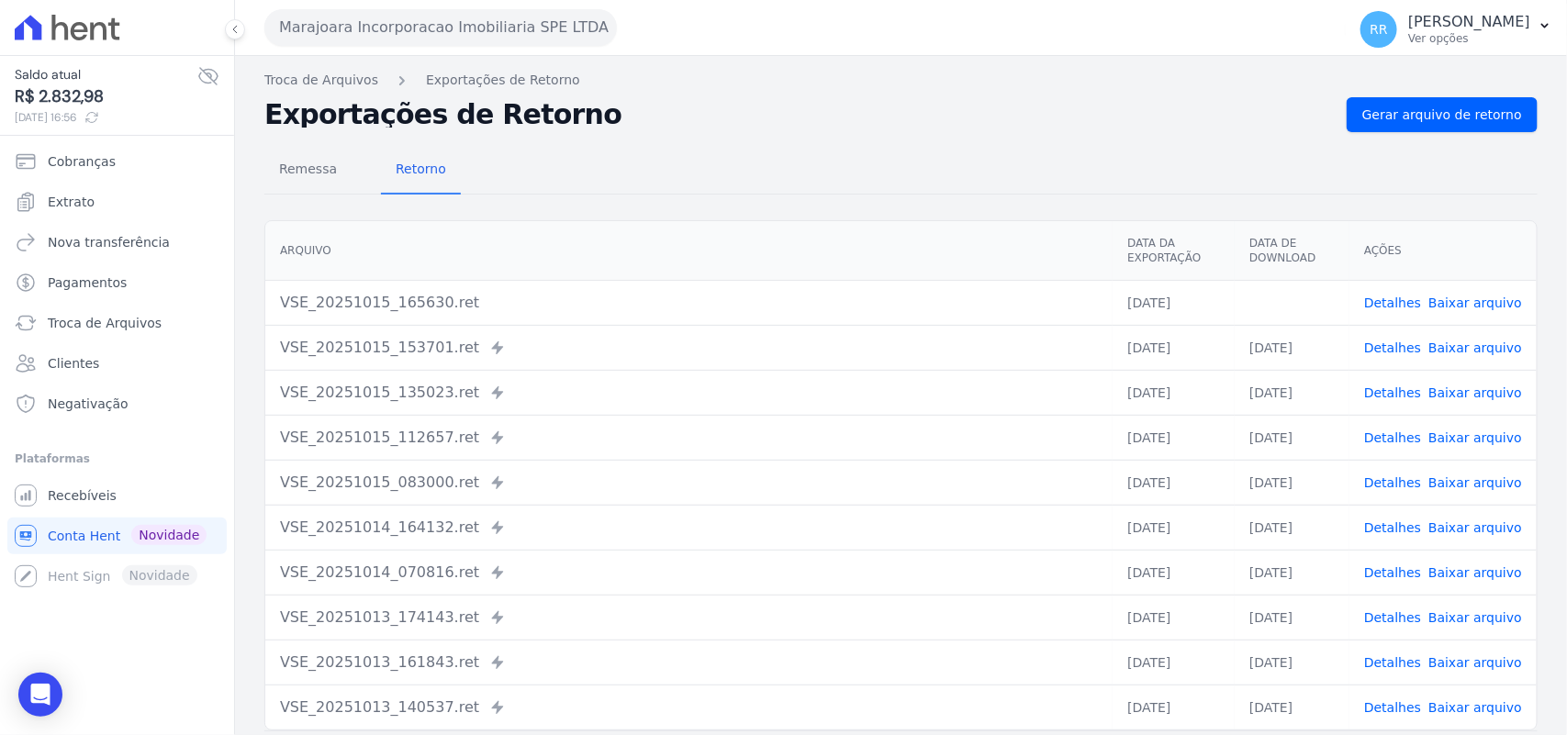
drag, startPoint x: 777, startPoint y: 216, endPoint x: 689, endPoint y: 216, distance: 88.1
click at [777, 216] on div "Arquivo Data da Exportação Data de Download Ações VSE_20251015_165630.ret [DATE…" at bounding box center [901, 475] width 1332 height 525
click at [423, 28] on button "Marajoara Incorporacao Imobiliaria SPE LTDA" at bounding box center [440, 27] width 353 height 37
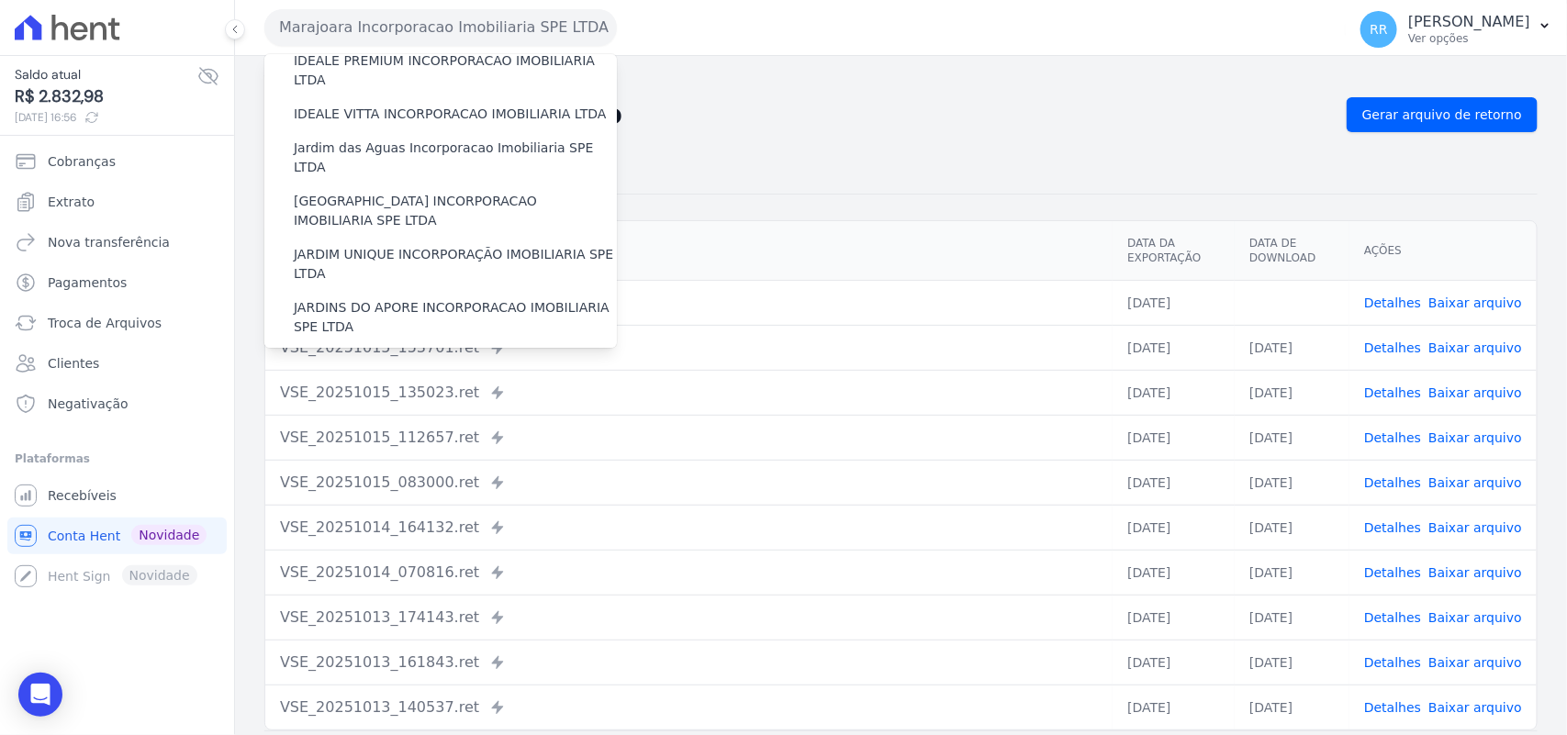
scroll to position [497, 0]
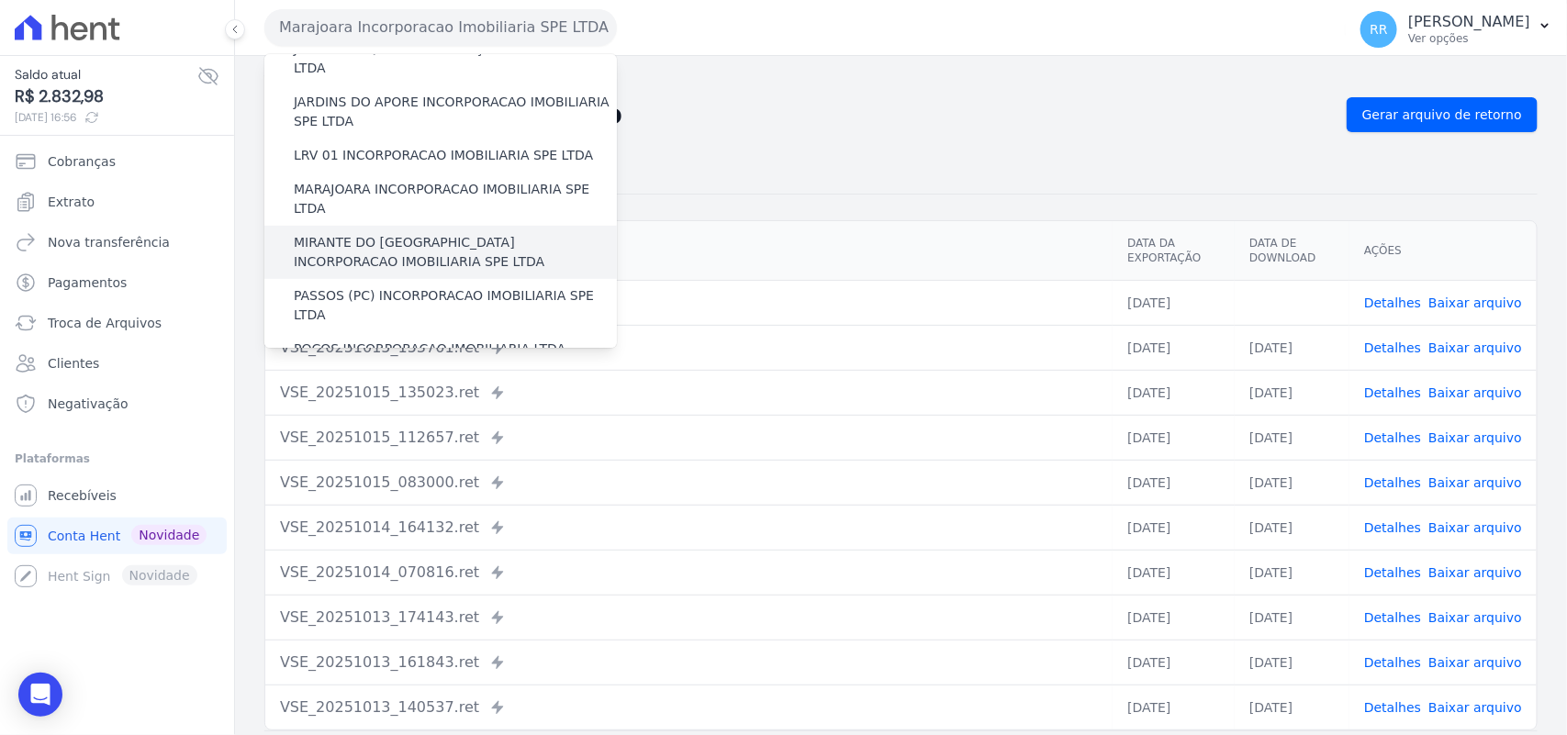
click at [327, 233] on label "MIRANTE DO [GEOGRAPHIC_DATA] INCORPORACAO IMOBILIARIA SPE LTDA" at bounding box center [455, 252] width 323 height 39
click at [0, 0] on input "MIRANTE DO [GEOGRAPHIC_DATA] INCORPORACAO IMOBILIARIA SPE LTDA" at bounding box center [0, 0] width 0 height 0
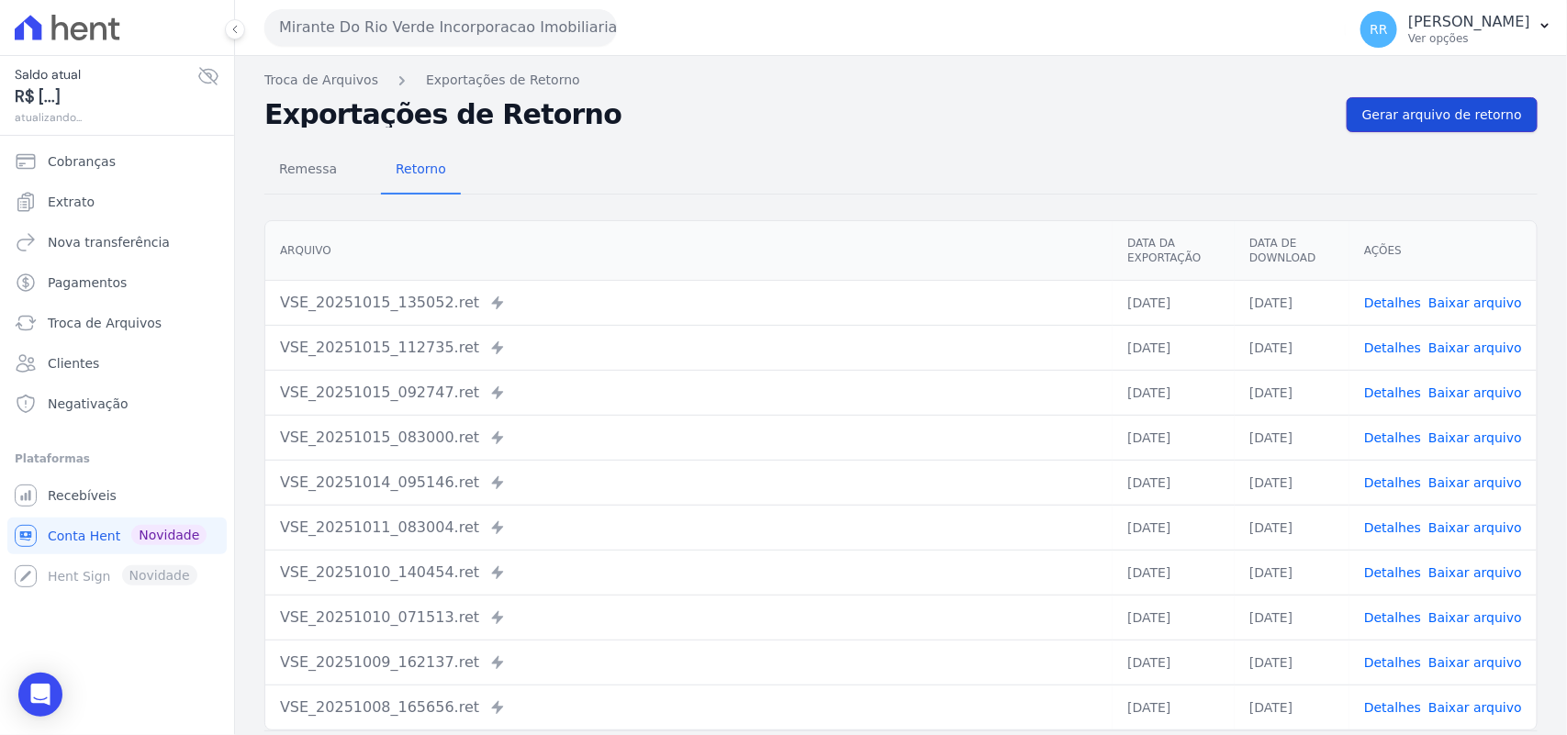
click at [1406, 101] on link "Gerar arquivo de retorno" at bounding box center [1442, 114] width 191 height 35
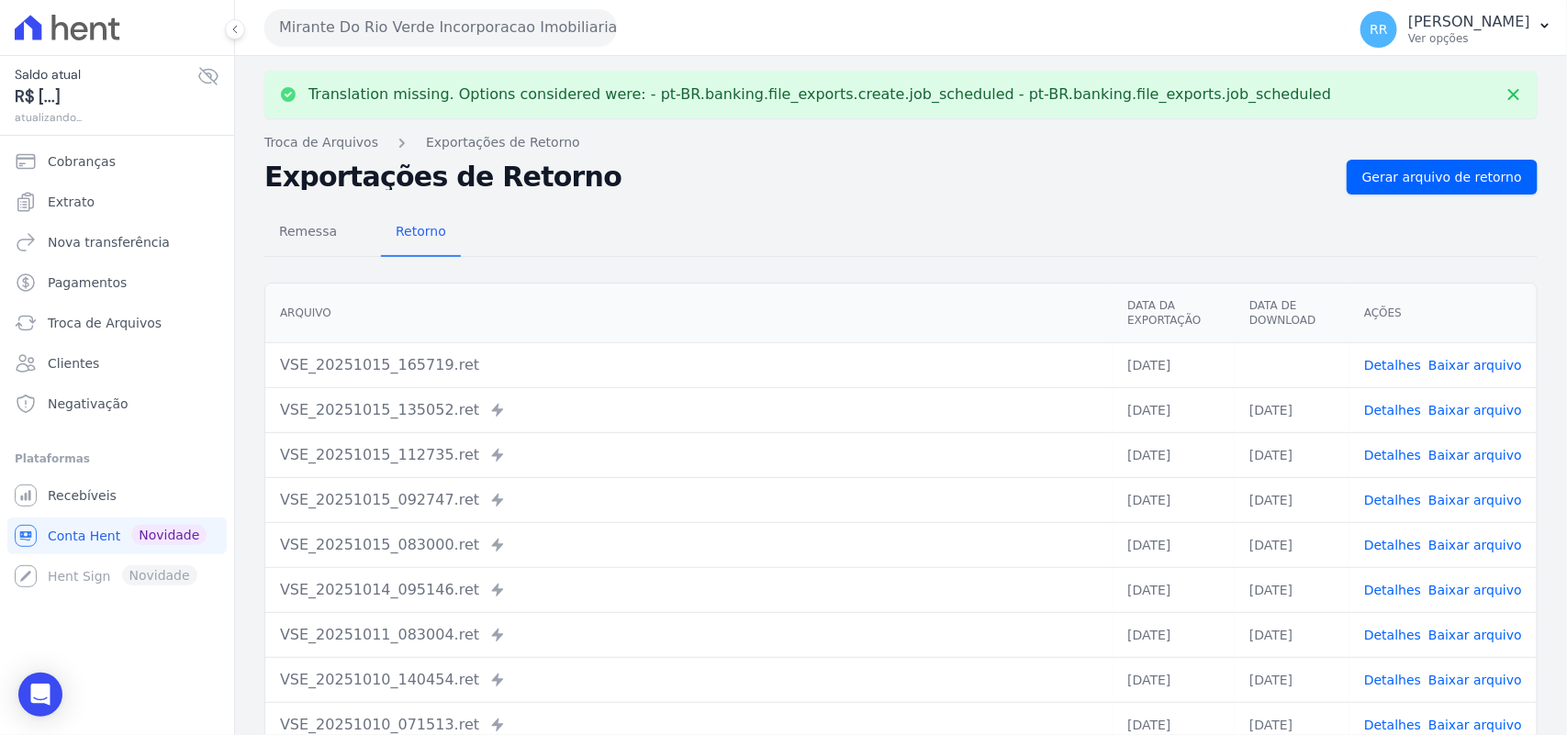
click at [1458, 361] on link "Baixar arquivo" at bounding box center [1476, 365] width 94 height 15
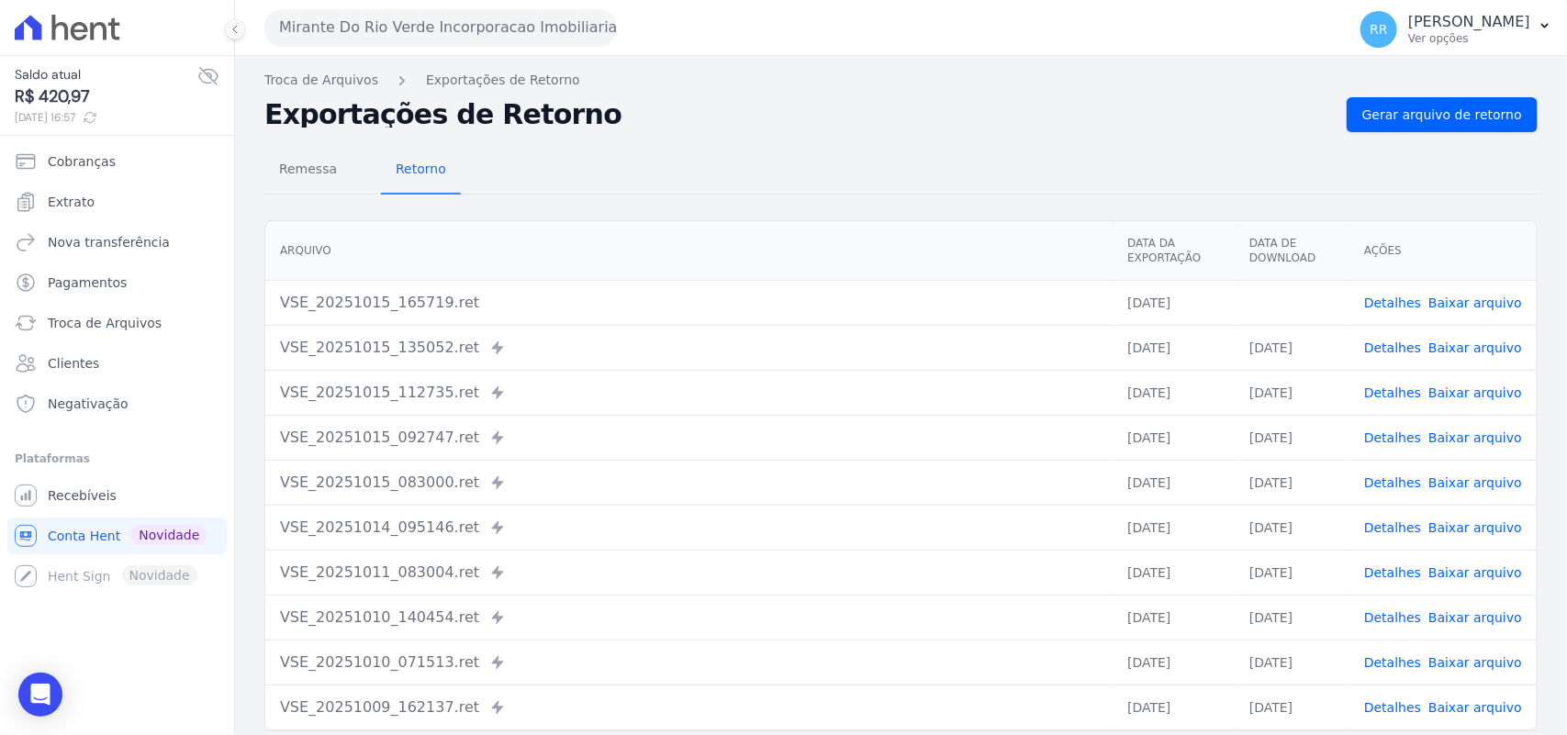
drag, startPoint x: 932, startPoint y: 174, endPoint x: 874, endPoint y: 174, distance: 57.8
click at [932, 174] on div "Remessa Retorno" at bounding box center [900, 171] width 1273 height 48
click at [475, 11] on button "Mirante Do Rio Verde Incorporacao Imobiliaria SPE LTDA" at bounding box center [440, 27] width 353 height 37
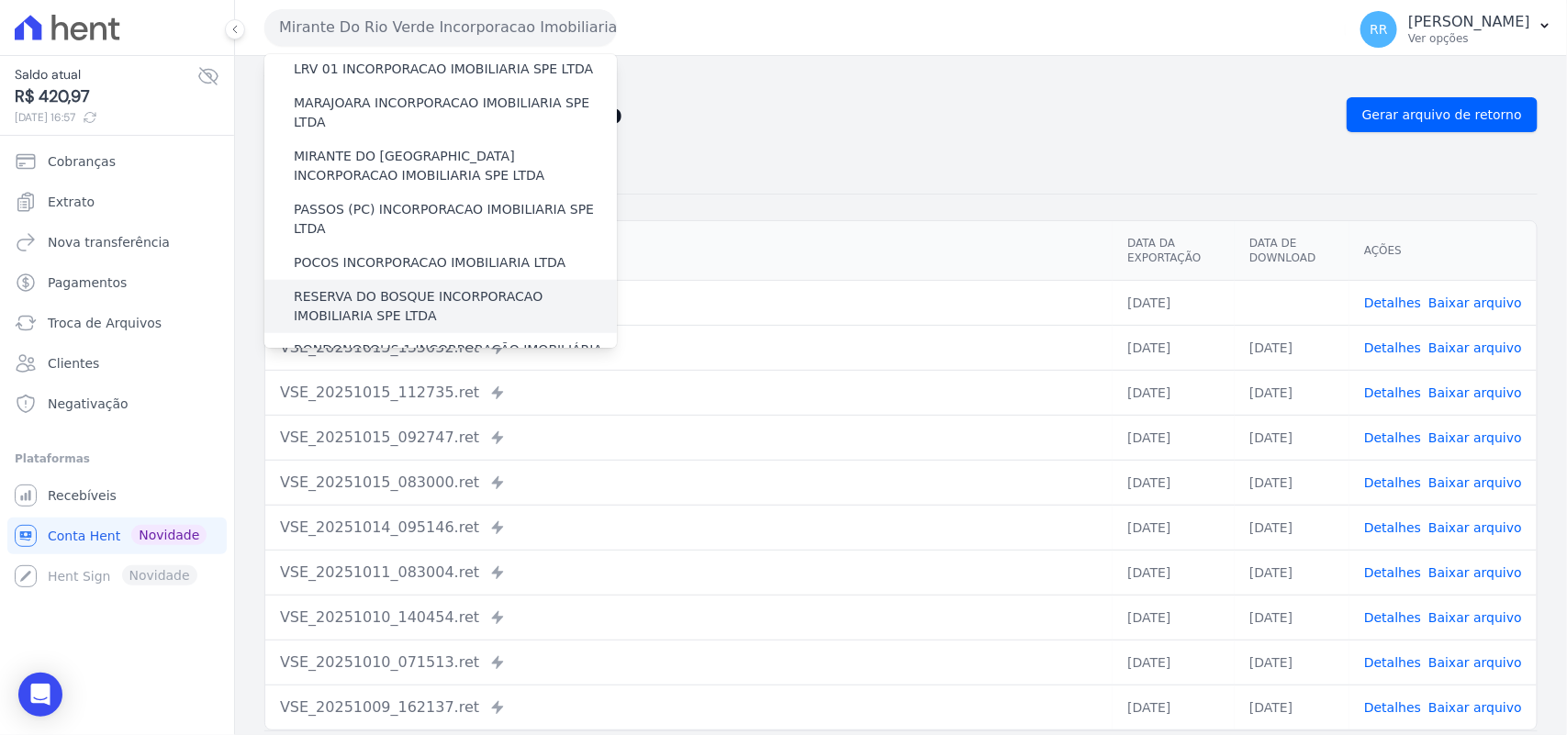
scroll to position [574, 0]
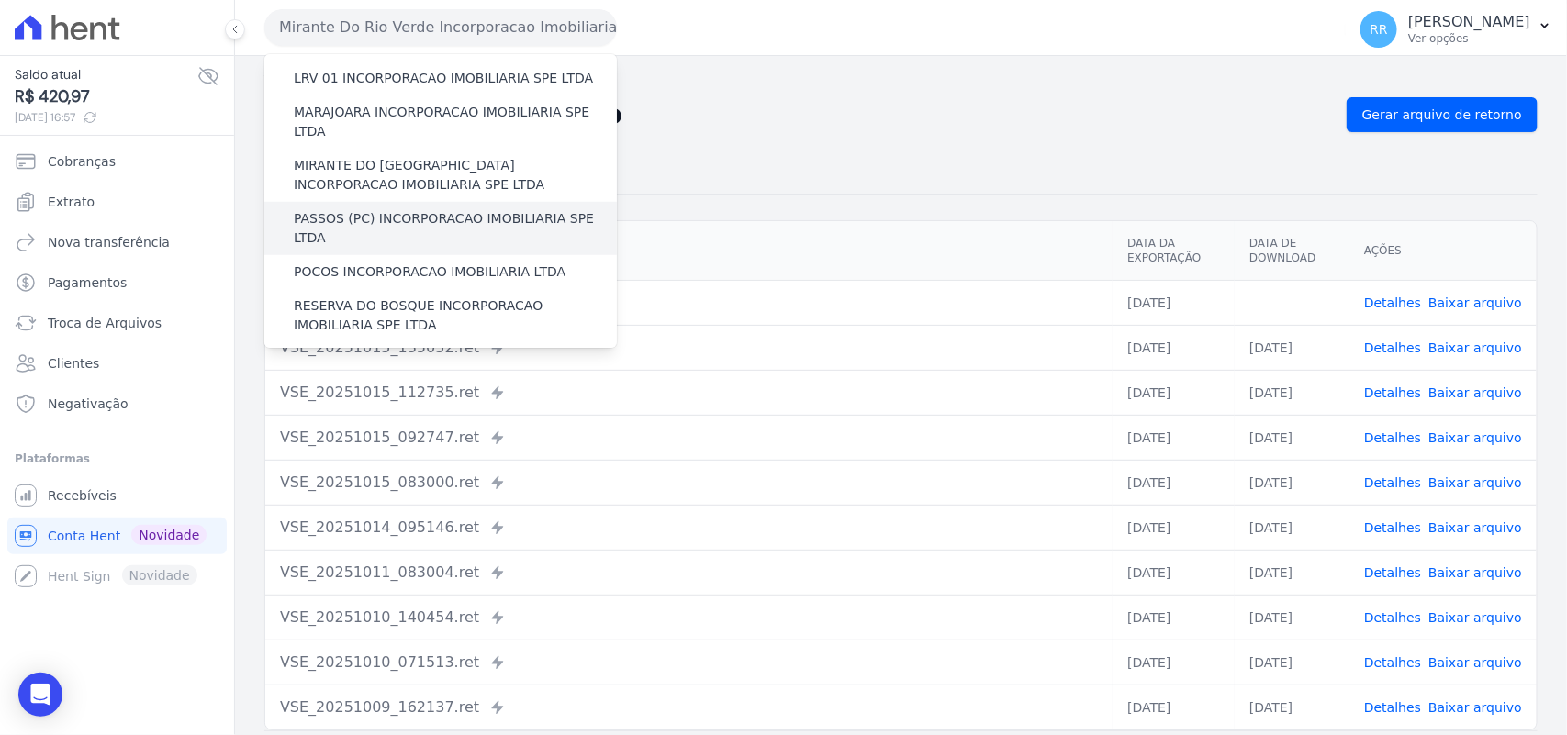
click at [361, 202] on div "PASSOS (PC) INCORPORACAO IMOBILIARIA SPE LTDA" at bounding box center [440, 228] width 353 height 53
click at [372, 209] on label "PASSOS (PC) INCORPORACAO IMOBILIARIA SPE LTDA" at bounding box center [455, 228] width 323 height 39
click at [0, 0] on input "PASSOS (PC) INCORPORACAO IMOBILIARIA SPE LTDA" at bounding box center [0, 0] width 0 height 0
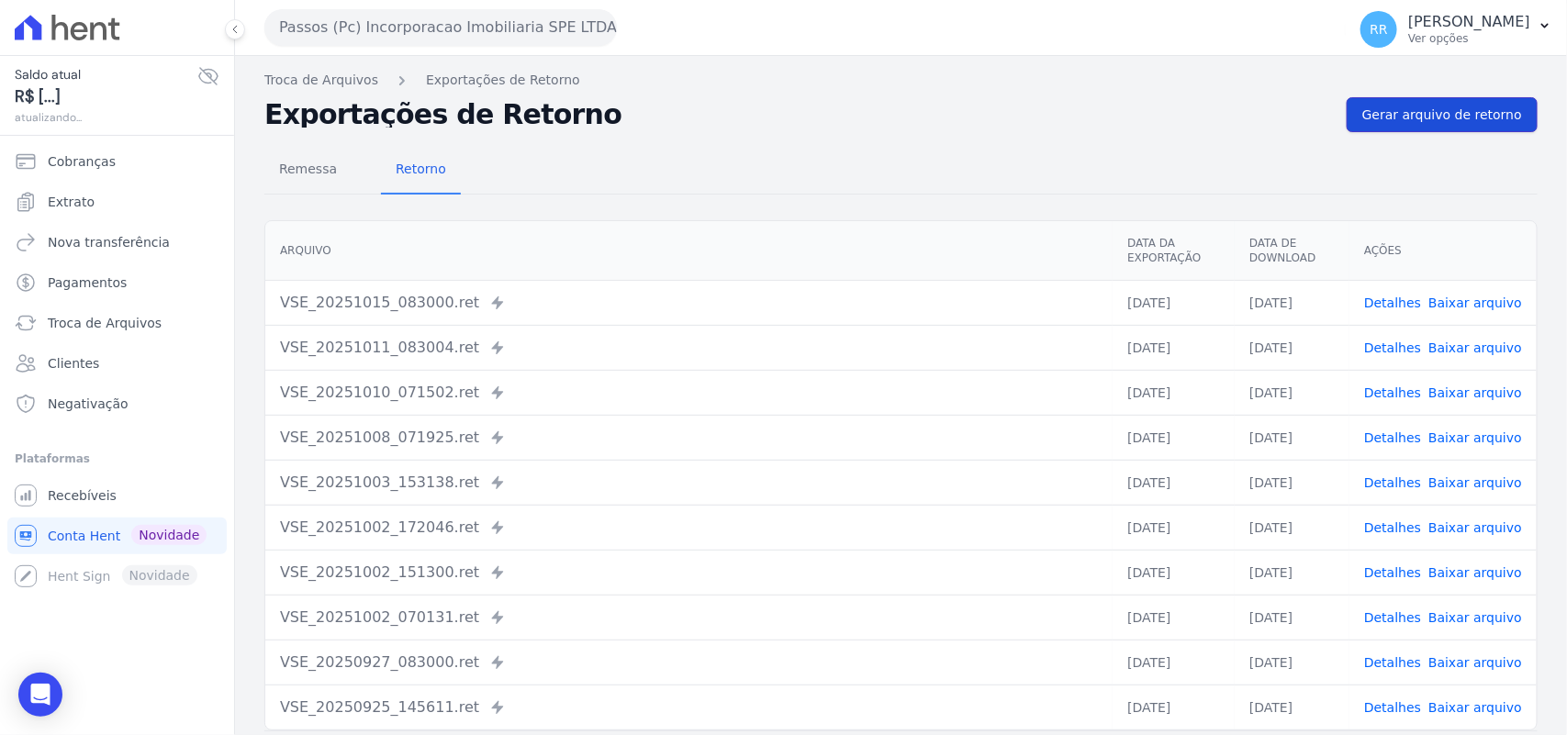
click at [1356, 120] on link "Gerar arquivo de retorno" at bounding box center [1442, 114] width 191 height 35
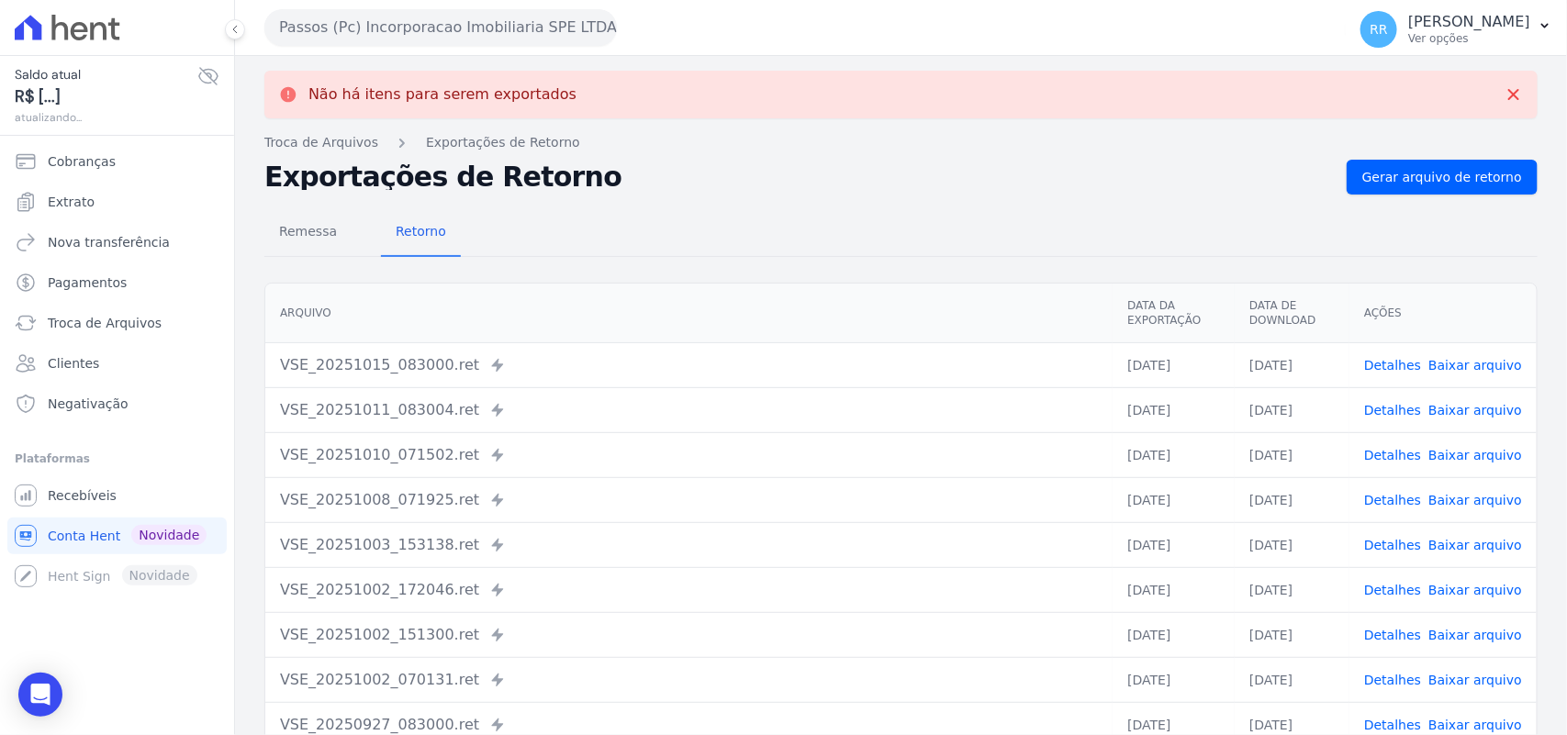
click at [323, 35] on button "Passos (Pc) Incorporacao Imobiliaria SPE LTDA" at bounding box center [440, 27] width 353 height 37
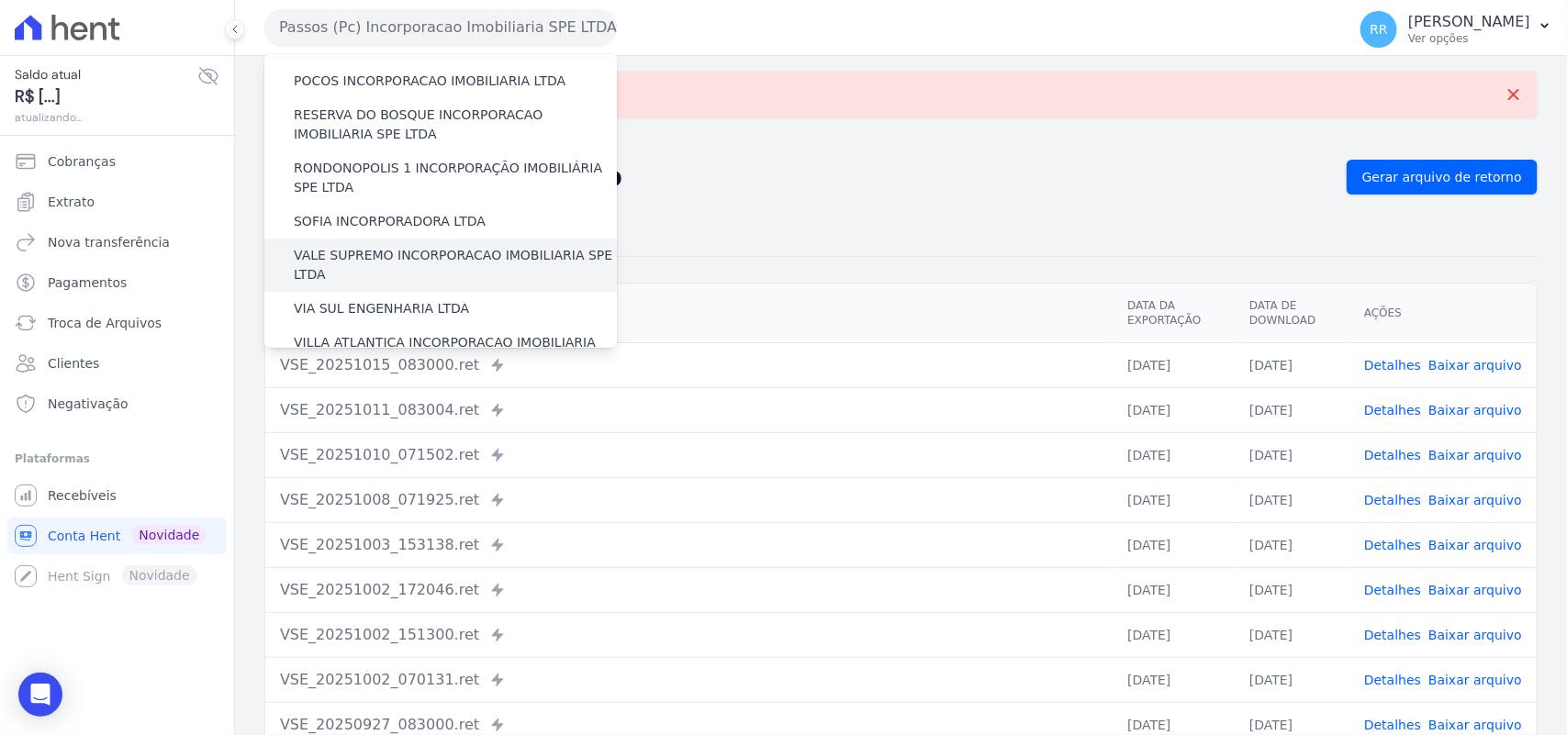
scroll to position [689, 0]
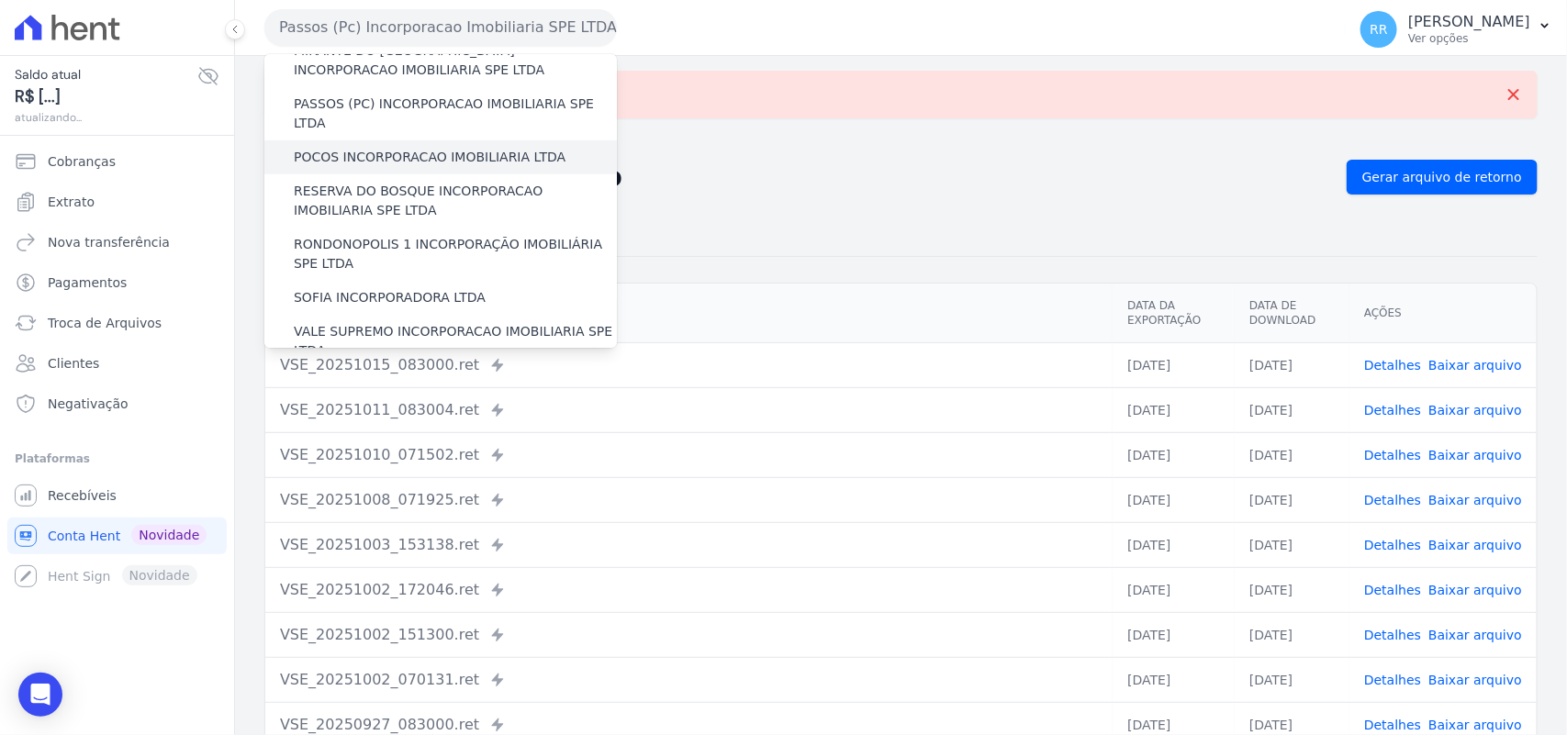
click at [352, 148] on label "POCOS INCORPORACAO IMOBILIARIA LTDA" at bounding box center [430, 157] width 272 height 19
click at [0, 0] on input "POCOS INCORPORACAO IMOBILIARIA LTDA" at bounding box center [0, 0] width 0 height 0
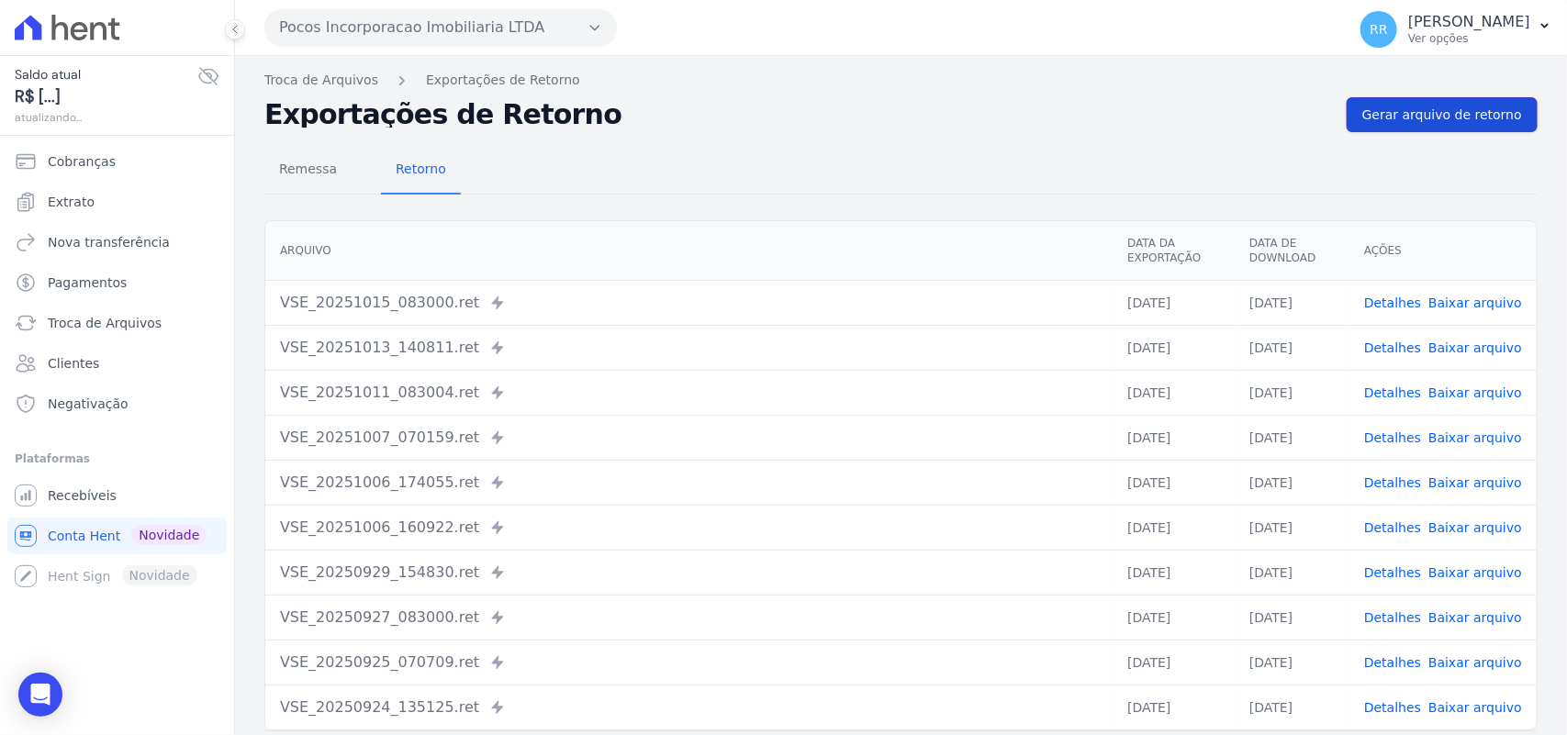
click at [1465, 106] on span "Gerar arquivo de retorno" at bounding box center [1442, 115] width 160 height 18
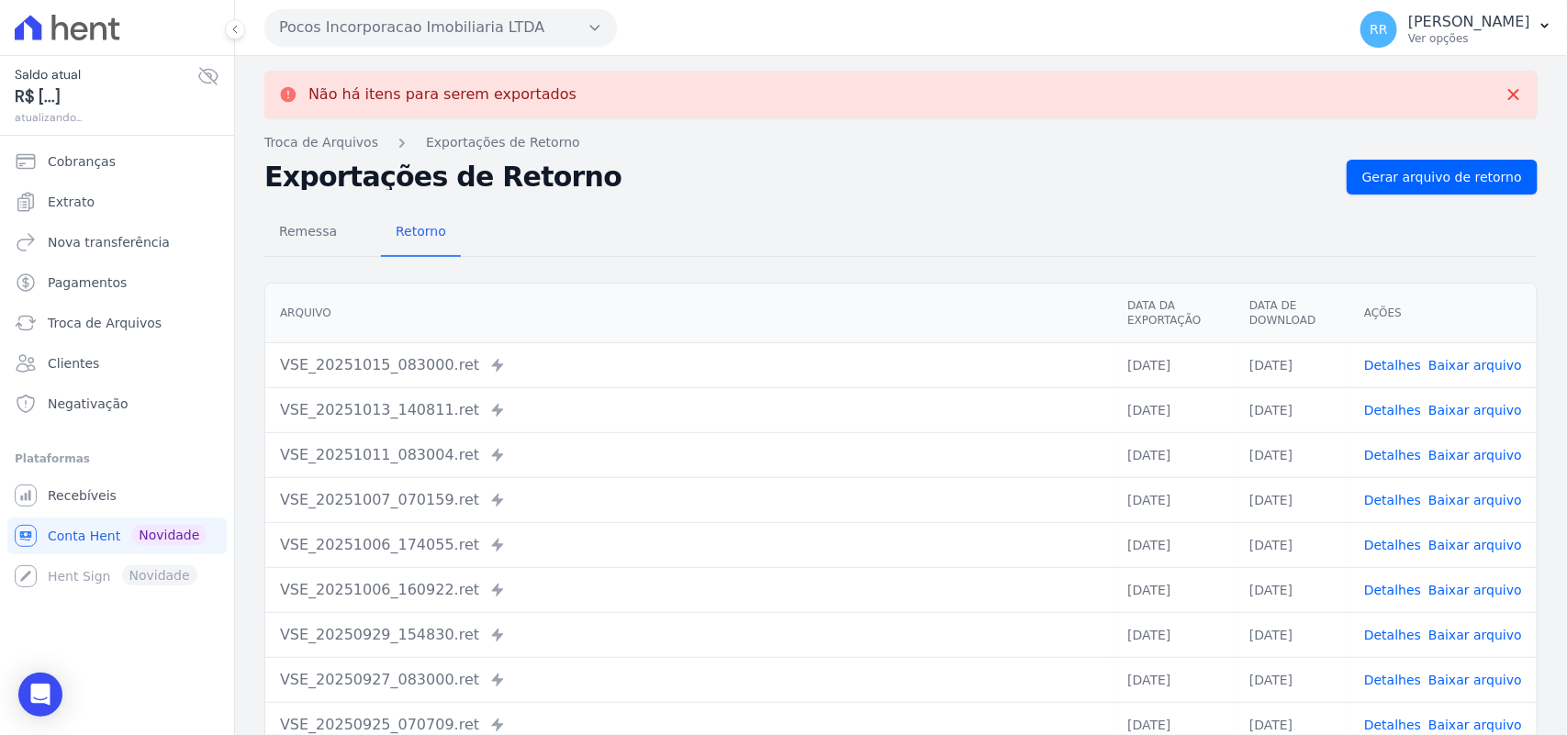
click at [312, 6] on div "Pocos Incorporacao Imobiliaria LTDA Via Sul Engenharia AGUAS DE [GEOGRAPHIC_DAT…" at bounding box center [801, 27] width 1074 height 57
click at [364, 21] on button "Pocos Incorporacao Imobiliaria LTDA" at bounding box center [440, 27] width 353 height 37
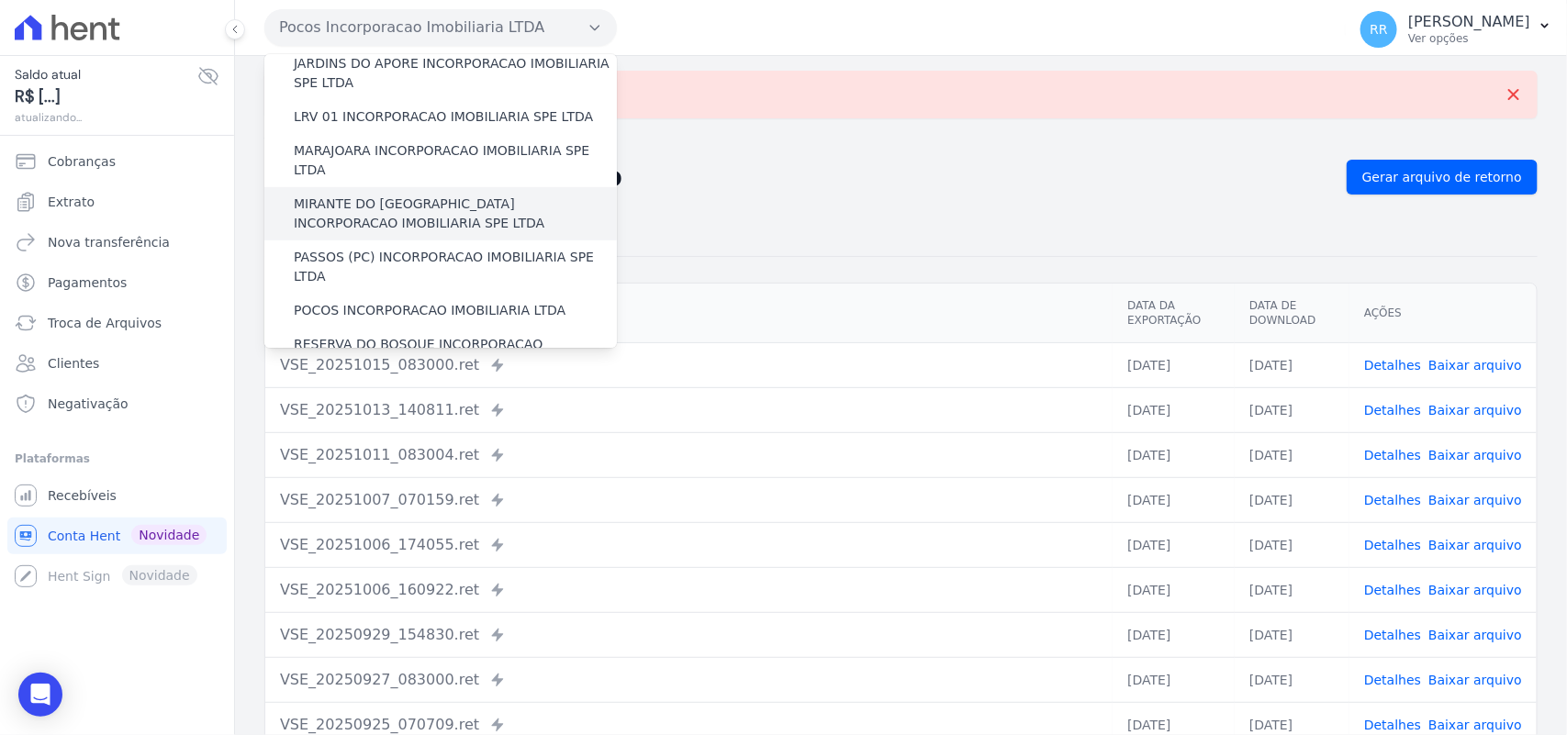
scroll to position [574, 0]
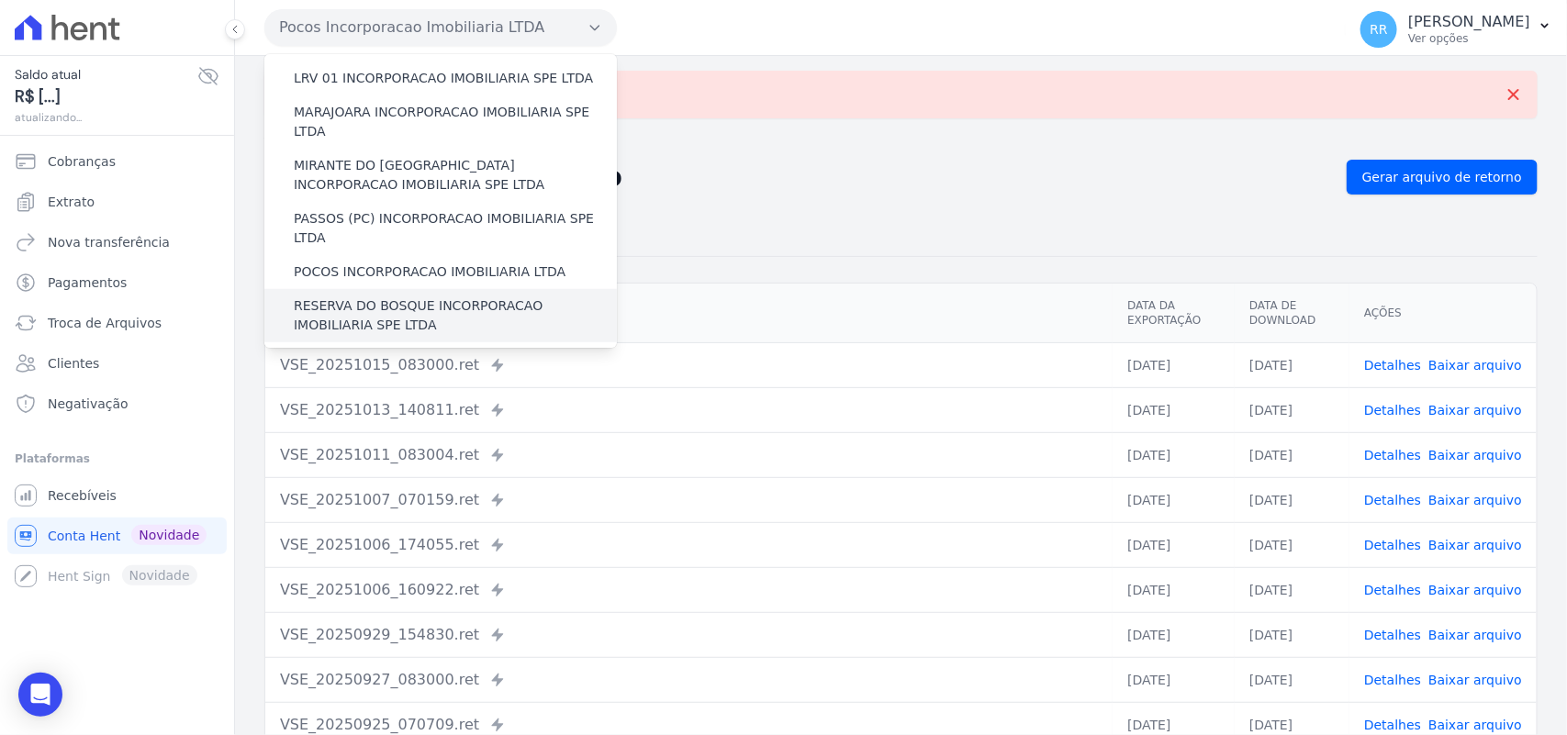
click at [372, 297] on label "RESERVA DO BOSQUE INCORPORACAO IMOBILIARIA SPE LTDA" at bounding box center [455, 316] width 323 height 39
click at [0, 0] on input "RESERVA DO BOSQUE INCORPORACAO IMOBILIARIA SPE LTDA" at bounding box center [0, 0] width 0 height 0
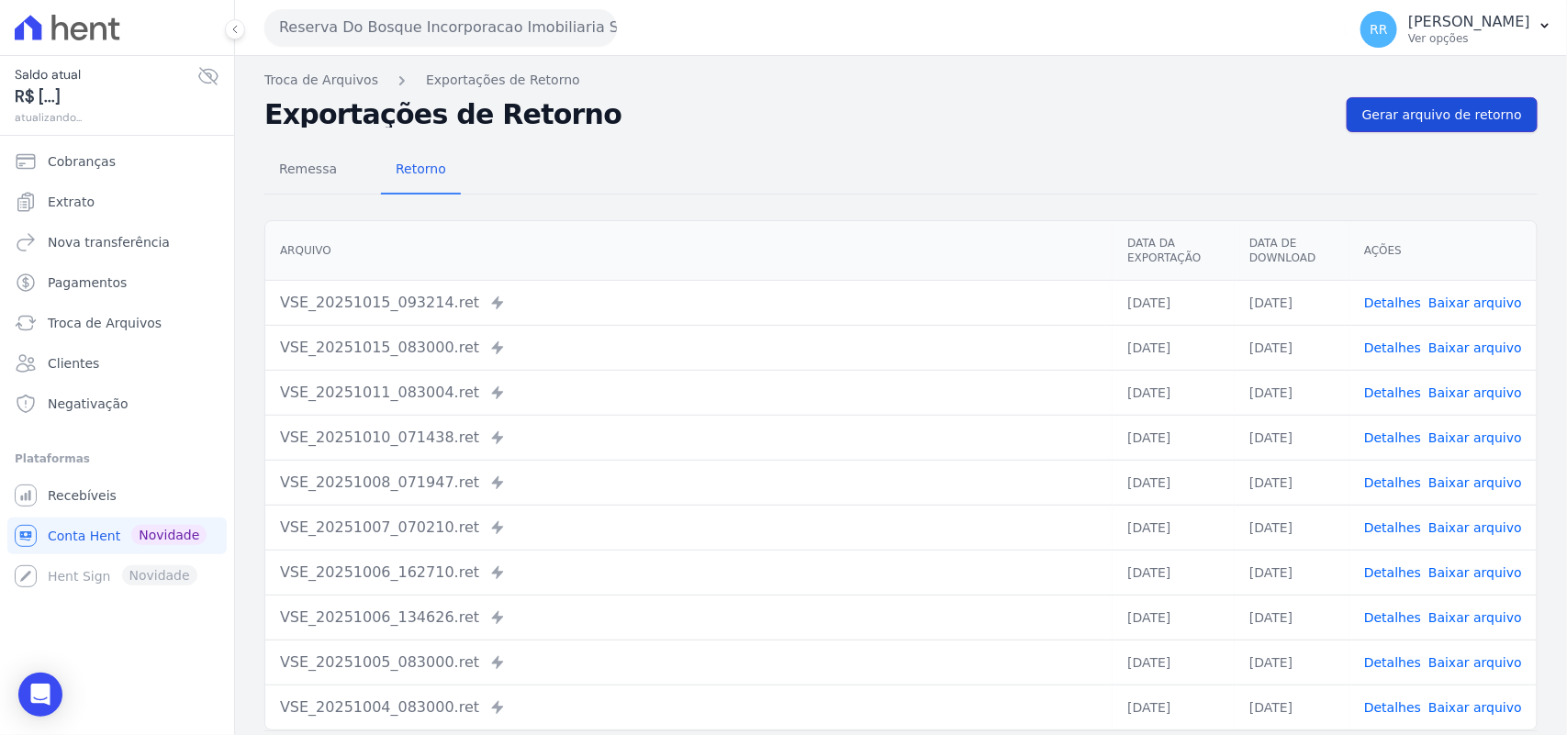
click at [1379, 116] on span "Gerar arquivo de retorno" at bounding box center [1442, 115] width 160 height 18
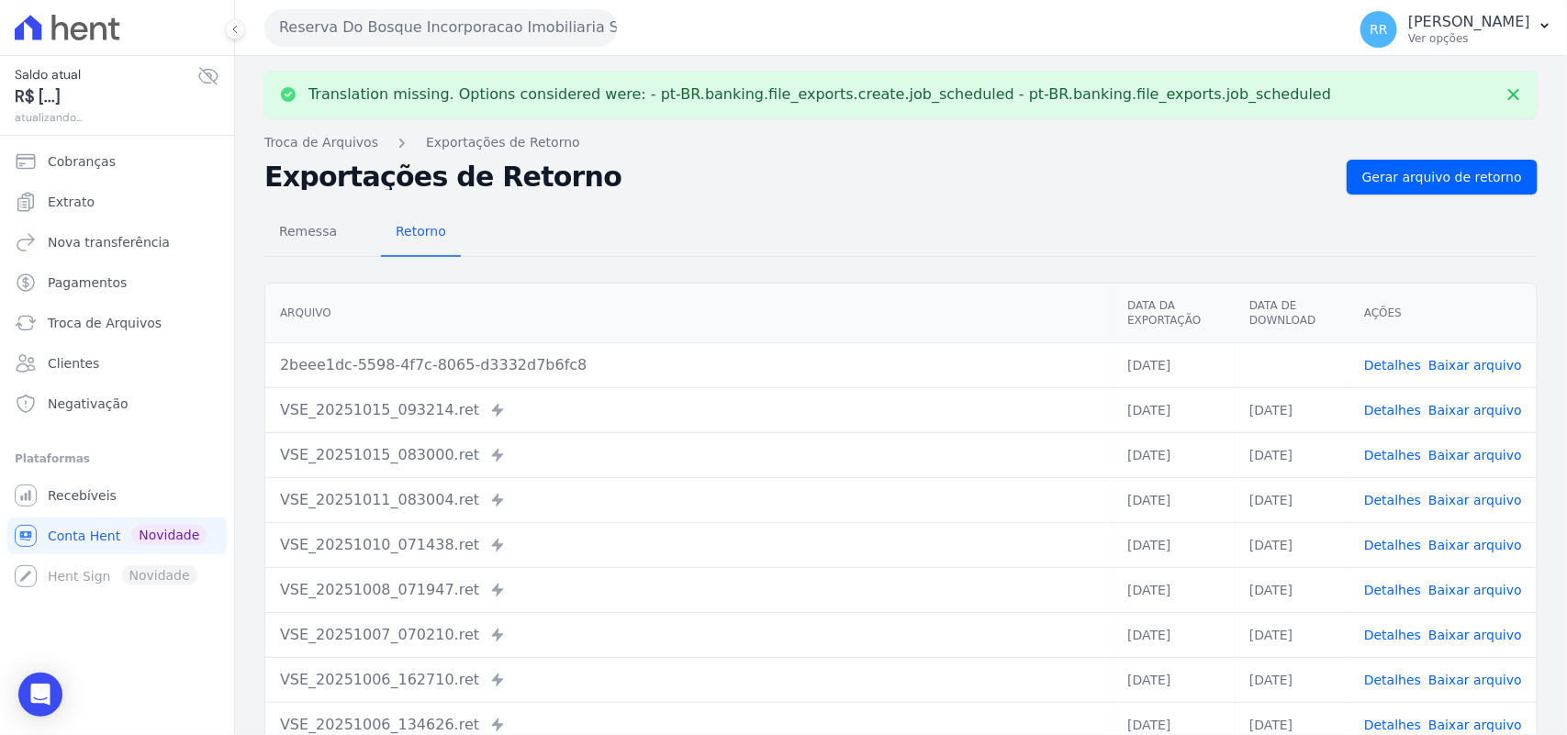
click at [369, 12] on button "Reserva Do Bosque Incorporacao Imobiliaria SPE LTDA" at bounding box center [440, 27] width 353 height 37
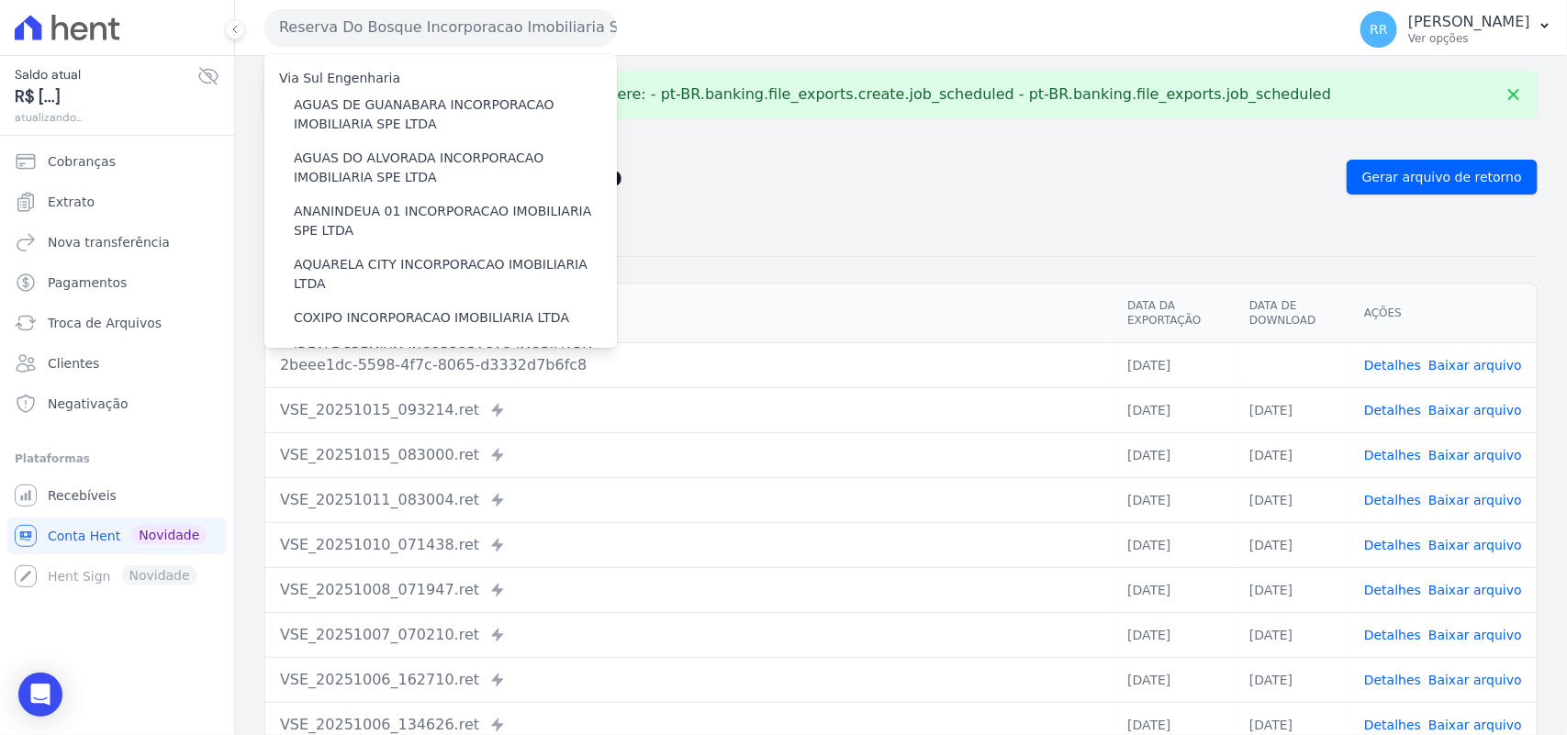
click at [1309, 220] on div "Remessa Retorno" at bounding box center [900, 233] width 1273 height 48
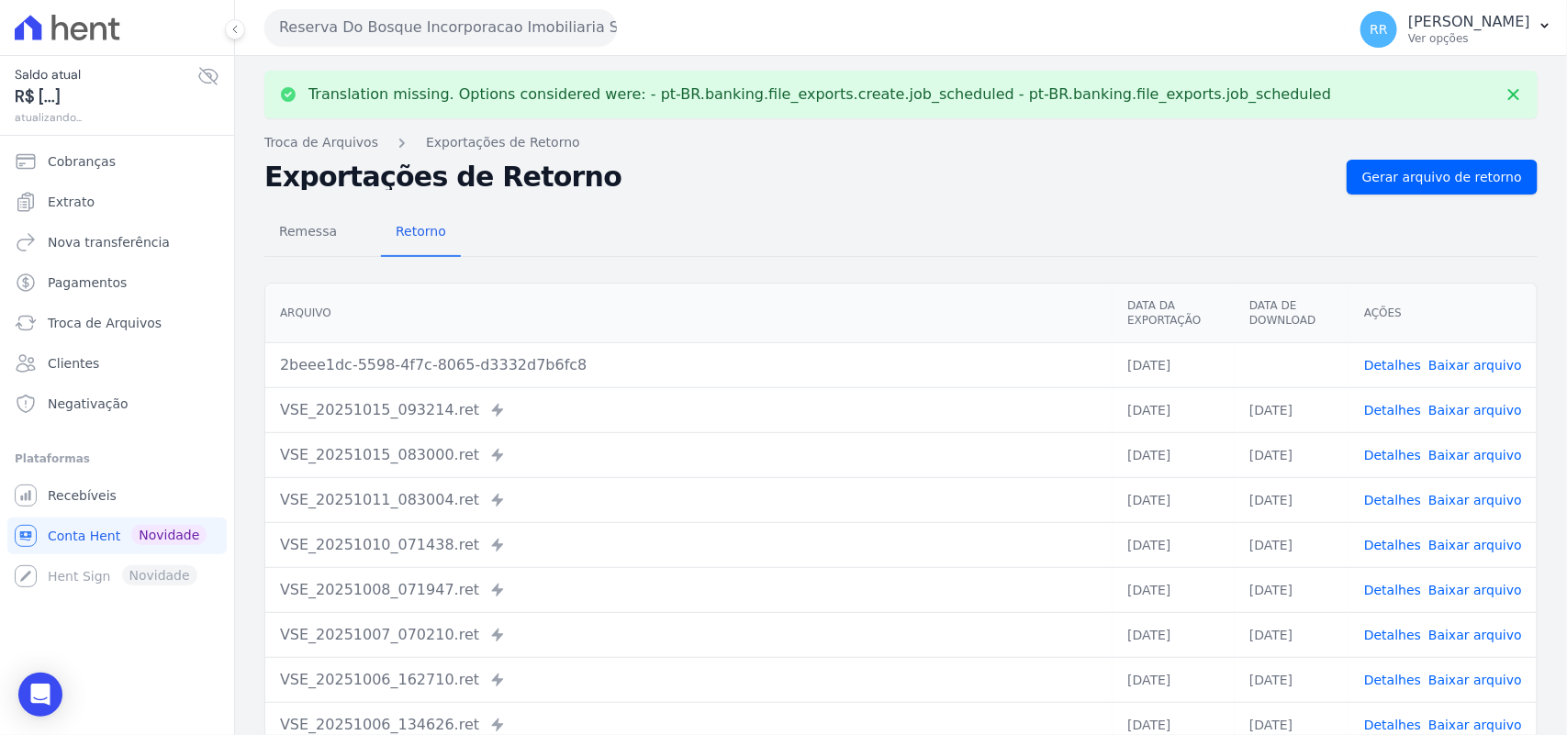
click at [1506, 363] on td "Detalhes Baixar arquivo" at bounding box center [1443, 364] width 187 height 45
click at [1494, 363] on link "Baixar arquivo" at bounding box center [1476, 365] width 94 height 15
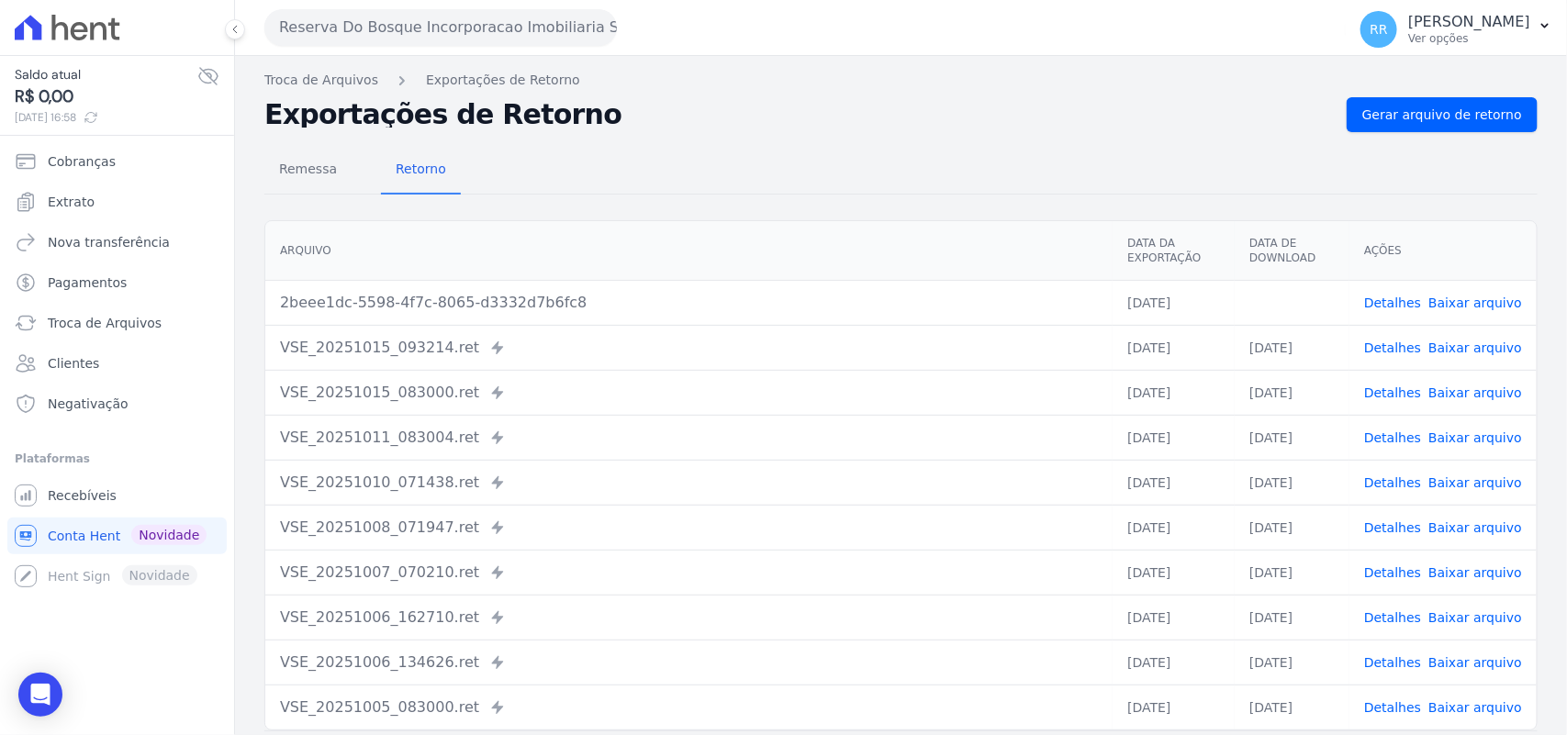
click at [924, 194] on div "Remessa Retorno" at bounding box center [900, 171] width 1273 height 48
click at [635, 150] on div "Remessa Retorno" at bounding box center [900, 171] width 1273 height 48
click at [676, 170] on div "Remessa Retorno" at bounding box center [900, 171] width 1273 height 48
click at [664, 130] on div "Exportações de Retorno Gerar arquivo de retorno" at bounding box center [900, 114] width 1273 height 35
click at [452, 14] on button "Reserva Do Bosque Incorporacao Imobiliaria SPE LTDA" at bounding box center [440, 27] width 353 height 37
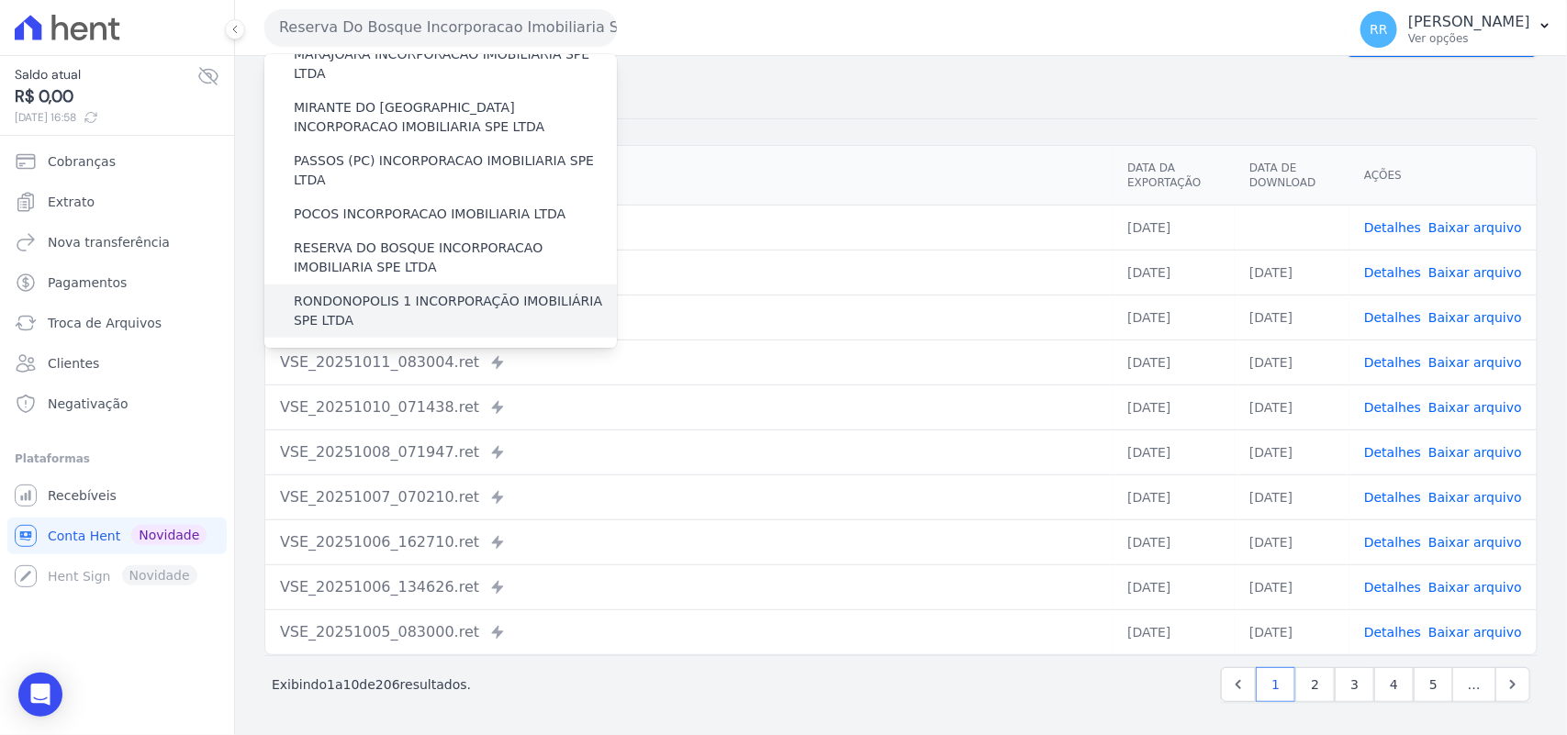
scroll to position [650, 0]
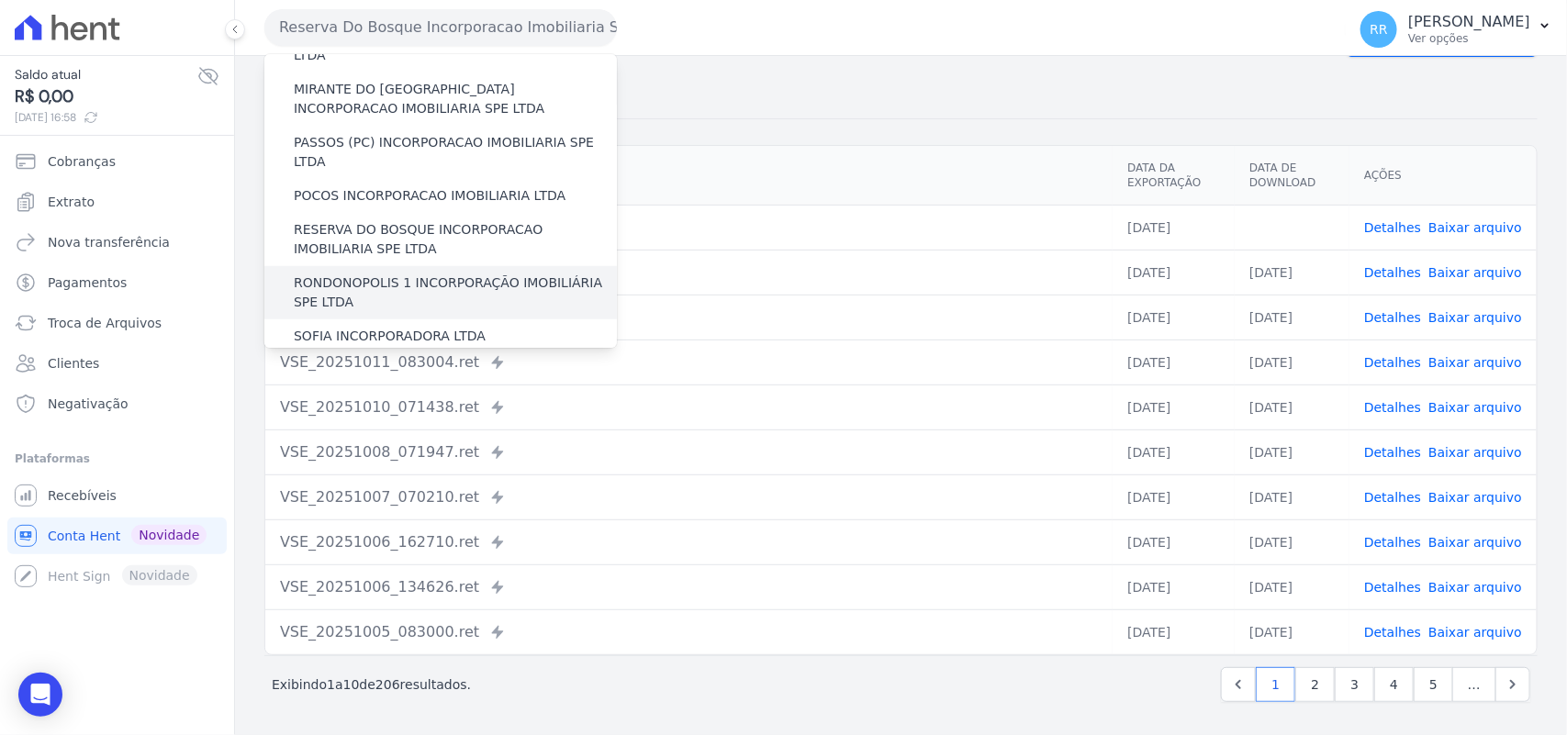
click at [387, 274] on label "RONDONOPOLIS 1 INCORPORAÇÃO IMOBILIÁRIA SPE LTDA" at bounding box center [455, 293] width 323 height 39
click at [0, 0] on input "RONDONOPOLIS 1 INCORPORAÇÃO IMOBILIÁRIA SPE LTDA" at bounding box center [0, 0] width 0 height 0
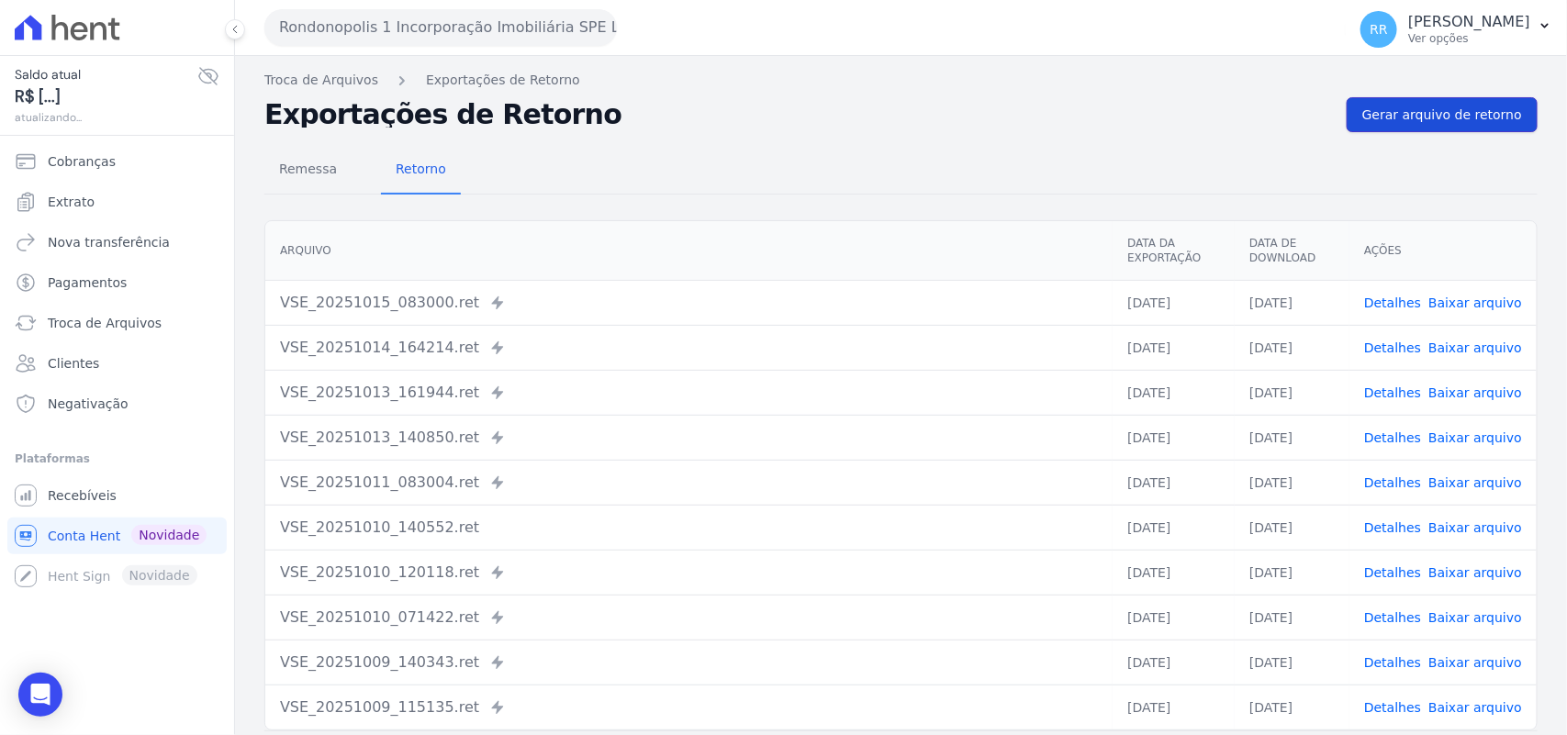
click at [1476, 98] on link "Gerar arquivo de retorno" at bounding box center [1442, 114] width 191 height 35
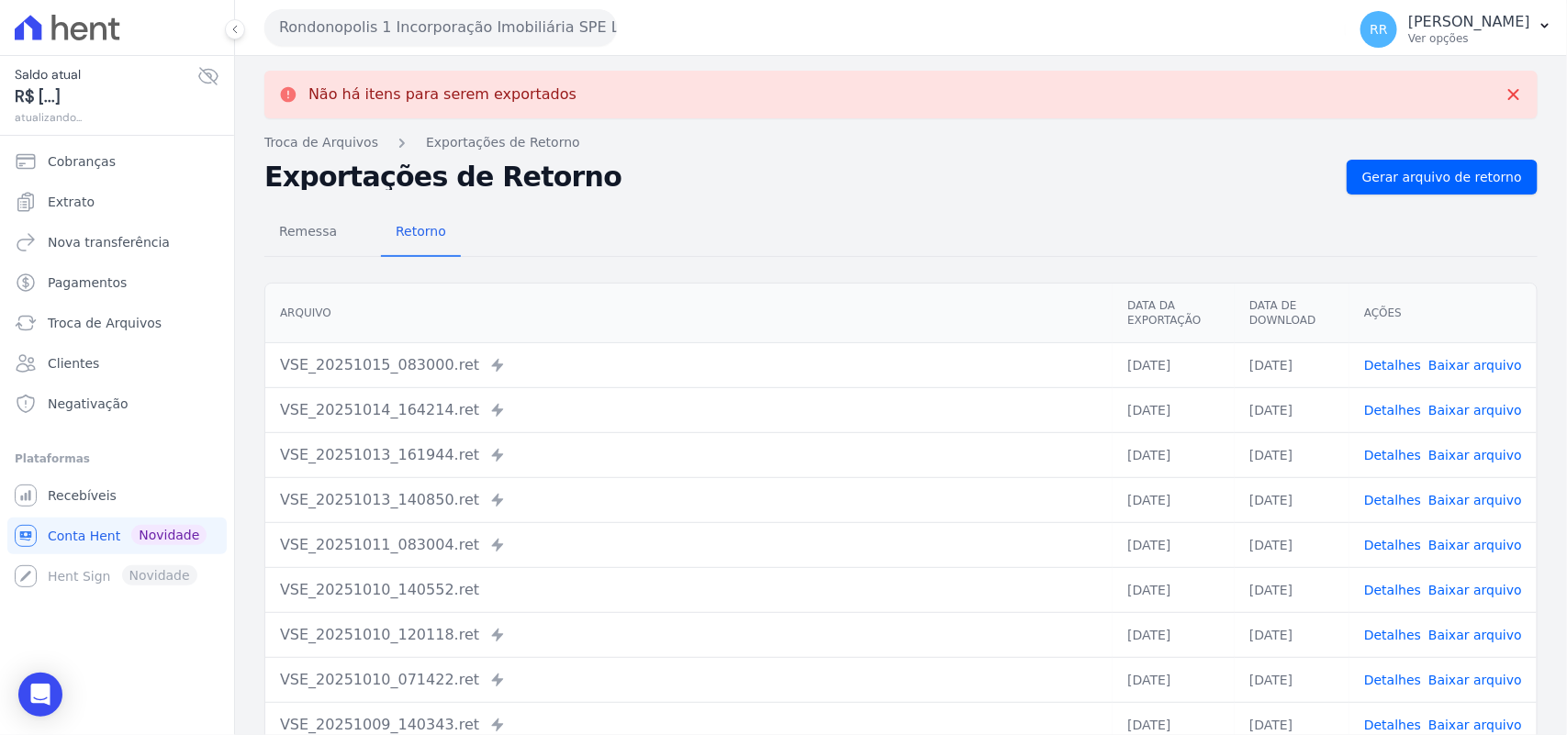
click at [499, 35] on button "Rondonopolis 1 Incorporação Imobiliária SPE LTDA" at bounding box center [440, 27] width 353 height 37
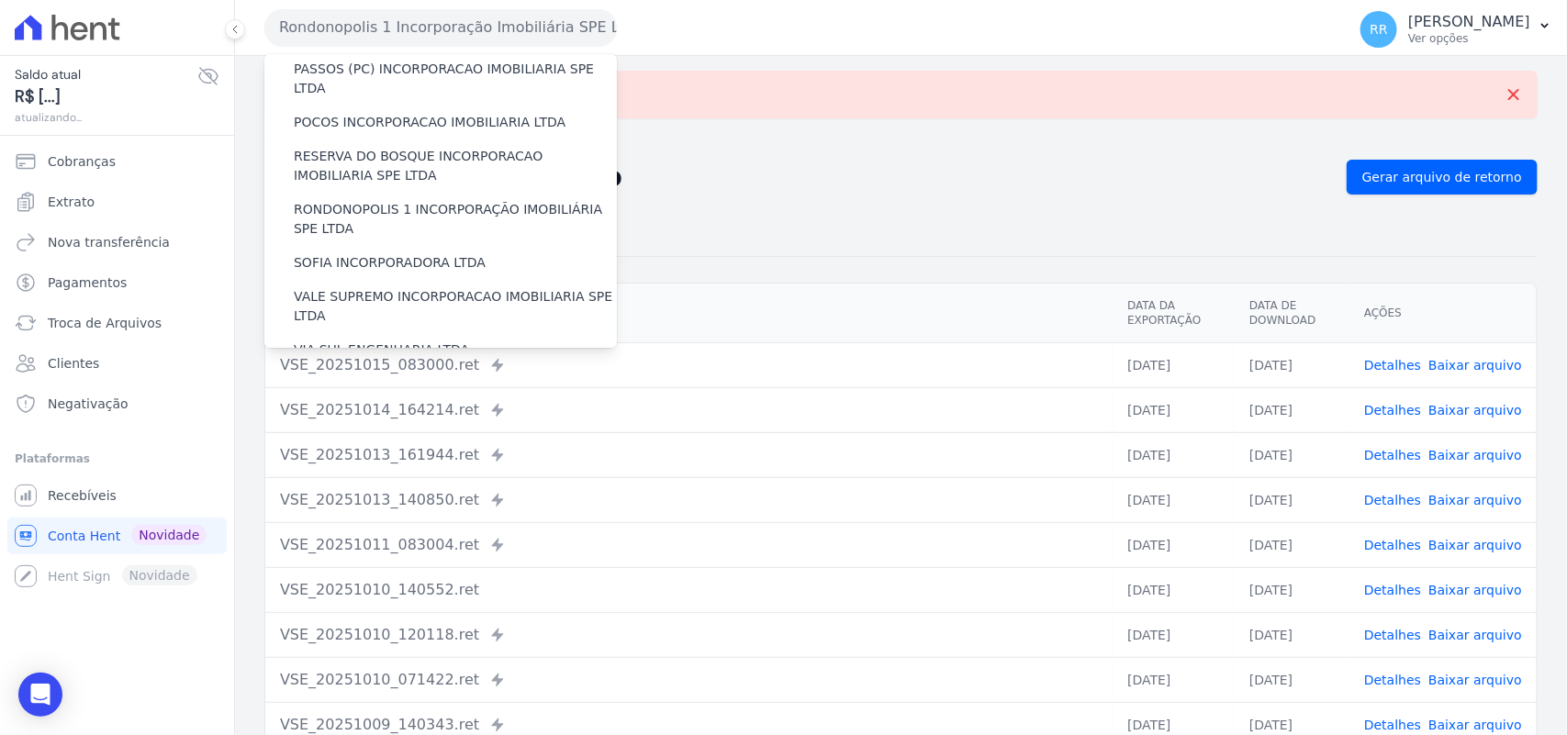
scroll to position [726, 0]
click at [368, 251] on label "SOFIA INCORPORADORA LTDA" at bounding box center [390, 260] width 192 height 19
click at [0, 0] on input "SOFIA INCORPORADORA LTDA" at bounding box center [0, 0] width 0 height 0
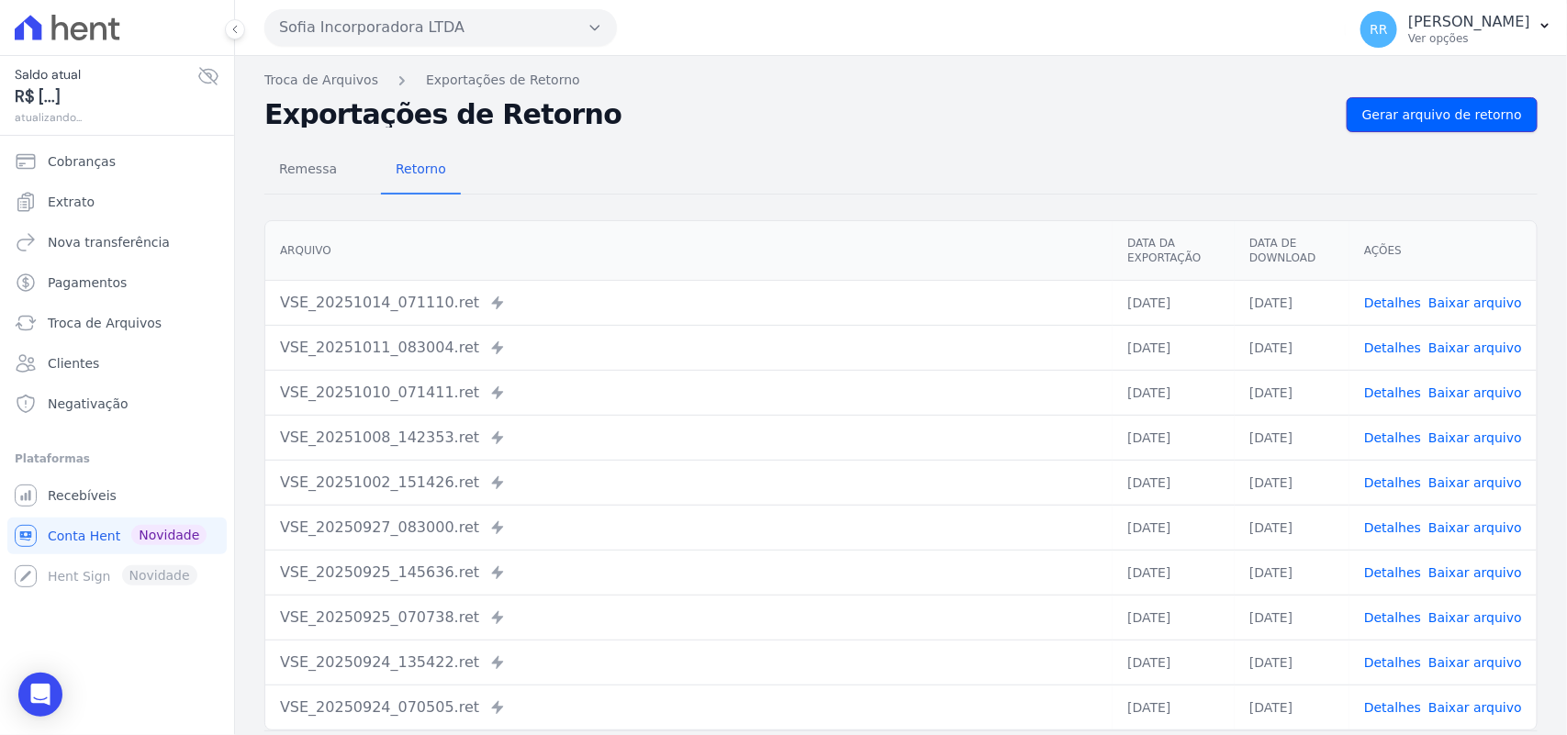
click at [1447, 110] on span "Gerar arquivo de retorno" at bounding box center [1442, 115] width 160 height 18
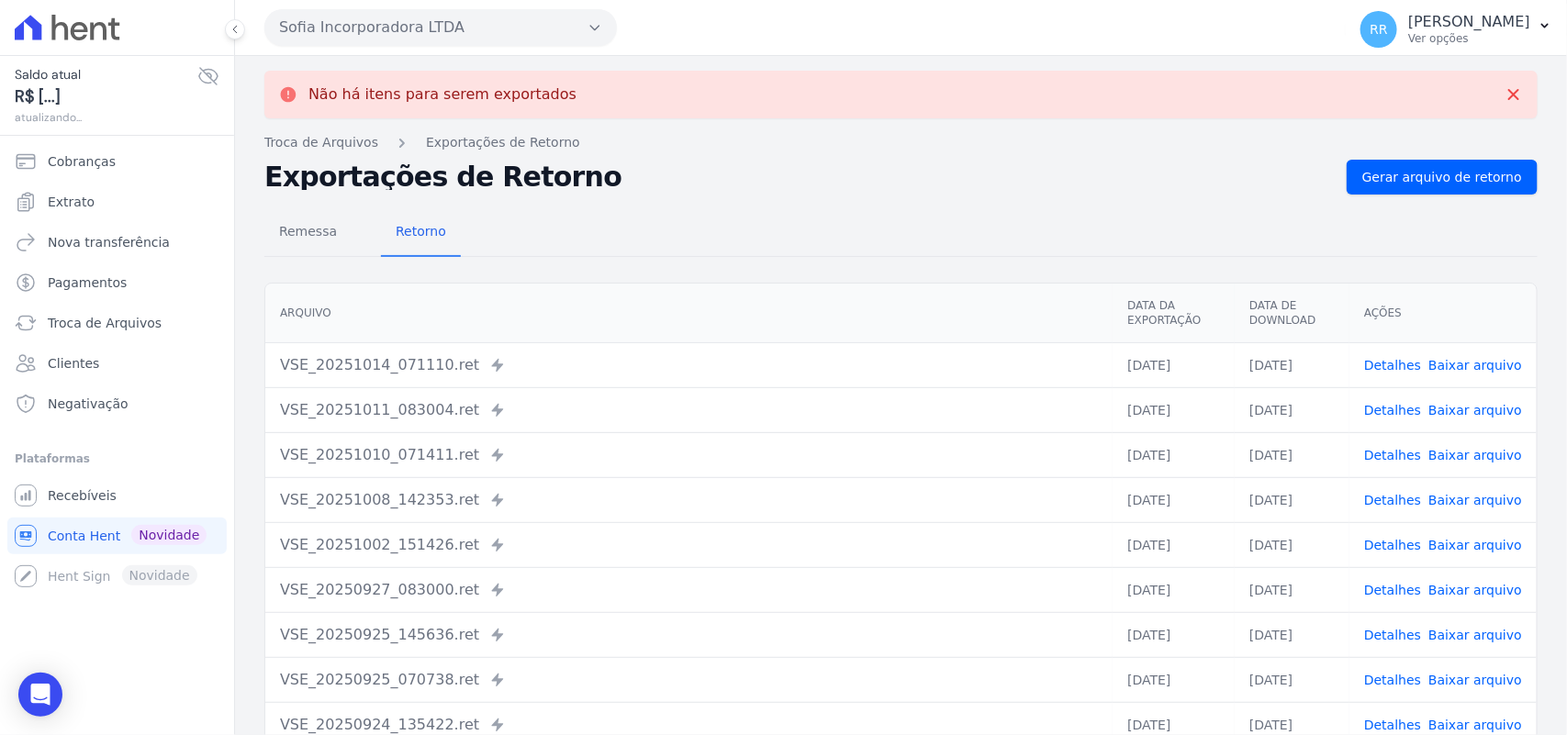
click at [404, 48] on div "Sofia Incorporadora LTDA Via Sul Engenharia AGUAS DE [GEOGRAPHIC_DATA] INCORPOR…" at bounding box center [801, 27] width 1074 height 57
click at [401, 19] on button "Sofia Incorporadora LTDA" at bounding box center [440, 27] width 353 height 37
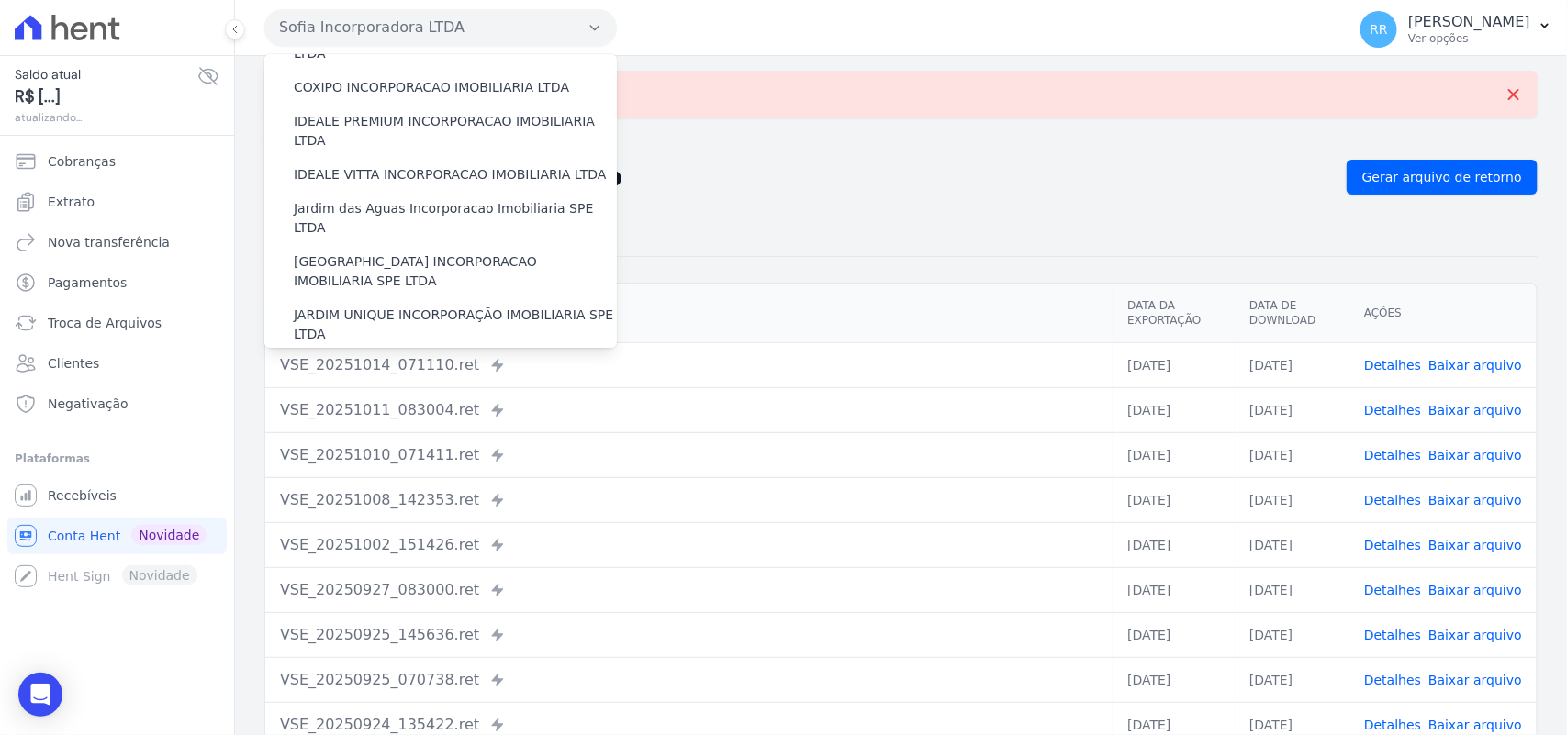
scroll to position [689, 0]
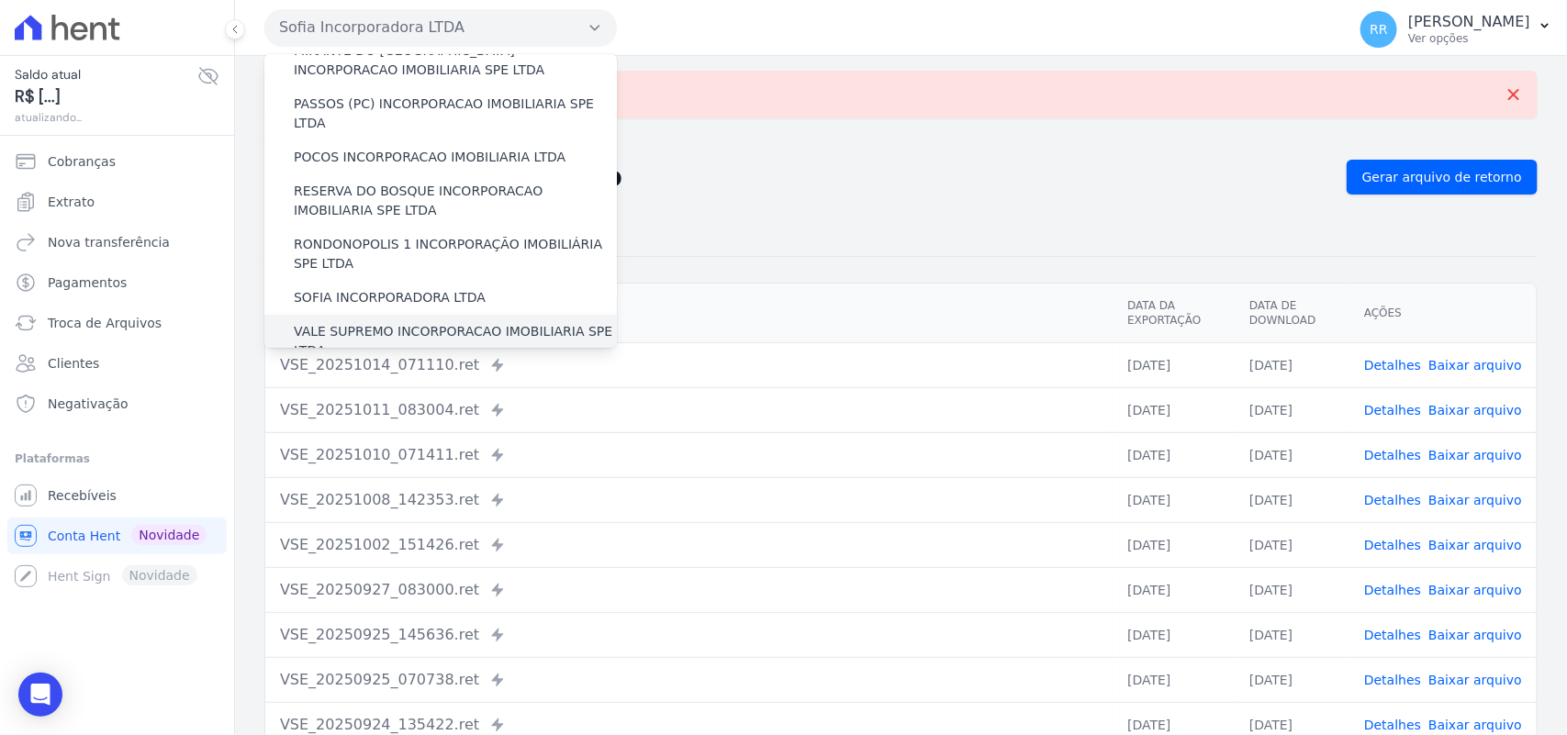
click at [326, 322] on label "VALE SUPREMO INCORPORACAO IMOBILIARIA SPE LTDA" at bounding box center [455, 341] width 323 height 39
click at [0, 0] on input "VALE SUPREMO INCORPORACAO IMOBILIARIA SPE LTDA" at bounding box center [0, 0] width 0 height 0
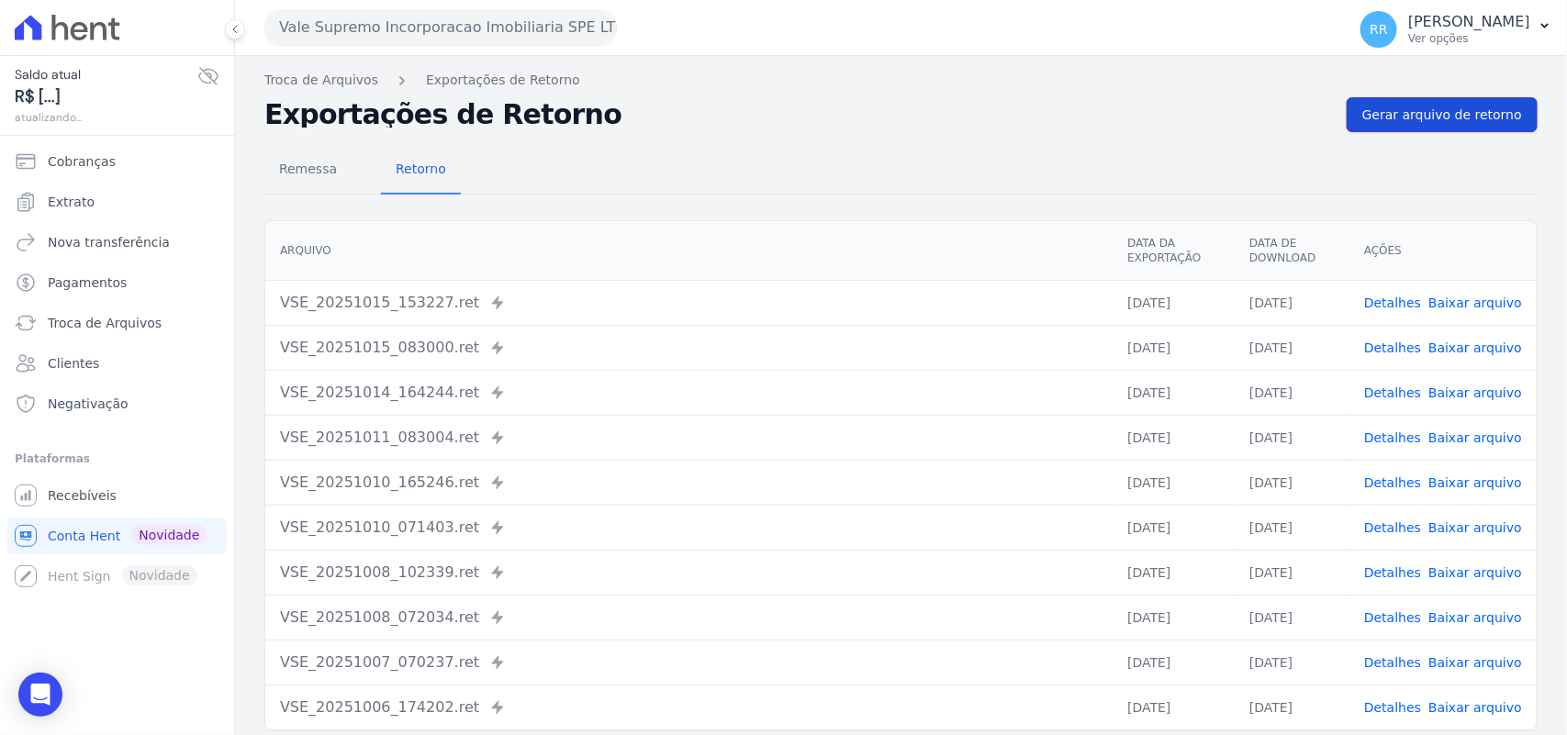
click at [1425, 117] on span "Gerar arquivo de retorno" at bounding box center [1442, 115] width 160 height 18
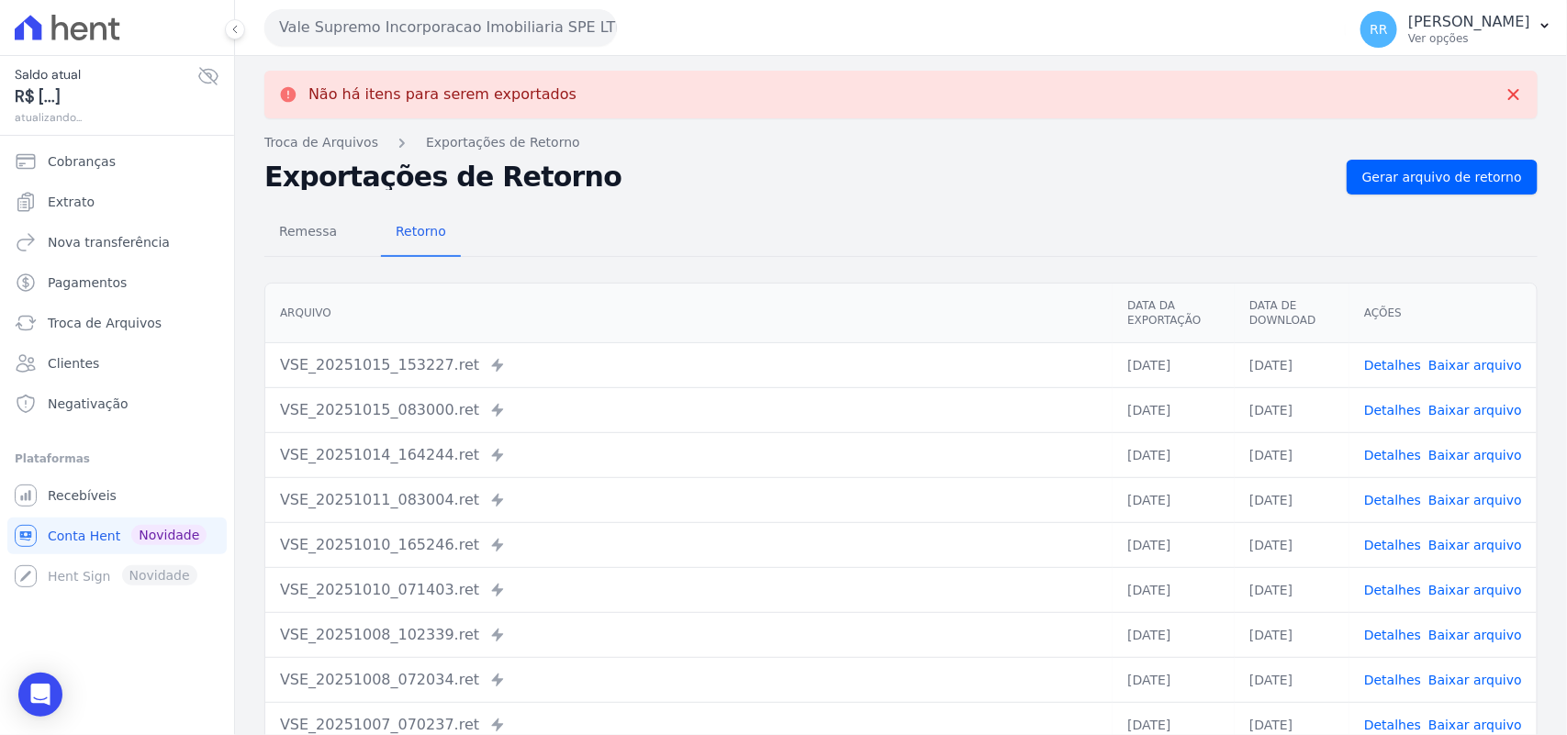
click at [347, 12] on button "Vale Supremo Incorporacao Imobiliaria SPE LTDA" at bounding box center [440, 27] width 353 height 37
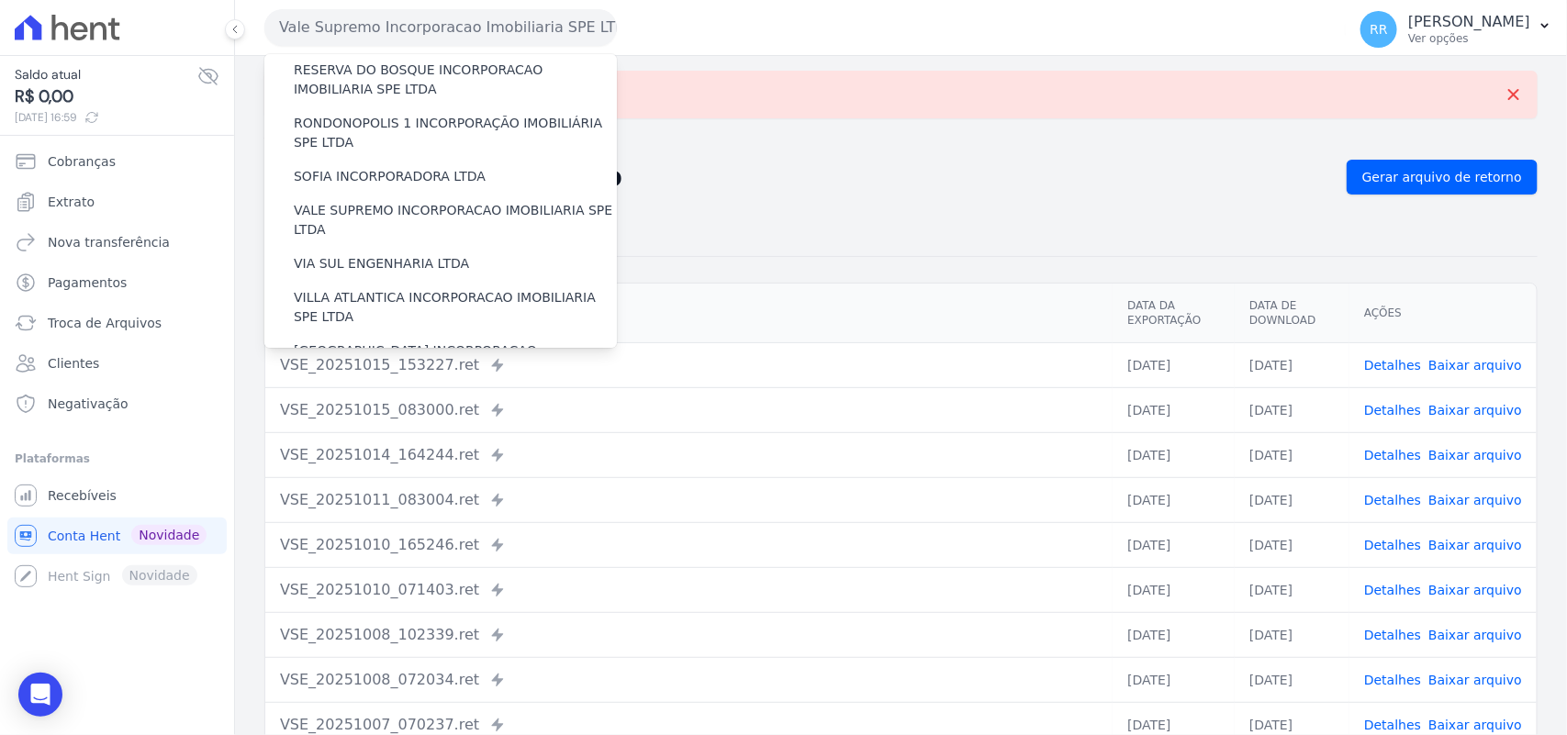
scroll to position [838, 0]
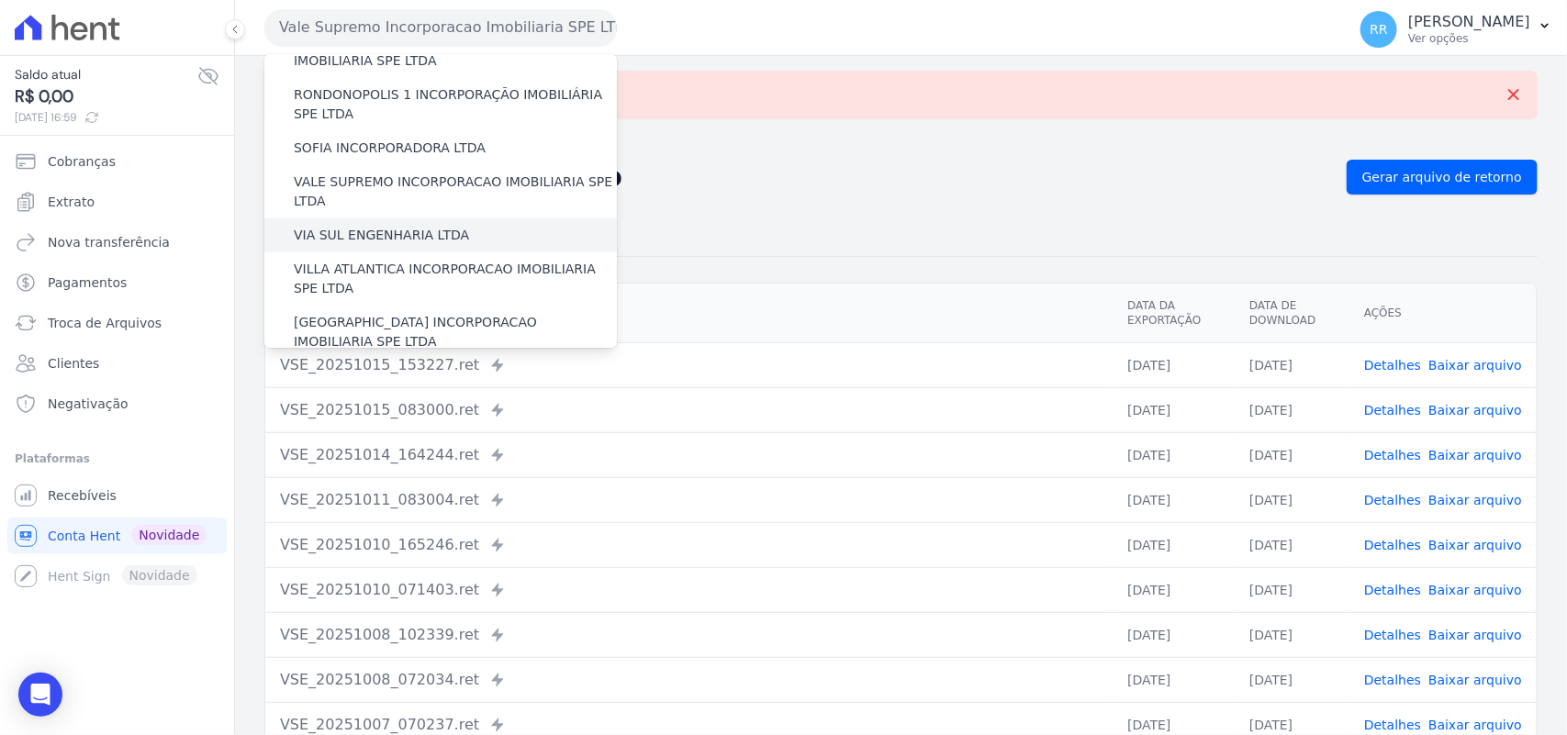
click at [331, 226] on label "VIA SUL ENGENHARIA LTDA" at bounding box center [381, 235] width 175 height 19
click at [0, 0] on input "VIA SUL ENGENHARIA LTDA" at bounding box center [0, 0] width 0 height 0
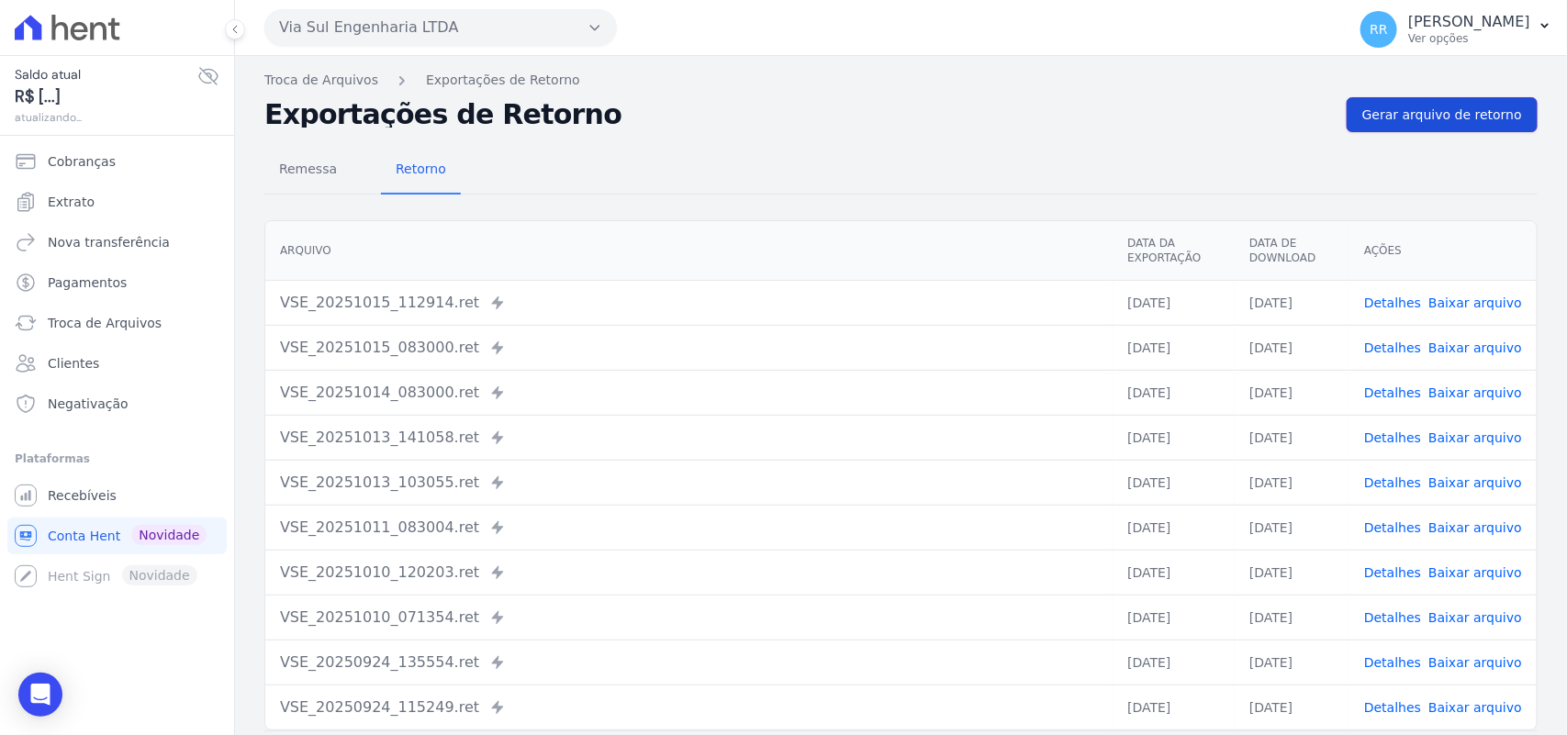
click at [1439, 111] on span "Gerar arquivo de retorno" at bounding box center [1442, 115] width 160 height 18
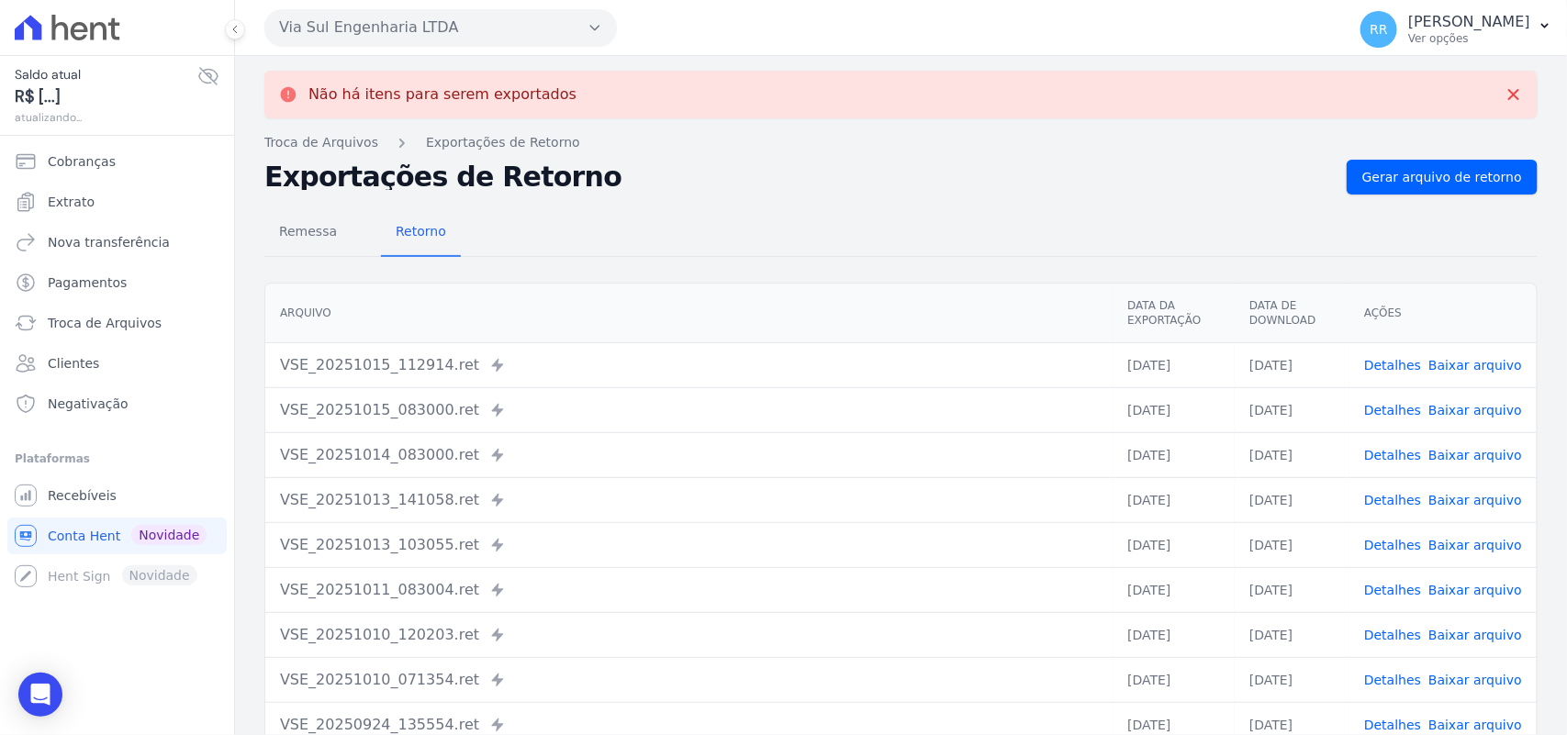
click at [381, 20] on button "Via Sul Engenharia LTDA" at bounding box center [440, 27] width 353 height 37
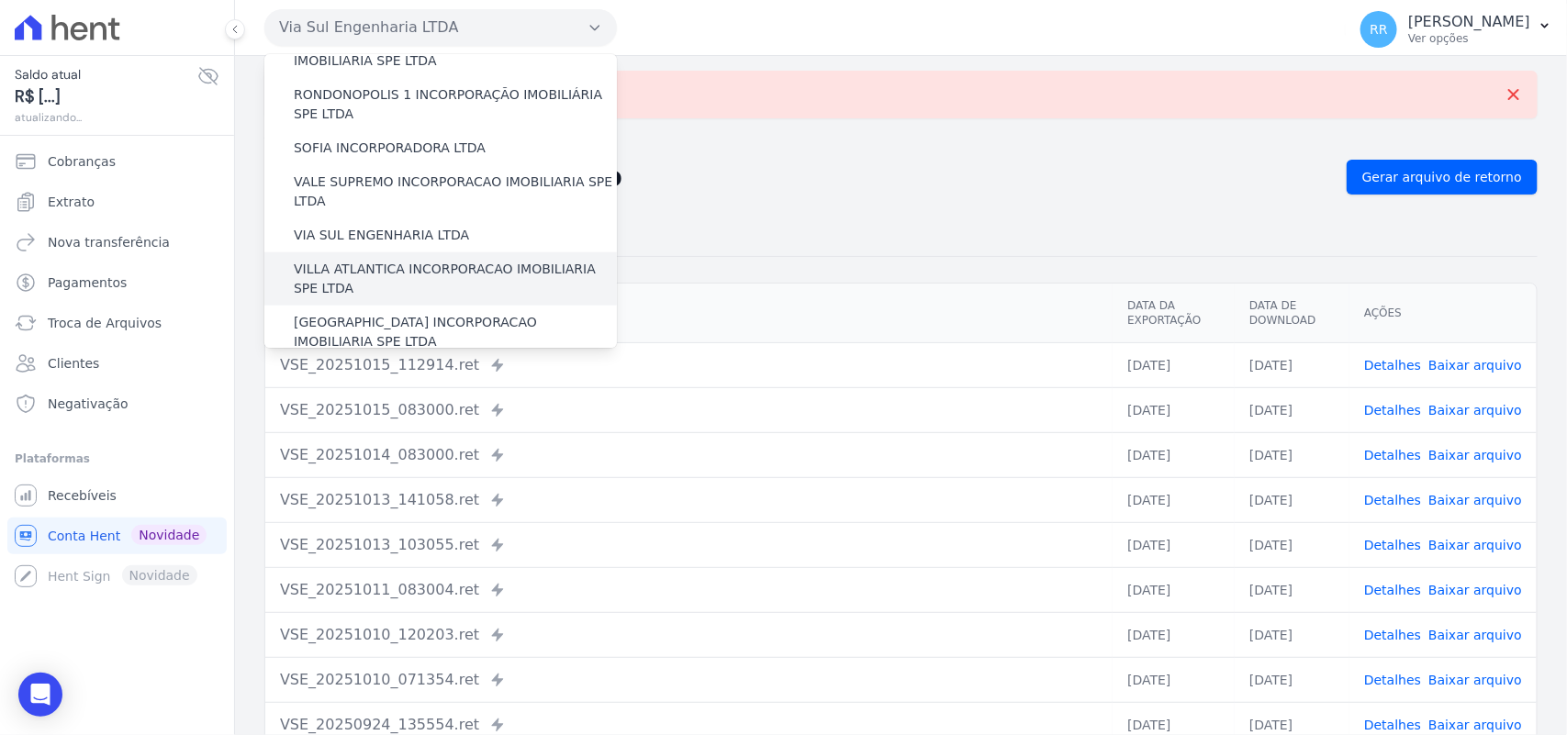
click at [332, 260] on label "VILLA ATLANTICA INCORPORACAO IMOBILIARIA SPE LTDA" at bounding box center [455, 279] width 323 height 39
click at [0, 0] on input "VILLA ATLANTICA INCORPORACAO IMOBILIARIA SPE LTDA" at bounding box center [0, 0] width 0 height 0
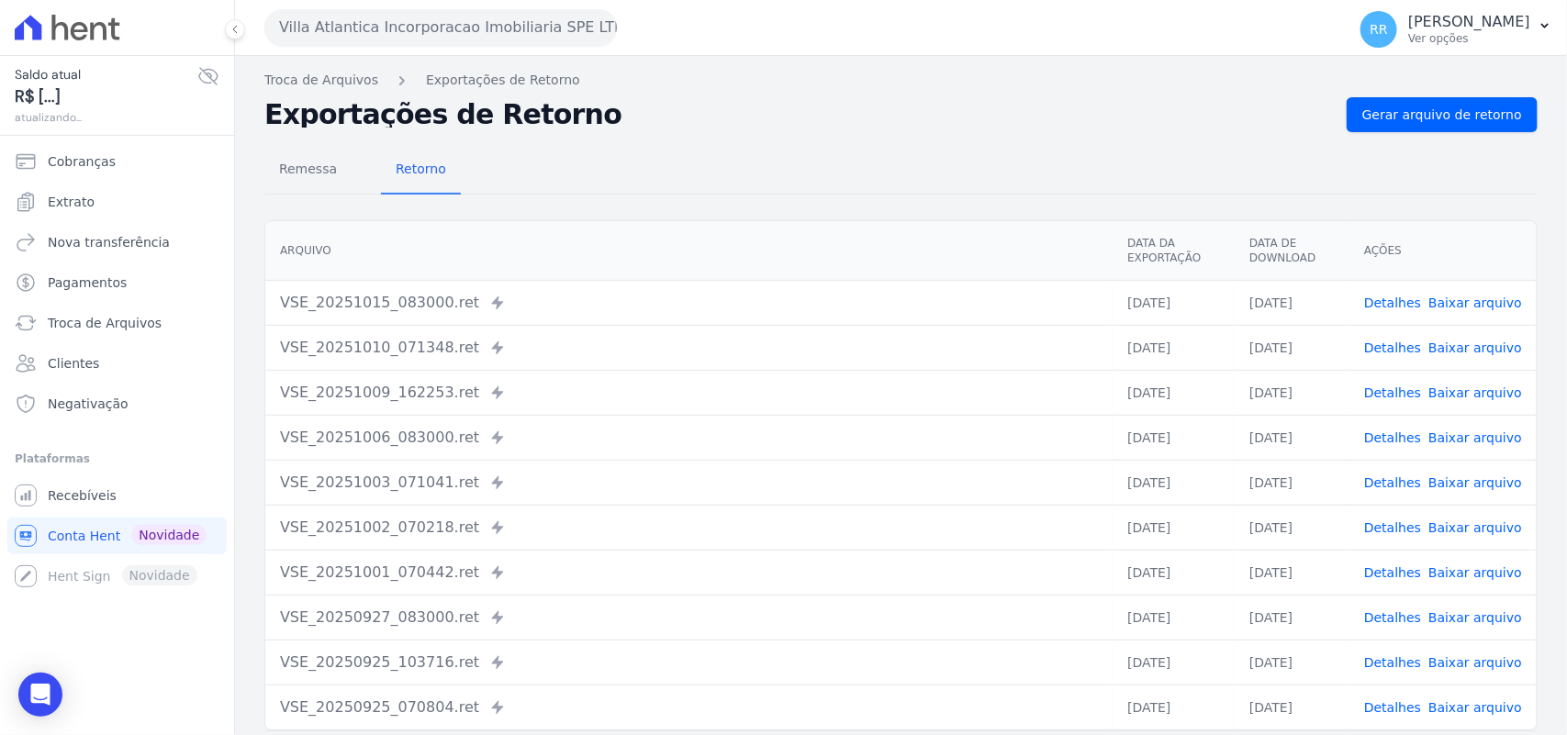
click at [1416, 95] on div "Troca de Arquivos Exportações de Retorno Exportações de Retorno Gerar arquivo d…" at bounding box center [901, 433] width 1332 height 755
click at [1396, 122] on span "Gerar arquivo de retorno" at bounding box center [1442, 115] width 160 height 18
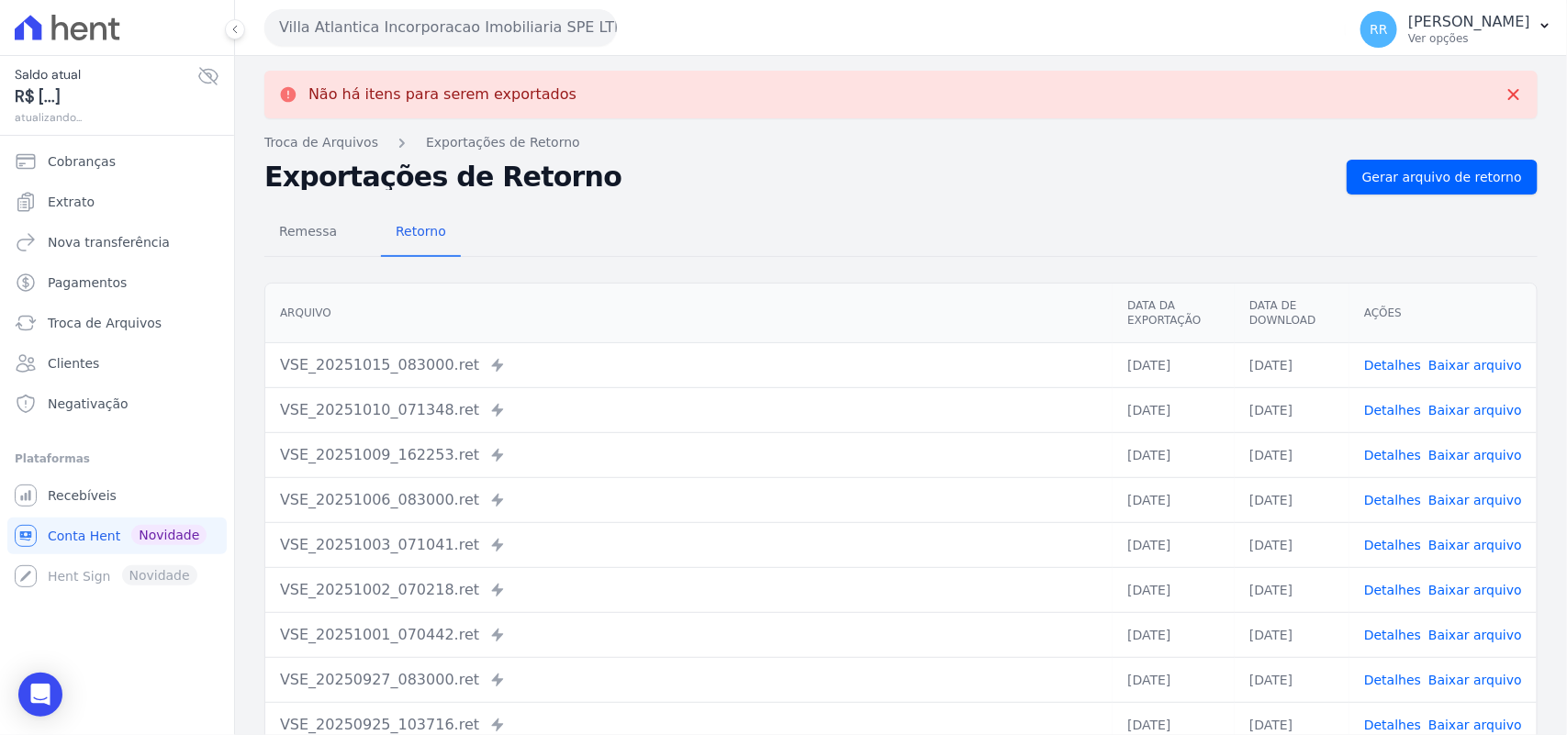
click at [425, 6] on div "Villa Atlantica Incorporacao Imobiliaria SPE LTDA Via Sul Engenharia AGUAS DE […" at bounding box center [801, 27] width 1074 height 57
click at [498, 42] on button "Villa Atlantica Incorporacao Imobiliaria SPE LTDA" at bounding box center [440, 27] width 353 height 37
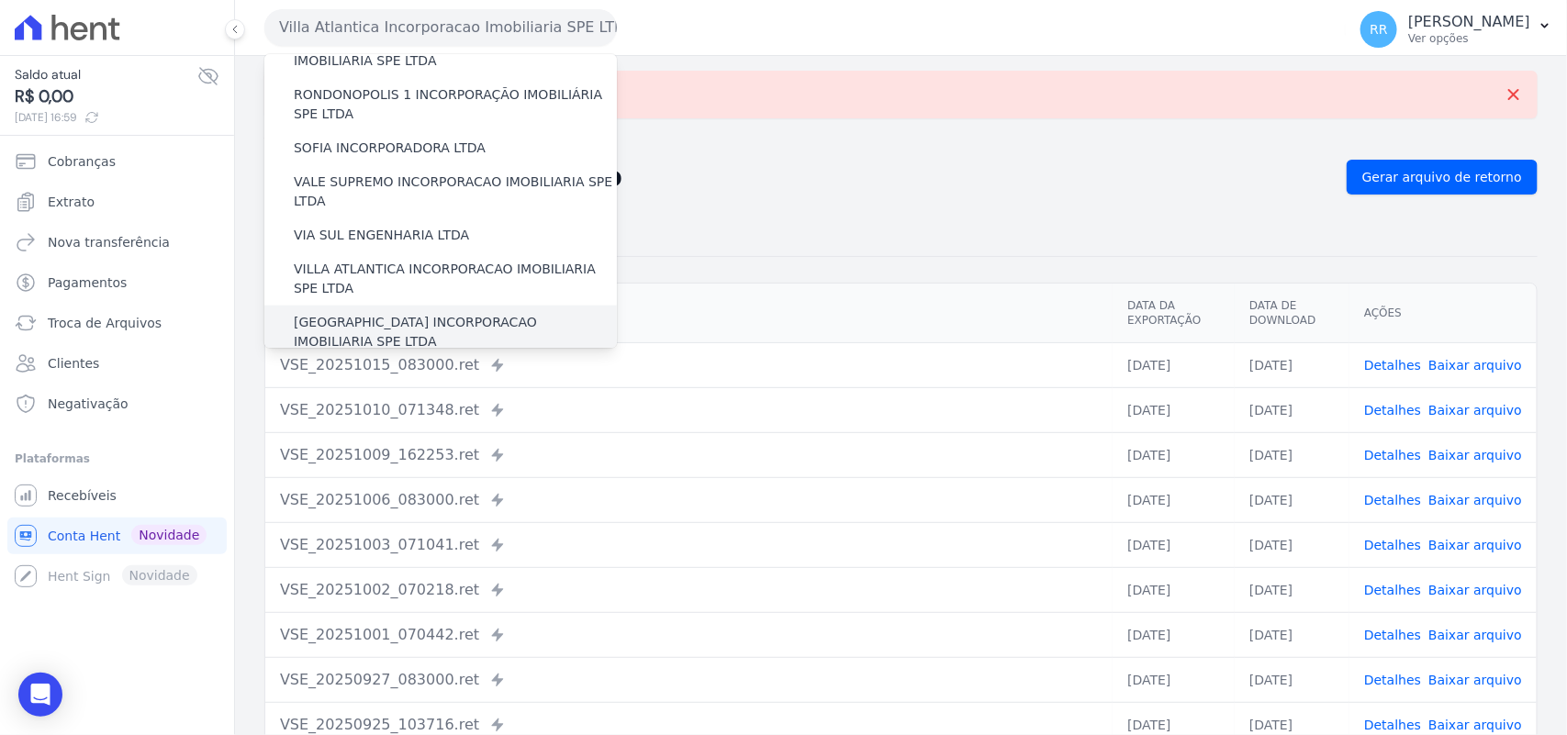
click at [396, 313] on label "[GEOGRAPHIC_DATA] INCORPORACAO IMOBILIARIA SPE LTDA" at bounding box center [455, 332] width 323 height 39
click at [0, 0] on input "[GEOGRAPHIC_DATA] INCORPORACAO IMOBILIARIA SPE LTDA" at bounding box center [0, 0] width 0 height 0
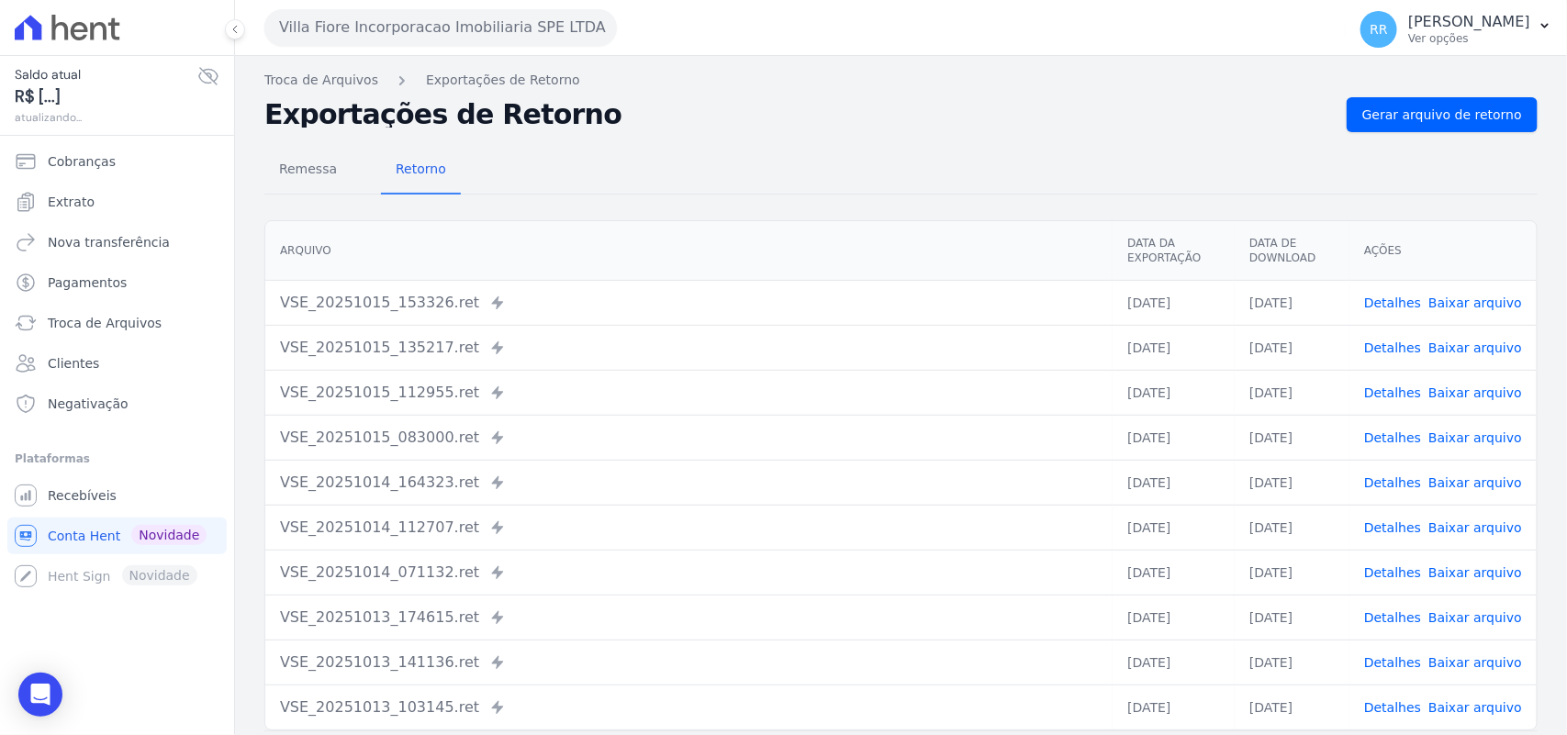
click at [1449, 138] on div "Remessa Retorno [GEOGRAPHIC_DATA] Data da Exportação Data de Download Ações VSE…" at bounding box center [900, 464] width 1273 height 664
click at [1449, 120] on span "Gerar arquivo de retorno" at bounding box center [1442, 115] width 160 height 18
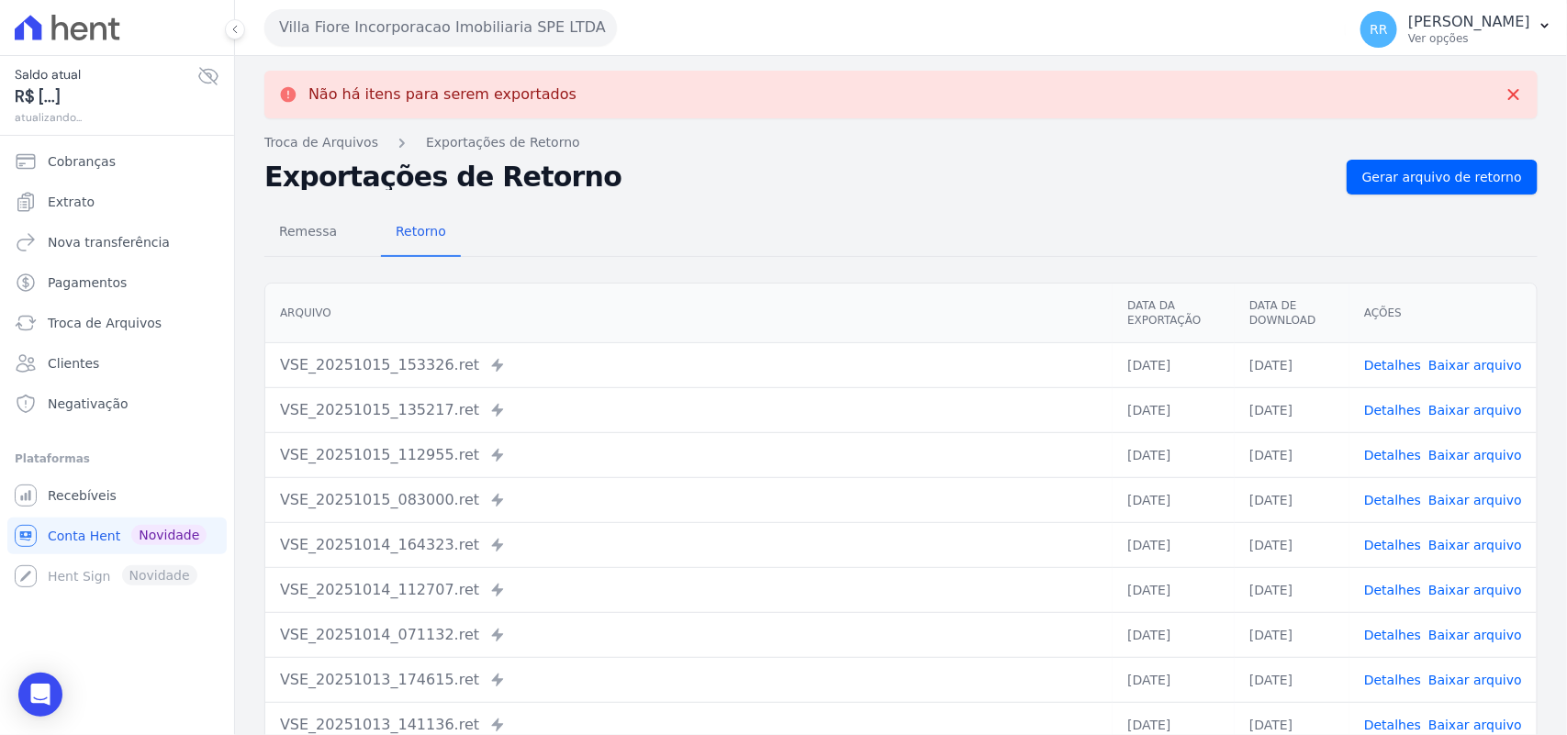
click at [790, 182] on h2 "Exportações de Retorno" at bounding box center [798, 177] width 1068 height 26
drag, startPoint x: 535, startPoint y: 65, endPoint x: 530, endPoint y: 33, distance: 32.6
click at [534, 49] on div "Villa Fiore Incorporacao Imobiliaria SPE LTDA Via Sul Engenharia AGUAS DE [GEOG…" at bounding box center [901, 367] width 1332 height 735
click at [530, 33] on button "Villa Fiore Incorporacao Imobiliaria SPE LTDA" at bounding box center [440, 27] width 353 height 37
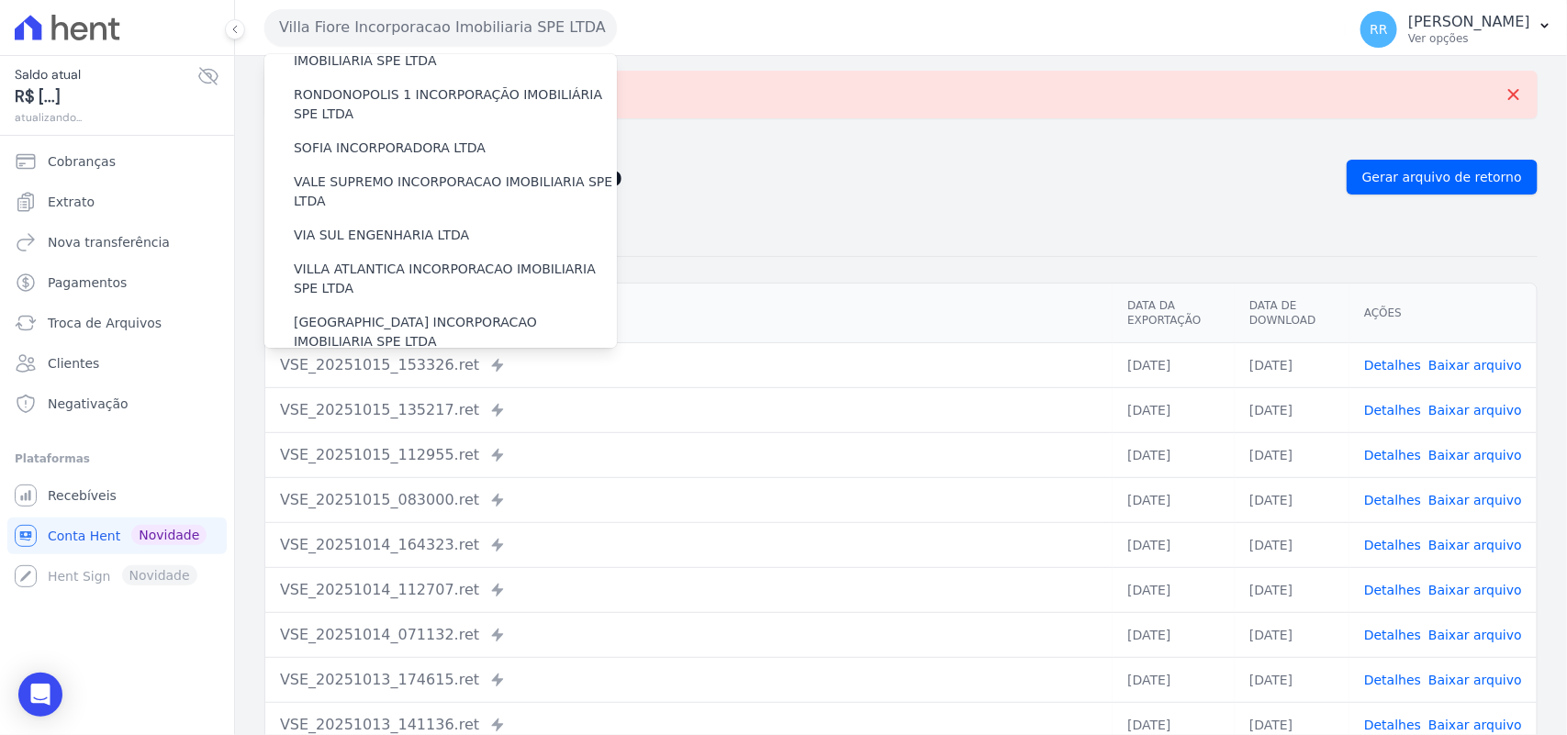
click at [416, 366] on label "VILLA TROPICAL INCORPORAÇÃO IMOBILIÁRIA SPE LTDA" at bounding box center [455, 385] width 323 height 39
click at [0, 0] on input "VILLA TROPICAL INCORPORAÇÃO IMOBILIÁRIA SPE LTDA" at bounding box center [0, 0] width 0 height 0
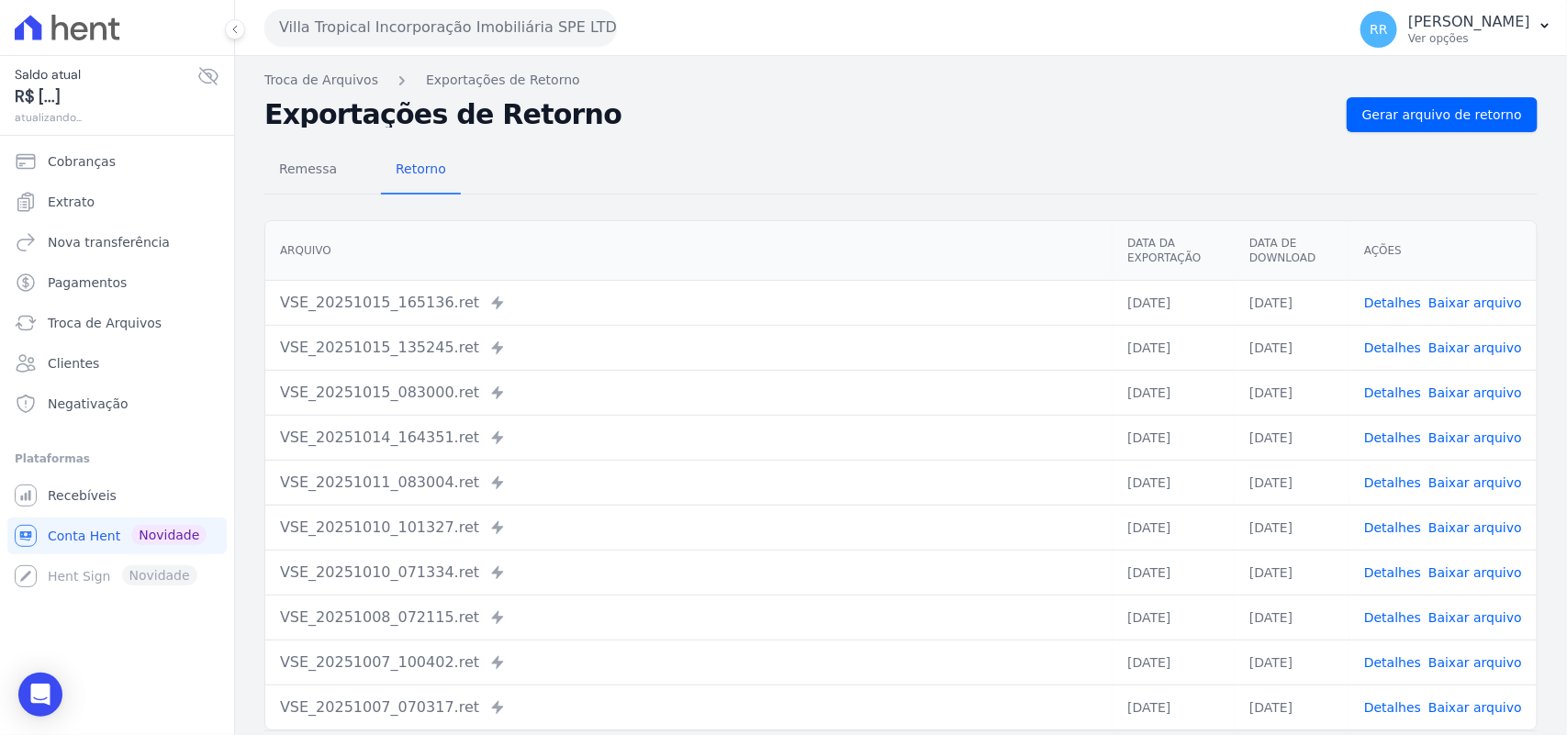
click at [1464, 174] on div "Remessa Retorno" at bounding box center [900, 171] width 1273 height 48
click at [1462, 132] on div "Remessa Retorno [GEOGRAPHIC_DATA] Data da Exportação Data de Download Ações VSE…" at bounding box center [900, 464] width 1273 height 664
click at [1462, 120] on span "Gerar arquivo de retorno" at bounding box center [1442, 115] width 160 height 18
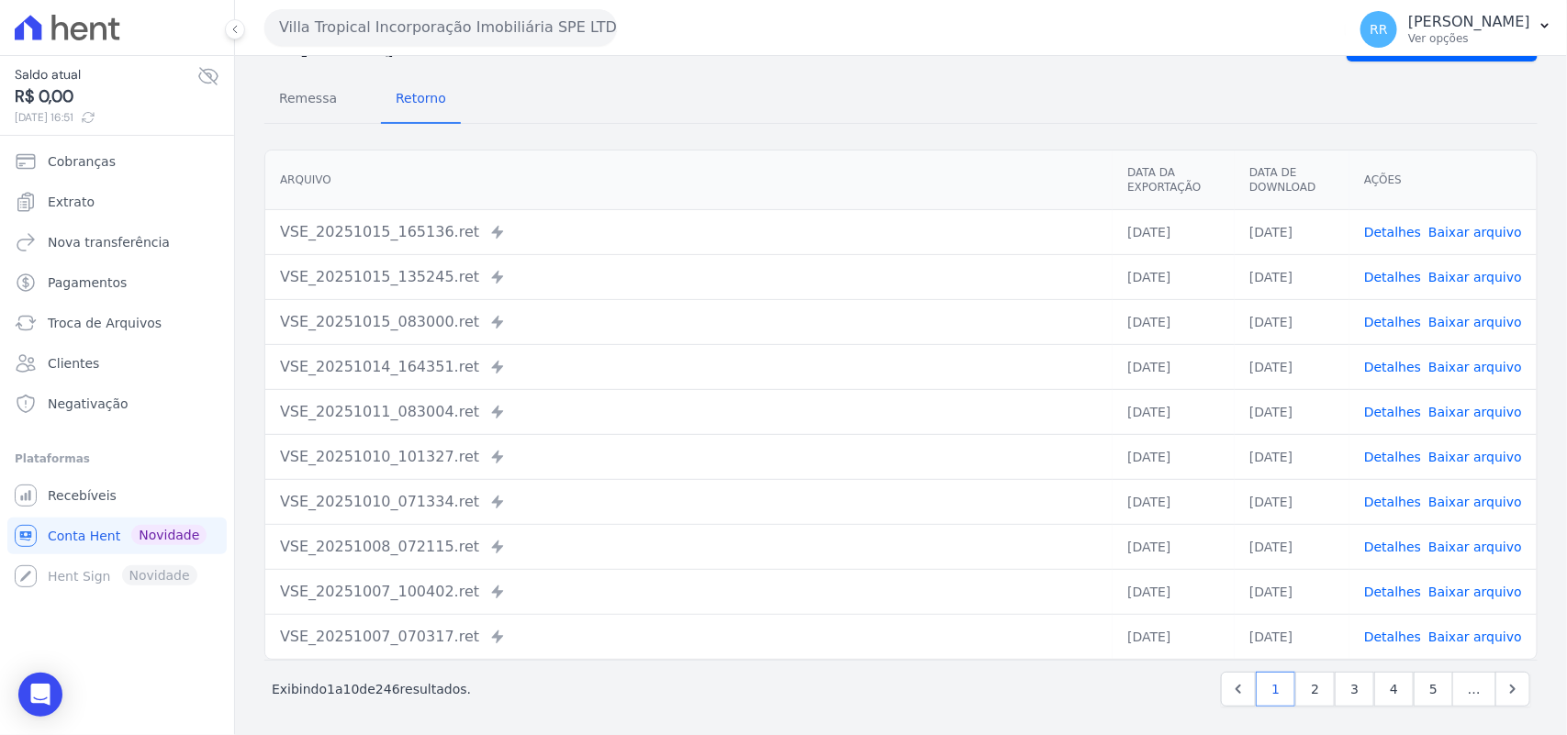
scroll to position [78, 0]
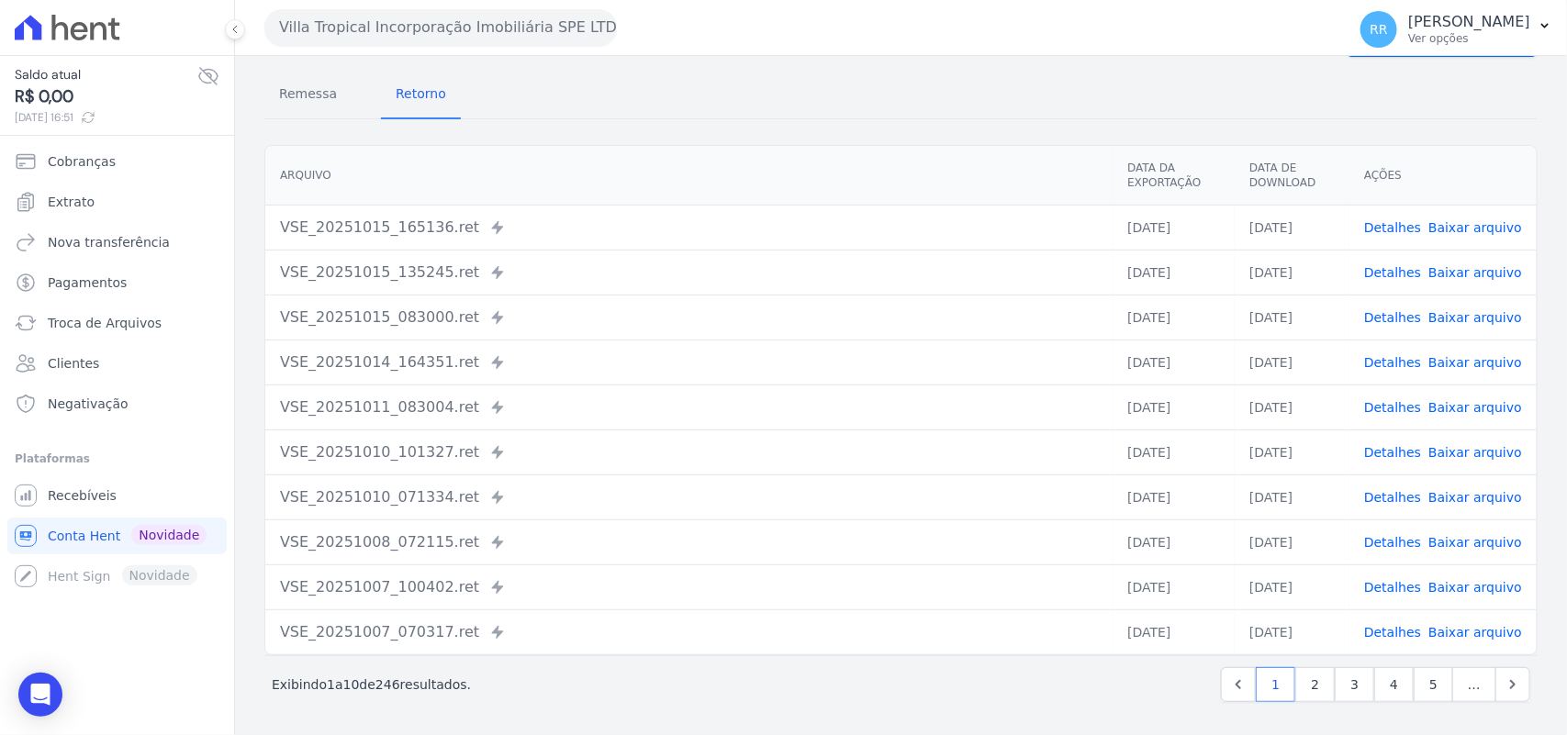
click at [521, 107] on div "Remessa Retorno" at bounding box center [900, 96] width 1273 height 48
click at [566, 121] on div "Remessa Retorno [GEOGRAPHIC_DATA] Data da Exportação Data de Download Ações VSE…" at bounding box center [900, 389] width 1273 height 664
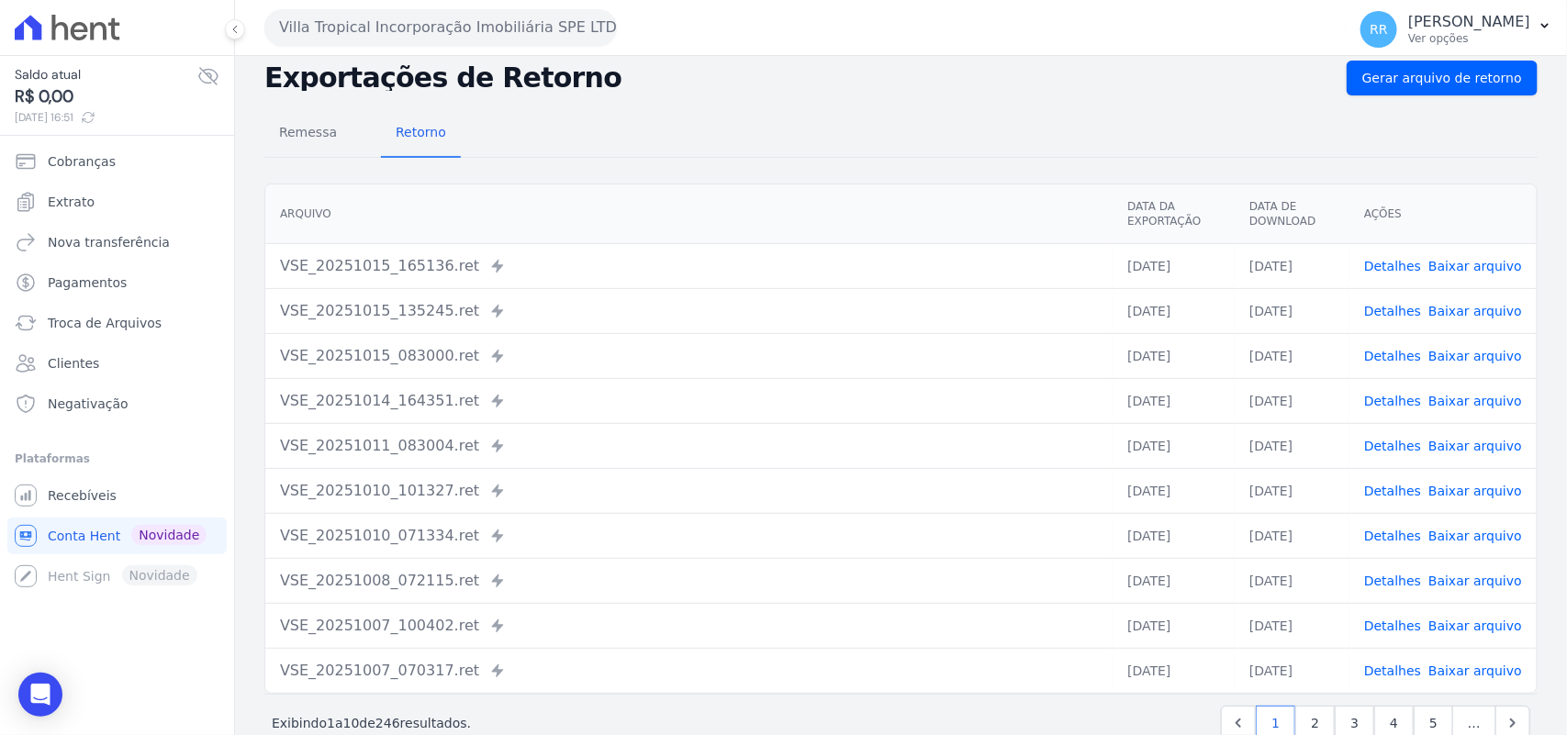
scroll to position [49, 0]
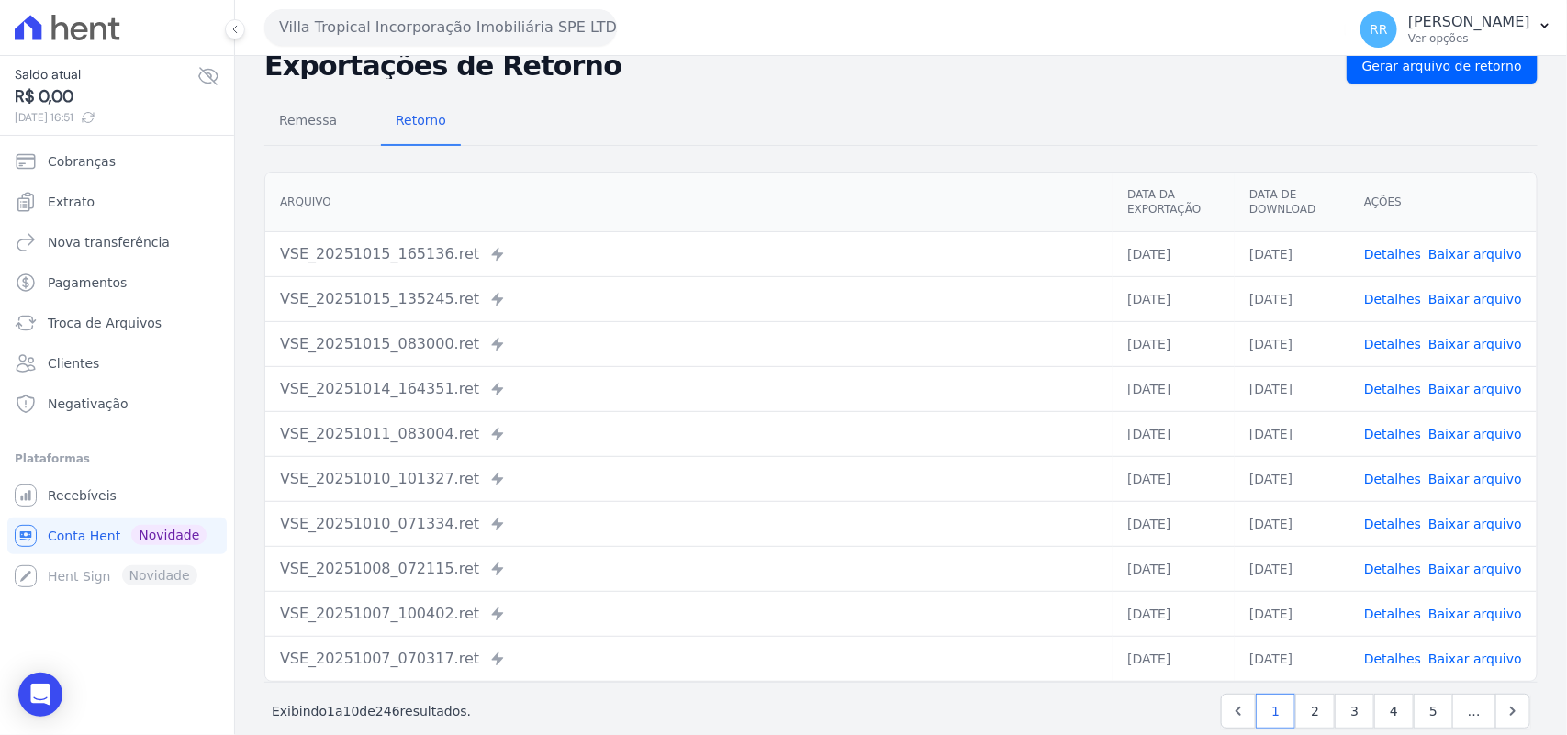
click at [355, 11] on button "Villa Tropical Incorporação Imobiliária SPE LTDA" at bounding box center [440, 27] width 353 height 37
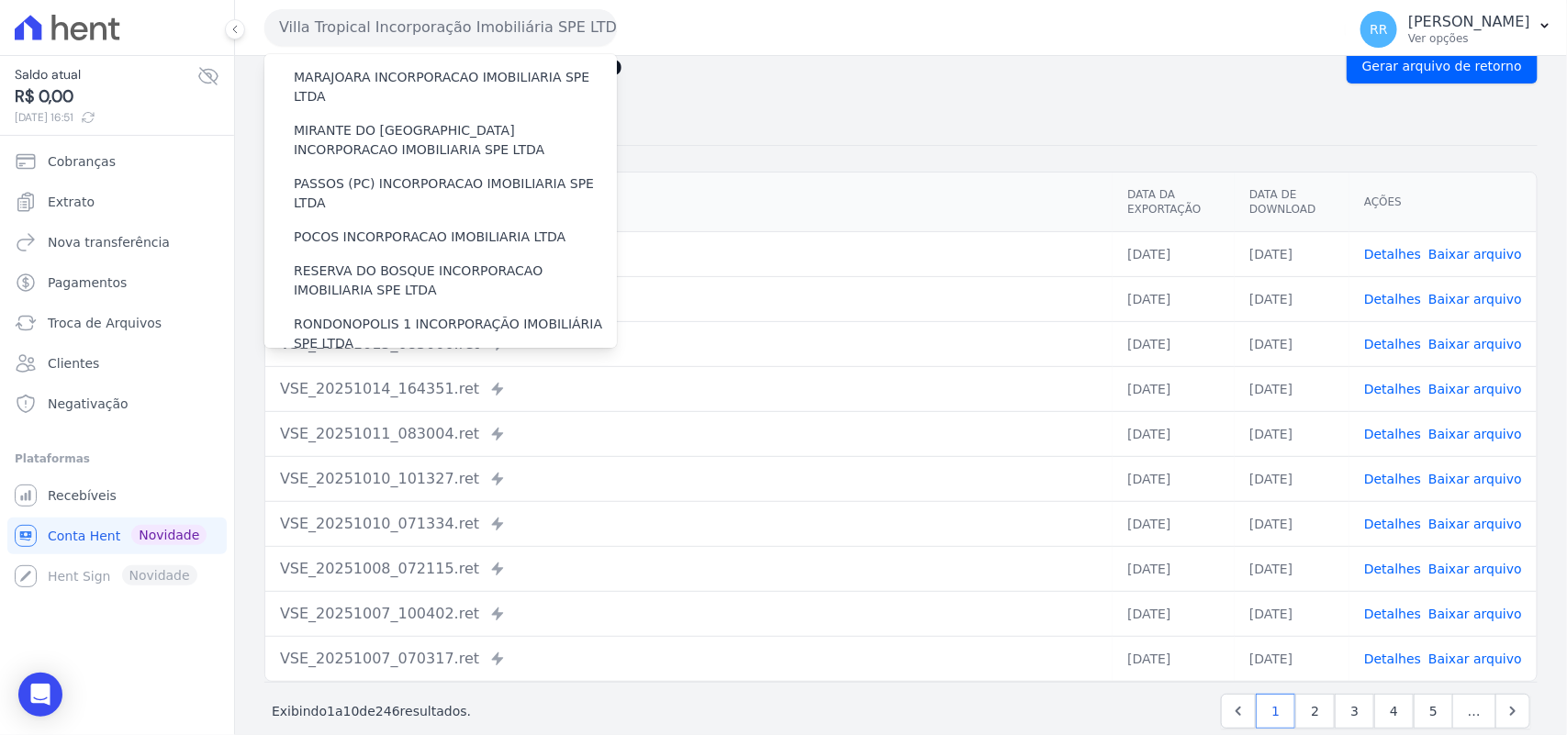
scroll to position [611, 0]
click at [387, 172] on label "PASSOS (PC) INCORPORACAO IMOBILIARIA SPE LTDA" at bounding box center [455, 191] width 323 height 39
click at [0, 0] on input "PASSOS (PC) INCORPORACAO IMOBILIARIA SPE LTDA" at bounding box center [0, 0] width 0 height 0
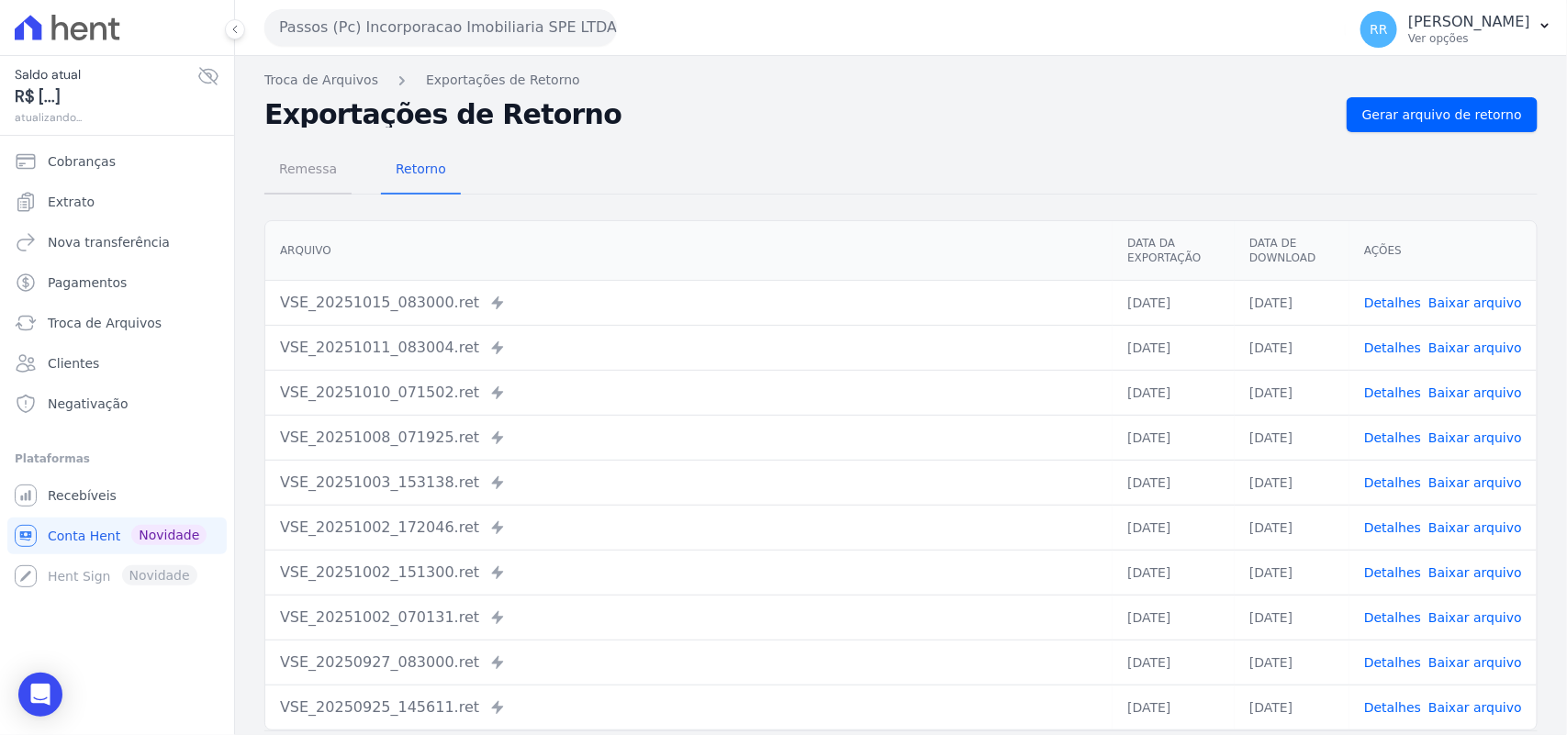
click at [310, 177] on span "Remessa" at bounding box center [308, 169] width 80 height 37
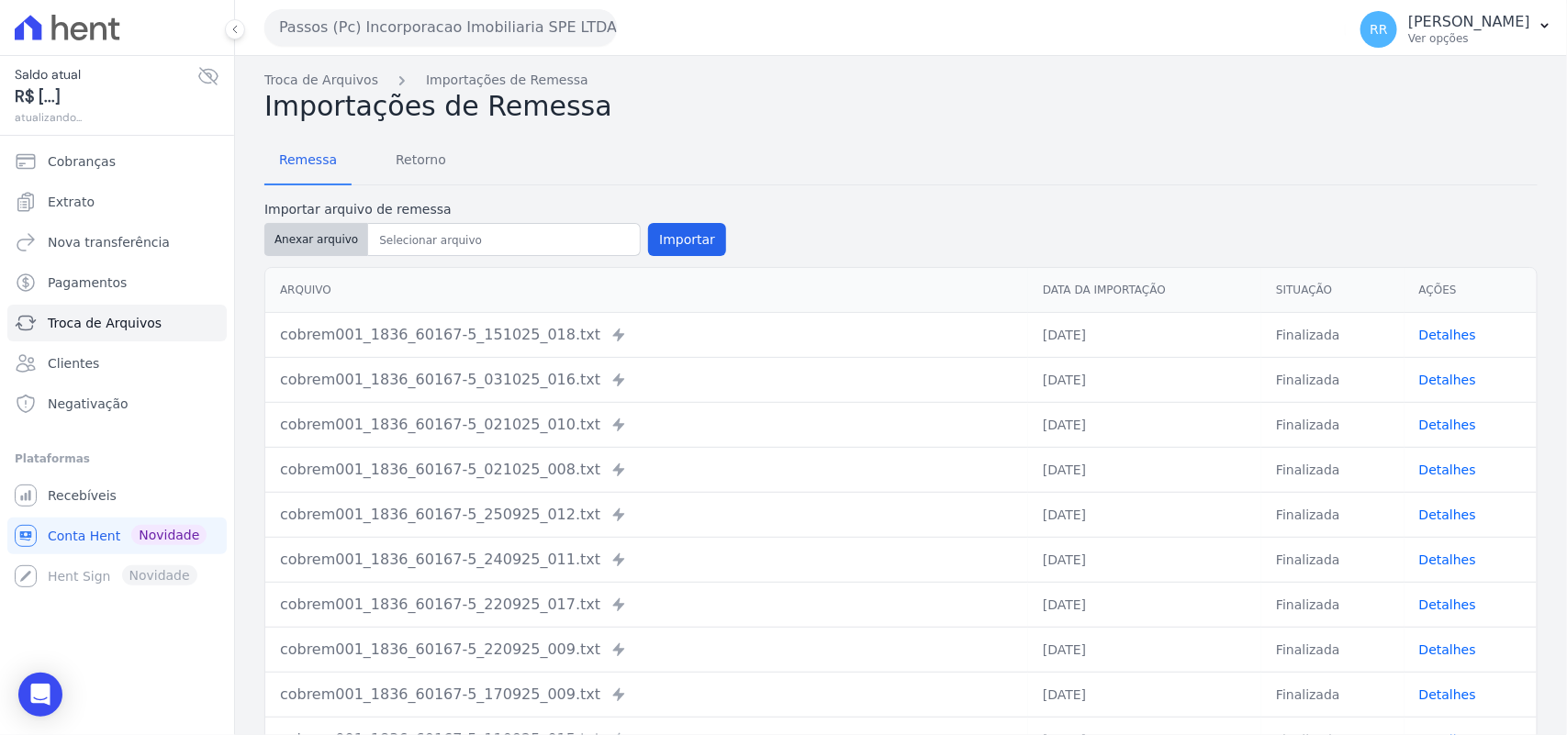
click at [331, 237] on button "Anexar arquivo" at bounding box center [316, 239] width 104 height 33
type input "cobrem001_1836_60167-5_151025_025.TXT"
click at [653, 228] on button "Importar" at bounding box center [687, 239] width 78 height 33
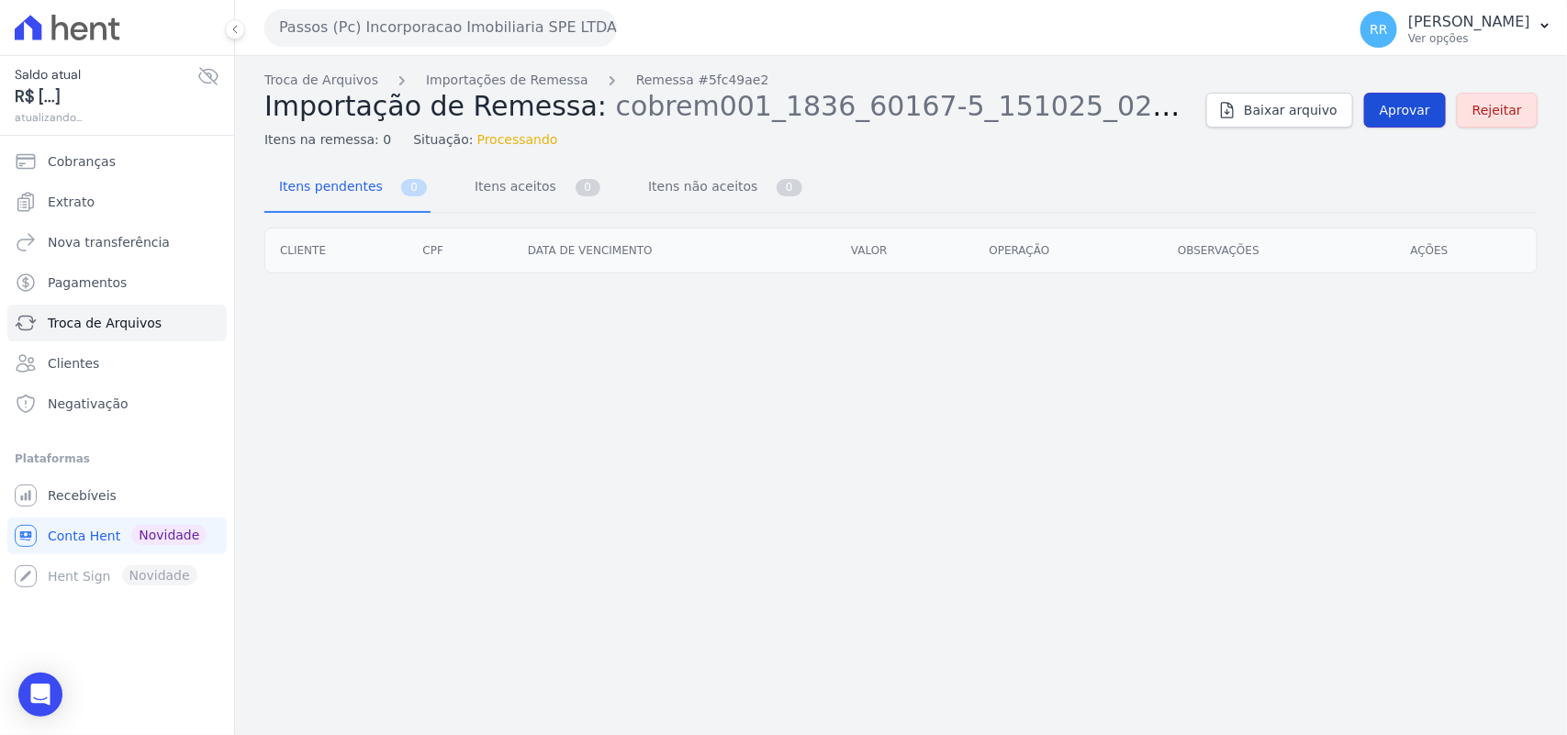
click at [1411, 121] on link "Aprovar" at bounding box center [1405, 110] width 82 height 35
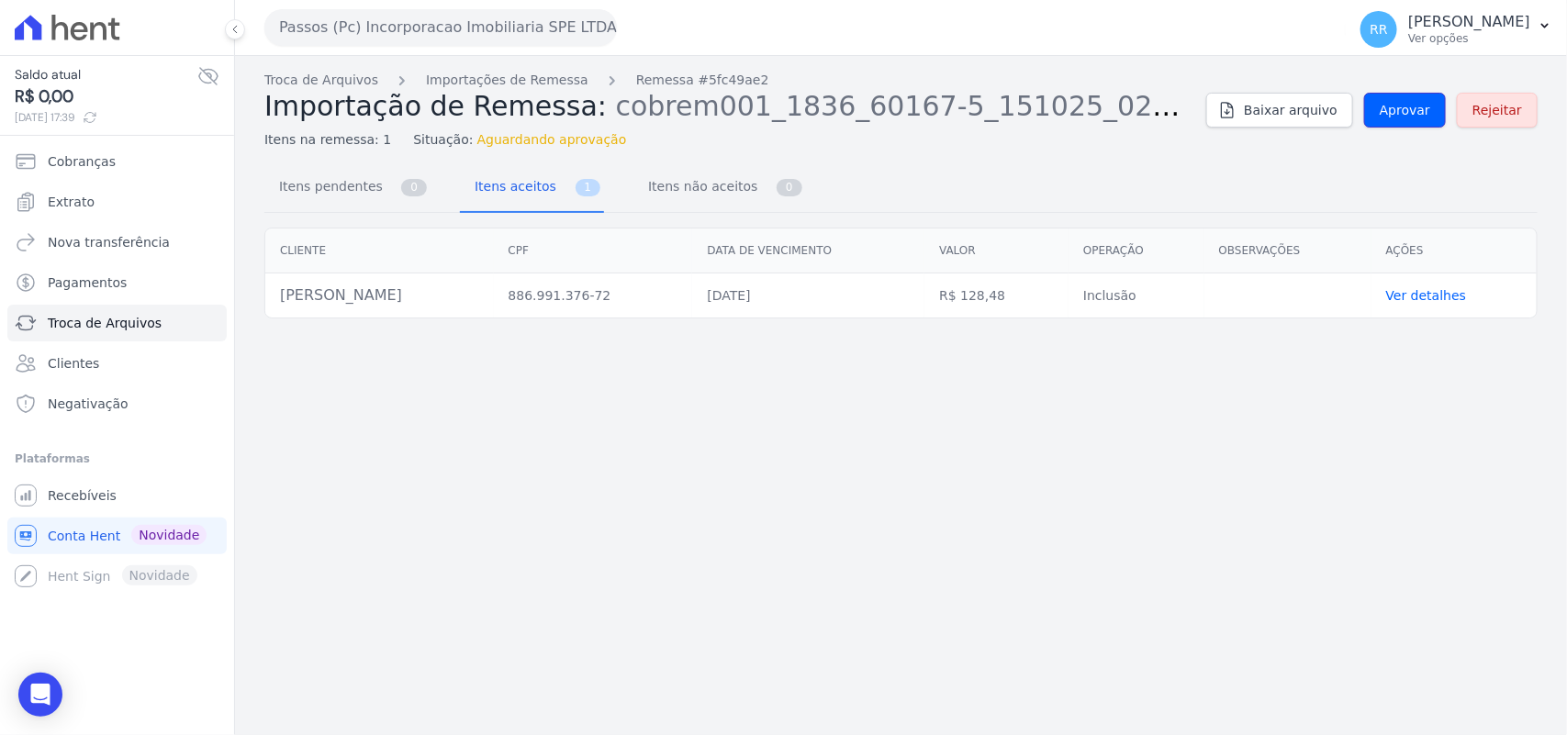
click at [1411, 121] on link "Aprovar" at bounding box center [1405, 110] width 82 height 35
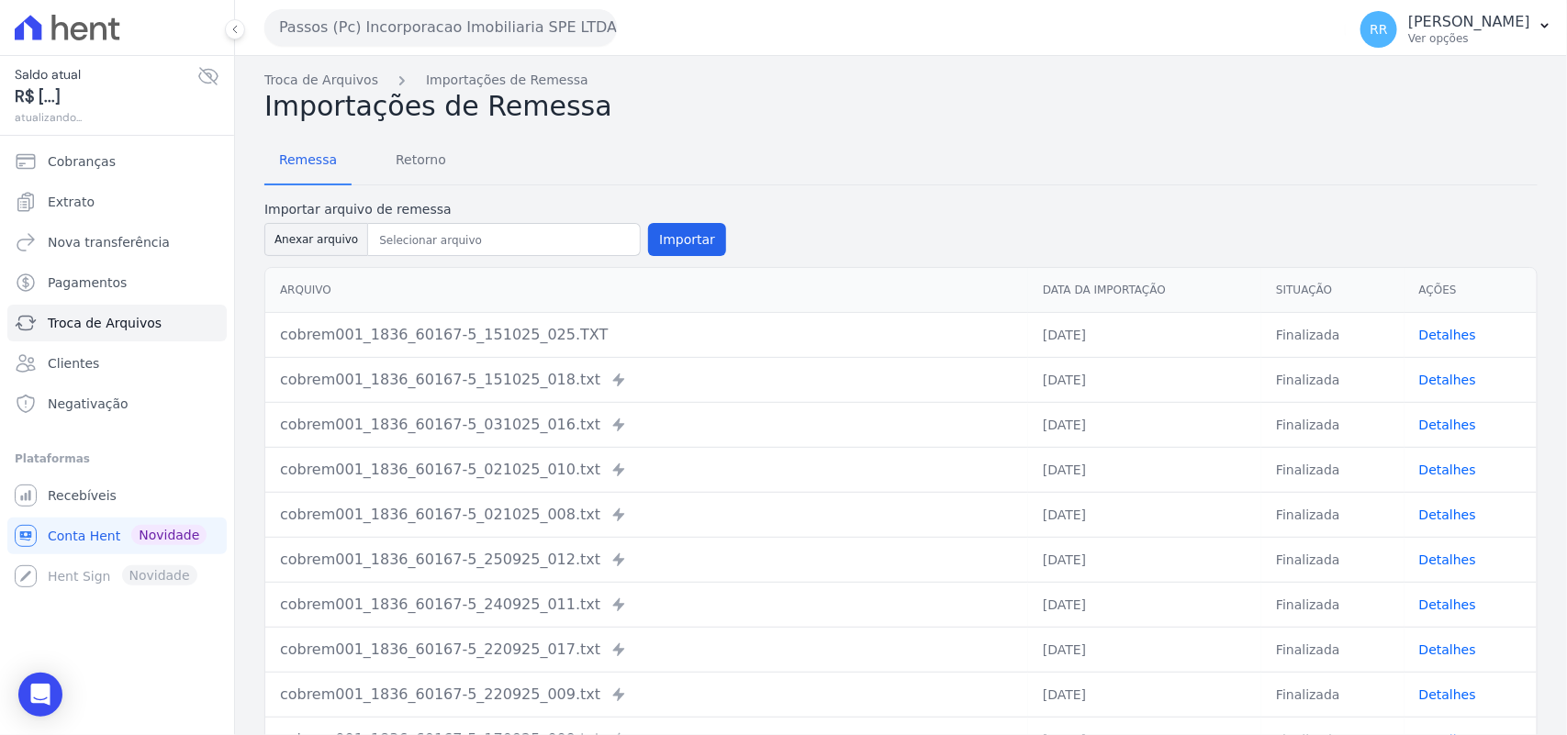
click at [409, 202] on label "Importar arquivo de remessa" at bounding box center [495, 209] width 462 height 19
click at [400, 162] on span "Retorno" at bounding box center [421, 159] width 73 height 37
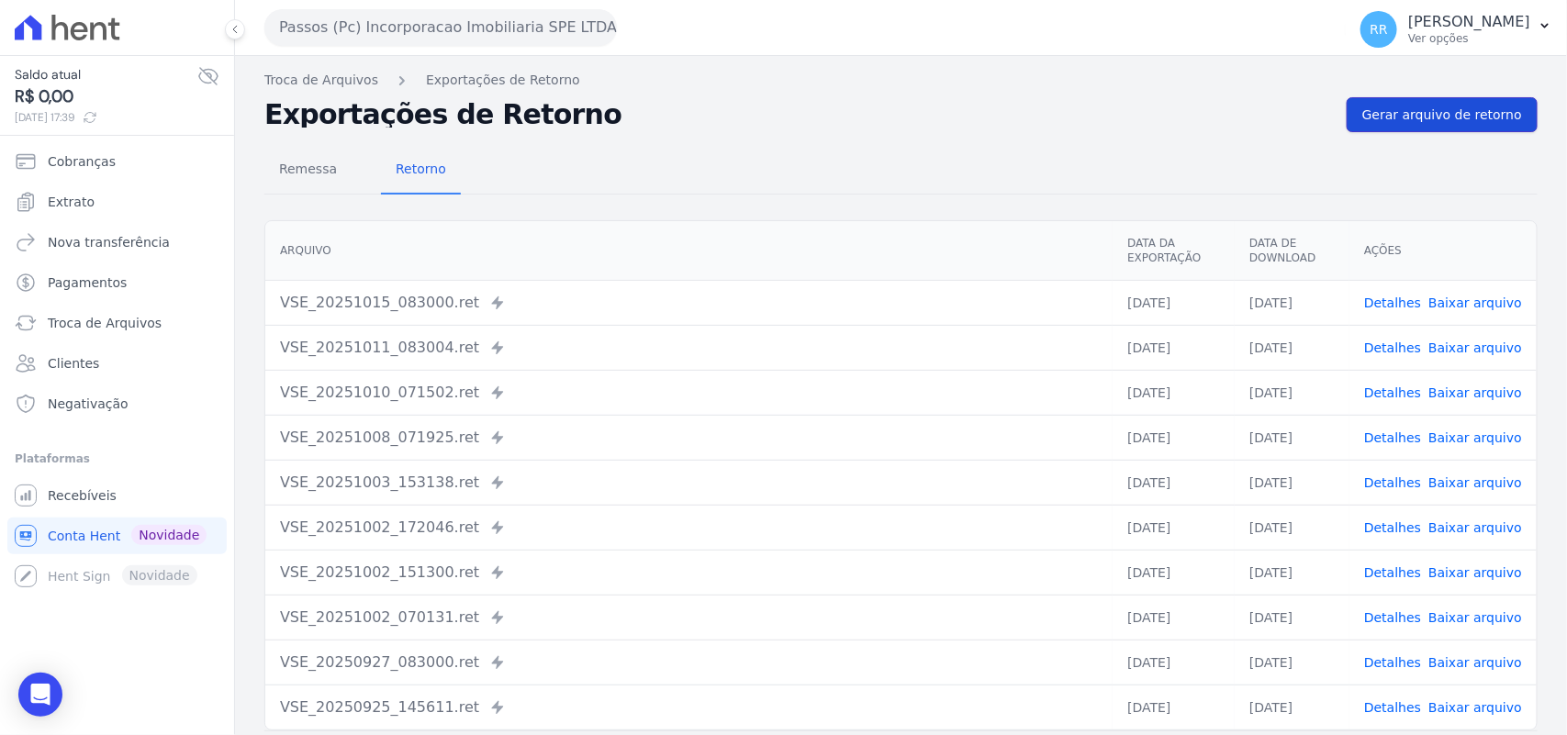
click at [1359, 126] on link "Gerar arquivo de retorno" at bounding box center [1442, 114] width 191 height 35
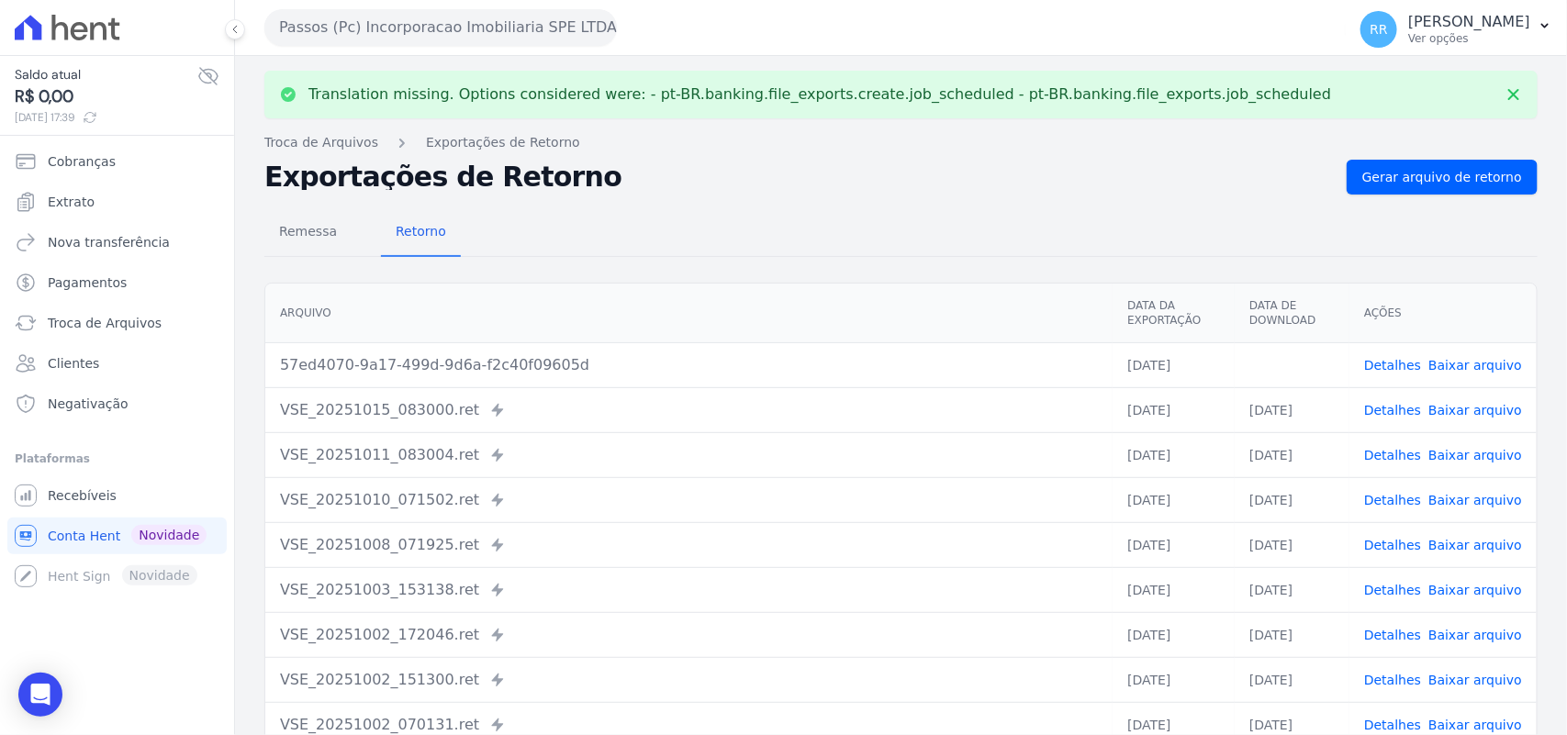
click at [1478, 365] on link "Baixar arquivo" at bounding box center [1476, 365] width 94 height 15
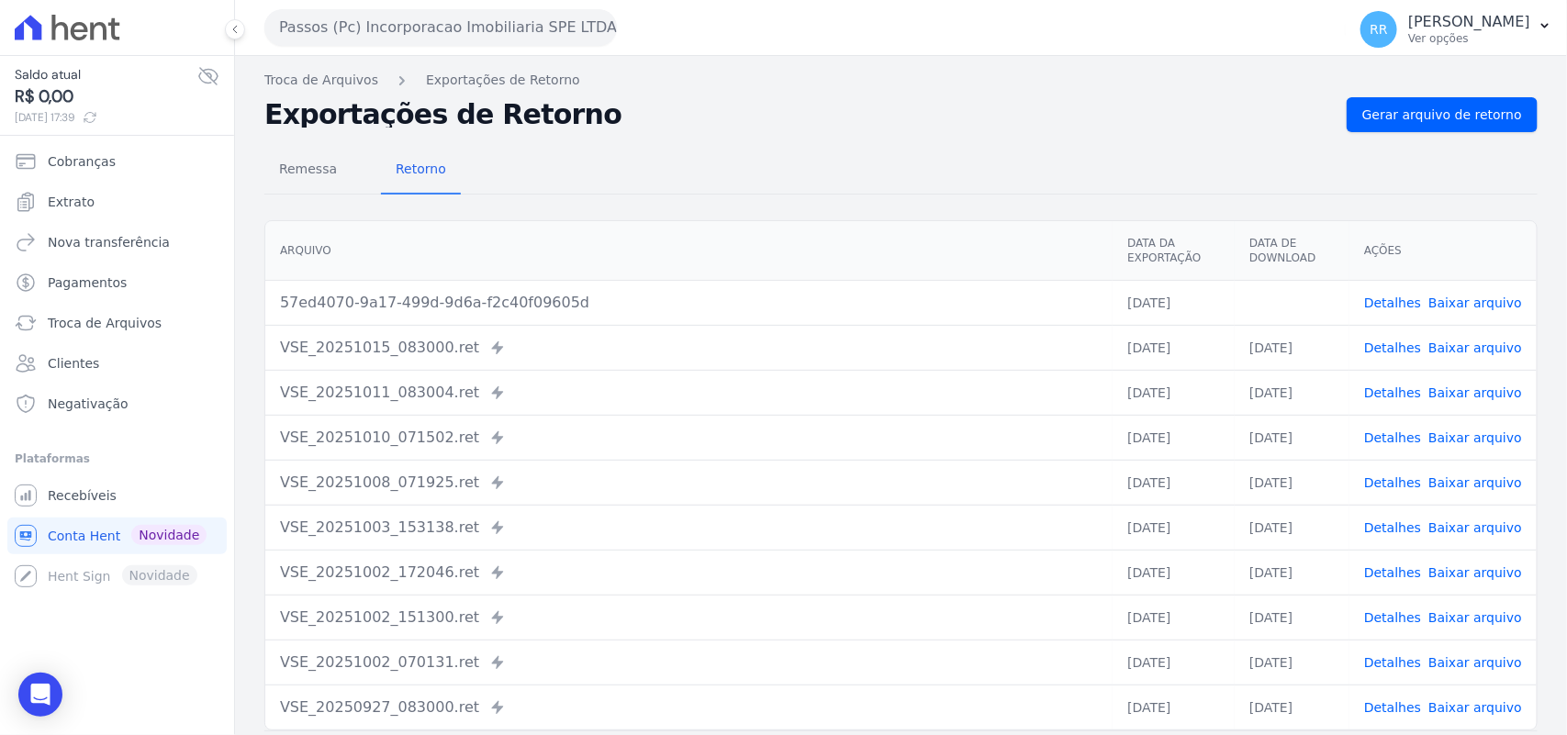
click at [361, 20] on button "Passos (Pc) Incorporacao Imobiliaria SPE LTDA" at bounding box center [440, 27] width 353 height 37
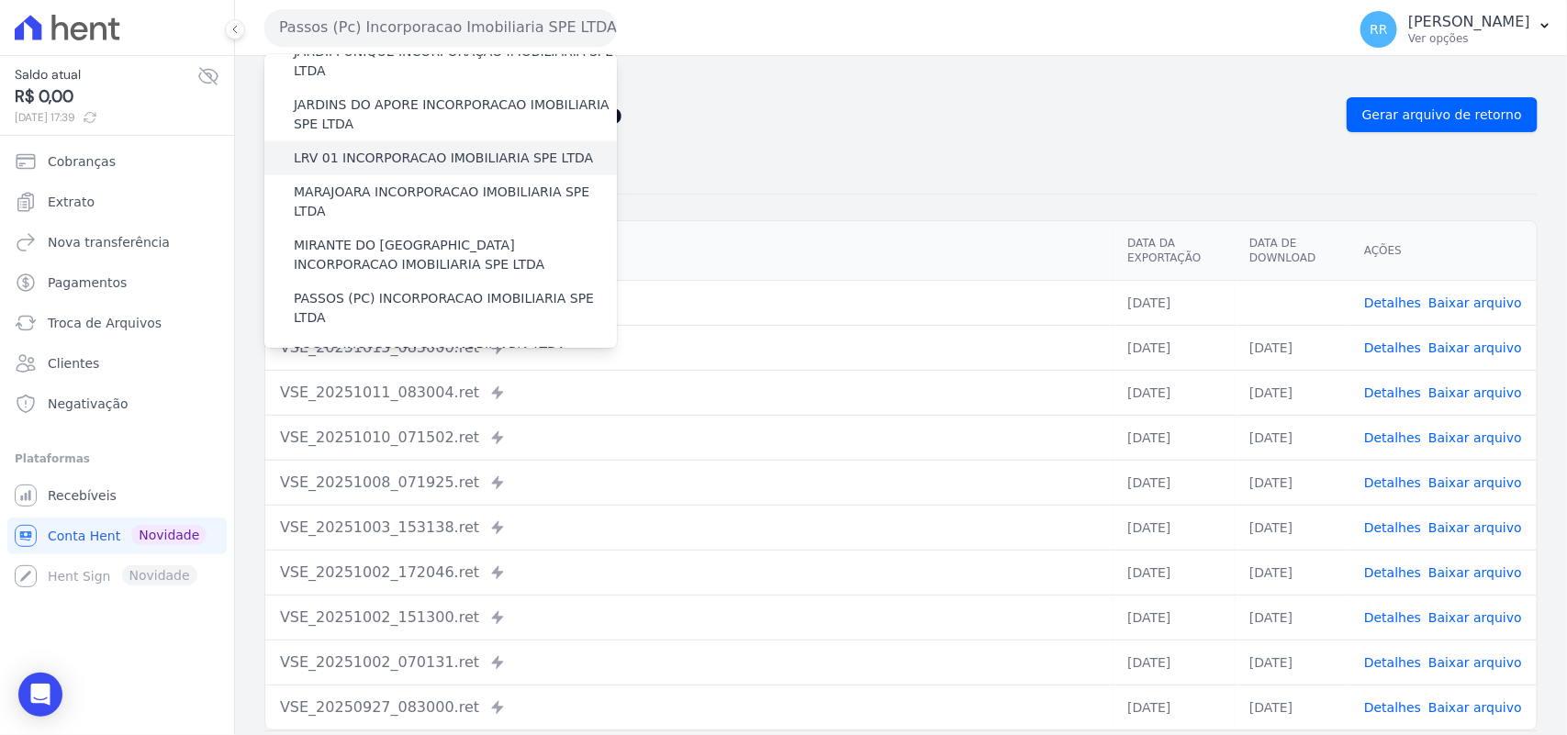
scroll to position [497, 0]
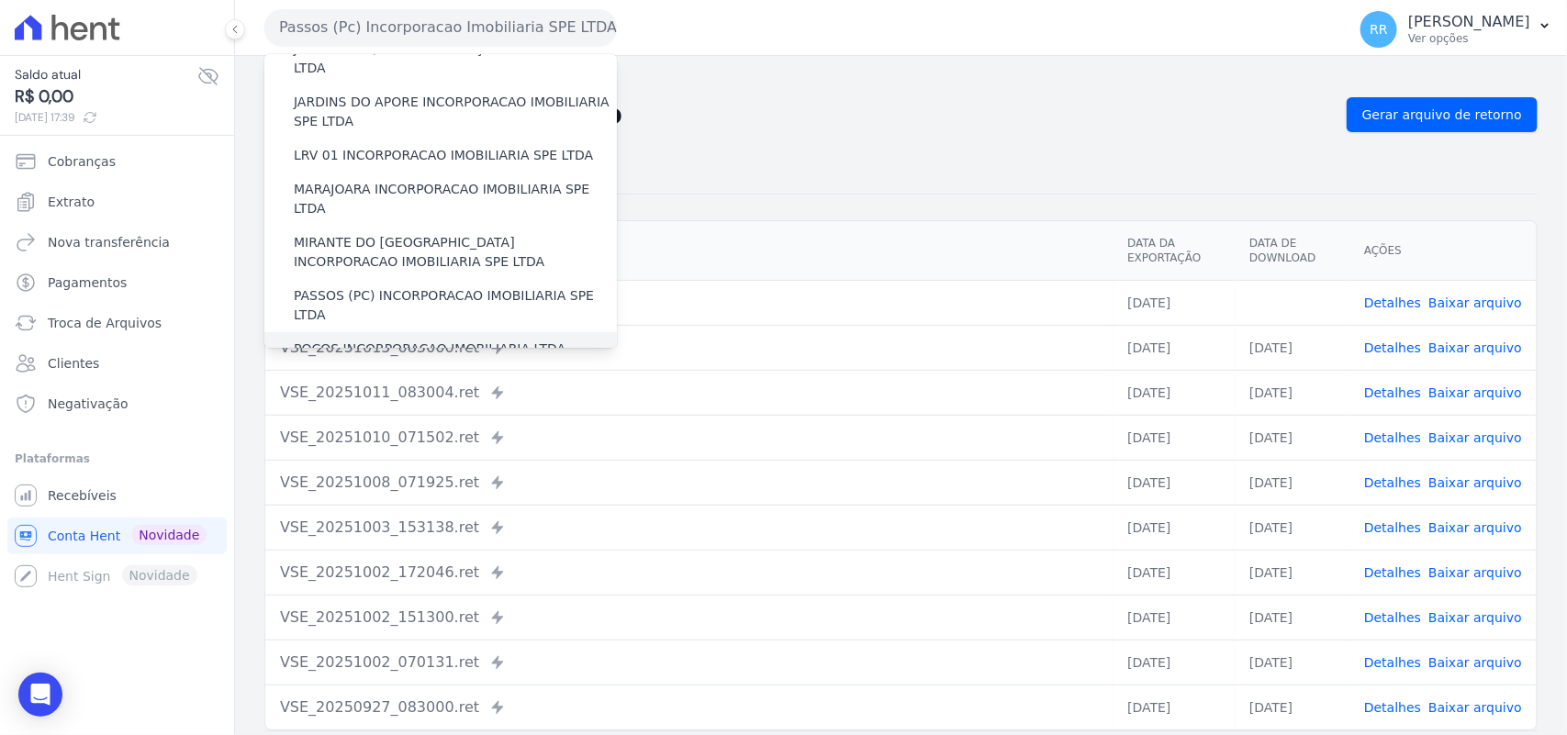
click at [364, 340] on label "POCOS INCORPORACAO IMOBILIARIA LTDA" at bounding box center [430, 349] width 272 height 19
click at [0, 0] on input "POCOS INCORPORACAO IMOBILIARIA LTDA" at bounding box center [0, 0] width 0 height 0
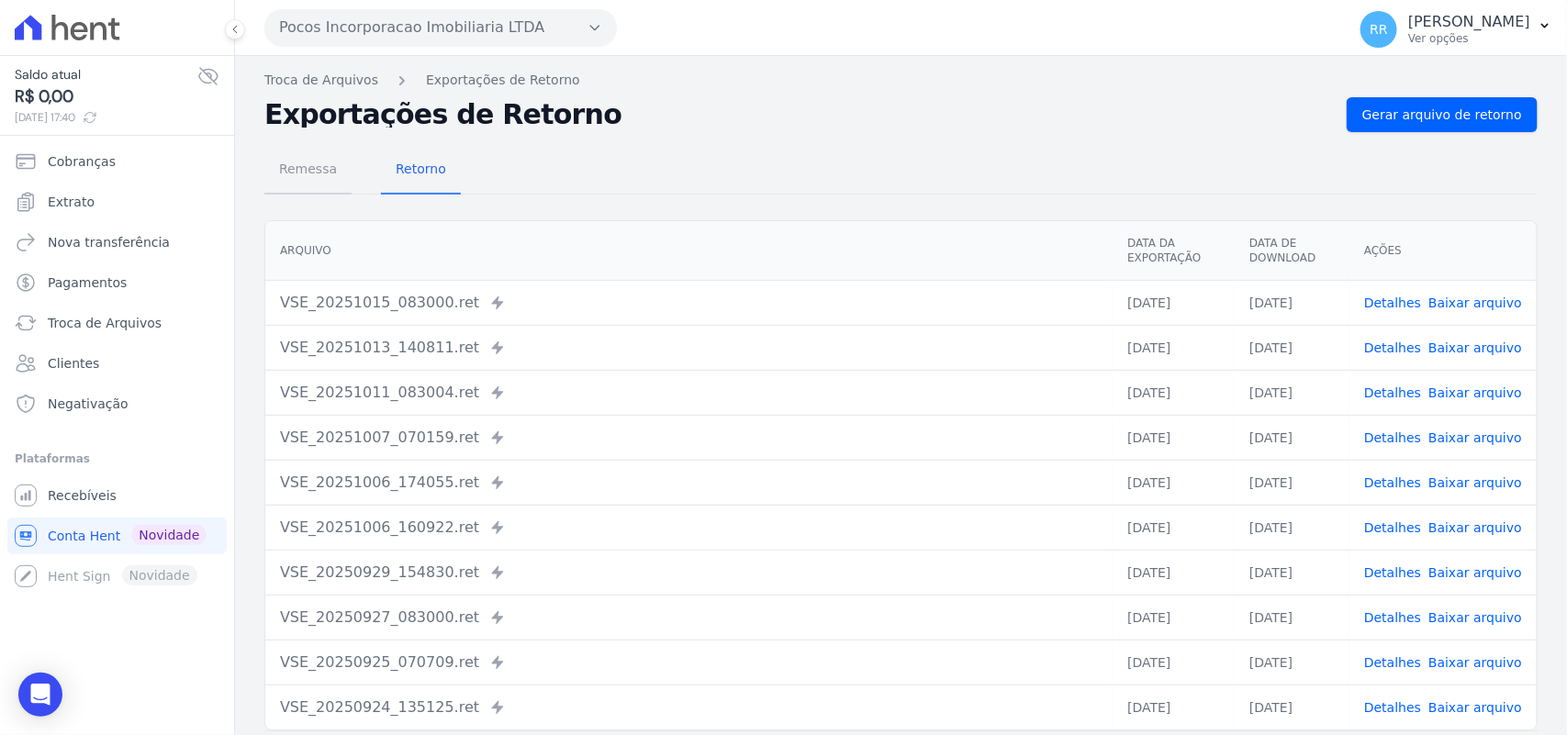
click at [274, 177] on span "Remessa" at bounding box center [308, 169] width 80 height 37
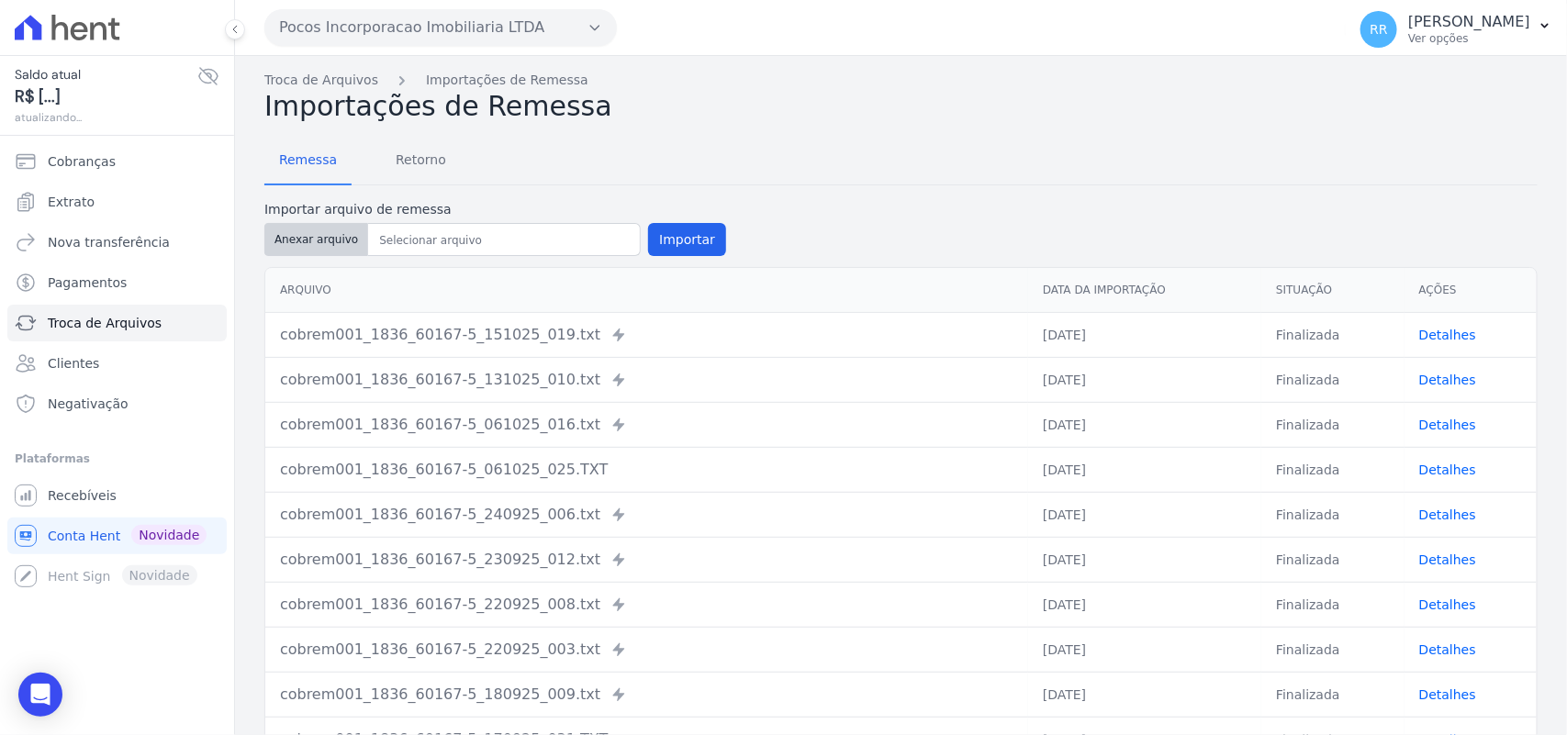
click at [313, 240] on button "Anexar arquivo" at bounding box center [316, 239] width 104 height 33
type input "cobrem001_1836_60167-5_151025_026.TXT"
click at [663, 241] on button "Importar" at bounding box center [687, 239] width 78 height 33
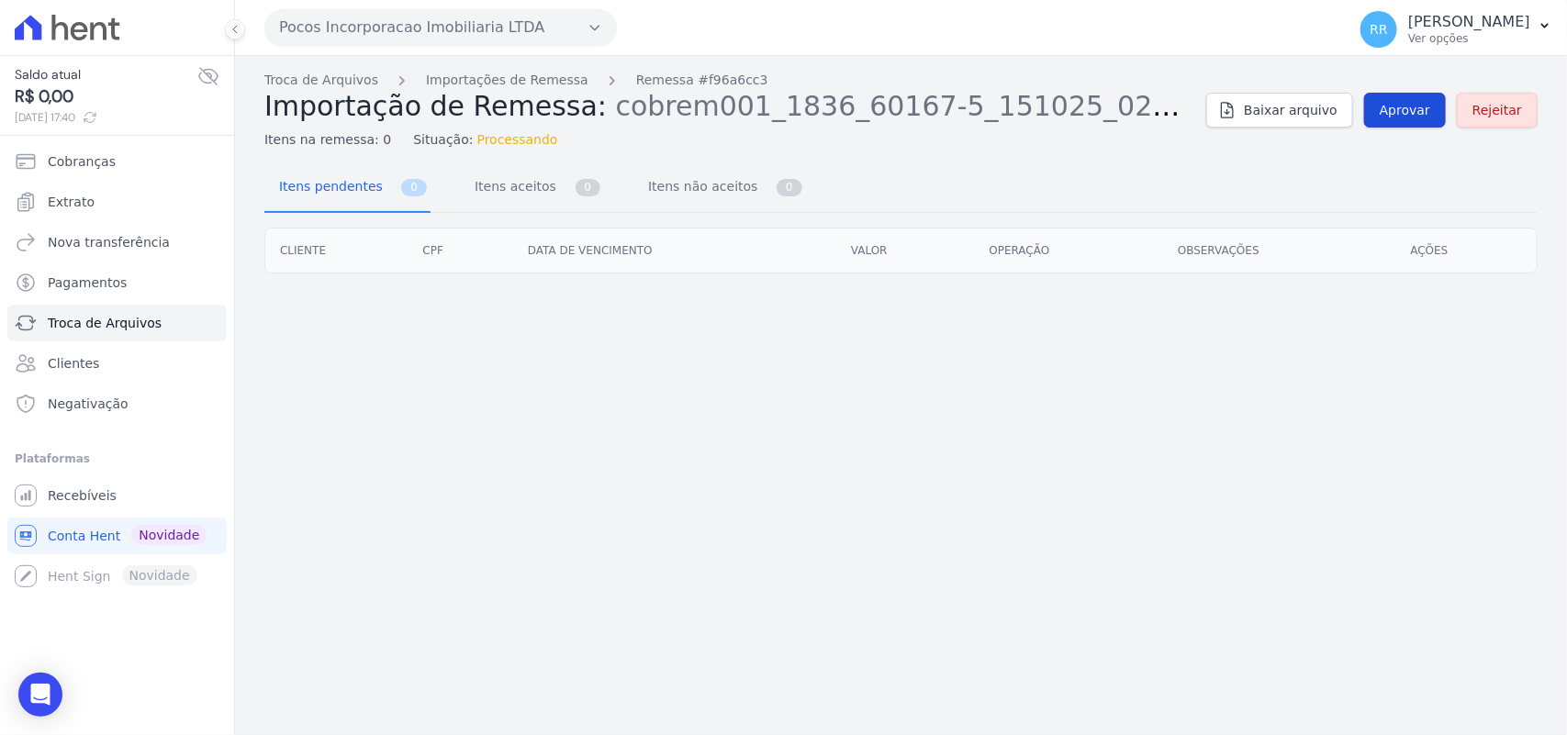
click at [1419, 112] on span "Aprovar" at bounding box center [1405, 110] width 50 height 18
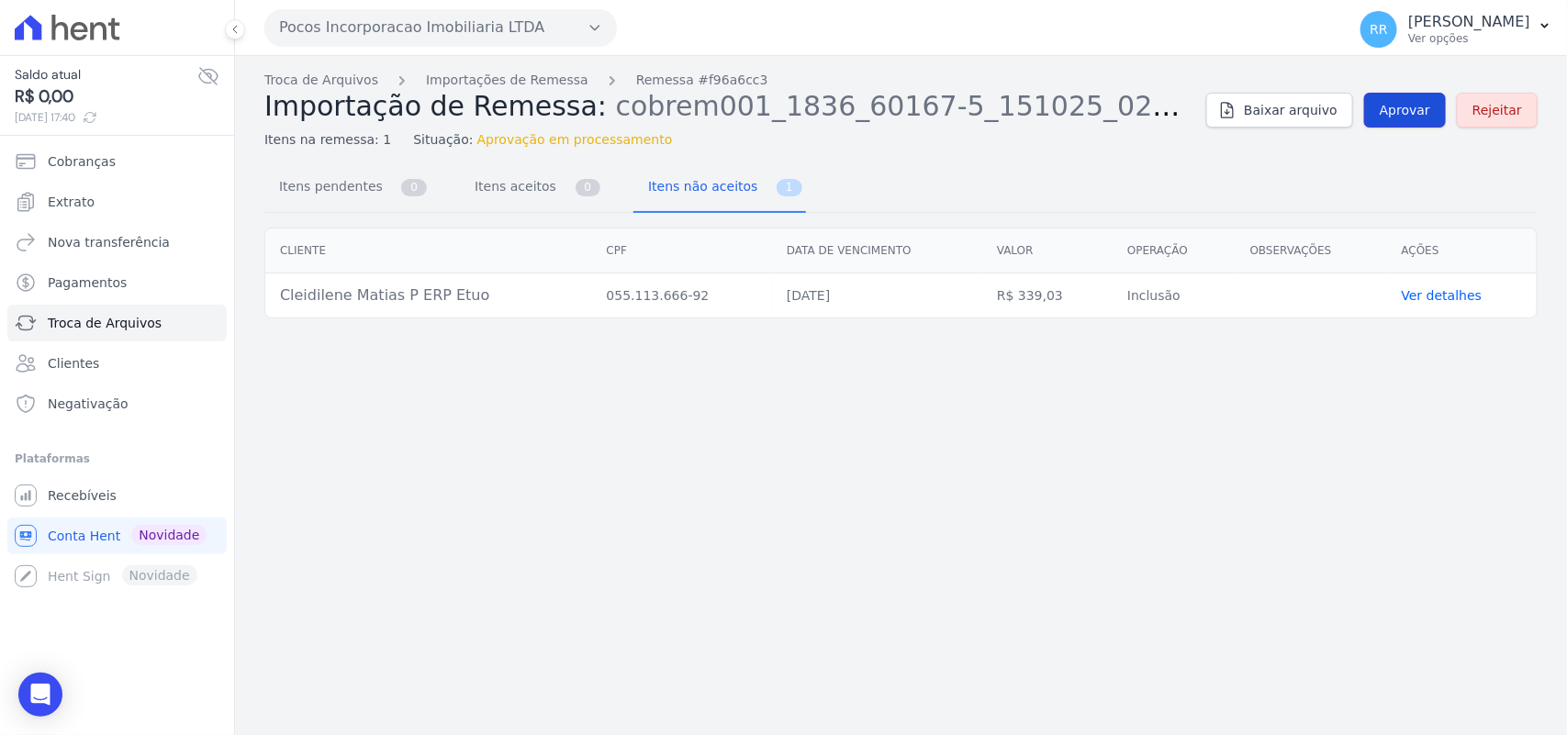
click at [1405, 124] on link "Aprovar" at bounding box center [1405, 110] width 82 height 35
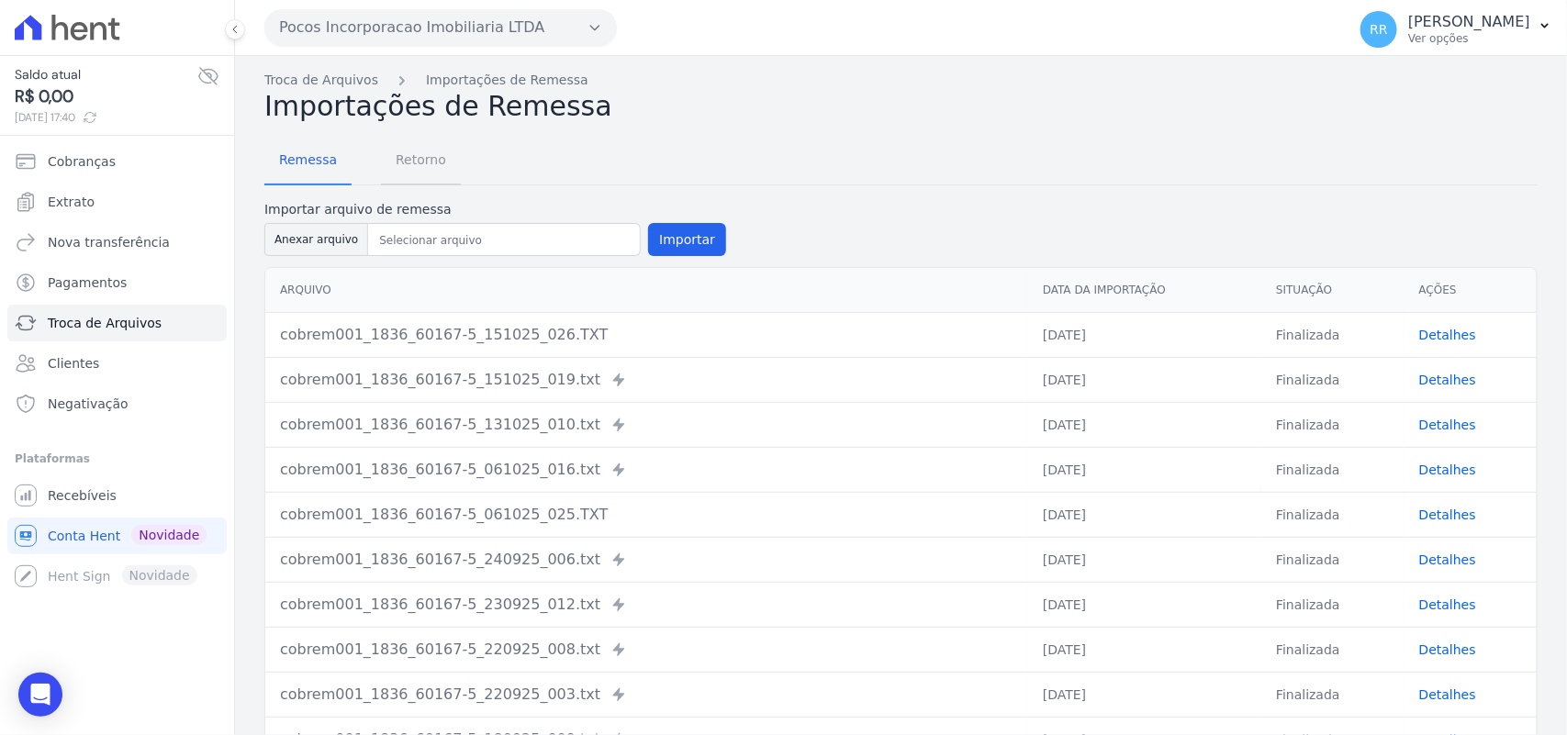
click at [416, 158] on span "Retorno" at bounding box center [421, 159] width 73 height 37
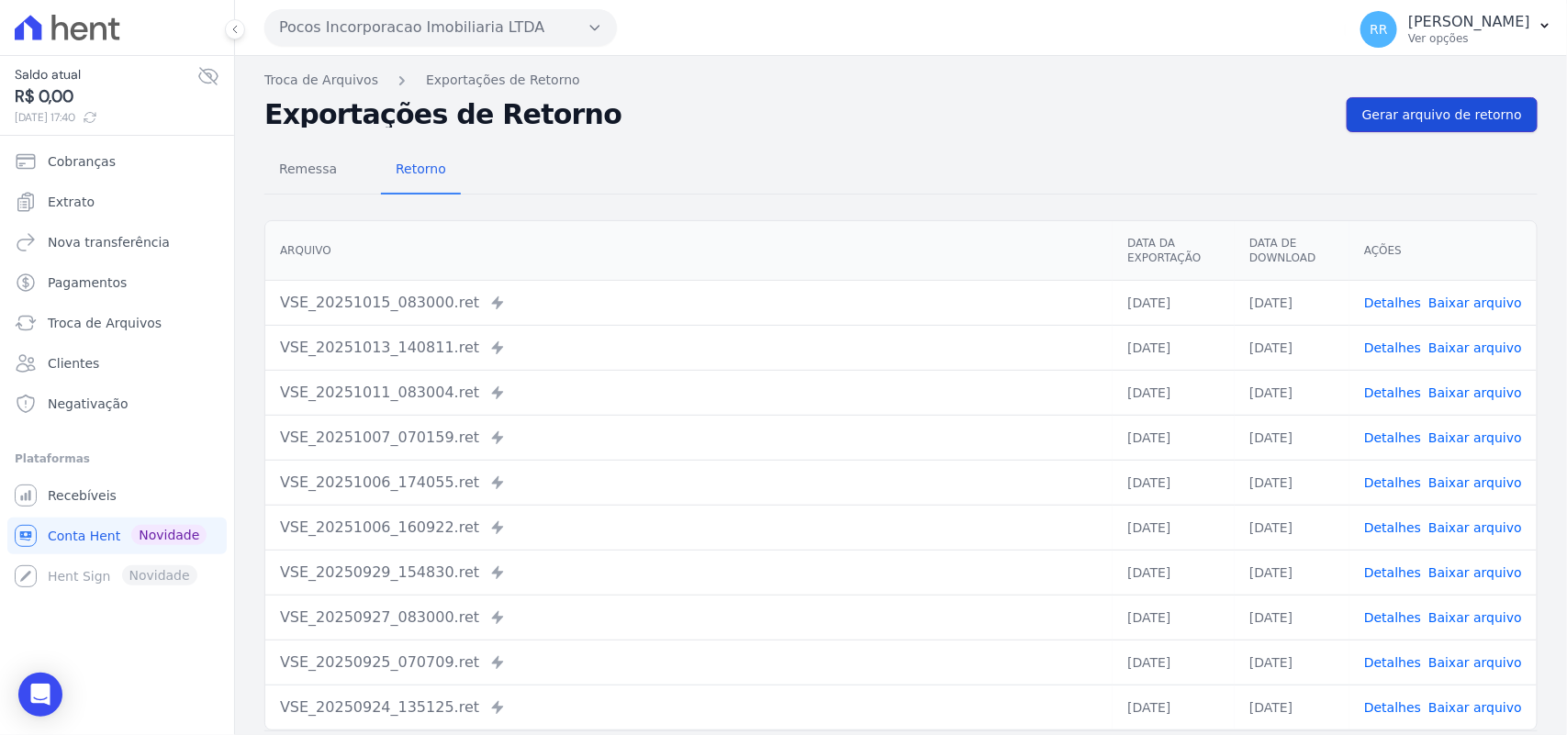
click at [1419, 124] on span "Gerar arquivo de retorno" at bounding box center [1442, 115] width 160 height 18
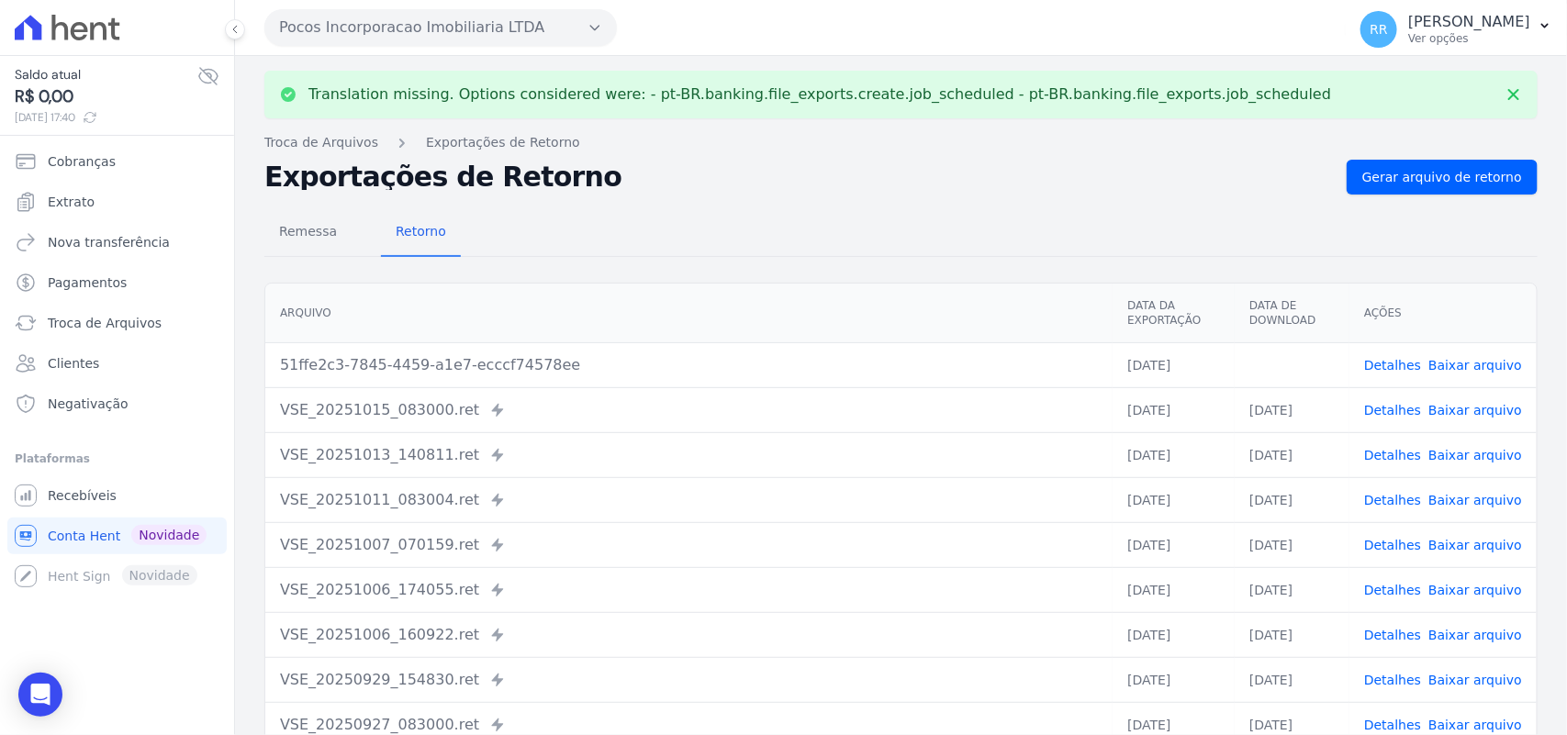
click at [1449, 364] on link "Baixar arquivo" at bounding box center [1476, 365] width 94 height 15
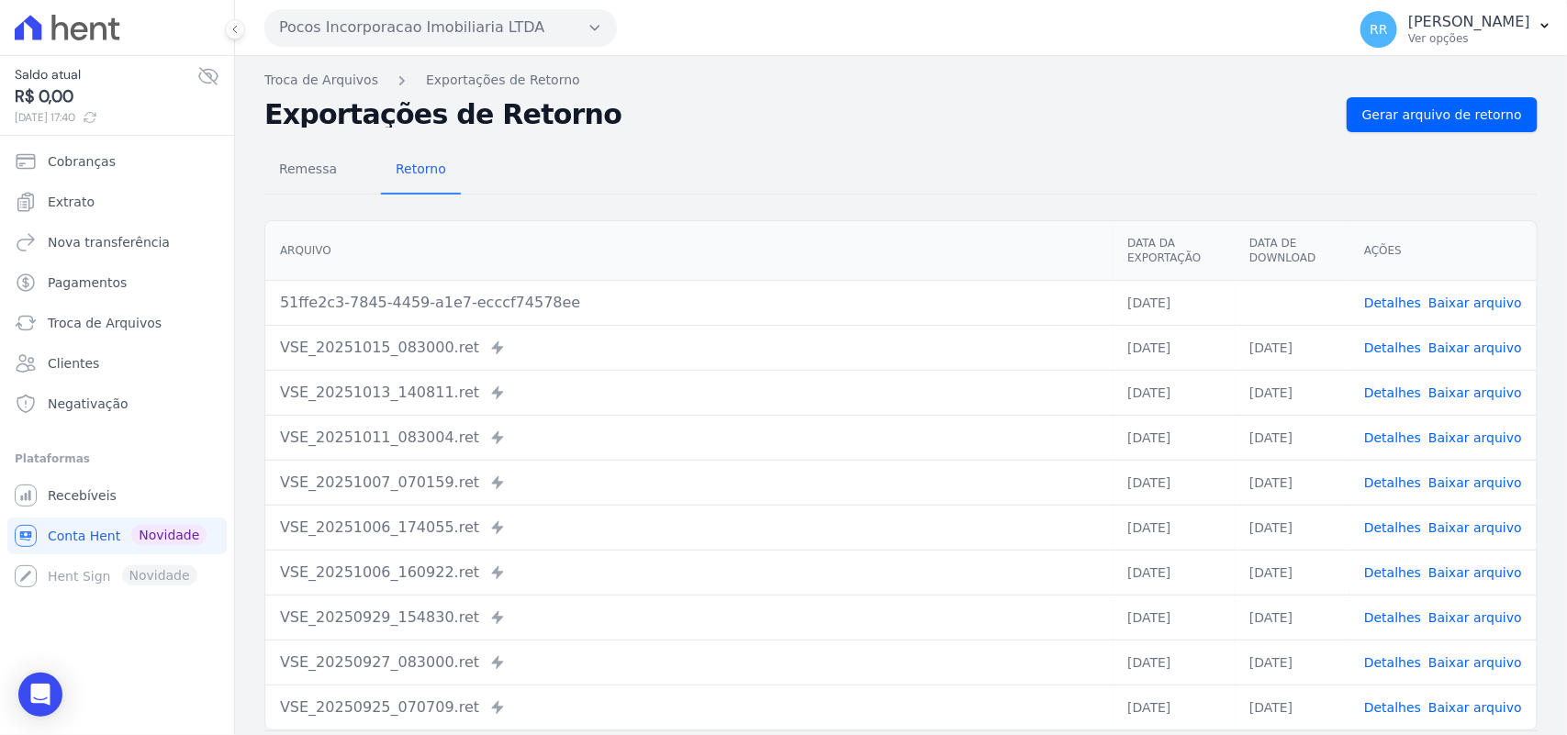
click at [787, 170] on div "Remessa Retorno" at bounding box center [900, 171] width 1273 height 48
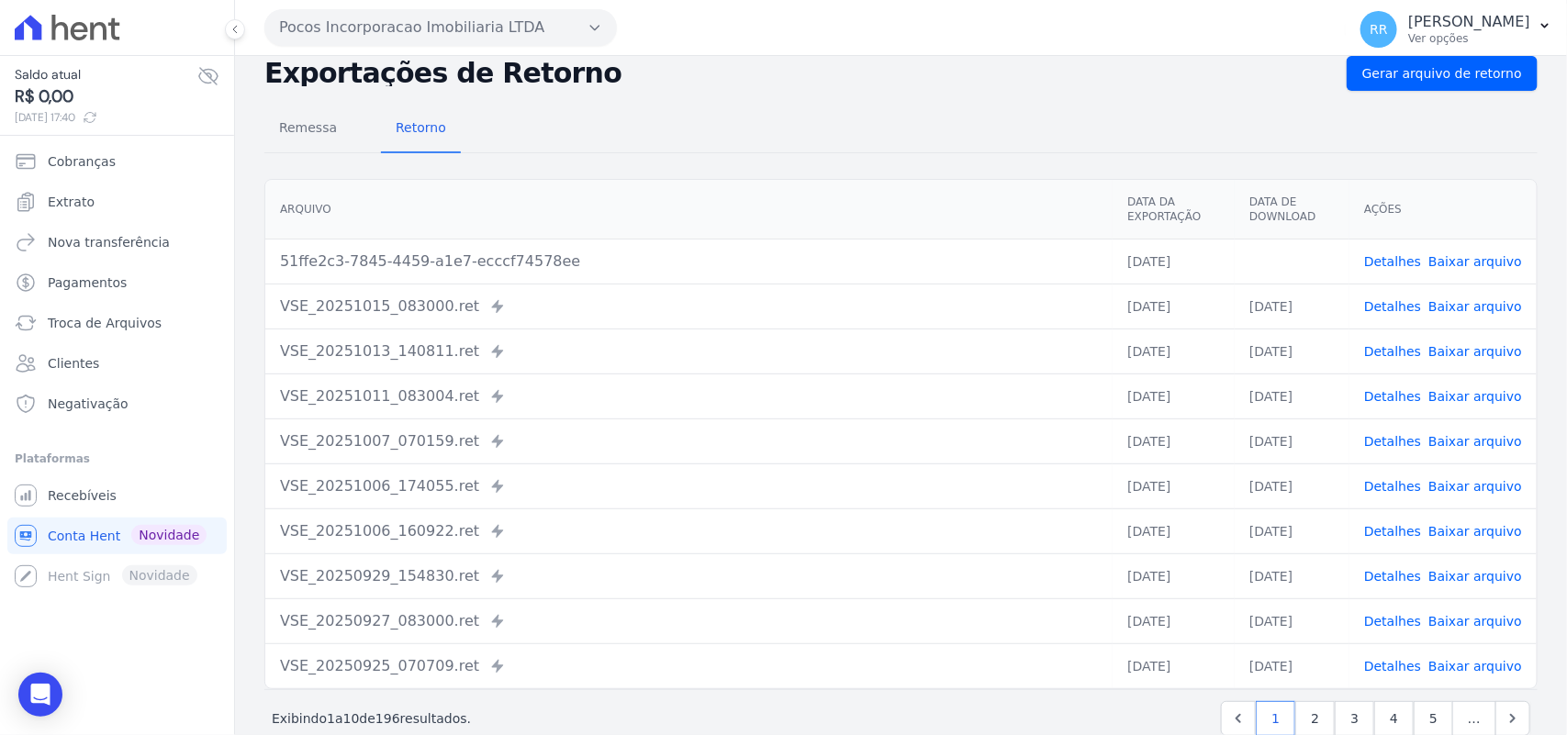
scroll to position [78, 0]
